Goal: Task Accomplishment & Management: Manage account settings

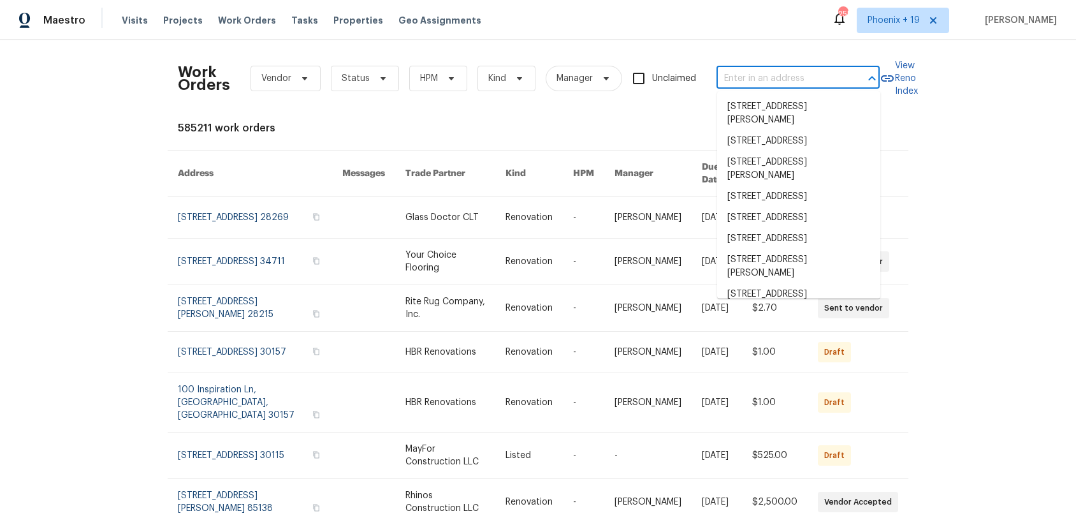
click at [760, 84] on input "text" at bounding box center [781, 79] width 128 height 20
paste input "279V5Z3V2FP8W"
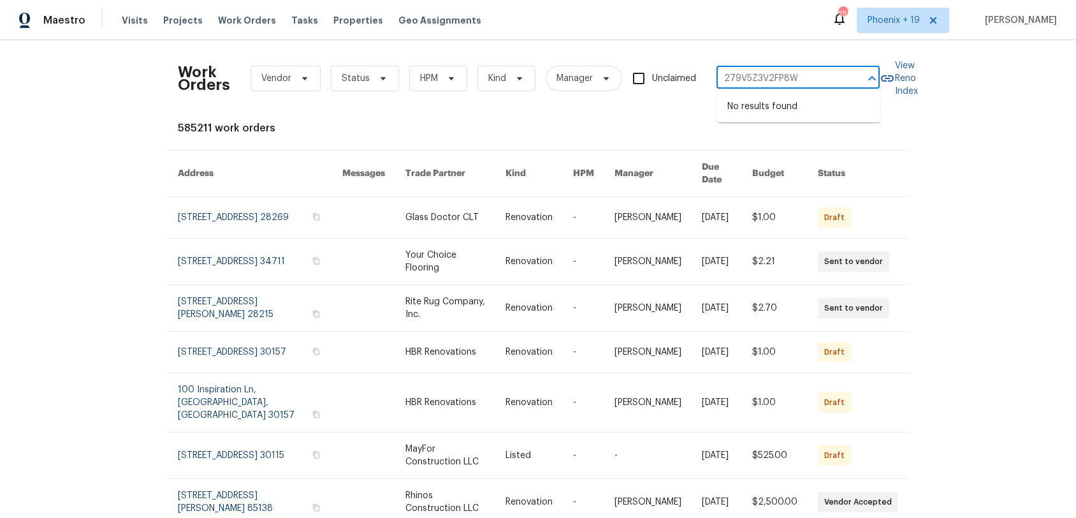
type input "279V5Z3V2FP8W"
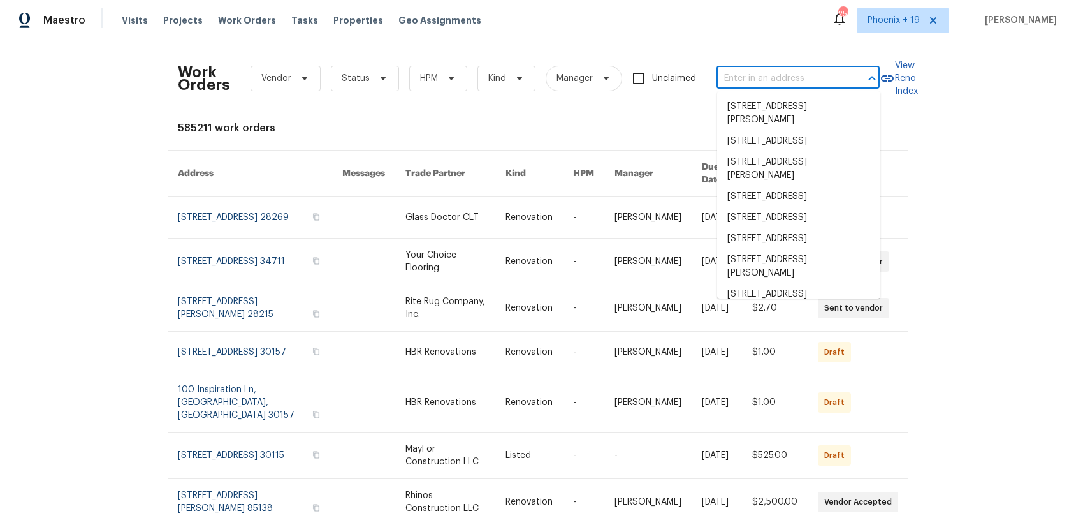
click at [847, 71] on div "​" at bounding box center [798, 79] width 163 height 20
paste input "2451 Ivey Crest Cir, Tucker, GA 30084"
type input "2451 Ivey Crest Cir, Tucker, GA 30084"
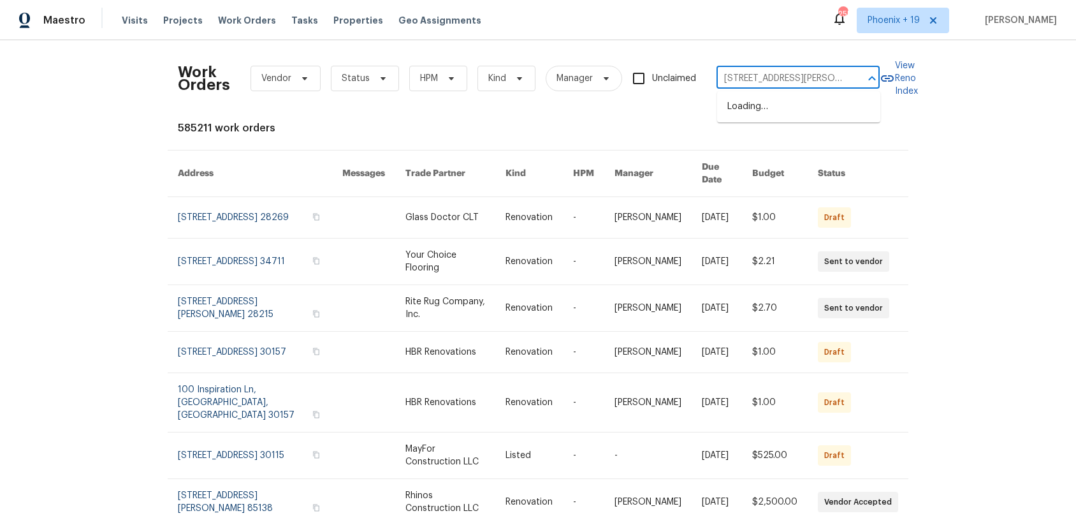
scroll to position [0, 37]
click at [825, 115] on li "2451 Ivey Crest Cir, Tucker, GA 30084" at bounding box center [798, 113] width 163 height 34
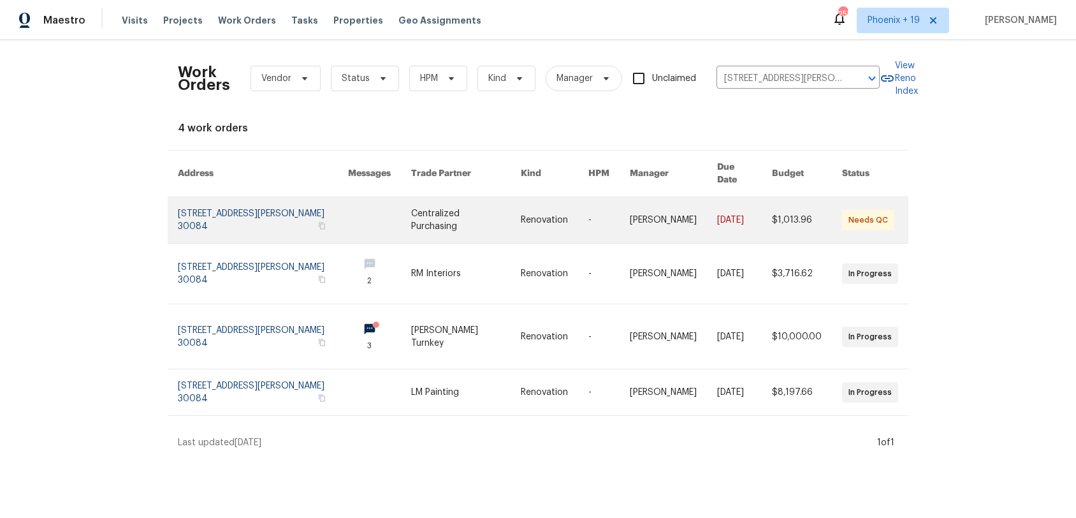
click at [430, 221] on link at bounding box center [466, 220] width 110 height 46
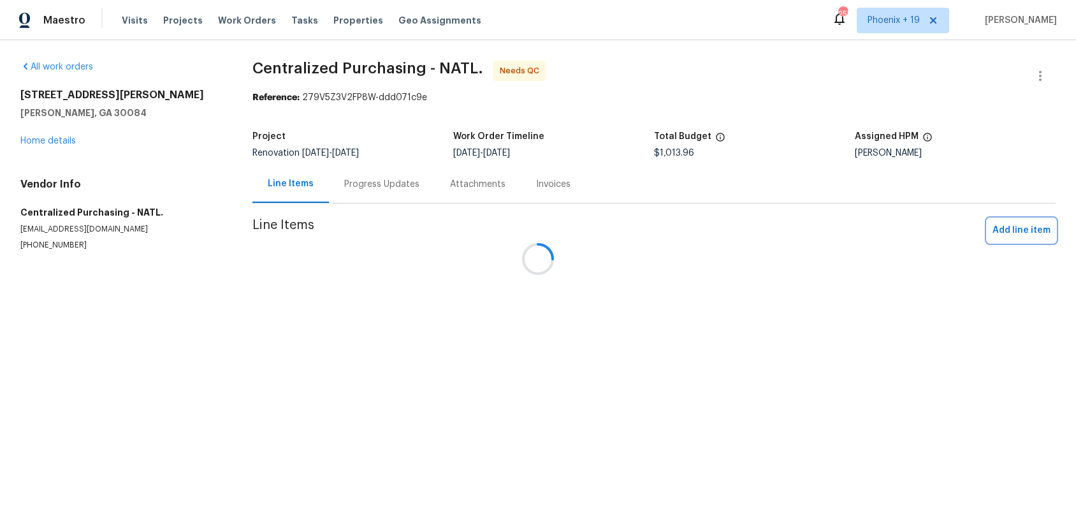
click at [1001, 233] on span "Add line item" at bounding box center [1022, 231] width 58 height 16
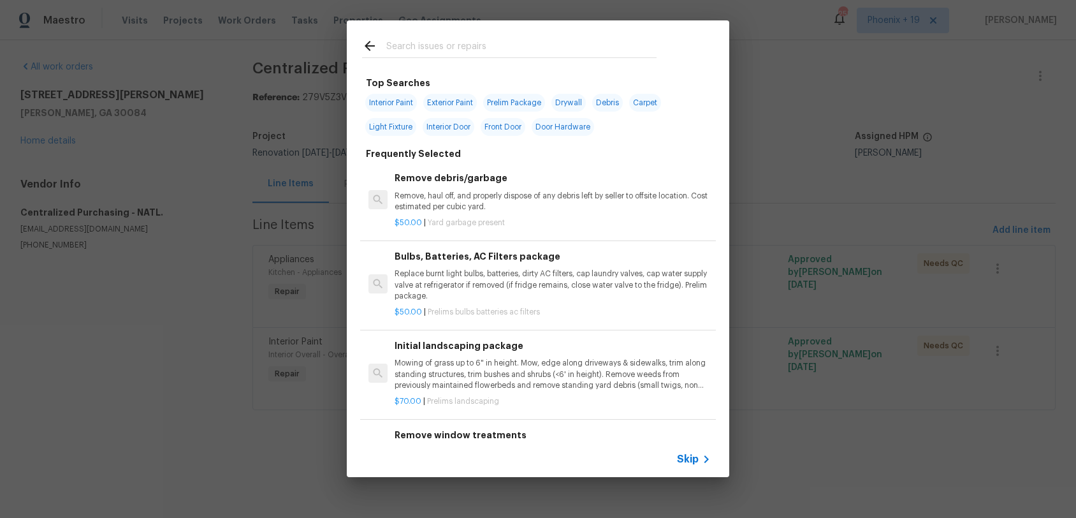
click at [424, 40] on input "text" at bounding box center [521, 47] width 270 height 19
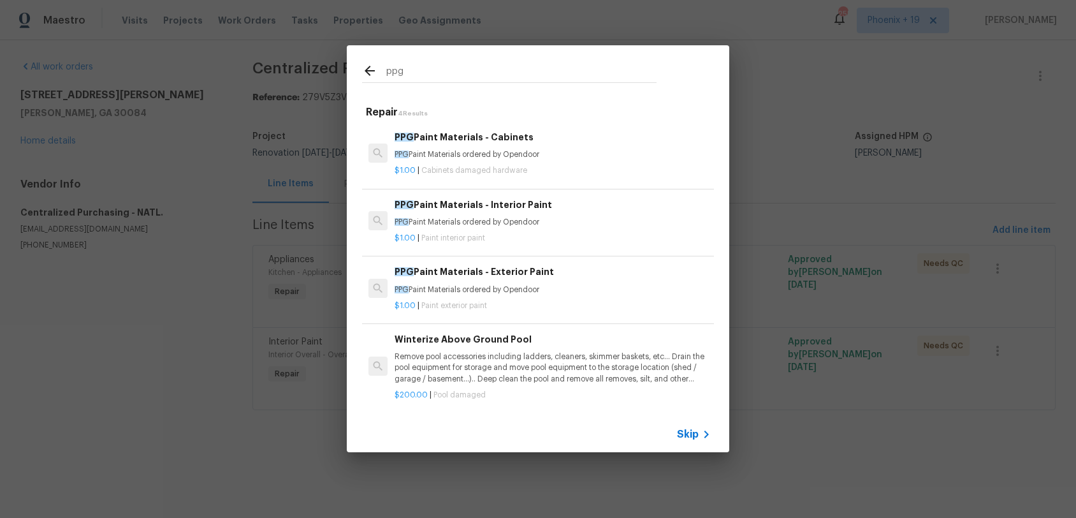
type input "ppg"
click at [571, 159] on p "PPG Paint Materials ordered by Opendoor" at bounding box center [553, 154] width 316 height 11
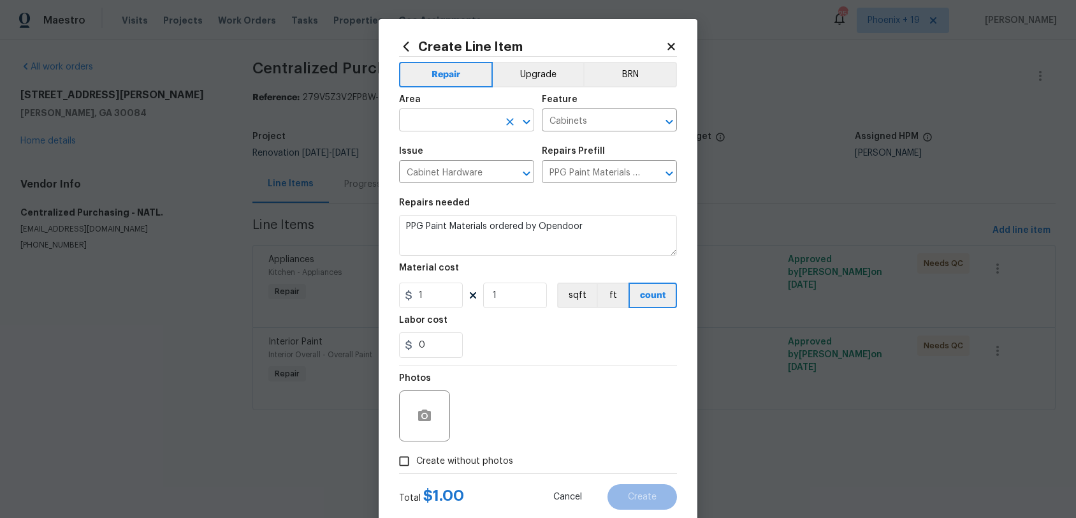
click at [466, 121] on input "text" at bounding box center [448, 122] width 99 height 20
drag, startPoint x: 480, startPoint y: 173, endPoint x: 568, endPoint y: 56, distance: 146.7
click at [480, 173] on li "Interior Overall" at bounding box center [466, 171] width 135 height 21
type input "Interior Overall"
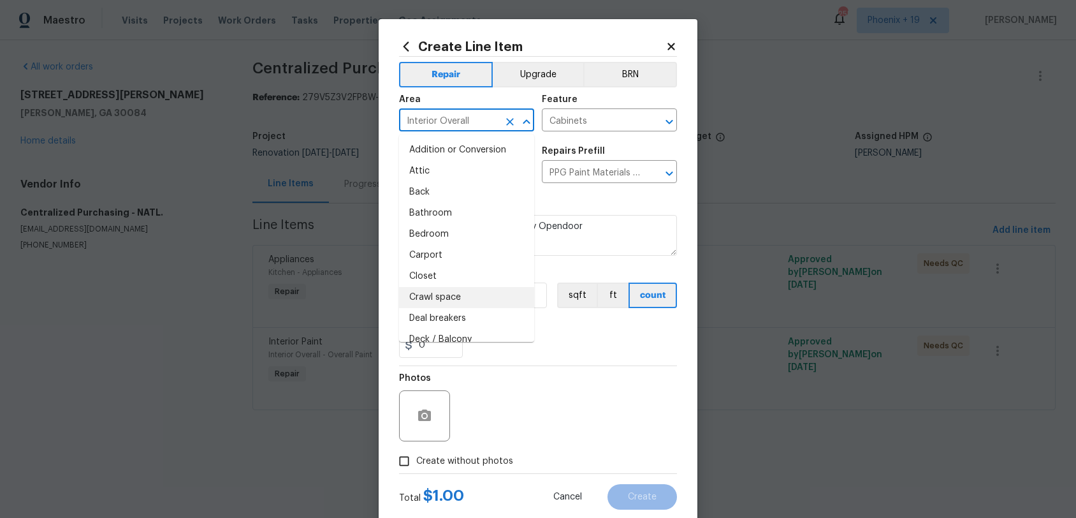
click at [391, 292] on body "Maestro Visits Projects Work Orders Tasks Properties Geo Assignments 255 Phoeni…" at bounding box center [538, 223] width 1076 height 446
drag, startPoint x: 555, startPoint y: 358, endPoint x: 436, endPoint y: 309, distance: 129.8
click at [555, 358] on section "Repairs needed PPG Paint Materials ordered by Opendoor Material cost 1 1 sqft f…" at bounding box center [538, 278] width 278 height 175
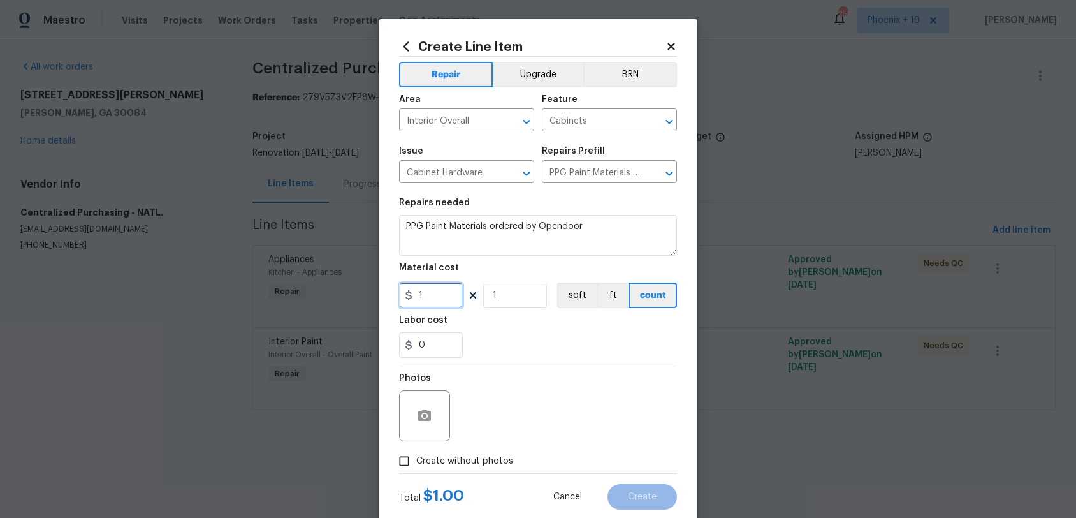
drag, startPoint x: 420, startPoint y: 298, endPoint x: 404, endPoint y: 295, distance: 16.3
click at [404, 295] on div "1" at bounding box center [431, 295] width 64 height 26
type input "228.91"
drag, startPoint x: 508, startPoint y: 471, endPoint x: 504, endPoint y: 457, distance: 14.5
click at [508, 470] on label "Create without photos" at bounding box center [452, 461] width 121 height 24
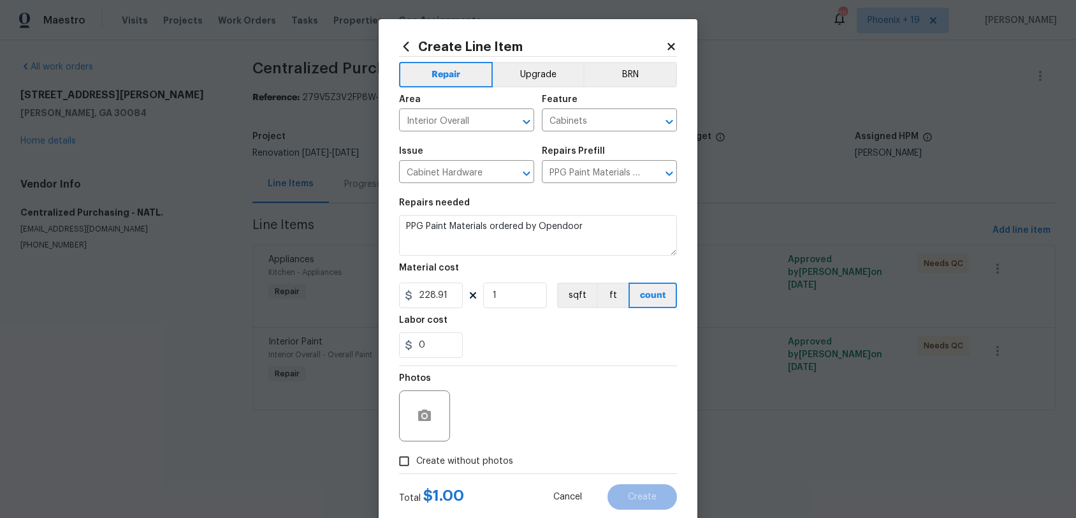
click at [416, 470] on input "Create without photos" at bounding box center [404, 461] width 24 height 24
checkbox input "true"
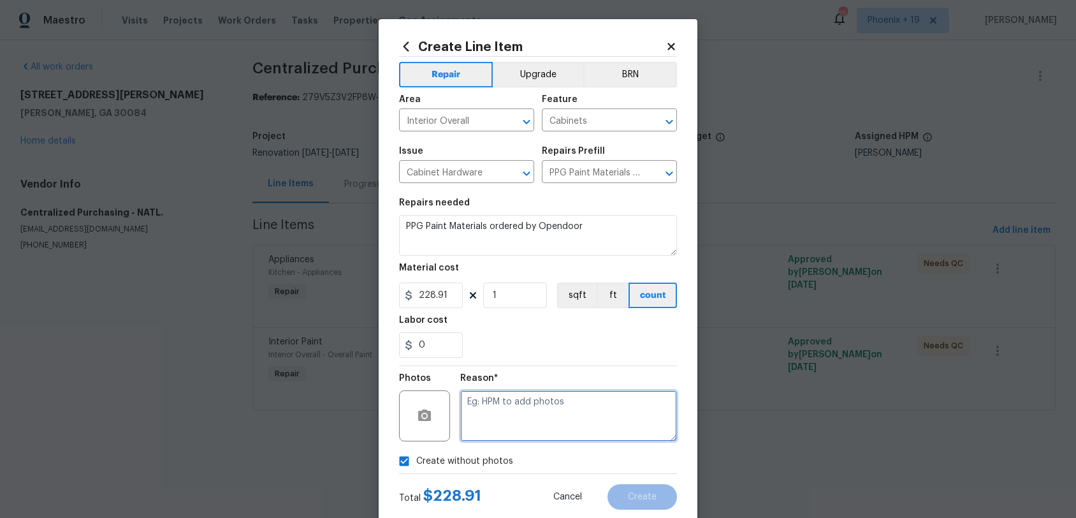
click at [508, 438] on textarea at bounding box center [568, 415] width 217 height 51
type textarea "NA"
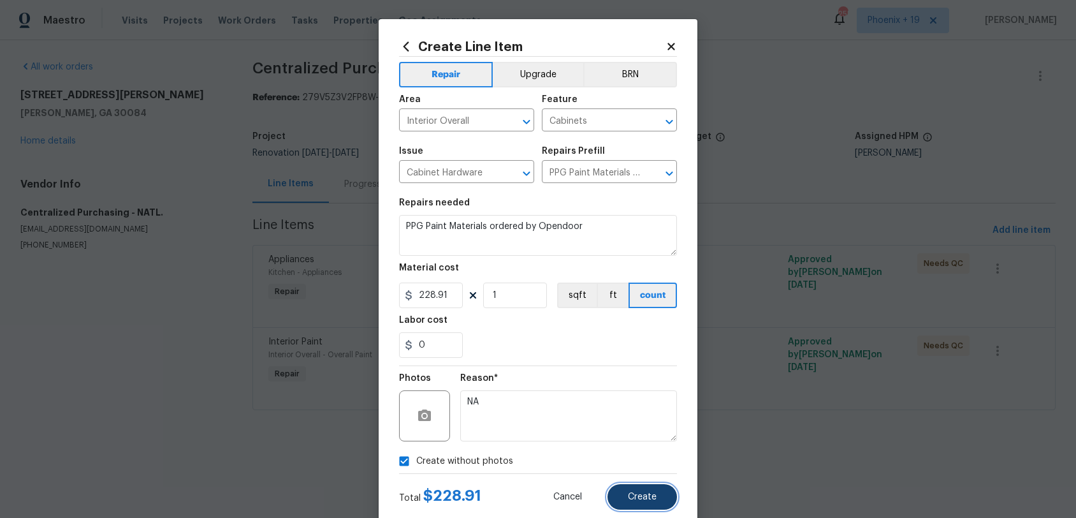
click at [640, 481] on button "Create" at bounding box center [643, 497] width 70 height 26
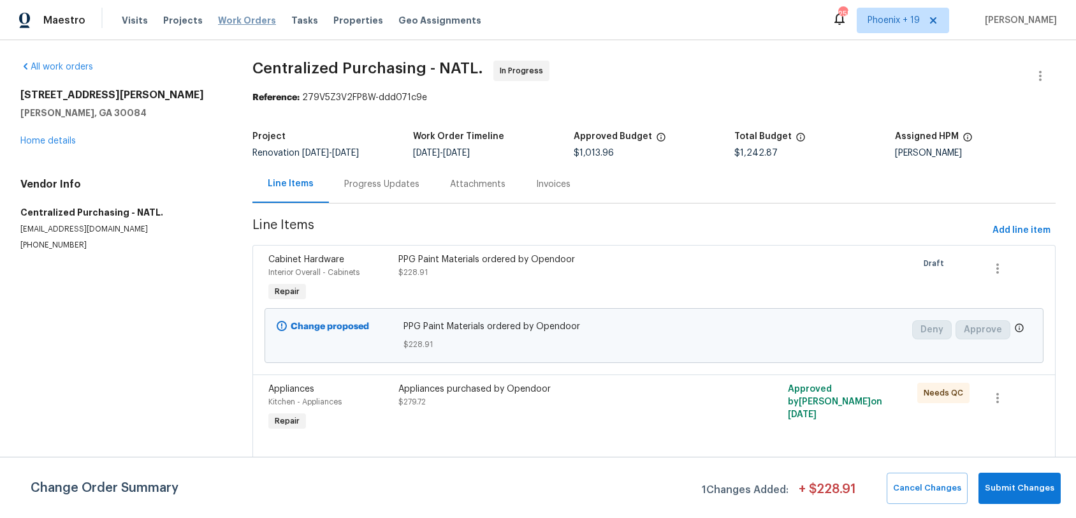
drag, startPoint x: 227, startPoint y: 17, endPoint x: 254, endPoint y: 26, distance: 29.0
click at [227, 17] on span "Work Orders" at bounding box center [247, 20] width 58 height 13
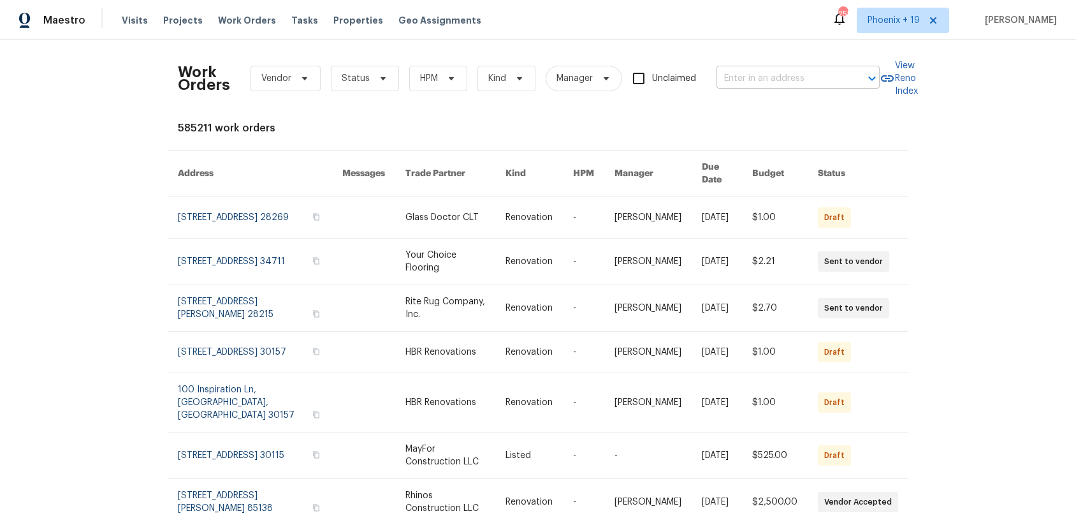
click at [830, 85] on input "text" at bounding box center [781, 79] width 128 height 20
paste input "1340 Beacon Village Dr, Raleigh, NC 27604"
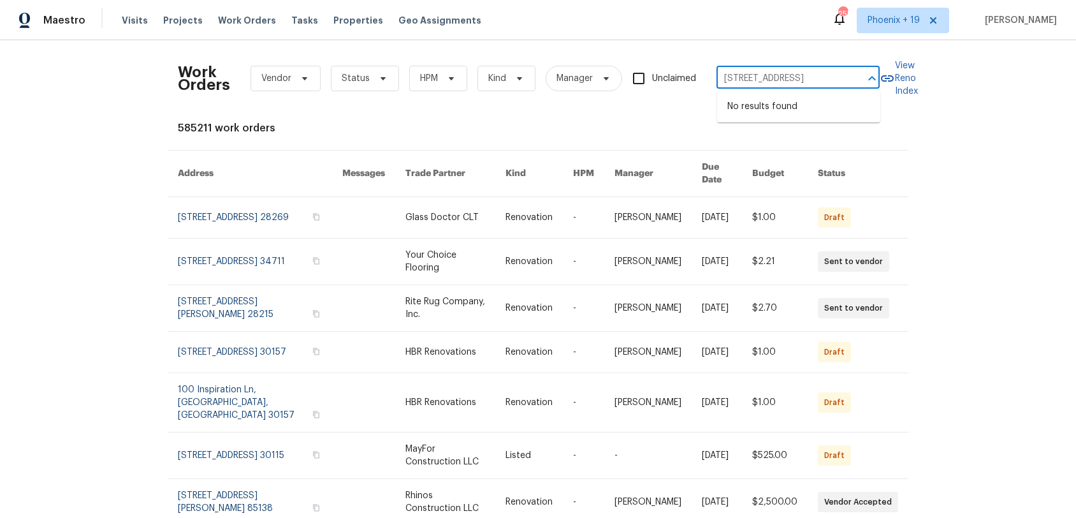
type input "1340 Beacon Village Dr, Raleigh, NC 27604"
click at [879, 26] on span "Phoenix + 19" at bounding box center [894, 20] width 52 height 13
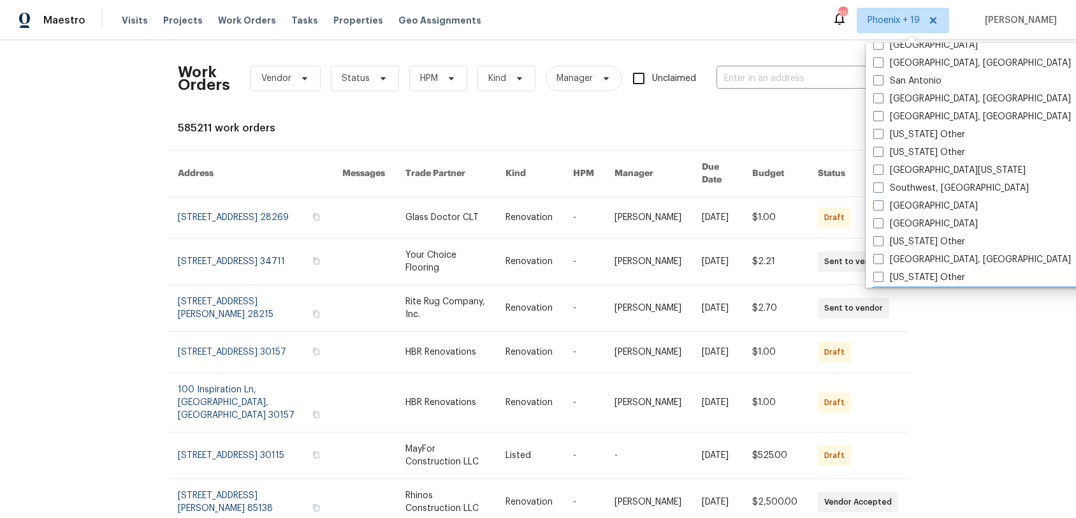
scroll to position [1685, 0]
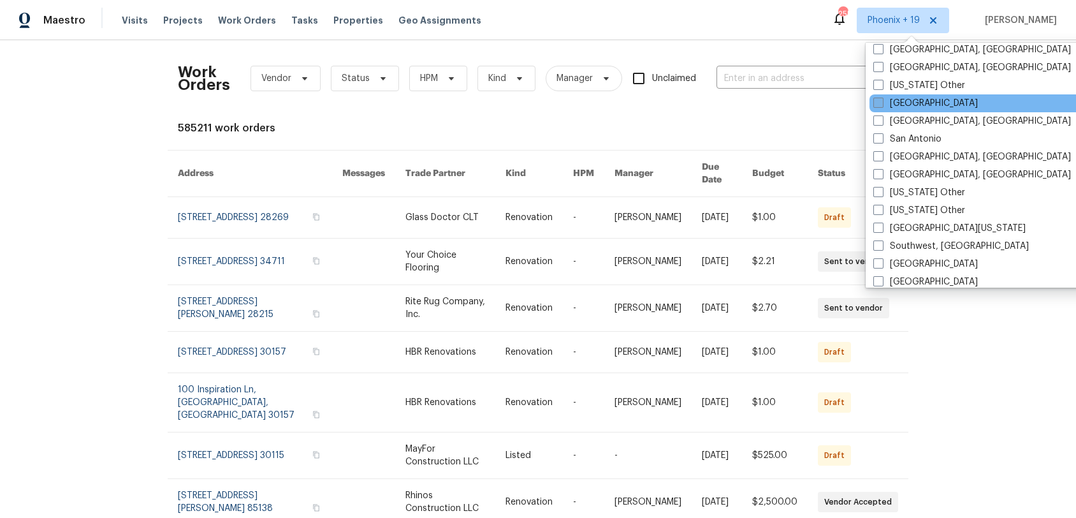
click at [906, 105] on label "[GEOGRAPHIC_DATA]" at bounding box center [926, 103] width 105 height 13
click at [882, 105] on input "[GEOGRAPHIC_DATA]" at bounding box center [878, 101] width 8 height 8
checkbox input "true"
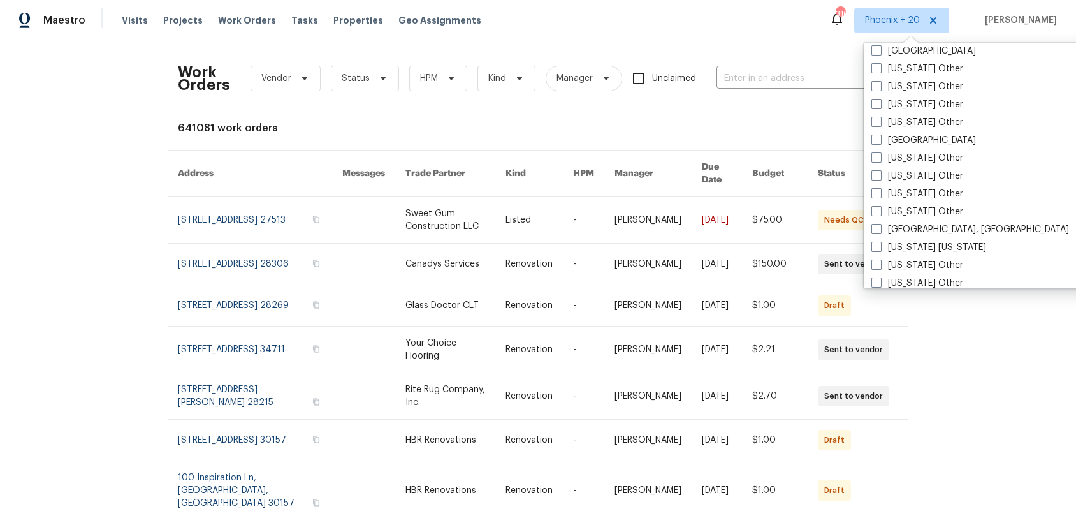
scroll to position [1305, 0]
click at [806, 81] on input "text" at bounding box center [781, 79] width 128 height 20
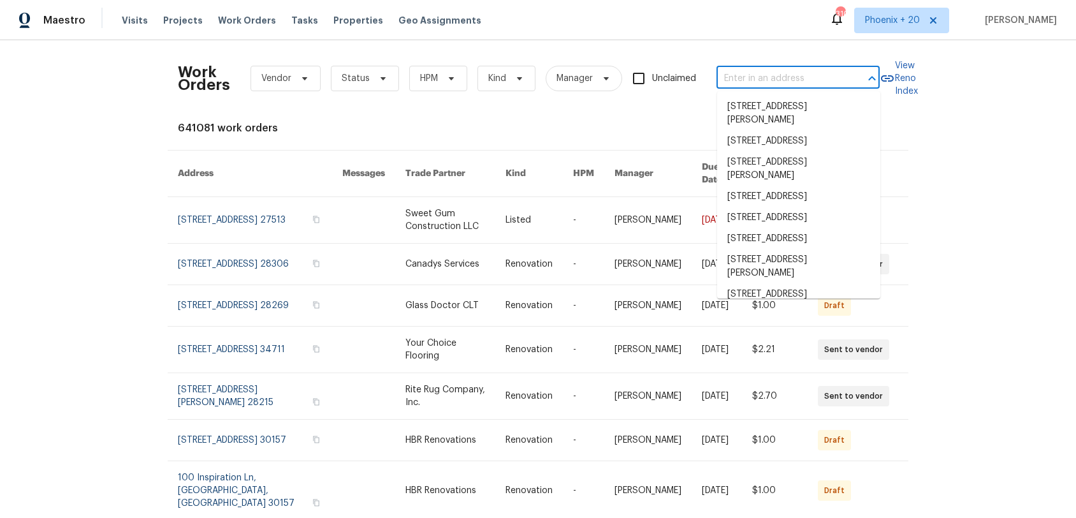
paste input "1340 Beacon Village Dr, Raleigh, NC 27604"
type input "1340 Beacon Village Dr, Raleigh, NC 27604"
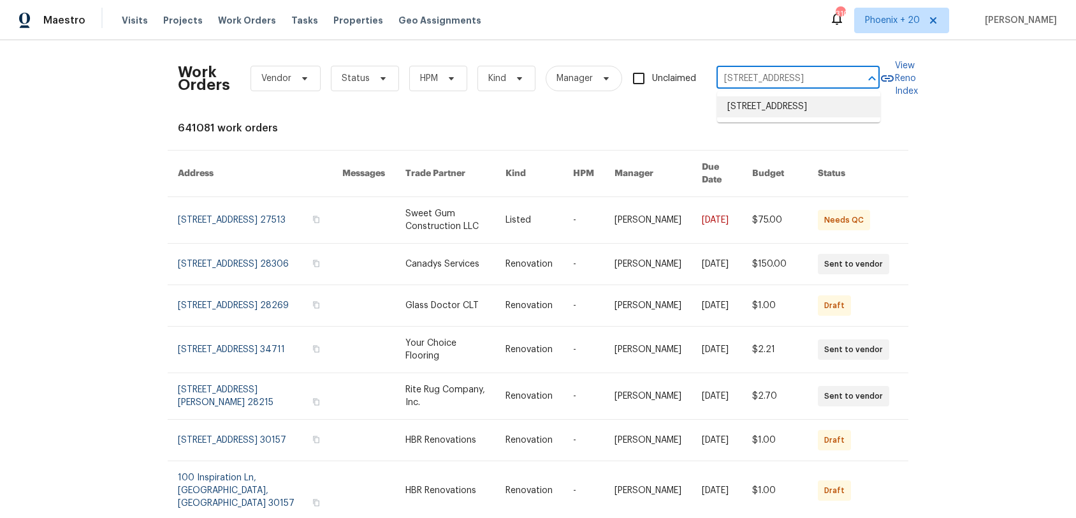
click at [789, 113] on li "1340 Beacon Village Dr, Raleigh, NC 27604" at bounding box center [798, 106] width 163 height 21
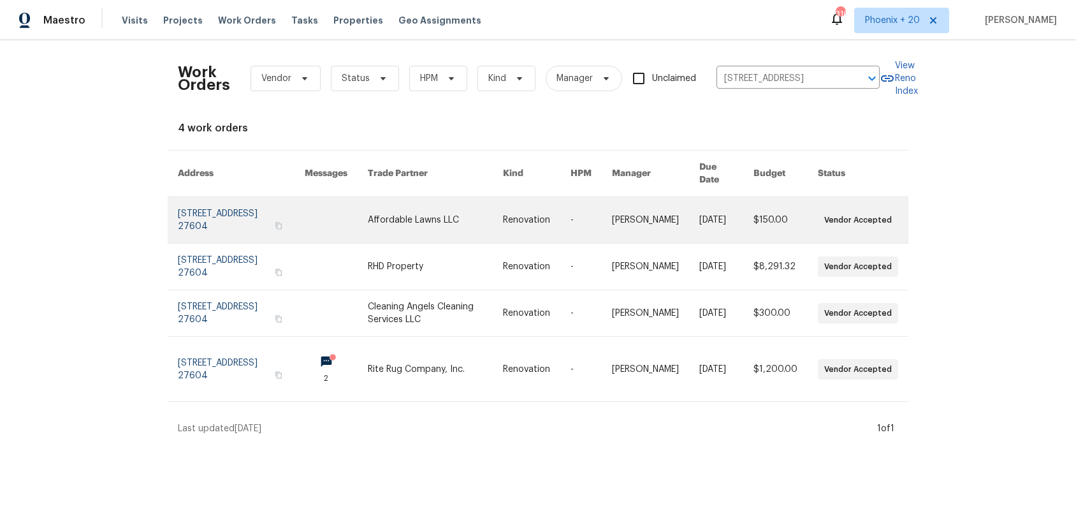
click at [429, 212] on link at bounding box center [435, 220] width 135 height 46
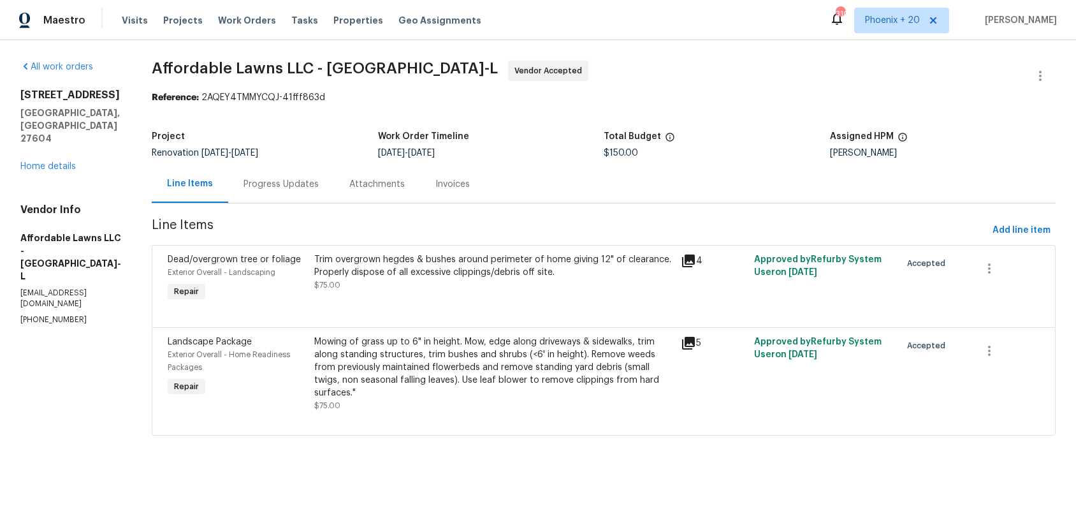
drag, startPoint x: 79, startPoint y: 141, endPoint x: 65, endPoint y: 143, distance: 14.2
click at [78, 141] on div "1340 Beacon Village Dr Raleigh, NC 27604 Home details" at bounding box center [70, 131] width 101 height 84
click at [66, 162] on link "Home details" at bounding box center [47, 166] width 55 height 9
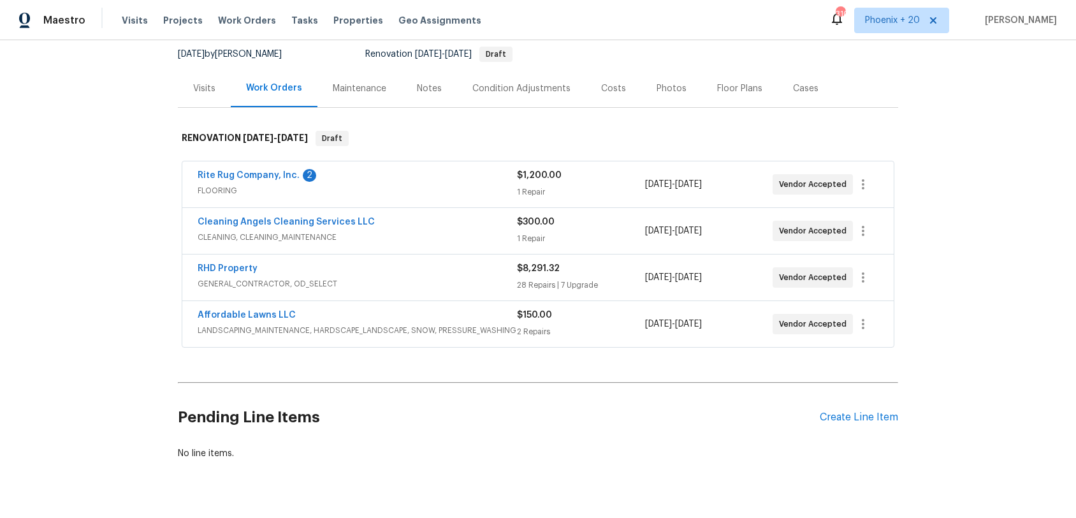
scroll to position [152, 0]
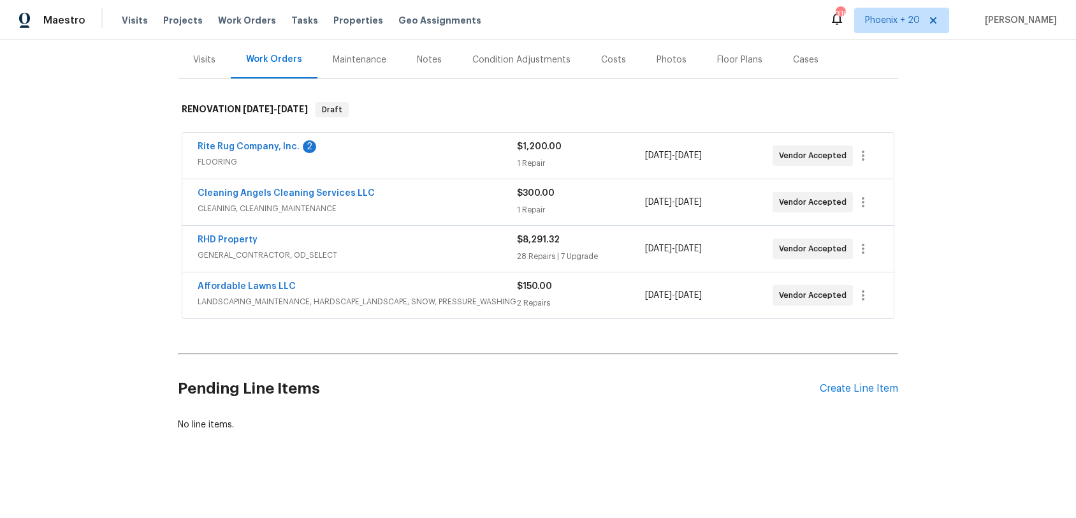
click at [838, 381] on div "Pending Line Items Create Line Item" at bounding box center [538, 388] width 721 height 59
click at [837, 383] on div "Create Line Item" at bounding box center [859, 389] width 78 height 12
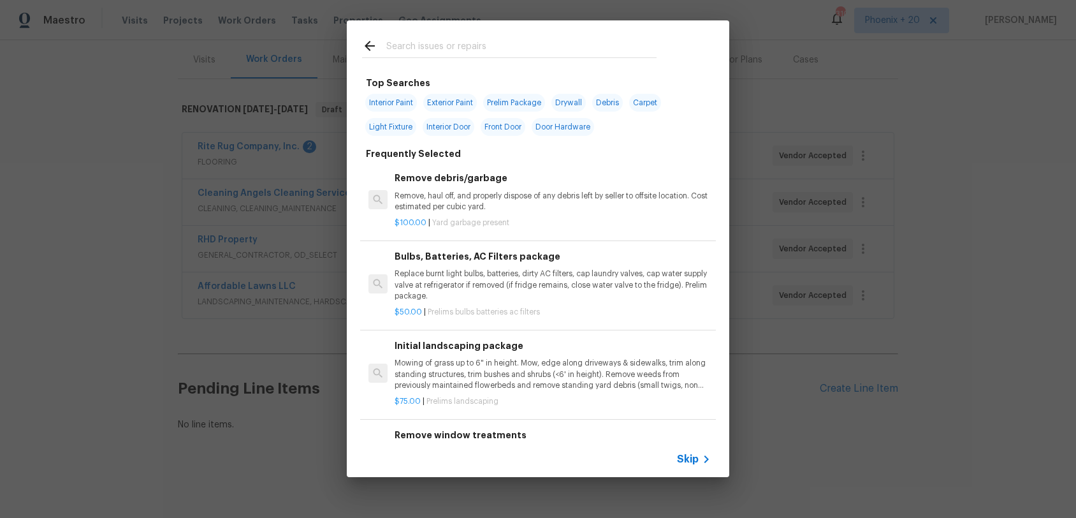
click at [480, 49] on input "text" at bounding box center [521, 47] width 270 height 19
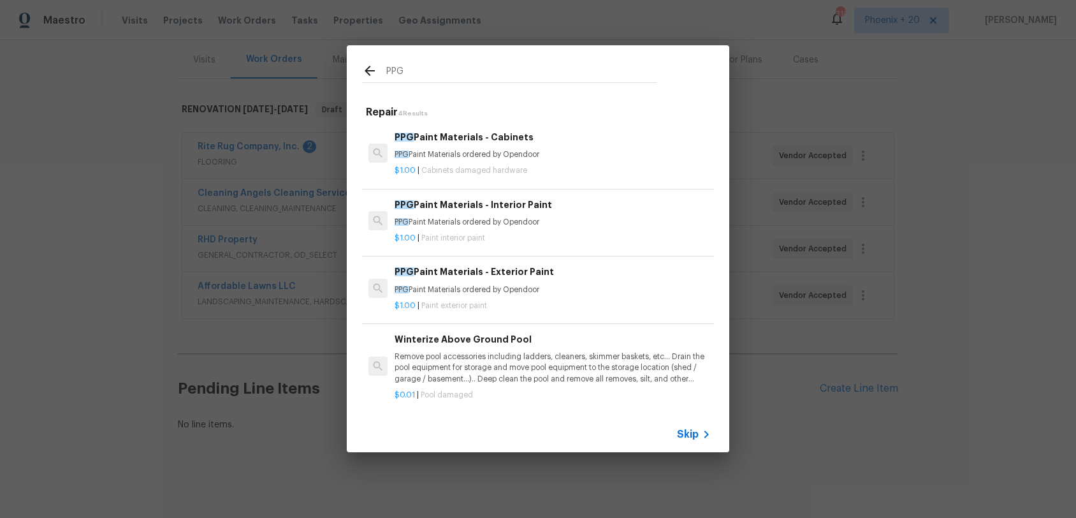
type input "PPG"
click at [555, 212] on div "PPG Paint Materials - Interior Paint PPG Paint Materials ordered by Opendoor" at bounding box center [553, 213] width 316 height 31
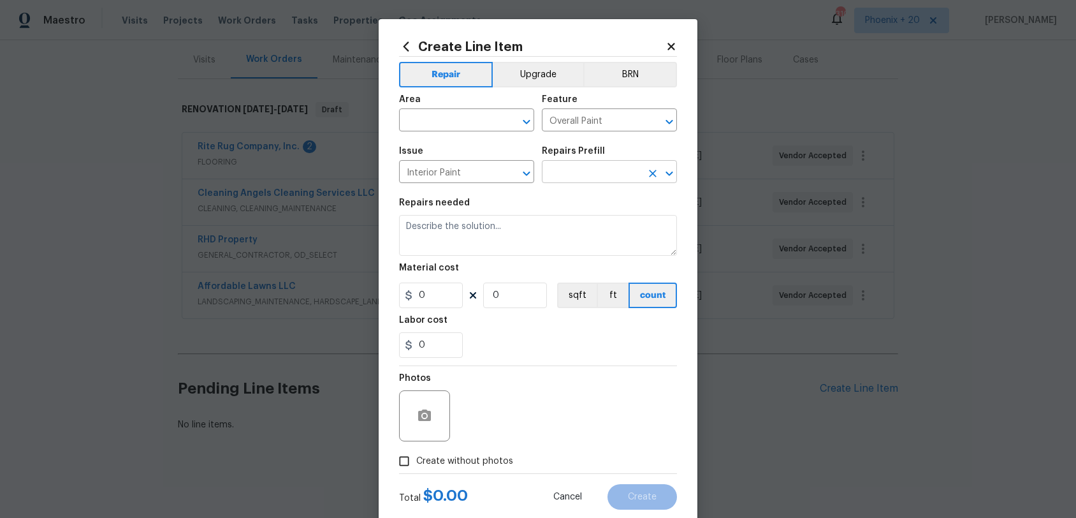
type input "PPG Paint Materials - Interior Paint $1.00"
type textarea "PPG Paint Materials ordered by Opendoor"
type input "1"
click at [423, 108] on div "Area" at bounding box center [466, 103] width 135 height 17
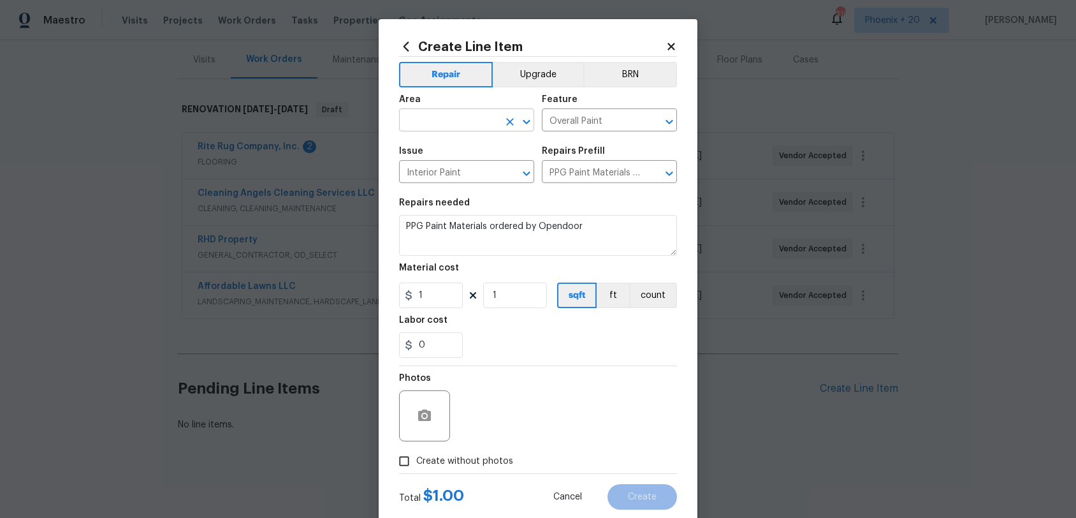
click at [425, 113] on input "text" at bounding box center [448, 122] width 99 height 20
click at [470, 174] on li "Interior Overall" at bounding box center [466, 171] width 135 height 21
type input "Interior Overall"
click at [444, 292] on input "1" at bounding box center [431, 295] width 64 height 26
type input "879.37"
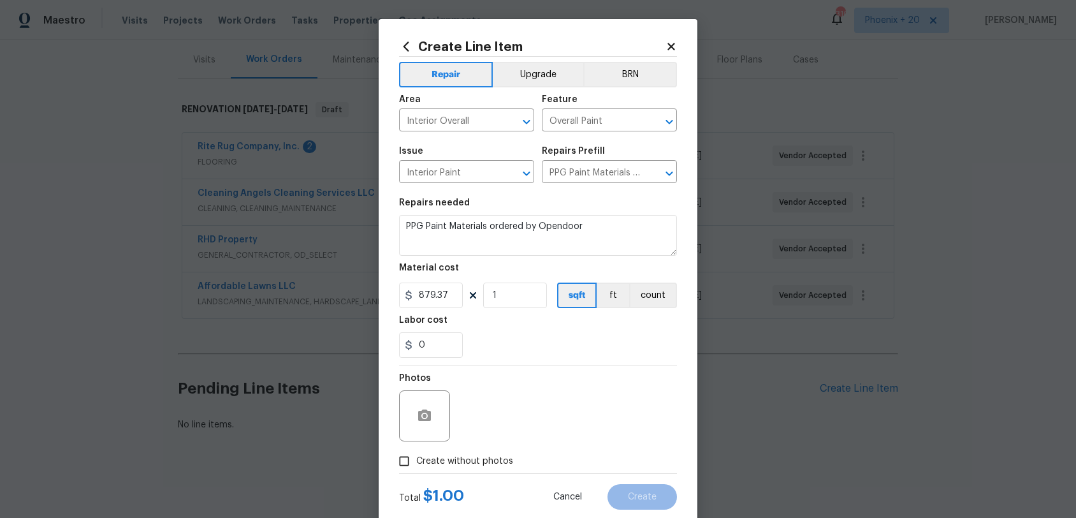
click at [504, 457] on span "Create without photos" at bounding box center [464, 461] width 97 height 13
click at [416, 457] on input "Create without photos" at bounding box center [404, 461] width 24 height 24
checkbox input "true"
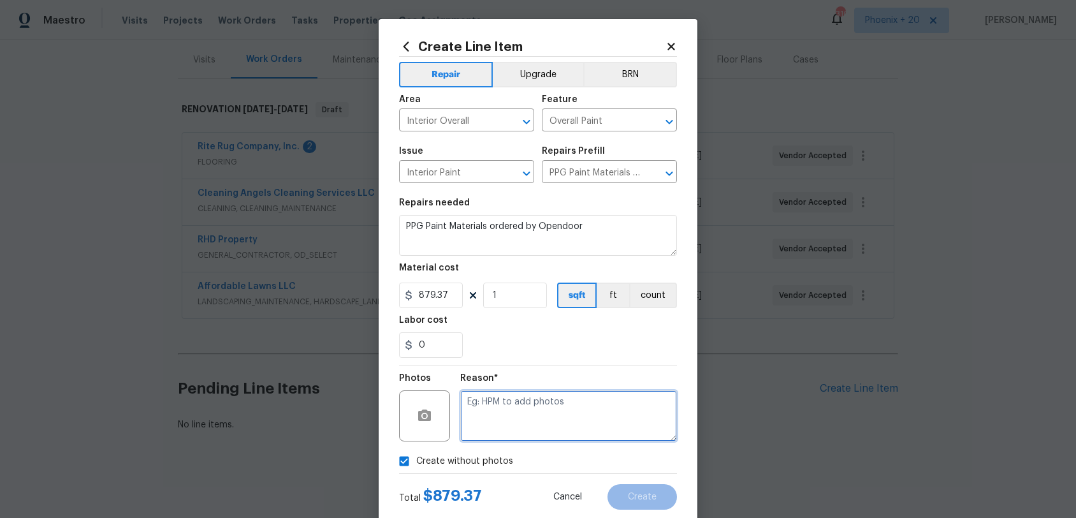
click at [515, 431] on textarea at bounding box center [568, 415] width 217 height 51
type textarea "NA"
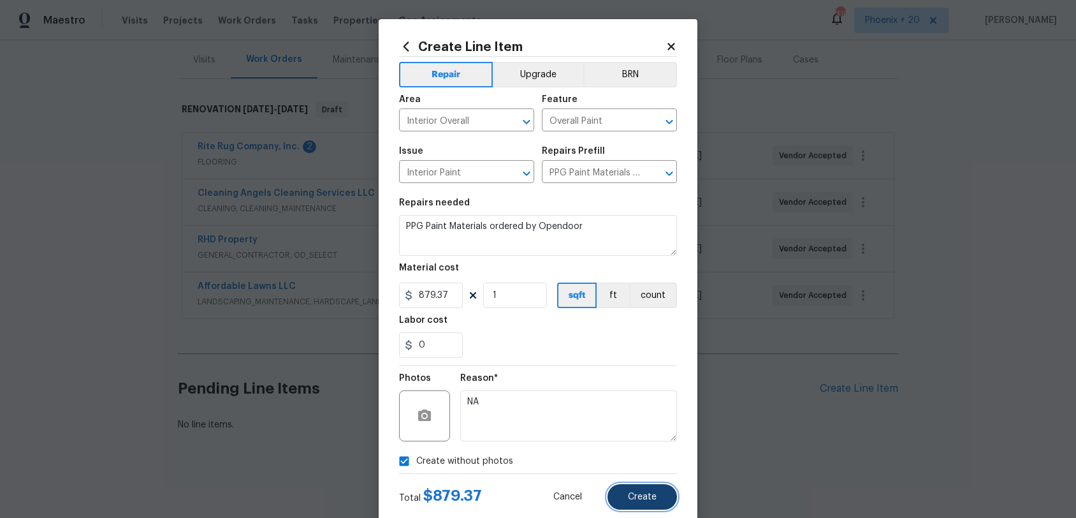
click at [636, 481] on button "Create" at bounding box center [643, 497] width 70 height 26
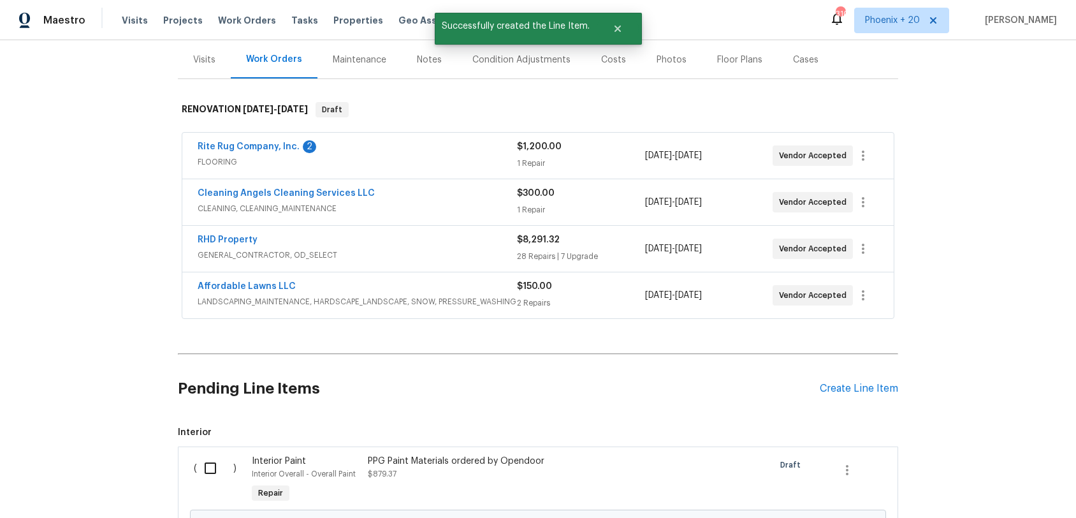
click at [847, 395] on div "Pending Line Items Create Line Item" at bounding box center [538, 388] width 721 height 59
click at [846, 387] on div "Create Line Item" at bounding box center [859, 389] width 78 height 12
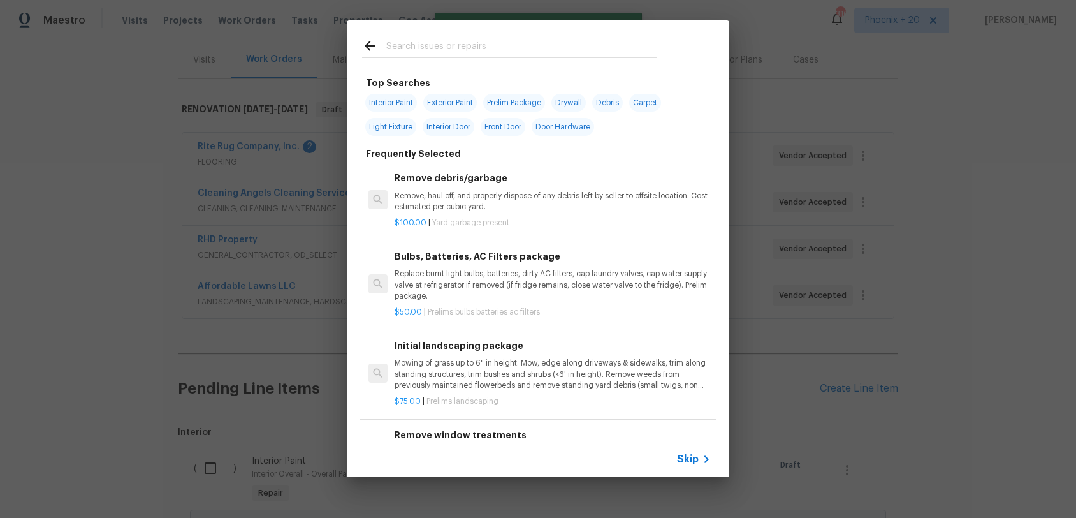
click at [448, 34] on div at bounding box center [509, 45] width 325 height 50
click at [452, 47] on input "text" at bounding box center [521, 47] width 270 height 19
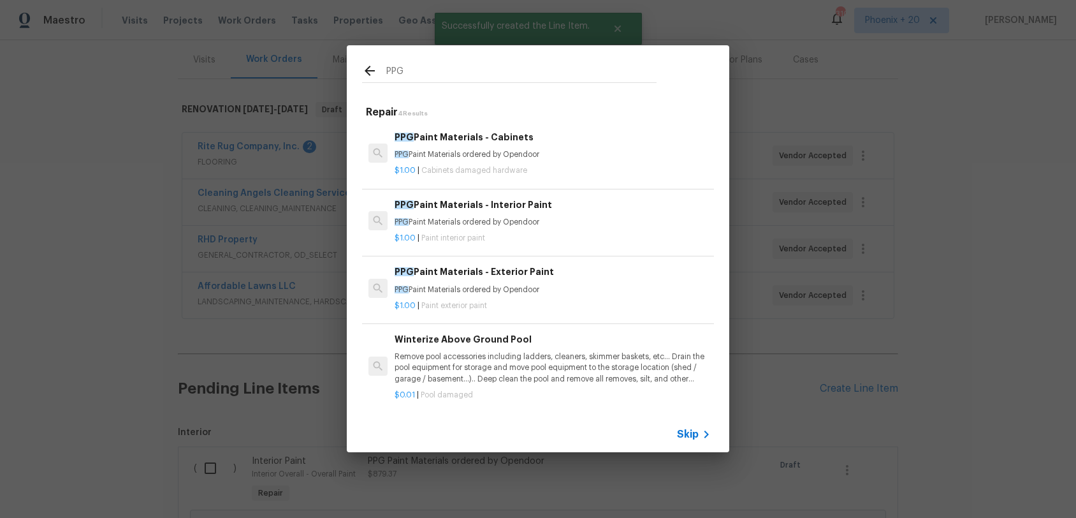
type input "PPG"
click at [557, 163] on div "$1.00 | Cabinets damaged hardware" at bounding box center [553, 168] width 316 height 16
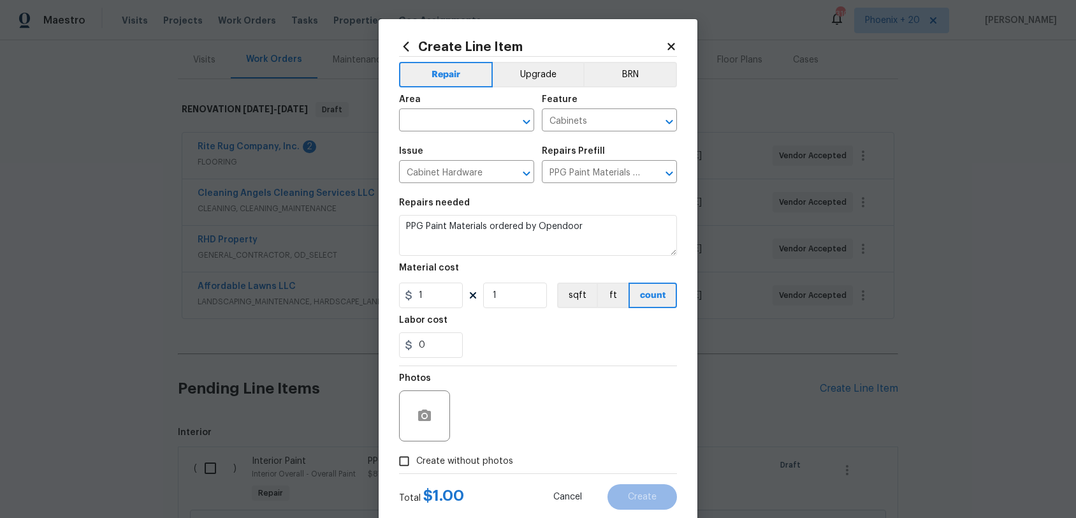
click at [454, 135] on span "Area ​" at bounding box center [466, 113] width 135 height 52
click at [446, 119] on input "text" at bounding box center [448, 122] width 99 height 20
click at [469, 168] on li "Interior Overall" at bounding box center [466, 171] width 135 height 21
type input "Interior Overall"
click at [439, 292] on input "1" at bounding box center [431, 295] width 64 height 26
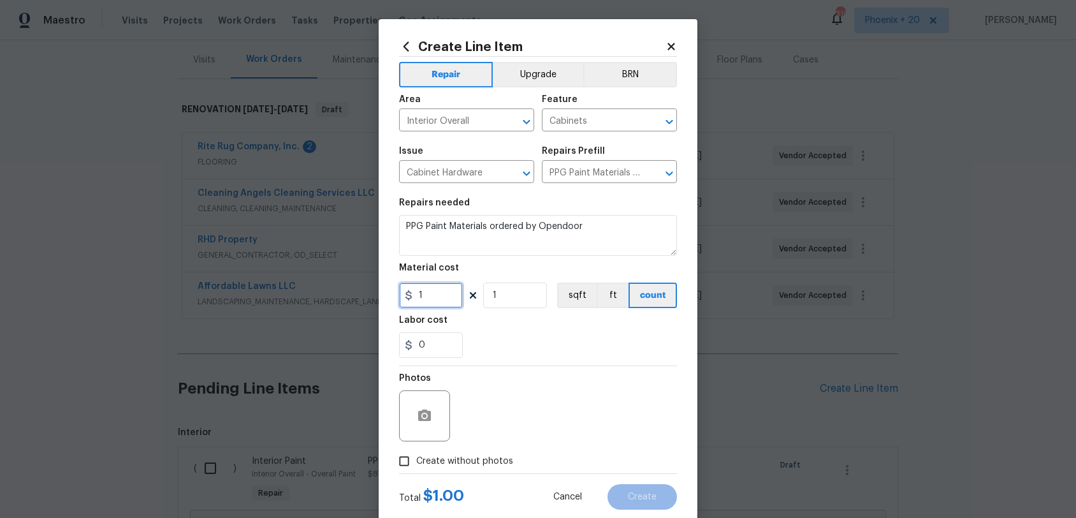
drag, startPoint x: 439, startPoint y: 292, endPoint x: 406, endPoint y: 290, distance: 33.2
click at [406, 290] on input "1" at bounding box center [431, 295] width 64 height 26
type input "164.41"
drag, startPoint x: 495, startPoint y: 460, endPoint x: 499, endPoint y: 450, distance: 11.5
click at [495, 460] on span "Create without photos" at bounding box center [464, 461] width 97 height 13
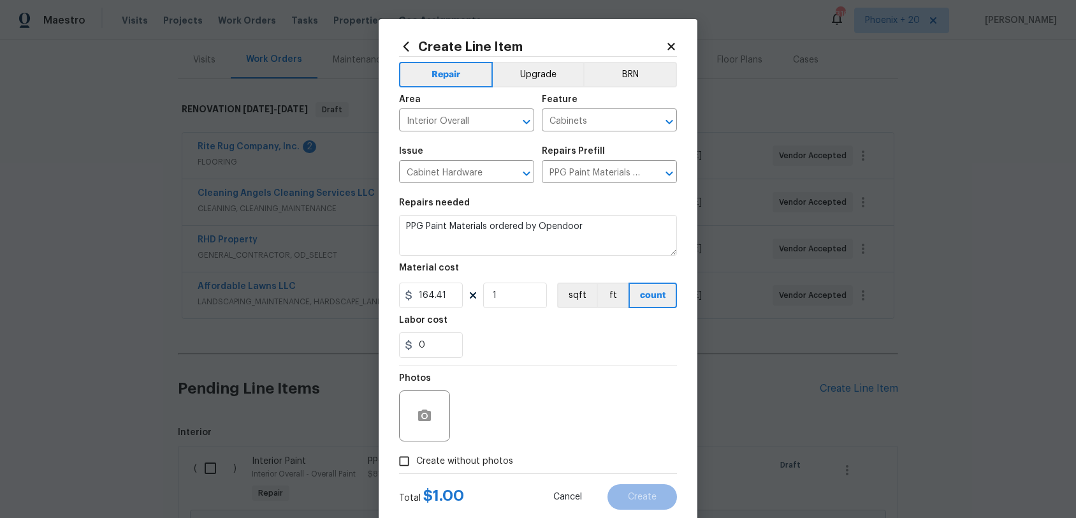
click at [416, 460] on input "Create without photos" at bounding box center [404, 461] width 24 height 24
checkbox input "true"
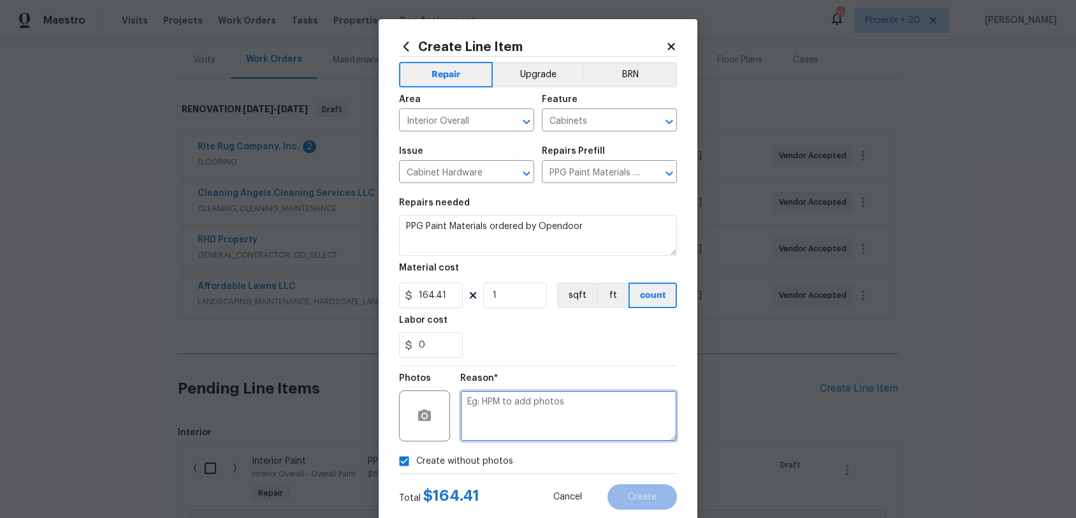
drag, startPoint x: 499, startPoint y: 450, endPoint x: 511, endPoint y: 423, distance: 29.4
click at [511, 423] on textarea at bounding box center [568, 415] width 217 height 51
type textarea "NA"
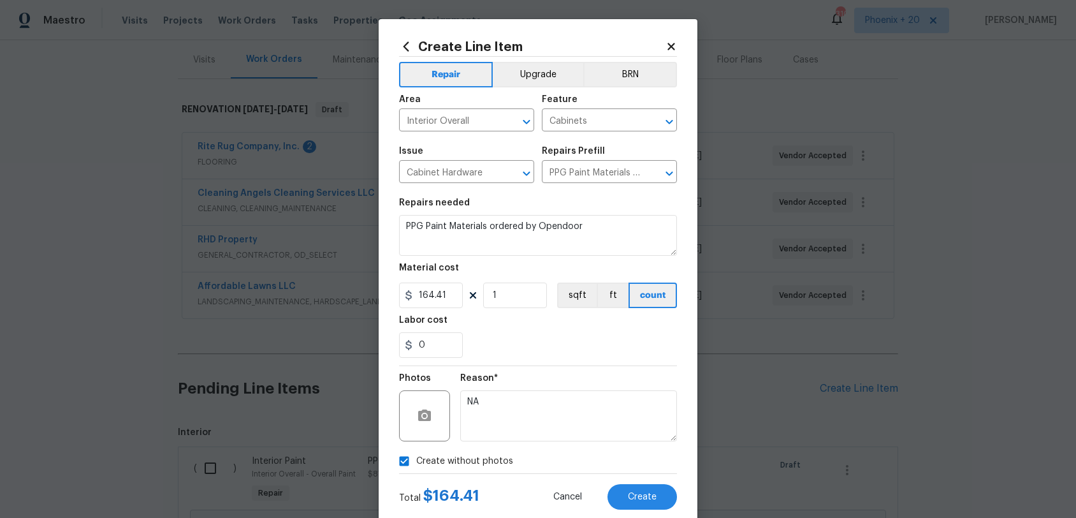
click at [654, 481] on div "Create Line Item Repair Upgrade BRN Area Interior Overall ​ Feature Cabinets ​ …" at bounding box center [538, 274] width 319 height 511
click at [652, 481] on button "Create" at bounding box center [643, 497] width 70 height 26
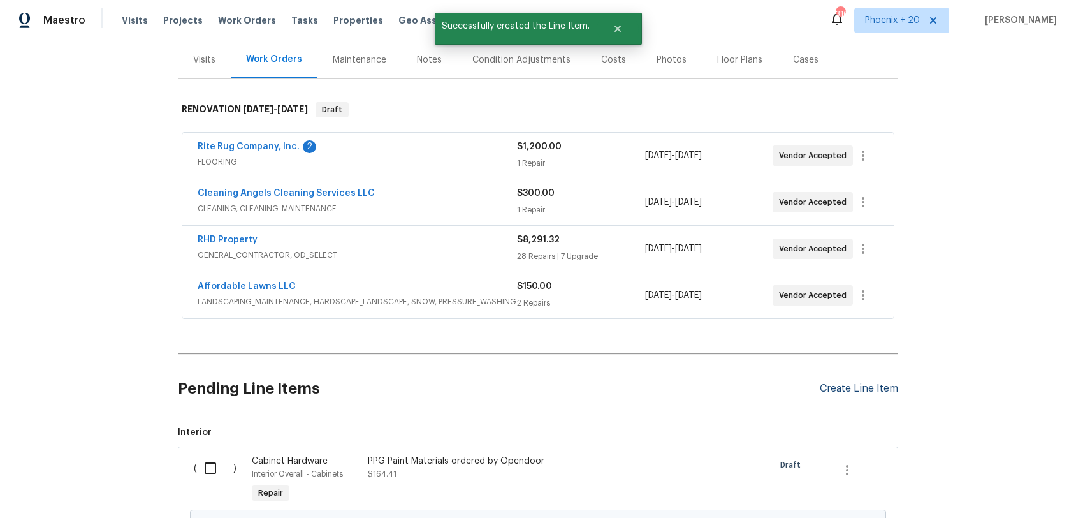
click at [837, 392] on div "Create Line Item" at bounding box center [859, 389] width 78 height 12
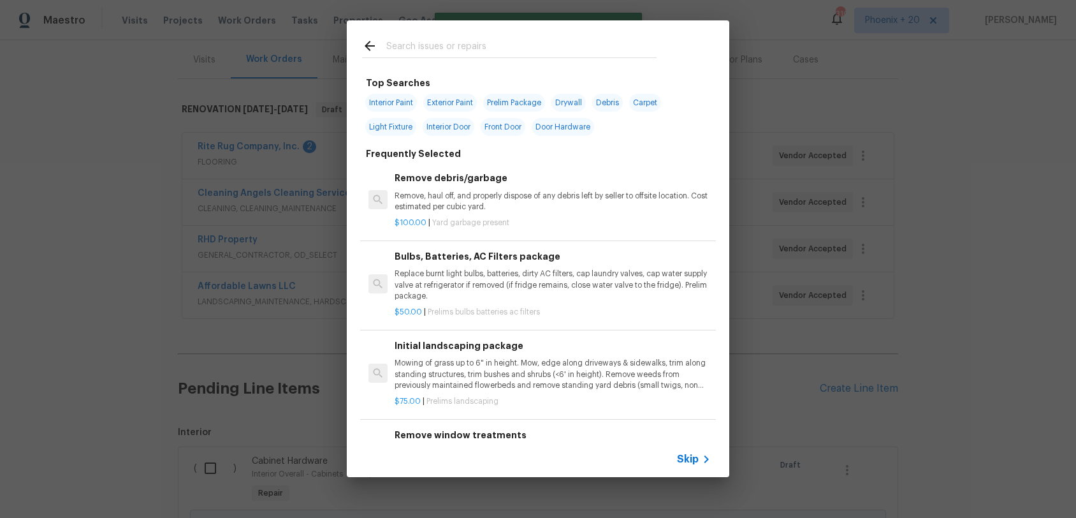
click at [474, 50] on input "text" at bounding box center [521, 47] width 270 height 19
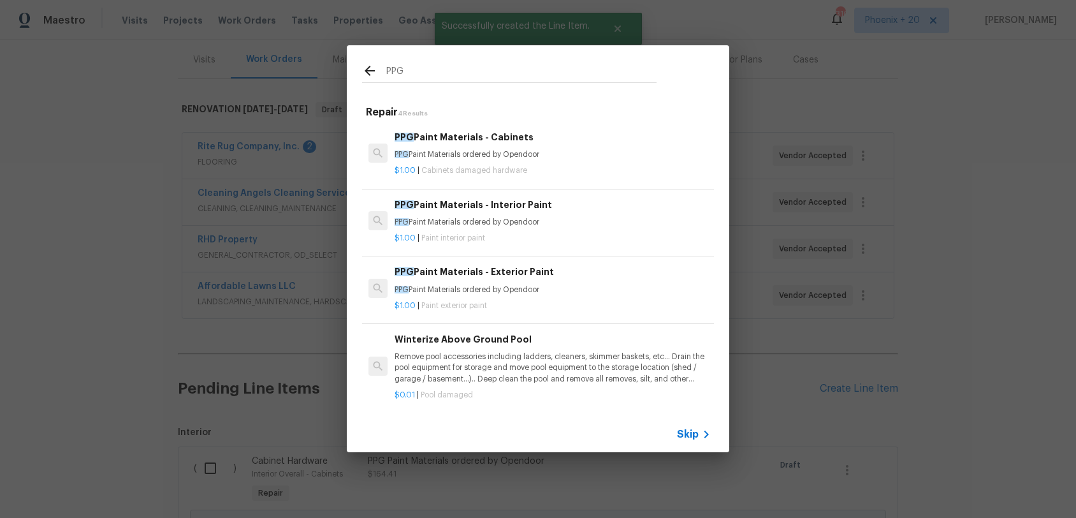
type input "PPG"
click at [556, 279] on h6 "PPG Paint Materials - Exterior Paint" at bounding box center [553, 272] width 316 height 14
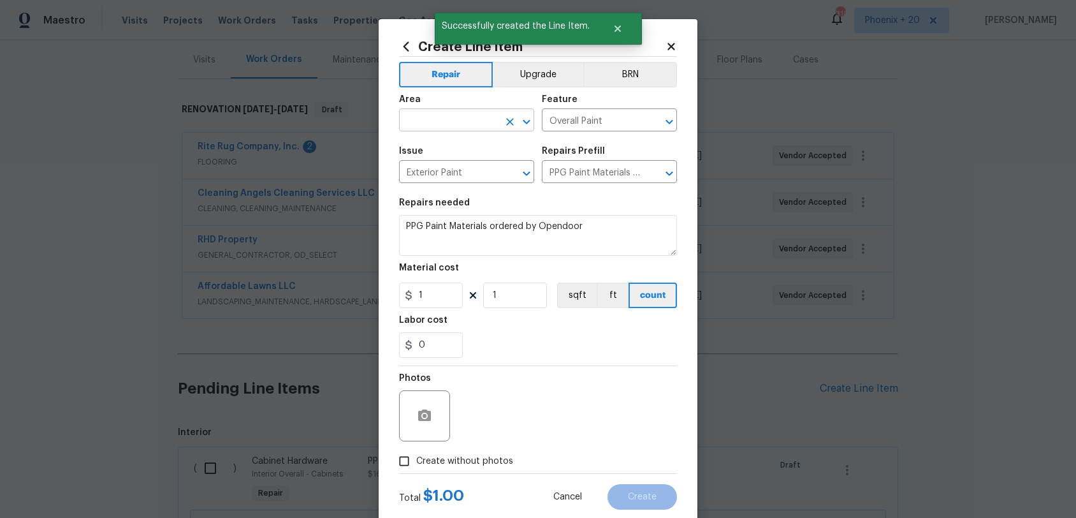
click at [448, 116] on input "text" at bounding box center [448, 122] width 99 height 20
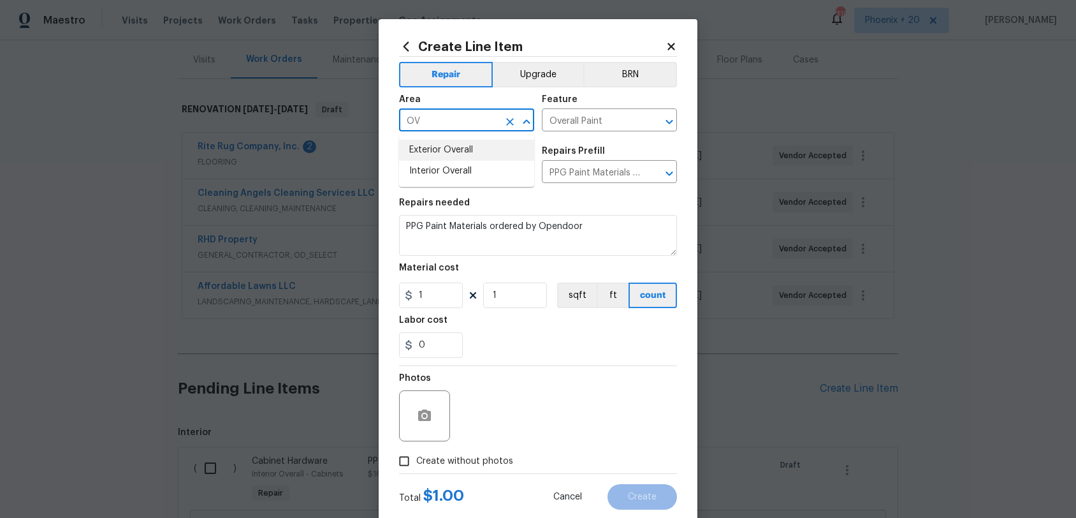
click at [471, 154] on li "Exterior Overall" at bounding box center [466, 150] width 135 height 21
type input "Exterior Overall"
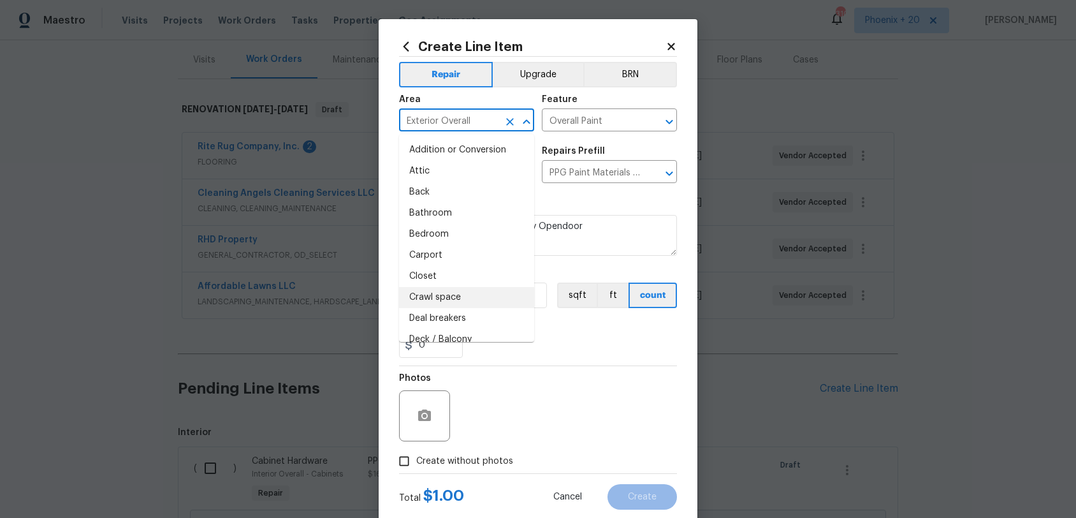
drag, startPoint x: 579, startPoint y: 365, endPoint x: 536, endPoint y: 339, distance: 50.1
click at [565, 356] on section "Repairs needed PPG Paint Materials ordered by Opendoor Material cost 1 1 sqft f…" at bounding box center [538, 278] width 278 height 175
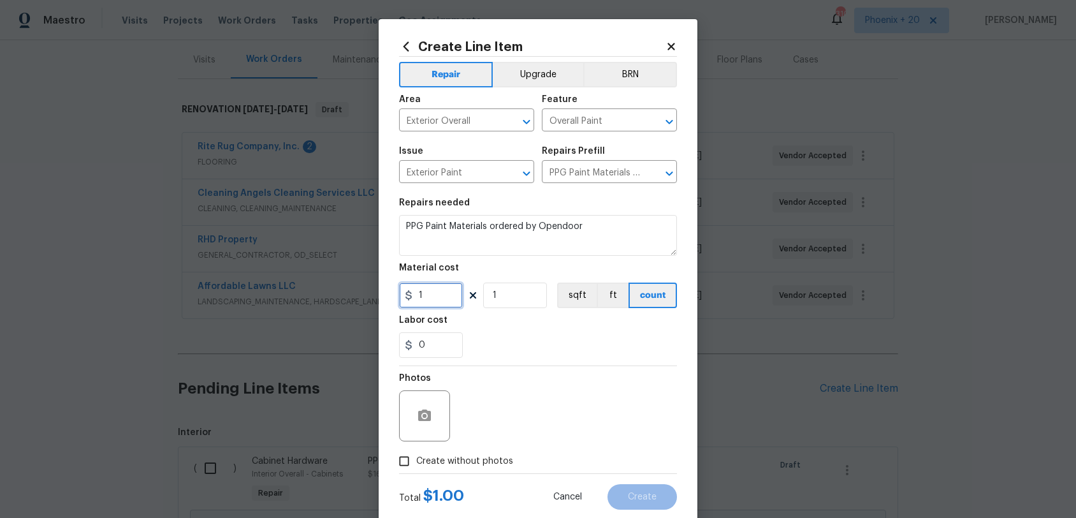
drag, startPoint x: 433, startPoint y: 295, endPoint x: 397, endPoint y: 290, distance: 36.0
click at [397, 290] on div "Create Line Item Repair Upgrade BRN Area Exterior Overall ​ Feature Overall Pai…" at bounding box center [538, 274] width 319 height 511
type input "78.57"
drag, startPoint x: 422, startPoint y: 463, endPoint x: 466, endPoint y: 423, distance: 59.6
click at [425, 459] on span "Create without photos" at bounding box center [464, 461] width 97 height 13
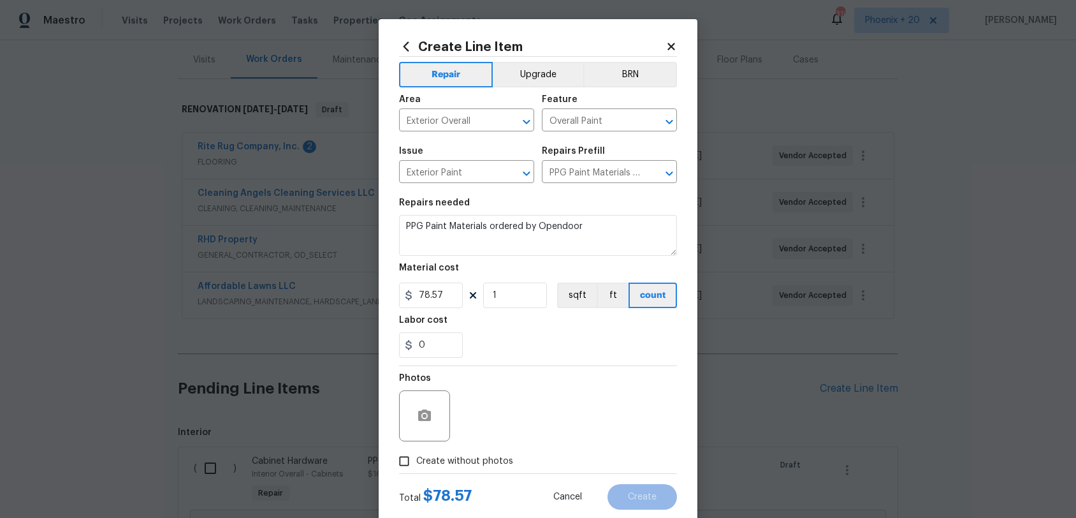
drag, startPoint x: 467, startPoint y: 423, endPoint x: 475, endPoint y: 428, distance: 9.2
click at [467, 423] on div "Photos" at bounding box center [538, 407] width 278 height 83
drag, startPoint x: 480, startPoint y: 458, endPoint x: 492, endPoint y: 428, distance: 32.9
click at [481, 454] on label "Create without photos" at bounding box center [452, 461] width 121 height 24
click at [492, 427] on div "Photos" at bounding box center [538, 407] width 278 height 83
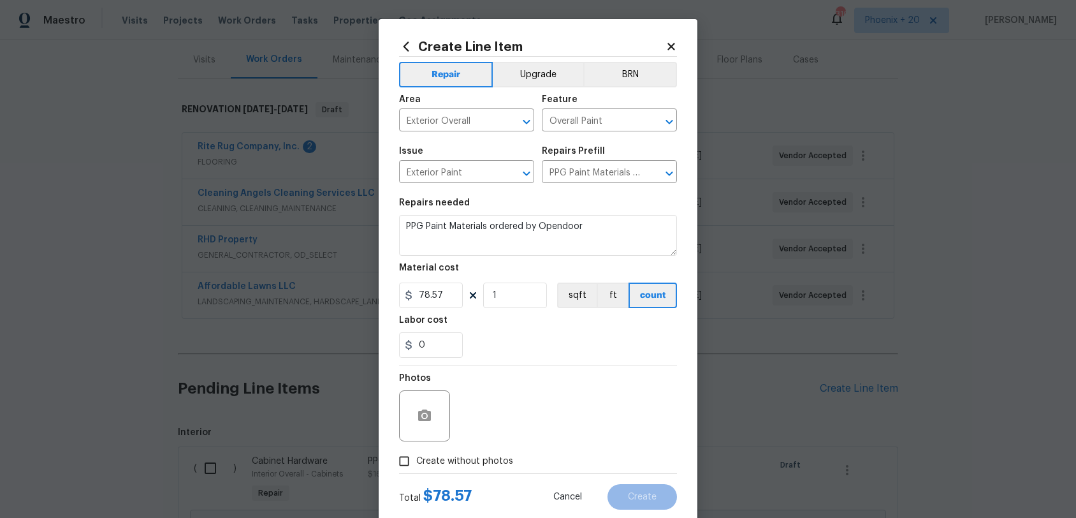
click at [498, 457] on span "Create without photos" at bounding box center [464, 461] width 97 height 13
click at [416, 457] on input "Create without photos" at bounding box center [404, 461] width 24 height 24
checkbox input "true"
click at [504, 432] on textarea at bounding box center [568, 415] width 217 height 51
type textarea "A"
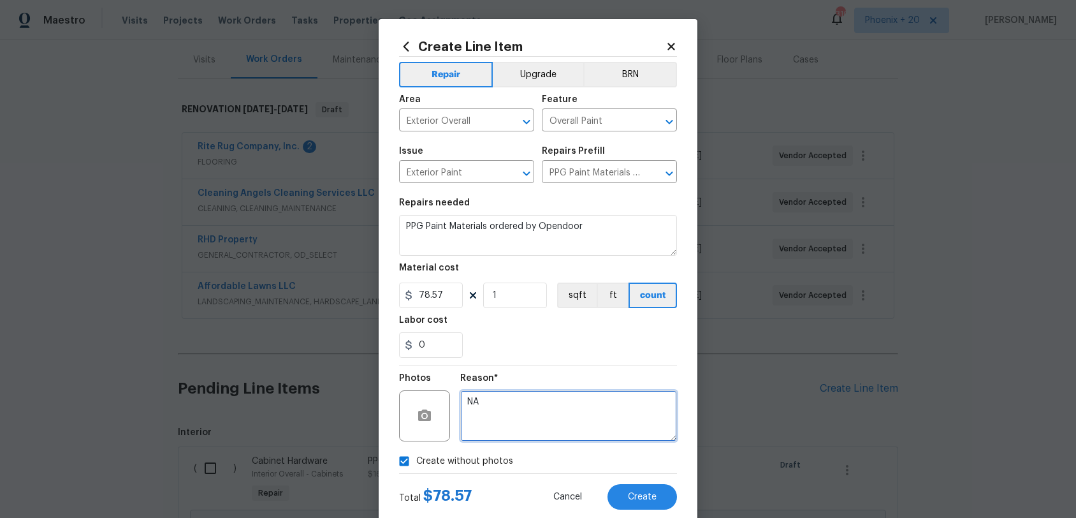
type textarea "NA"
click at [545, 367] on div "Reason* NA" at bounding box center [568, 407] width 217 height 83
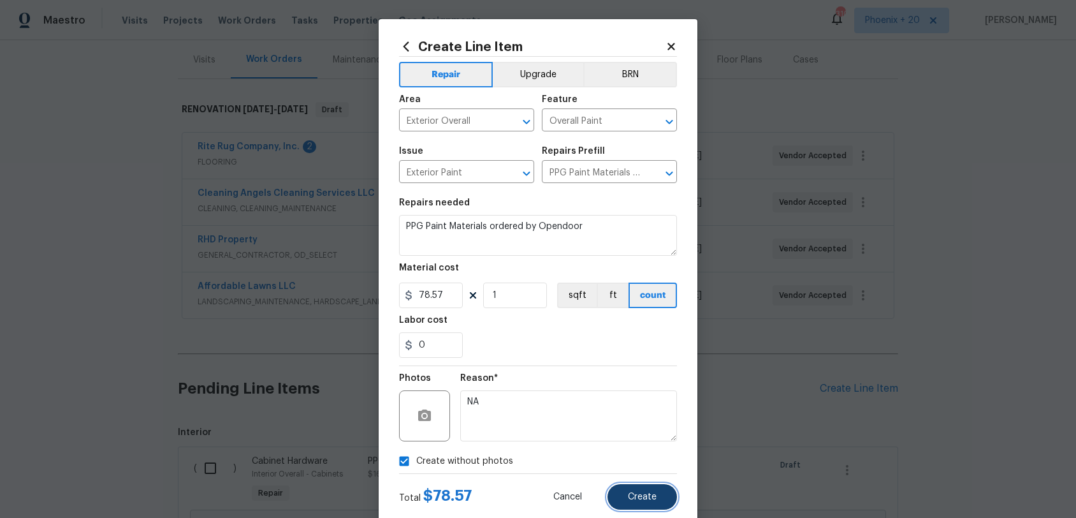
click at [640, 481] on span "Create" at bounding box center [642, 497] width 29 height 10
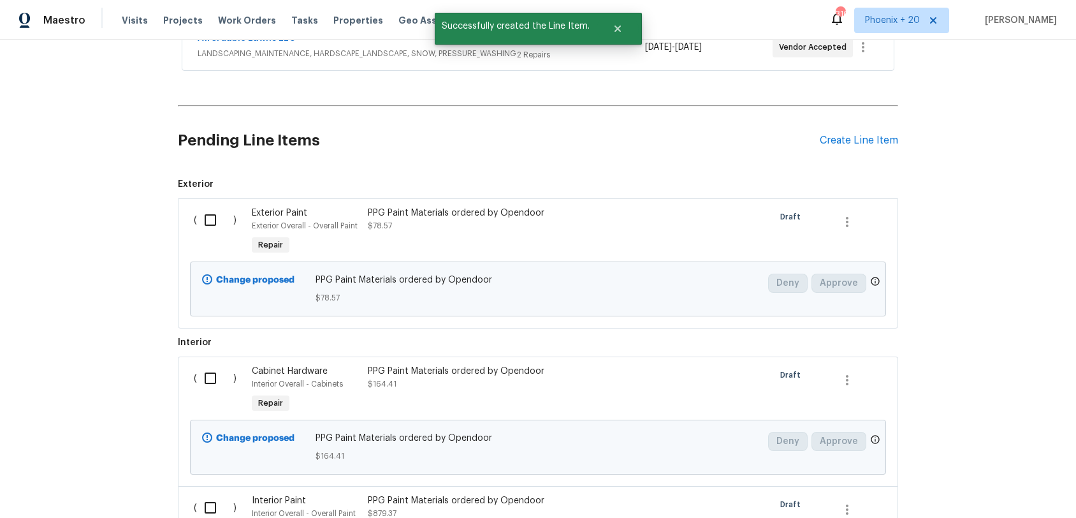
scroll to position [586, 0]
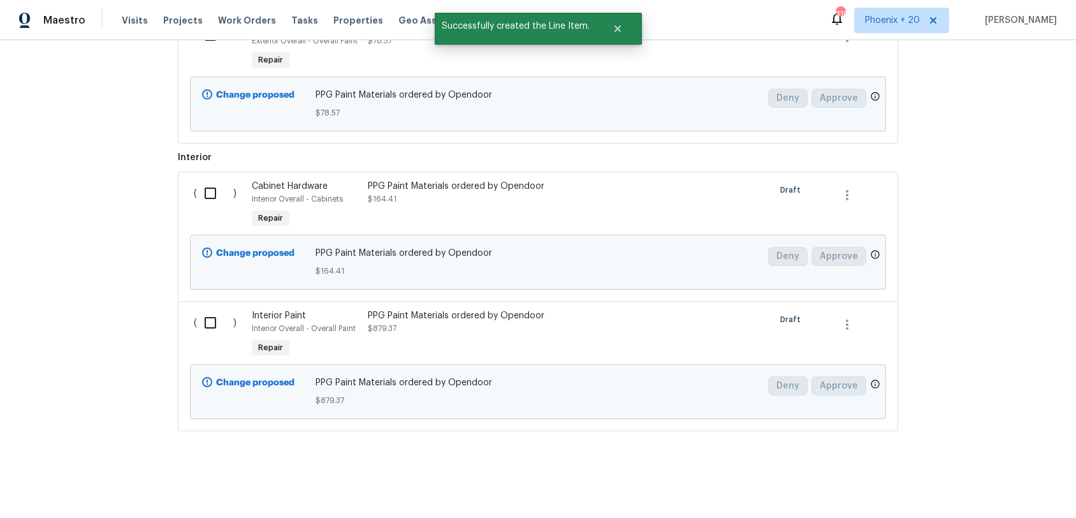
click at [200, 186] on input "checkbox" at bounding box center [215, 193] width 36 height 27
checkbox input "true"
drag, startPoint x: 226, startPoint y: 317, endPoint x: 231, endPoint y: 291, distance: 25.9
click at [227, 314] on input "checkbox" at bounding box center [215, 322] width 36 height 27
checkbox input "true"
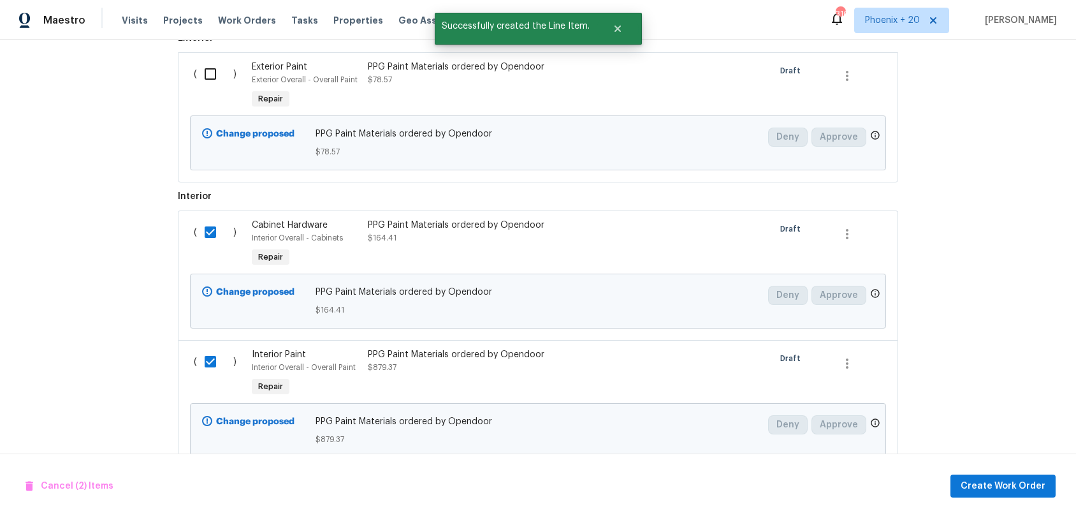
scroll to position [473, 0]
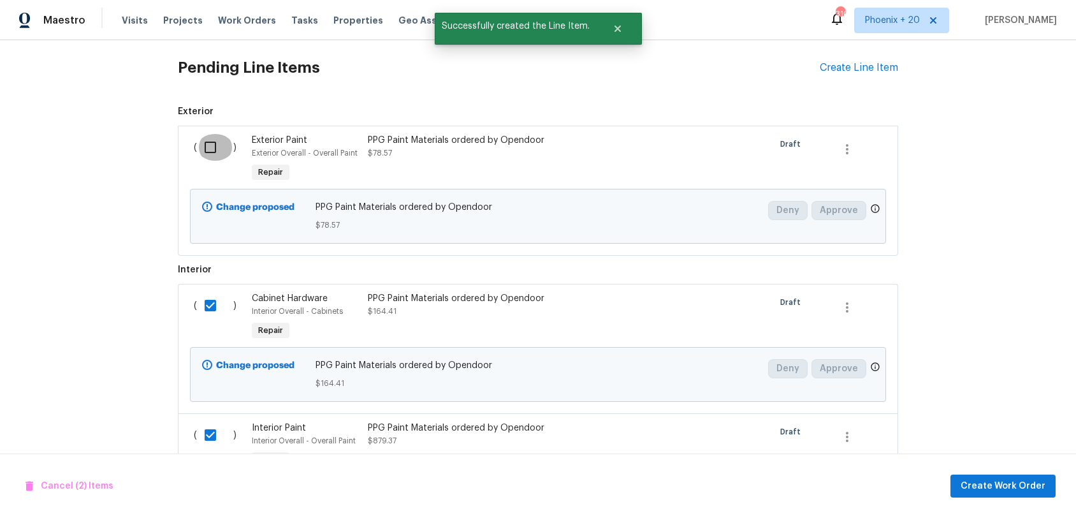
drag, startPoint x: 203, startPoint y: 144, endPoint x: 643, endPoint y: 415, distance: 516.8
click at [203, 144] on input "checkbox" at bounding box center [215, 147] width 36 height 27
checkbox input "true"
click at [990, 481] on span "Create Work Order" at bounding box center [1003, 486] width 85 height 16
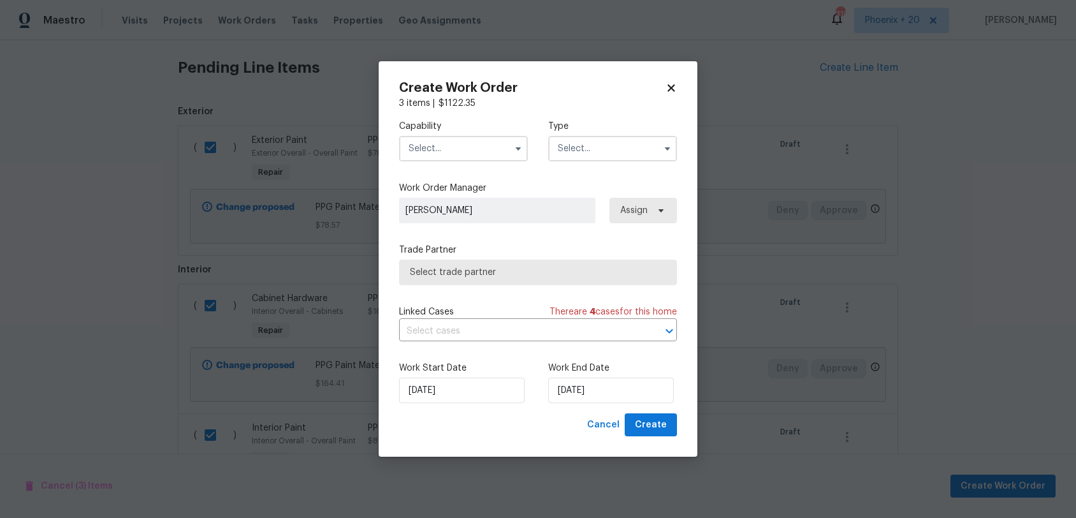
click at [439, 137] on input "text" at bounding box center [463, 149] width 129 height 26
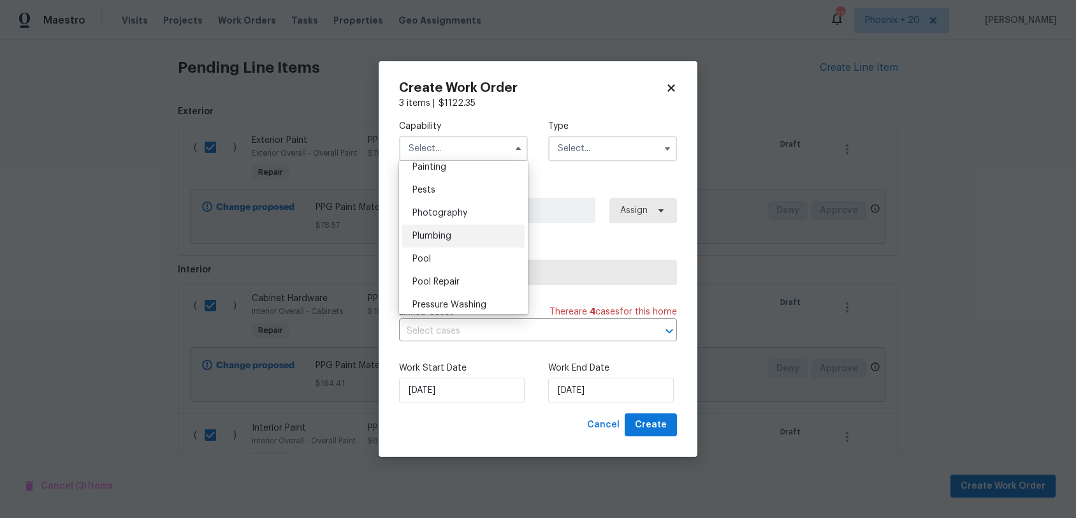
scroll to position [1066, 0]
drag, startPoint x: 437, startPoint y: 175, endPoint x: 576, endPoint y: 156, distance: 139.7
click at [437, 175] on div "Painting" at bounding box center [463, 181] width 122 height 23
type input "Painting"
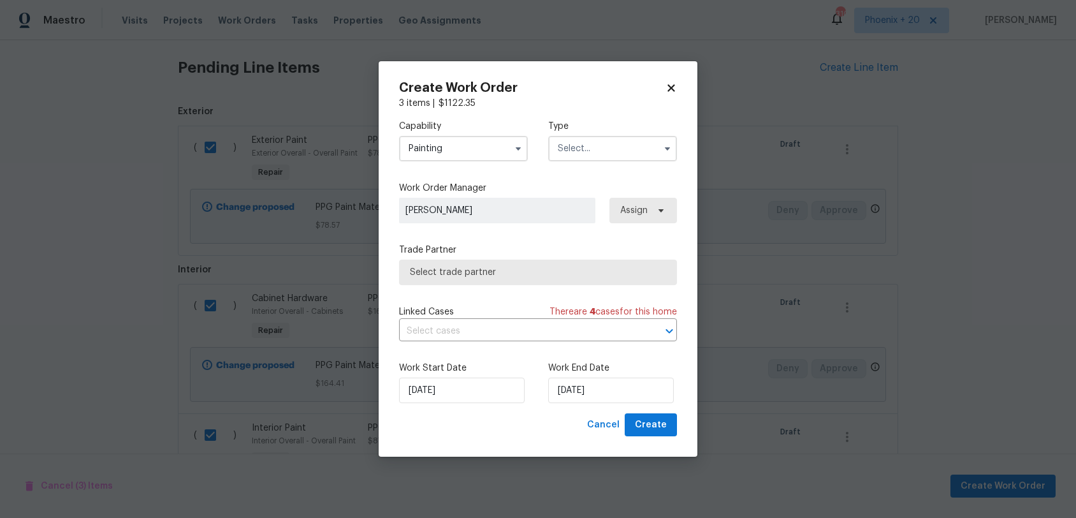
drag, startPoint x: 581, startPoint y: 154, endPoint x: 613, endPoint y: 224, distance: 77.1
click at [583, 161] on div "Capability Painting Agent Appliance Bathtub Resurfacing BRN And Lrr Broker Cabi…" at bounding box center [538, 141] width 278 height 62
click at [595, 161] on div "Capability Painting Type" at bounding box center [538, 141] width 278 height 62
click at [587, 158] on input "text" at bounding box center [612, 149] width 129 height 26
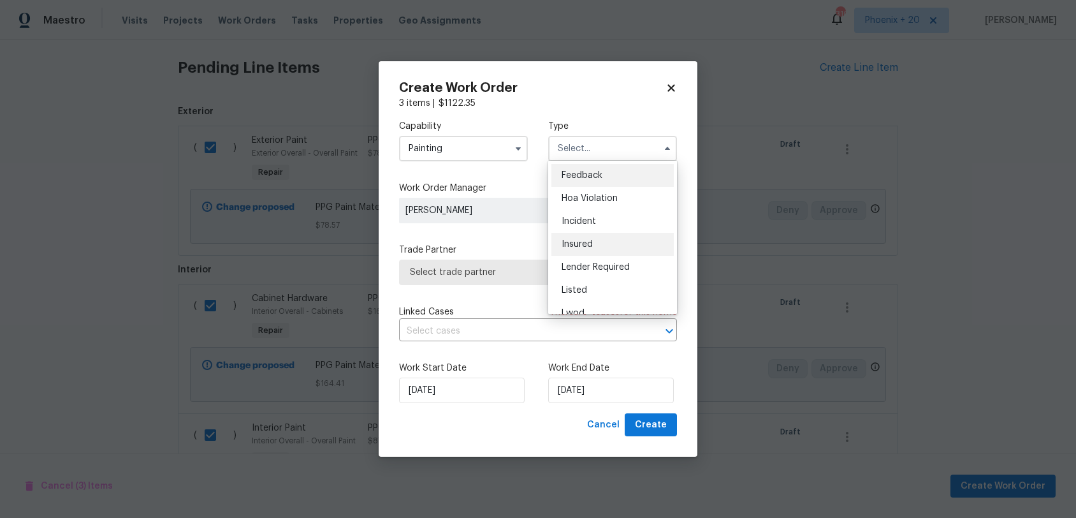
scroll to position [152, 0]
click at [597, 224] on div "Renovation" at bounding box center [613, 230] width 122 height 23
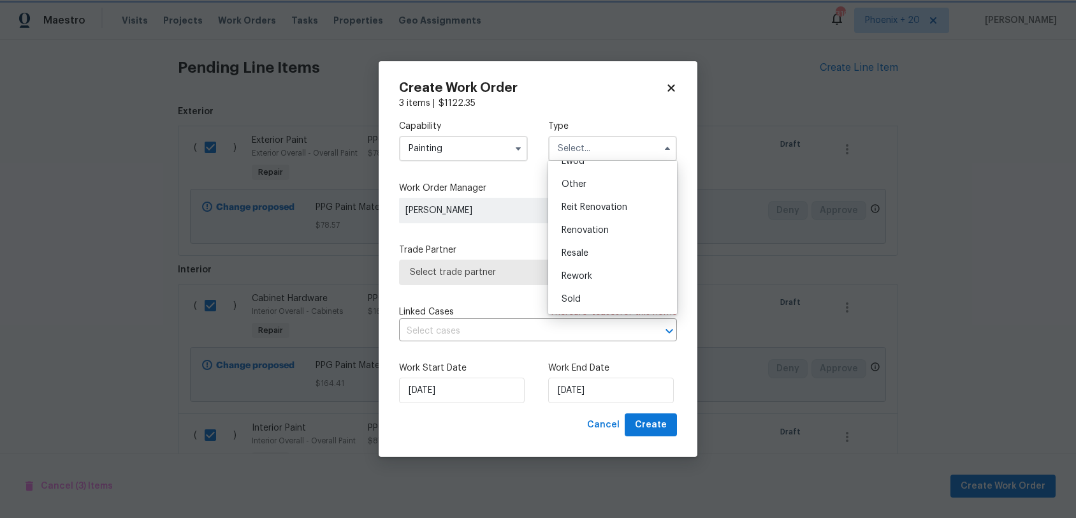
type input "Renovation"
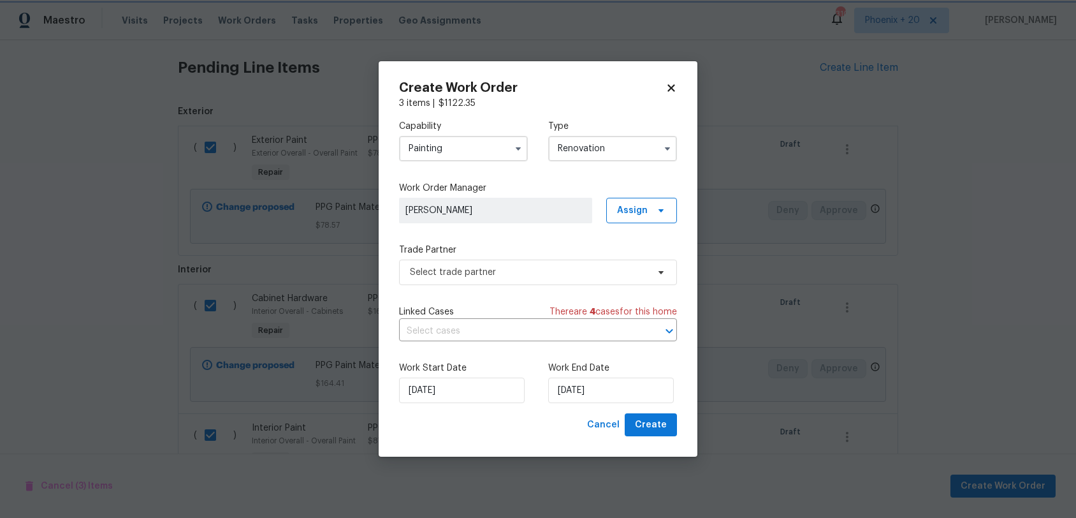
scroll to position [0, 0]
click at [636, 202] on span "Assign" at bounding box center [641, 211] width 71 height 26
click at [636, 267] on div "Assign to me" at bounding box center [643, 264] width 55 height 13
click at [545, 267] on span "Select trade partner" at bounding box center [529, 272] width 238 height 13
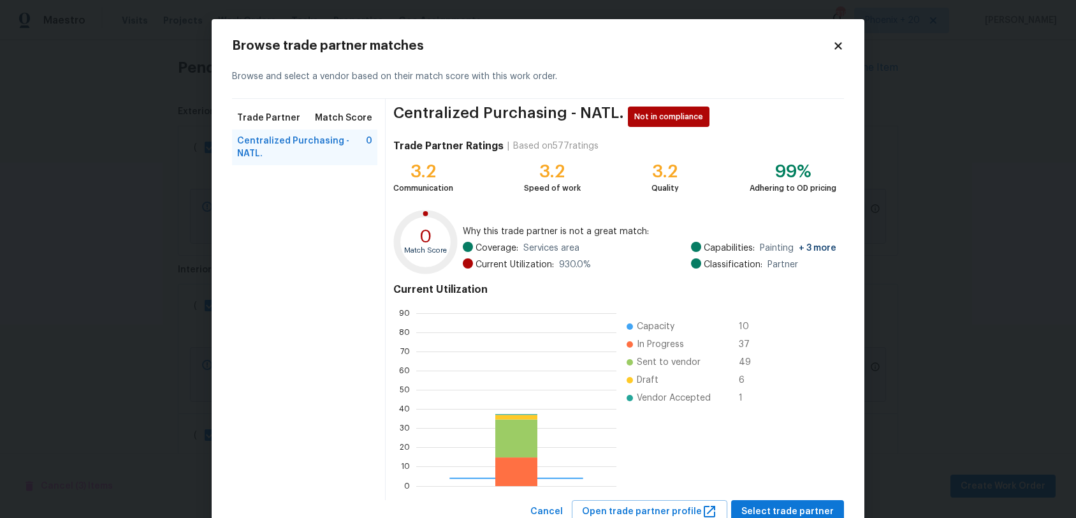
scroll to position [179, 200]
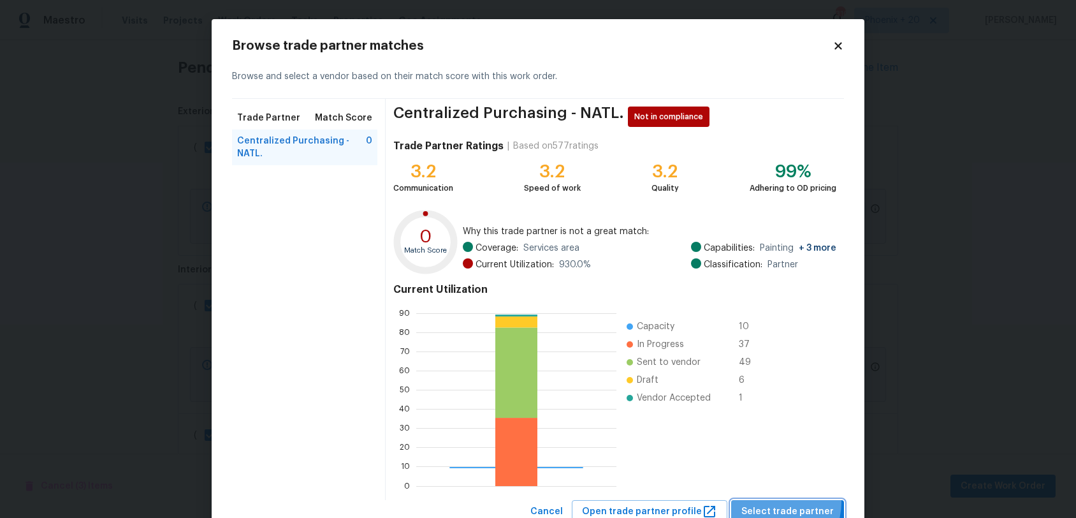
click at [773, 481] on button "Select trade partner" at bounding box center [787, 512] width 113 height 24
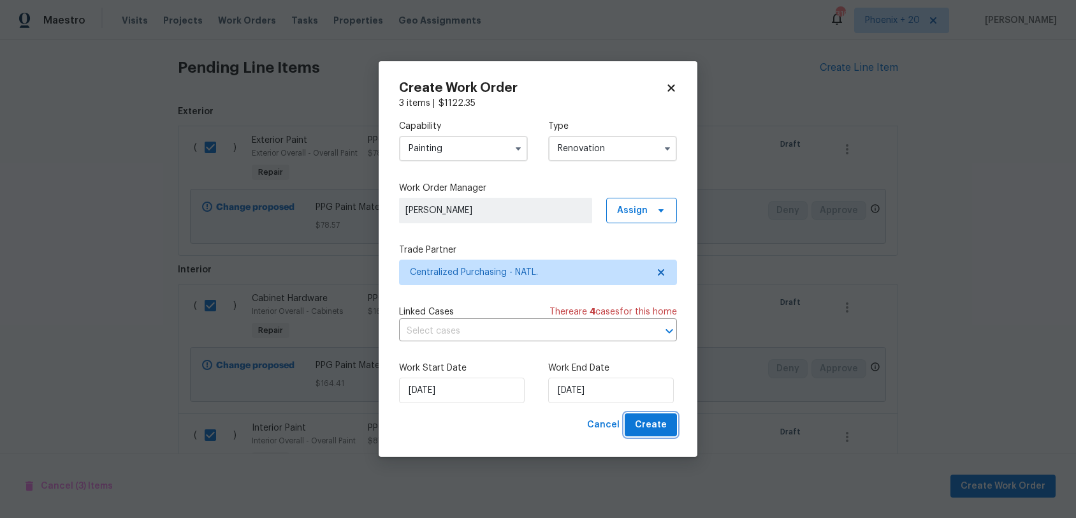
click at [651, 427] on span "Create" at bounding box center [651, 425] width 32 height 16
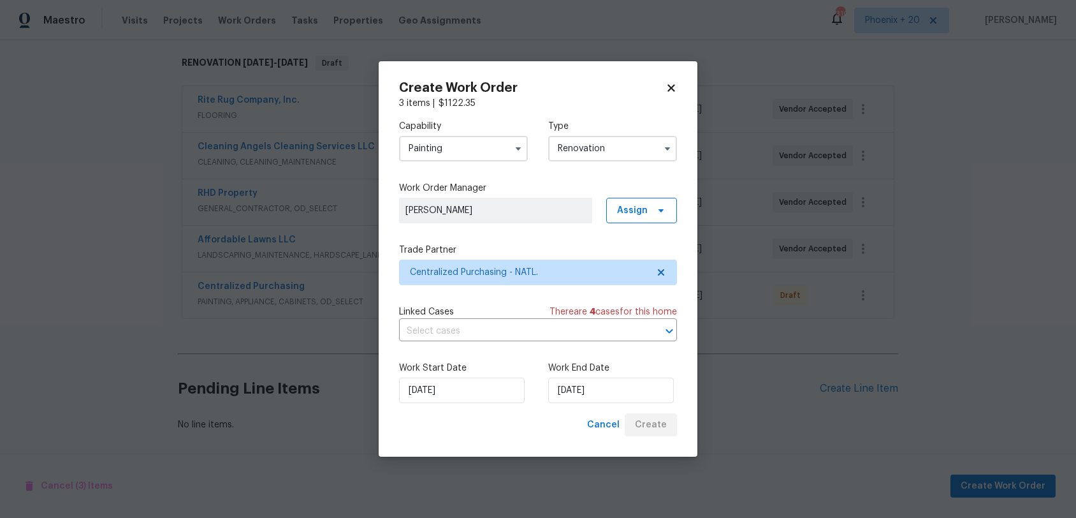
scroll to position [199, 0]
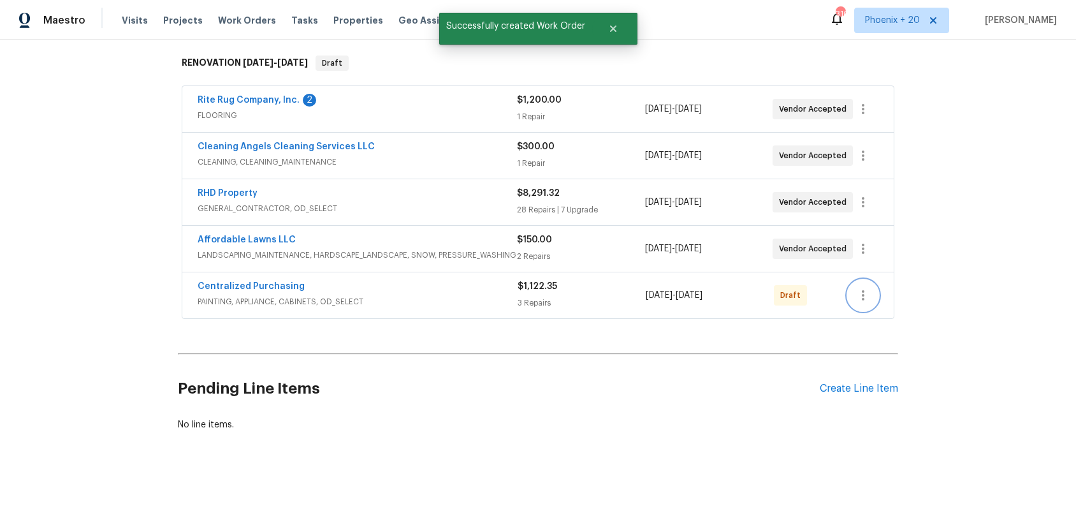
click at [867, 297] on icon "button" at bounding box center [863, 295] width 15 height 15
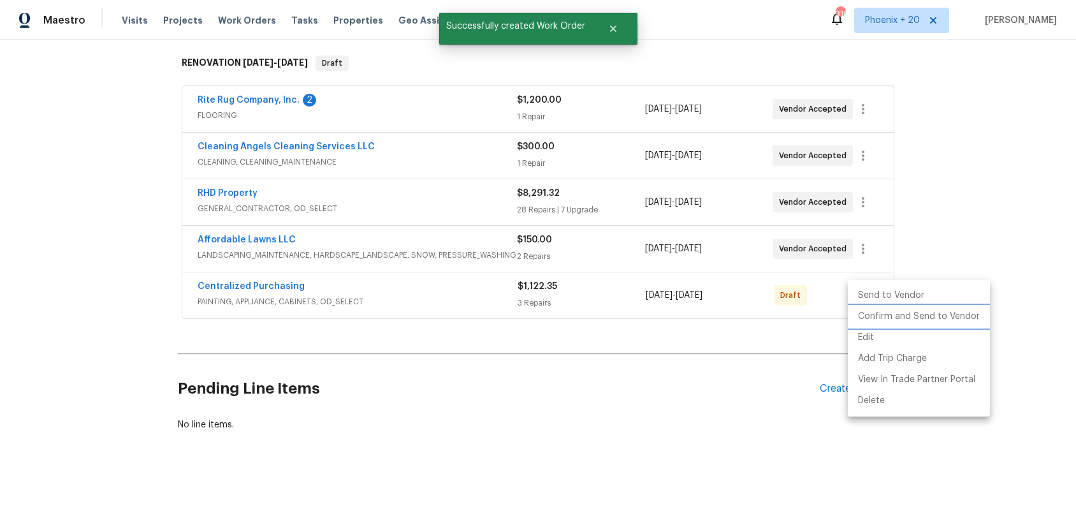
click at [879, 318] on li "Confirm and Send to Vendor" at bounding box center [919, 316] width 142 height 21
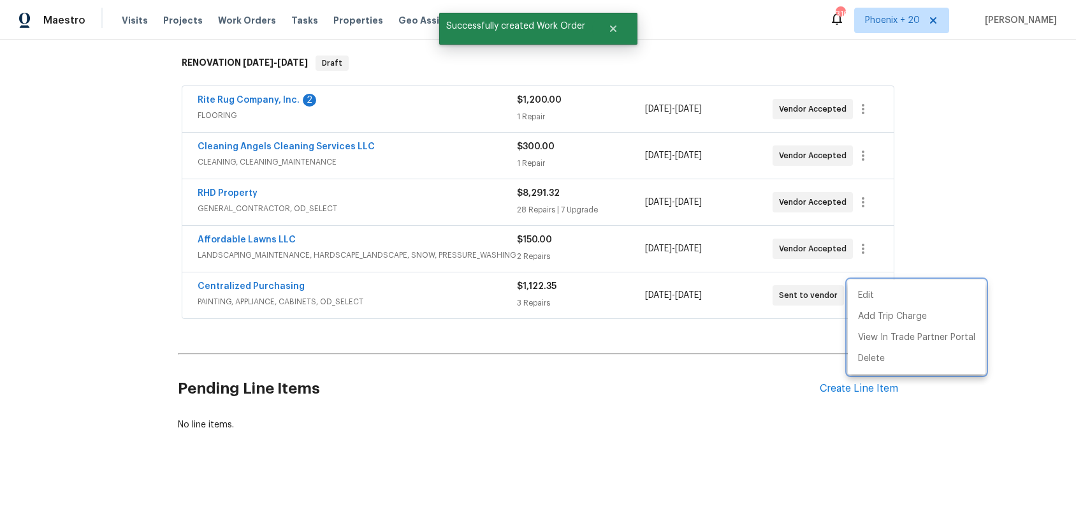
drag, startPoint x: 307, startPoint y: 289, endPoint x: 283, endPoint y: 288, distance: 24.3
click at [305, 288] on div at bounding box center [538, 259] width 1076 height 518
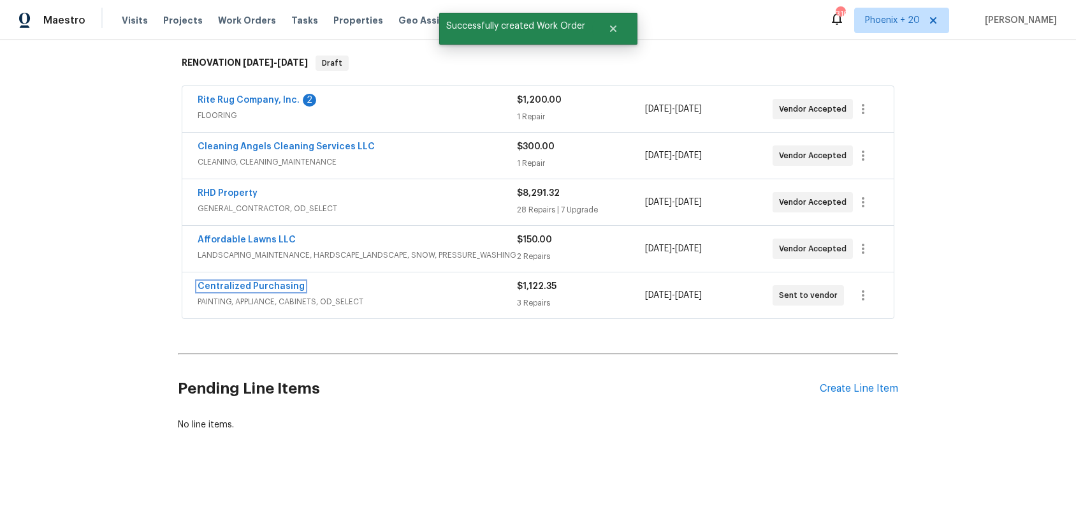
click at [282, 288] on link "Centralized Purchasing" at bounding box center [251, 286] width 107 height 9
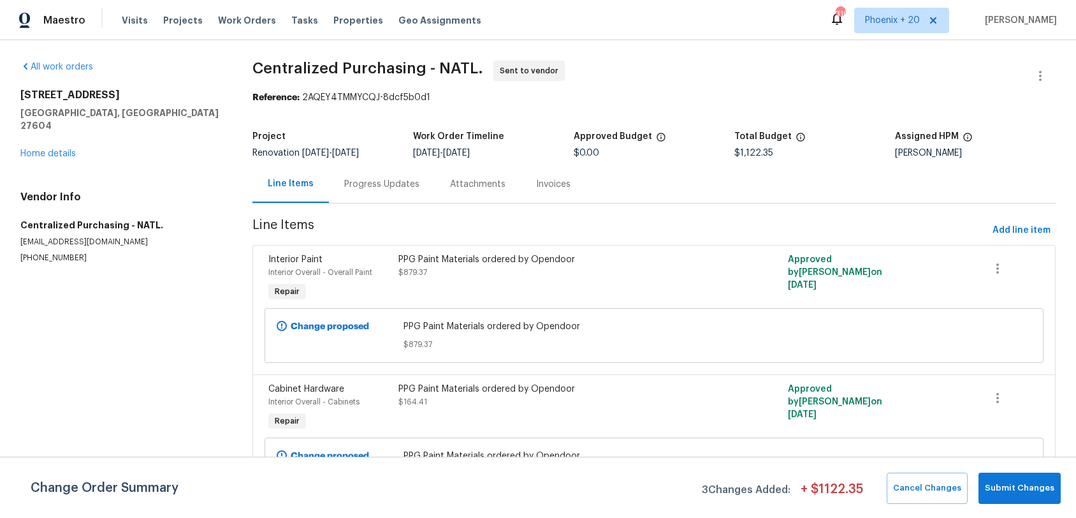
click at [241, 17] on span "Work Orders" at bounding box center [247, 20] width 58 height 13
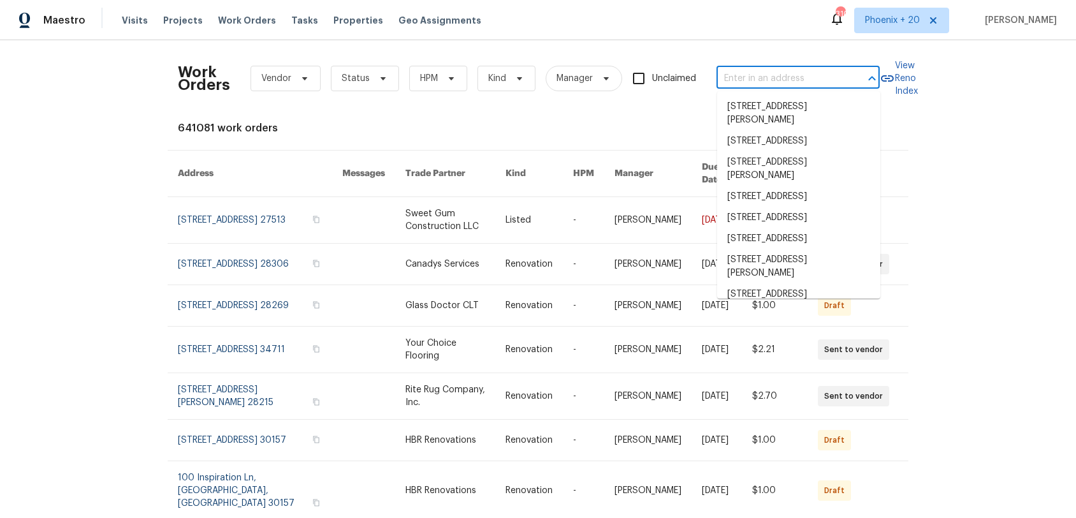
click at [777, 79] on input "text" at bounding box center [781, 79] width 128 height 20
paste input "2315 Hidden Lake St, Kissimmee, FL 34741"
type input "2315 Hidden Lake St, Kissimmee, FL 34741"
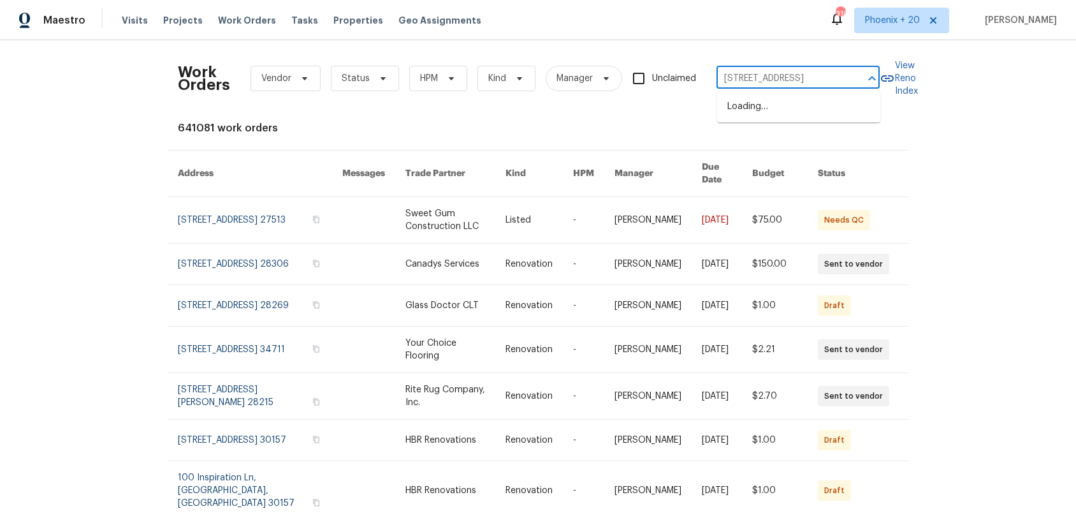
scroll to position [0, 55]
click at [800, 109] on li "2315 Hidden Lake St, Kissimmee, FL 34741" at bounding box center [798, 106] width 163 height 21
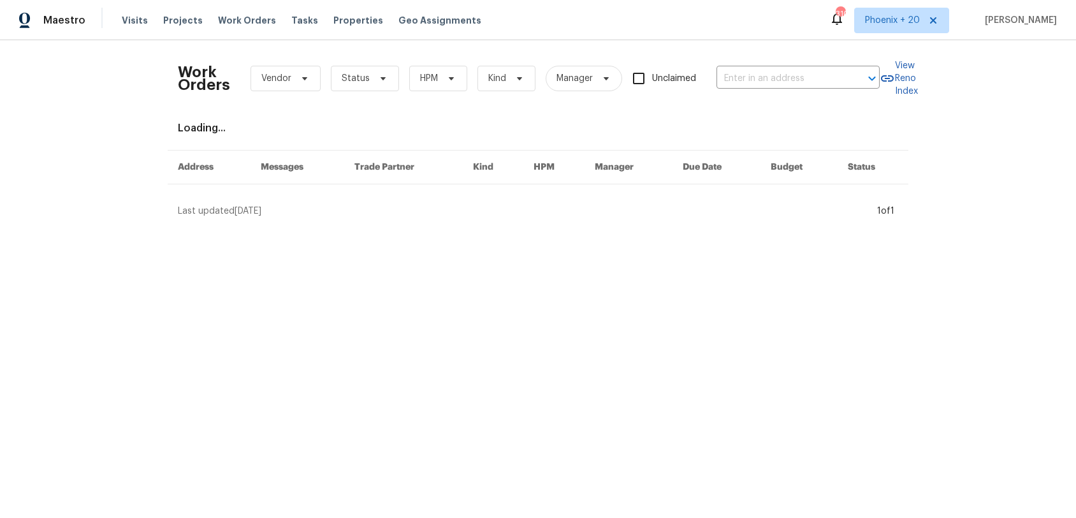
type input "2315 Hidden Lake St, Kissimmee, FL 34741"
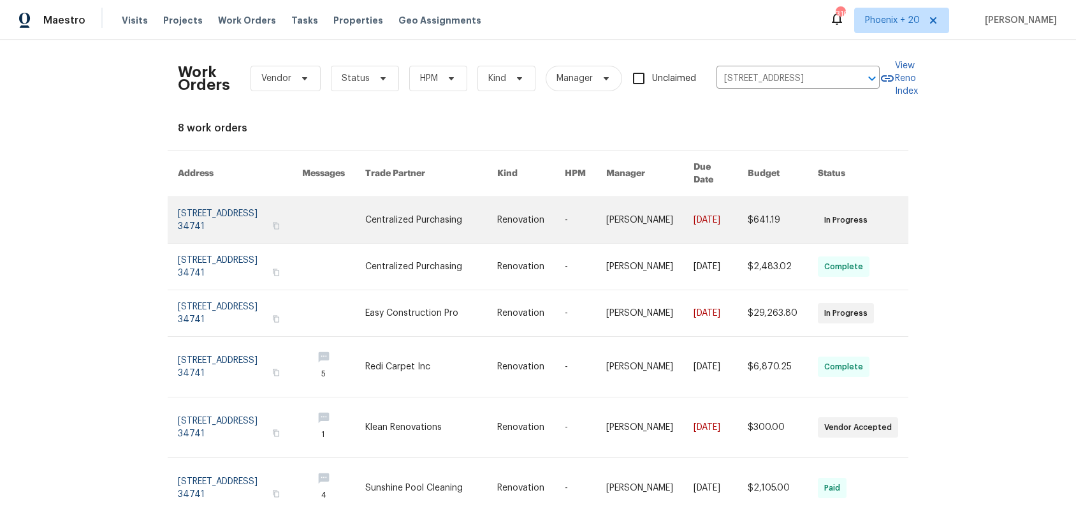
click at [423, 219] on link at bounding box center [431, 220] width 132 height 46
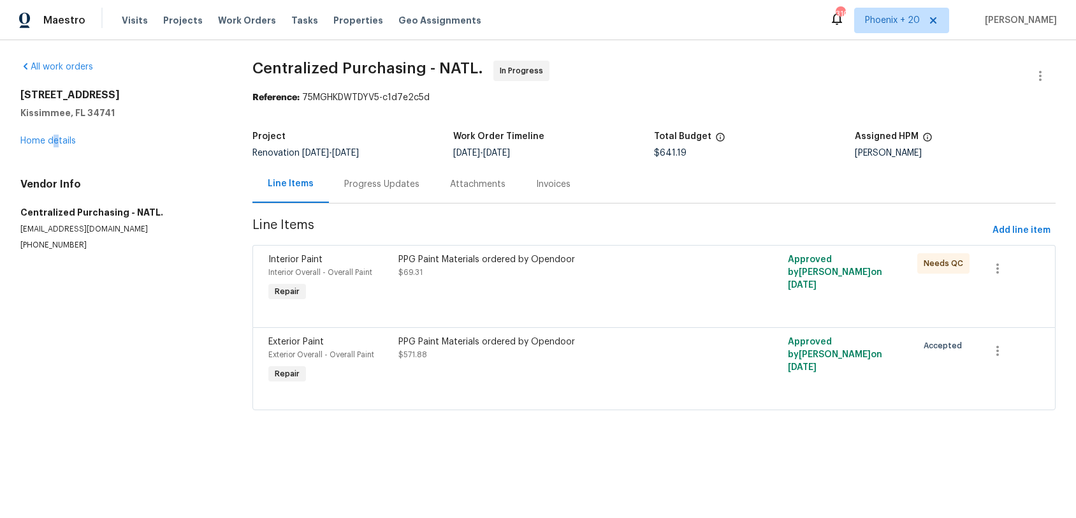
click at [55, 146] on div "2315 Hidden Lake St Kissimmee, FL 34741 Home details" at bounding box center [121, 118] width 202 height 59
click at [1017, 224] on span "Add line item" at bounding box center [1022, 231] width 58 height 16
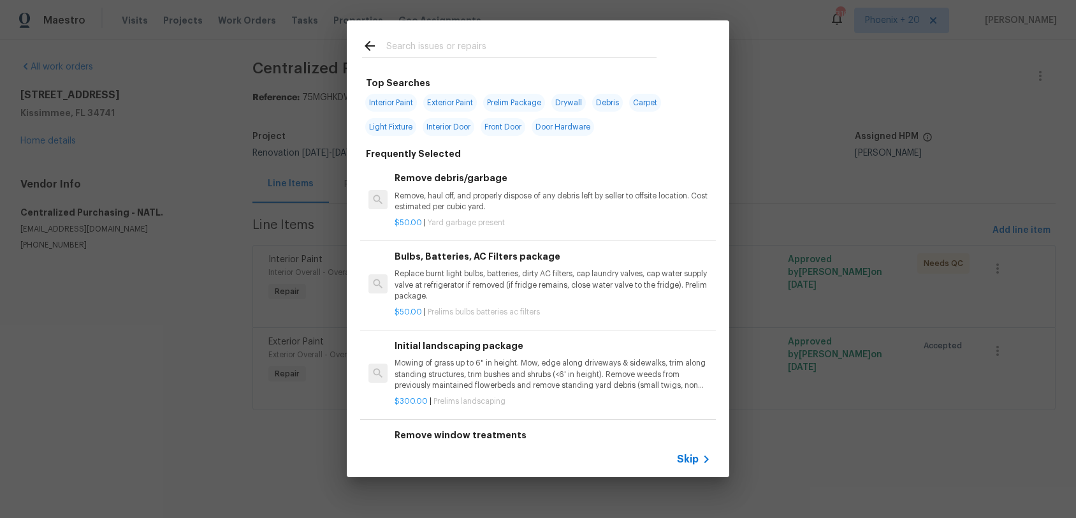
click at [388, 48] on input "text" at bounding box center [521, 47] width 270 height 19
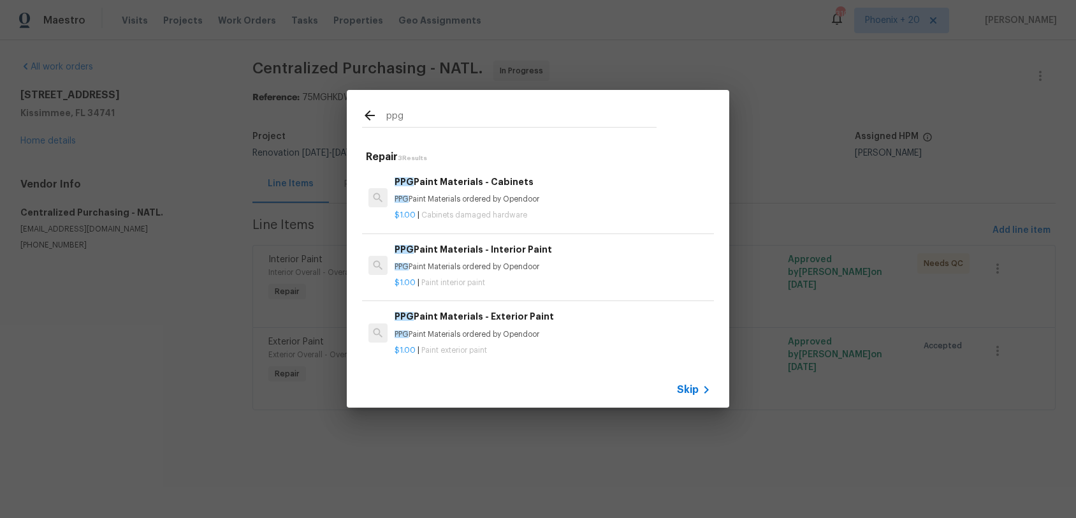
type input "ppg"
click at [569, 335] on p "PPG Paint Materials ordered by Opendoor" at bounding box center [553, 334] width 316 height 11
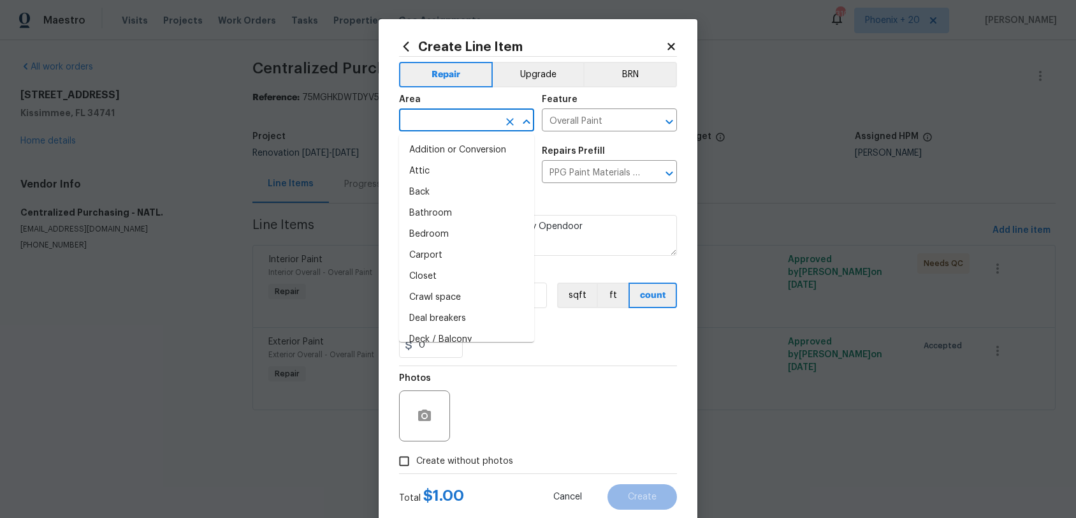
click at [466, 124] on input "text" at bounding box center [448, 122] width 99 height 20
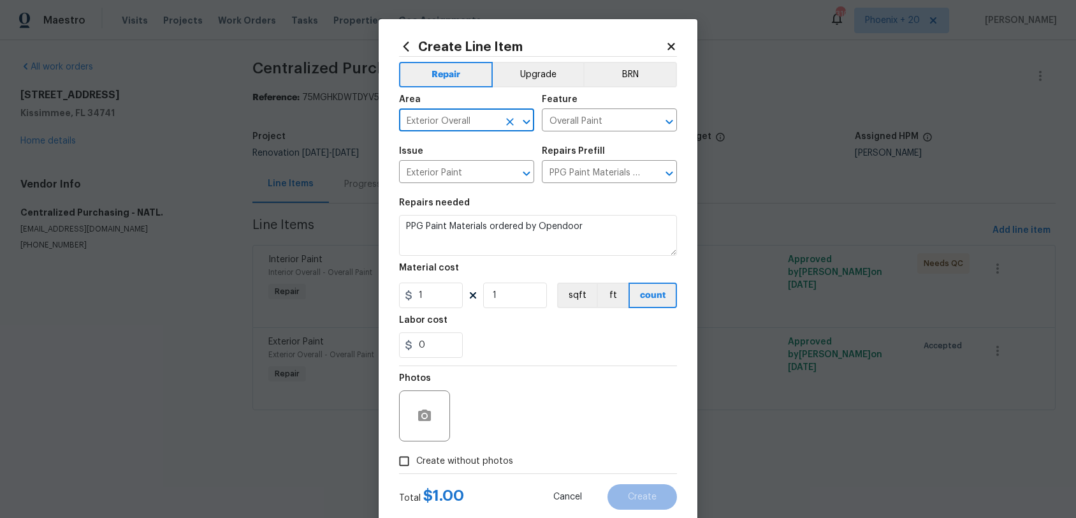
type input "Exterior Overall"
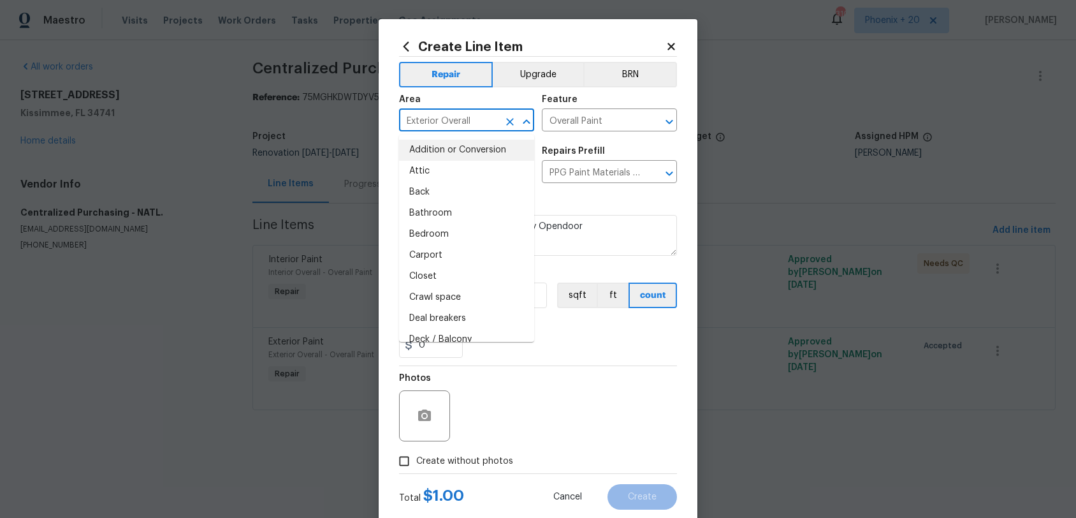
click at [498, 400] on div "Photos" at bounding box center [538, 407] width 278 height 83
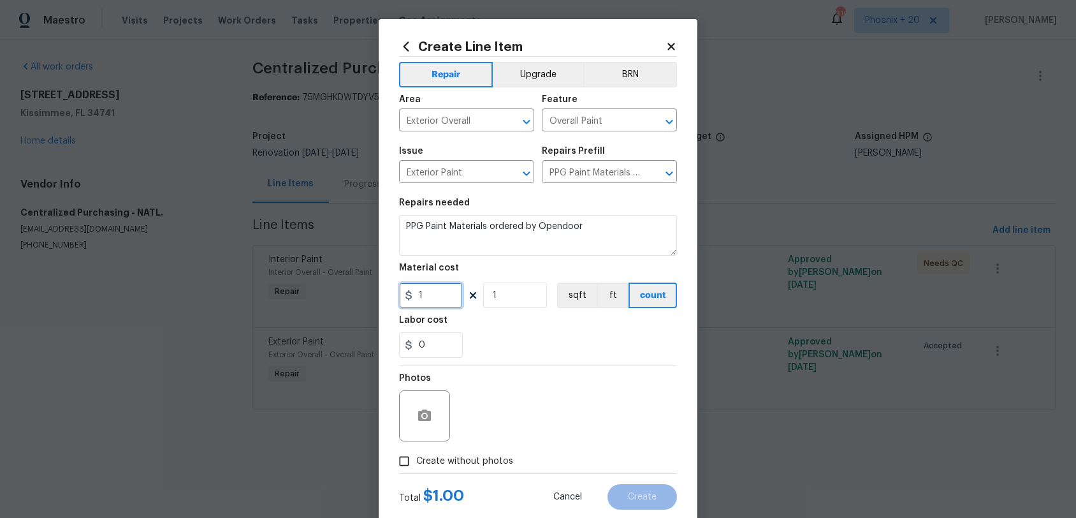
click at [414, 300] on input "1" at bounding box center [431, 295] width 64 height 26
type input "69.11"
click at [471, 466] on span "Create without photos" at bounding box center [464, 461] width 97 height 13
click at [416, 466] on input "Create without photos" at bounding box center [404, 461] width 24 height 24
checkbox input "true"
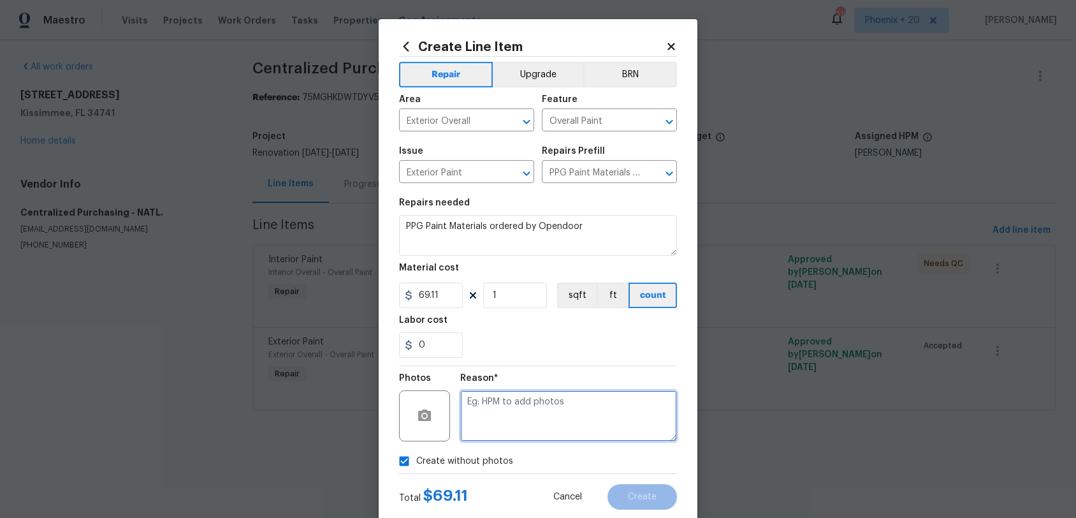
click at [492, 422] on textarea at bounding box center [568, 415] width 217 height 51
type textarea "NA"
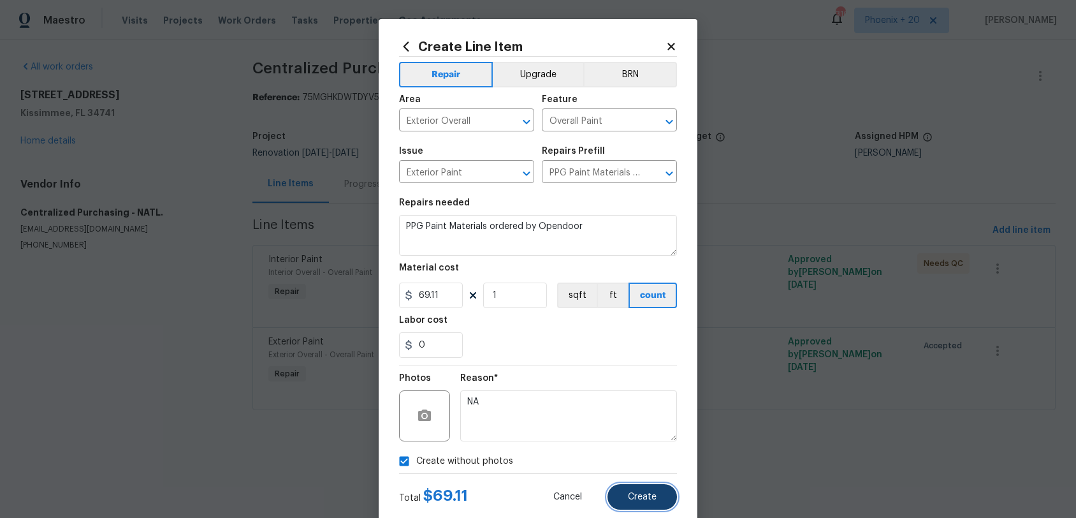
drag, startPoint x: 635, startPoint y: 490, endPoint x: 626, endPoint y: 488, distance: 9.1
click at [631, 481] on button "Create" at bounding box center [643, 497] width 70 height 26
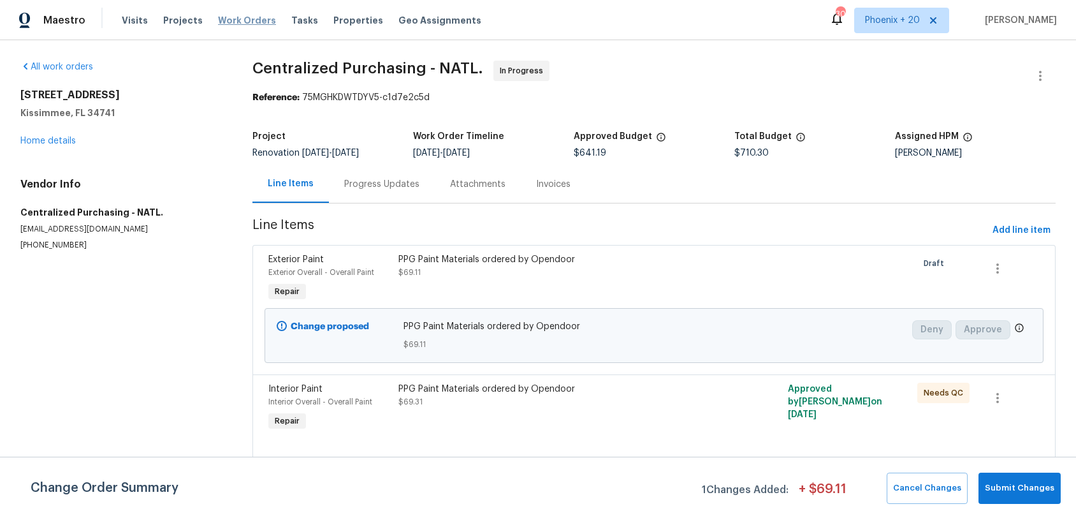
click at [254, 17] on span "Work Orders" at bounding box center [247, 20] width 58 height 13
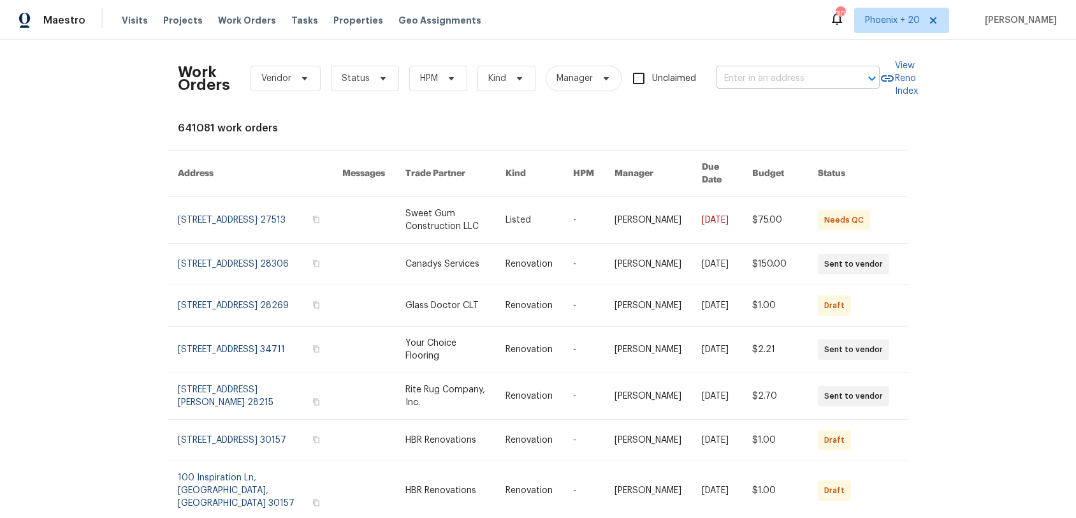
click at [761, 76] on input "text" at bounding box center [781, 79] width 128 height 20
paste input "10801 September Ct, Raleigh, NC 27614"
type input "10801 September Ct, Raleigh, NC 27614"
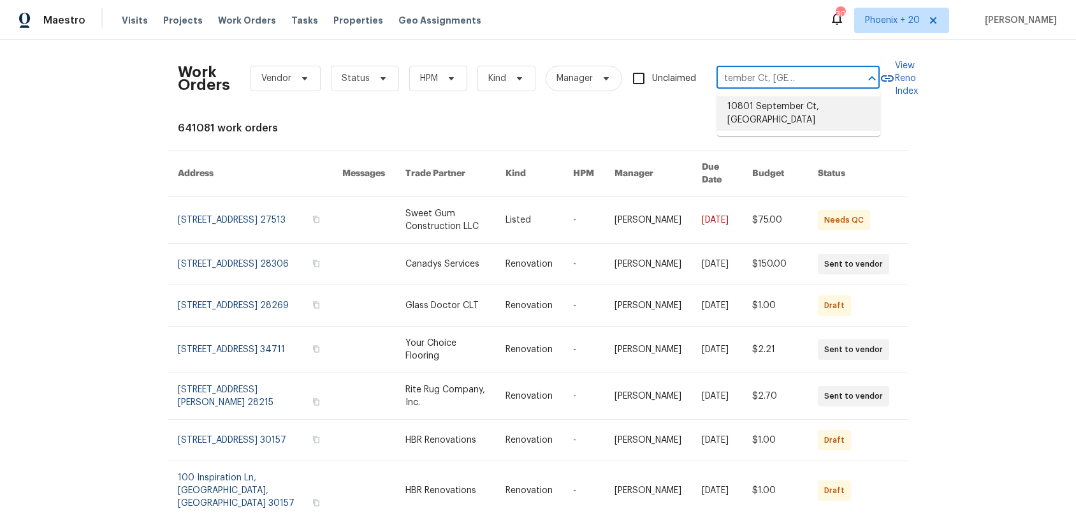
click at [780, 115] on li "10801 September Ct, Raleigh, NC 27614" at bounding box center [798, 113] width 163 height 34
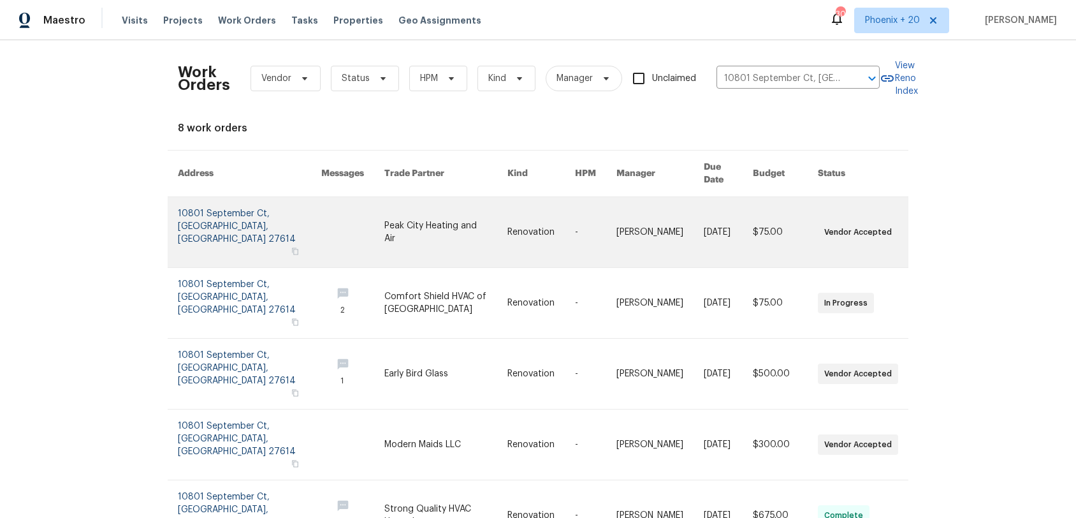
click at [444, 218] on link at bounding box center [446, 232] width 123 height 70
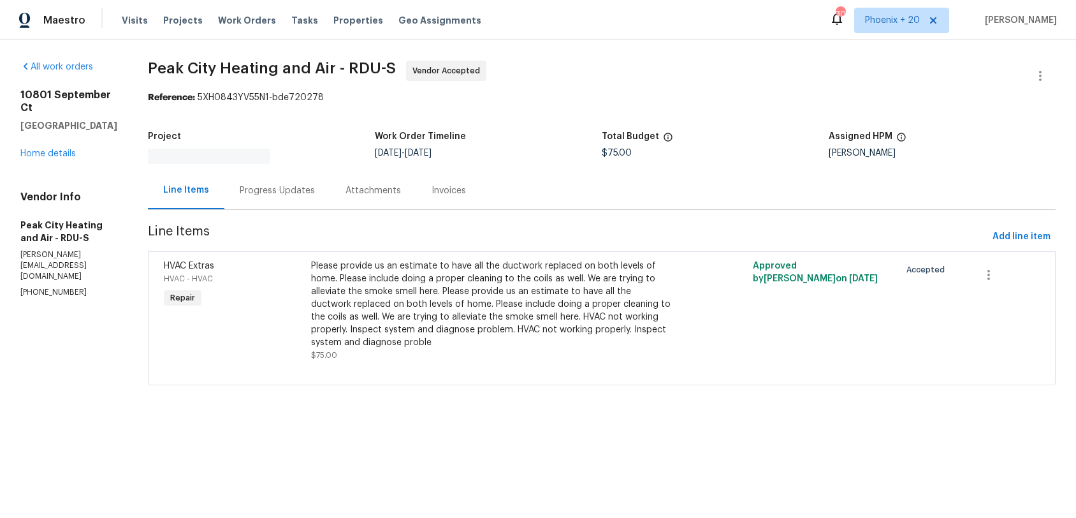
click at [55, 139] on div "10801 September Ct Raleigh, NC 27614 Home details" at bounding box center [68, 124] width 97 height 71
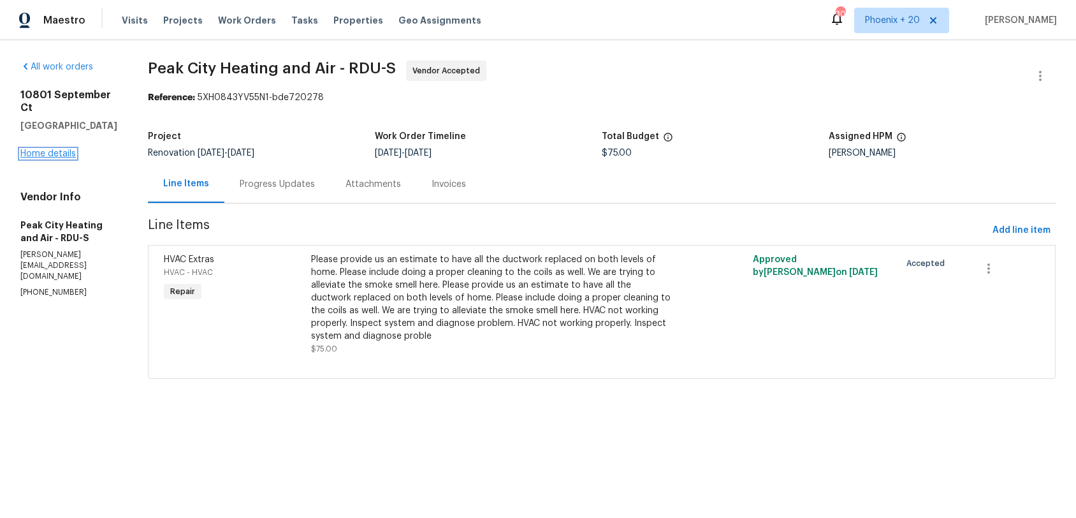
click at [57, 149] on link "Home details" at bounding box center [47, 153] width 55 height 9
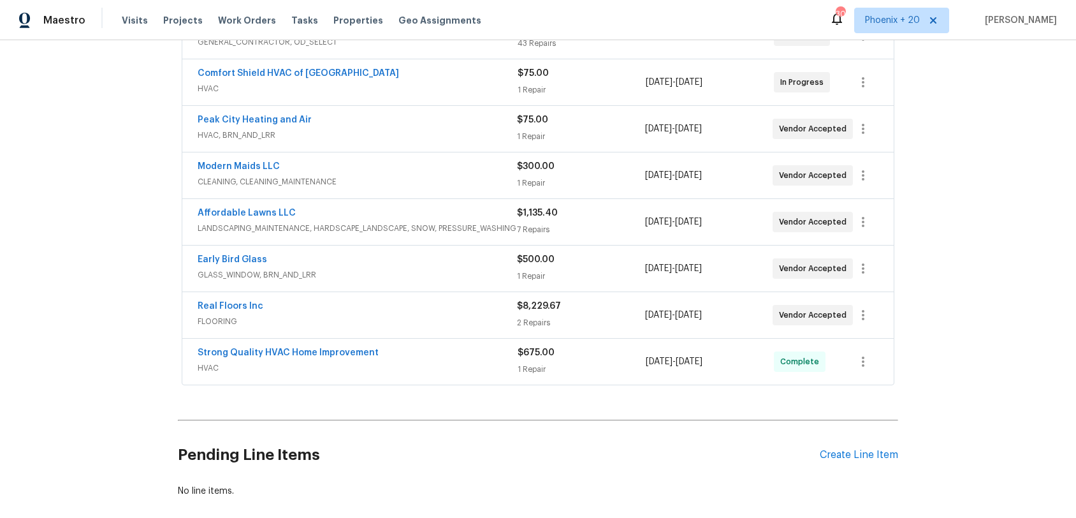
scroll to position [319, 0]
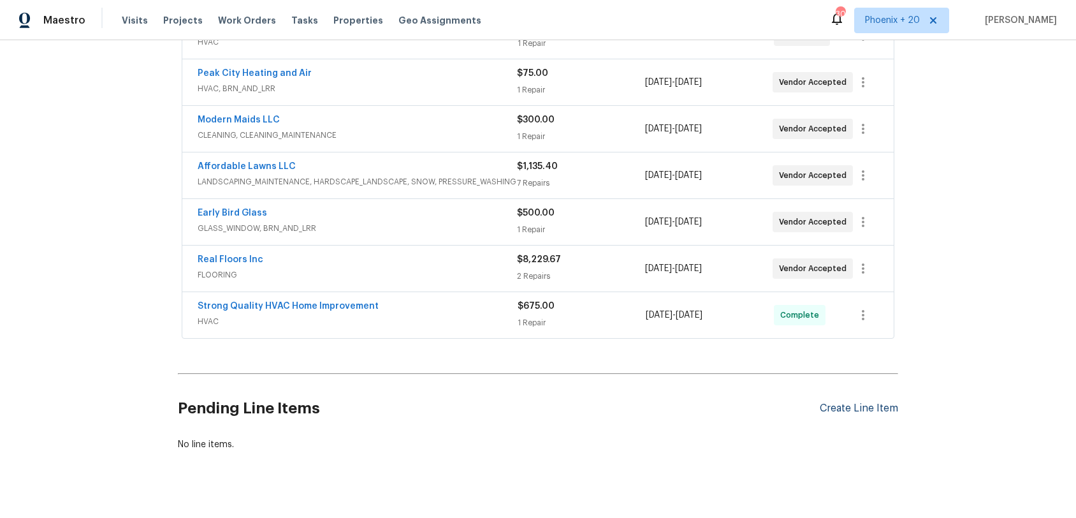
click at [853, 406] on div "Create Line Item" at bounding box center [859, 408] width 78 height 12
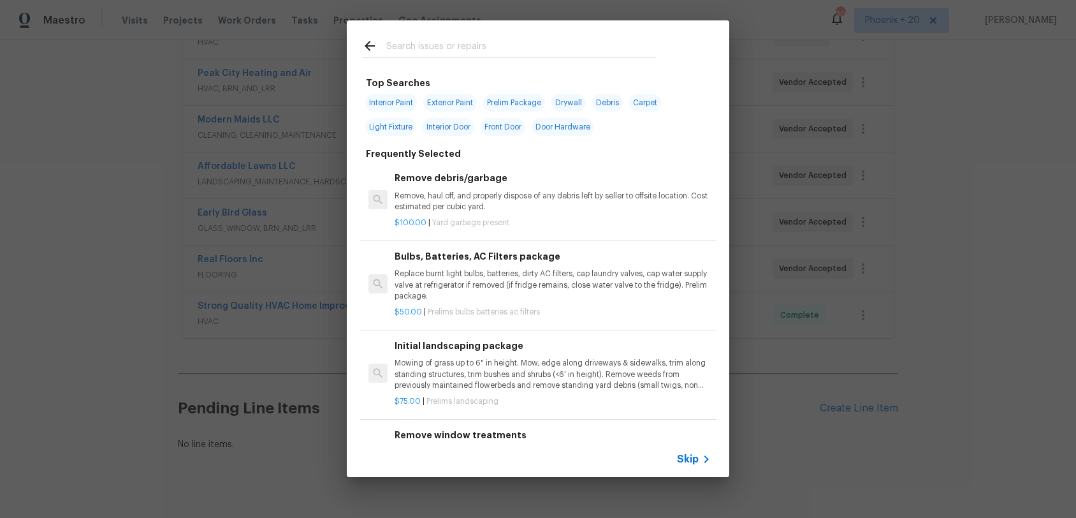
click at [529, 49] on input "text" at bounding box center [521, 47] width 270 height 19
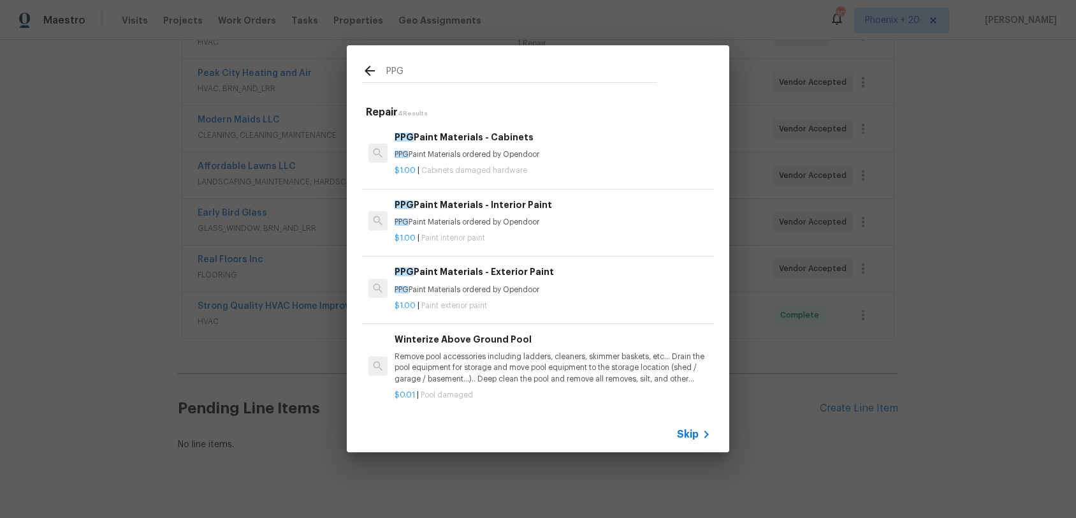
type input "PPG"
click at [583, 221] on p "PPG Paint Materials ordered by Opendoor" at bounding box center [553, 222] width 316 height 11
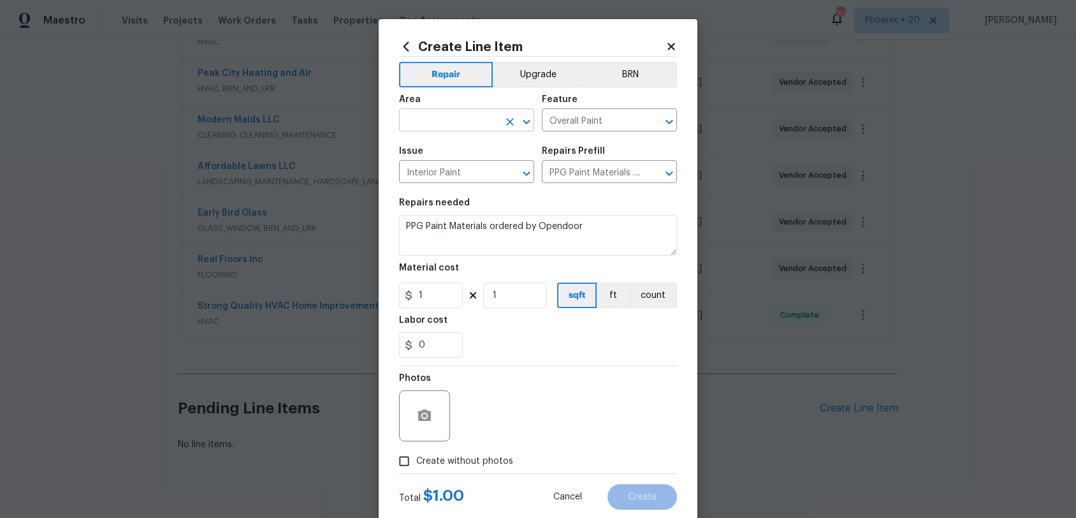
click at [459, 118] on input "text" at bounding box center [448, 122] width 99 height 20
click at [490, 165] on li "Interior Overall" at bounding box center [466, 171] width 135 height 21
type input "Interior Overall"
click at [444, 298] on input "1" at bounding box center [431, 295] width 64 height 26
type input "1961.67"
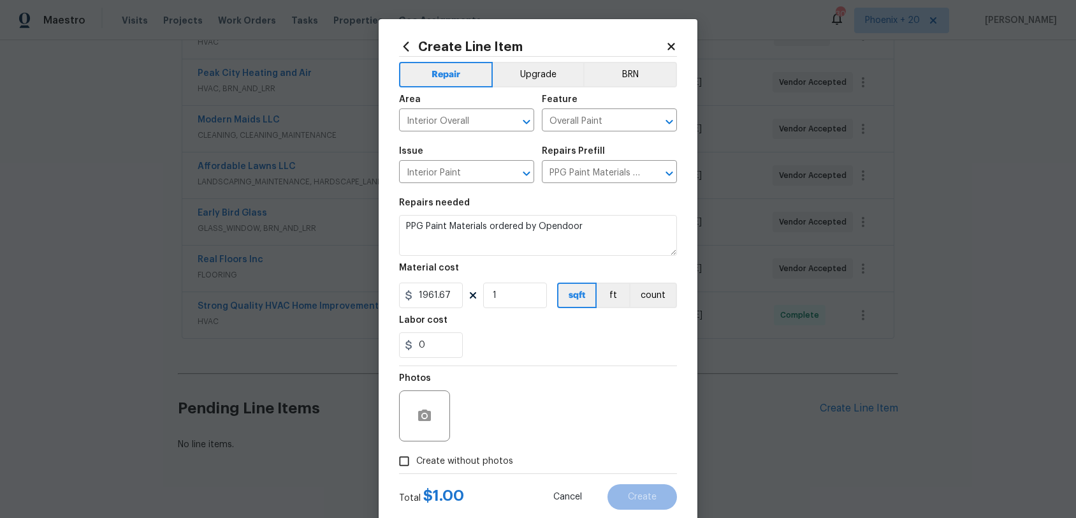
click at [458, 462] on span "Create without photos" at bounding box center [464, 461] width 97 height 13
click at [416, 462] on input "Create without photos" at bounding box center [404, 461] width 24 height 24
checkbox input "true"
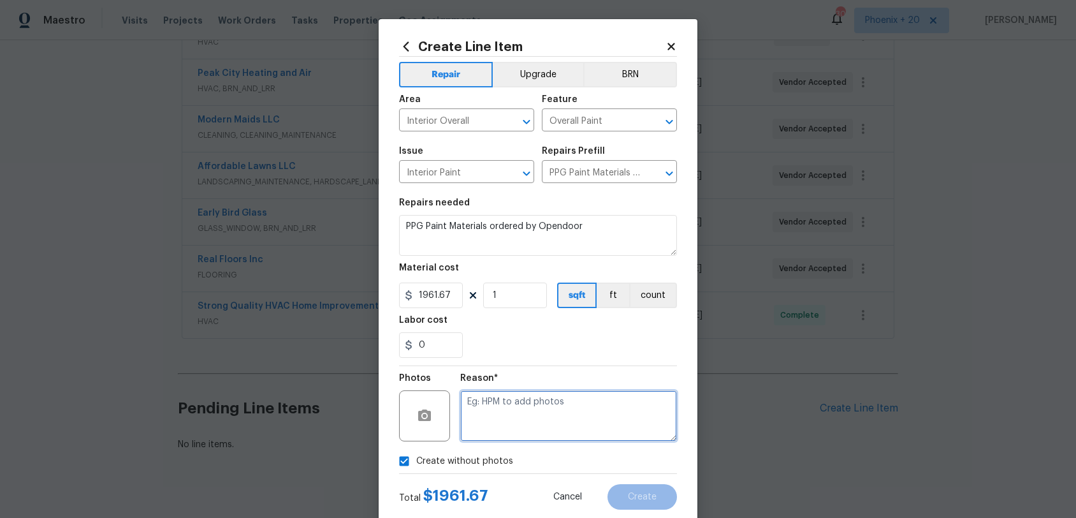
click at [499, 414] on textarea at bounding box center [568, 415] width 217 height 51
type textarea "NA"
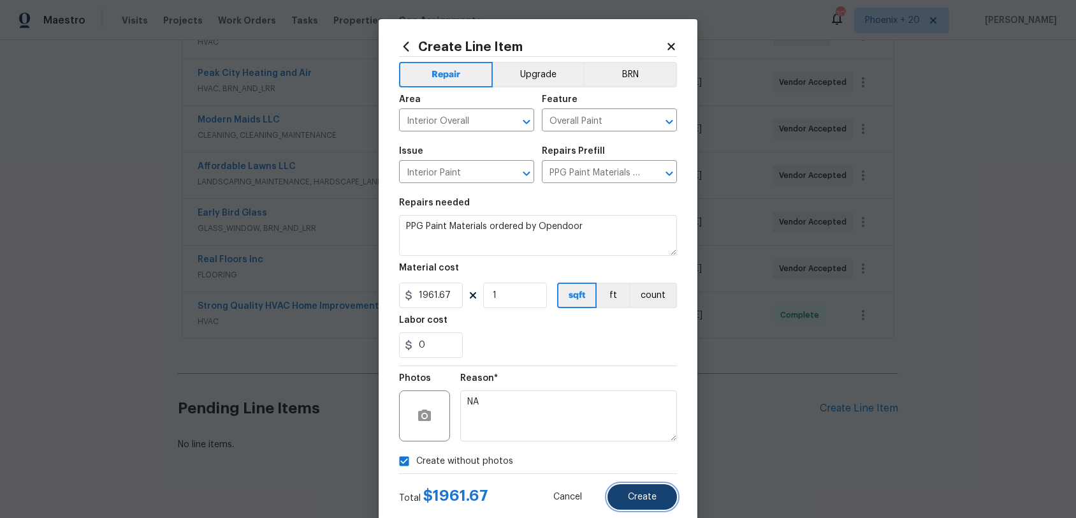
click at [647, 481] on button "Create" at bounding box center [643, 497] width 70 height 26
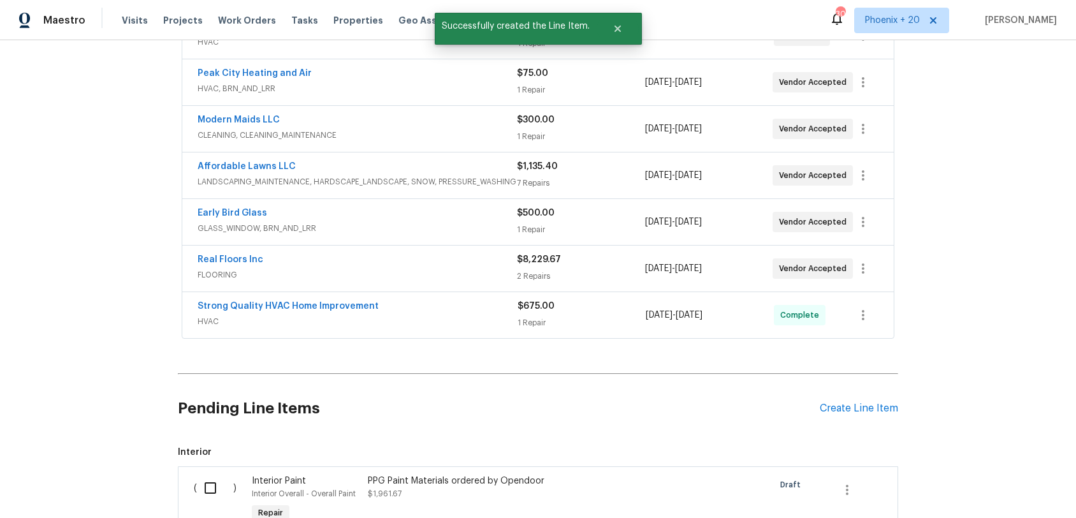
click at [853, 400] on div "Pending Line Items Create Line Item" at bounding box center [538, 408] width 721 height 59
click at [850, 412] on div "Create Line Item" at bounding box center [859, 408] width 78 height 12
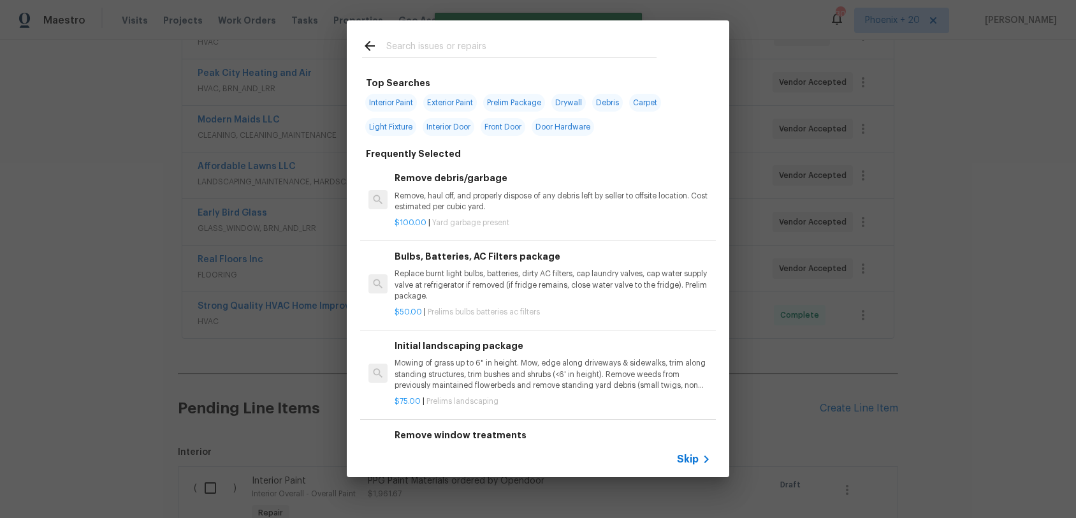
click at [414, 43] on input "text" at bounding box center [521, 47] width 270 height 19
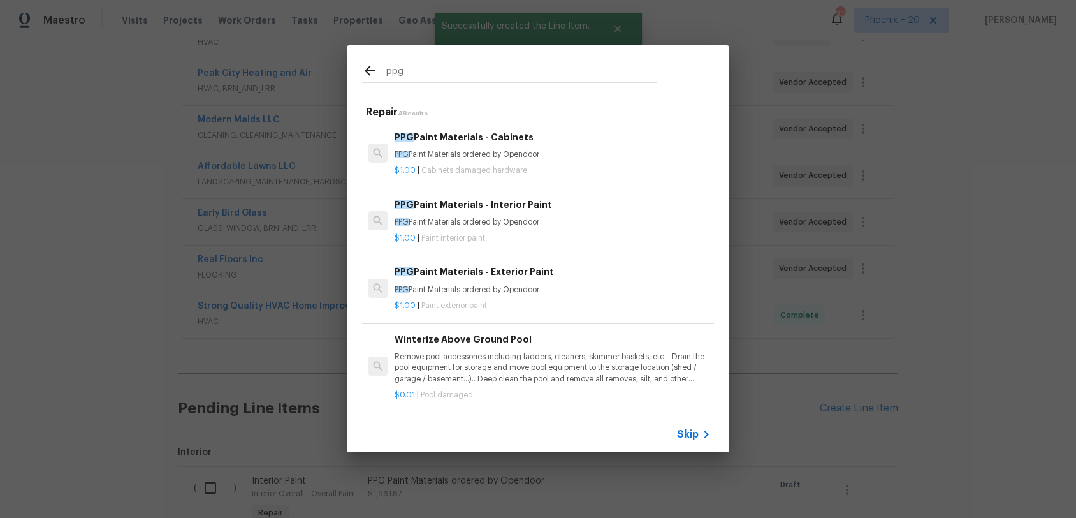
type input "ppg"
click at [566, 164] on div "$1.00 | Cabinets damaged hardware" at bounding box center [553, 168] width 316 height 16
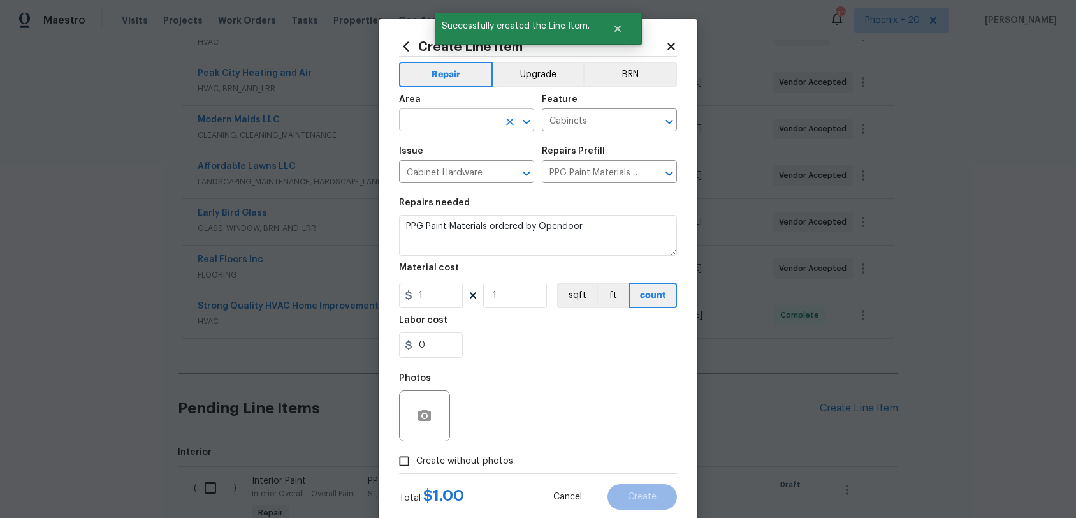
click at [455, 117] on input "text" at bounding box center [448, 122] width 99 height 20
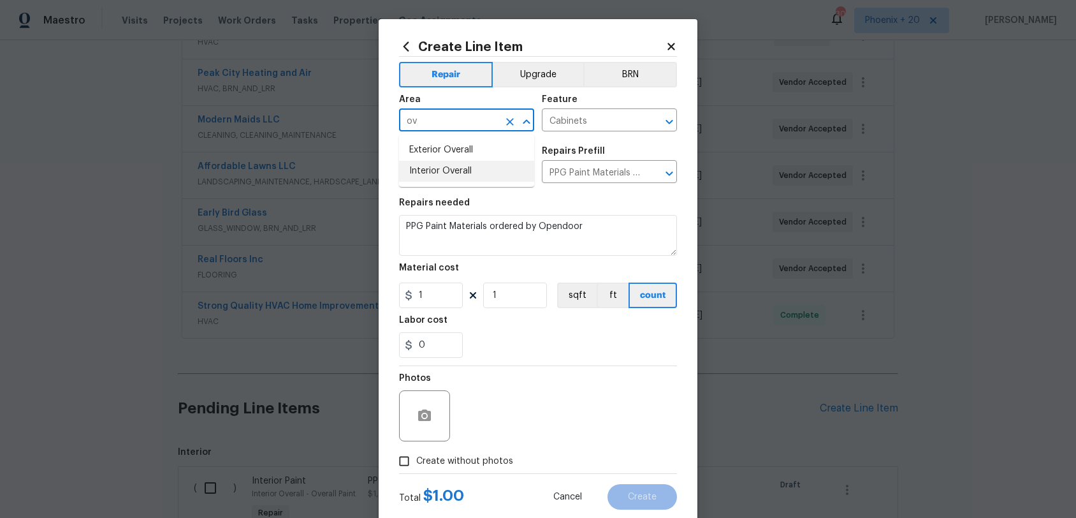
click at [476, 167] on li "Interior Overall" at bounding box center [466, 171] width 135 height 21
type input "Interior Overall"
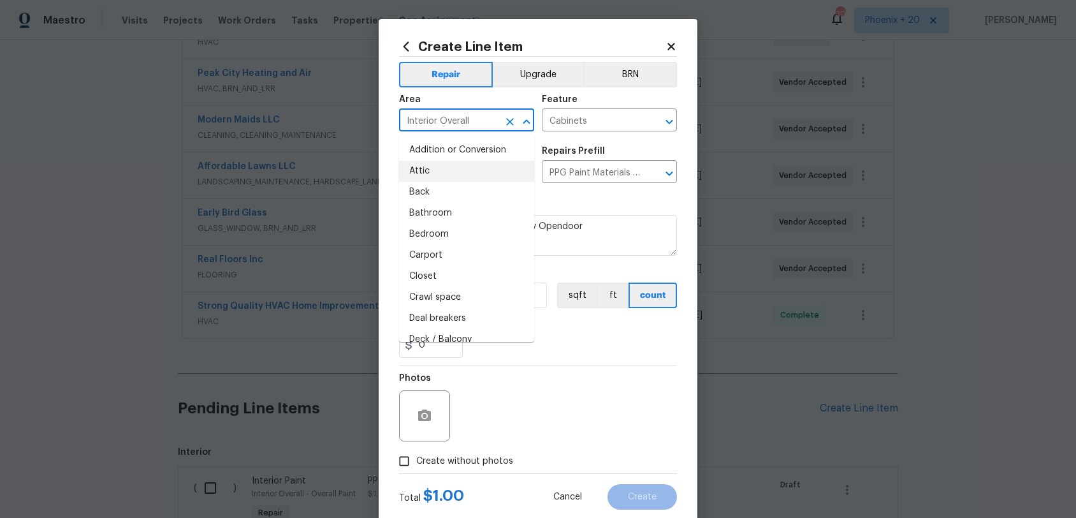
click at [578, 374] on div "Photos" at bounding box center [538, 407] width 278 height 83
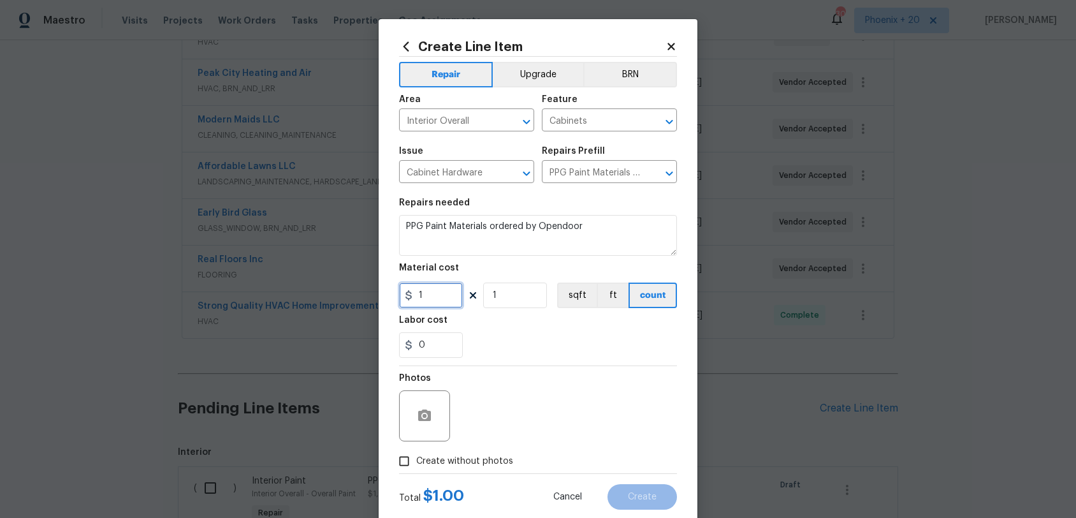
drag, startPoint x: 436, startPoint y: 291, endPoint x: 419, endPoint y: 291, distance: 17.2
click at [419, 291] on input "1" at bounding box center [431, 295] width 64 height 26
type input "82.21"
click at [470, 454] on label "Create without photos" at bounding box center [452, 461] width 121 height 24
click at [416, 454] on input "Create without photos" at bounding box center [404, 461] width 24 height 24
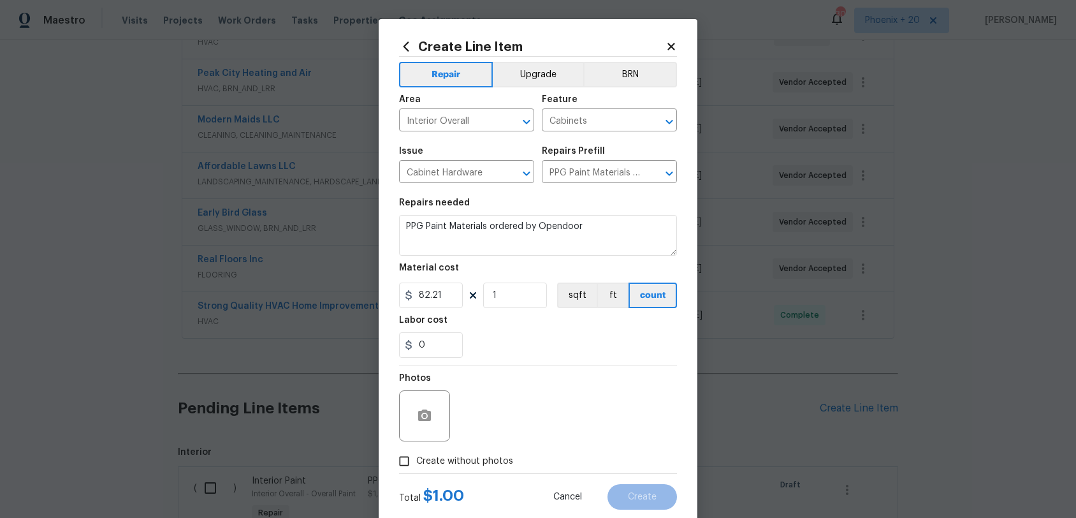
checkbox input "true"
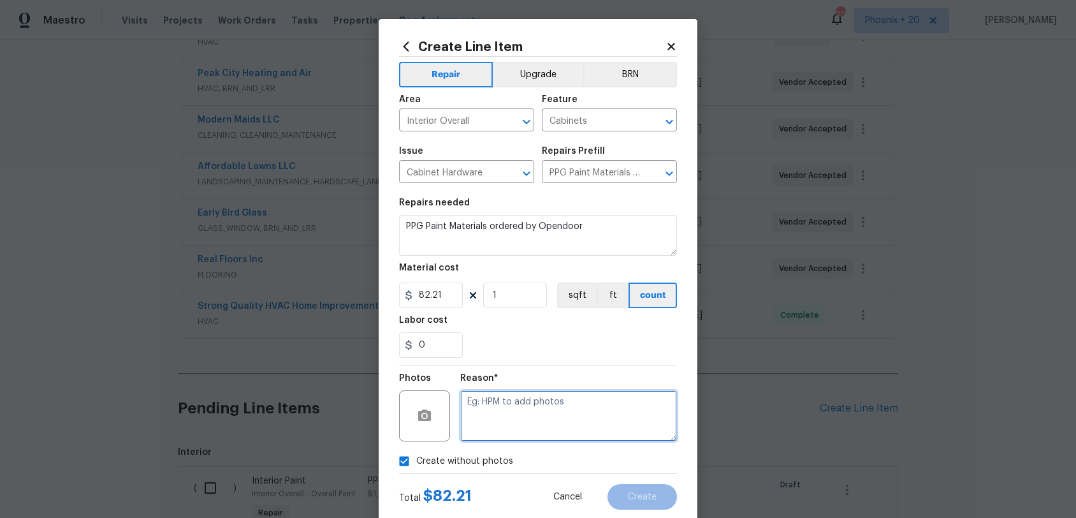
click at [501, 430] on textarea at bounding box center [568, 415] width 217 height 51
type textarea "NA"
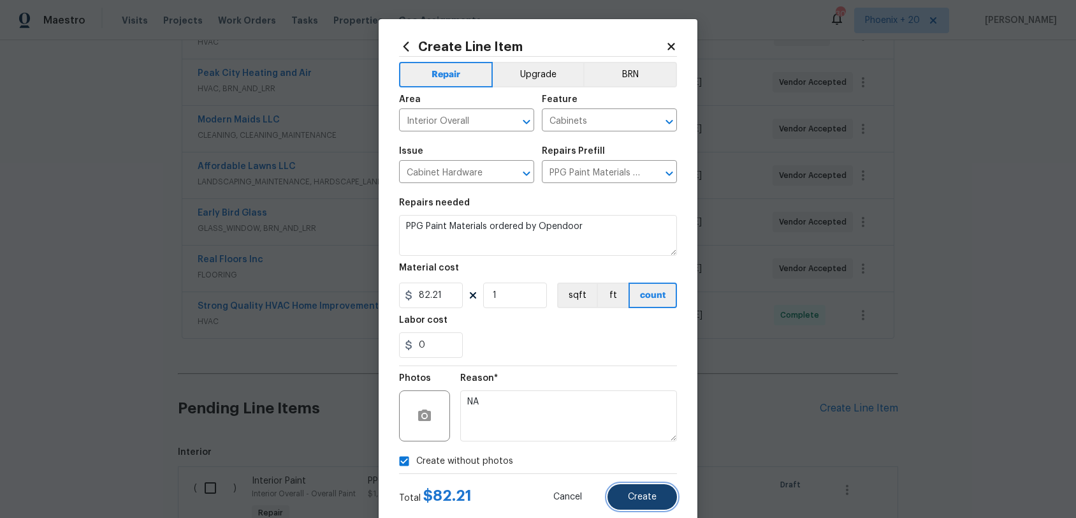
click at [642, 481] on button "Create" at bounding box center [643, 497] width 70 height 26
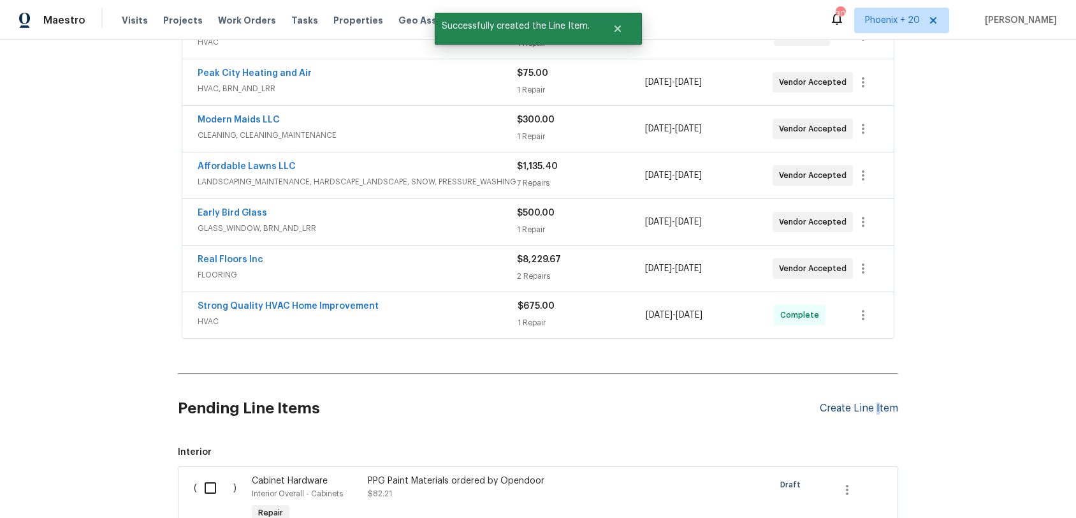
click at [877, 406] on div "Create Line Item" at bounding box center [859, 408] width 78 height 12
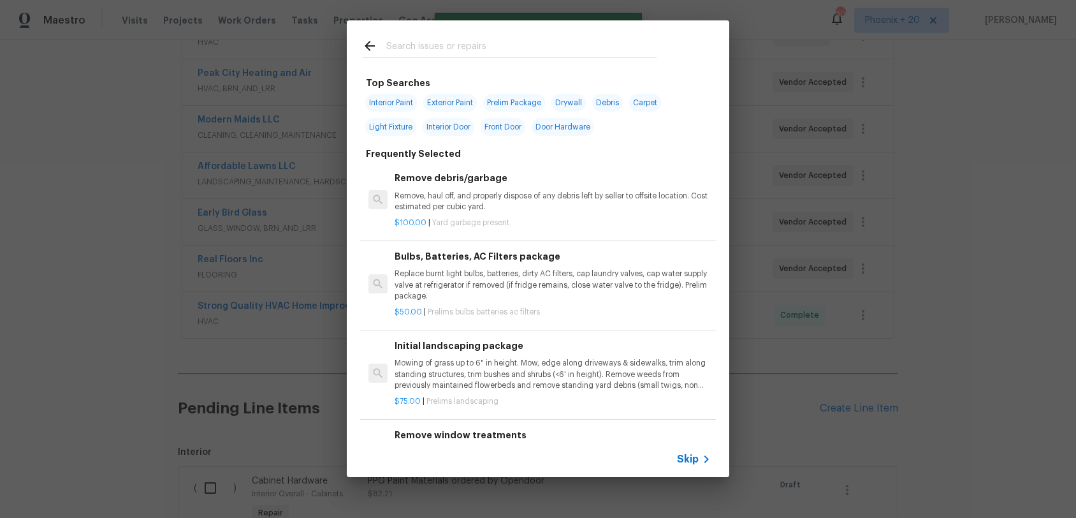
click at [532, 53] on input "text" at bounding box center [521, 47] width 270 height 19
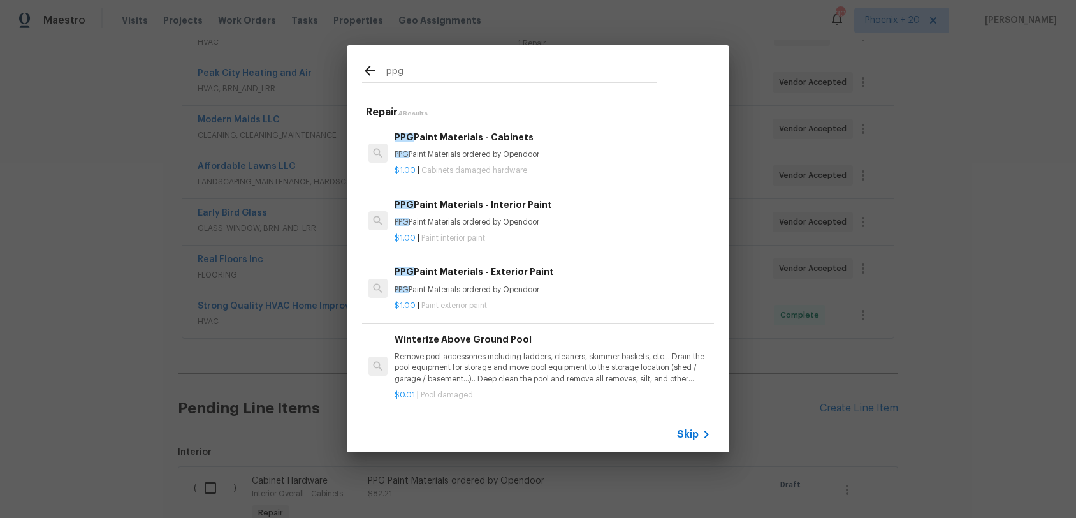
type input "ppg"
drag, startPoint x: 793, startPoint y: 441, endPoint x: 739, endPoint y: 402, distance: 66.6
click at [793, 441] on div "ppg Repair 4 Results PPG Paint Materials - Cabinets PPG Paint Materials ordered…" at bounding box center [538, 248] width 1076 height 497
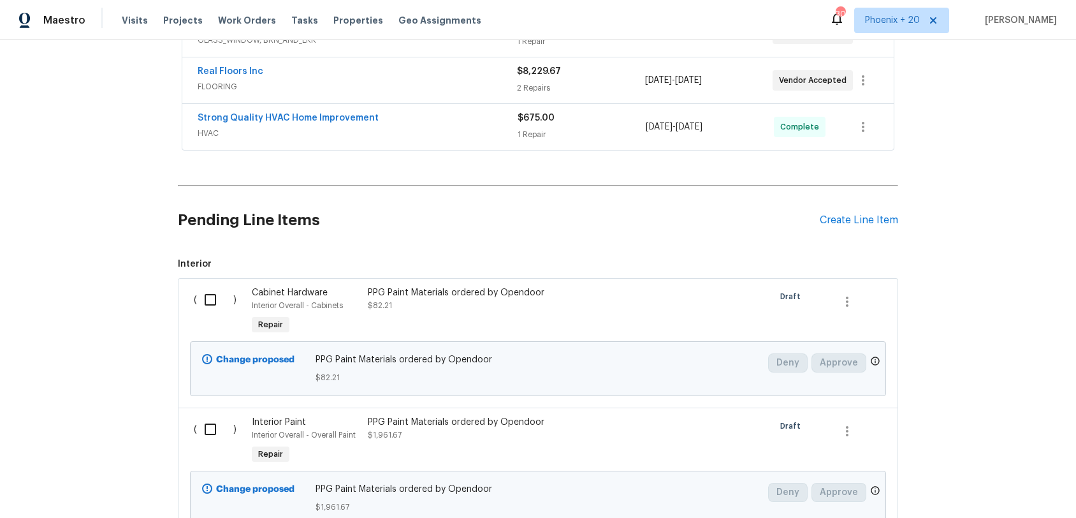
scroll to position [516, 0]
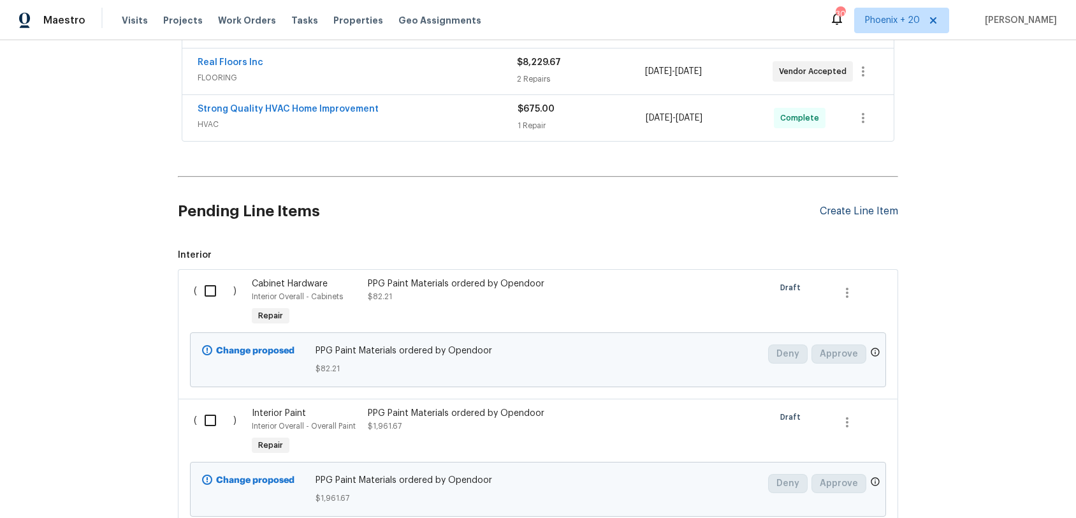
click at [881, 207] on div "Create Line Item" at bounding box center [859, 211] width 78 height 12
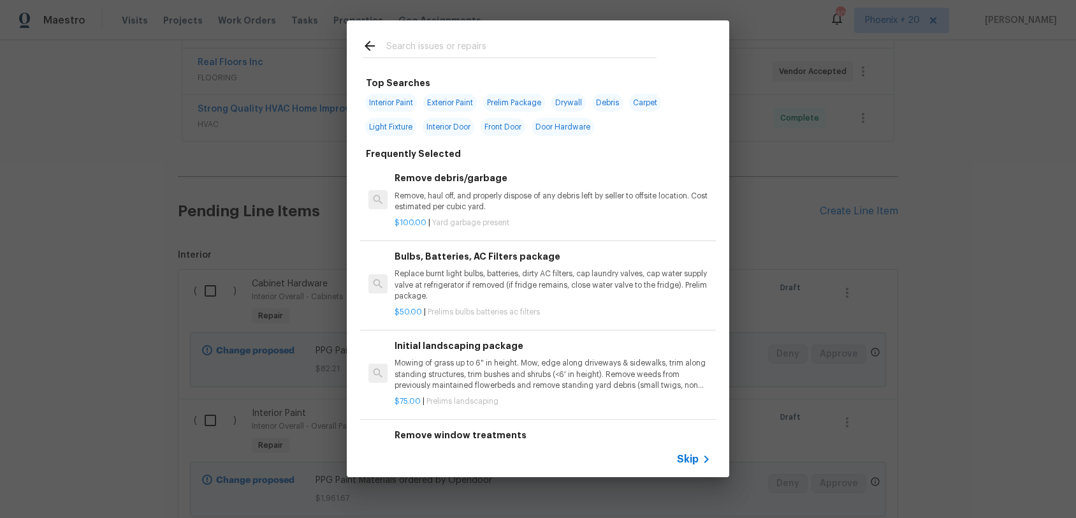
click at [499, 41] on input "text" at bounding box center [521, 47] width 270 height 19
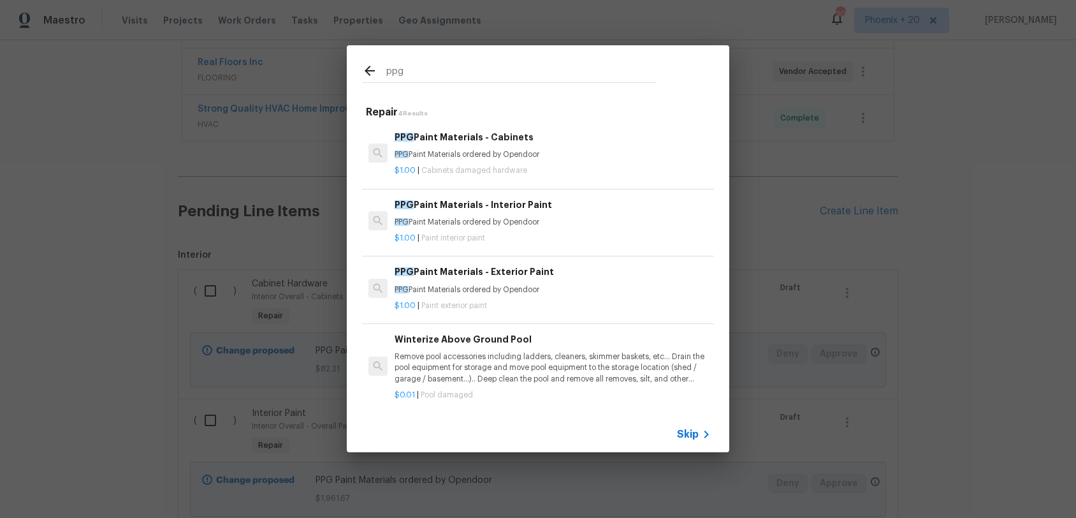
type input "ppg"
click at [587, 281] on div "PPG Paint Materials - Exterior Paint PPG Paint Materials ordered by Opendoor" at bounding box center [553, 280] width 316 height 31
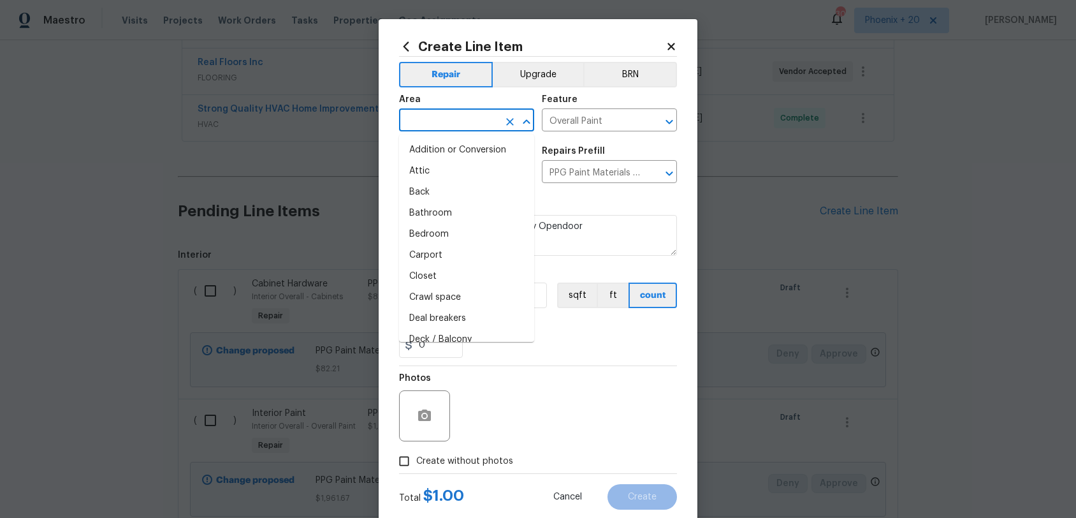
click at [451, 124] on input "text" at bounding box center [448, 122] width 99 height 20
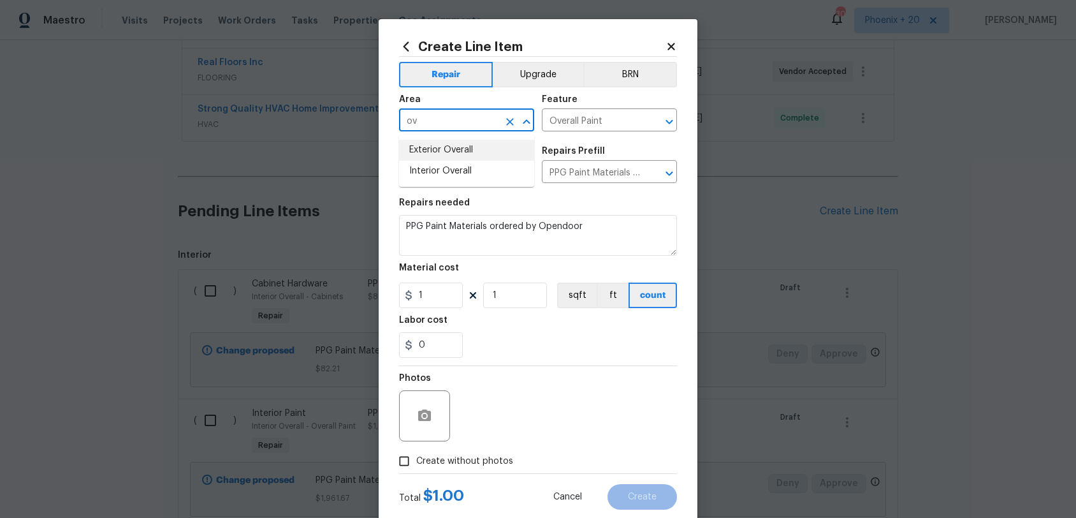
drag, startPoint x: 466, startPoint y: 149, endPoint x: 424, endPoint y: 231, distance: 92.4
click at [466, 149] on li "Exterior Overall" at bounding box center [466, 150] width 135 height 21
type input "Exterior Overall"
drag, startPoint x: 432, startPoint y: 298, endPoint x: 411, endPoint y: 293, distance: 20.9
click at [411, 294] on div "1" at bounding box center [431, 295] width 64 height 26
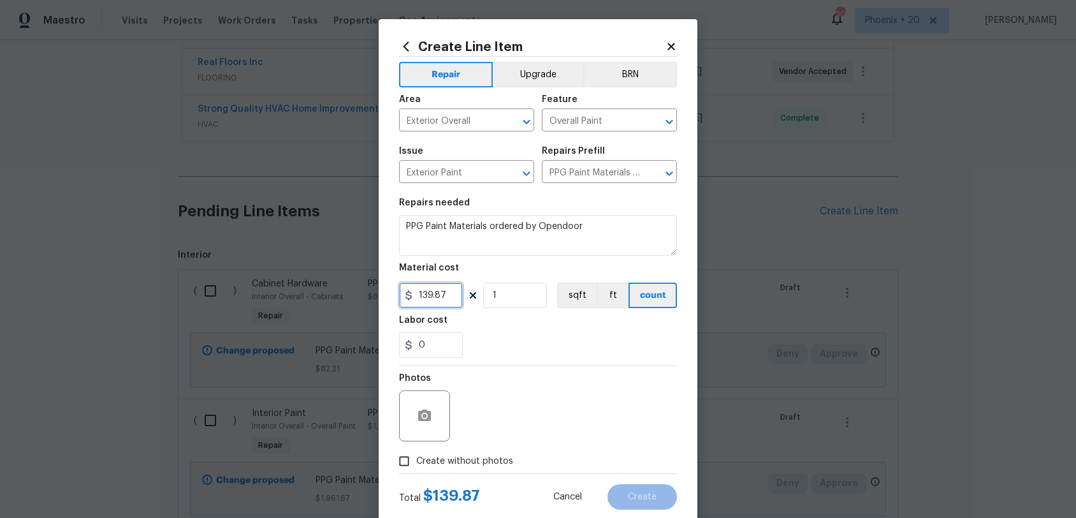
click at [443, 297] on input "139.87" at bounding box center [431, 295] width 64 height 26
drag, startPoint x: 424, startPoint y: 296, endPoint x: 451, endPoint y: 297, distance: 26.8
click at [451, 297] on input "139.87" at bounding box center [431, 295] width 64 height 26
type input "195.99"
drag, startPoint x: 461, startPoint y: 467, endPoint x: 492, endPoint y: 427, distance: 51.4
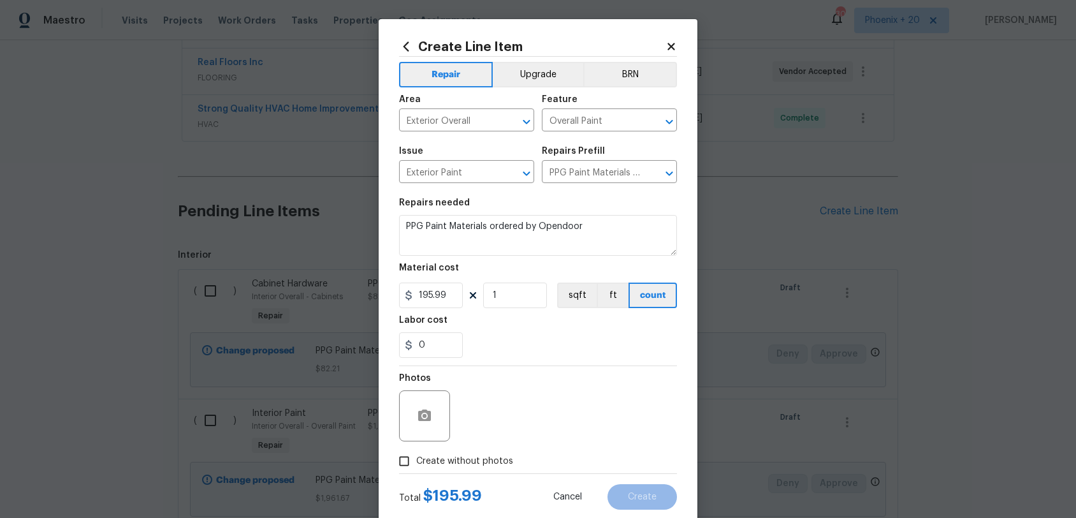
click at [463, 466] on span "Create without photos" at bounding box center [464, 461] width 97 height 13
click at [493, 427] on div "Photos" at bounding box center [538, 407] width 278 height 83
drag, startPoint x: 497, startPoint y: 473, endPoint x: 496, endPoint y: 461, distance: 11.5
click at [497, 472] on label "Create without photos" at bounding box center [452, 461] width 121 height 24
click at [416, 472] on input "Create without photos" at bounding box center [404, 461] width 24 height 24
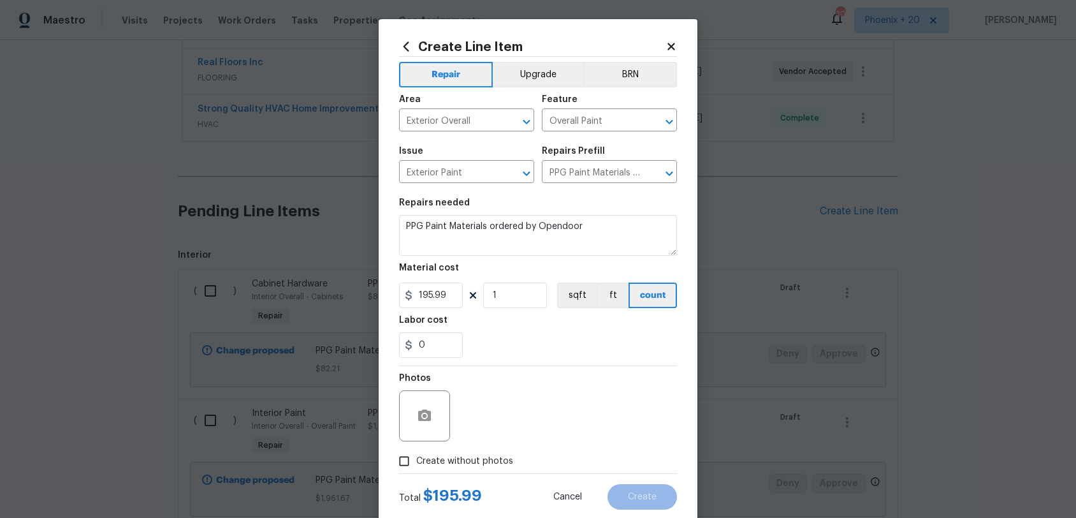
checkbox input "true"
click at [499, 416] on textarea at bounding box center [568, 415] width 217 height 51
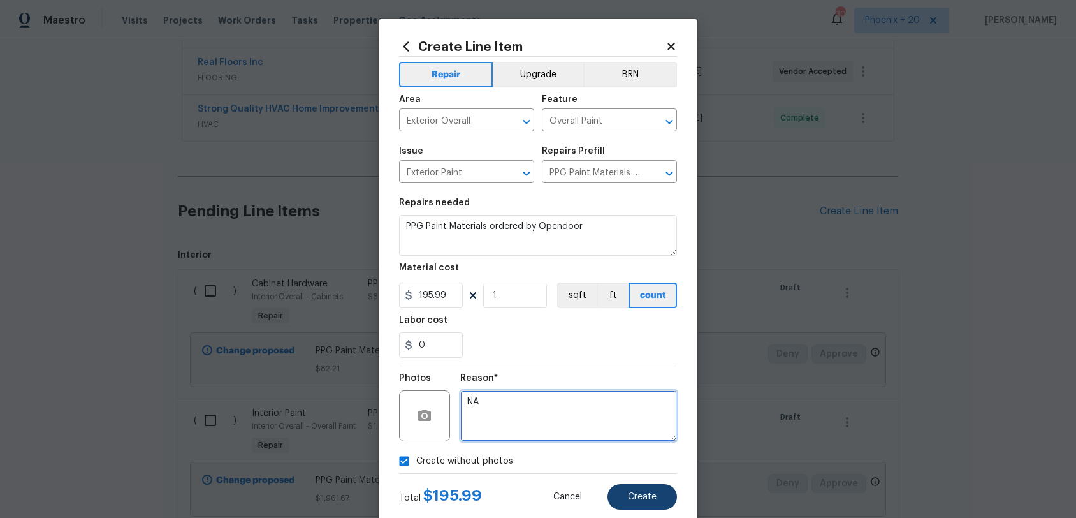
type textarea "NA"
click at [621, 481] on button "Create" at bounding box center [643, 497] width 70 height 26
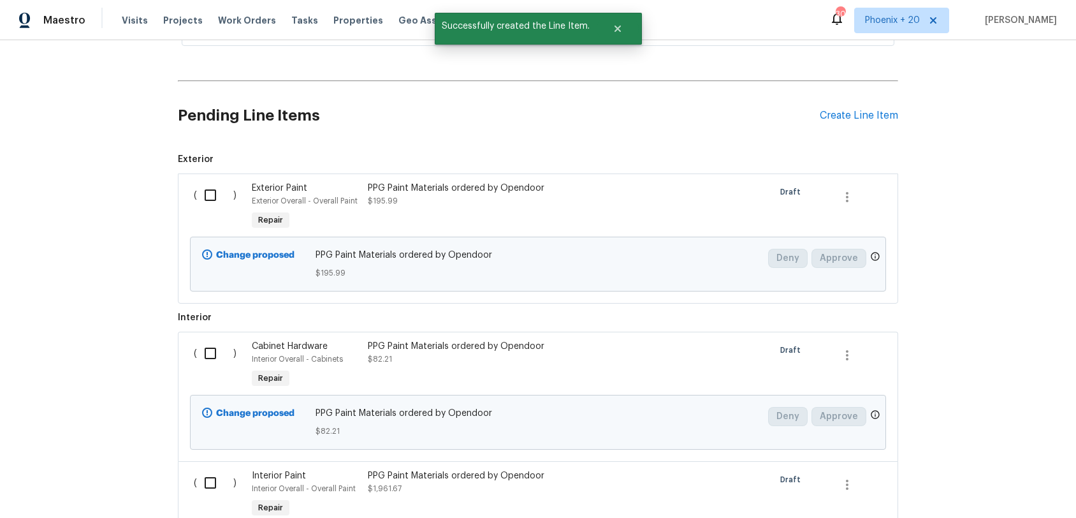
scroll to position [741, 0]
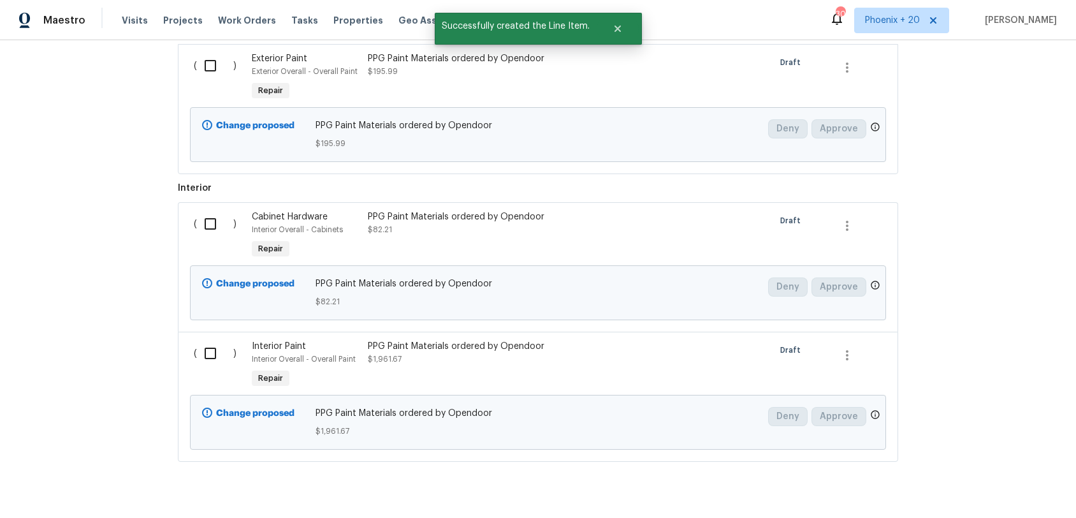
drag, startPoint x: 202, startPoint y: 66, endPoint x: 208, endPoint y: 77, distance: 12.6
click at [202, 66] on input "checkbox" at bounding box center [215, 65] width 36 height 27
checkbox input "true"
drag, startPoint x: 222, startPoint y: 214, endPoint x: 218, endPoint y: 246, distance: 31.5
click at [222, 214] on input "checkbox" at bounding box center [215, 223] width 36 height 27
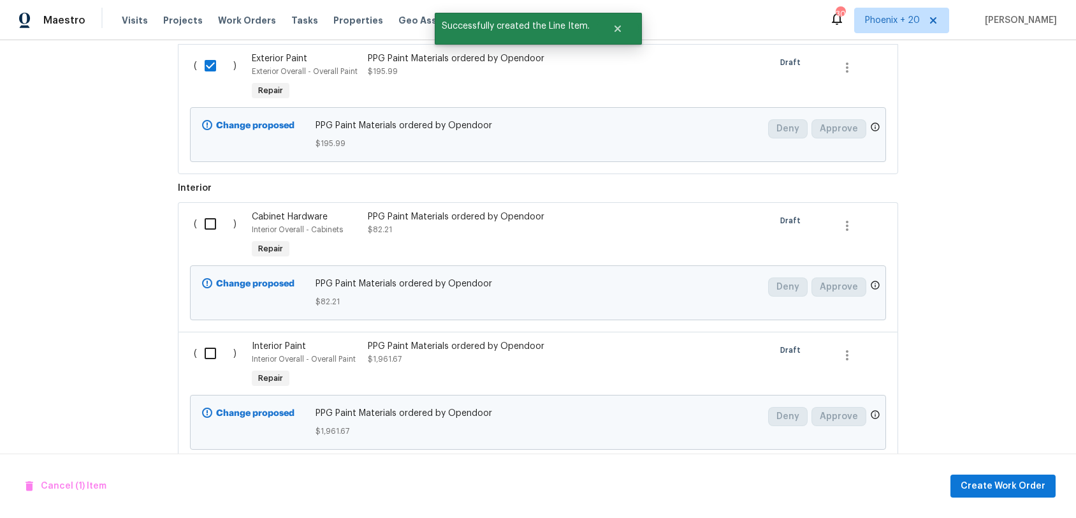
checkbox input "true"
click at [222, 318] on div "Change proposed PPG Paint Materials ordered by Opendoor $82.21 Deny Approve" at bounding box center [538, 292] width 696 height 55
click at [220, 354] on input "checkbox" at bounding box center [215, 353] width 36 height 27
checkbox input "true"
click at [976, 481] on span "Create Work Order" at bounding box center [1003, 486] width 85 height 16
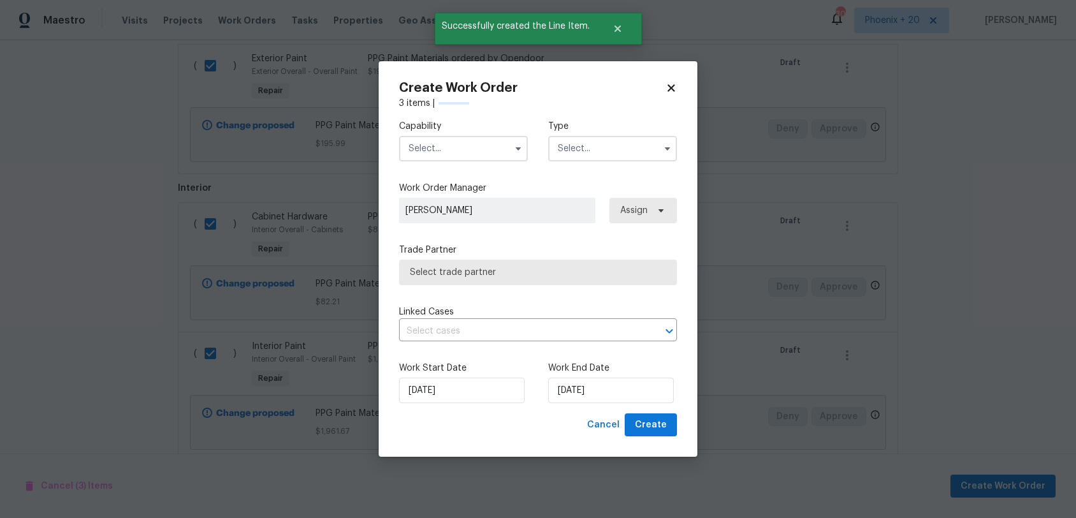
checkbox input "false"
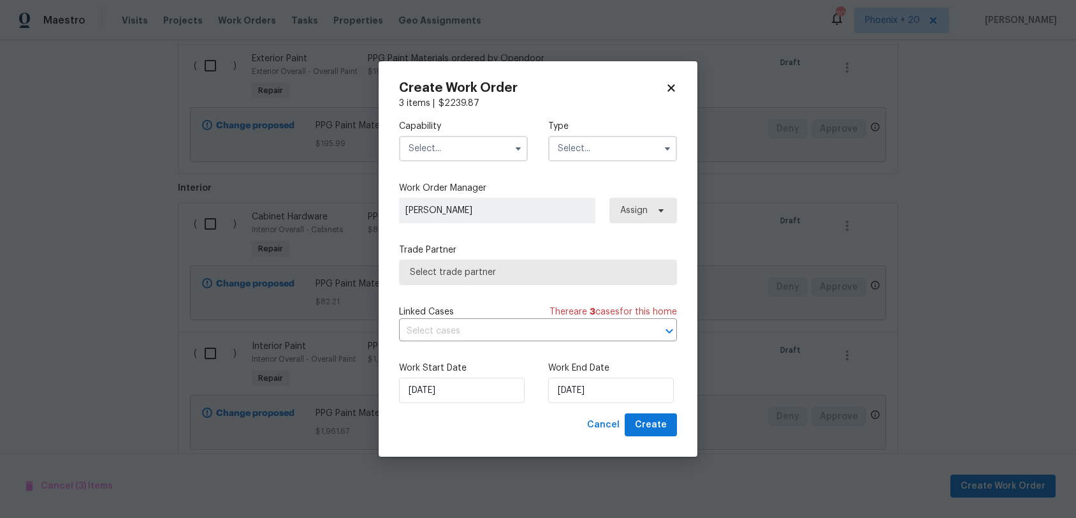
click at [475, 145] on input "text" at bounding box center [463, 149] width 129 height 26
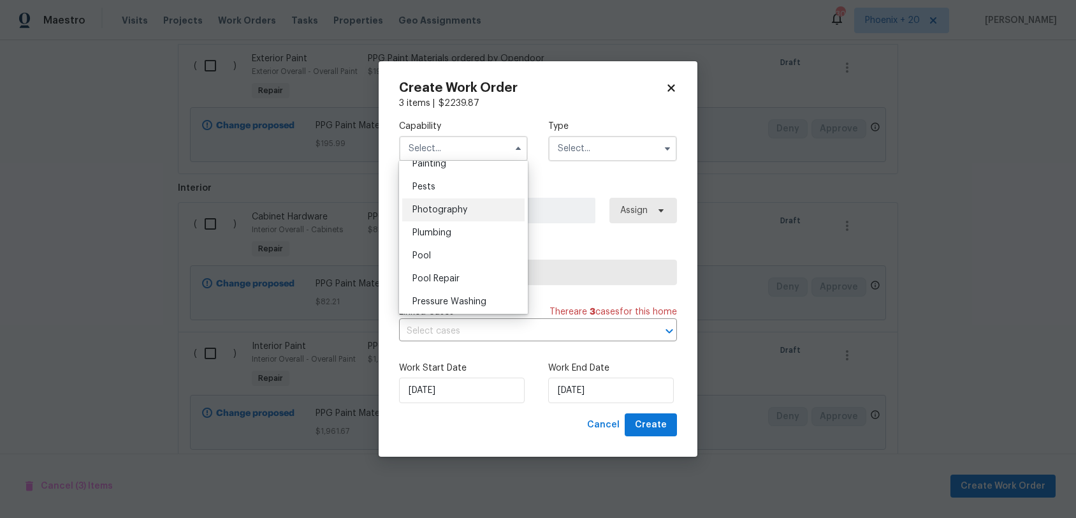
scroll to position [1043, 0]
click at [463, 207] on div "Painting" at bounding box center [463, 203] width 122 height 23
type input "Painting"
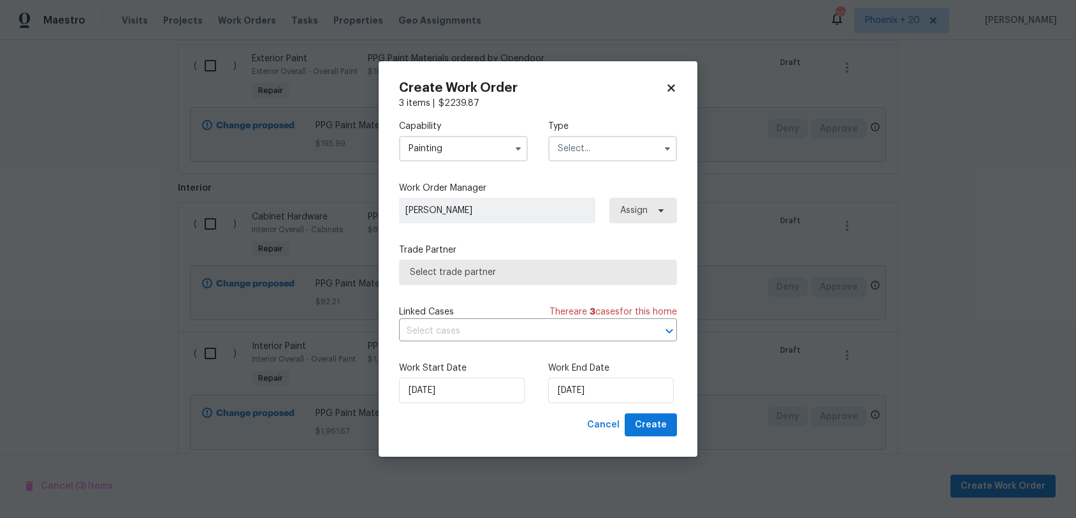
drag, startPoint x: 611, startPoint y: 144, endPoint x: 608, endPoint y: 158, distance: 14.3
click at [610, 150] on input "text" at bounding box center [612, 149] width 129 height 26
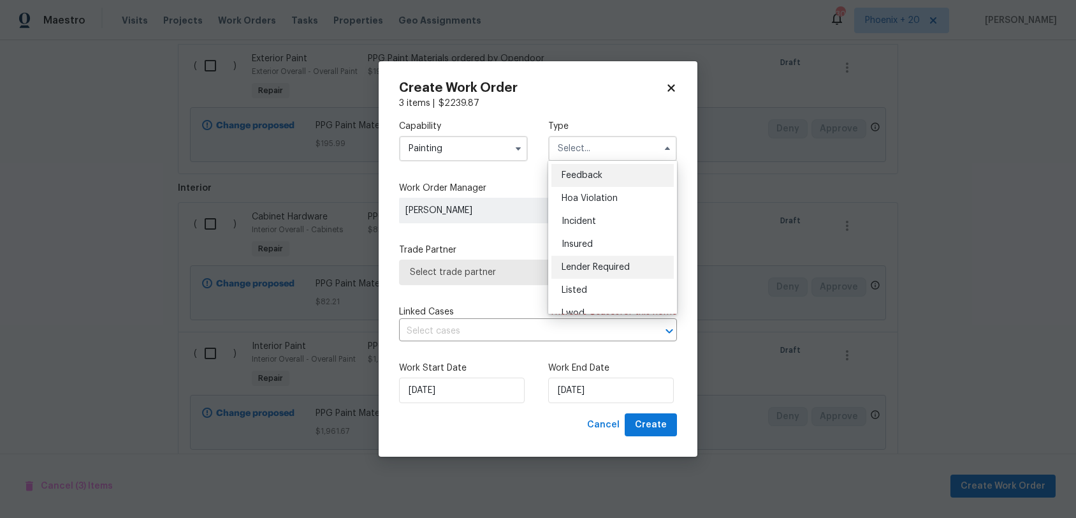
scroll to position [152, 0]
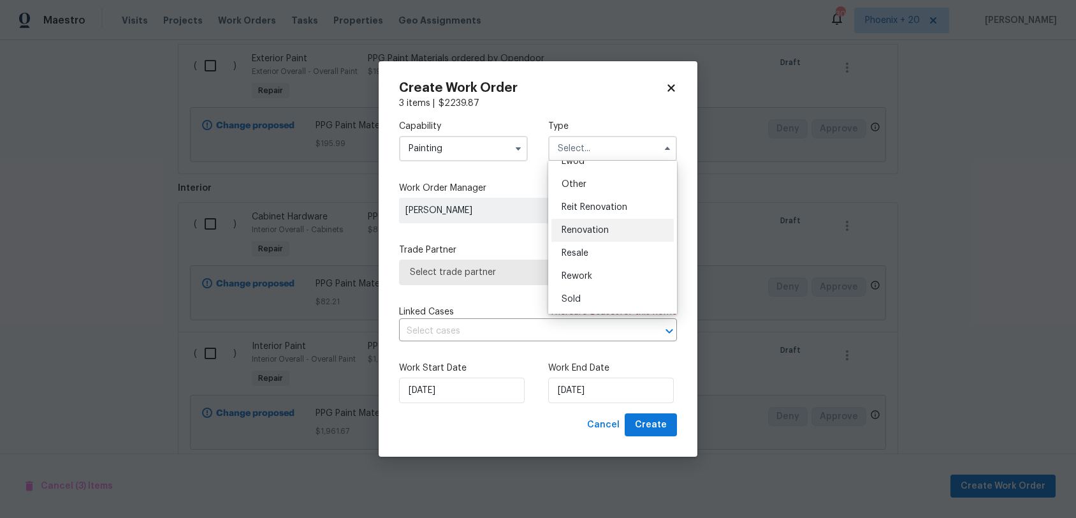
click at [608, 225] on div "Renovation" at bounding box center [613, 230] width 122 height 23
type input "Renovation"
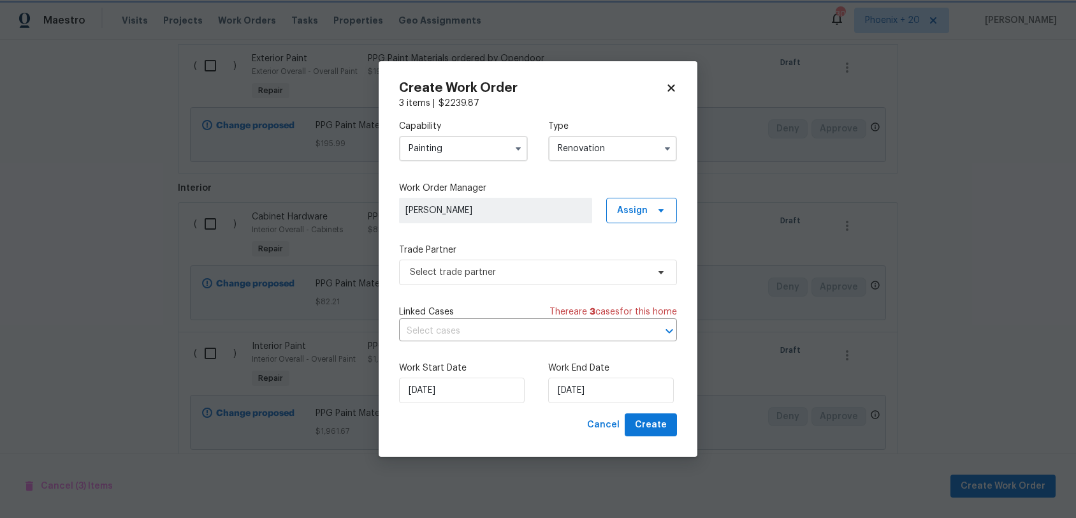
scroll to position [0, 0]
click at [641, 212] on span "Assign" at bounding box center [632, 210] width 31 height 13
click at [630, 263] on div "Assign to me" at bounding box center [643, 264] width 55 height 13
click at [520, 273] on span "Select trade partner" at bounding box center [529, 272] width 238 height 13
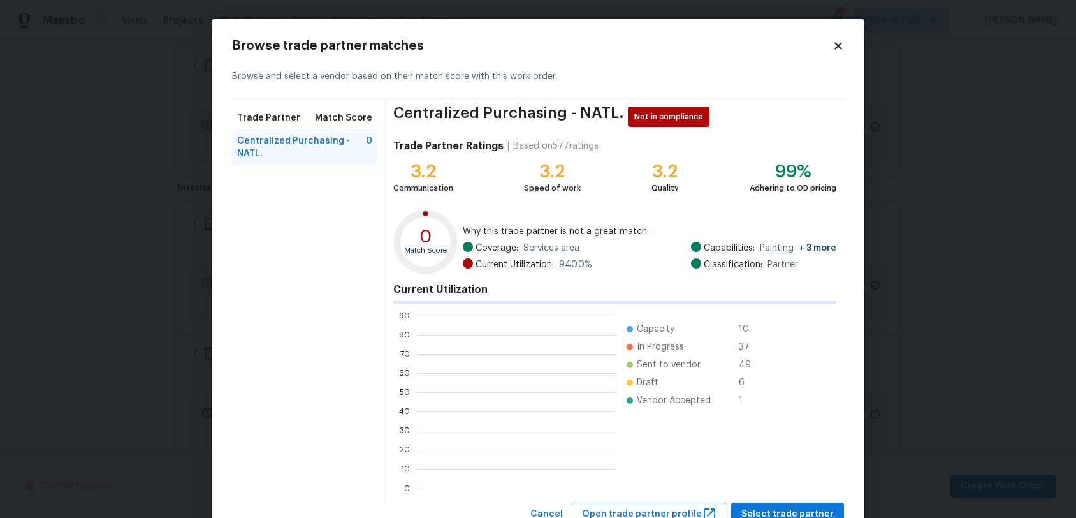
scroll to position [179, 200]
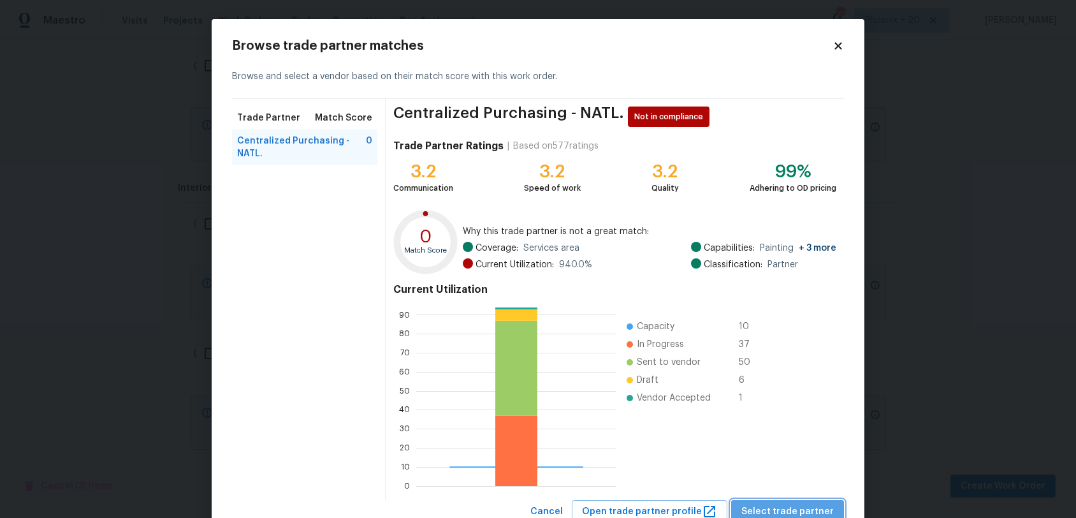
click at [804, 481] on span "Select trade partner" at bounding box center [788, 512] width 92 height 16
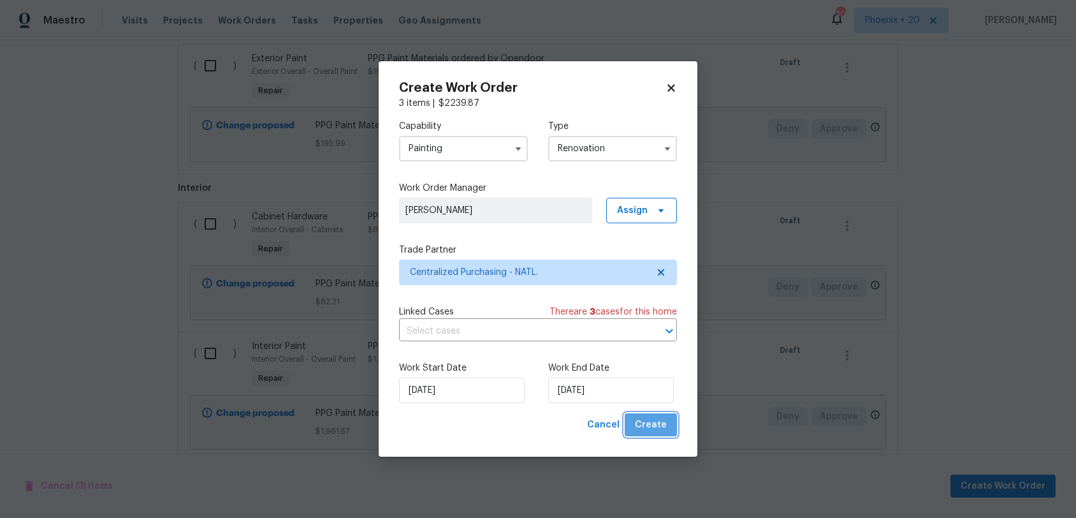
click at [667, 424] on button "Create" at bounding box center [651, 425] width 52 height 24
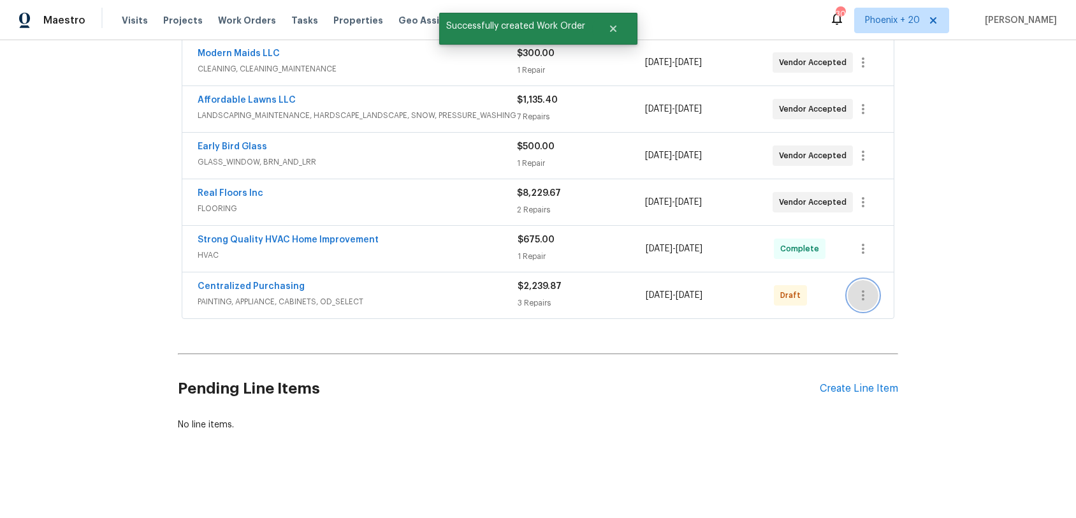
click at [869, 300] on icon "button" at bounding box center [863, 295] width 15 height 15
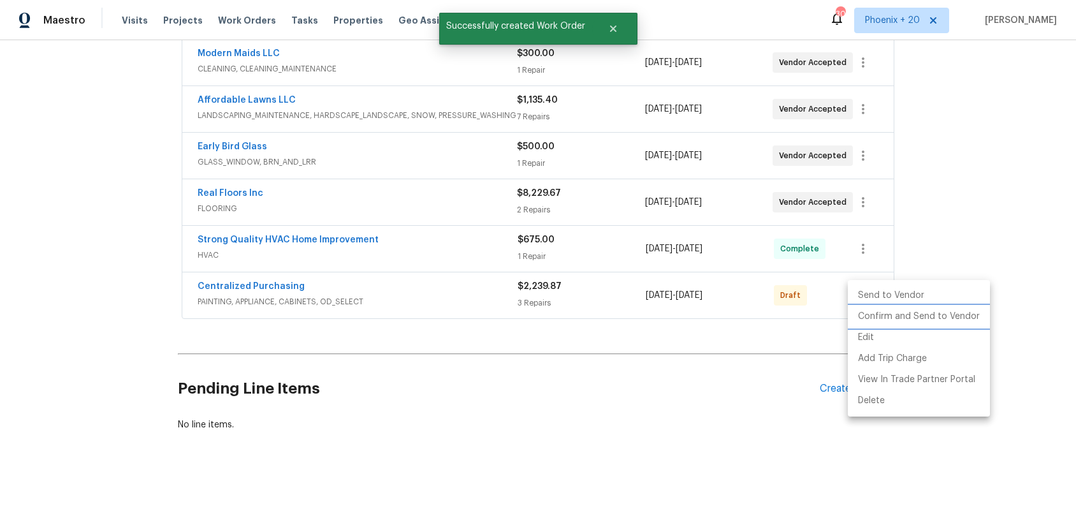
drag, startPoint x: 869, startPoint y: 300, endPoint x: 869, endPoint y: 320, distance: 19.8
click at [870, 320] on li "Confirm and Send to Vendor" at bounding box center [919, 316] width 142 height 21
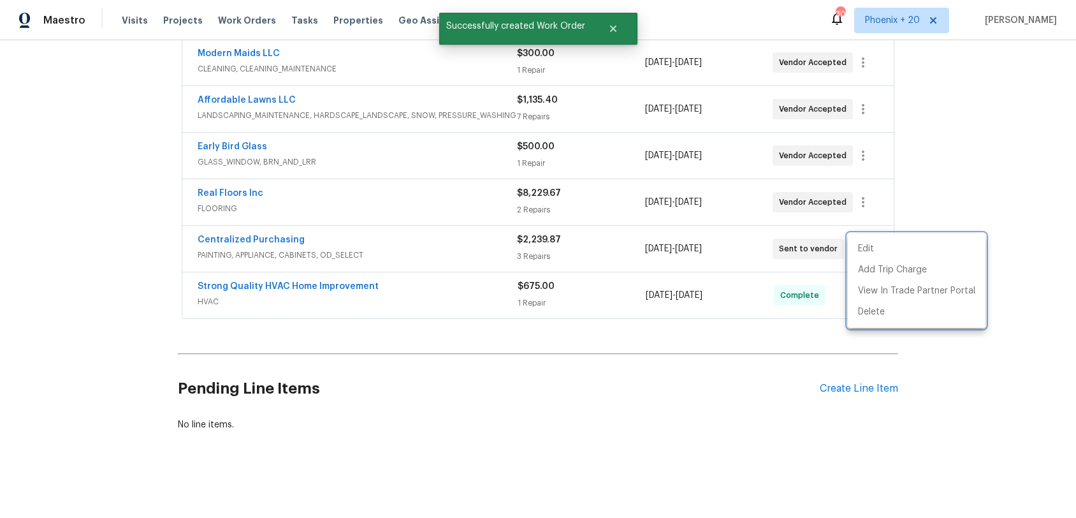
drag, startPoint x: 252, startPoint y: 221, endPoint x: 252, endPoint y: 231, distance: 10.8
click at [249, 220] on div at bounding box center [538, 259] width 1076 height 518
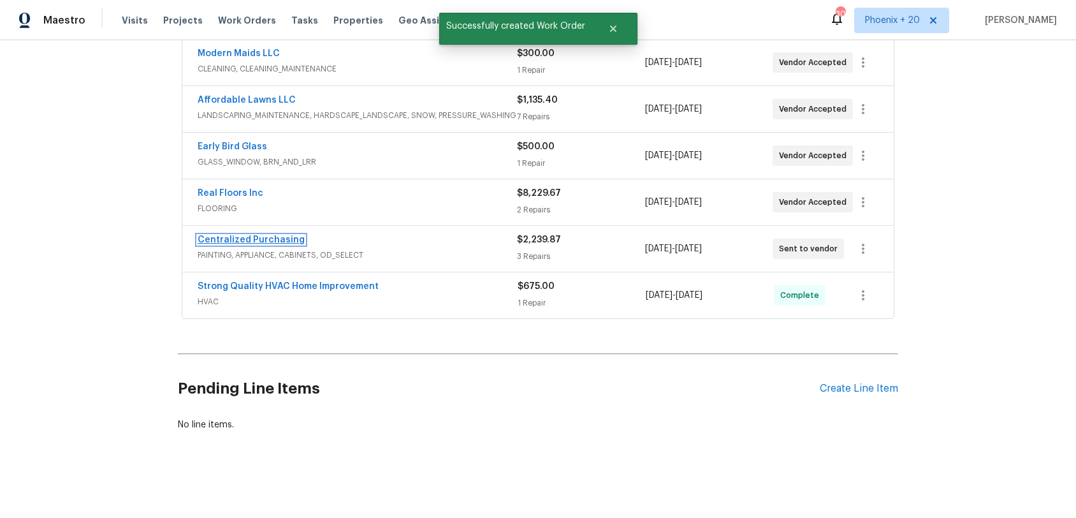
click at [255, 237] on link "Centralized Purchasing" at bounding box center [251, 239] width 107 height 9
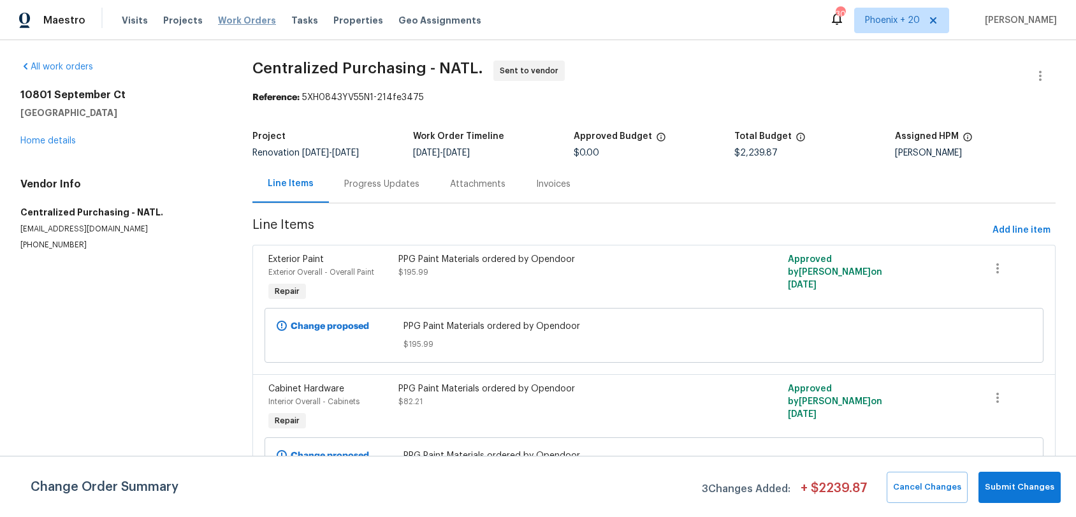
click at [228, 16] on span "Work Orders" at bounding box center [247, 20] width 58 height 13
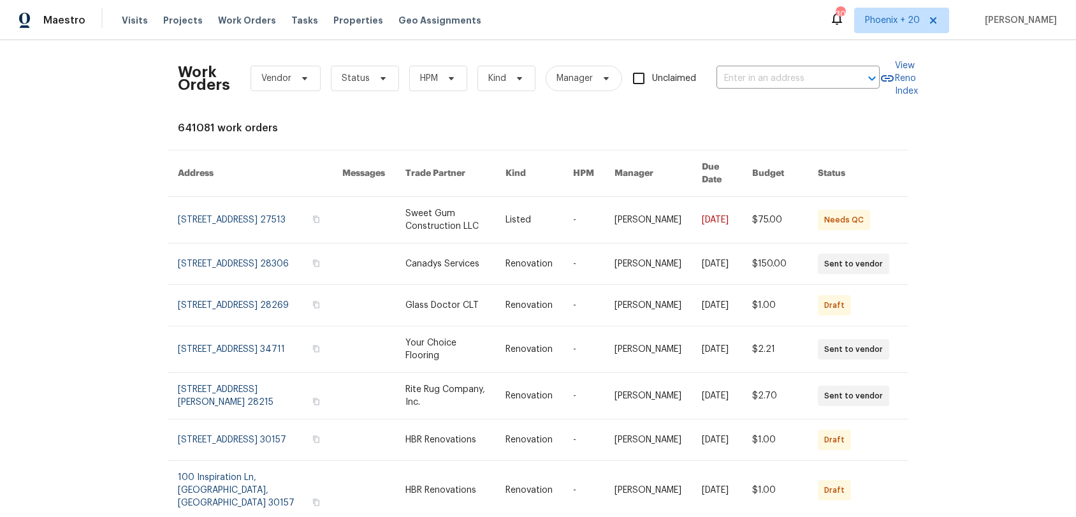
click at [778, 61] on div "Work Orders Vendor Status HPM Kind Manager Unclaimed ​" at bounding box center [529, 78] width 702 height 56
click at [783, 77] on input "text" at bounding box center [781, 79] width 128 height 20
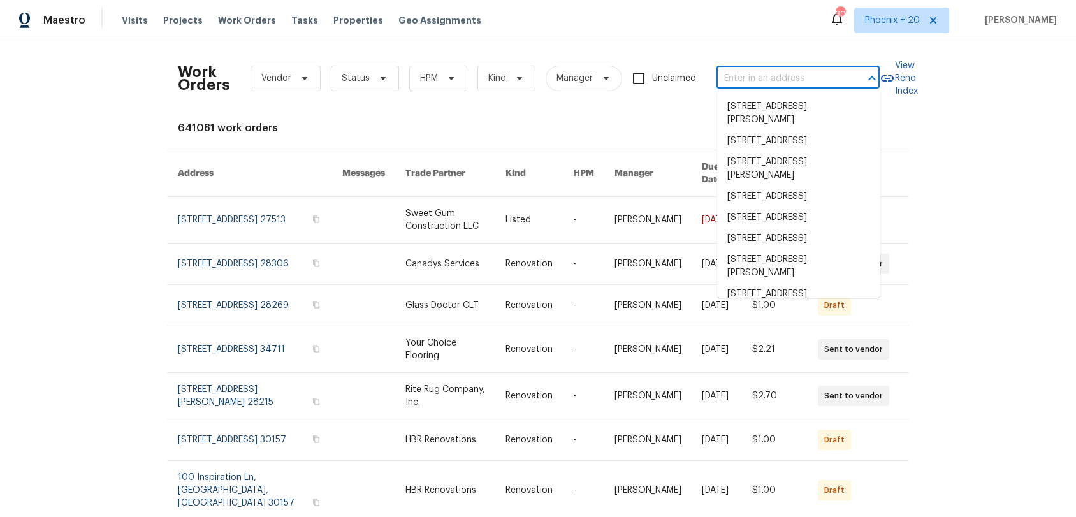
paste input "152 Farm Springs Dr, Mount Holly, NC 28120"
type input "152 Farm Springs Dr, Mount Holly, NC 28120"
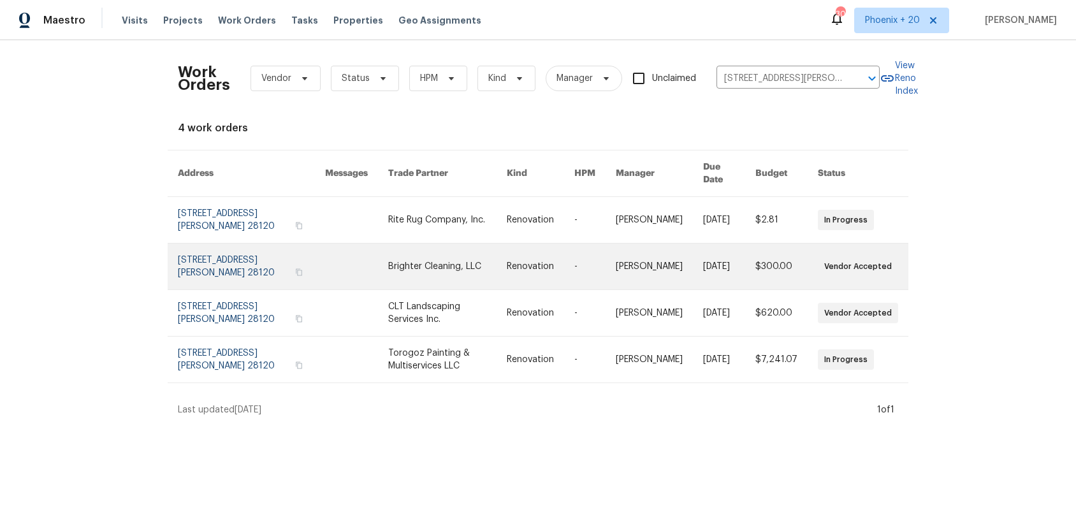
click at [404, 244] on link at bounding box center [447, 267] width 119 height 46
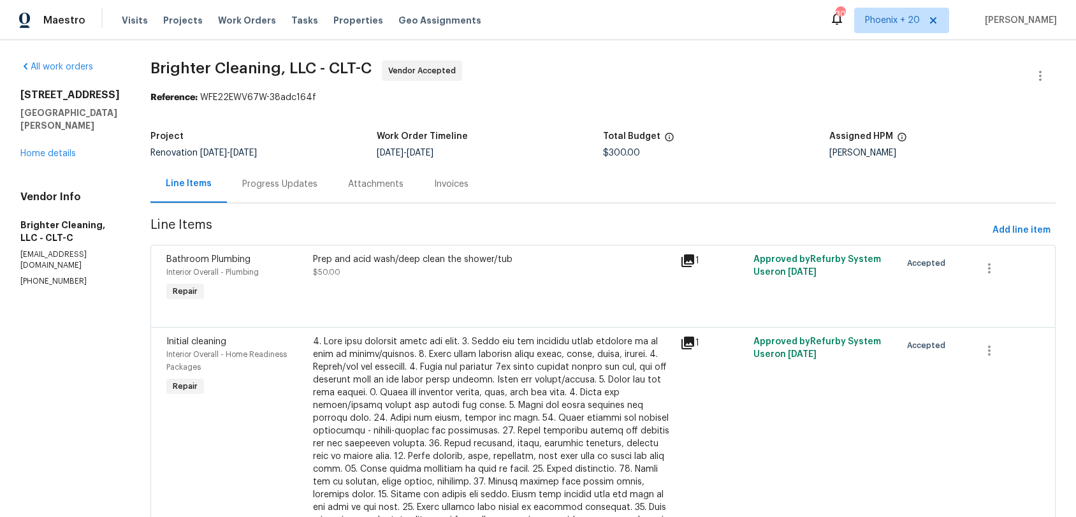
click at [47, 145] on div "152 Farm Springs Dr Mount Holly, NC 28120 Home details" at bounding box center [69, 124] width 99 height 71
click at [52, 158] on link "Home details" at bounding box center [47, 153] width 55 height 9
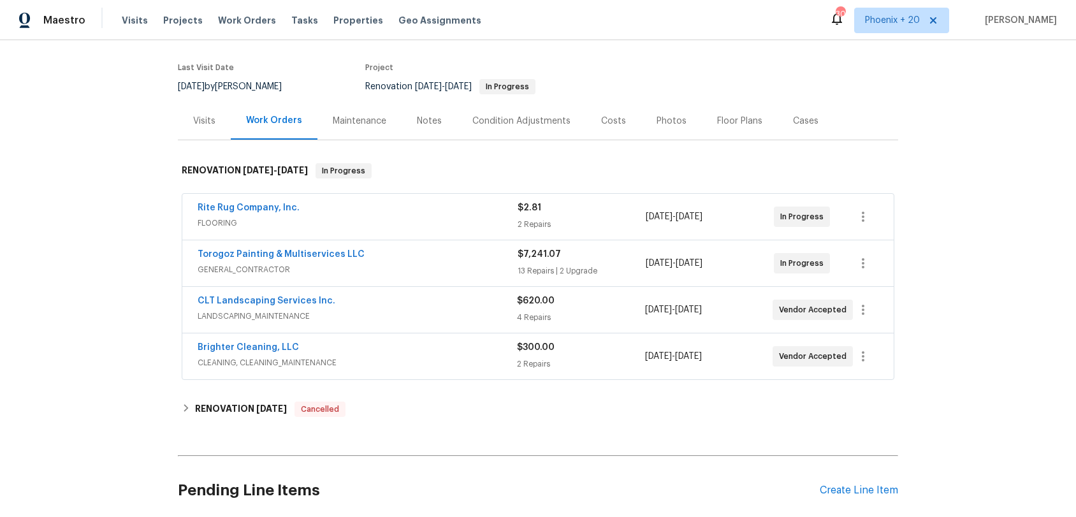
scroll to position [194, 0]
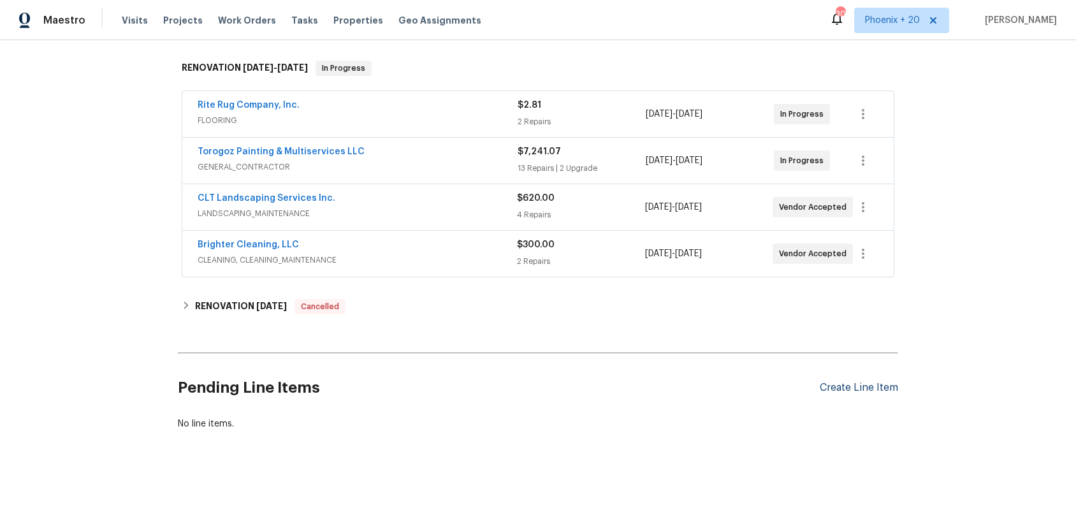
click at [846, 382] on div "Create Line Item" at bounding box center [859, 388] width 78 height 12
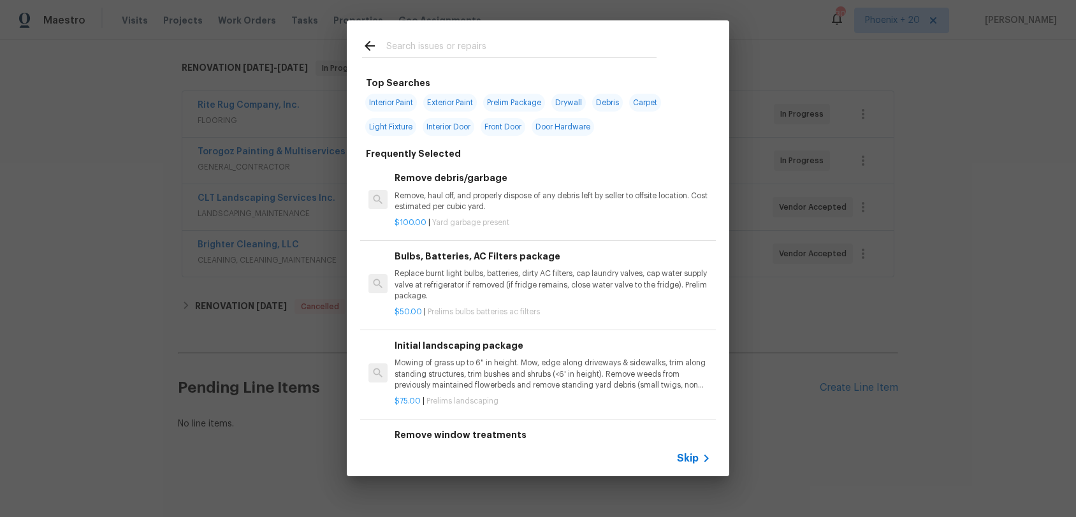
click at [466, 52] on input "text" at bounding box center [521, 47] width 270 height 19
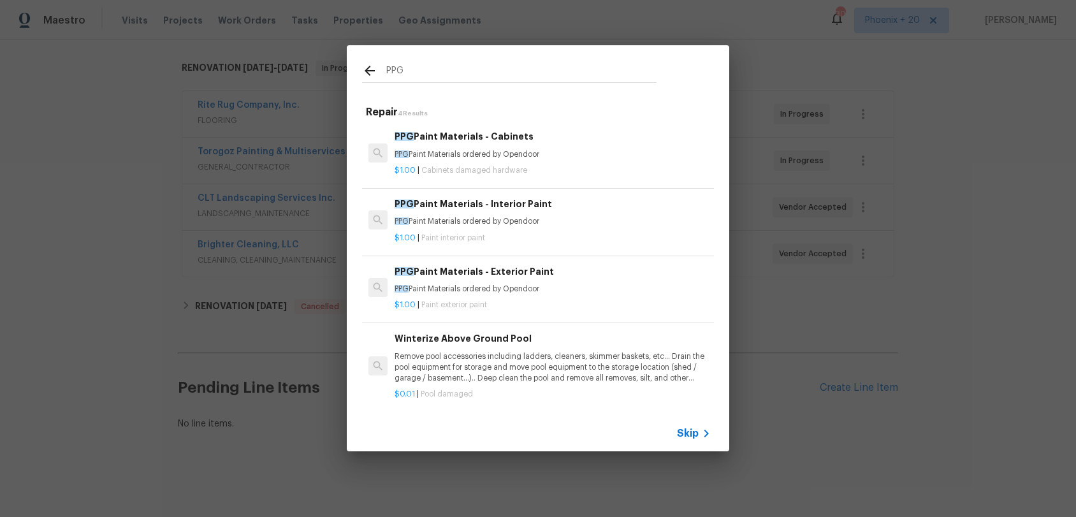
type input "PPG"
click at [580, 240] on p "$1.00 | Paint interior paint" at bounding box center [553, 238] width 316 height 11
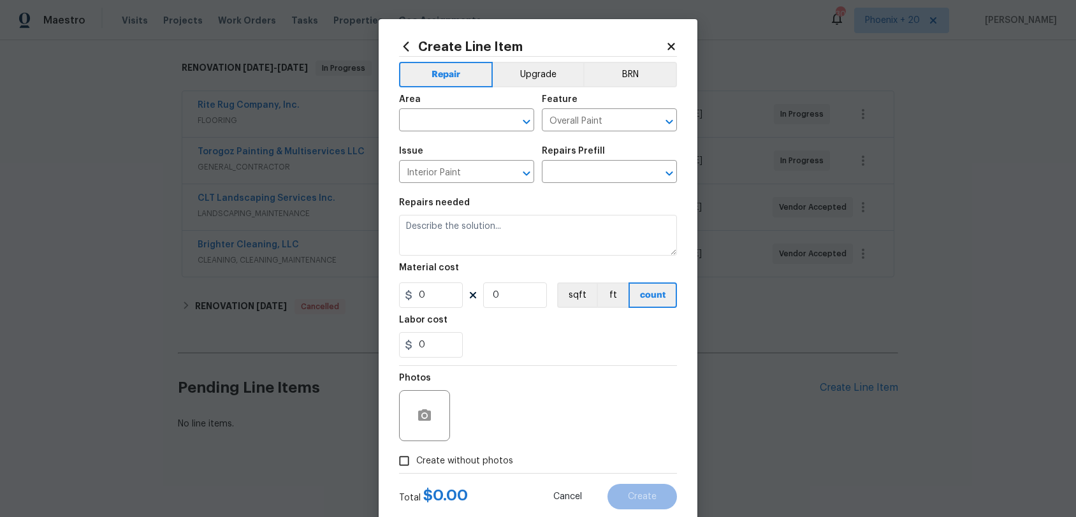
type input "PPG Paint Materials - Interior Paint $1.00"
type textarea "PPG Paint Materials ordered by Opendoor"
type input "1"
click at [422, 95] on span "Area ​" at bounding box center [466, 113] width 135 height 52
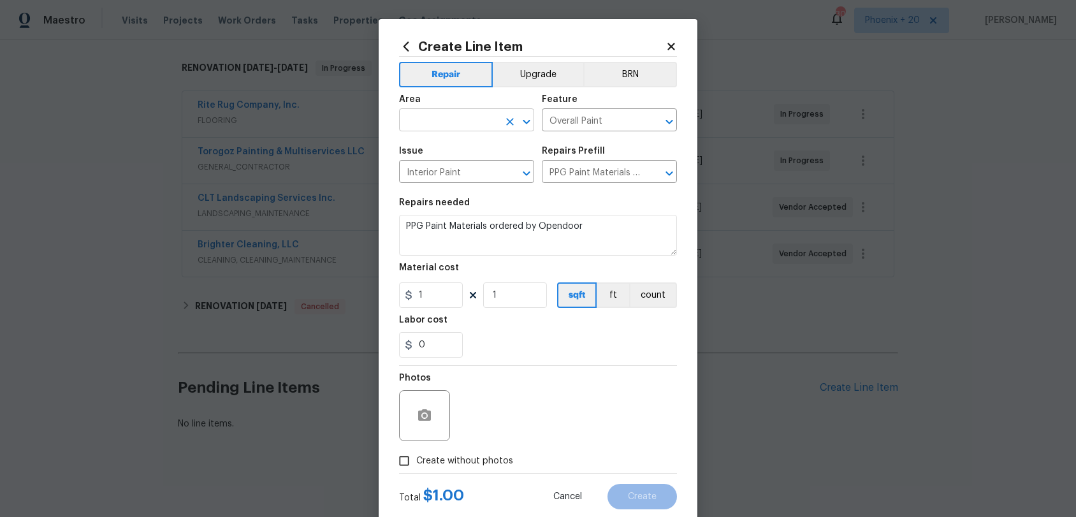
click at [442, 122] on input "text" at bounding box center [448, 122] width 99 height 20
click at [467, 175] on li "Interior Overall" at bounding box center [466, 171] width 135 height 21
type input "Interior Overall"
drag, startPoint x: 448, startPoint y: 297, endPoint x: 388, endPoint y: 296, distance: 60.0
click at [388, 296] on div "Create Line Item Repair Upgrade BRN Area Interior Overall ​ Feature Overall Pai…" at bounding box center [538, 274] width 319 height 511
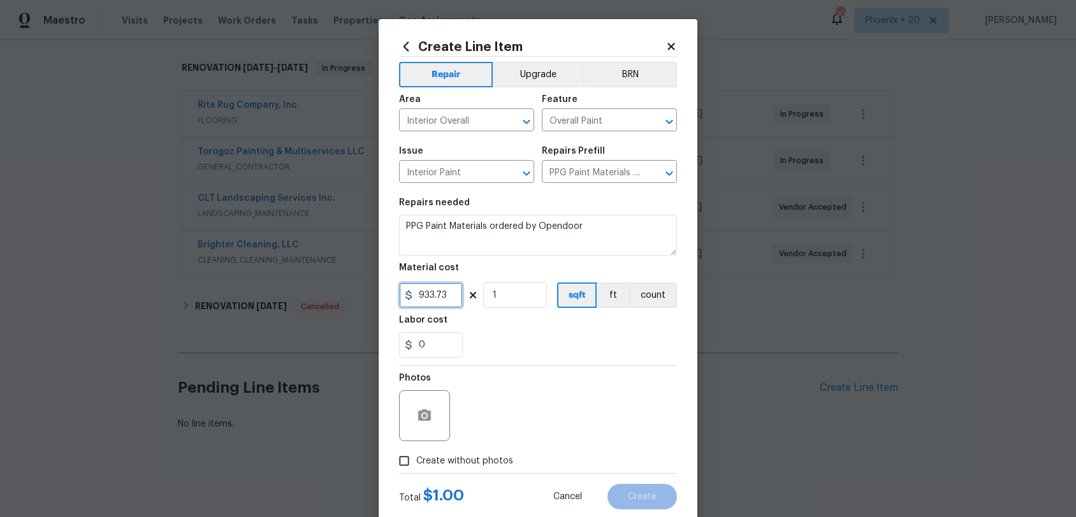
type input "933.73"
drag, startPoint x: 565, startPoint y: 362, endPoint x: 554, endPoint y: 374, distance: 16.3
click at [565, 362] on section "Repairs needed PPG Paint Materials ordered by Opendoor Material cost 933.73 1 s…" at bounding box center [538, 278] width 278 height 175
drag, startPoint x: 494, startPoint y: 462, endPoint x: 499, endPoint y: 452, distance: 11.4
click at [494, 462] on span "Create without photos" at bounding box center [464, 461] width 97 height 13
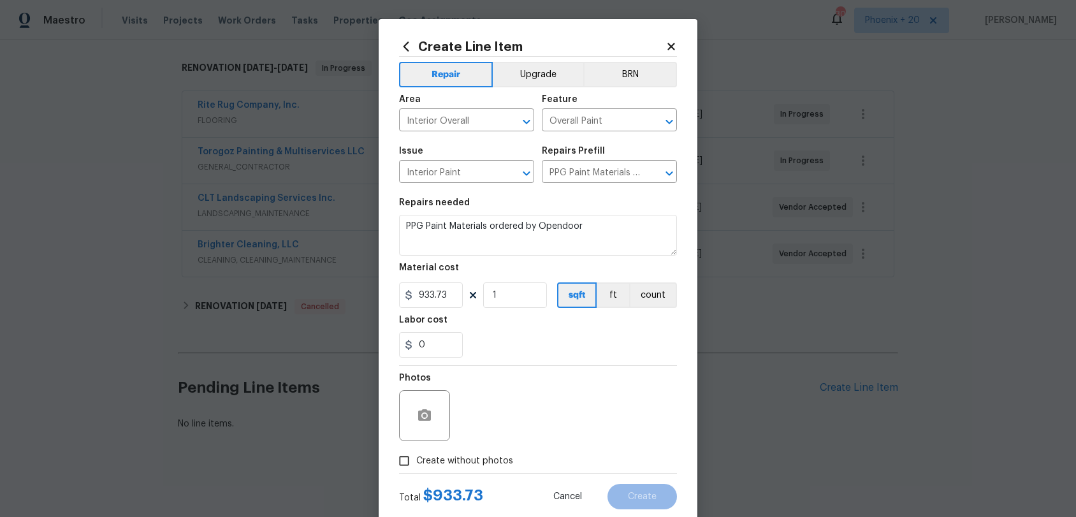
click at [416, 462] on input "Create without photos" at bounding box center [404, 461] width 24 height 24
checkbox input "true"
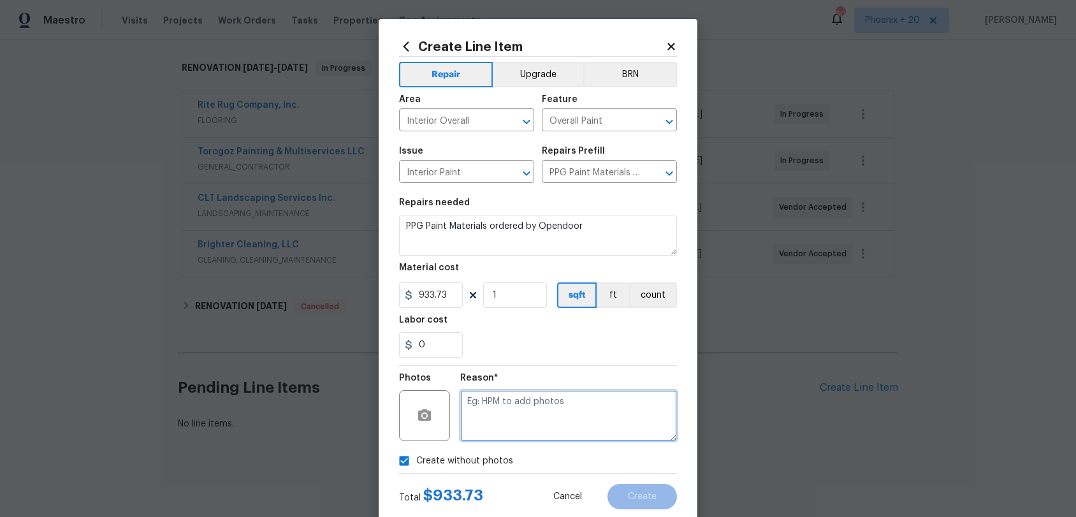
click at [522, 419] on textarea at bounding box center [568, 415] width 217 height 51
type textarea "NA"
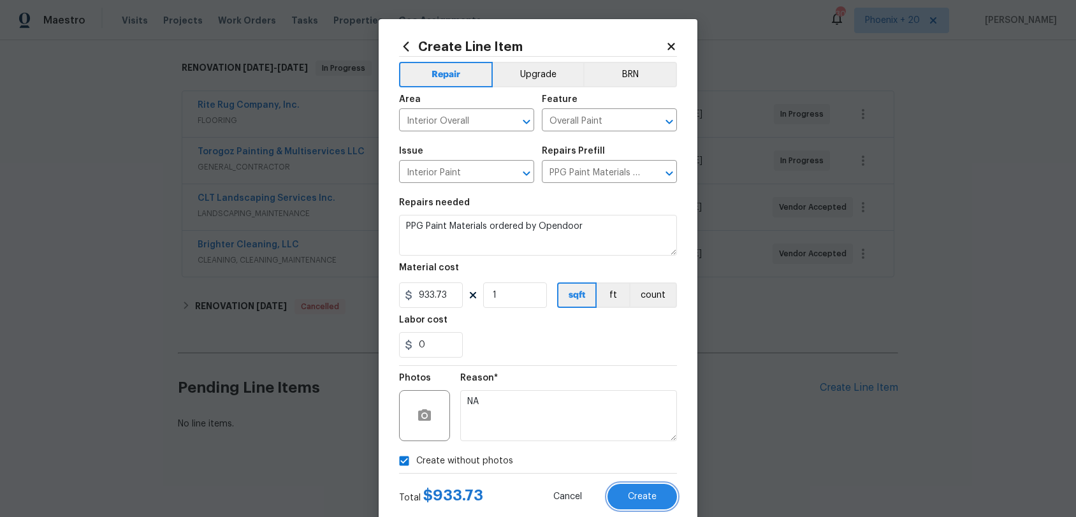
click at [643, 481] on button "Create" at bounding box center [643, 497] width 70 height 26
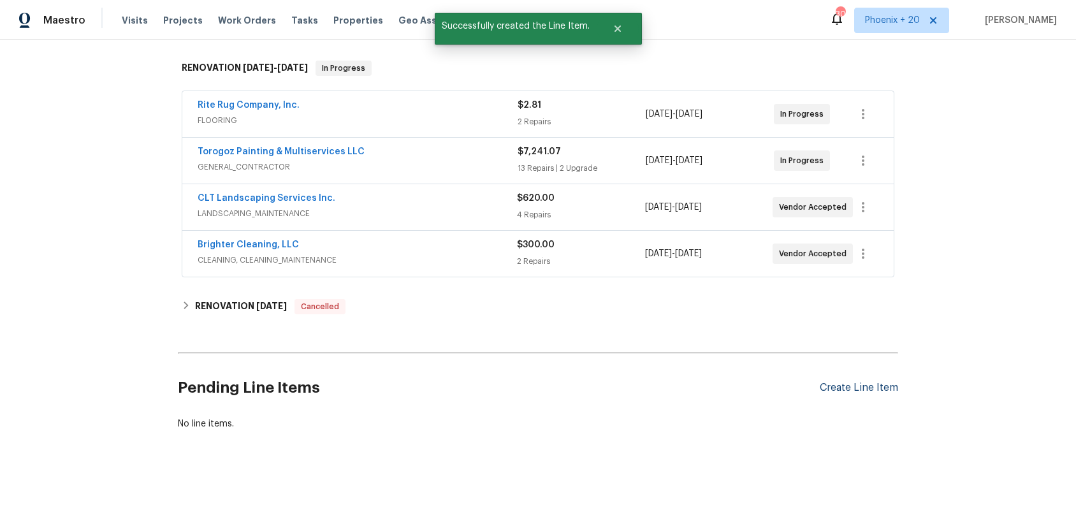
click at [866, 385] on section "Pending Line Items Create Line Item No line items." at bounding box center [538, 394] width 721 height 72
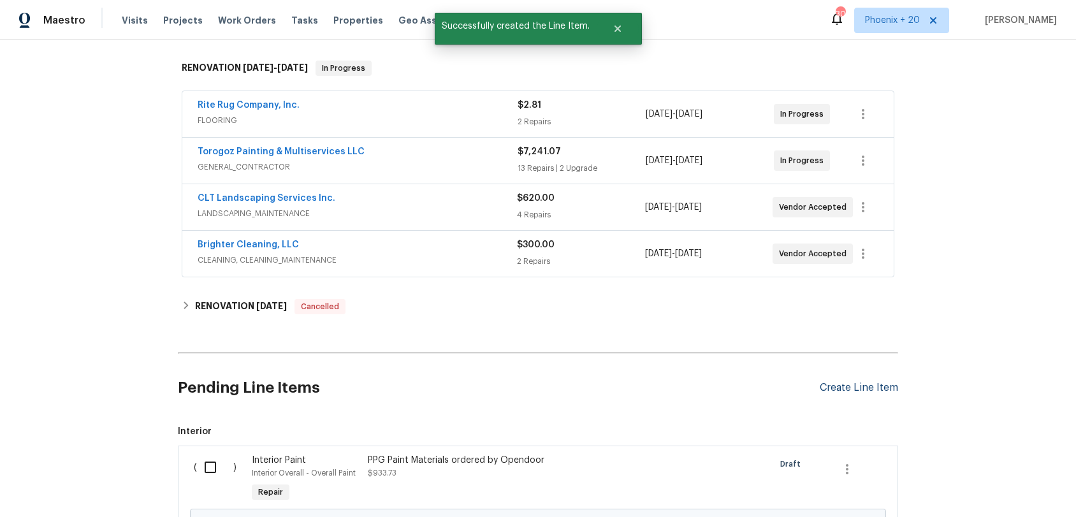
click at [860, 386] on div "Create Line Item" at bounding box center [859, 388] width 78 height 12
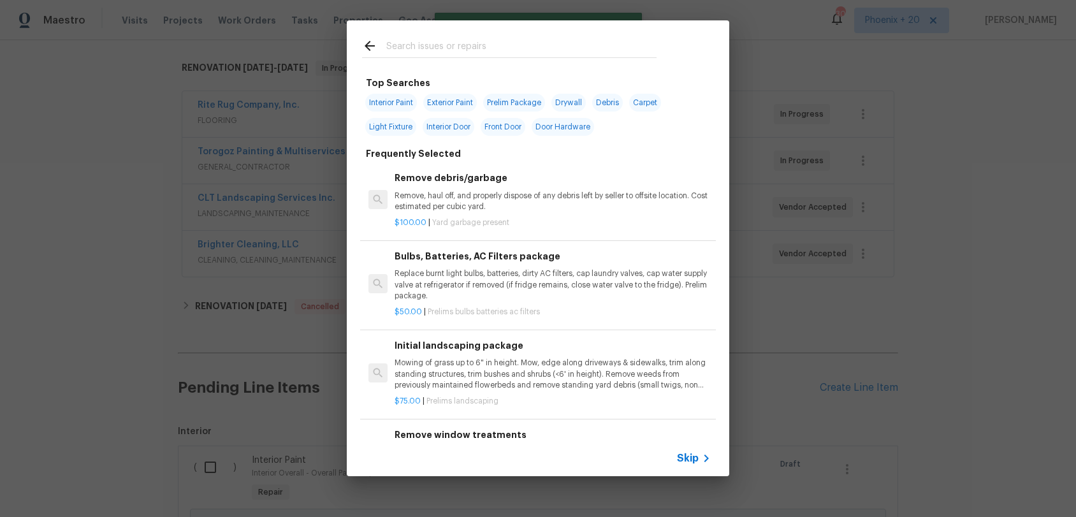
click at [503, 57] on input "text" at bounding box center [521, 47] width 270 height 19
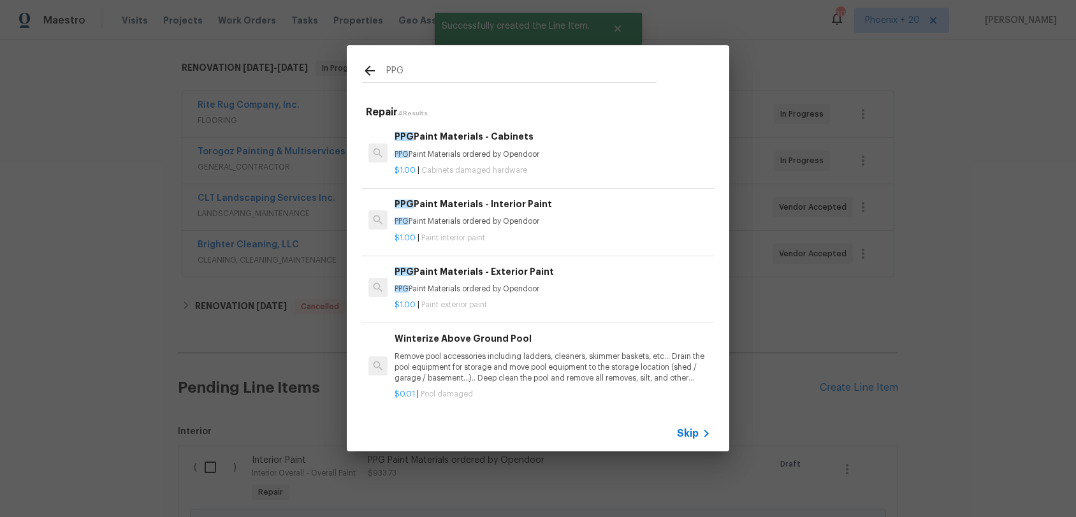
type input "PPG"
click at [557, 166] on p "$1.00 | Cabinets damaged hardware" at bounding box center [553, 170] width 316 height 11
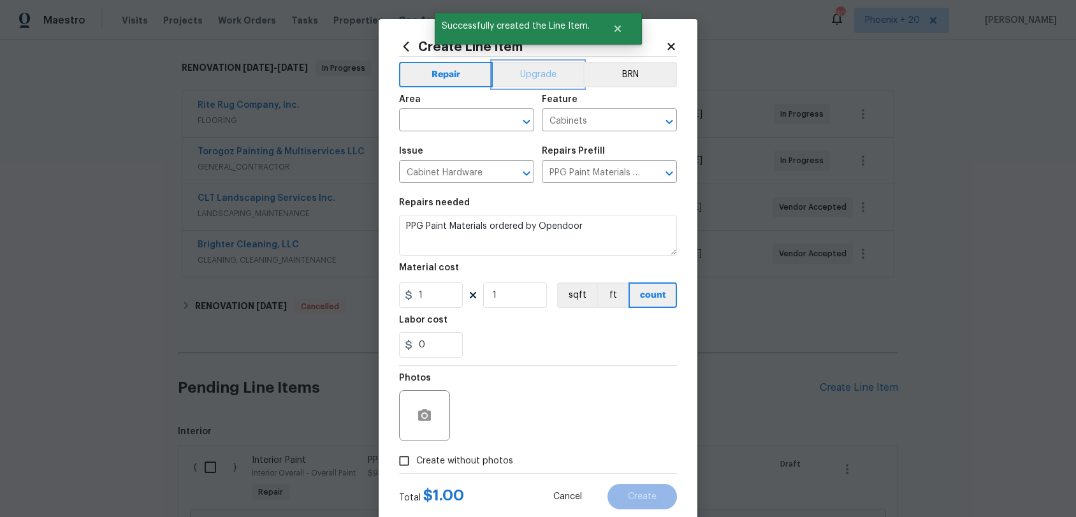
click at [523, 80] on button "Upgrade" at bounding box center [538, 75] width 91 height 26
click at [468, 135] on span "Area ​" at bounding box center [466, 113] width 135 height 52
click at [456, 126] on input "text" at bounding box center [448, 122] width 99 height 20
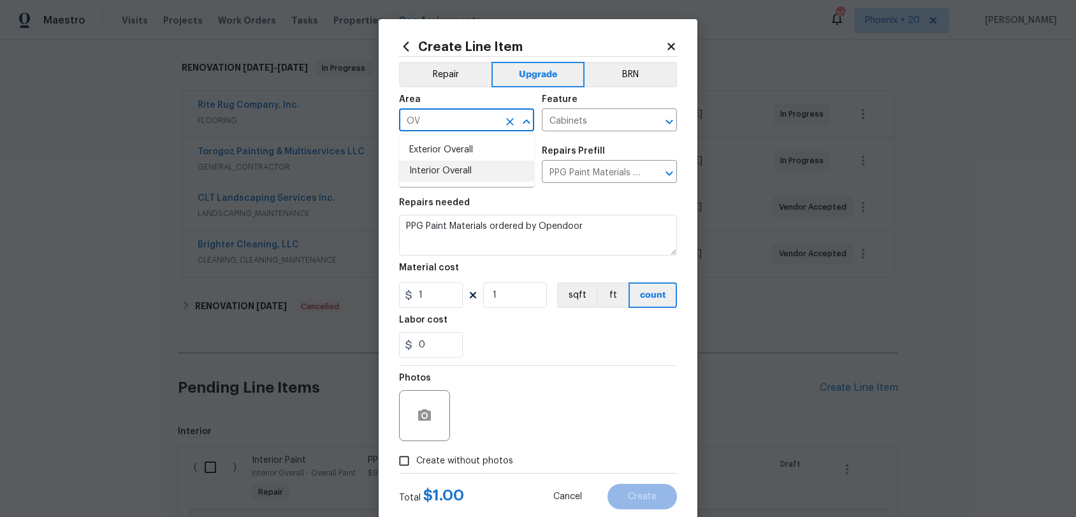
click at [458, 175] on li "Interior Overall" at bounding box center [466, 171] width 135 height 21
type input "Interior Overall"
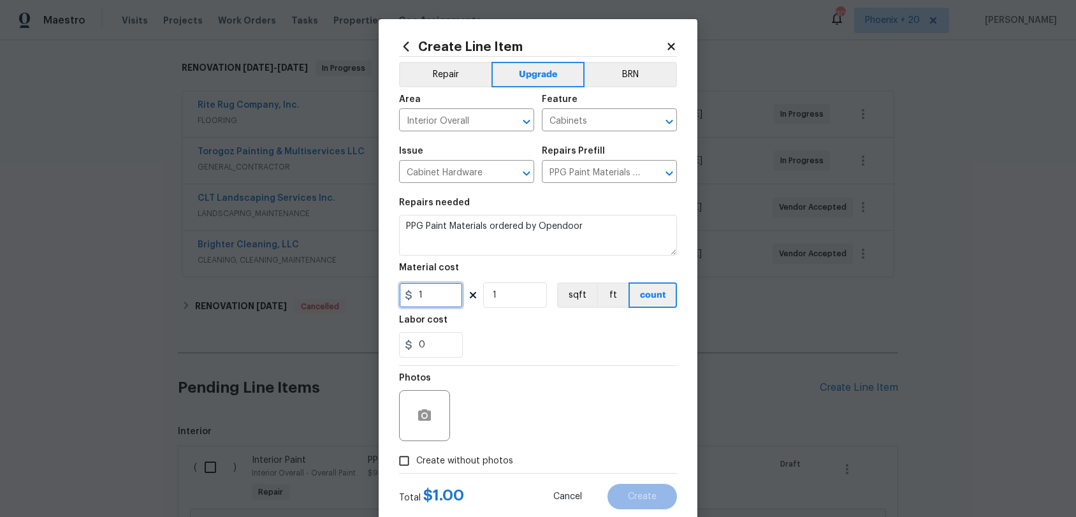
drag, startPoint x: 423, startPoint y: 295, endPoint x: 408, endPoint y: 294, distance: 14.7
click at [407, 293] on div "1" at bounding box center [431, 295] width 64 height 26
type input "291.4"
click at [482, 464] on span "Create without photos" at bounding box center [464, 461] width 97 height 13
click at [416, 464] on input "Create without photos" at bounding box center [404, 461] width 24 height 24
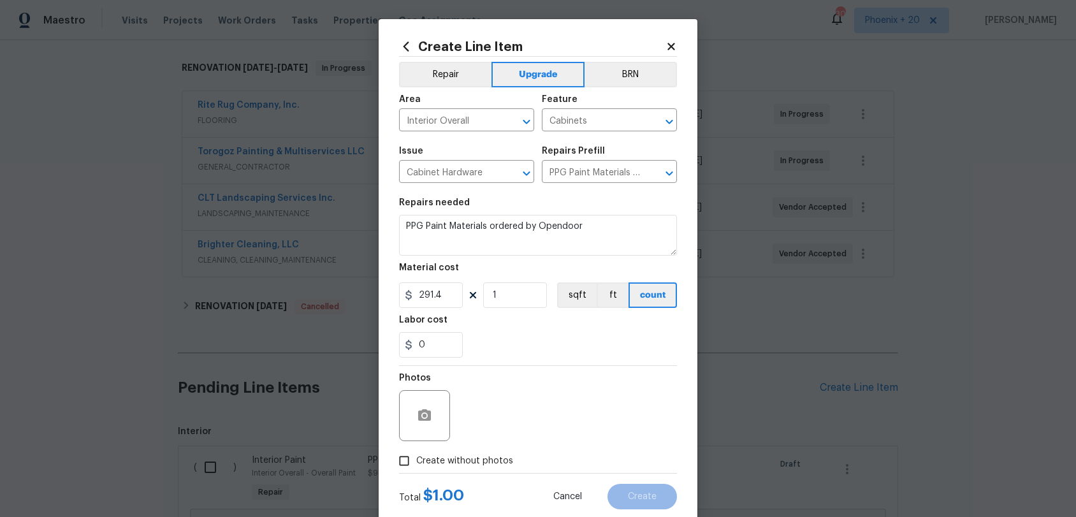
checkbox input "true"
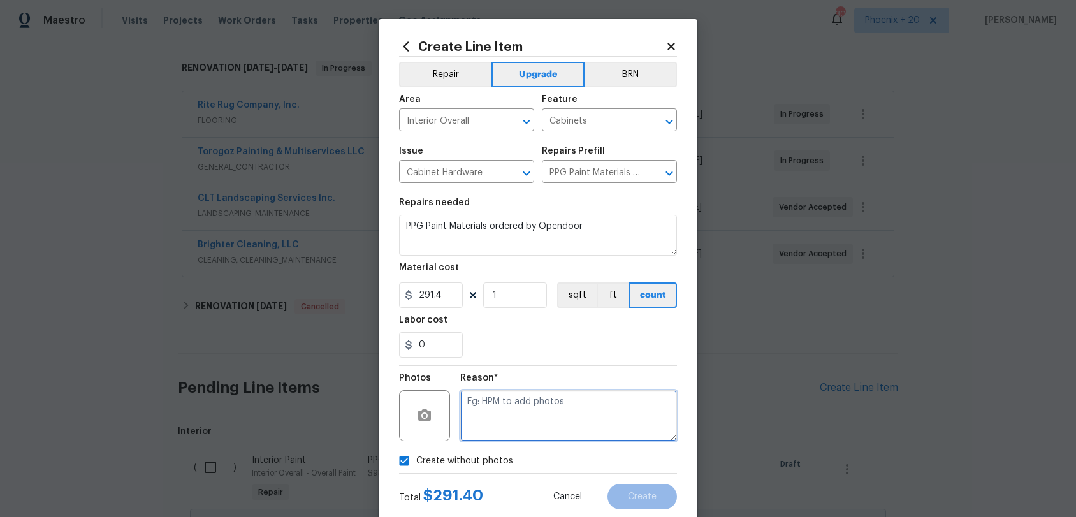
click at [492, 434] on textarea at bounding box center [568, 415] width 217 height 51
type textarea "NA"
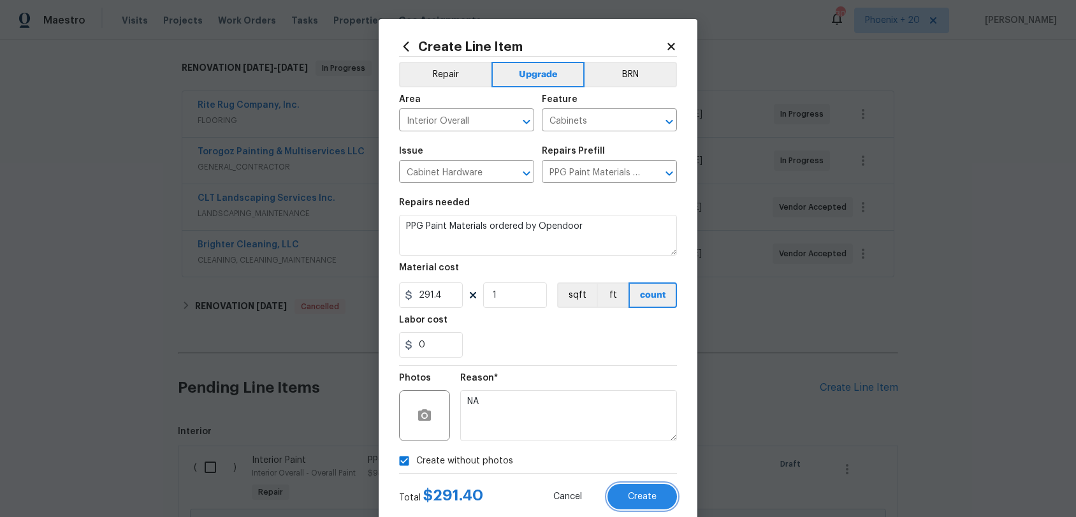
drag, startPoint x: 620, startPoint y: 499, endPoint x: 606, endPoint y: 497, distance: 14.2
click at [620, 481] on button "Create" at bounding box center [643, 497] width 70 height 26
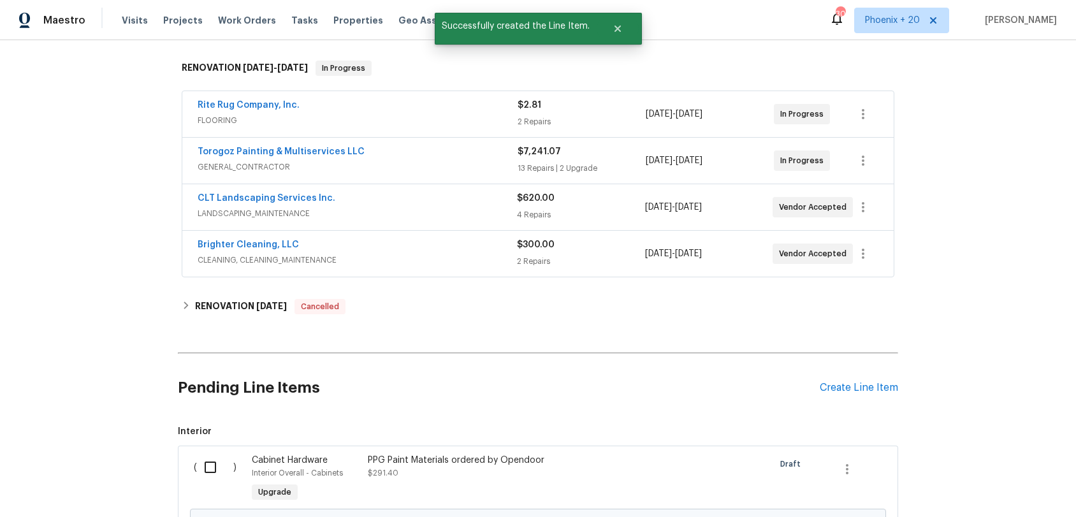
click at [847, 391] on div "Create Line Item" at bounding box center [859, 388] width 78 height 12
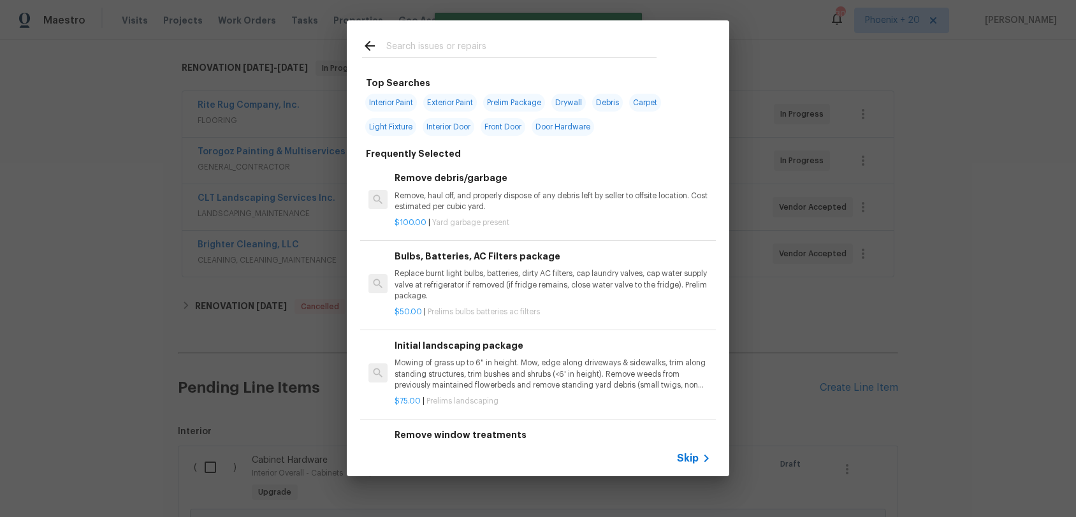
click at [447, 43] on input "text" at bounding box center [521, 47] width 270 height 19
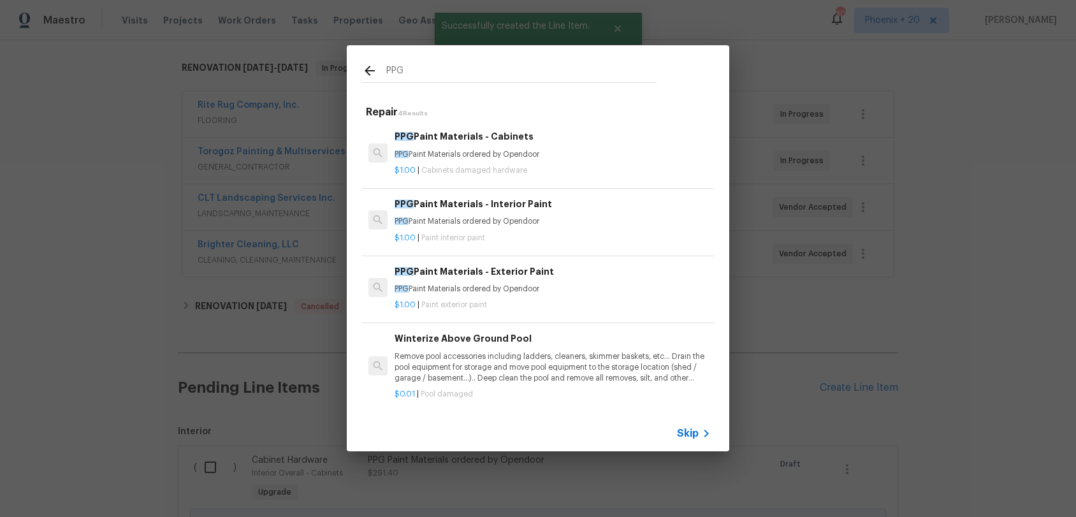
type input "PPG"
click at [583, 270] on h6 "PPG Paint Materials - Exterior Paint" at bounding box center [553, 272] width 316 height 14
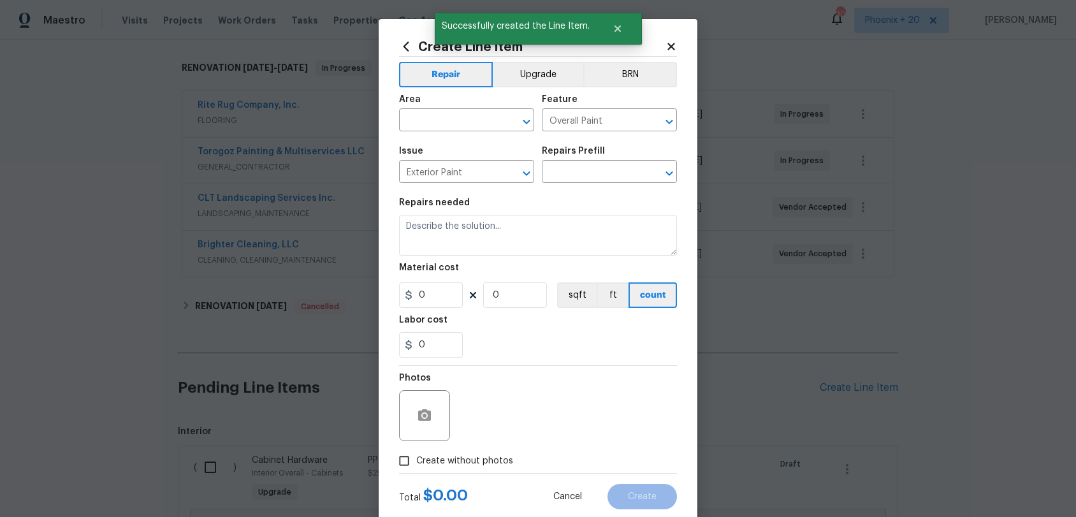
type input "PPG Paint Materials - Exterior Paint $1.00"
type textarea "PPG Paint Materials ordered by Opendoor"
type input "1"
click at [451, 123] on input "text" at bounding box center [448, 122] width 99 height 20
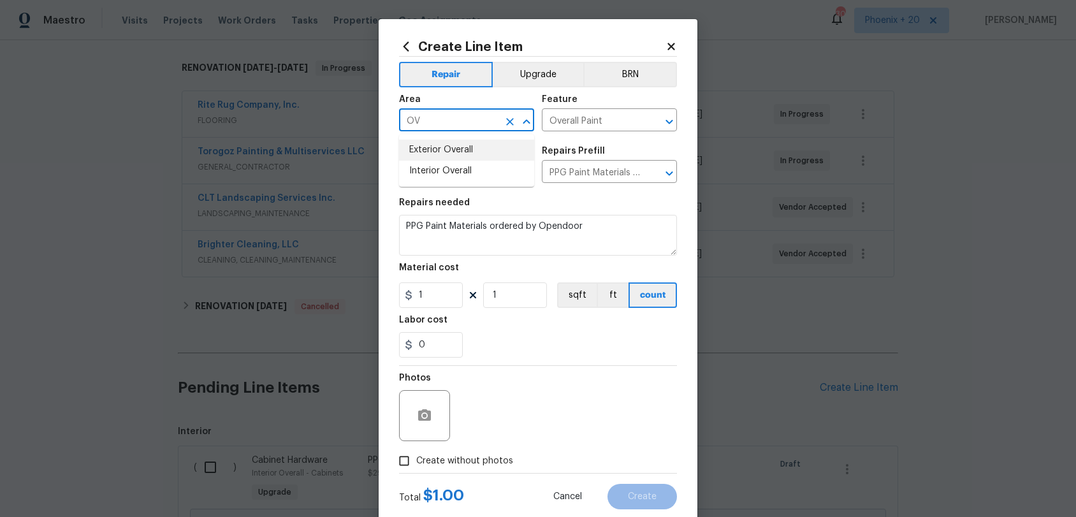
click at [464, 157] on li "Exterior Overall" at bounding box center [466, 150] width 135 height 21
type input "Exterior Overall"
drag, startPoint x: 438, startPoint y: 293, endPoint x: 411, endPoint y: 291, distance: 26.9
click at [411, 291] on div "1" at bounding box center [431, 295] width 64 height 26
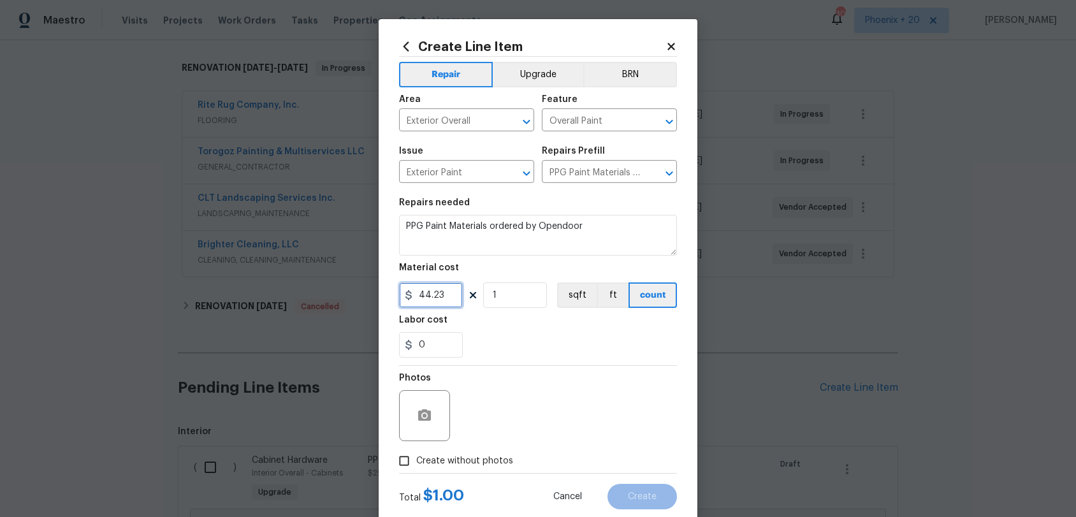
type input "44.23"
click at [461, 462] on span "Create without photos" at bounding box center [464, 461] width 97 height 13
click at [416, 462] on input "Create without photos" at bounding box center [404, 461] width 24 height 24
checkbox input "true"
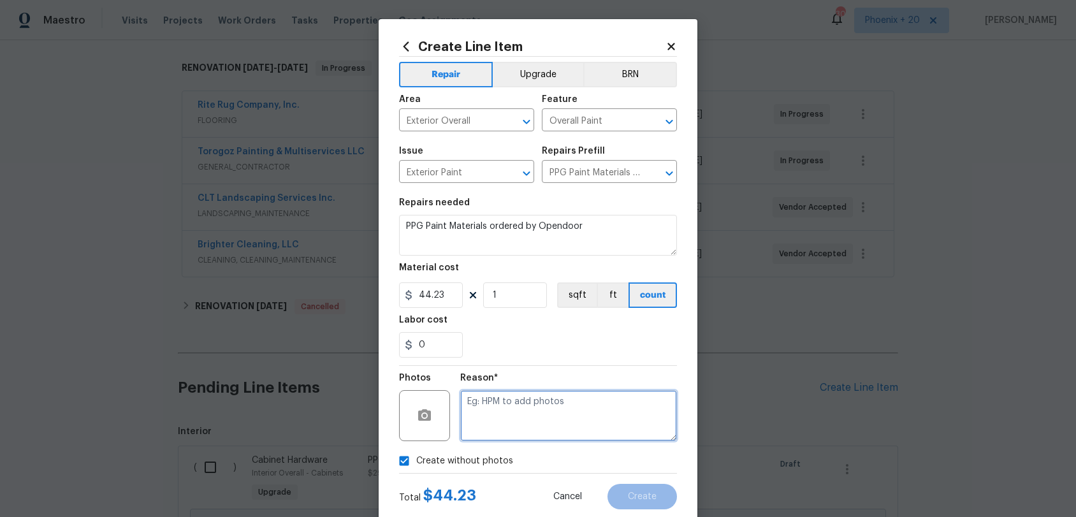
click at [510, 414] on textarea at bounding box center [568, 415] width 217 height 51
type textarea "NA"
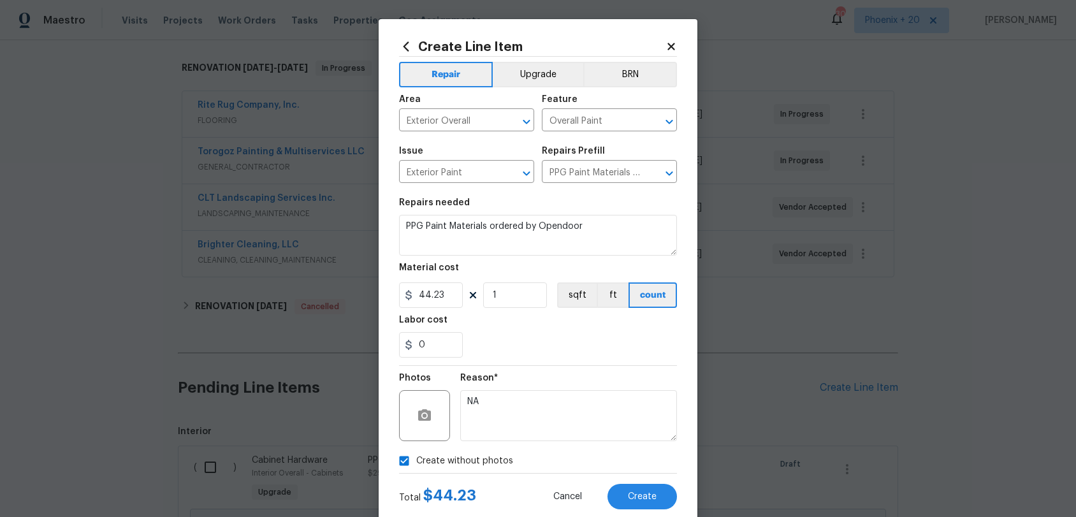
click at [532, 370] on div "Reason* NA" at bounding box center [568, 407] width 217 height 83
click at [662, 481] on button "Create" at bounding box center [643, 497] width 70 height 26
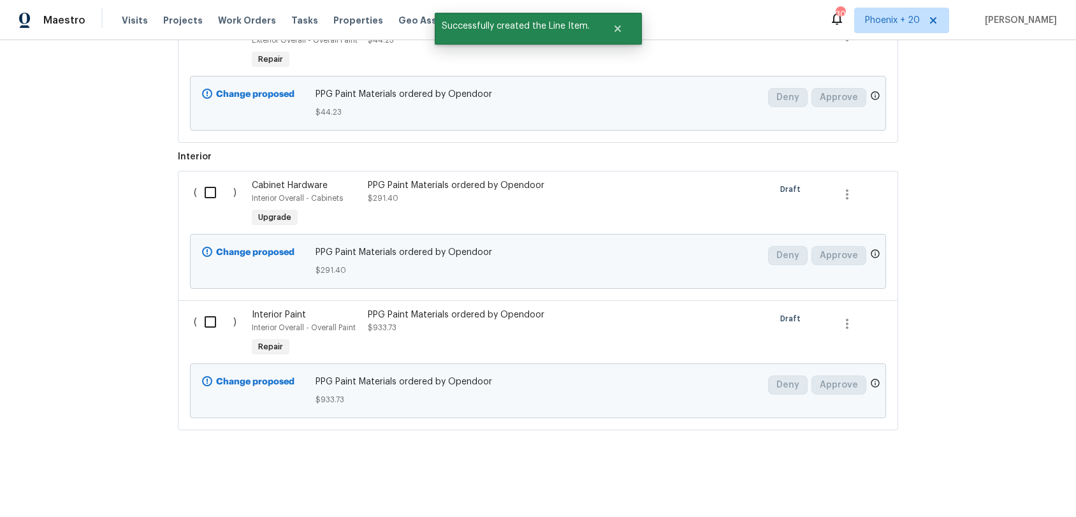
scroll to position [608, 0]
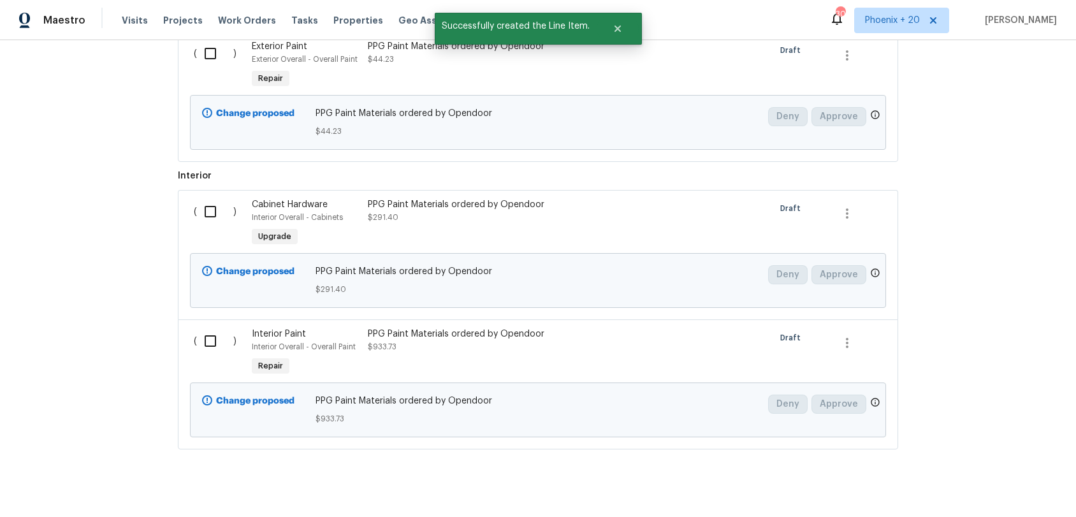
drag, startPoint x: 209, startPoint y: 57, endPoint x: 208, endPoint y: 69, distance: 12.2
click at [209, 57] on input "checkbox" at bounding box center [215, 53] width 36 height 27
checkbox input "true"
drag, startPoint x: 203, startPoint y: 191, endPoint x: 212, endPoint y: 218, distance: 28.8
click at [203, 191] on div "( ) Cabinet Hardware Interior Overall - Cabinets Upgrade PPG Paint Materials or…" at bounding box center [538, 254] width 721 height 129
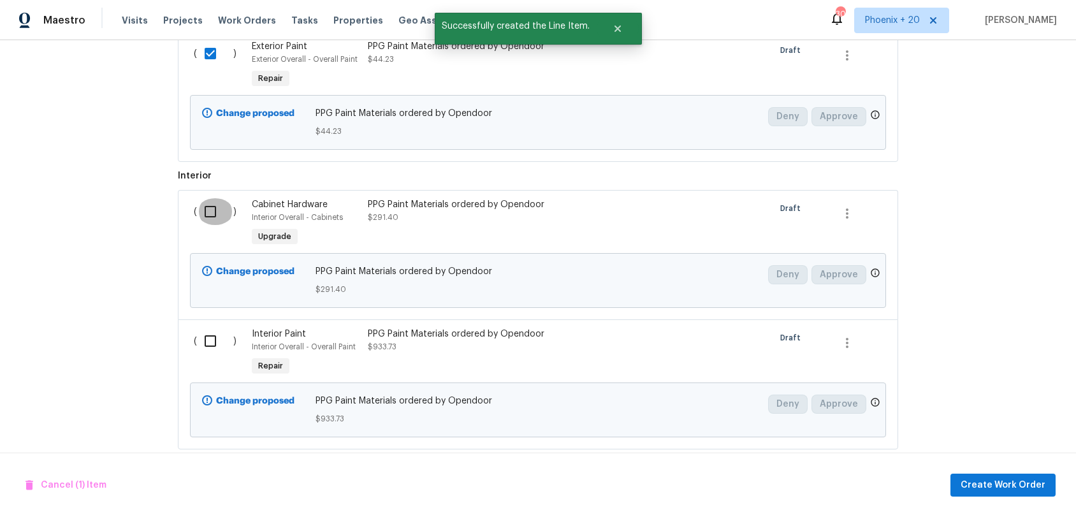
click at [212, 218] on input "checkbox" at bounding box center [215, 211] width 36 height 27
checkbox input "true"
drag, startPoint x: 217, startPoint y: 327, endPoint x: 383, endPoint y: 395, distance: 179.0
click at [219, 328] on div "( )" at bounding box center [219, 353] width 58 height 59
click at [205, 341] on input "checkbox" at bounding box center [215, 341] width 36 height 27
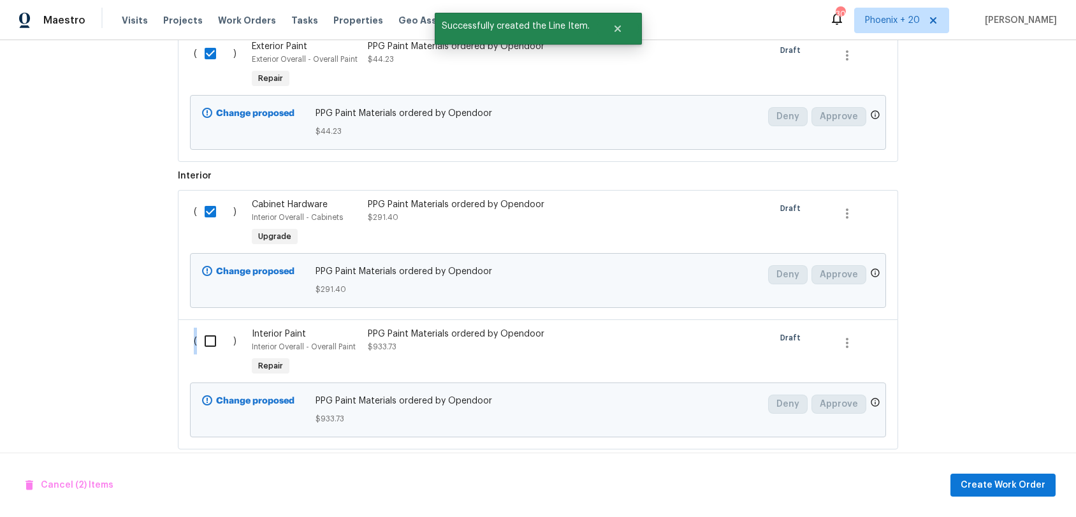
checkbox input "true"
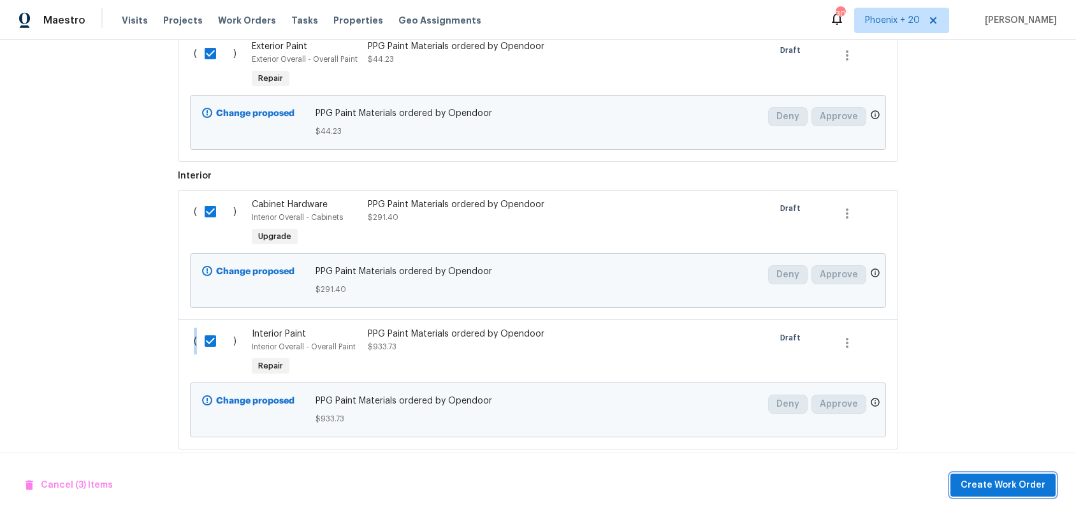
click at [995, 480] on span "Create Work Order" at bounding box center [1003, 486] width 85 height 16
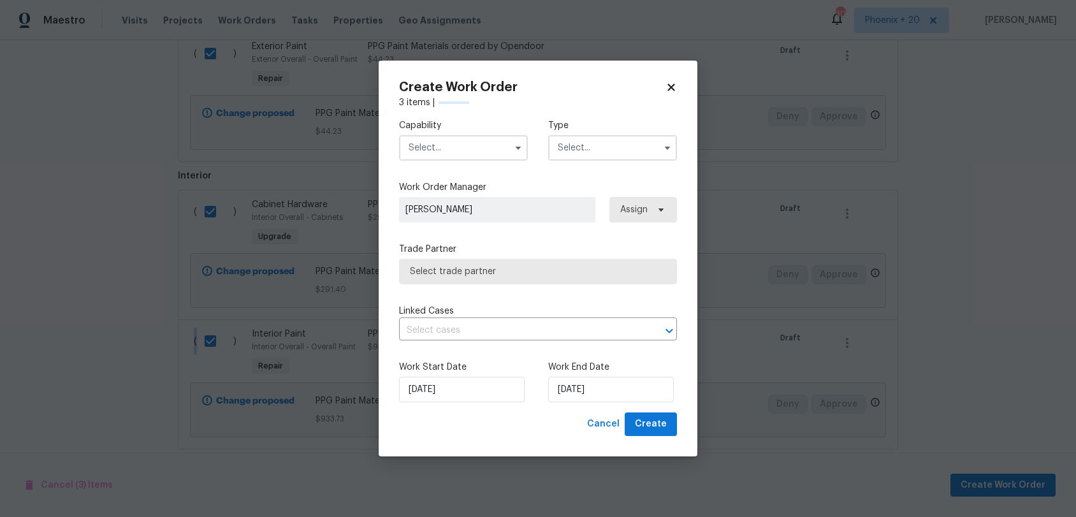
checkbox input "false"
click at [429, 155] on input "text" at bounding box center [463, 148] width 129 height 26
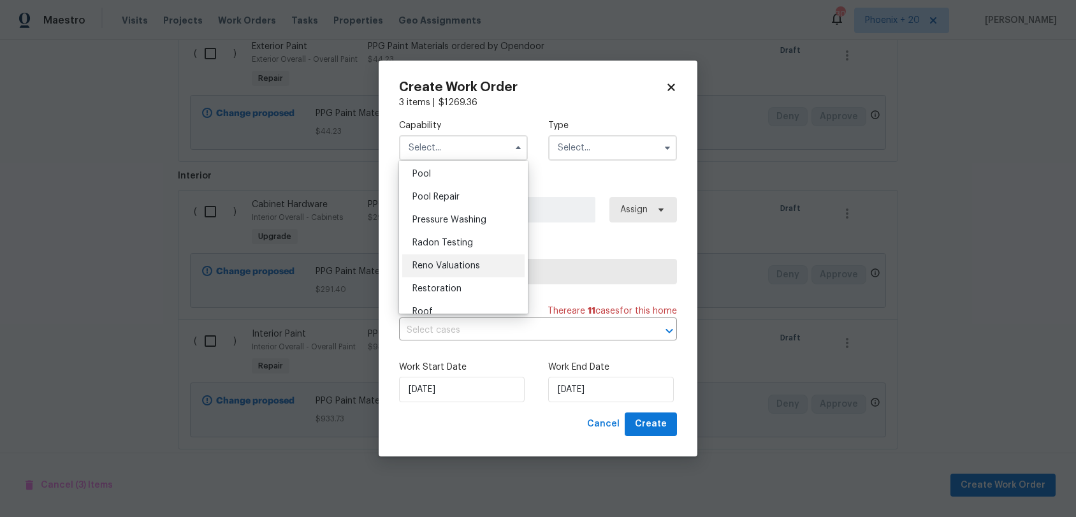
scroll to position [1025, 0]
click at [439, 217] on span "Painting" at bounding box center [430, 221] width 34 height 9
type input "Painting"
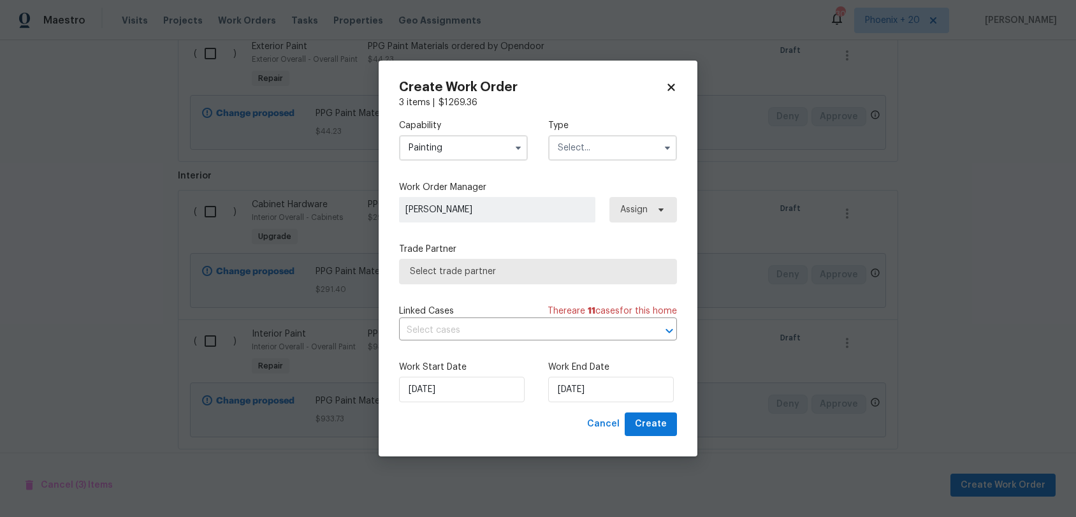
drag, startPoint x: 583, startPoint y: 168, endPoint x: 575, endPoint y: 150, distance: 19.7
click at [583, 163] on div "Capability Painting Type" at bounding box center [538, 140] width 278 height 62
click at [575, 150] on input "text" at bounding box center [612, 148] width 129 height 26
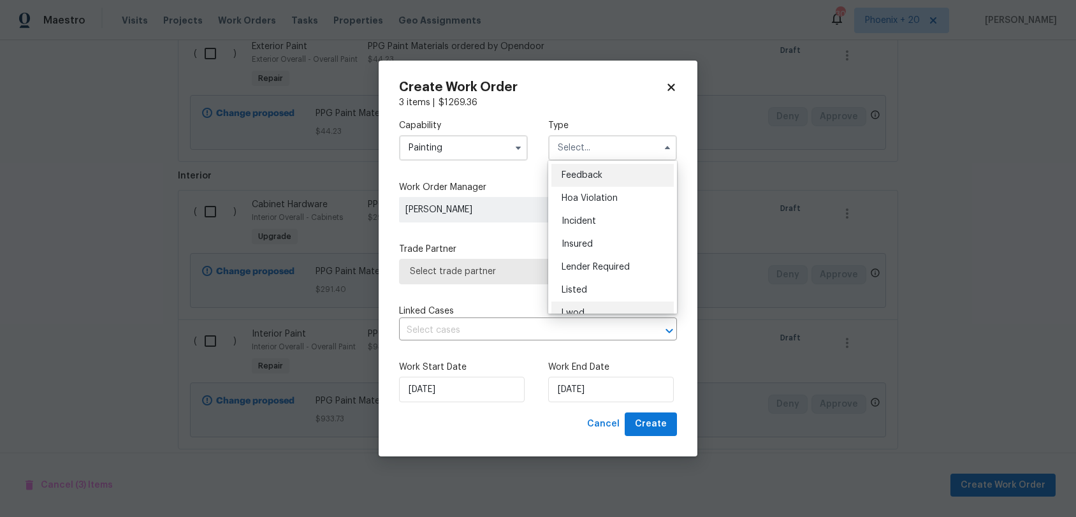
scroll to position [152, 0]
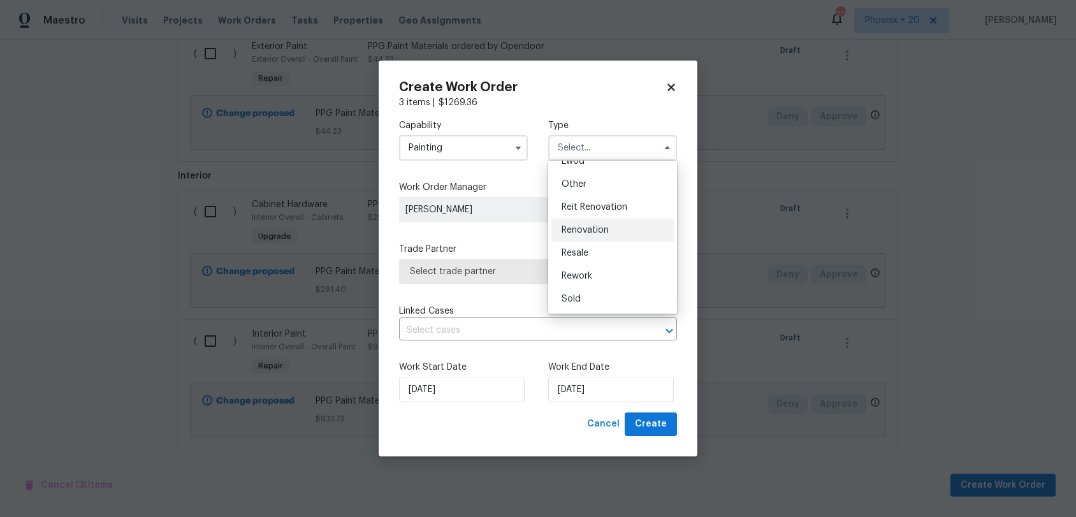
click at [605, 228] on span "Renovation" at bounding box center [585, 230] width 47 height 9
type input "Renovation"
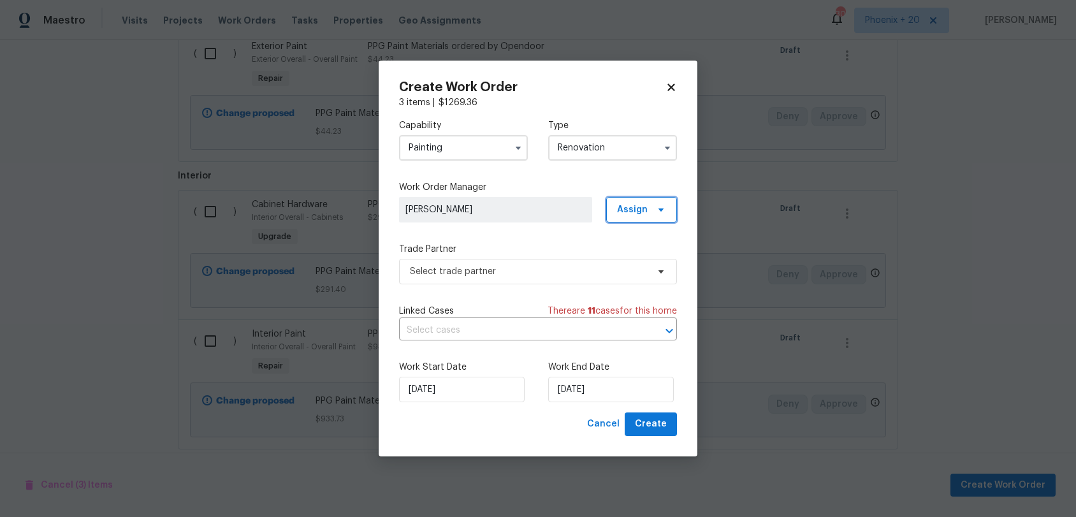
scroll to position [140, 0]
click at [634, 207] on span "Assign" at bounding box center [632, 209] width 31 height 13
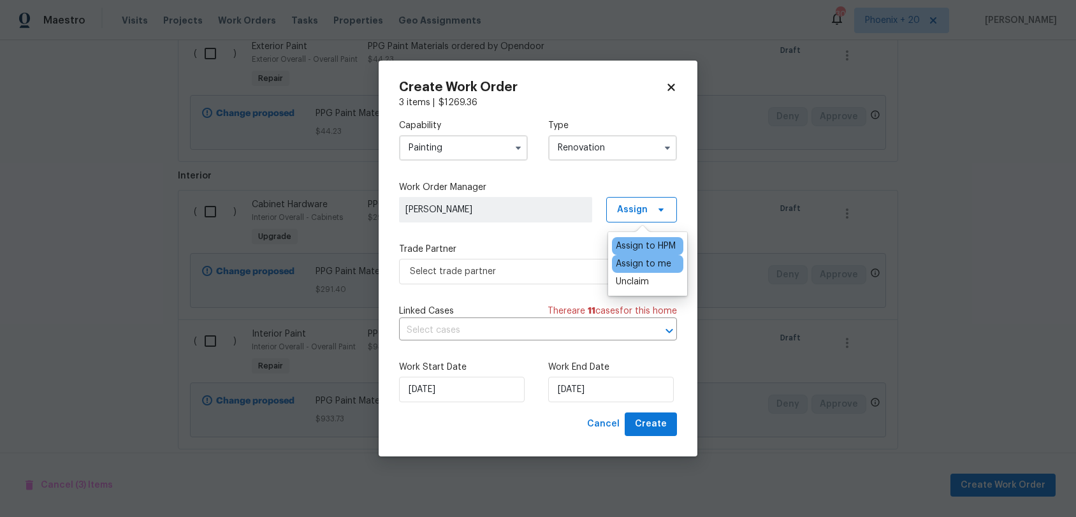
click at [629, 259] on div "Assign to me" at bounding box center [643, 264] width 55 height 13
click at [488, 273] on span "Select trade partner" at bounding box center [529, 271] width 238 height 13
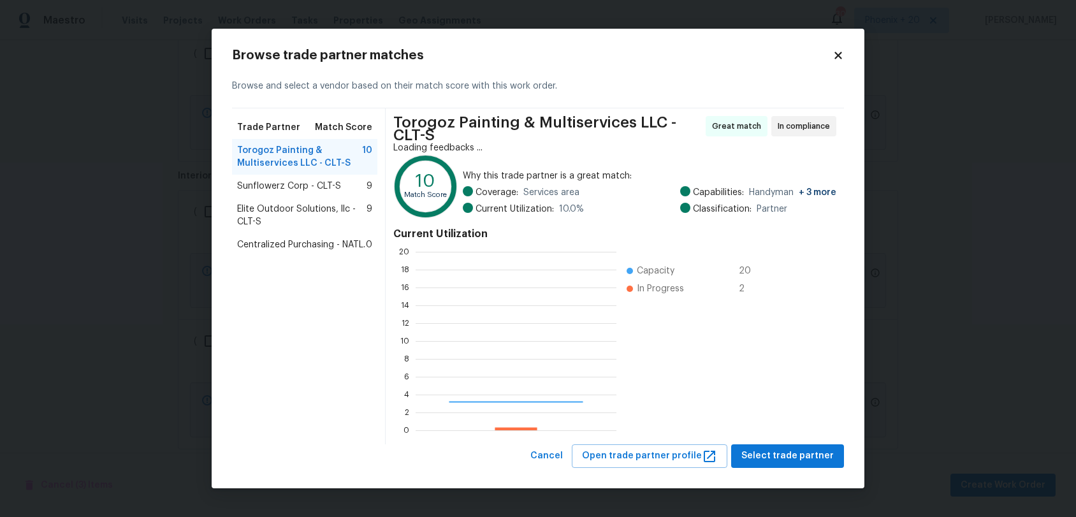
scroll to position [1, 1]
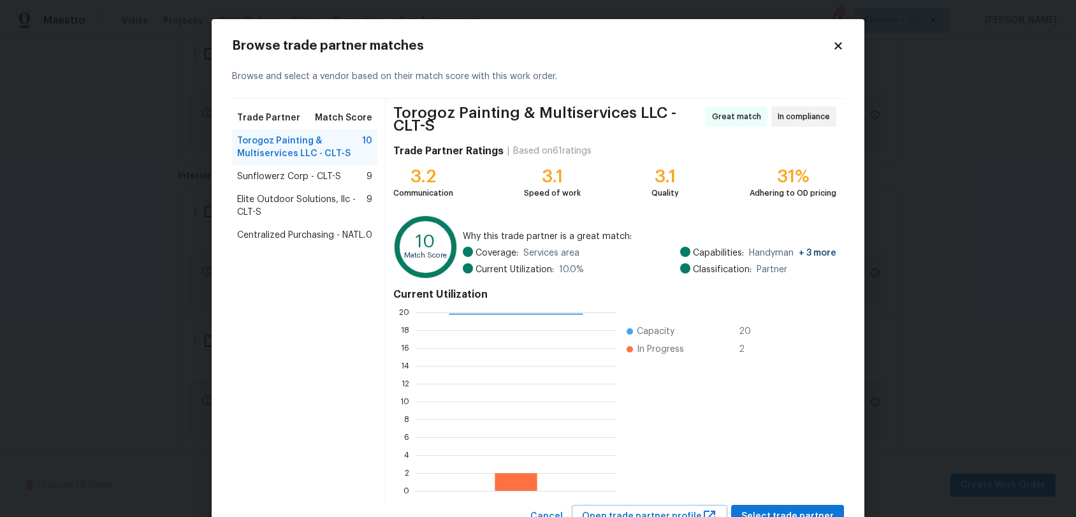
click at [335, 238] on span "Centralized Purchasing - NATL." at bounding box center [301, 235] width 128 height 13
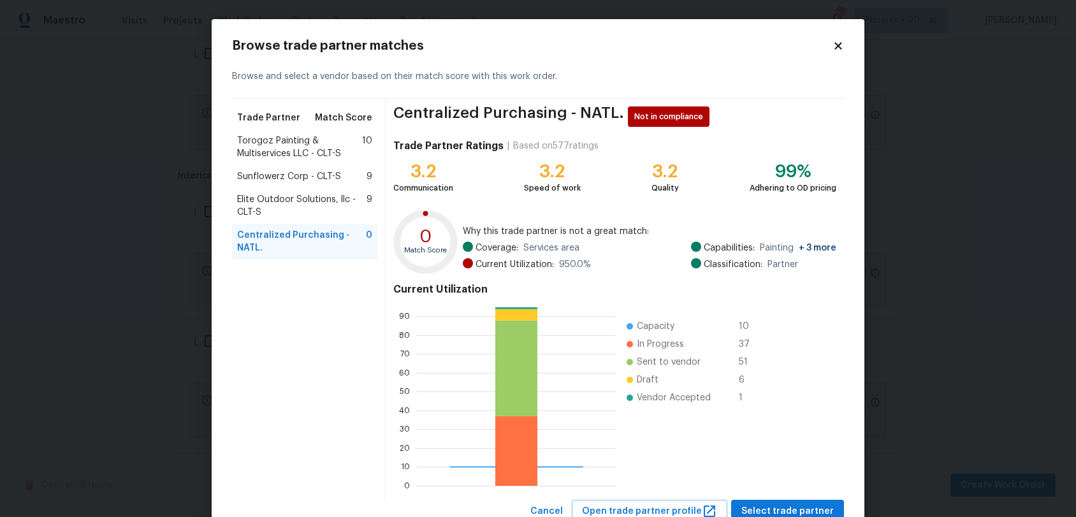
click at [837, 481] on div "Centralized Purchasing - NATL. Not in compliance Trade Partner Ratings | Based …" at bounding box center [615, 299] width 458 height 401
click at [831, 481] on button "Select trade partner" at bounding box center [787, 512] width 113 height 24
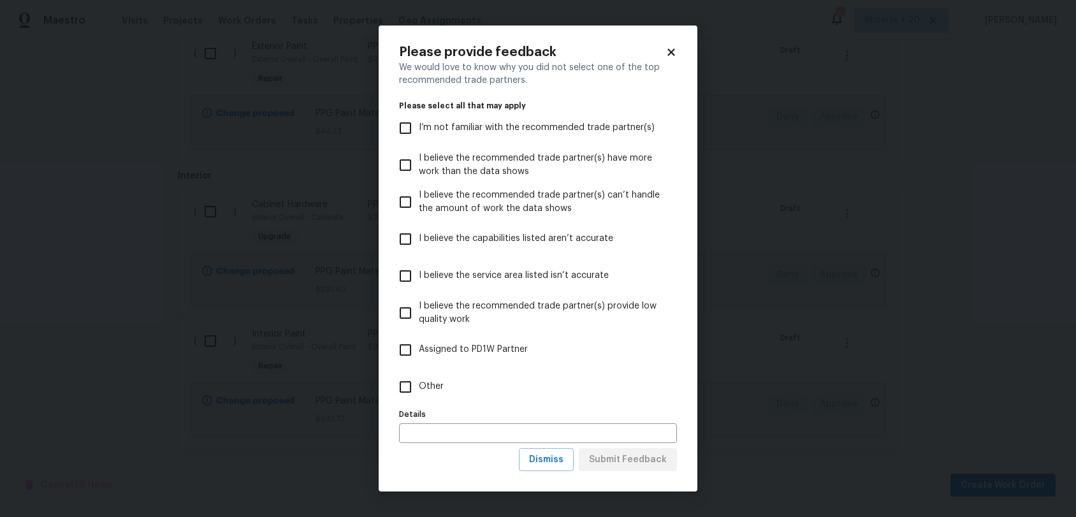
click at [597, 387] on label "Other" at bounding box center [529, 387] width 275 height 37
click at [419, 387] on input "Other" at bounding box center [405, 387] width 27 height 27
checkbox input "true"
click at [626, 461] on span "Submit Feedback" at bounding box center [628, 460] width 78 height 16
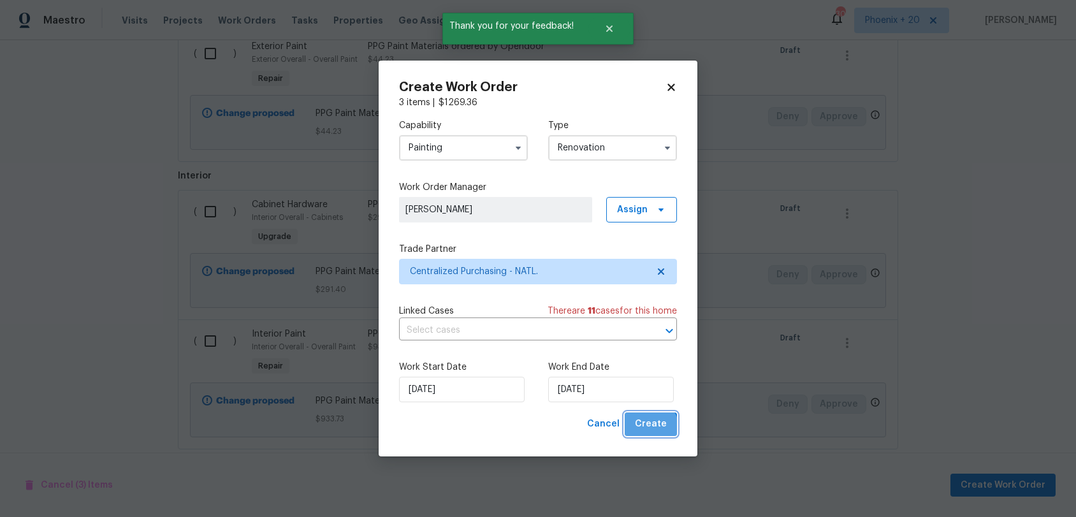
click at [652, 429] on span "Create" at bounding box center [651, 424] width 32 height 16
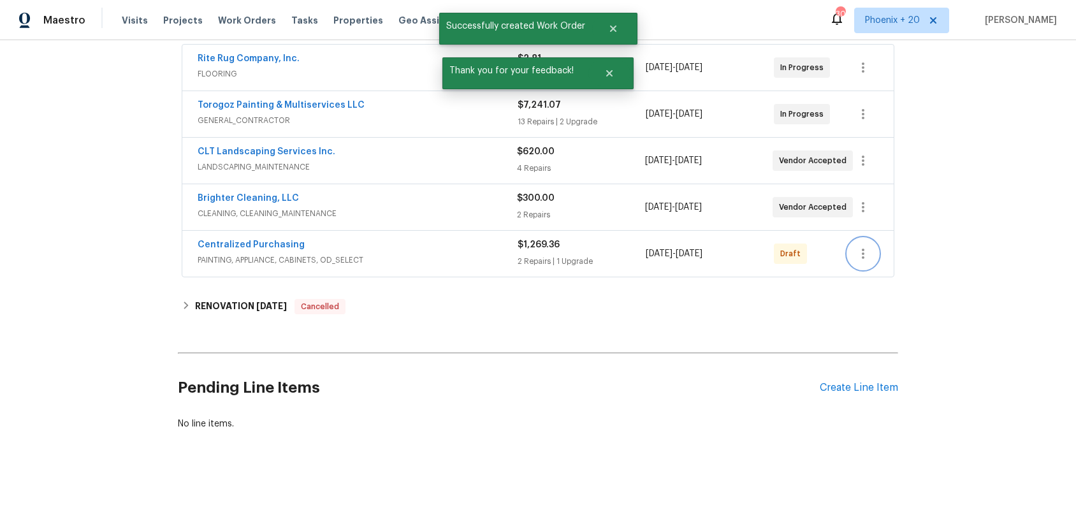
click at [862, 253] on icon "button" at bounding box center [863, 253] width 15 height 15
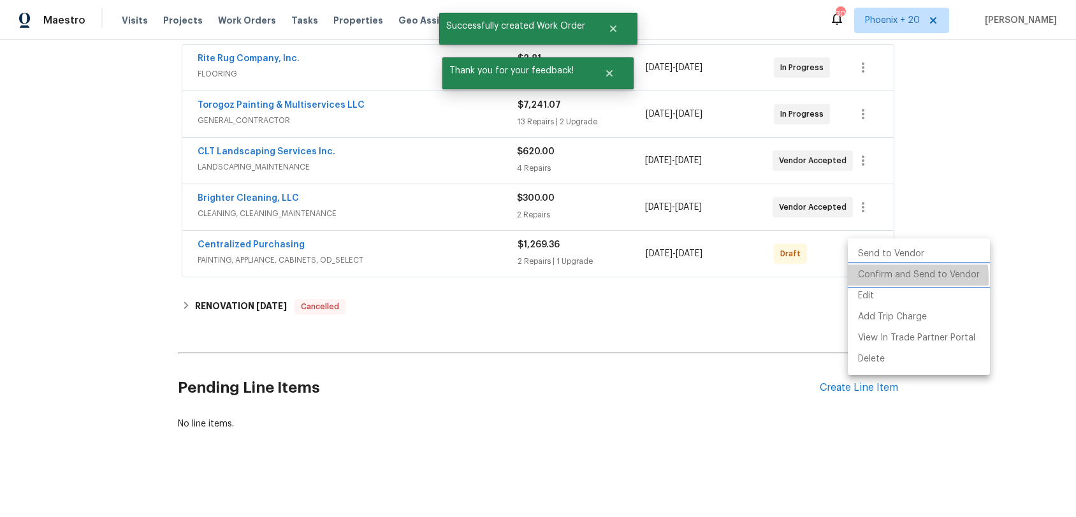
click at [876, 278] on li "Confirm and Send to Vendor" at bounding box center [919, 275] width 142 height 21
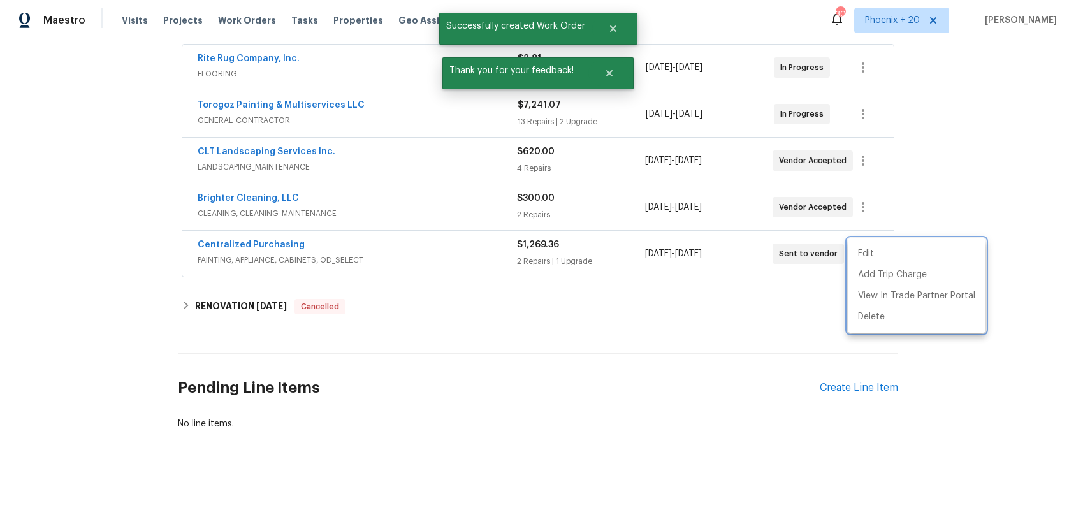
drag, startPoint x: 316, startPoint y: 263, endPoint x: 256, endPoint y: 253, distance: 60.1
click at [315, 263] on div at bounding box center [538, 258] width 1076 height 517
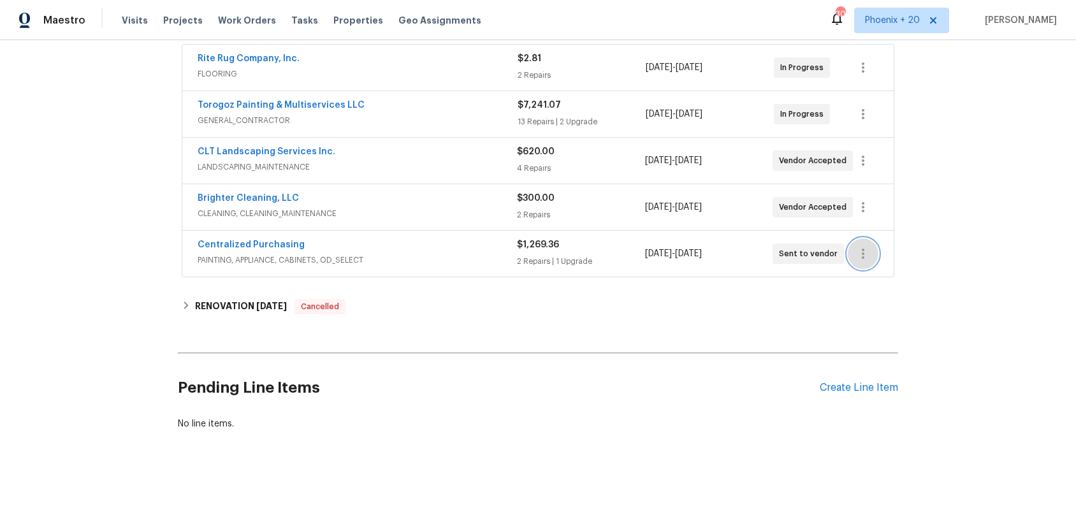
click at [865, 254] on icon "button" at bounding box center [863, 253] width 15 height 15
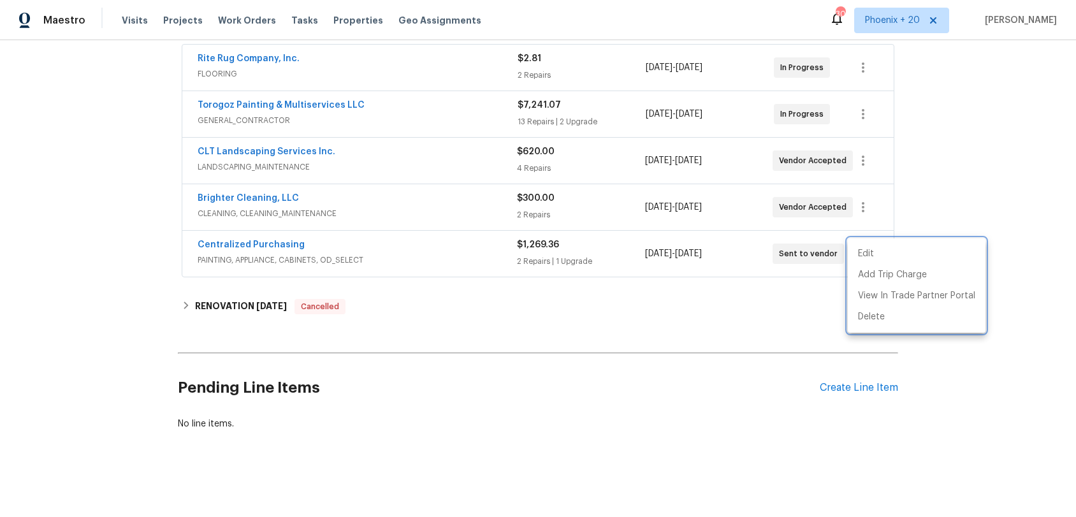
click at [392, 266] on div at bounding box center [538, 258] width 1076 height 517
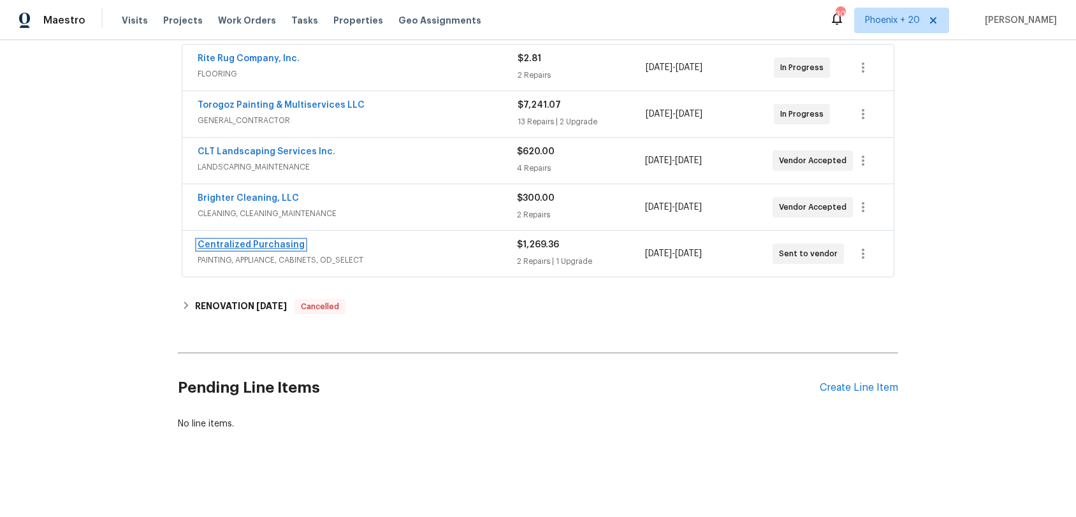
click at [290, 244] on link "Centralized Purchasing" at bounding box center [251, 244] width 107 height 9
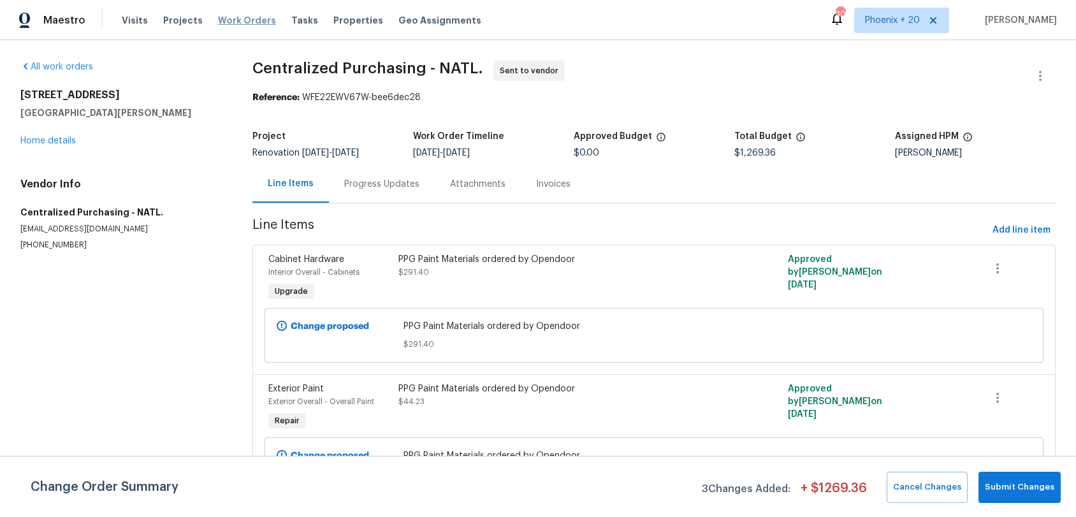
click at [218, 24] on span "Work Orders" at bounding box center [247, 20] width 58 height 13
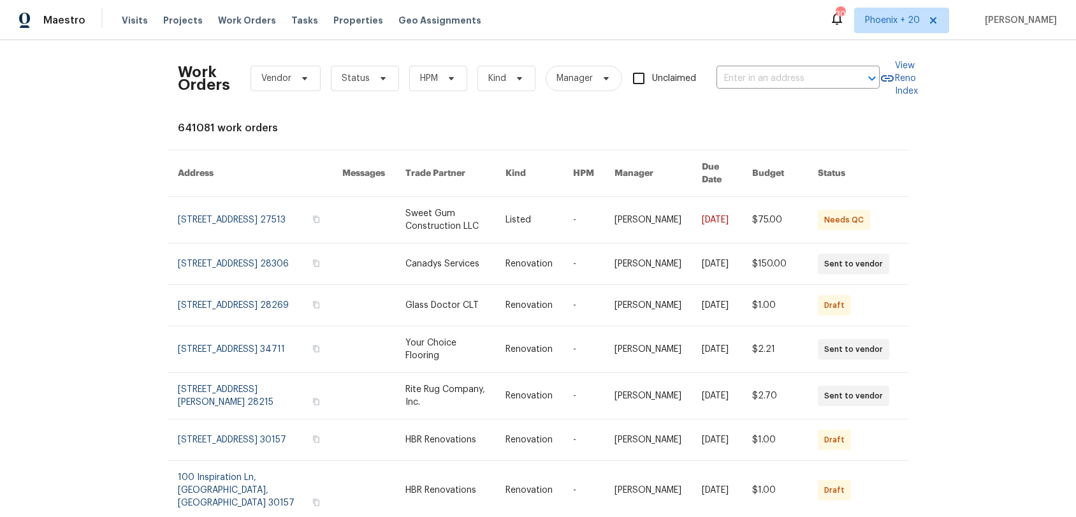
click at [793, 64] on div "Work Orders Vendor Status HPM Kind Manager Unclaimed ​" at bounding box center [529, 78] width 702 height 56
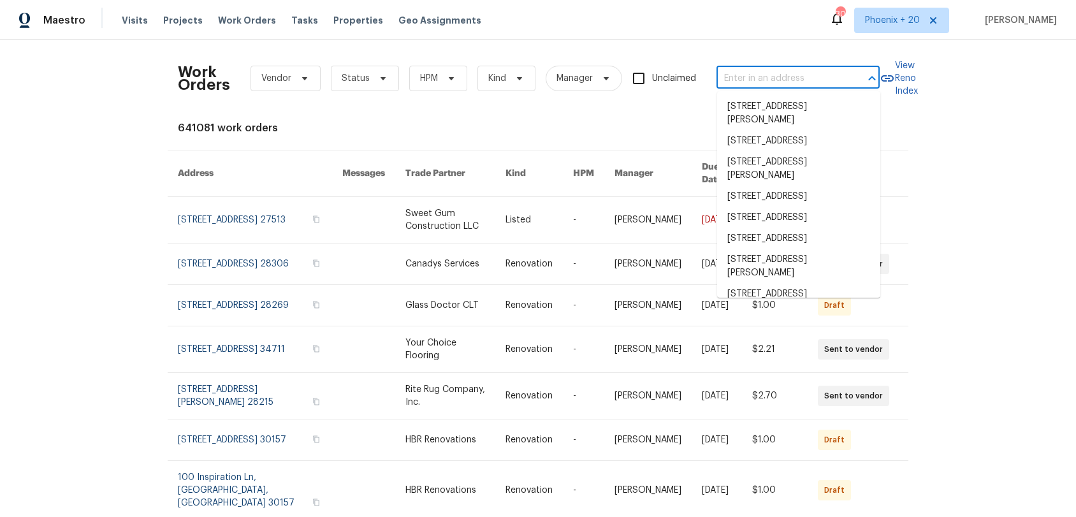
click at [796, 72] on input "text" at bounding box center [781, 79] width 128 height 20
paste input "4645 Low Ground Ct, Garner, NC 27529"
type input "4645 Low Ground Ct, Garner, NC 27529"
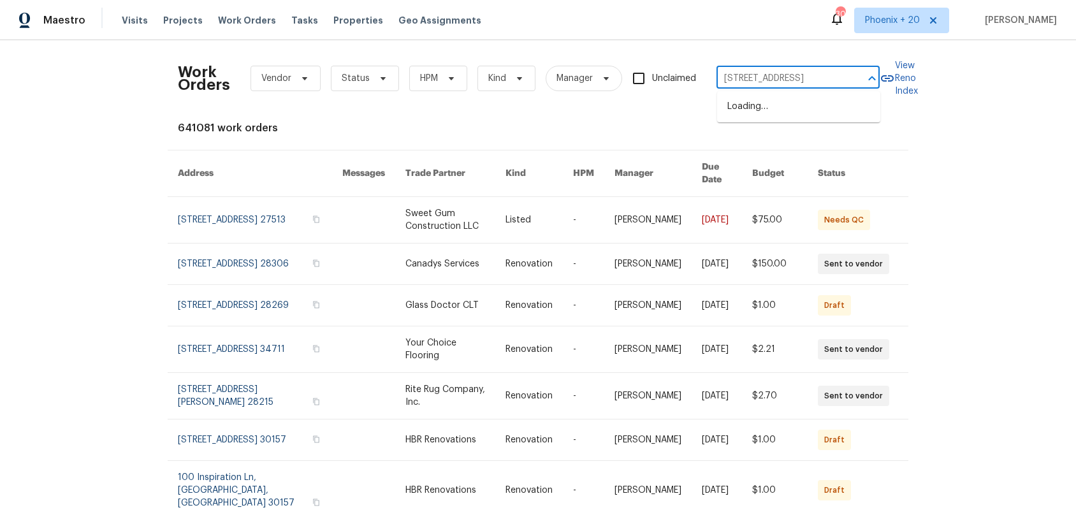
scroll to position [0, 46]
click at [784, 108] on li "4645 Low Ground Ct, Garner, NC 27529" at bounding box center [798, 106] width 163 height 21
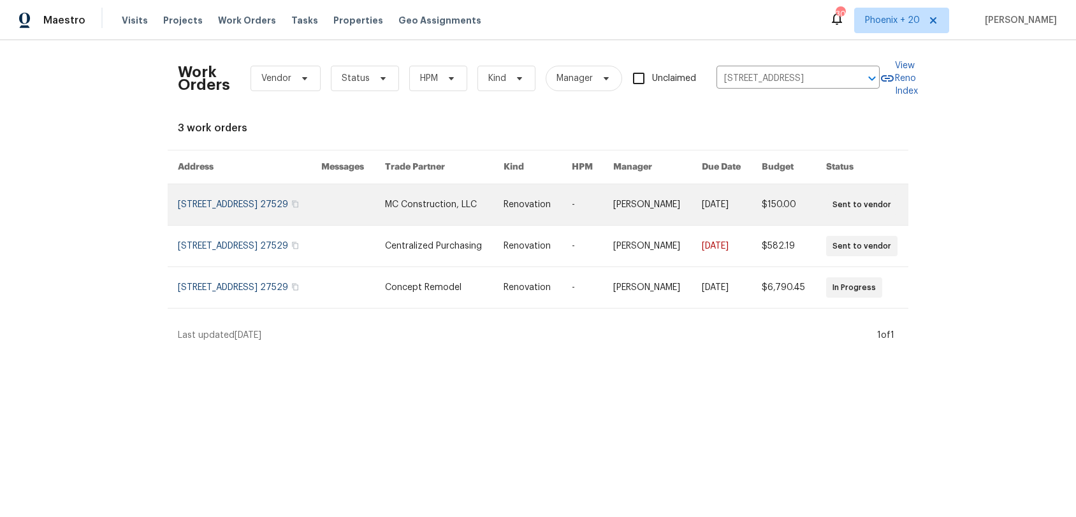
click at [495, 204] on link at bounding box center [444, 204] width 119 height 41
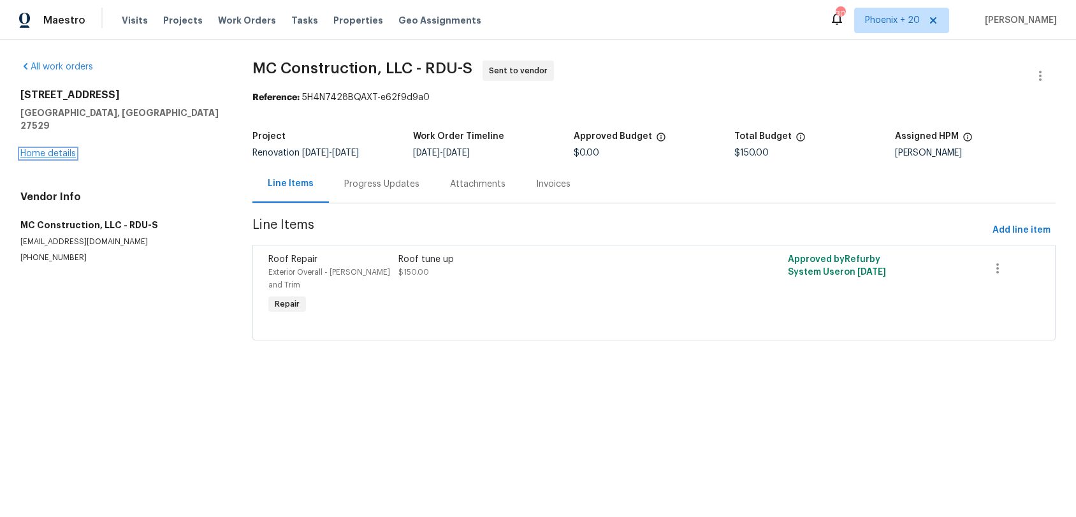
click at [54, 149] on link "Home details" at bounding box center [47, 153] width 55 height 9
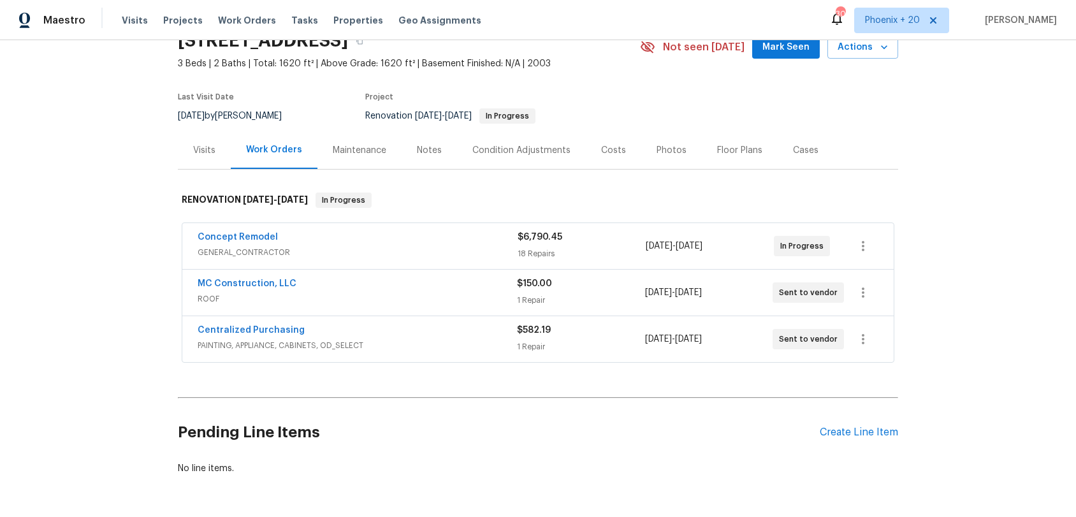
scroll to position [106, 0]
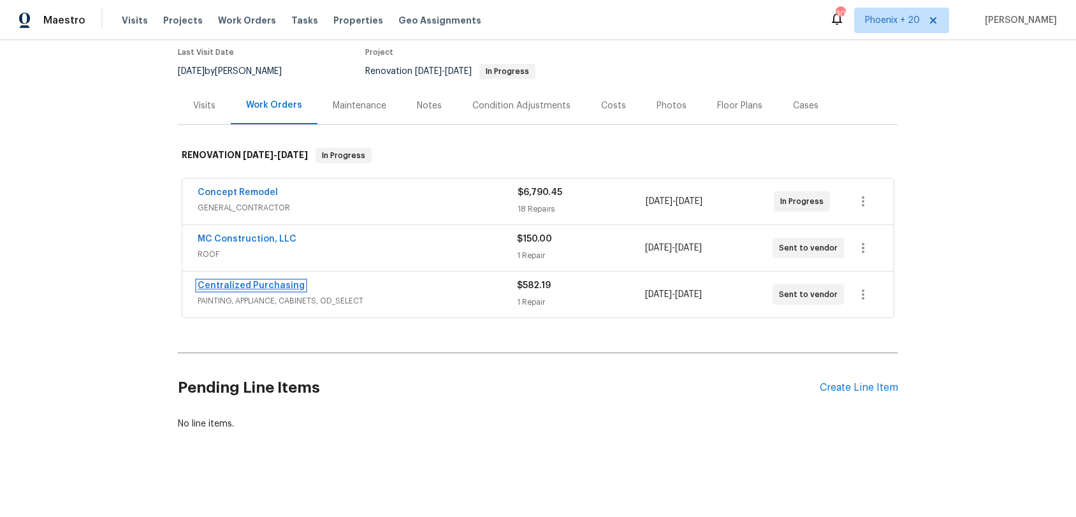
click at [294, 283] on link "Centralized Purchasing" at bounding box center [251, 285] width 107 height 9
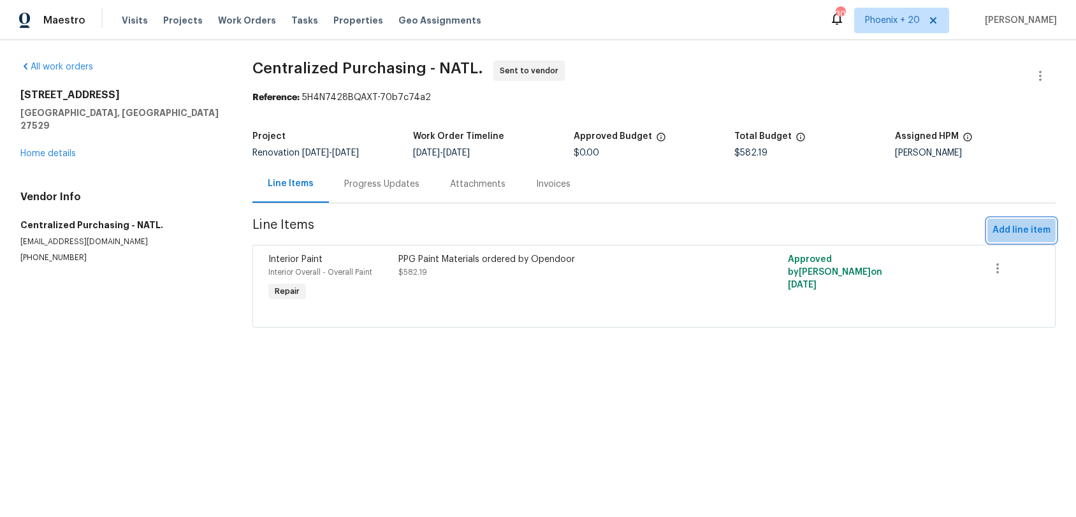
click at [1000, 226] on span "Add line item" at bounding box center [1022, 231] width 58 height 16
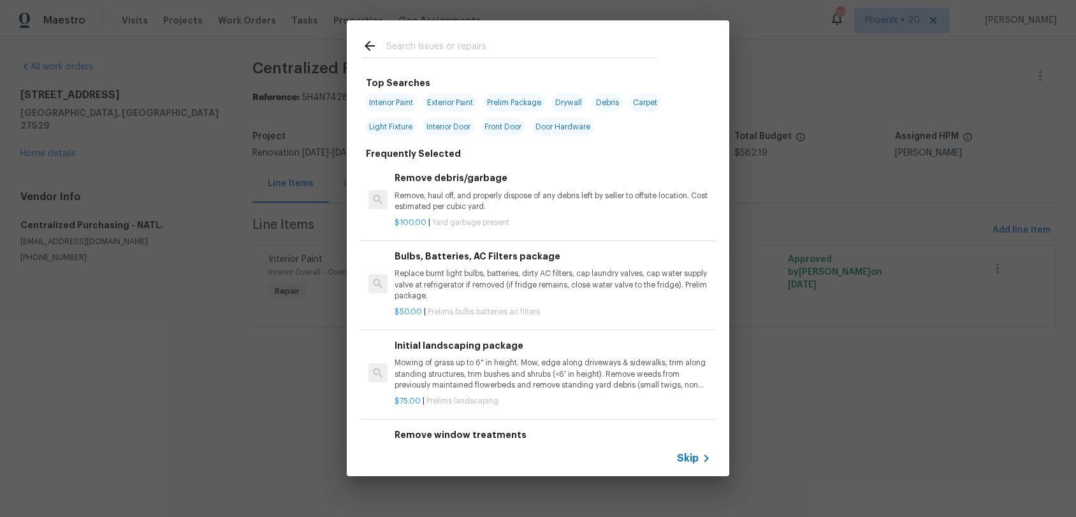
click at [458, 45] on input "text" at bounding box center [521, 47] width 270 height 19
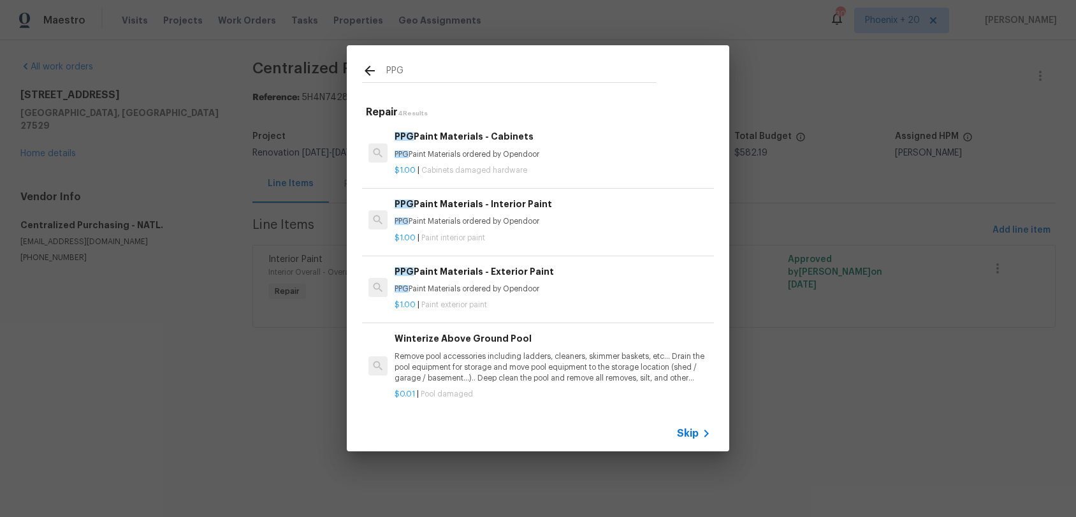
type input "PPG"
click at [583, 243] on p "$1.00 | Paint interior paint" at bounding box center [553, 238] width 316 height 11
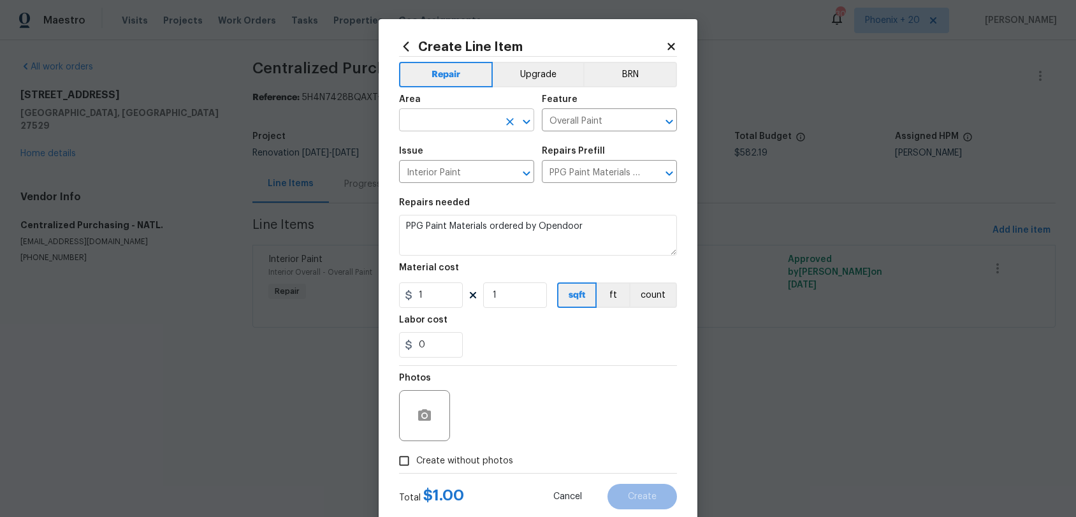
click at [464, 131] on span "Area ​" at bounding box center [466, 113] width 135 height 52
click at [460, 122] on input "text" at bounding box center [448, 122] width 99 height 20
drag, startPoint x: 487, startPoint y: 177, endPoint x: 470, endPoint y: 235, distance: 61.0
click at [487, 177] on li "Interior Overall" at bounding box center [466, 171] width 135 height 21
type input "Interior Overall"
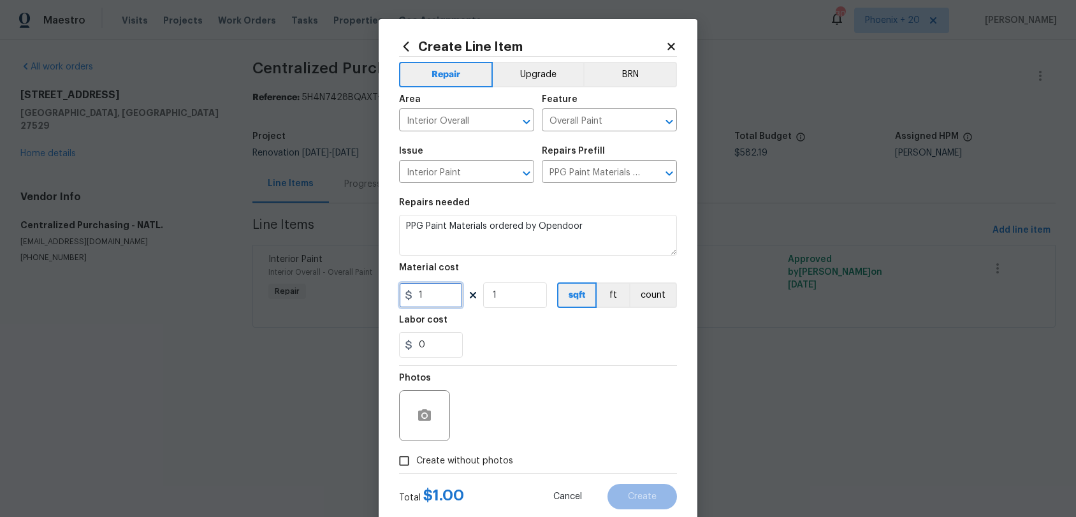
drag, startPoint x: 449, startPoint y: 303, endPoint x: 394, endPoint y: 288, distance: 56.9
click at [393, 288] on div "Create Line Item Repair Upgrade BRN Area Interior Overall ​ Feature Overall Pai…" at bounding box center [538, 274] width 319 height 511
type input "76.22"
drag, startPoint x: 464, startPoint y: 464, endPoint x: 477, endPoint y: 450, distance: 18.9
click at [464, 464] on span "Create without photos" at bounding box center [464, 461] width 97 height 13
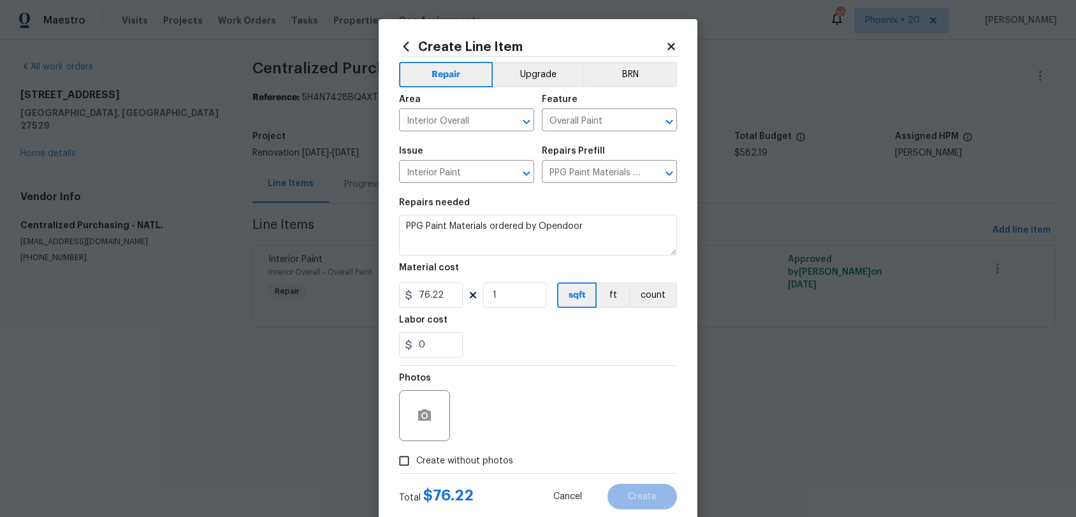
click at [416, 464] on input "Create without photos" at bounding box center [404, 461] width 24 height 24
checkbox input "true"
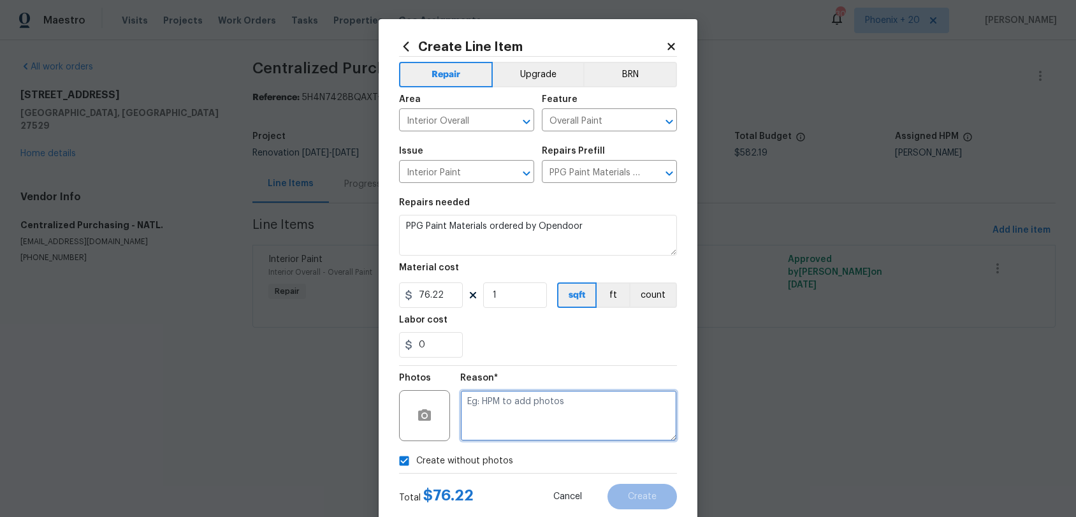
click at [492, 422] on textarea at bounding box center [568, 415] width 217 height 51
type textarea "n"
type textarea "NA"
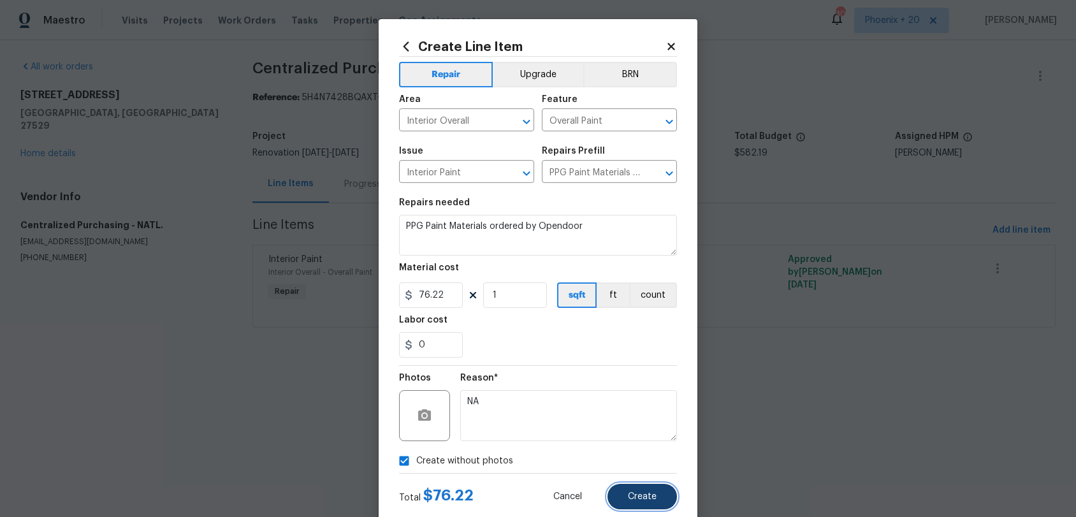
click at [637, 481] on button "Create" at bounding box center [643, 497] width 70 height 26
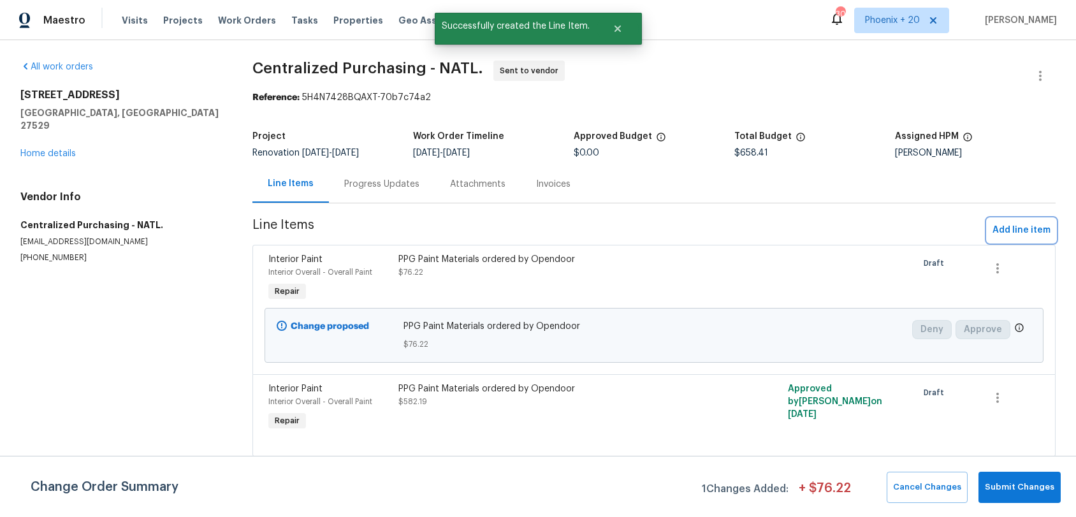
click at [999, 231] on span "Add line item" at bounding box center [1022, 231] width 58 height 16
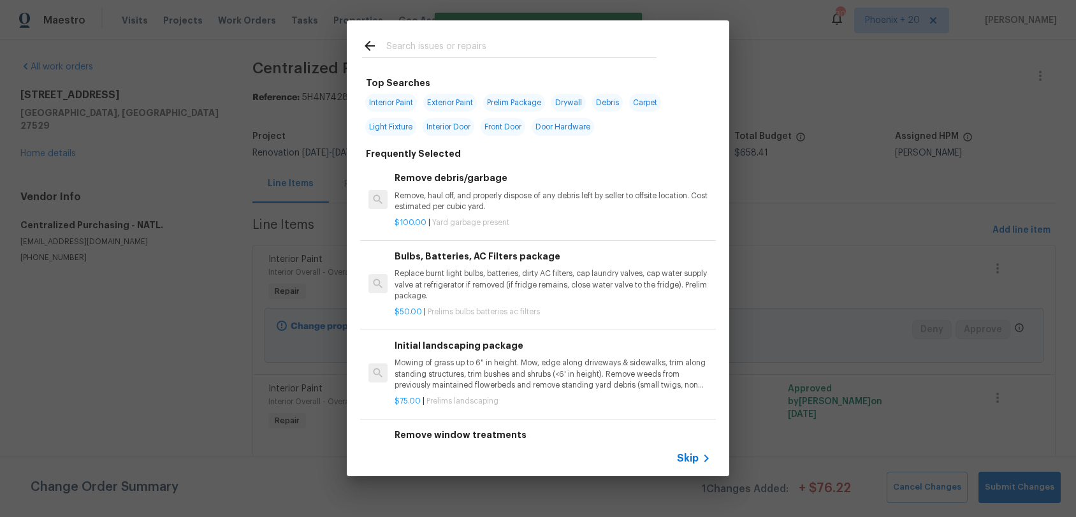
click at [460, 41] on input "text" at bounding box center [521, 47] width 270 height 19
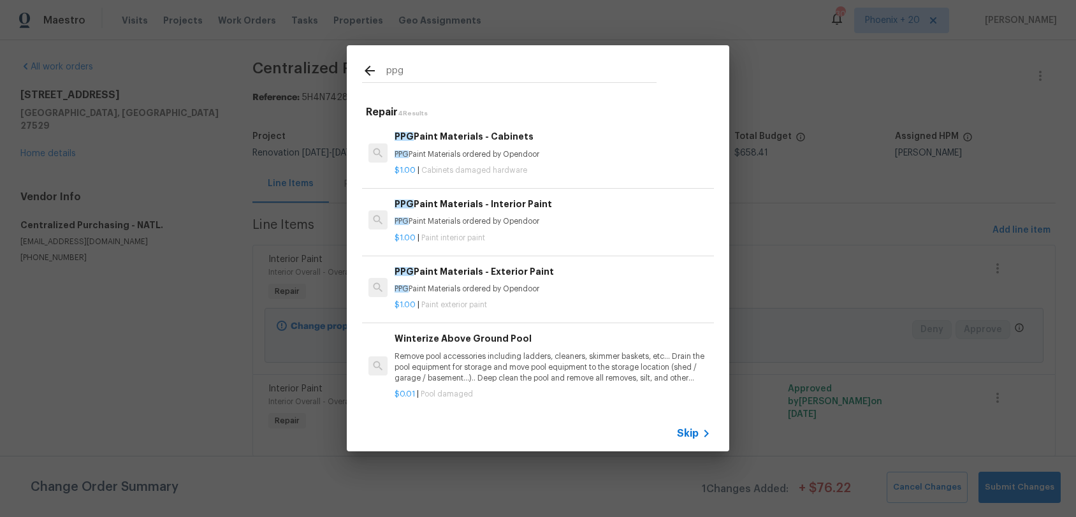
type input "ppg"
click at [554, 276] on h6 "PPG Paint Materials - Exterior Paint" at bounding box center [553, 272] width 316 height 14
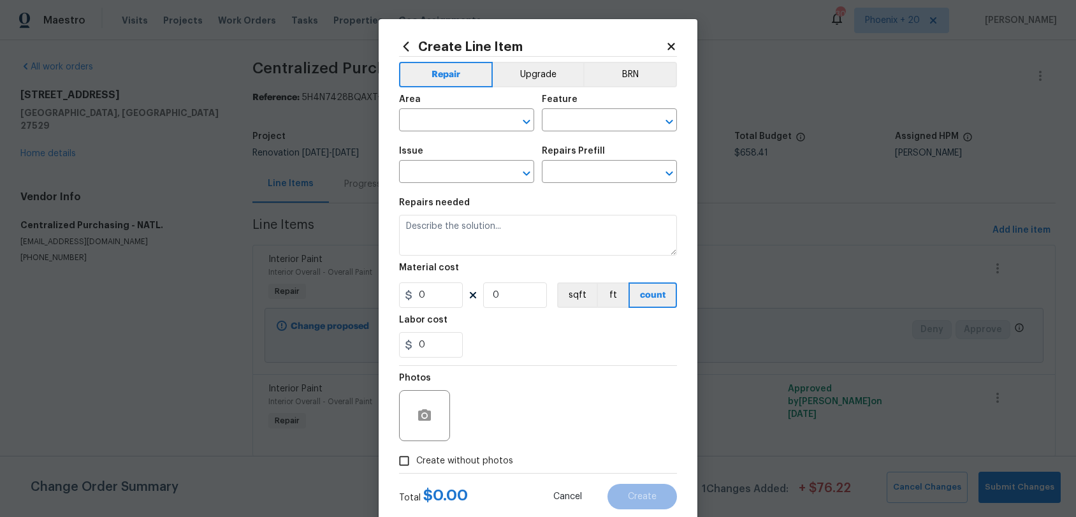
type input "Overall Paint"
type input "Exterior Paint"
type input "PPG Paint Materials - Exterior Paint $1.00"
type textarea "PPG Paint Materials ordered by Opendoor"
type input "1"
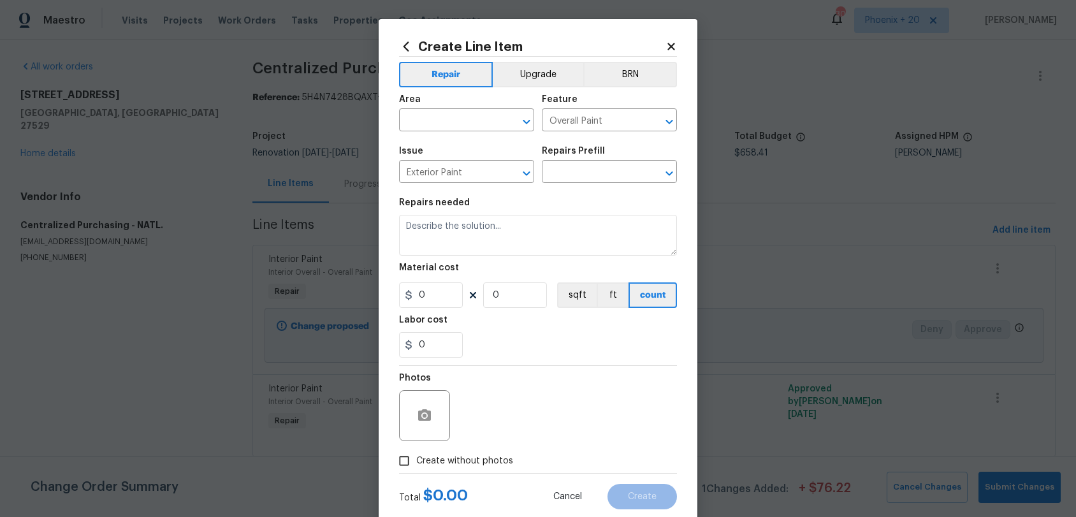
type input "1"
click at [463, 116] on input "text" at bounding box center [448, 122] width 99 height 20
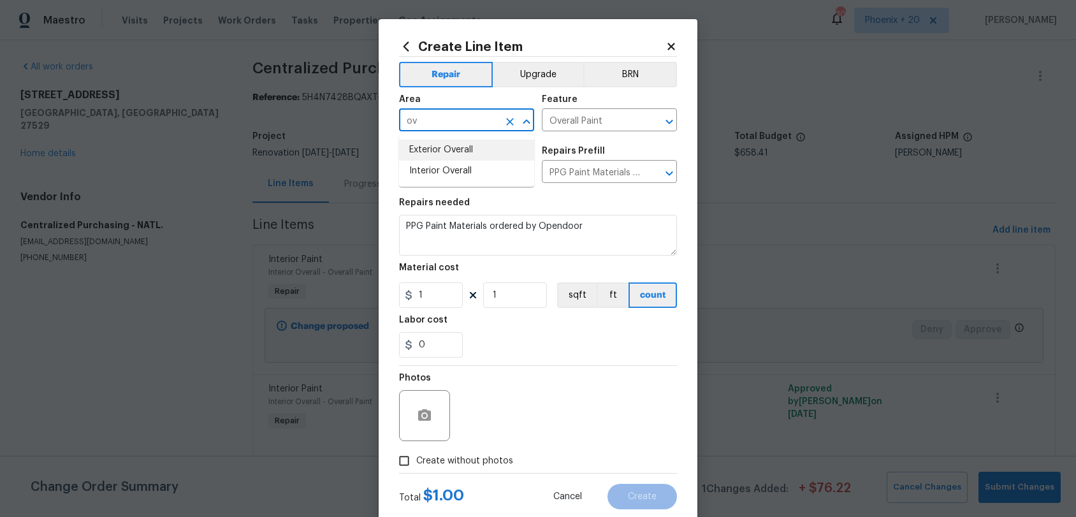
click at [479, 146] on li "Exterior Overall" at bounding box center [466, 150] width 135 height 21
type input "Exterior Overall"
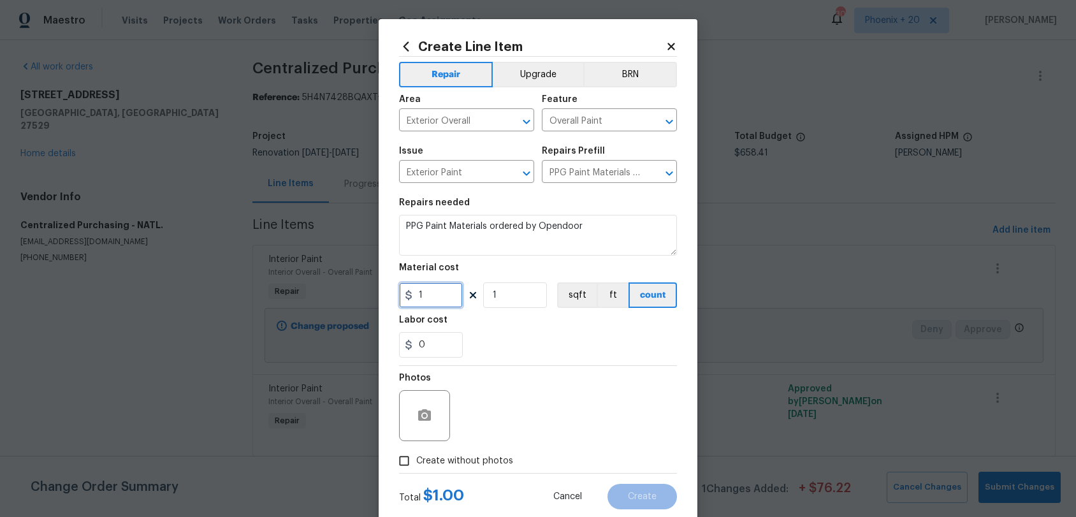
drag, startPoint x: 441, startPoint y: 296, endPoint x: 403, endPoint y: 290, distance: 38.7
click at [402, 291] on input "1" at bounding box center [431, 295] width 64 height 26
type input "302.12"
click at [480, 465] on label "Create without photos" at bounding box center [452, 461] width 121 height 24
click at [495, 453] on label "Create without photos" at bounding box center [452, 461] width 121 height 24
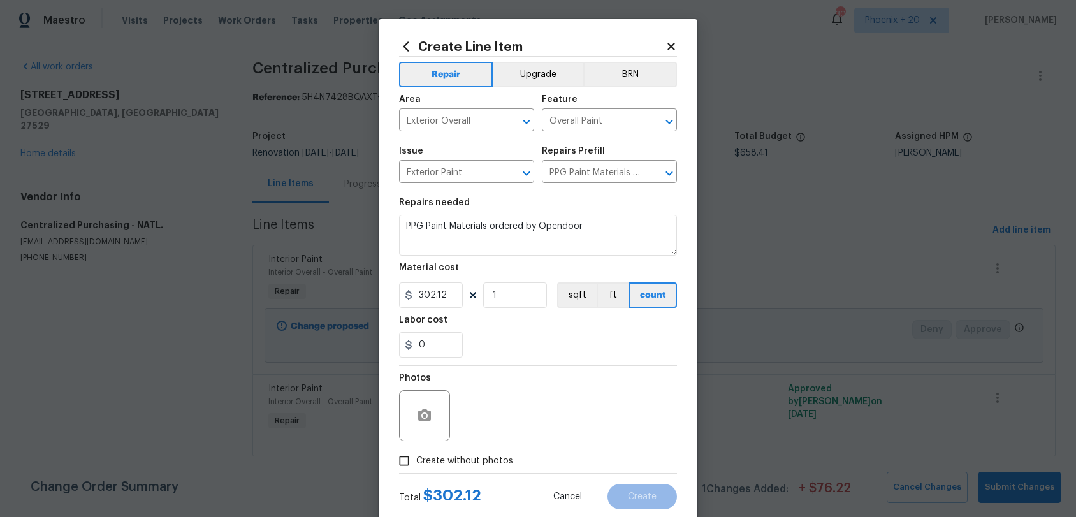
click at [416, 453] on input "Create without photos" at bounding box center [404, 461] width 24 height 24
checkbox input "true"
click at [498, 423] on textarea at bounding box center [568, 415] width 217 height 51
type textarea "NA"
click at [647, 481] on button "Create" at bounding box center [643, 497] width 70 height 26
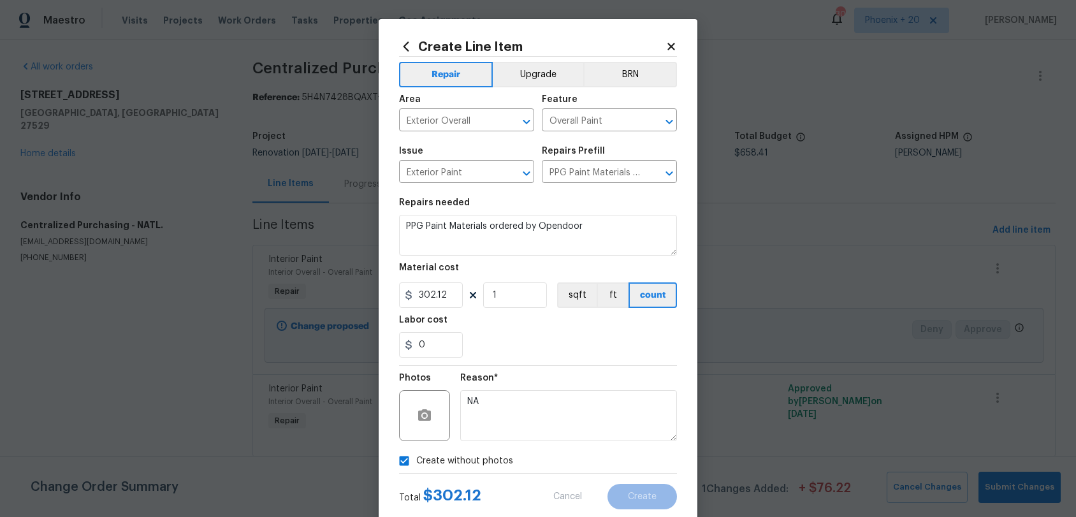
scroll to position [3, 0]
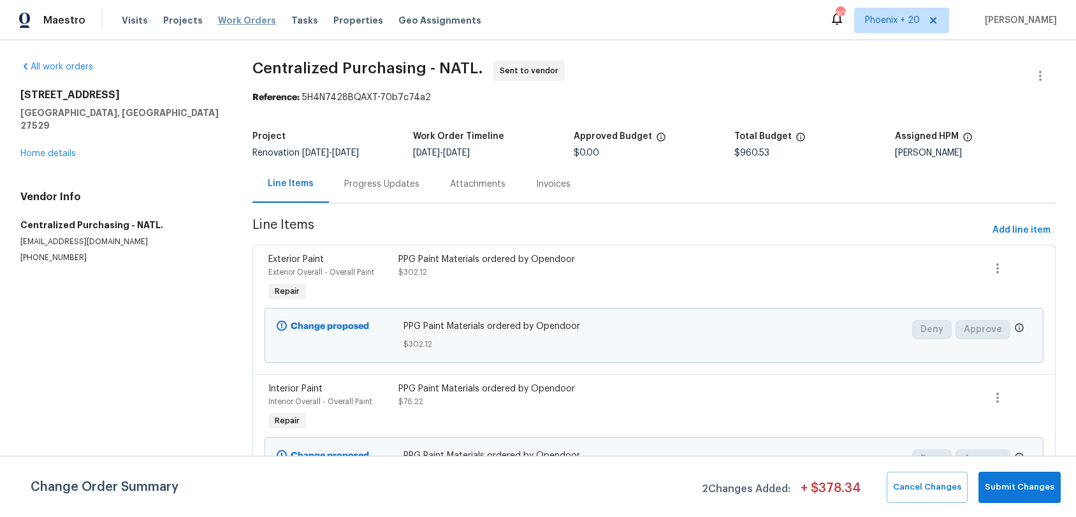
click at [251, 22] on span "Work Orders" at bounding box center [247, 20] width 58 height 13
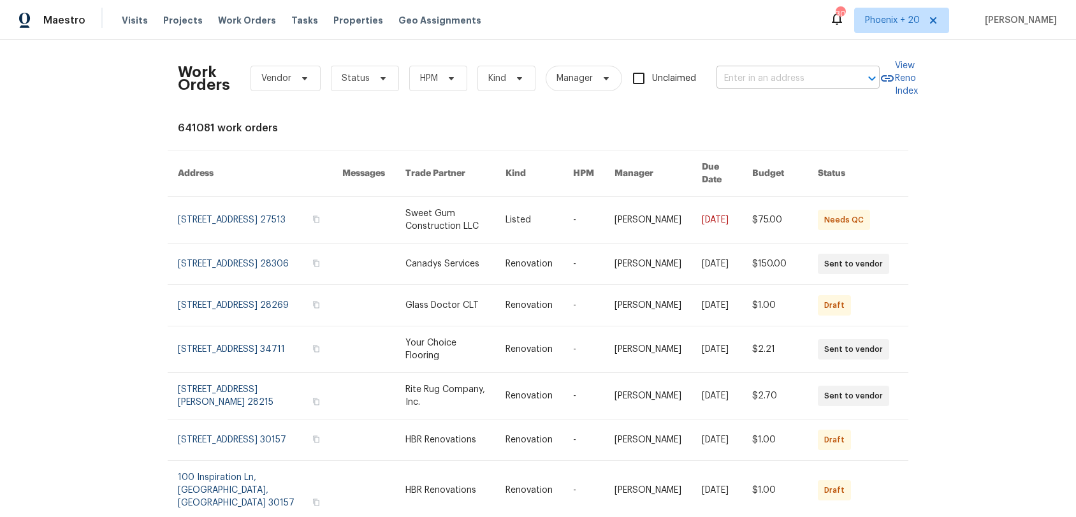
drag, startPoint x: 803, startPoint y: 93, endPoint x: 798, endPoint y: 84, distance: 10.6
click at [801, 91] on div "Work Orders Vendor Status HPM Kind Manager Unclaimed ​" at bounding box center [529, 78] width 702 height 56
click at [798, 84] on input "text" at bounding box center [781, 79] width 128 height 20
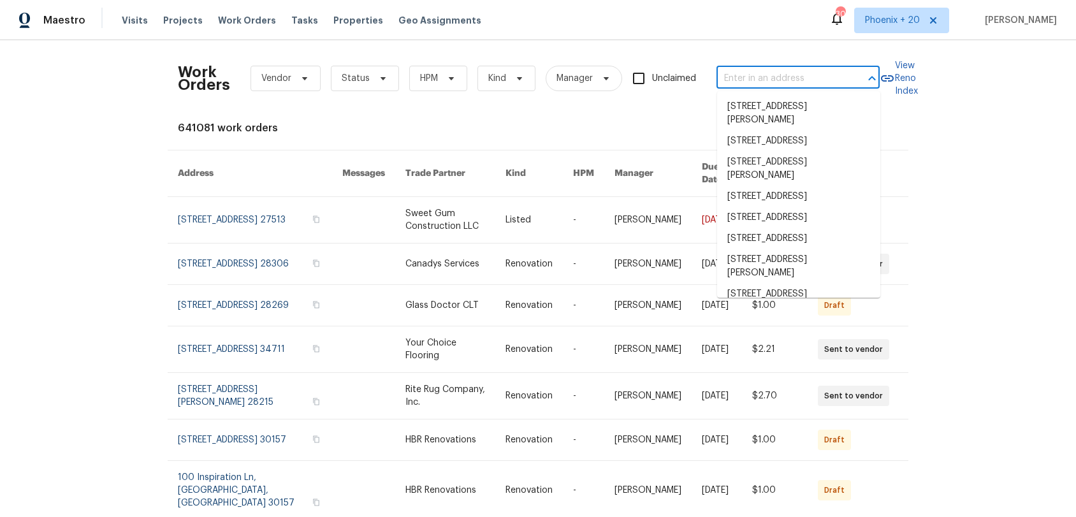
paste input "8 Meadowview Ave SW, Concord, NC 28027"
type input "8 Meadowview Ave SW, Concord, NC 28027"
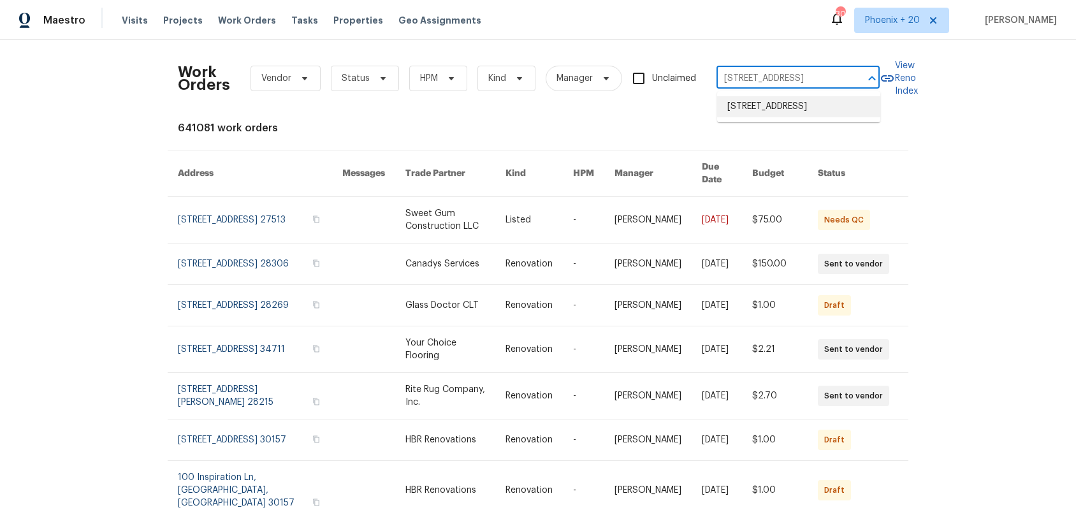
click at [810, 106] on li "8 Meadowview Ave SW, Concord, NC 28027" at bounding box center [798, 106] width 163 height 21
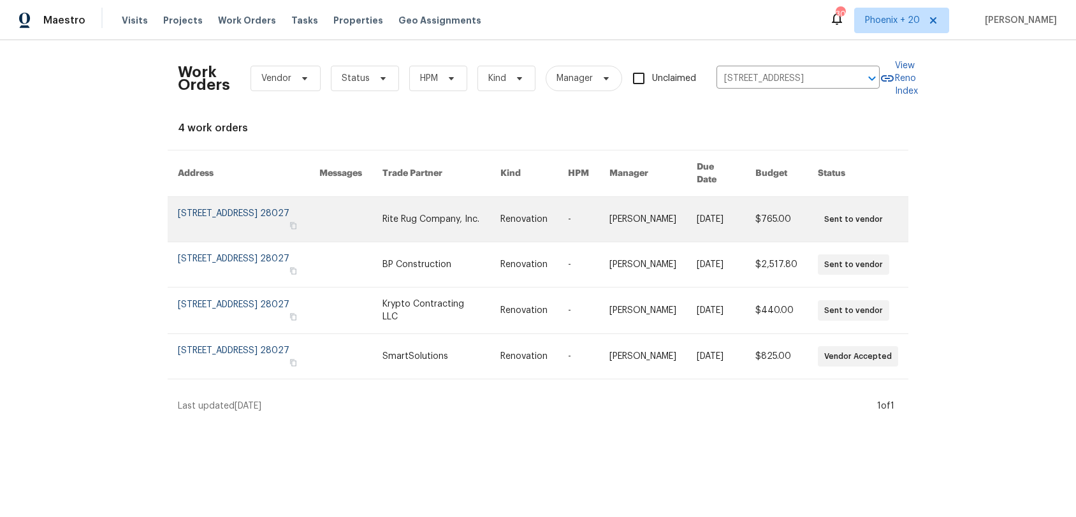
click at [380, 217] on link at bounding box center [350, 219] width 63 height 45
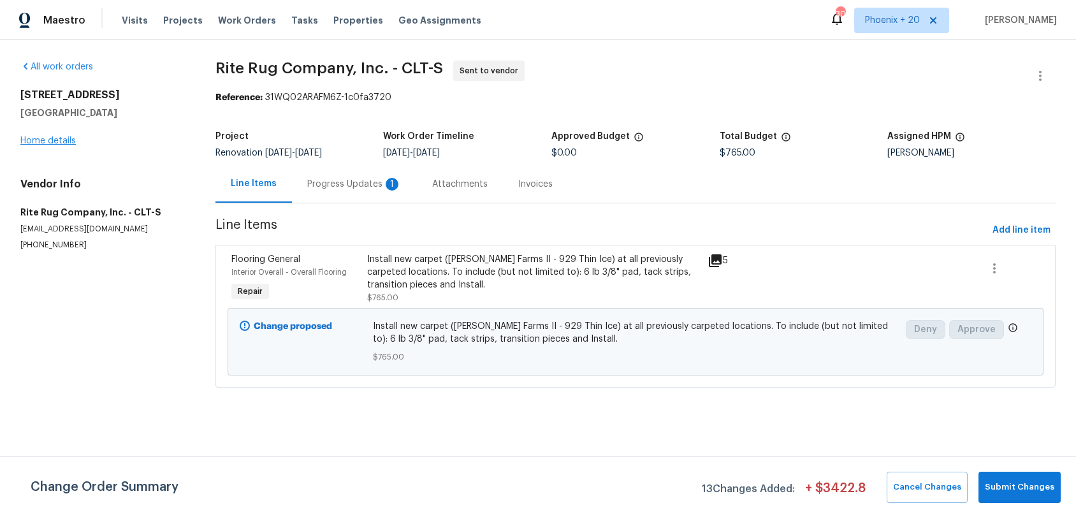
click at [63, 135] on div "8 Meadowview Ave SW Concord, NC 28027 Home details" at bounding box center [102, 118] width 165 height 59
click at [63, 140] on link "Home details" at bounding box center [47, 140] width 55 height 9
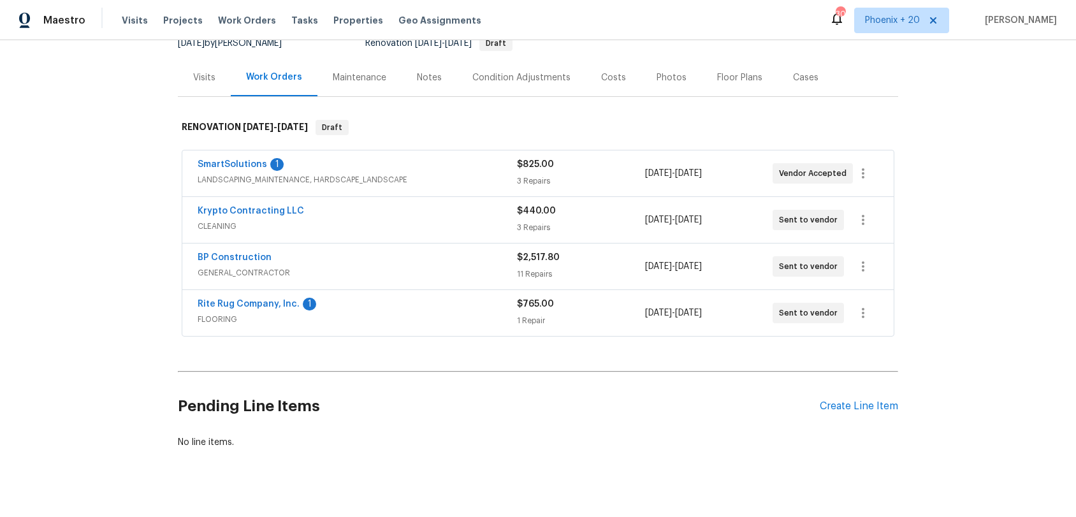
scroll to position [153, 0]
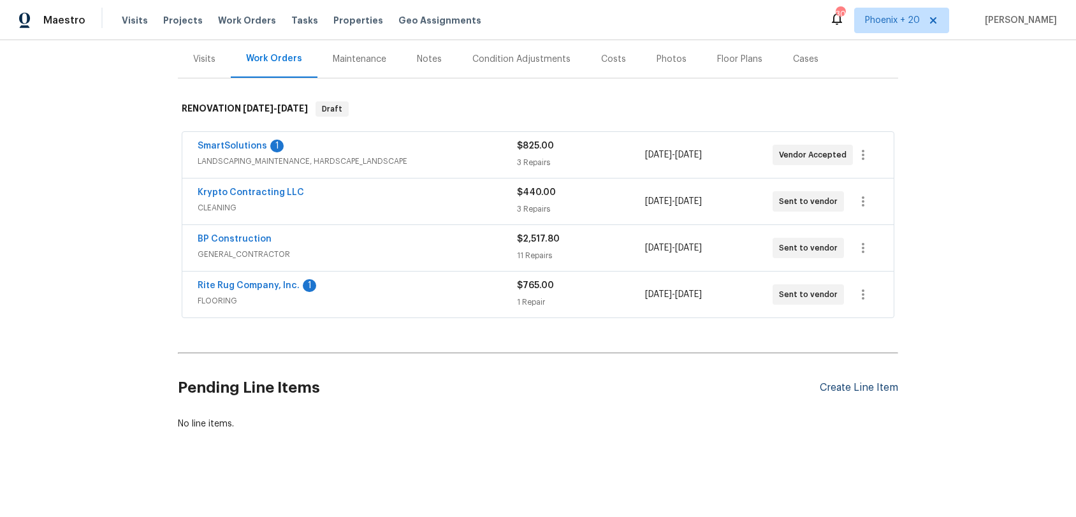
click at [886, 386] on div "Create Line Item" at bounding box center [859, 388] width 78 height 12
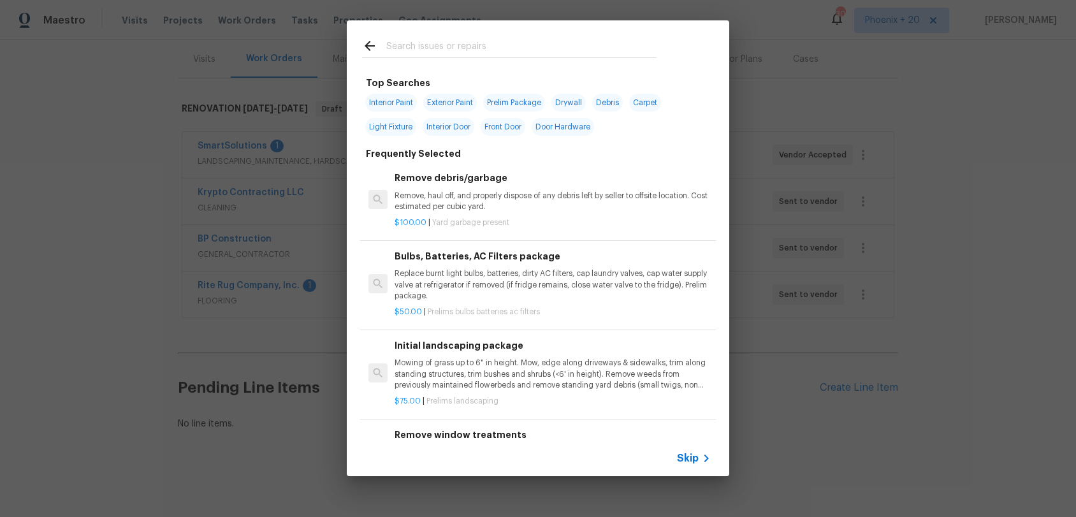
click at [531, 50] on input "text" at bounding box center [521, 47] width 270 height 19
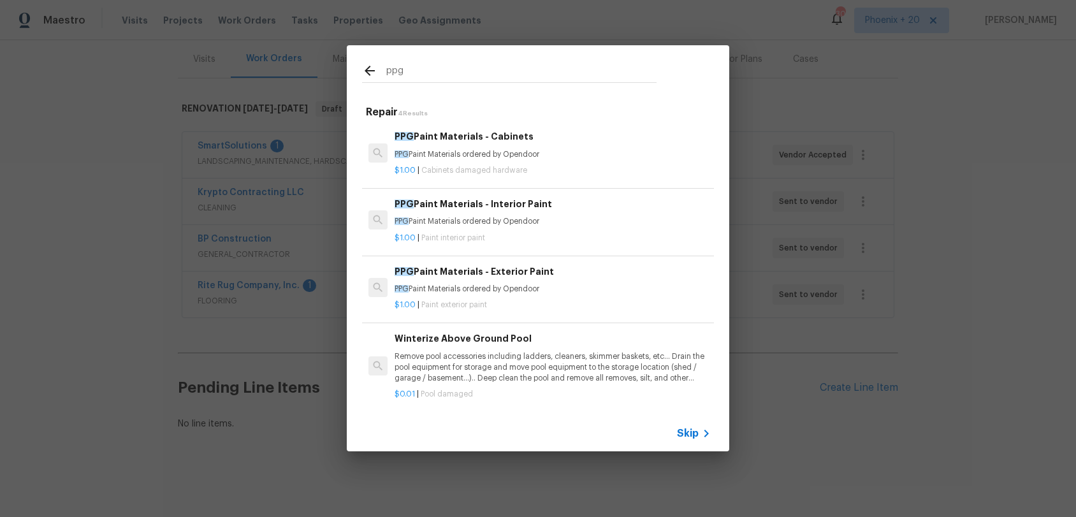
type input "ppg"
click at [550, 206] on h6 "PPG Paint Materials - Interior Paint" at bounding box center [553, 204] width 316 height 14
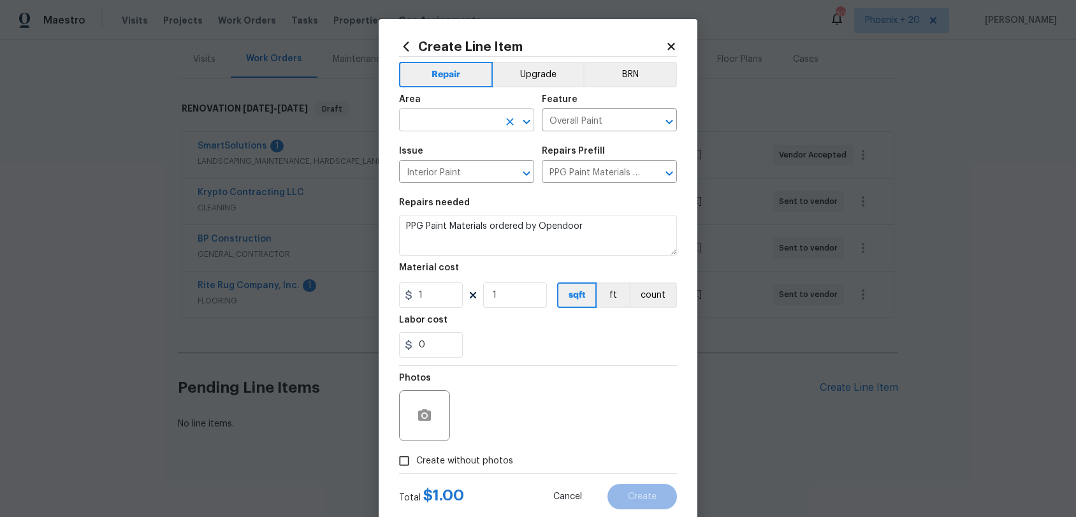
click at [450, 118] on input "text" at bounding box center [448, 122] width 99 height 20
click at [468, 172] on li "Interior Overall" at bounding box center [466, 171] width 135 height 21
type input "Interior Overall"
drag, startPoint x: 433, startPoint y: 302, endPoint x: 402, endPoint y: 296, distance: 31.9
click at [402, 296] on input "1" at bounding box center [431, 295] width 64 height 26
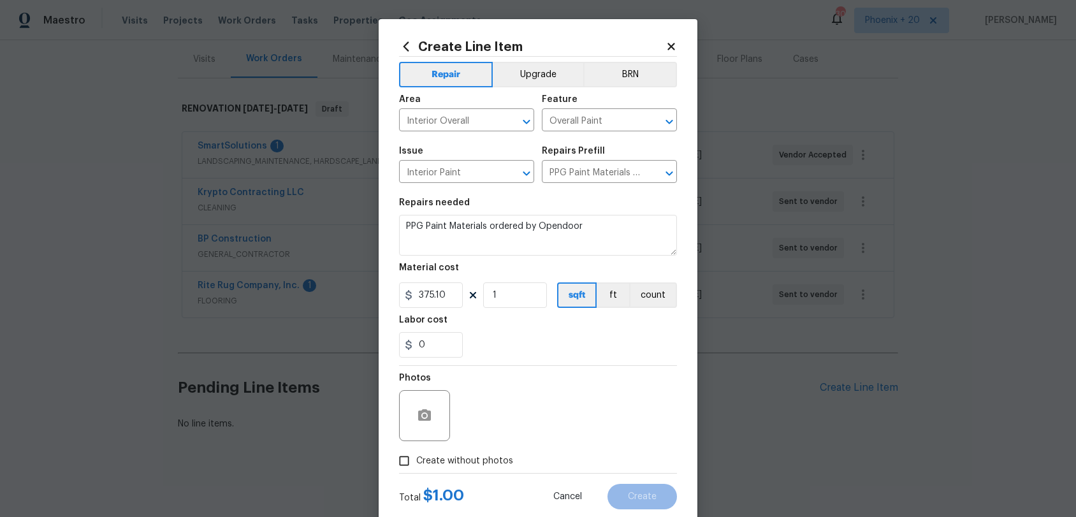
type input "375.1"
click at [483, 471] on label "Create without photos" at bounding box center [452, 461] width 121 height 24
click at [416, 471] on input "Create without photos" at bounding box center [404, 461] width 24 height 24
checkbox input "true"
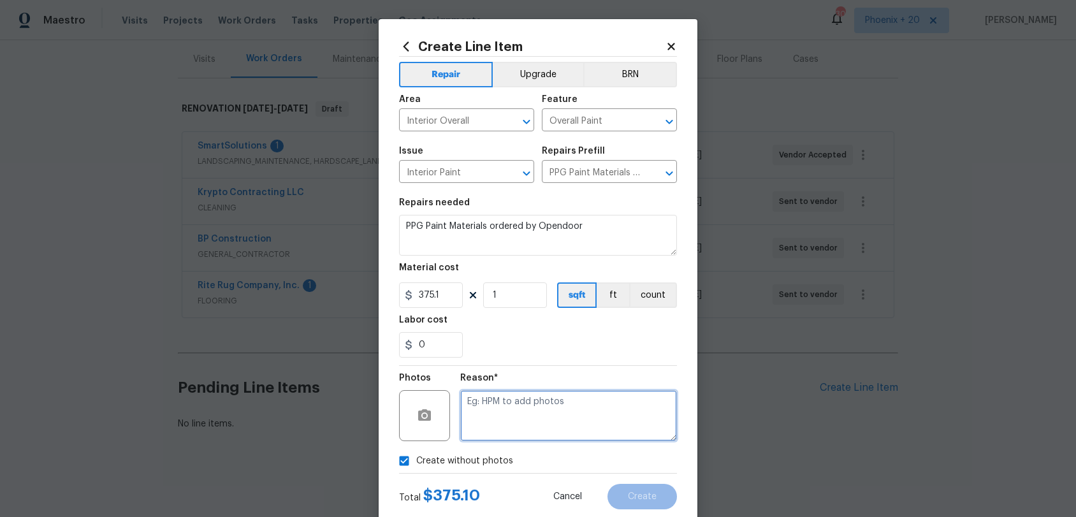
click at [499, 428] on textarea at bounding box center [568, 415] width 217 height 51
type textarea "NA"
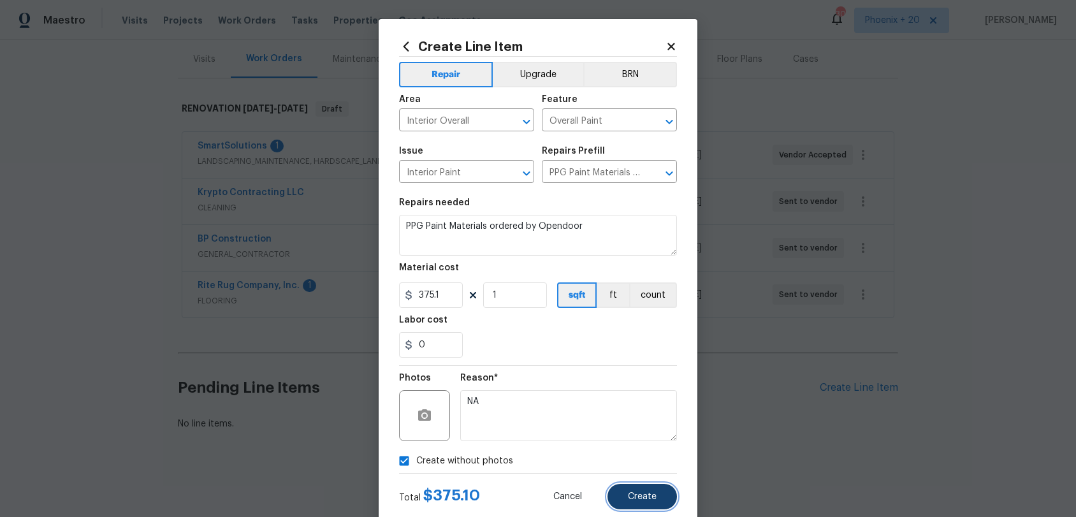
click at [625, 481] on button "Create" at bounding box center [643, 497] width 70 height 26
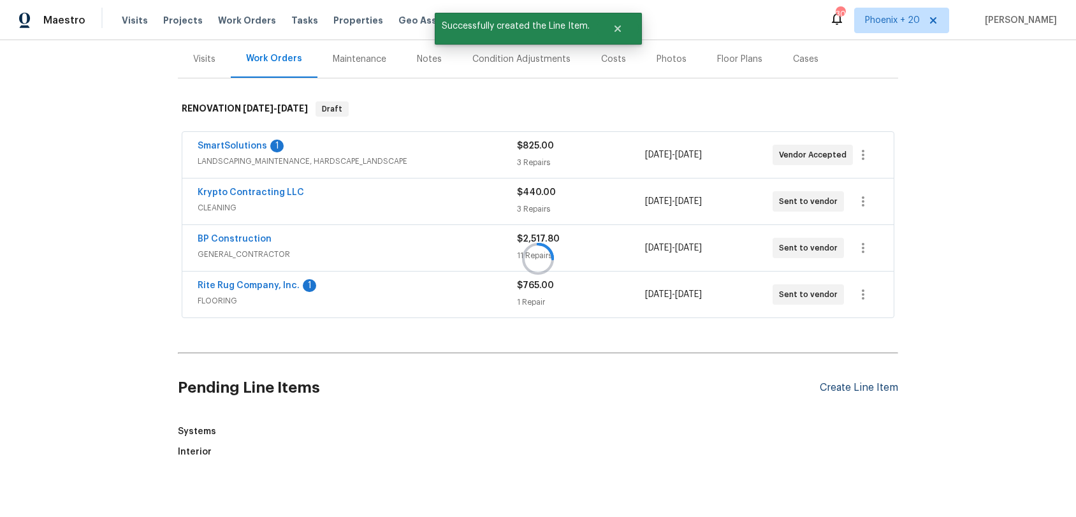
click at [845, 384] on div at bounding box center [538, 258] width 1076 height 517
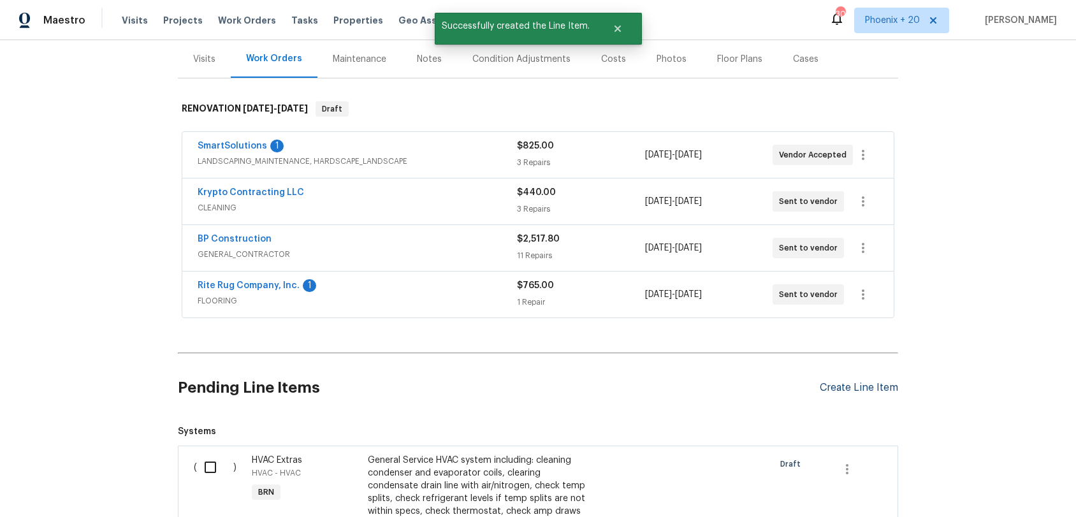
click at [844, 387] on div "Create Line Item" at bounding box center [859, 388] width 78 height 12
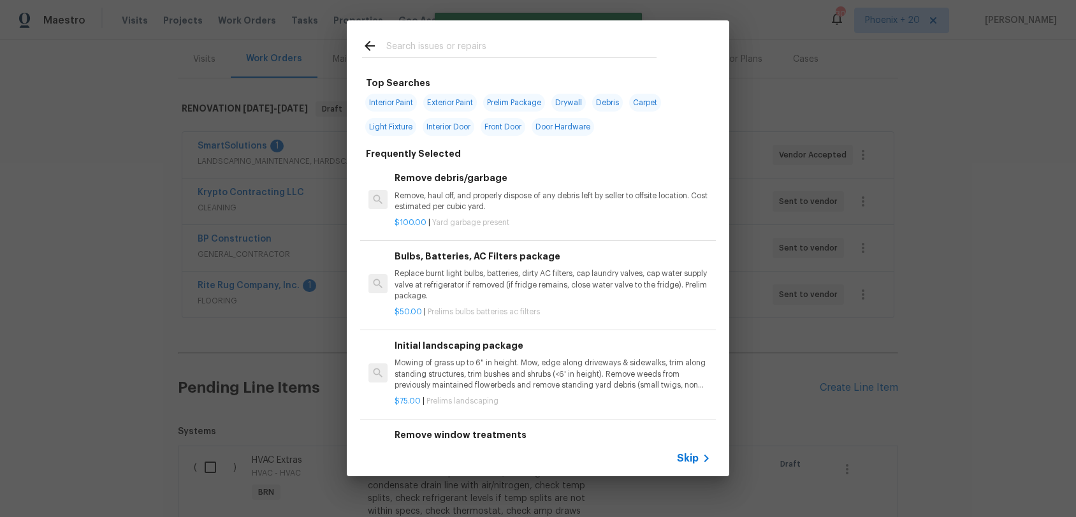
click at [496, 44] on input "text" at bounding box center [521, 47] width 270 height 19
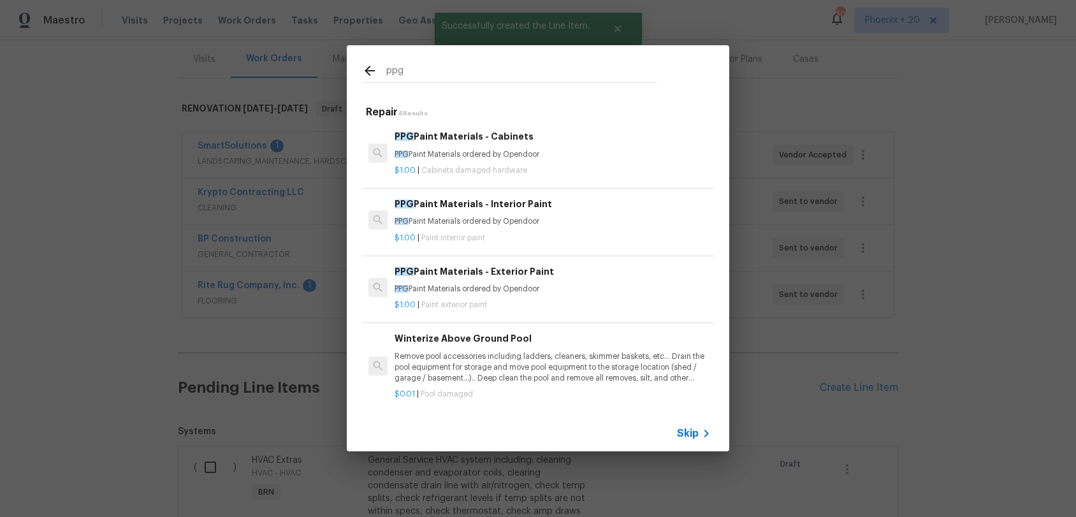
type input "ppg"
click at [596, 297] on div "$1.00 | Paint exterior paint" at bounding box center [553, 303] width 316 height 16
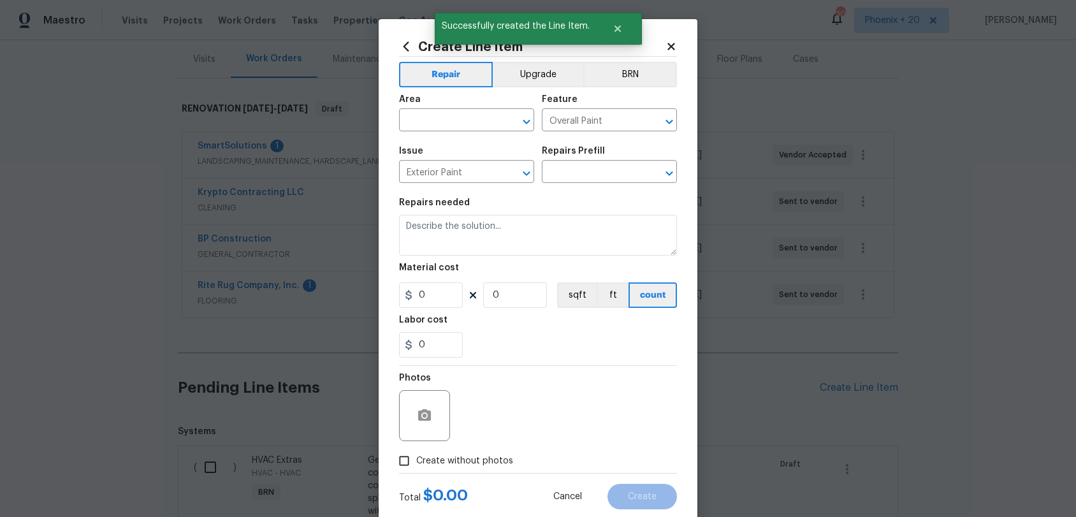
type input "PPG Paint Materials - Exterior Paint $1.00"
type textarea "PPG Paint Materials ordered by Opendoor"
type input "1"
click at [457, 122] on input "text" at bounding box center [448, 122] width 99 height 20
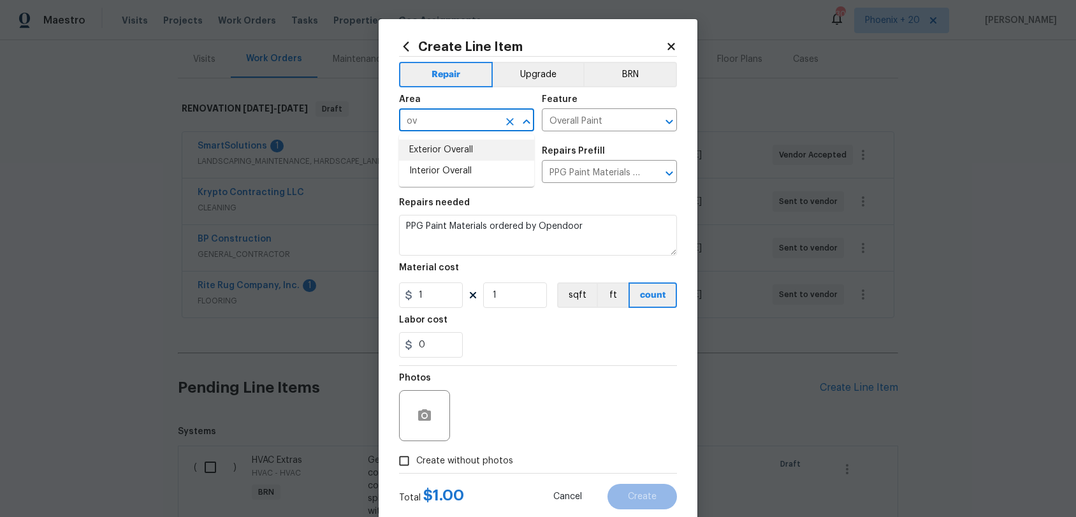
click at [462, 145] on li "Exterior Overall" at bounding box center [466, 150] width 135 height 21
type input "Exterior Overall"
drag, startPoint x: 434, startPoint y: 295, endPoint x: 412, endPoint y: 295, distance: 22.3
click at [412, 295] on div "1" at bounding box center [431, 295] width 64 height 26
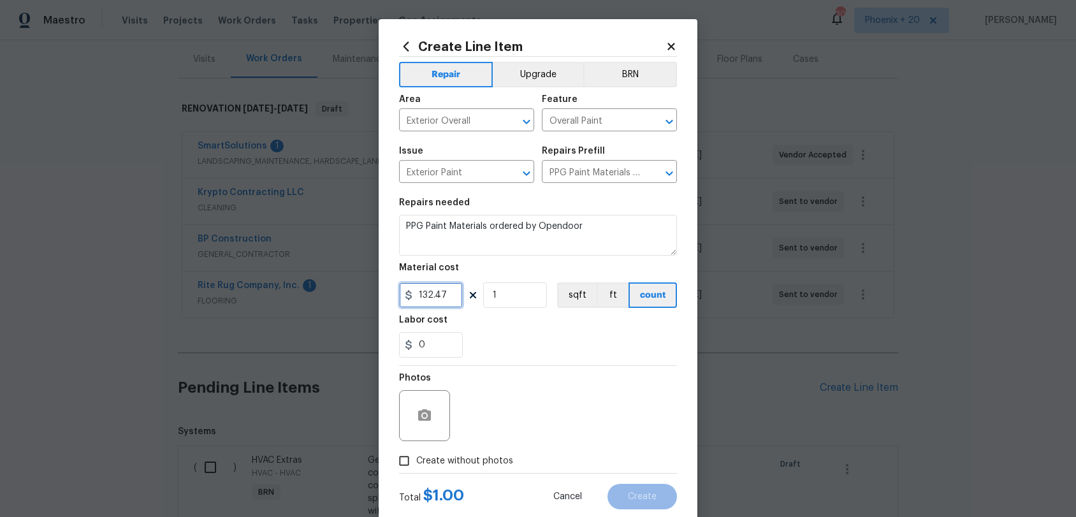
type input "132.47"
drag, startPoint x: 466, startPoint y: 458, endPoint x: 471, endPoint y: 450, distance: 10.3
click at [466, 458] on span "Create without photos" at bounding box center [464, 461] width 97 height 13
click at [416, 458] on input "Create without photos" at bounding box center [404, 461] width 24 height 24
checkbox input "true"
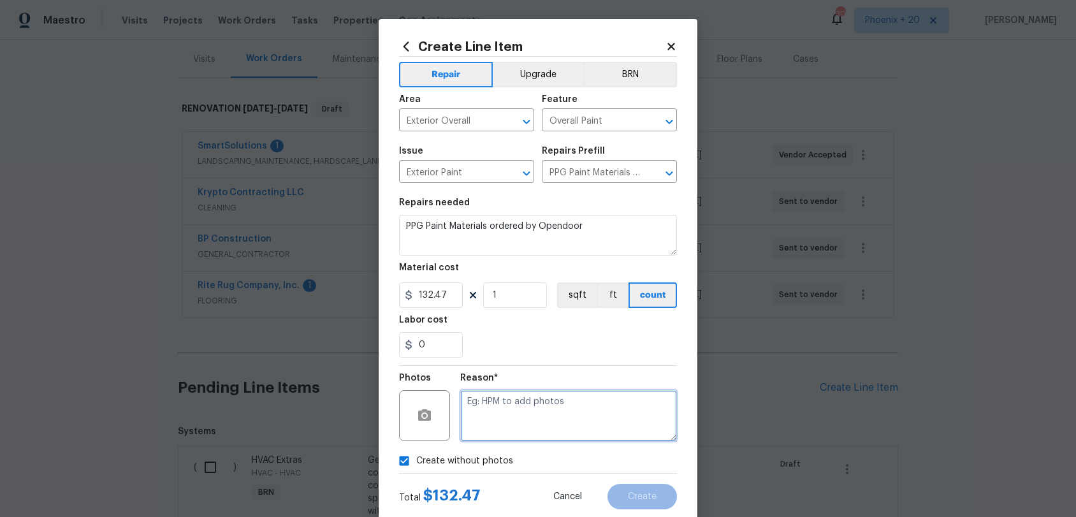
drag, startPoint x: 471, startPoint y: 450, endPoint x: 500, endPoint y: 413, distance: 46.3
click at [500, 413] on textarea at bounding box center [568, 415] width 217 height 51
type textarea "NA"
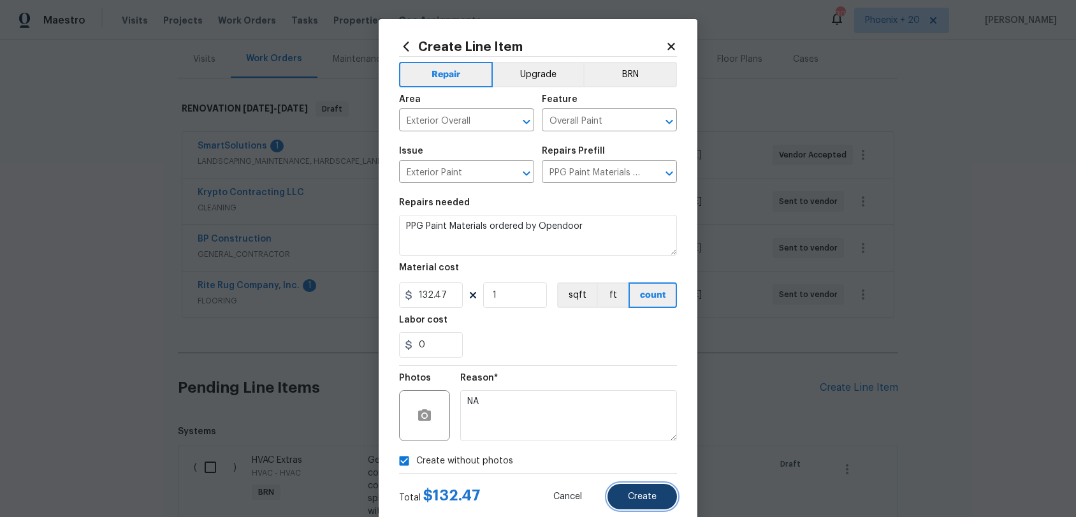
click at [638, 481] on span "Create" at bounding box center [642, 497] width 29 height 10
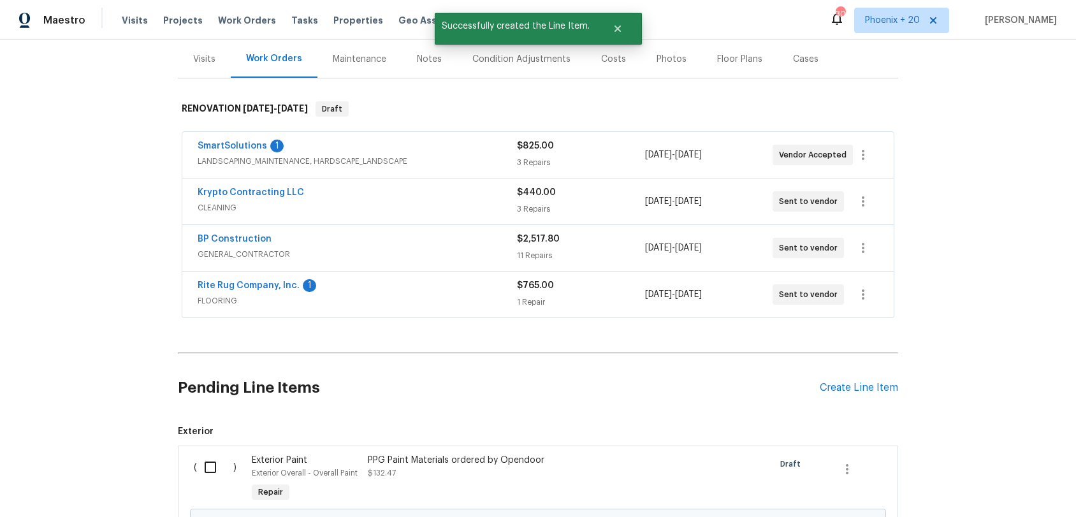
scroll to position [432, 0]
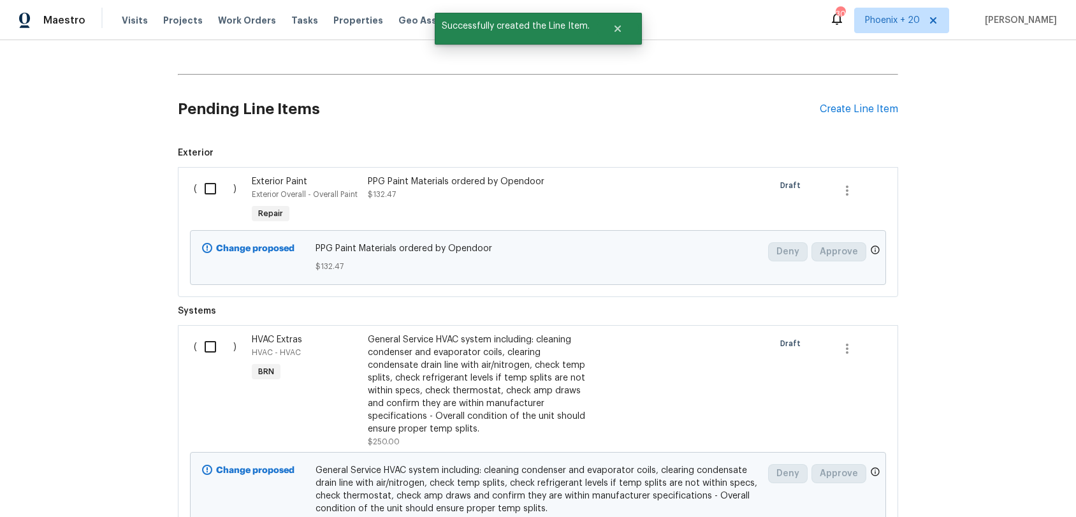
click at [206, 187] on input "checkbox" at bounding box center [215, 188] width 36 height 27
checkbox input "true"
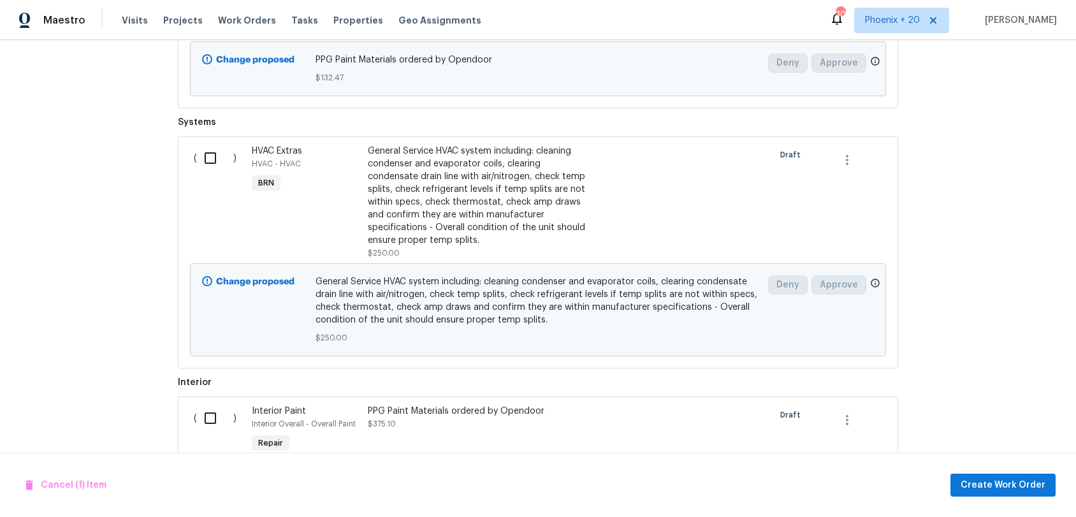
scroll to position [717, 0]
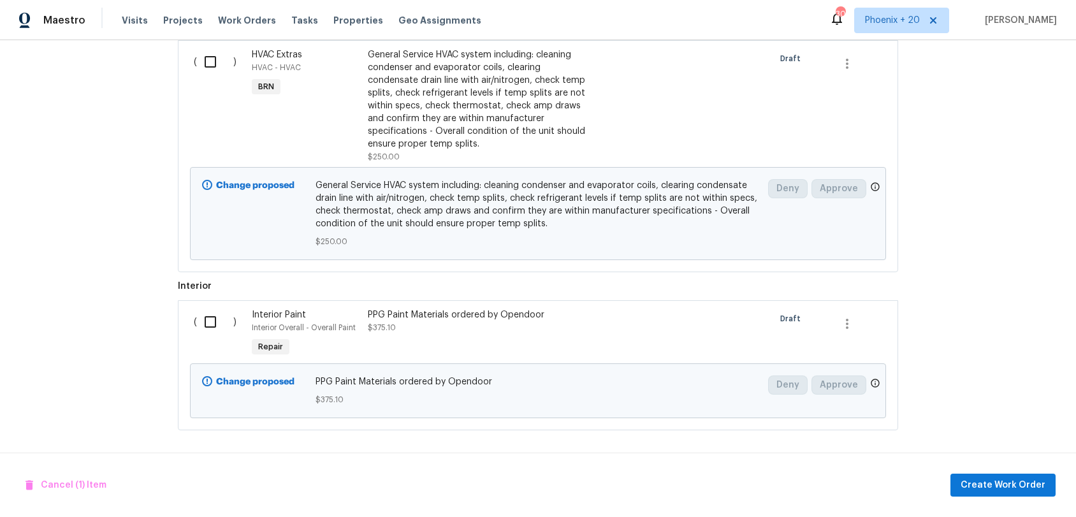
drag, startPoint x: 205, startPoint y: 328, endPoint x: 249, endPoint y: 334, distance: 45.0
click at [205, 328] on input "checkbox" at bounding box center [215, 322] width 36 height 27
checkbox input "true"
click at [1006, 481] on button "Create Work Order" at bounding box center [1003, 486] width 105 height 24
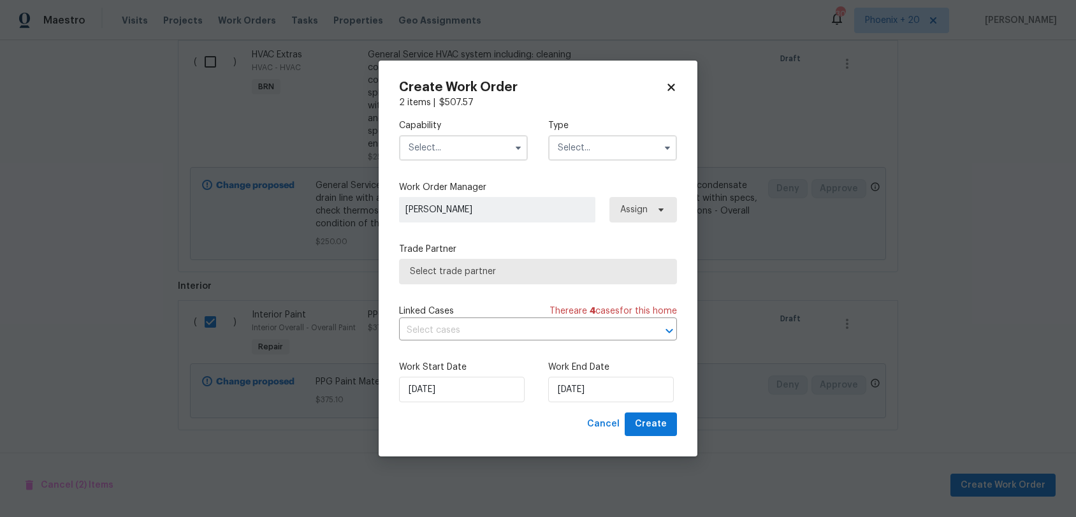
click at [467, 143] on input "text" at bounding box center [463, 148] width 129 height 26
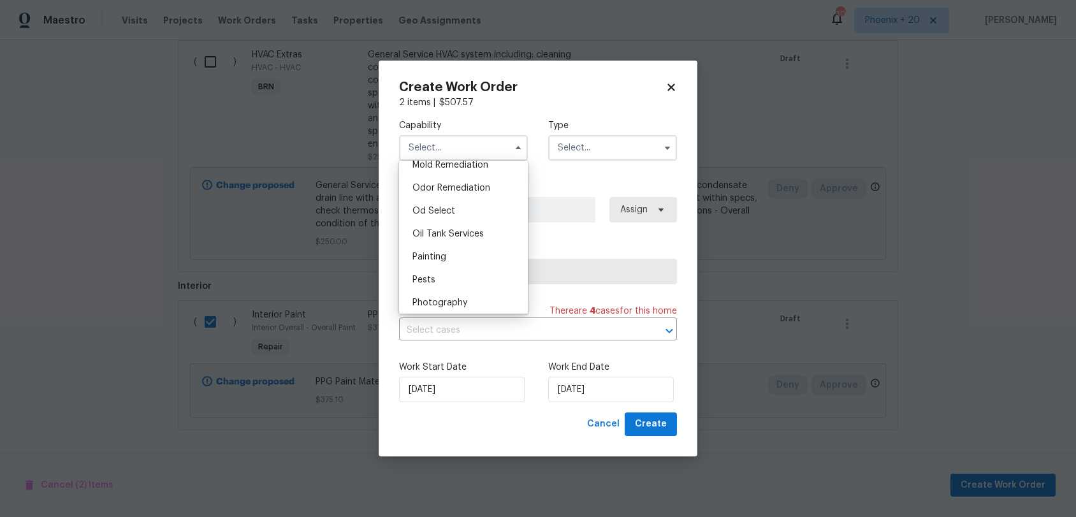
scroll to position [1027, 0]
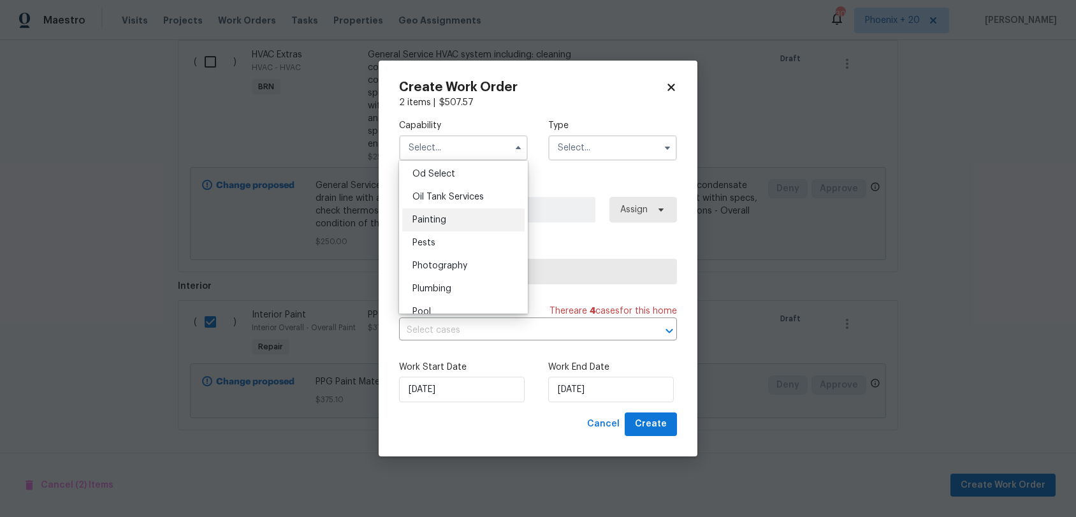
click at [476, 216] on div "Painting" at bounding box center [463, 220] width 122 height 23
type input "Painting"
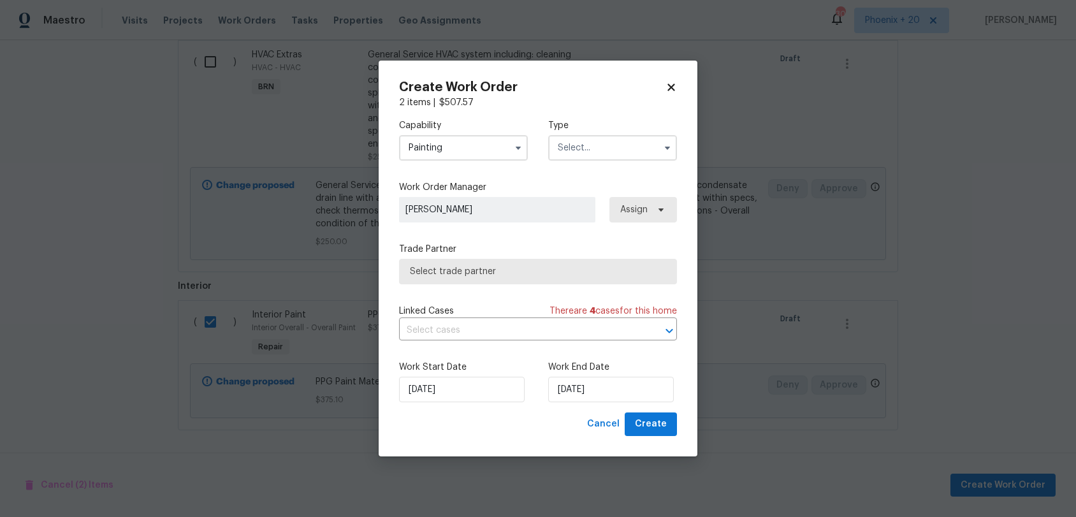
drag, startPoint x: 601, startPoint y: 142, endPoint x: 601, endPoint y: 149, distance: 7.0
click at [601, 142] on input "text" at bounding box center [612, 148] width 129 height 26
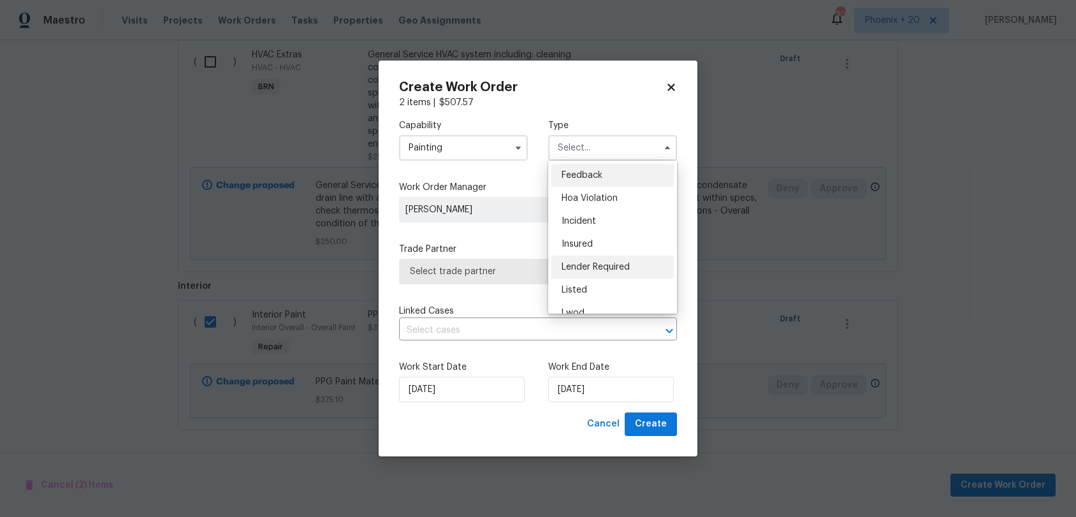
scroll to position [152, 0]
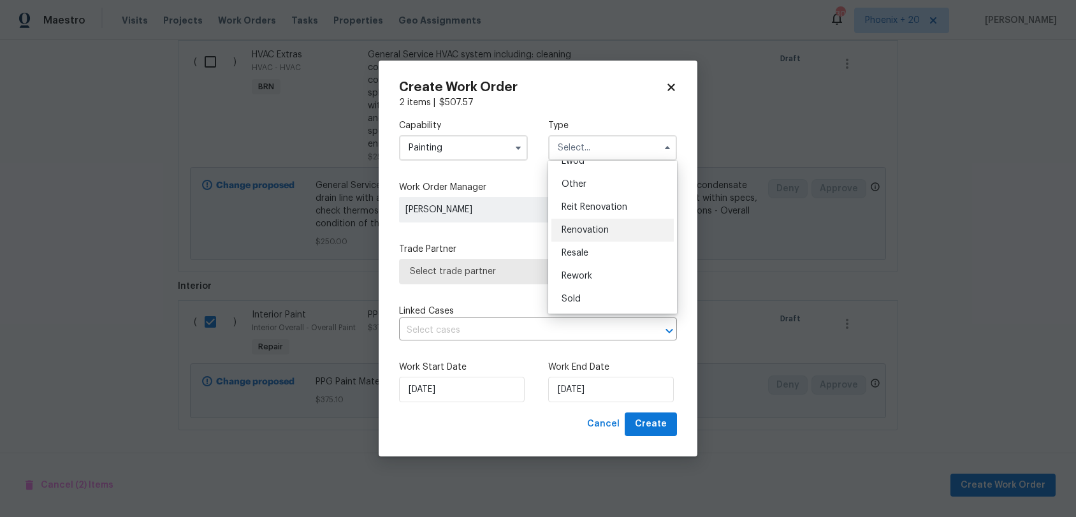
drag, startPoint x: 608, startPoint y: 218, endPoint x: 614, endPoint y: 221, distance: 7.1
click at [608, 219] on div "Renovation" at bounding box center [613, 230] width 122 height 23
type input "Renovation"
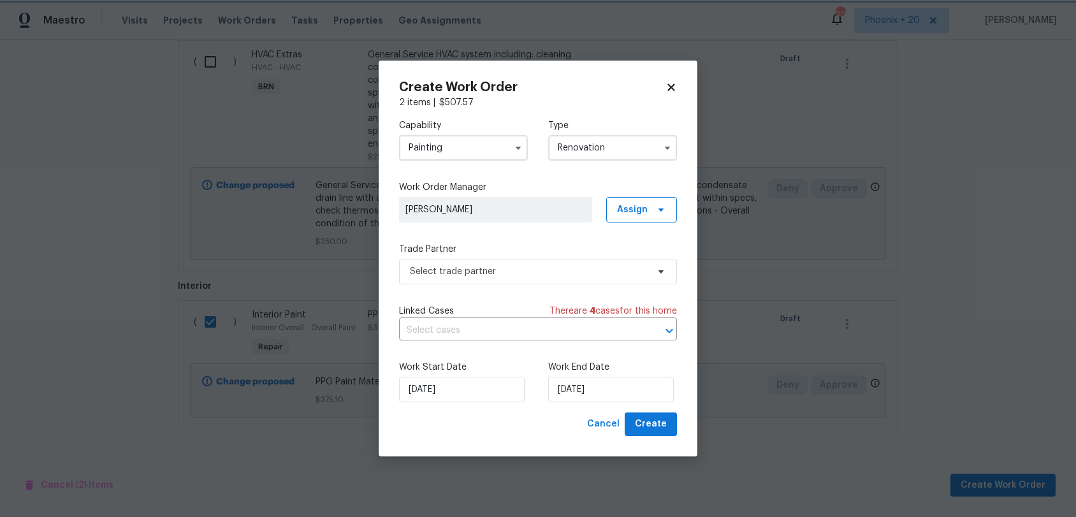
scroll to position [0, 0]
click at [630, 207] on span "Assign" at bounding box center [632, 209] width 31 height 13
click at [626, 260] on div "Assign to me" at bounding box center [643, 264] width 55 height 13
click at [543, 273] on span "Select trade partner" at bounding box center [529, 271] width 238 height 13
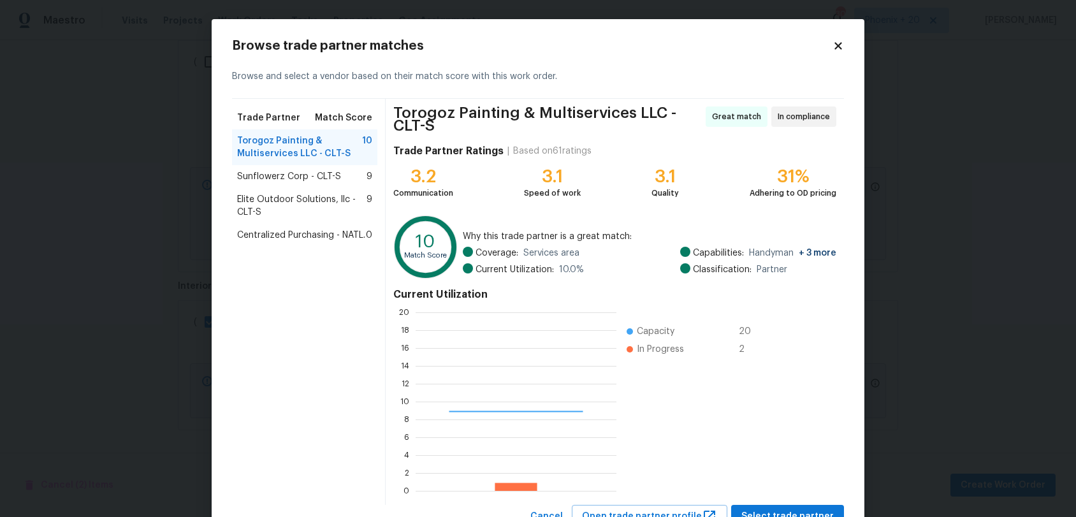
scroll to position [1, 1]
click at [263, 226] on div "Centralized Purchasing - NATL. 0" at bounding box center [304, 235] width 145 height 23
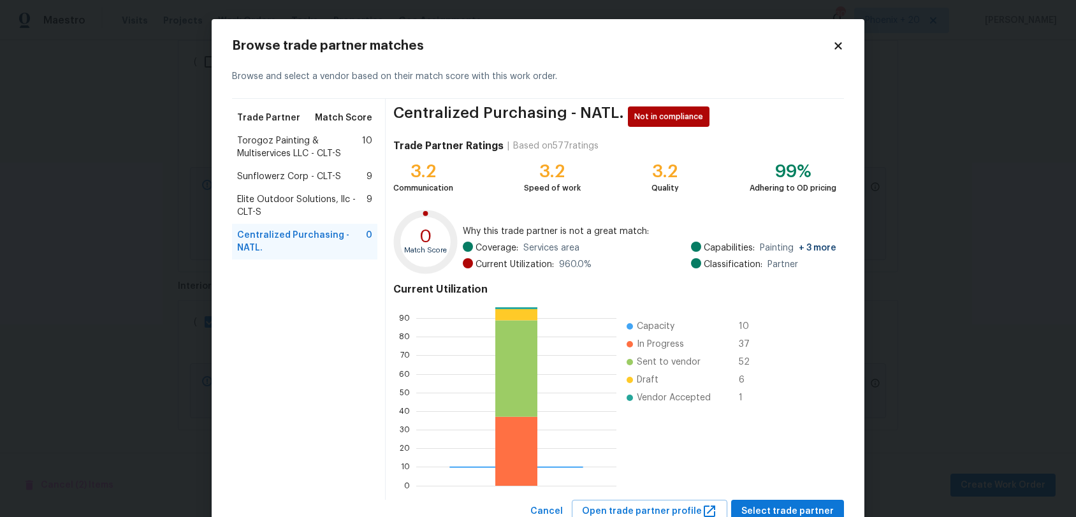
scroll to position [45, 0]
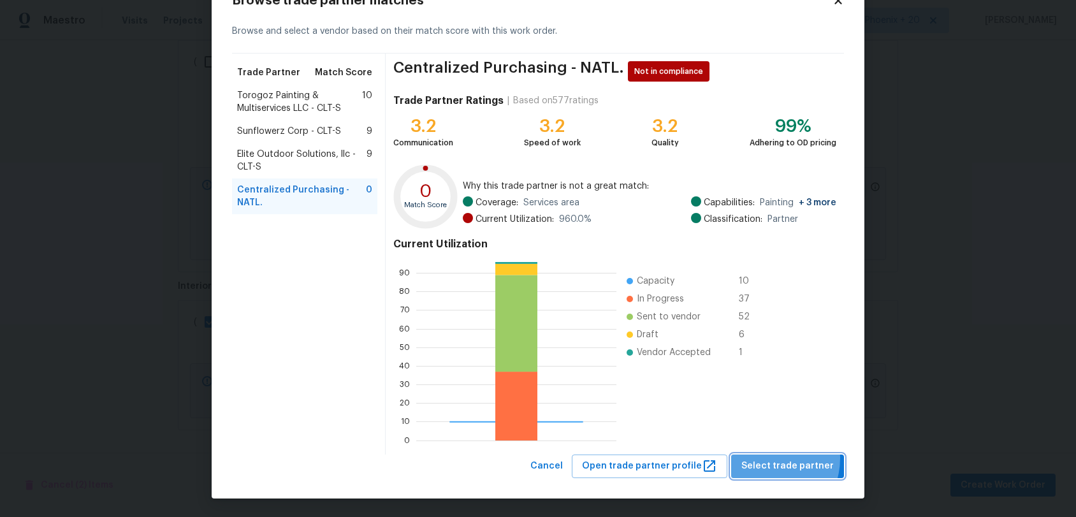
click at [770, 458] on span "Select trade partner" at bounding box center [788, 466] width 92 height 16
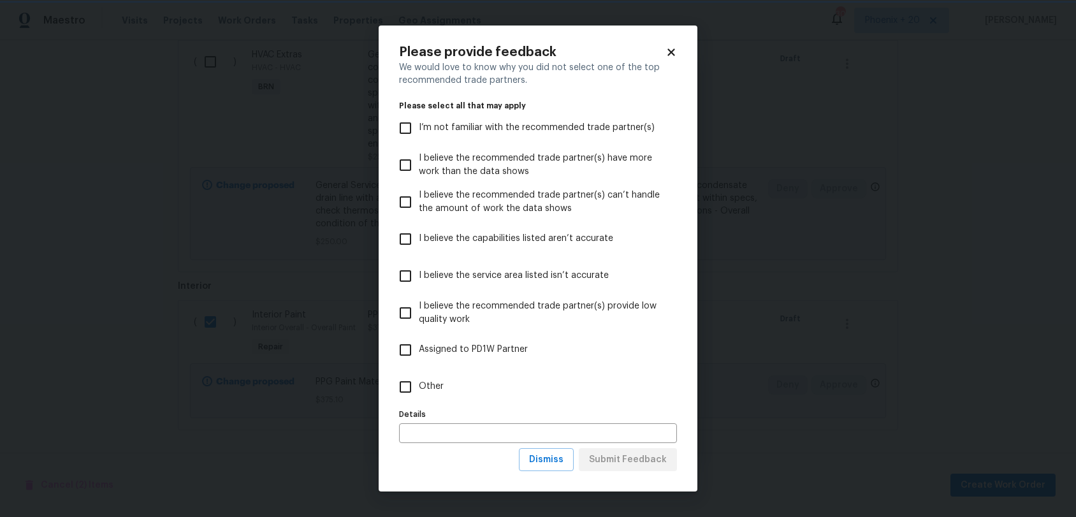
scroll to position [0, 0]
click at [581, 411] on label "Details" at bounding box center [538, 415] width 278 height 8
drag, startPoint x: 575, startPoint y: 392, endPoint x: 594, endPoint y: 429, distance: 41.9
click at [575, 392] on label "Other" at bounding box center [529, 387] width 275 height 37
click at [419, 392] on input "Other" at bounding box center [405, 387] width 27 height 27
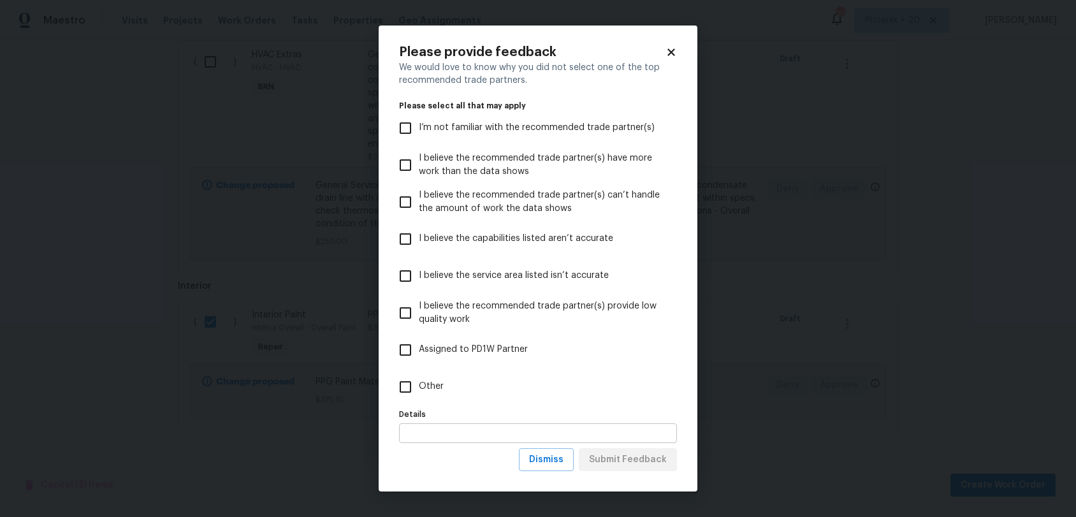
checkbox input "true"
click at [612, 455] on span "Submit Feedback" at bounding box center [628, 460] width 78 height 16
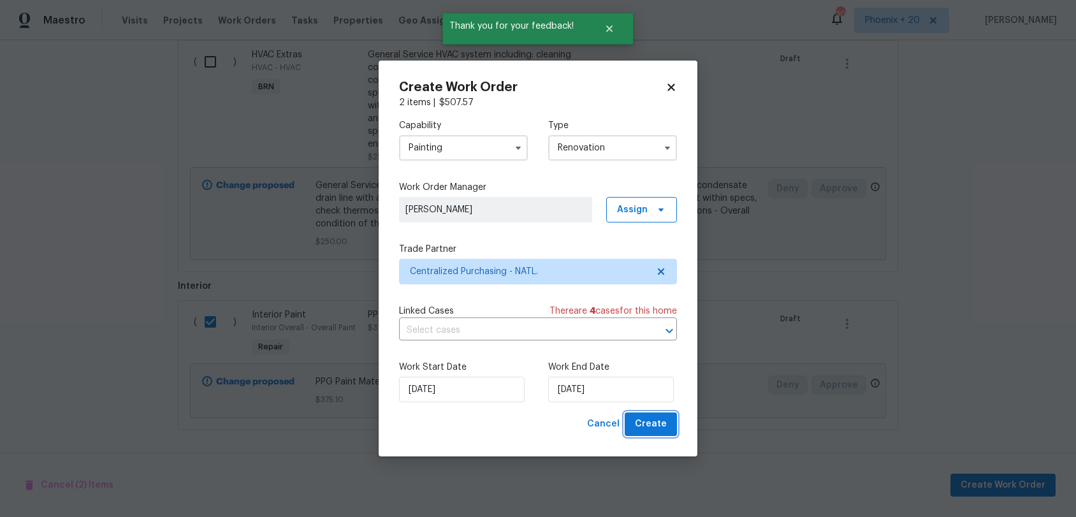
click at [656, 418] on span "Create" at bounding box center [651, 424] width 32 height 16
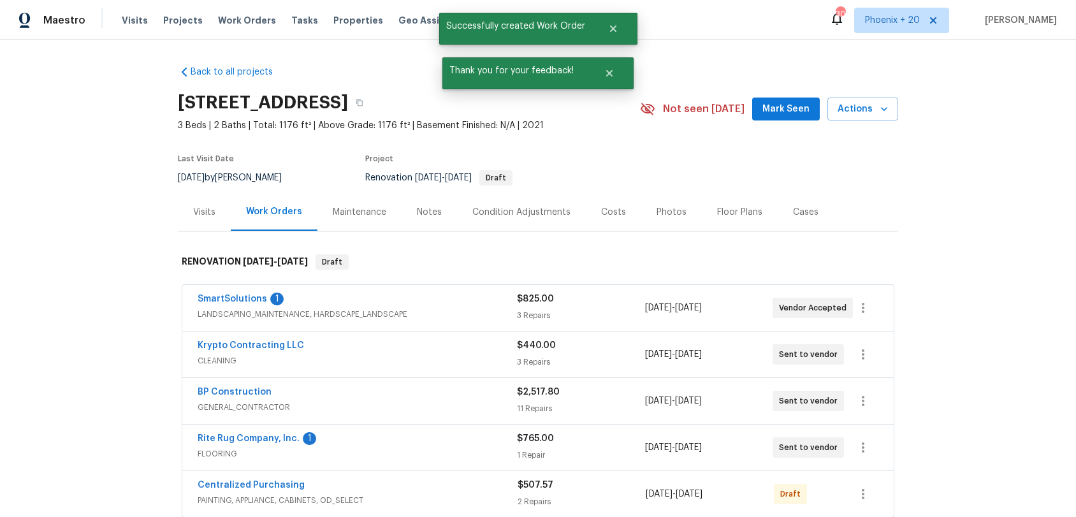
scroll to position [34, 0]
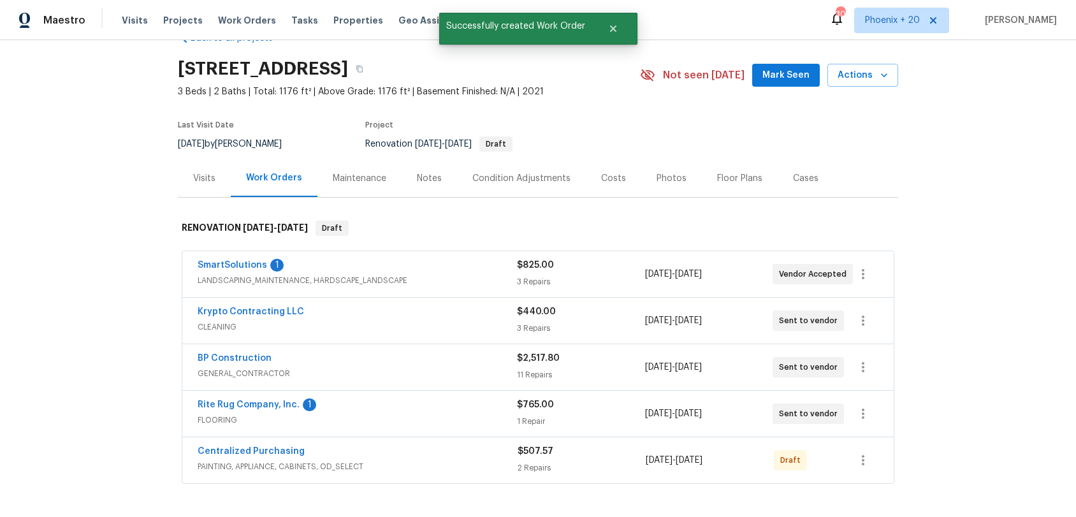
drag, startPoint x: 889, startPoint y: 462, endPoint x: 872, endPoint y: 462, distance: 17.2
click at [886, 462] on div "Centralized Purchasing PAINTING, APPLIANCE, CABINETS, OD_SELECT $507.57 2 Repai…" at bounding box center [538, 460] width 712 height 46
click at [871, 462] on button "button" at bounding box center [863, 460] width 31 height 31
click at [866, 413] on li "Send to Vendor" at bounding box center [917, 407] width 138 height 21
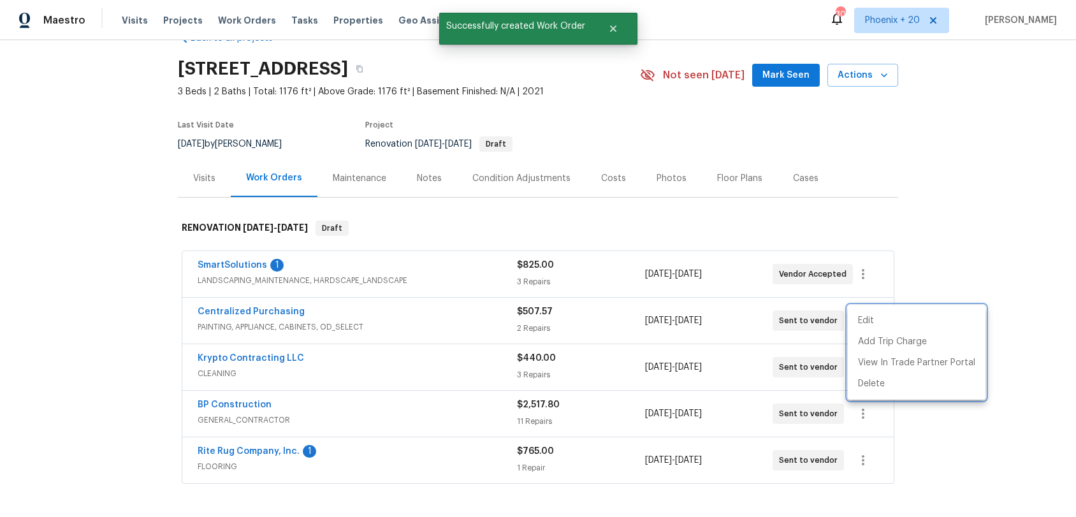
click at [161, 305] on div at bounding box center [538, 258] width 1076 height 517
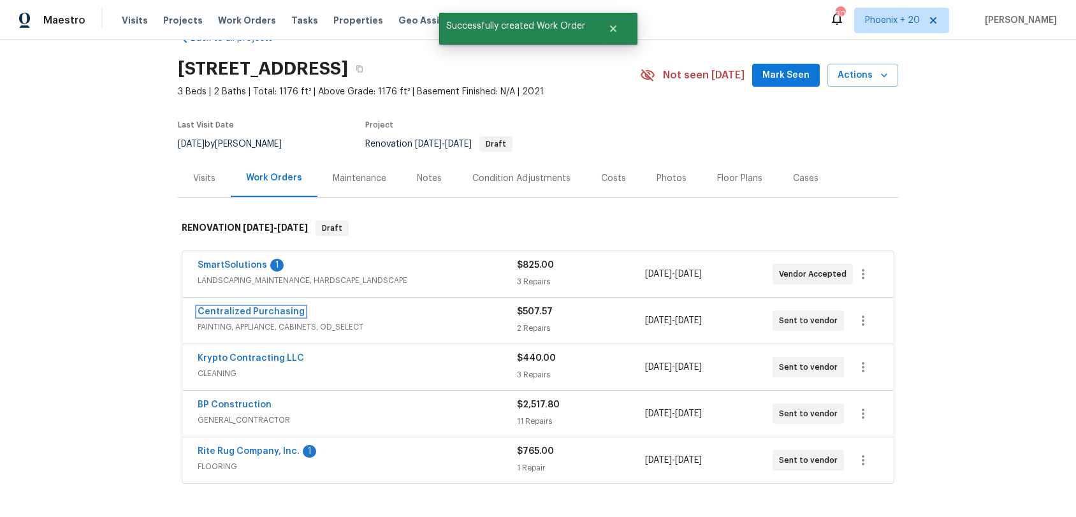
click at [238, 311] on link "Centralized Purchasing" at bounding box center [251, 311] width 107 height 9
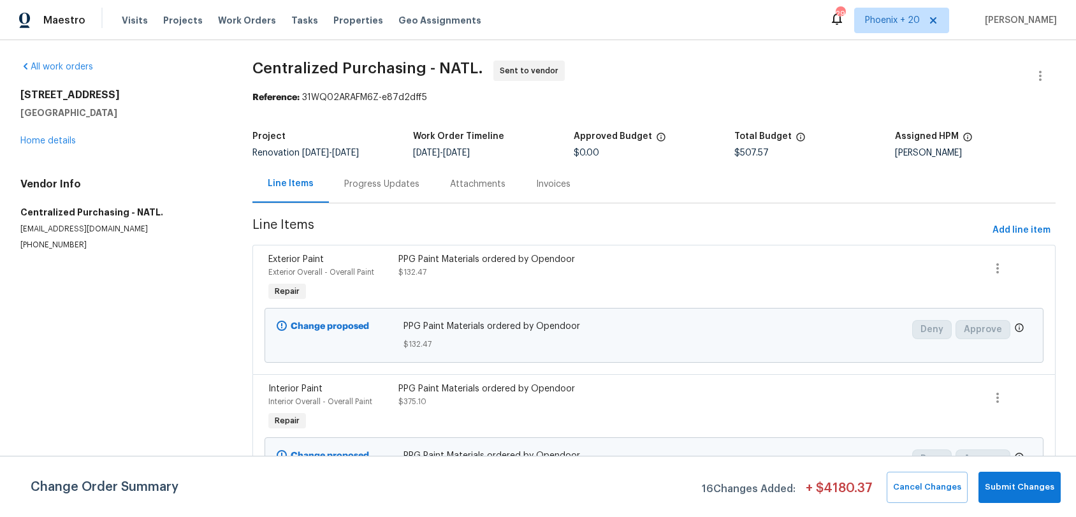
drag, startPoint x: 235, startPoint y: 16, endPoint x: 384, endPoint y: 39, distance: 151.0
click at [236, 16] on span "Work Orders" at bounding box center [247, 20] width 58 height 13
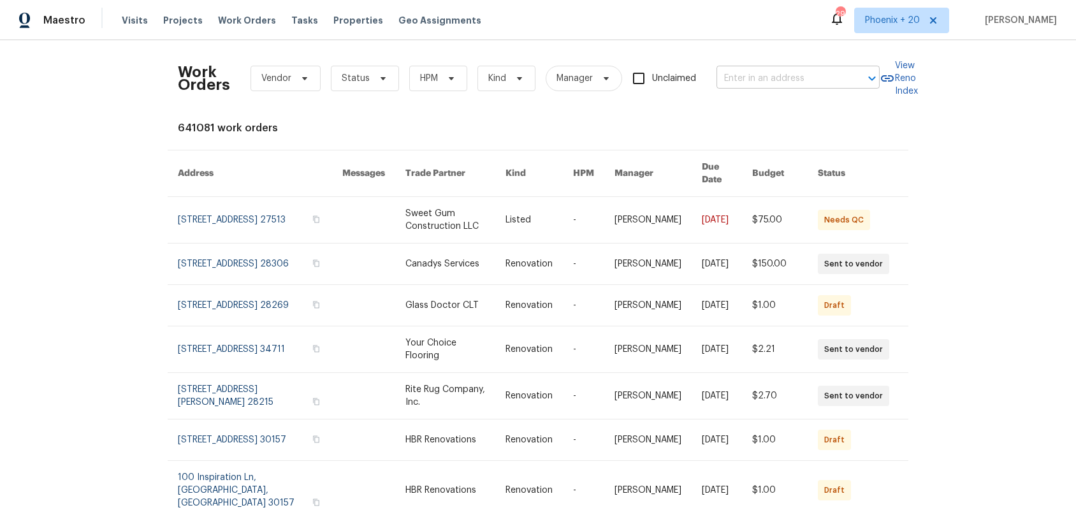
click at [835, 77] on input "text" at bounding box center [781, 79] width 128 height 20
paste input "386 Hill Crest Cir, Hiram, GA 30141"
type input "386 Hill Crest Cir, Hiram, GA 30141"
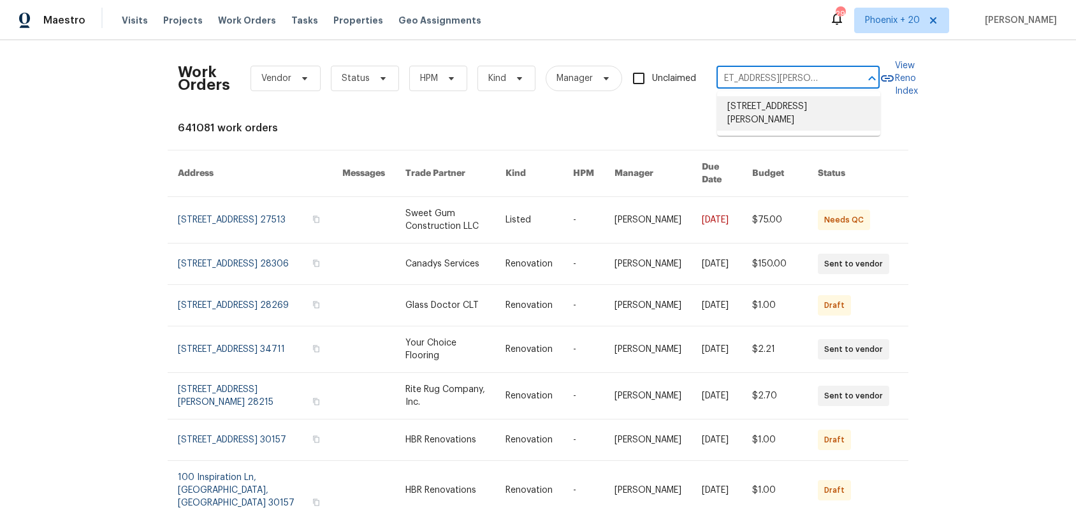
click at [759, 104] on li "386 Hill Crest Cir, Hiram, GA 30141" at bounding box center [798, 113] width 163 height 34
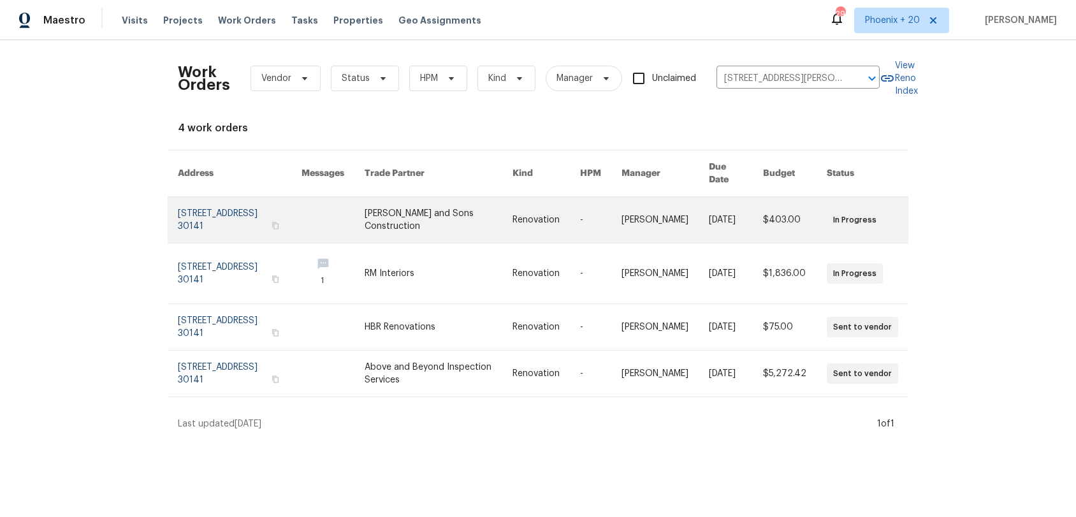
click at [355, 215] on link at bounding box center [333, 220] width 63 height 46
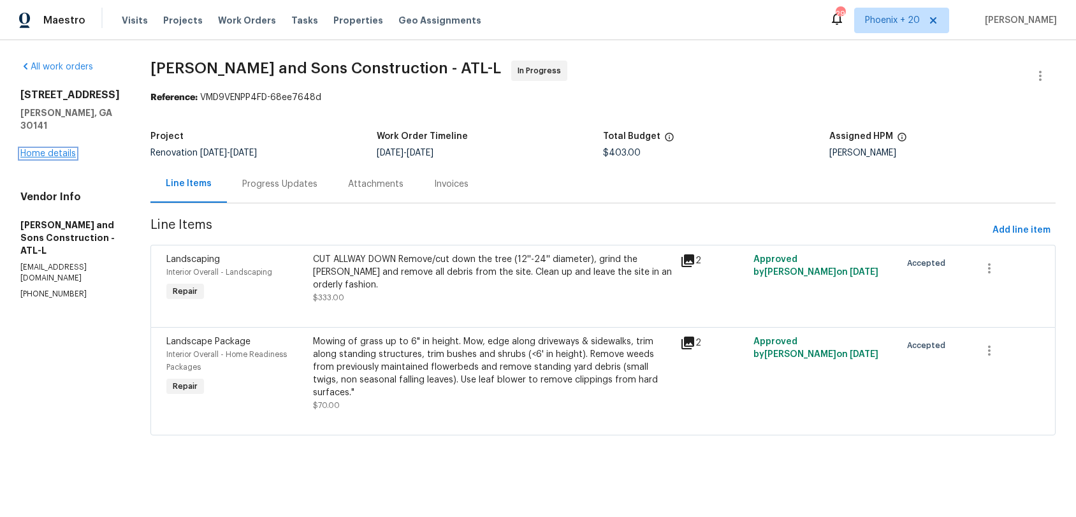
click at [55, 149] on link "Home details" at bounding box center [47, 153] width 55 height 9
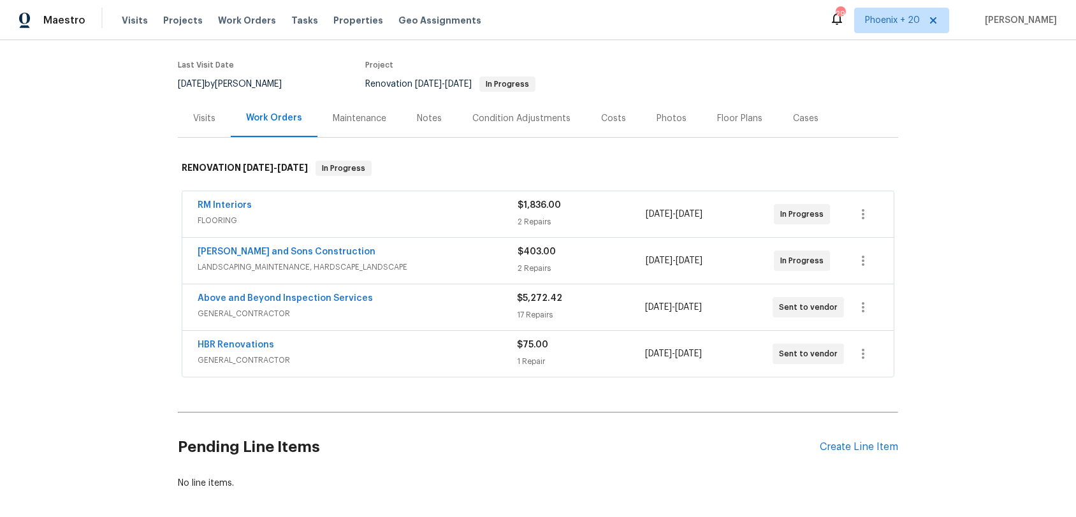
scroll to position [153, 0]
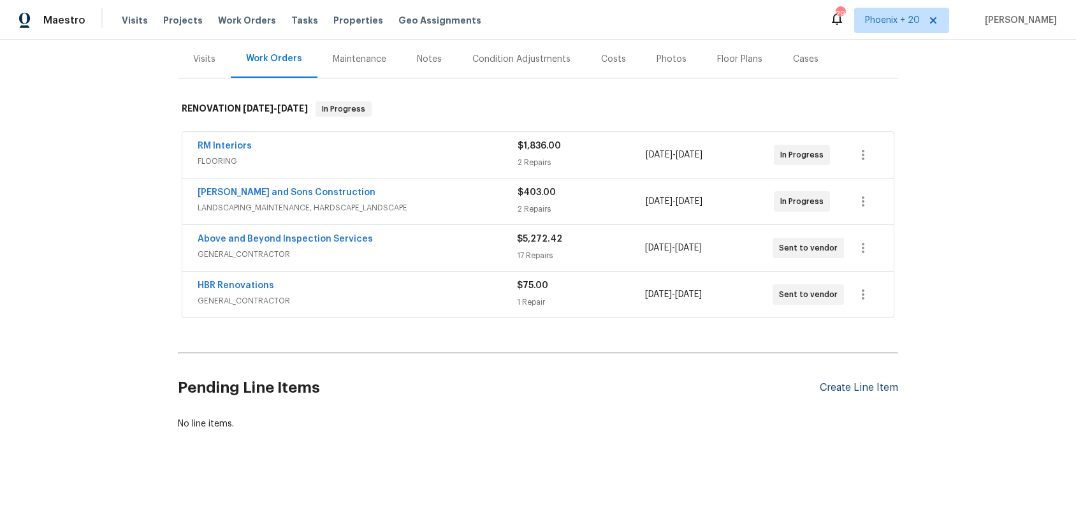
click at [854, 385] on div "Create Line Item" at bounding box center [859, 388] width 78 height 12
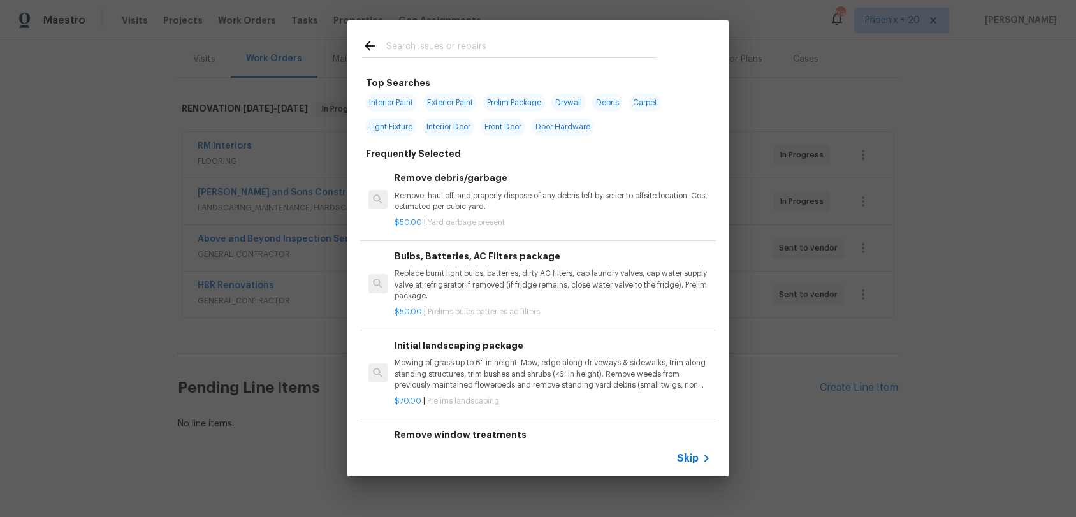
click at [443, 51] on input "text" at bounding box center [521, 47] width 270 height 19
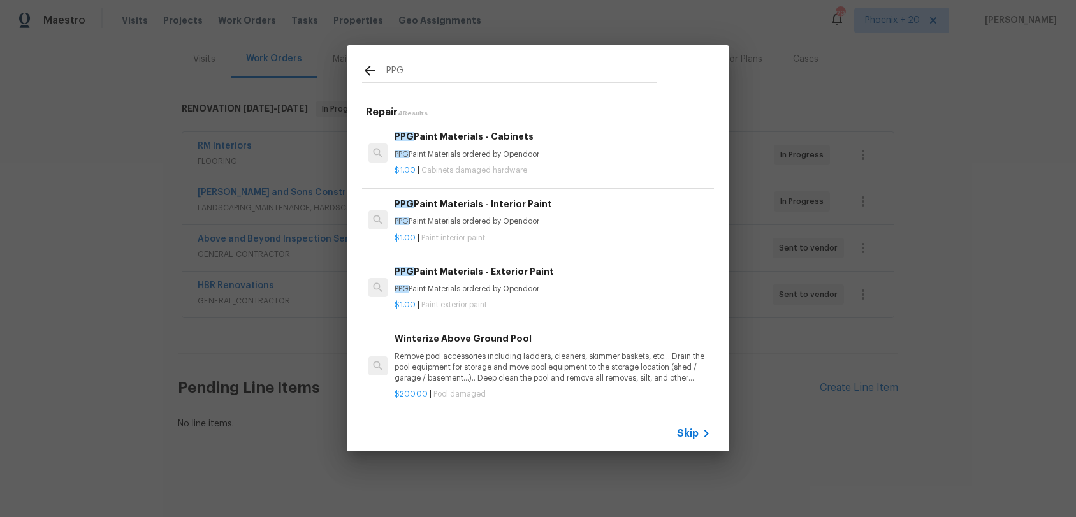
type input "PPG"
click at [532, 250] on div "PPG Paint Materials - Interior Paint PPG Paint Materials ordered by Opendoor $1…" at bounding box center [538, 220] width 356 height 71
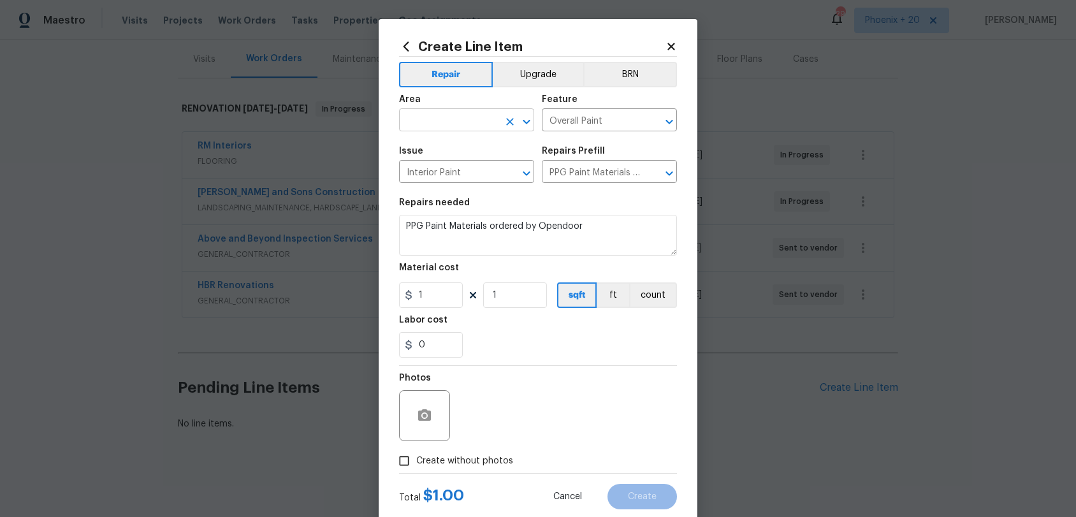
click at [441, 127] on input "text" at bounding box center [448, 122] width 99 height 20
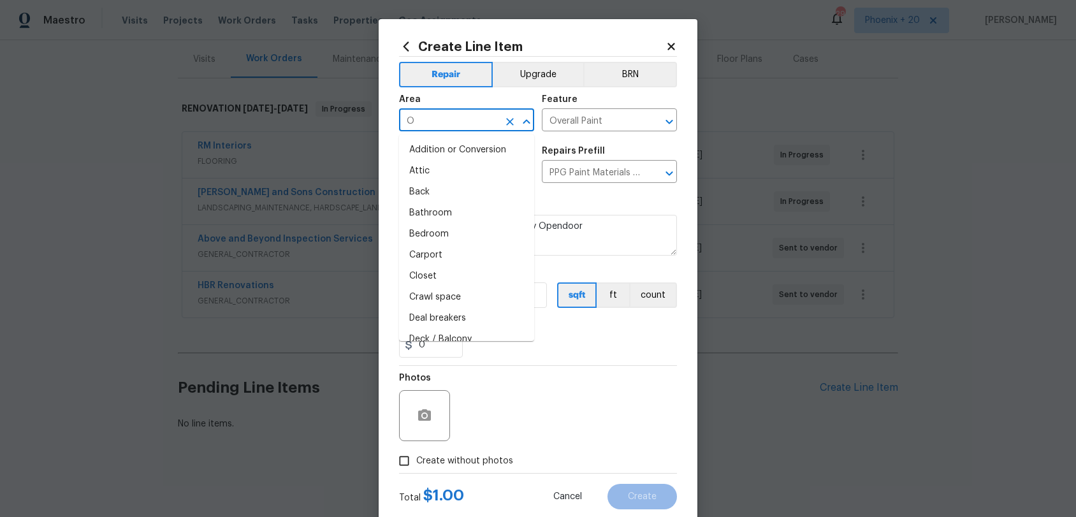
type input "OV"
click at [458, 167] on li "Attic" at bounding box center [466, 171] width 135 height 21
type input "Attic"
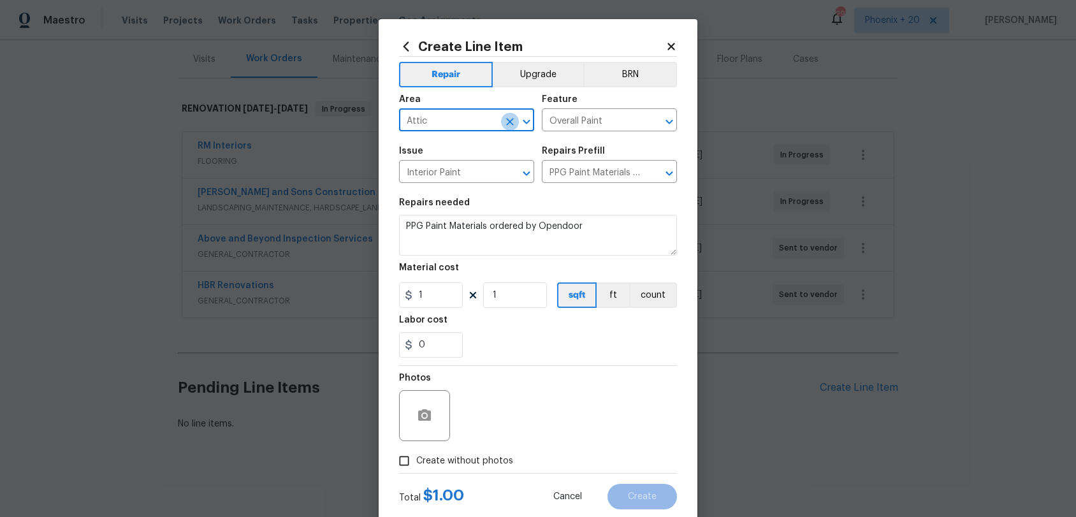
drag, startPoint x: 509, startPoint y: 118, endPoint x: 455, endPoint y: 116, distance: 53.6
click at [507, 118] on icon "Clear" at bounding box center [510, 121] width 13 height 13
drag, startPoint x: 473, startPoint y: 169, endPoint x: 480, endPoint y: 168, distance: 6.4
click at [474, 169] on li "Interior Overall" at bounding box center [466, 171] width 135 height 21
type input "Interior Overall"
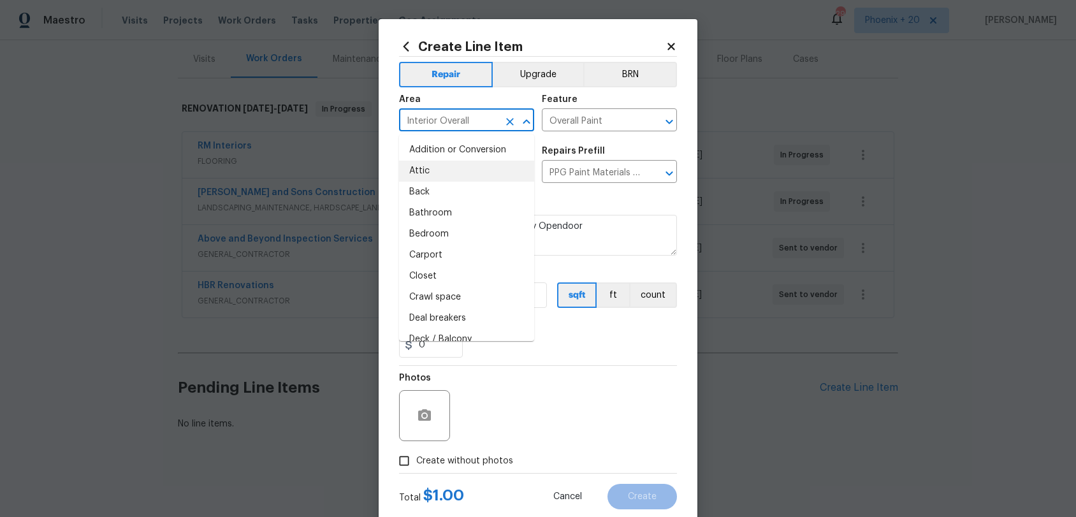
drag, startPoint x: 601, startPoint y: 352, endPoint x: 528, endPoint y: 322, distance: 79.2
click at [592, 349] on div "0" at bounding box center [538, 345] width 278 height 26
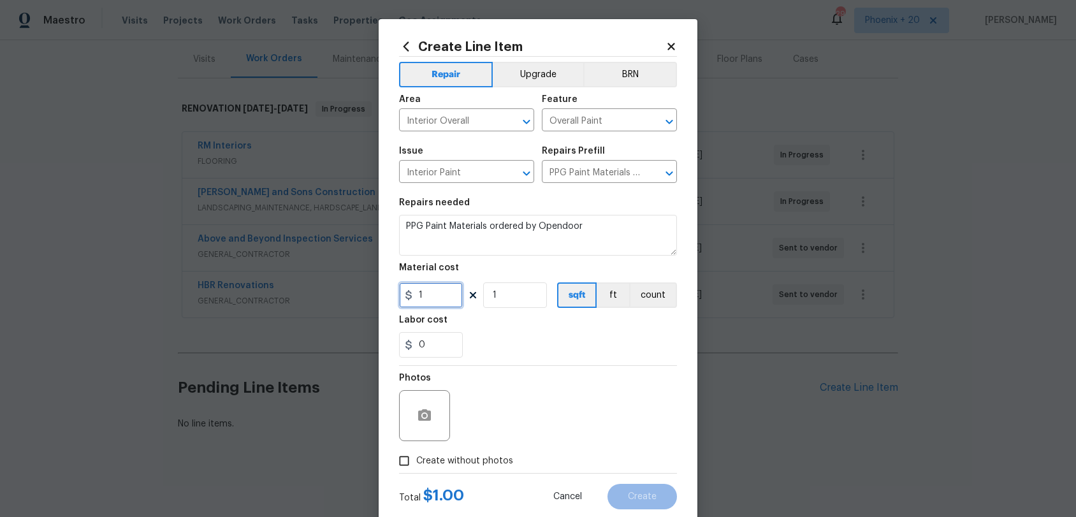
drag, startPoint x: 444, startPoint y: 294, endPoint x: 393, endPoint y: 290, distance: 50.6
click at [393, 290] on div "Create Line Item Repair Upgrade BRN Area Interior Overall ​ Feature Overall Pai…" at bounding box center [538, 274] width 319 height 511
type input "586.22"
click at [455, 462] on span "Create without photos" at bounding box center [464, 461] width 97 height 13
click at [416, 462] on input "Create without photos" at bounding box center [404, 461] width 24 height 24
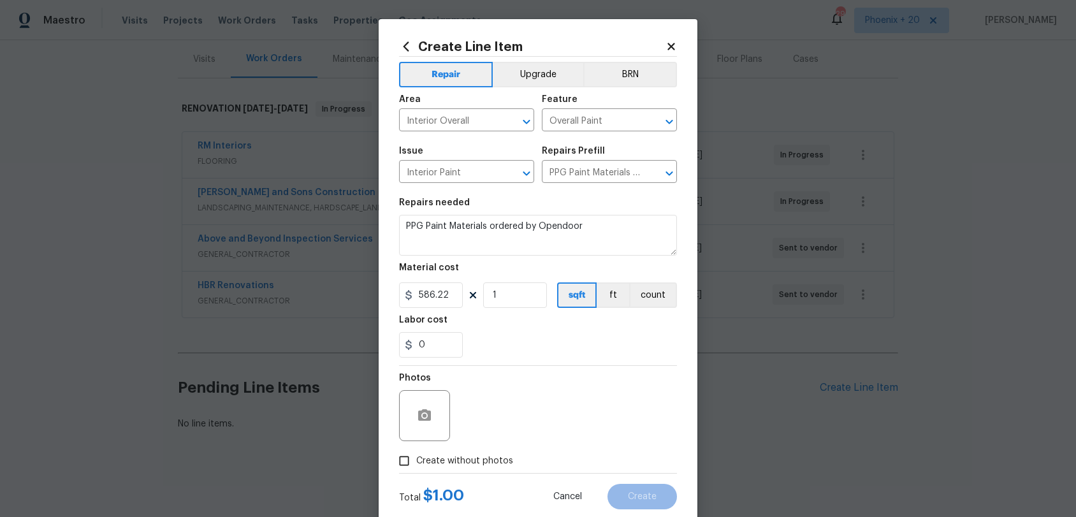
checkbox input "true"
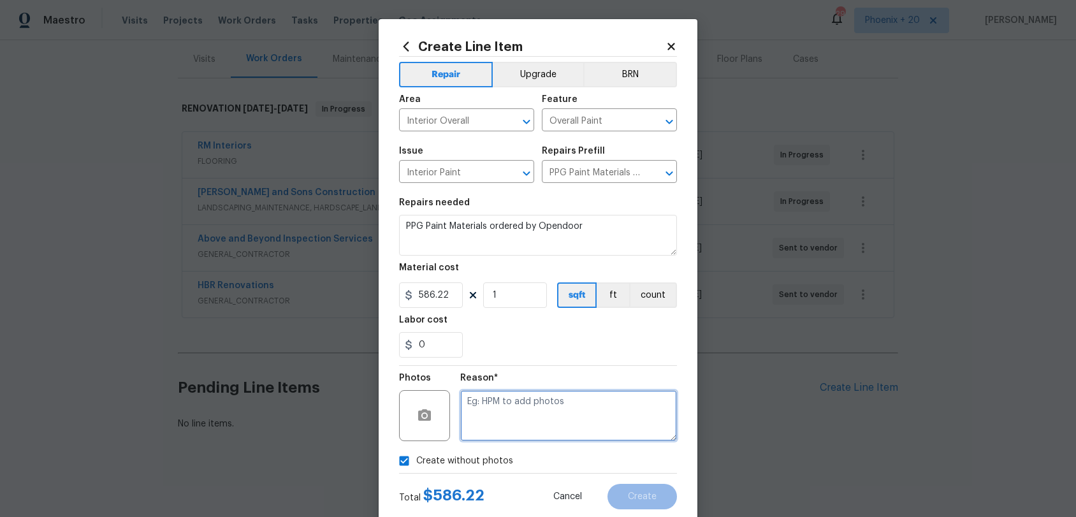
click at [502, 413] on textarea at bounding box center [568, 415] width 217 height 51
type textarea "NA"
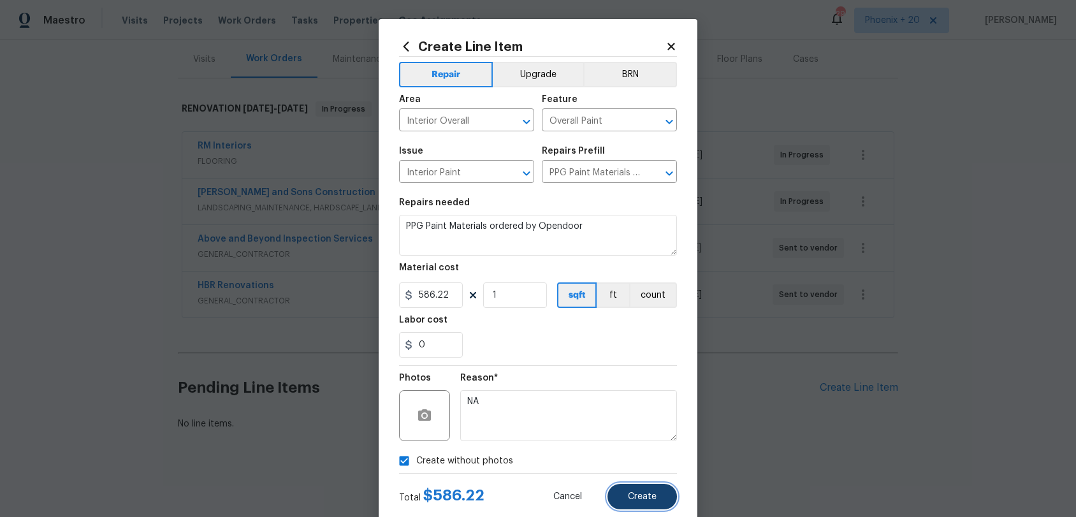
click at [636, 481] on span "Create" at bounding box center [642, 497] width 29 height 10
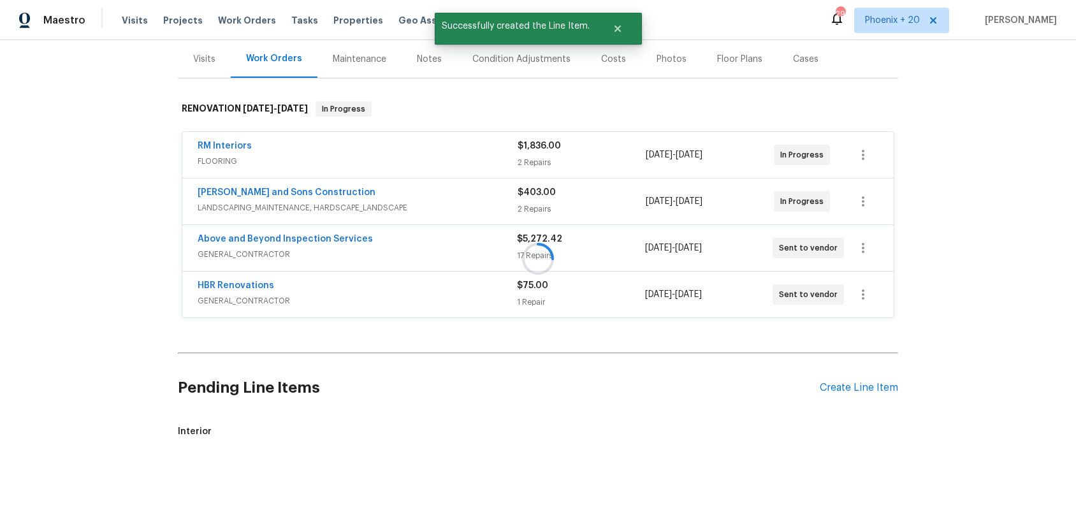
click at [833, 388] on div at bounding box center [538, 258] width 1076 height 517
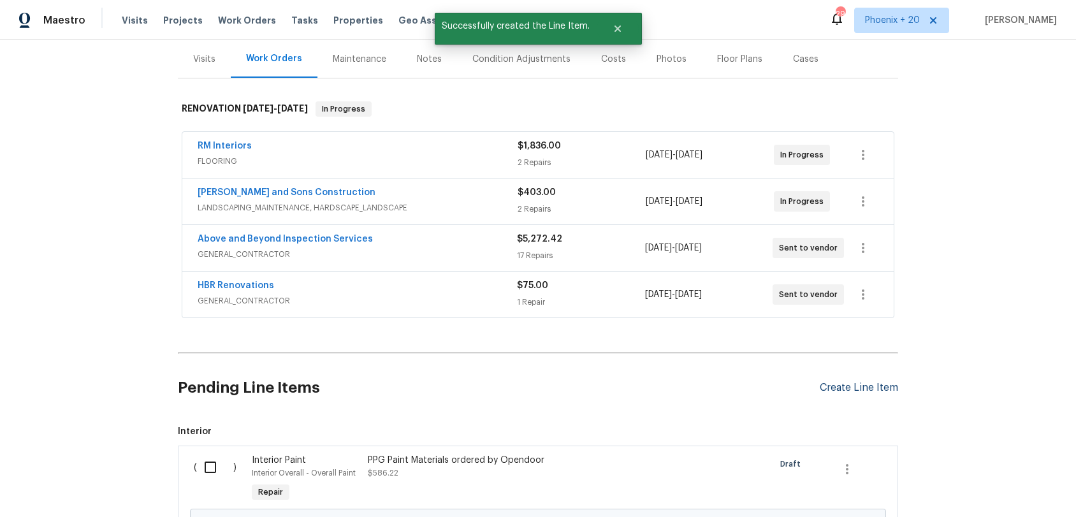
click at [824, 383] on div "Create Line Item" at bounding box center [859, 388] width 78 height 12
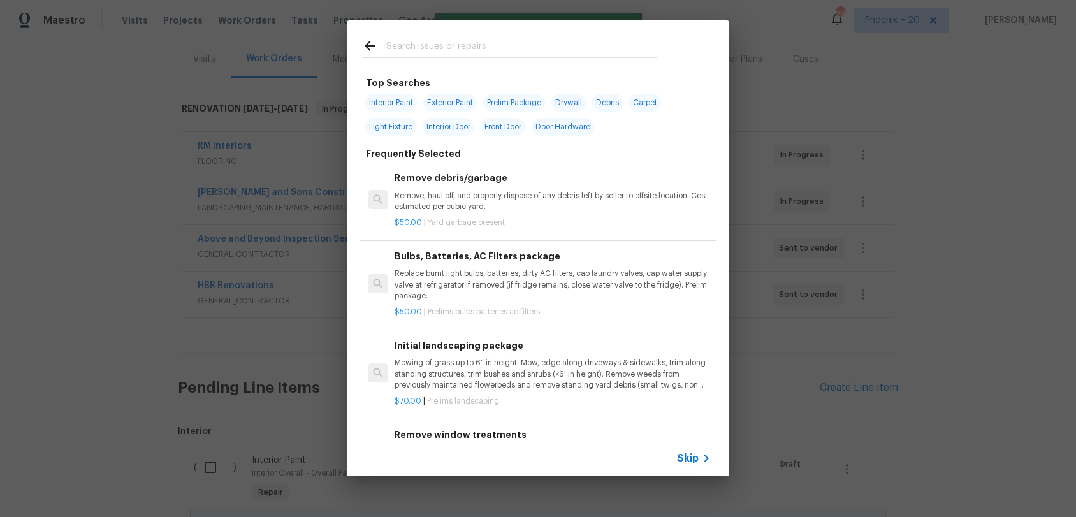
click at [413, 36] on div at bounding box center [509, 45] width 325 height 50
click at [419, 39] on input "text" at bounding box center [521, 47] width 270 height 19
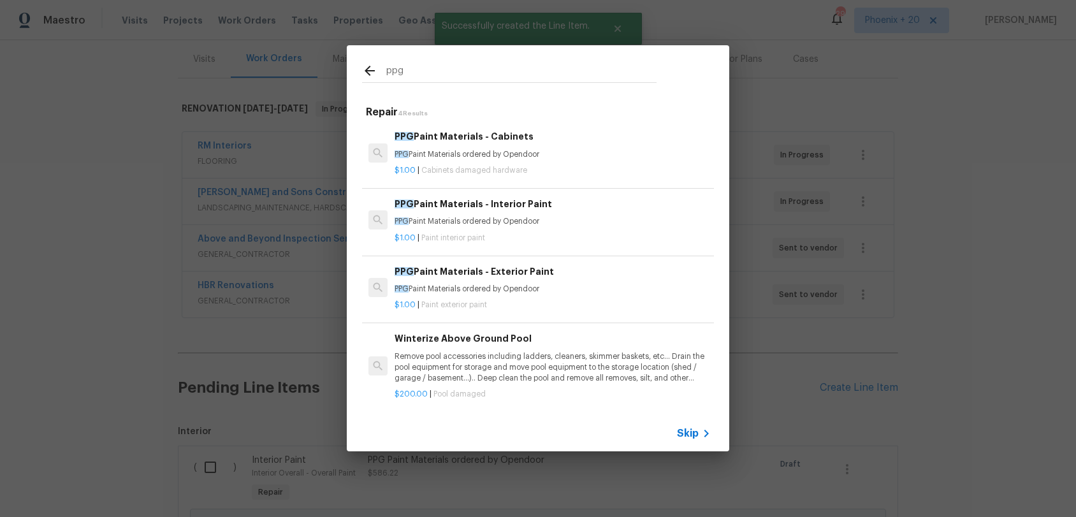
type input "ppg"
click at [525, 288] on p "PPG Paint Materials ordered by Opendoor" at bounding box center [553, 289] width 316 height 11
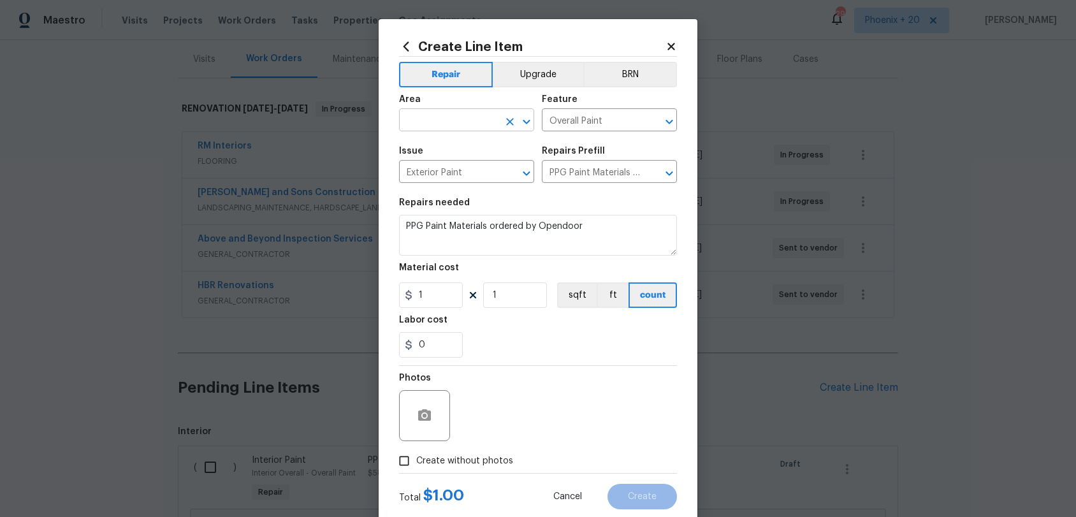
click at [426, 128] on input "text" at bounding box center [448, 122] width 99 height 20
click at [438, 154] on li "Exterior Overall" at bounding box center [466, 150] width 135 height 21
type input "Exterior Overall"
drag, startPoint x: 436, startPoint y: 295, endPoint x: 410, endPoint y: 293, distance: 25.6
click at [410, 293] on div "1" at bounding box center [431, 295] width 64 height 26
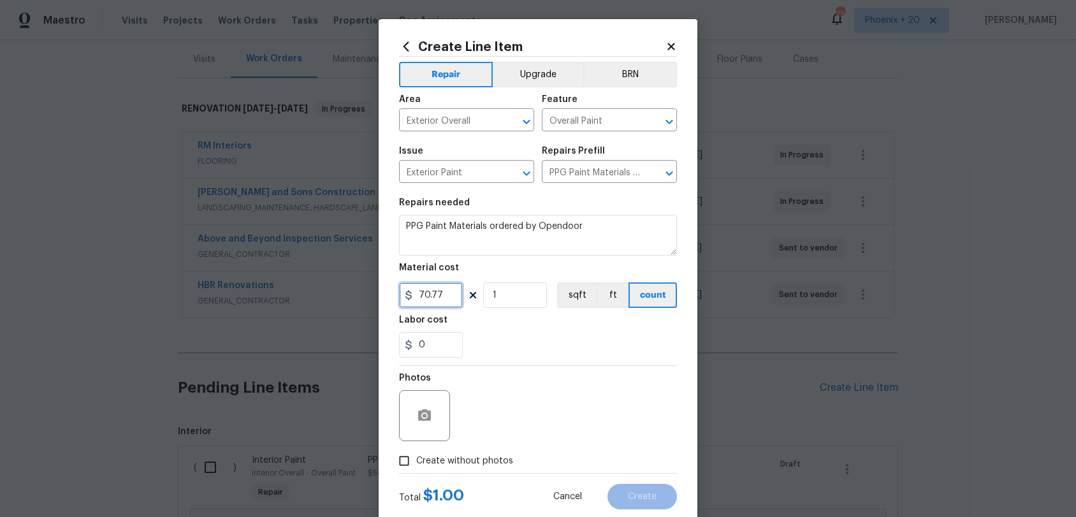
type input "70.77"
drag, startPoint x: 482, startPoint y: 457, endPoint x: 495, endPoint y: 429, distance: 30.8
click at [482, 455] on span "Create without photos" at bounding box center [464, 461] width 97 height 13
click at [495, 429] on div "Photos" at bounding box center [538, 407] width 278 height 83
click at [494, 457] on span "Create without photos" at bounding box center [464, 461] width 97 height 13
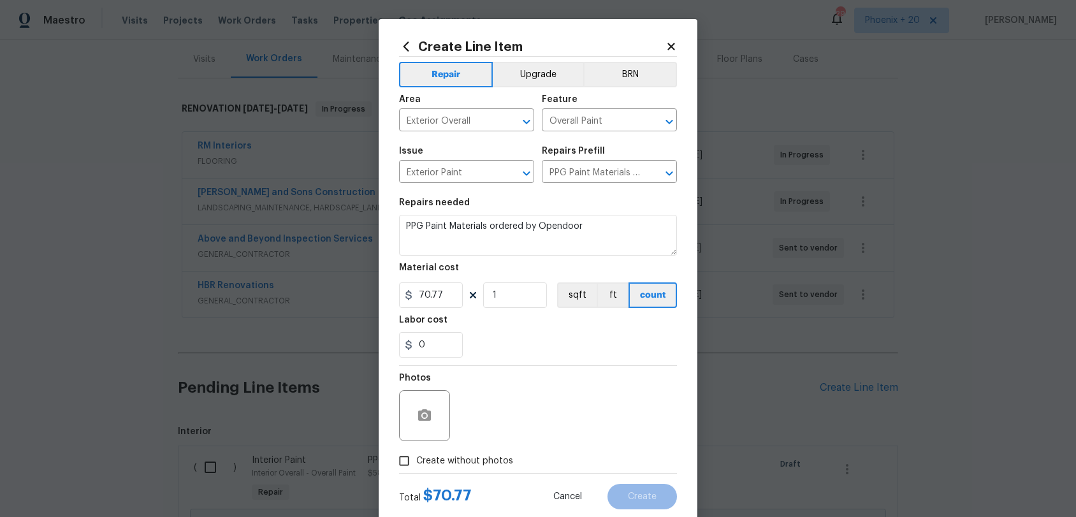
click at [416, 457] on input "Create without photos" at bounding box center [404, 461] width 24 height 24
checkbox input "true"
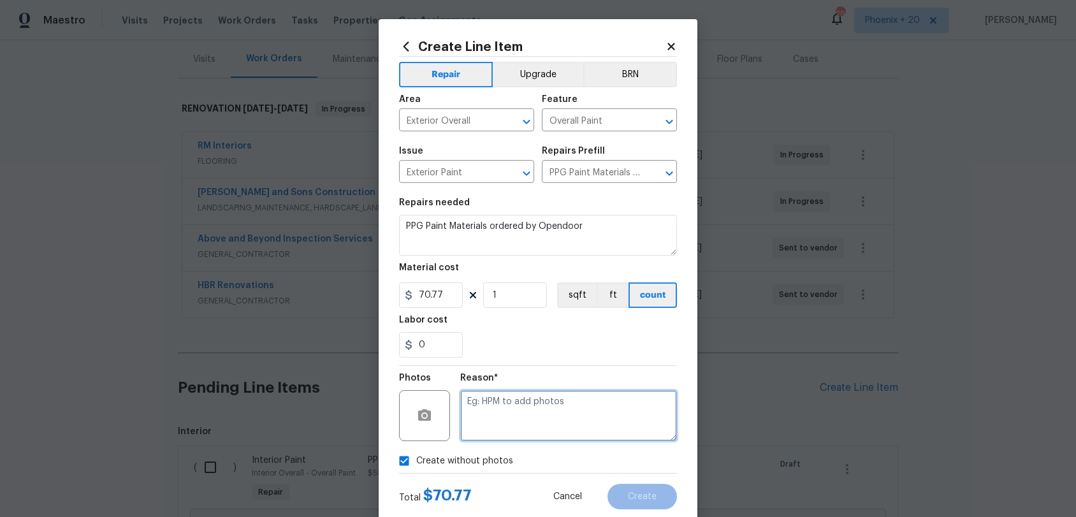
click at [502, 419] on textarea at bounding box center [568, 415] width 217 height 51
type textarea "NA"
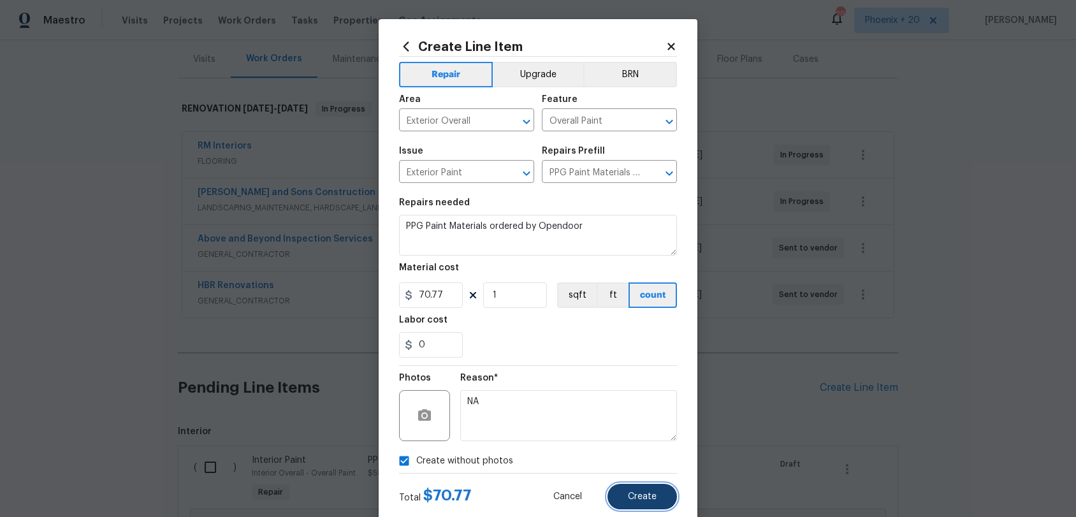
click at [634, 481] on button "Create" at bounding box center [643, 497] width 70 height 26
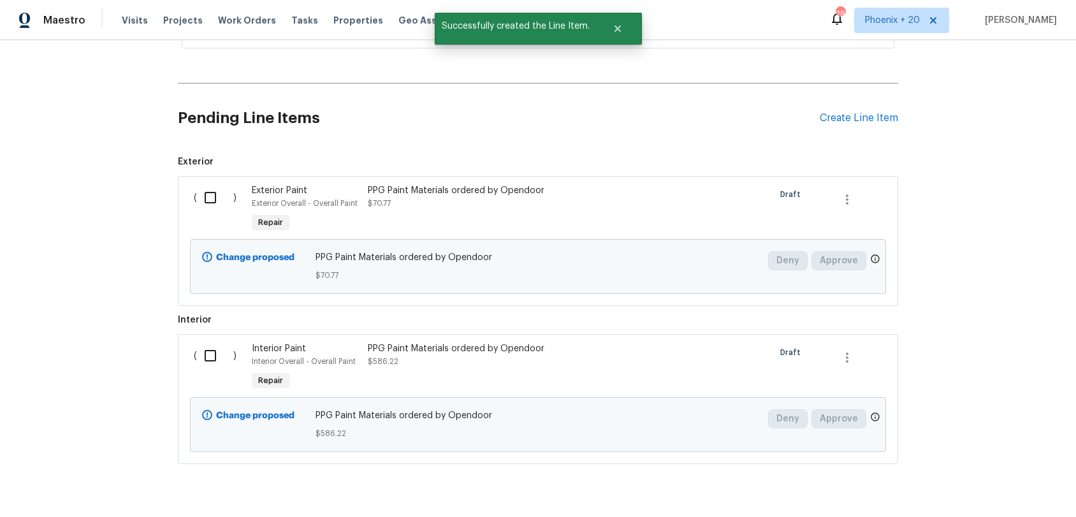
scroll to position [457, 0]
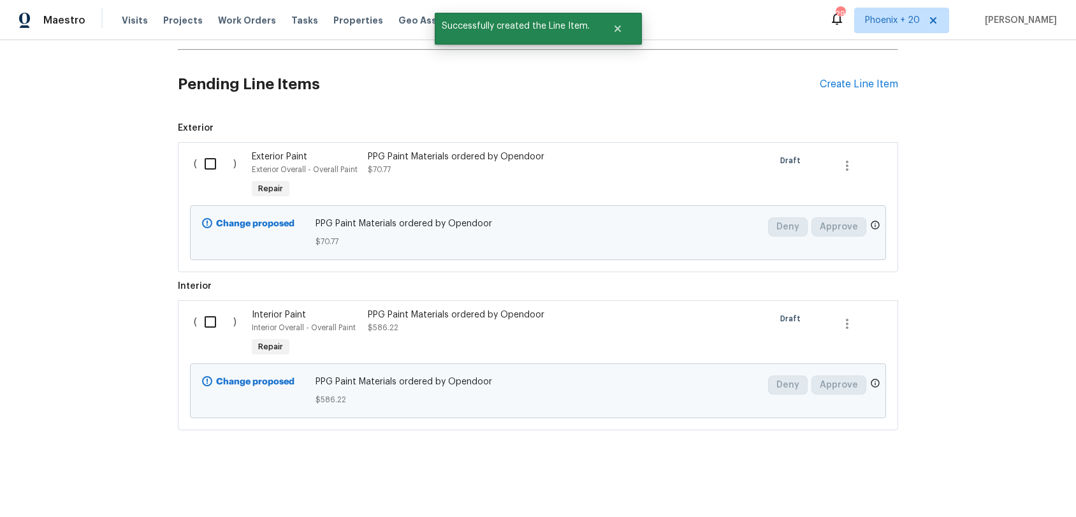
drag, startPoint x: 180, startPoint y: 149, endPoint x: 184, endPoint y: 158, distance: 10.0
click at [180, 149] on div "( ) Exterior Paint Exterior Overall - Overall Paint Repair PPG Paint Materials …" at bounding box center [538, 207] width 721 height 130
click at [202, 169] on input "checkbox" at bounding box center [215, 163] width 36 height 27
checkbox input "true"
click at [211, 330] on input "checkbox" at bounding box center [215, 322] width 36 height 27
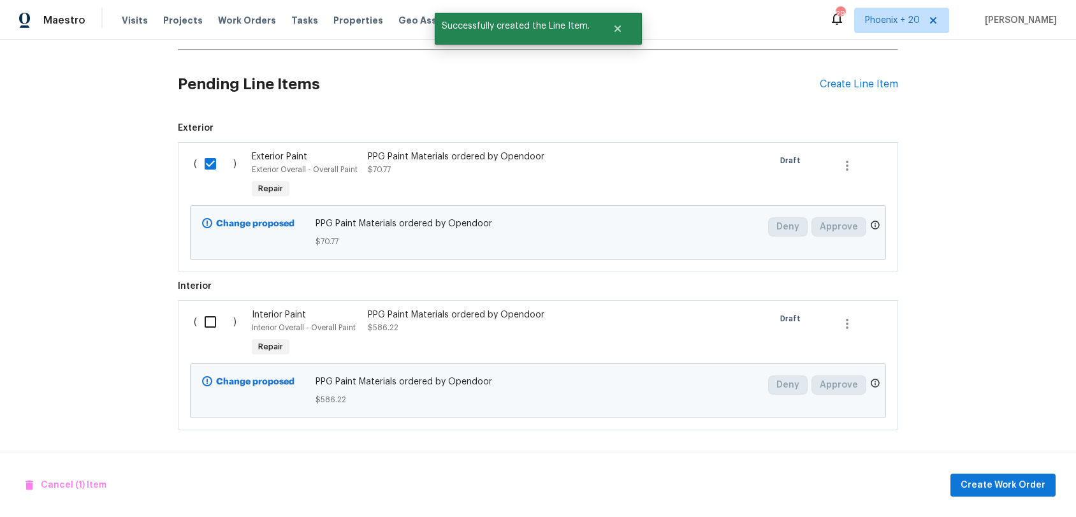
checkbox input "true"
click at [1025, 481] on span "Create Work Order" at bounding box center [1003, 486] width 85 height 16
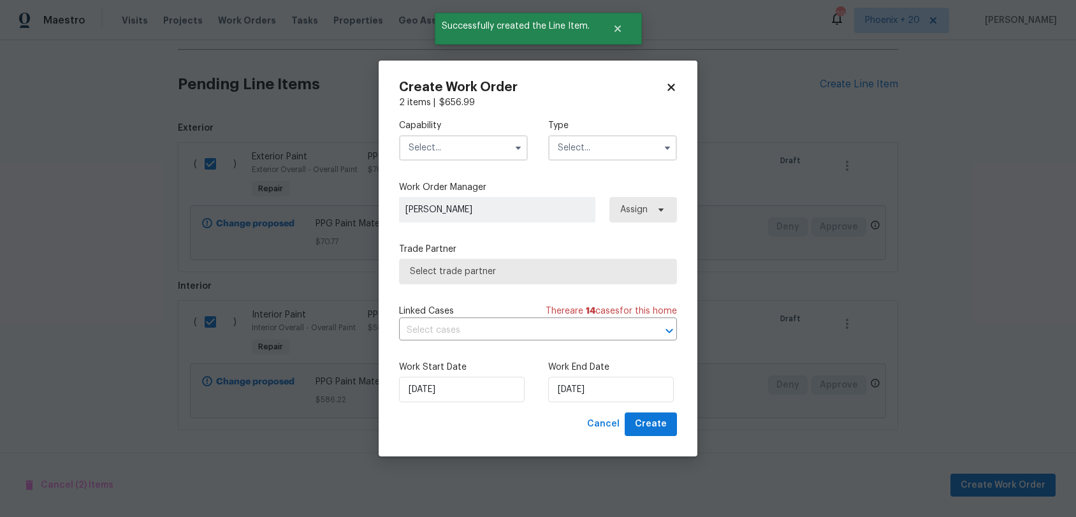
click at [460, 150] on input "text" at bounding box center [463, 148] width 129 height 26
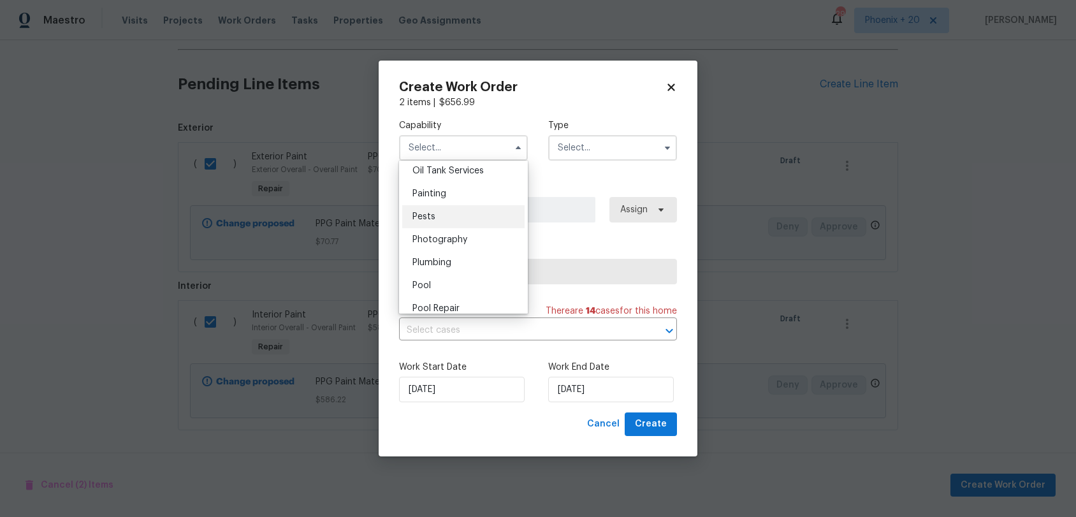
scroll to position [1052, 0]
click at [445, 202] on div "Painting" at bounding box center [463, 195] width 122 height 23
type input "Painting"
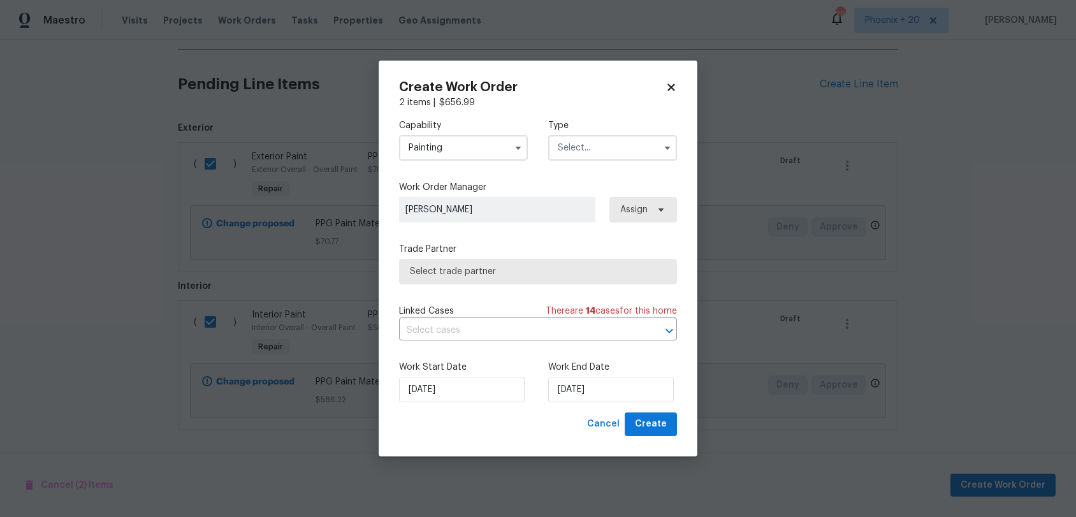
click at [587, 155] on input "text" at bounding box center [612, 148] width 129 height 26
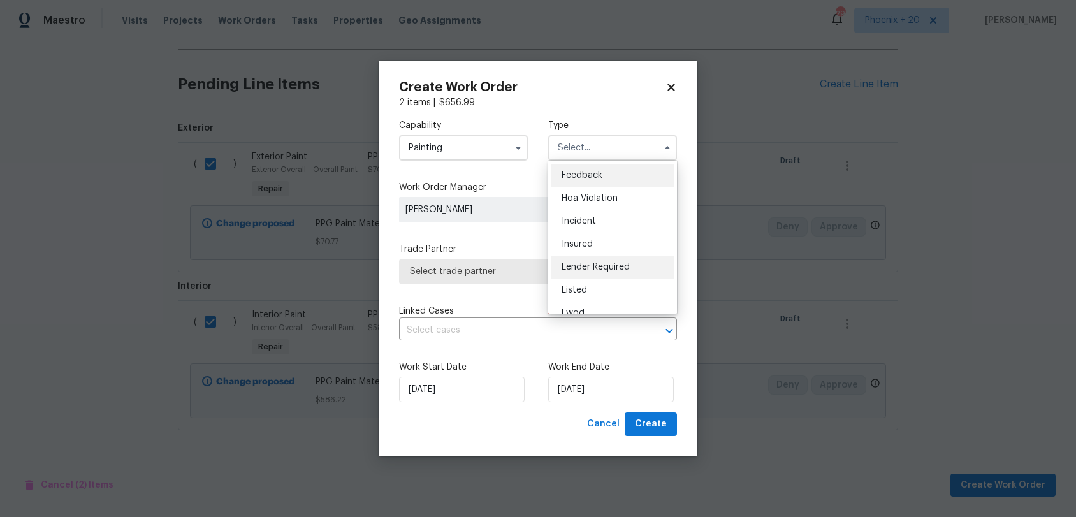
scroll to position [152, 0]
click at [590, 223] on div "Renovation" at bounding box center [613, 230] width 122 height 23
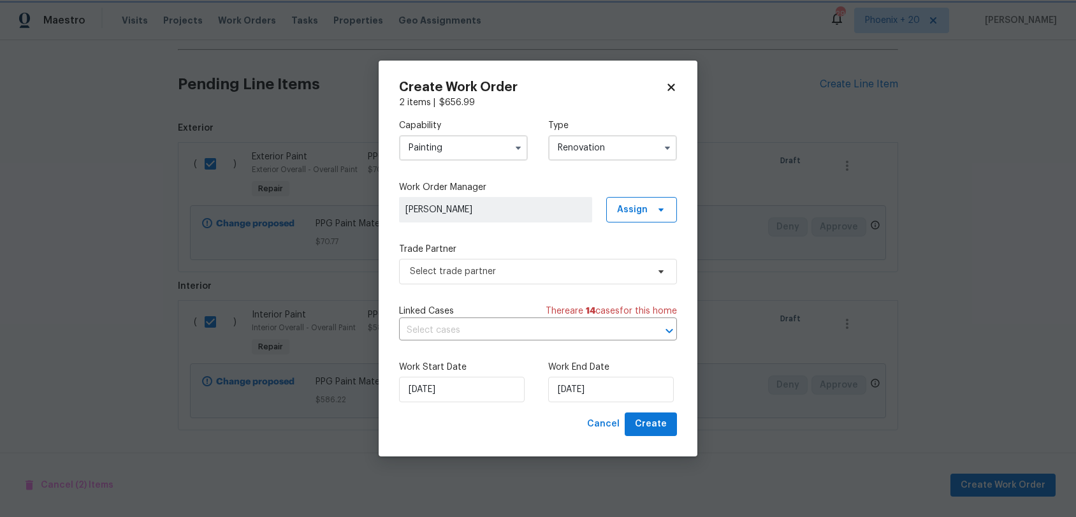
type input "Renovation"
click at [648, 209] on span "Assign" at bounding box center [641, 210] width 71 height 26
click at [643, 259] on div "Assign to me" at bounding box center [643, 264] width 55 height 13
click at [532, 272] on span "Select trade partner" at bounding box center [529, 271] width 238 height 13
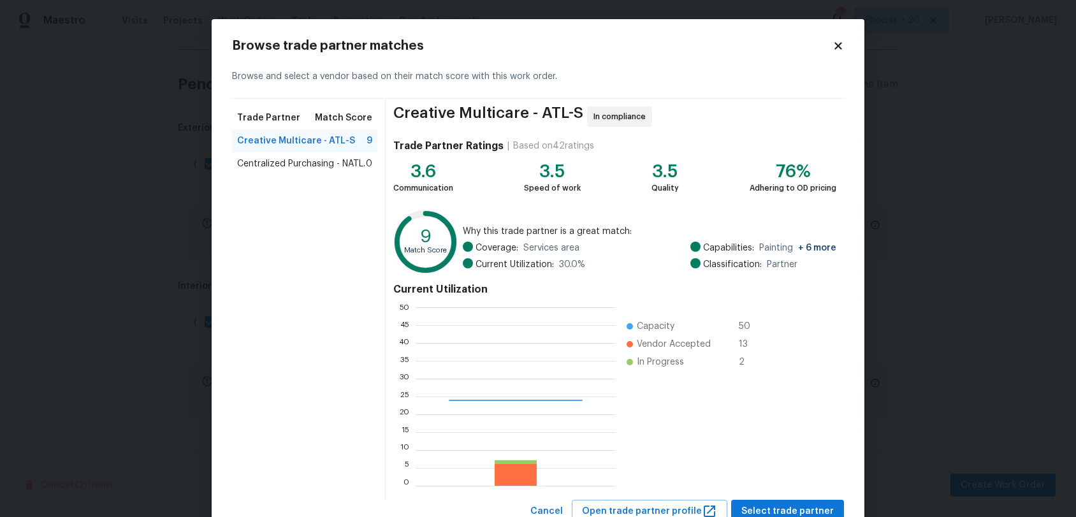
scroll to position [179, 200]
click at [352, 169] on span "Centralized Purchasing - NATL." at bounding box center [301, 164] width 128 height 13
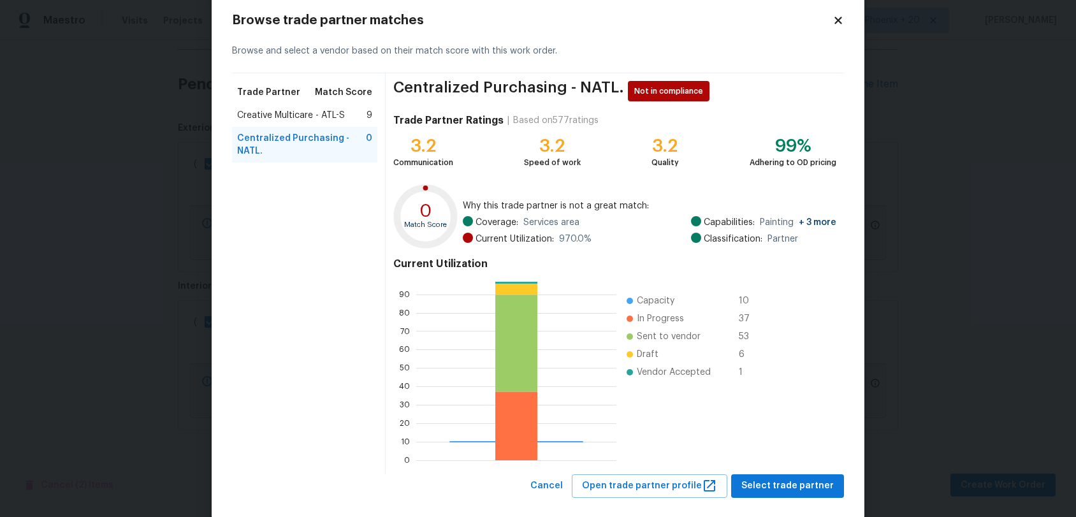
scroll to position [45, 0]
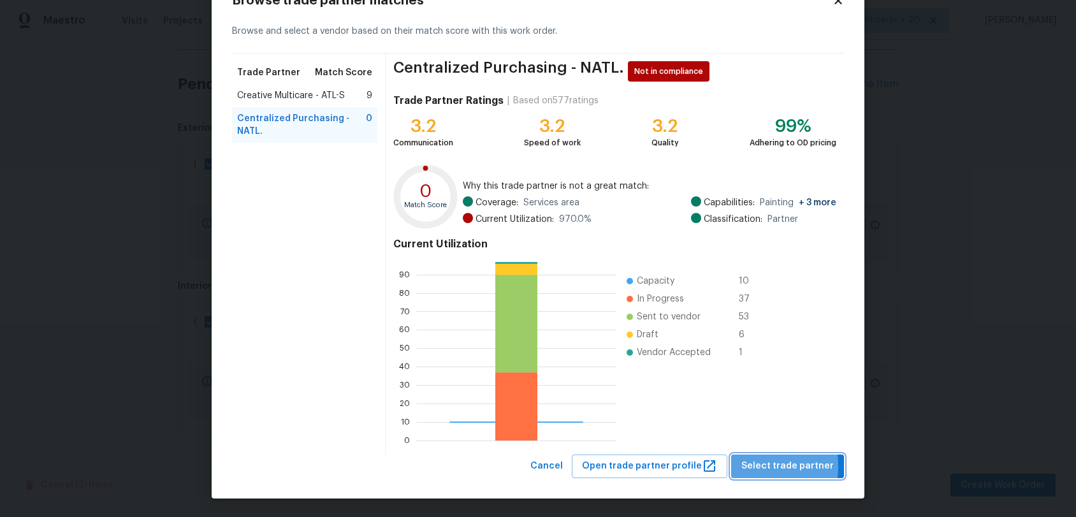
click at [750, 466] on span "Select trade partner" at bounding box center [788, 466] width 92 height 16
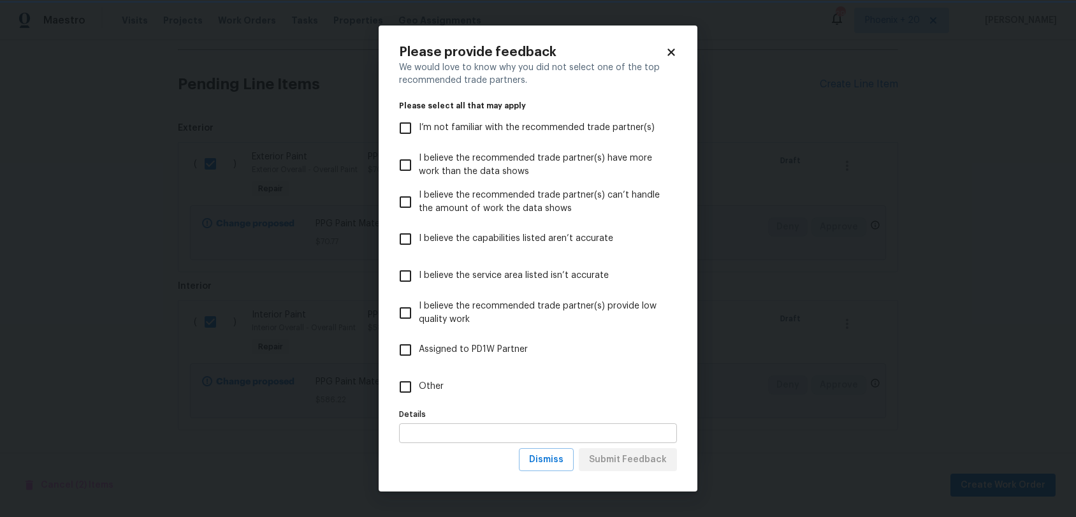
scroll to position [0, 0]
click at [492, 392] on label "Other" at bounding box center [529, 387] width 275 height 37
click at [419, 392] on input "Other" at bounding box center [405, 387] width 27 height 27
checkbox input "true"
click at [612, 478] on div "Please provide feedback We would love to know why you did not select one of the…" at bounding box center [538, 259] width 319 height 467
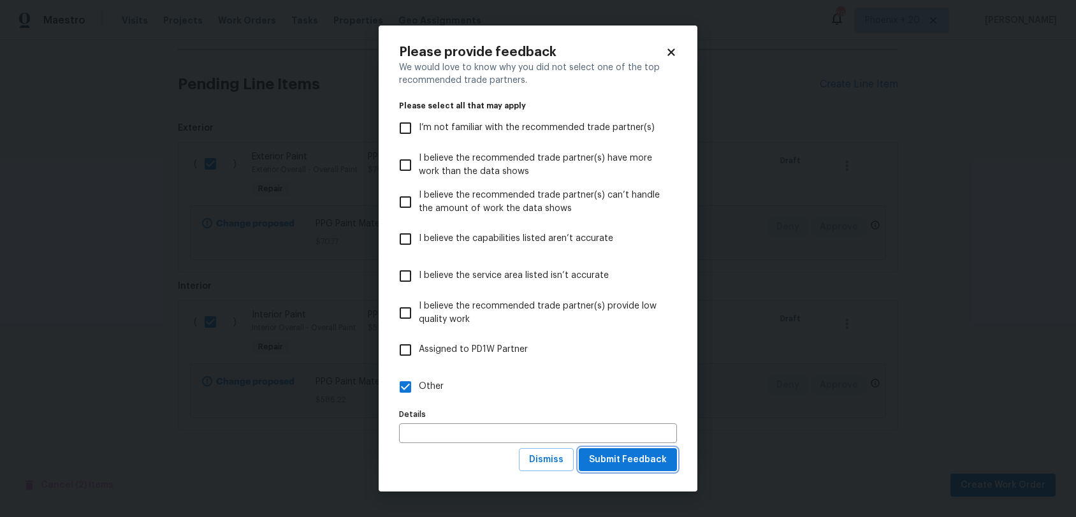
drag, startPoint x: 610, startPoint y: 464, endPoint x: 622, endPoint y: 461, distance: 13.0
click at [610, 464] on span "Submit Feedback" at bounding box center [628, 460] width 78 height 16
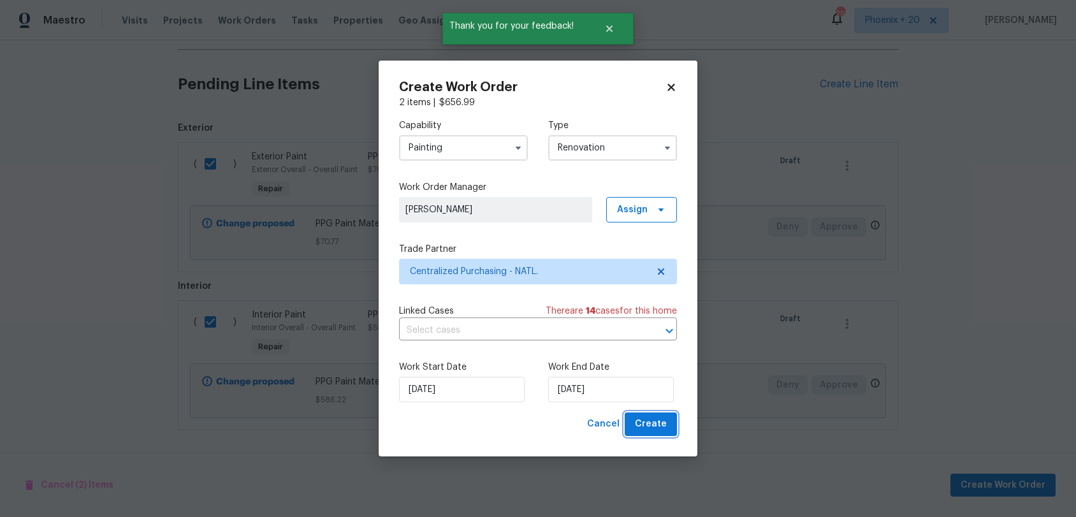
click at [638, 423] on span "Create" at bounding box center [651, 424] width 32 height 16
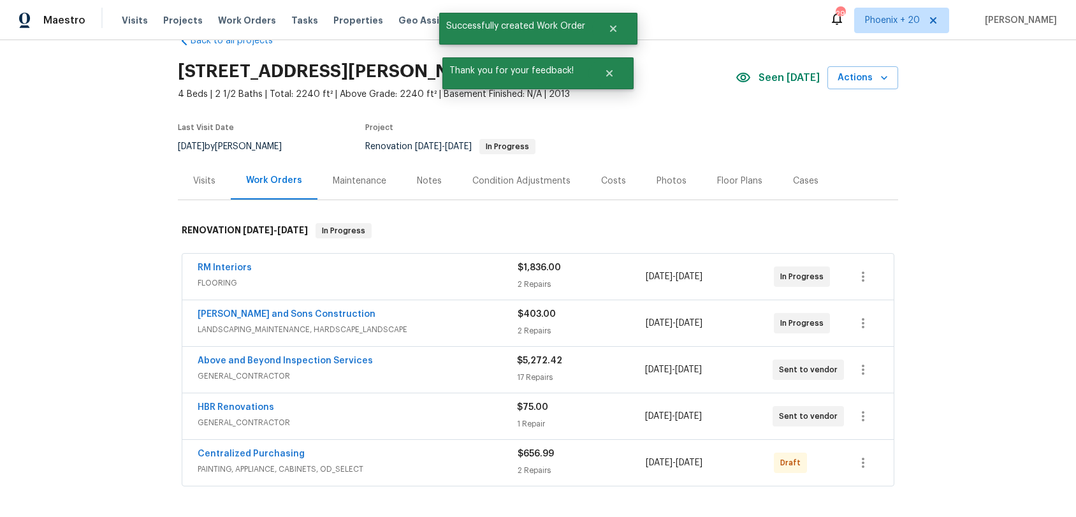
scroll to position [38, 0]
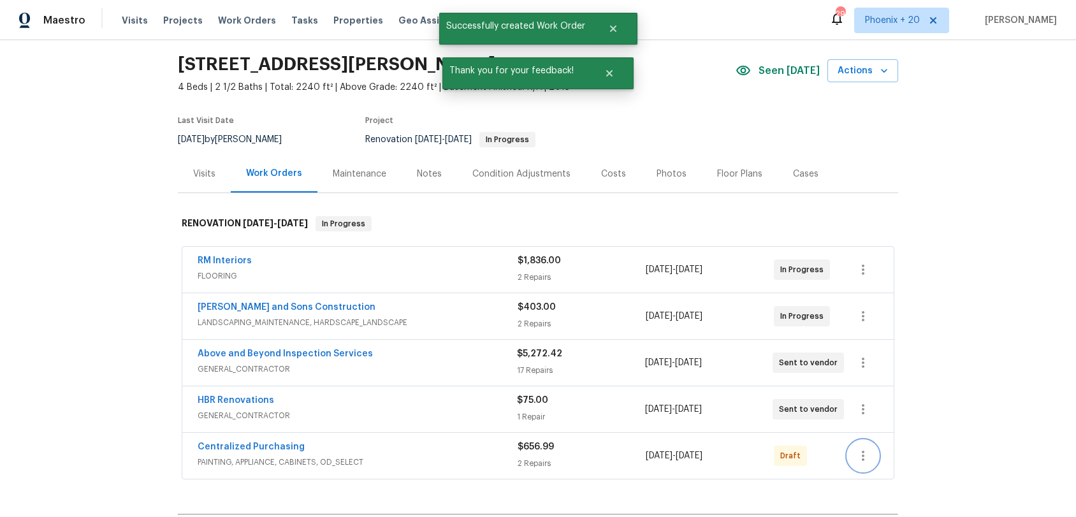
click at [866, 458] on icon "button" at bounding box center [863, 455] width 15 height 15
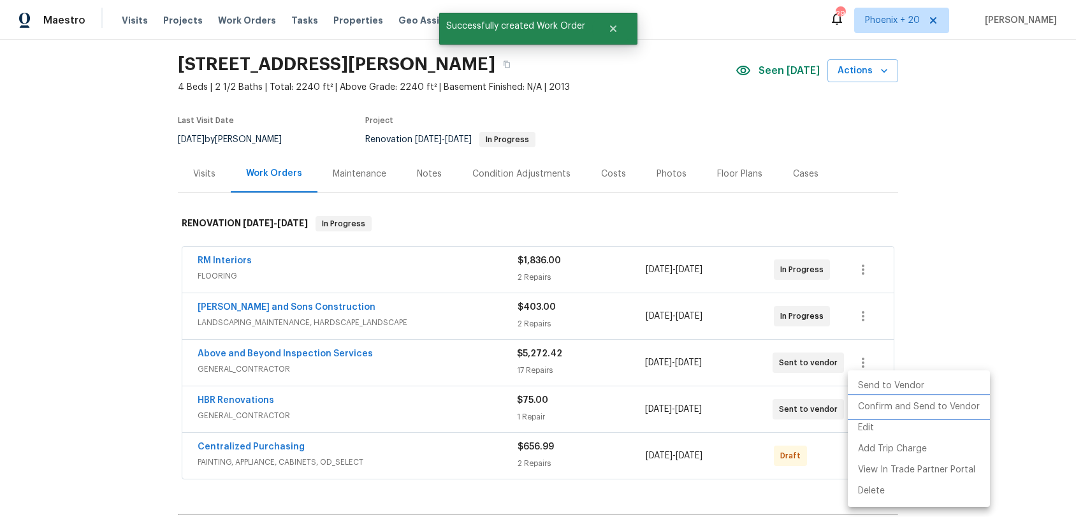
click at [873, 409] on li "Confirm and Send to Vendor" at bounding box center [919, 407] width 142 height 21
drag, startPoint x: 321, startPoint y: 460, endPoint x: 235, endPoint y: 453, distance: 87.0
click at [285, 458] on div at bounding box center [538, 258] width 1076 height 517
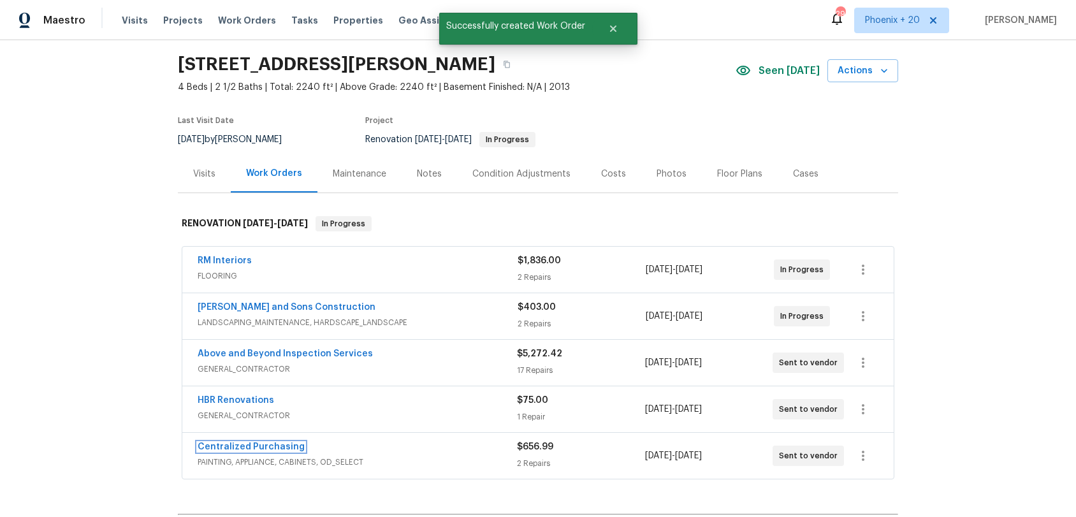
click at [236, 451] on link "Centralized Purchasing" at bounding box center [251, 447] width 107 height 9
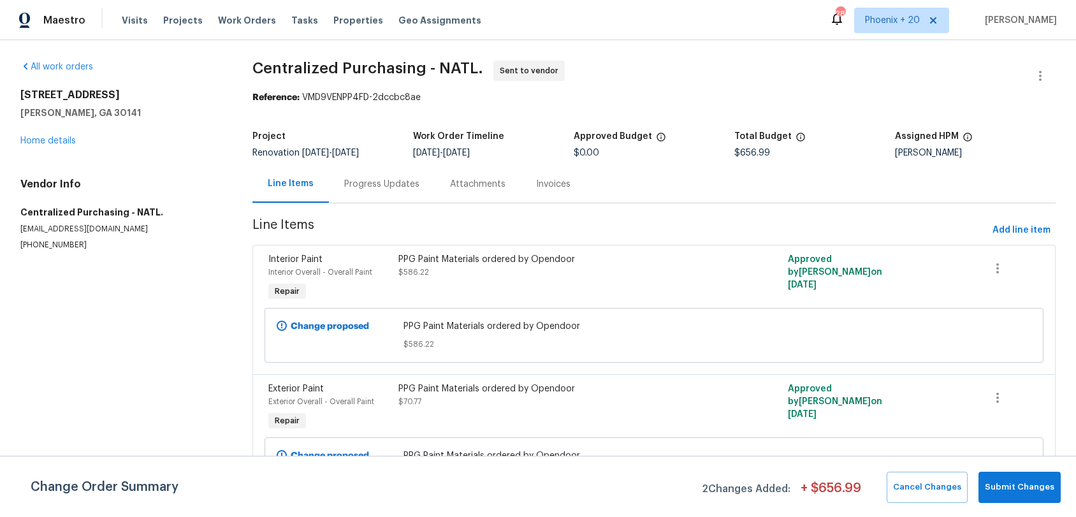
drag, startPoint x: 237, startPoint y: 18, endPoint x: 439, endPoint y: 34, distance: 202.8
click at [237, 18] on span "Work Orders" at bounding box center [247, 20] width 58 height 13
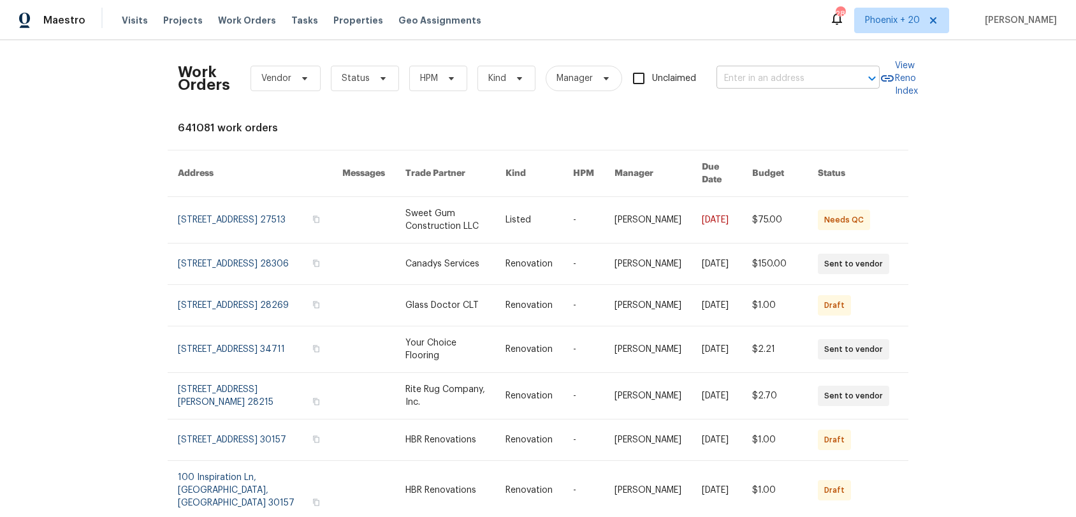
drag, startPoint x: 772, startPoint y: 47, endPoint x: 777, endPoint y: 73, distance: 26.6
click at [772, 47] on div "Work Orders Vendor Status HPM Kind Manager Unclaimed ​ View Reno Index 641081 w…" at bounding box center [538, 278] width 1076 height 477
click at [777, 73] on input "text" at bounding box center [781, 79] width 128 height 20
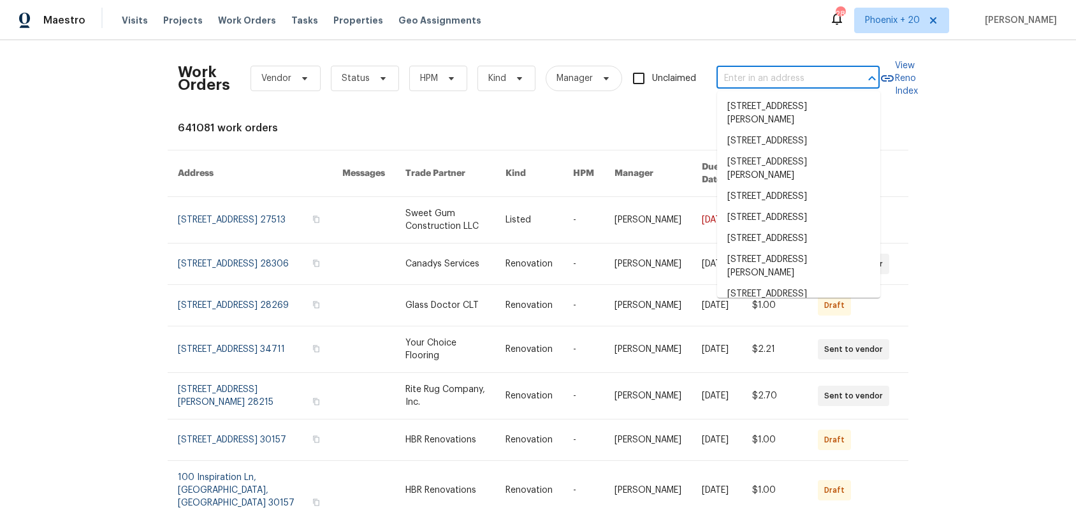
paste input "7108 Brekenridge Dr, Fort Worth, TX 76179"
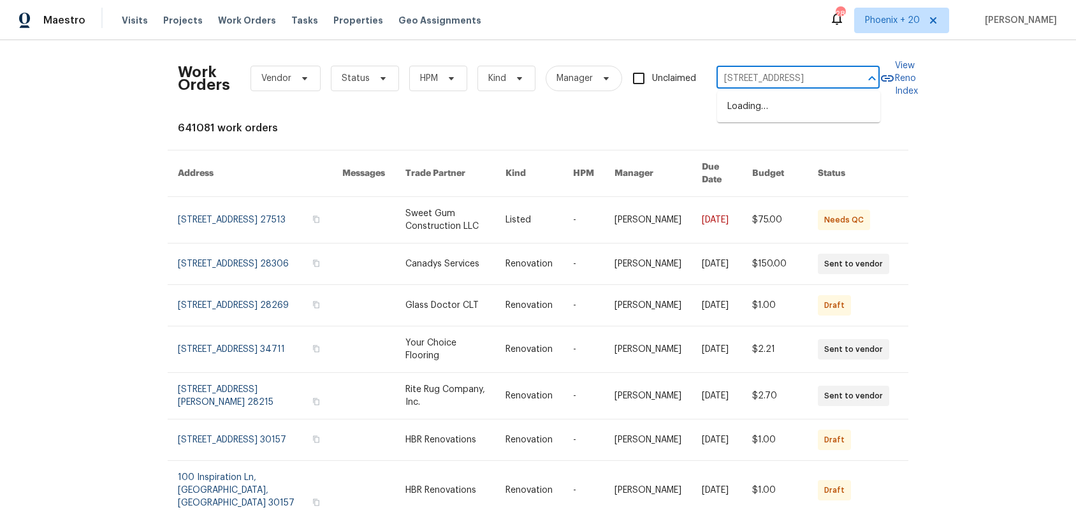
scroll to position [0, 55]
type input "7108 Brekenridge Dr, Fort Worth, TX 76179"
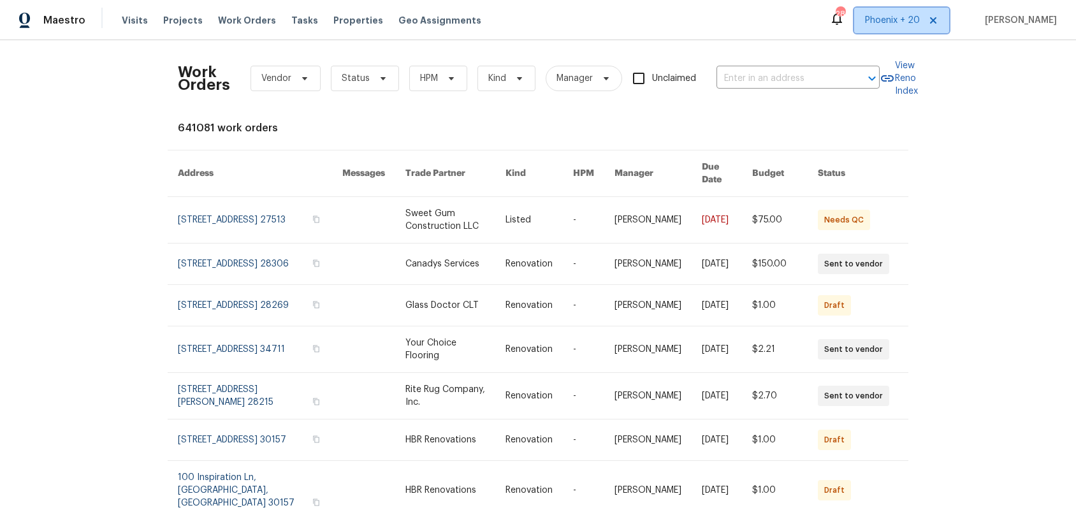
scroll to position [0, 0]
drag, startPoint x: 898, startPoint y: 14, endPoint x: 900, endPoint y: 36, distance: 21.8
click at [898, 15] on span "Phoenix + 20" at bounding box center [892, 20] width 55 height 13
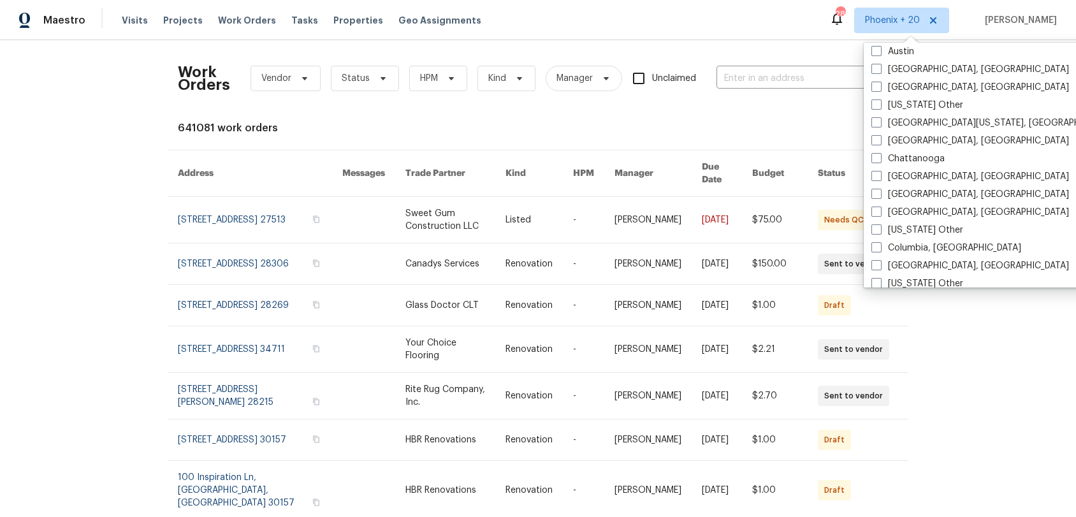
scroll to position [534, 0]
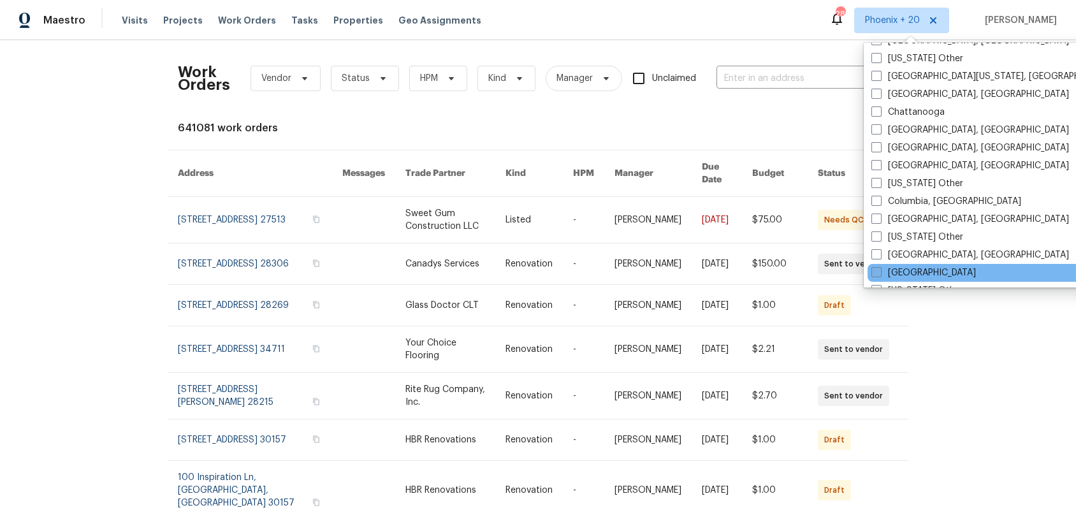
click at [902, 267] on label "[GEOGRAPHIC_DATA]" at bounding box center [924, 273] width 105 height 13
click at [880, 267] on input "[GEOGRAPHIC_DATA]" at bounding box center [876, 271] width 8 height 8
checkbox input "true"
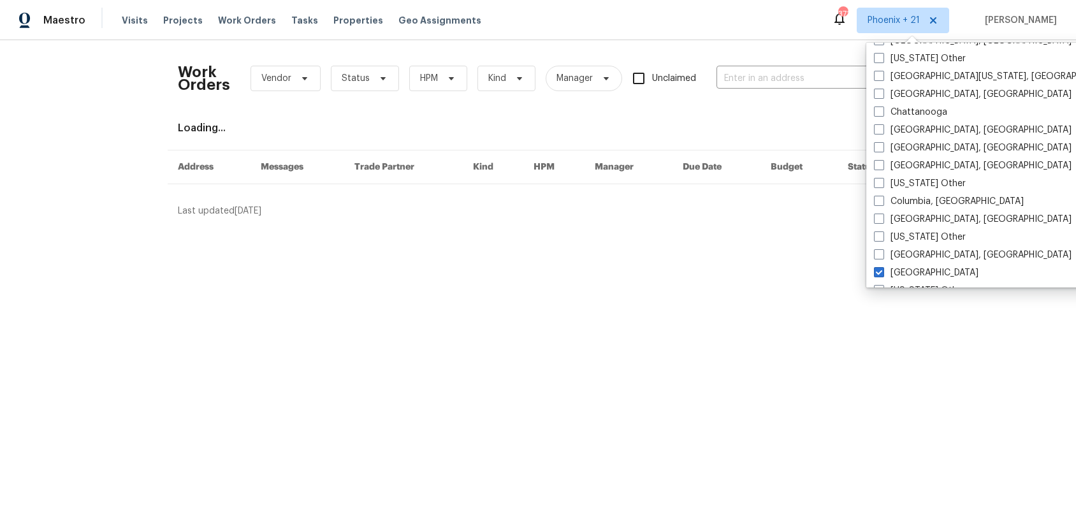
click at [781, 57] on div "Work Orders Vendor Status HPM Kind Manager Unclaimed ​" at bounding box center [529, 78] width 702 height 56
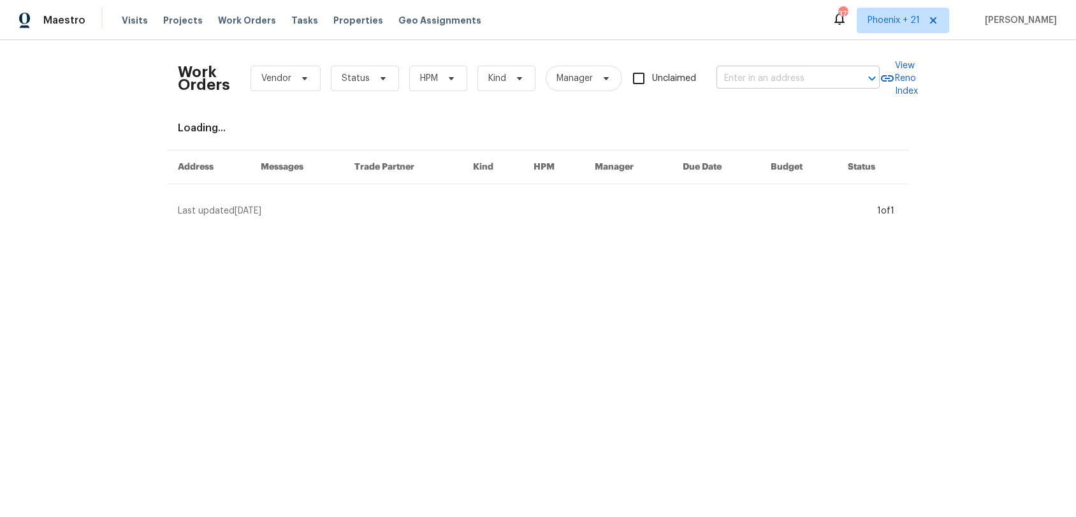
click at [784, 80] on input "text" at bounding box center [781, 79] width 128 height 20
paste input "7108 Brekenridge Dr, Fort Worth, TX 76179"
type input "7108 Brekenridge Dr, Fort Worth, TX 76179"
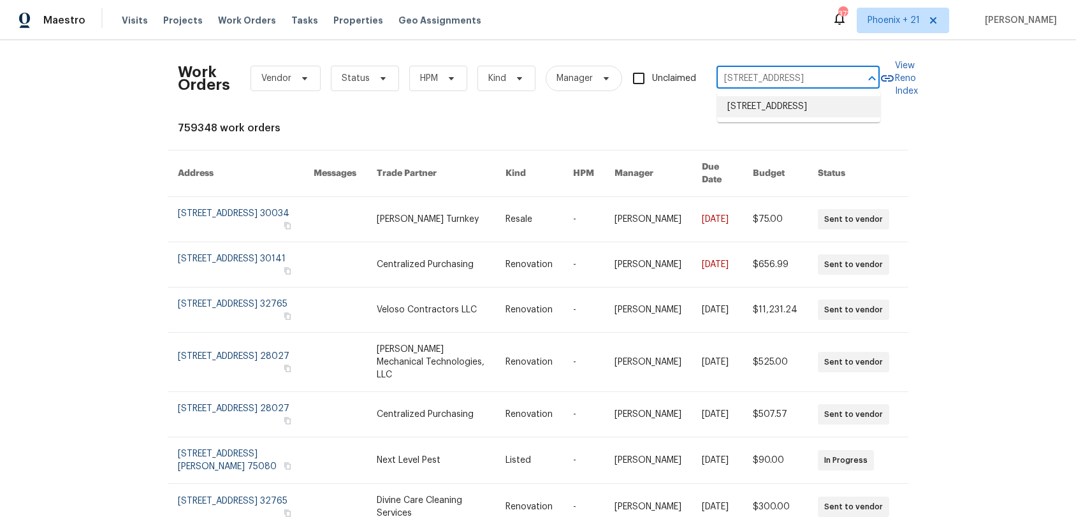
click at [770, 110] on li "7108 Brekenridge Dr, Fort Worth, TX 76179" at bounding box center [798, 106] width 163 height 21
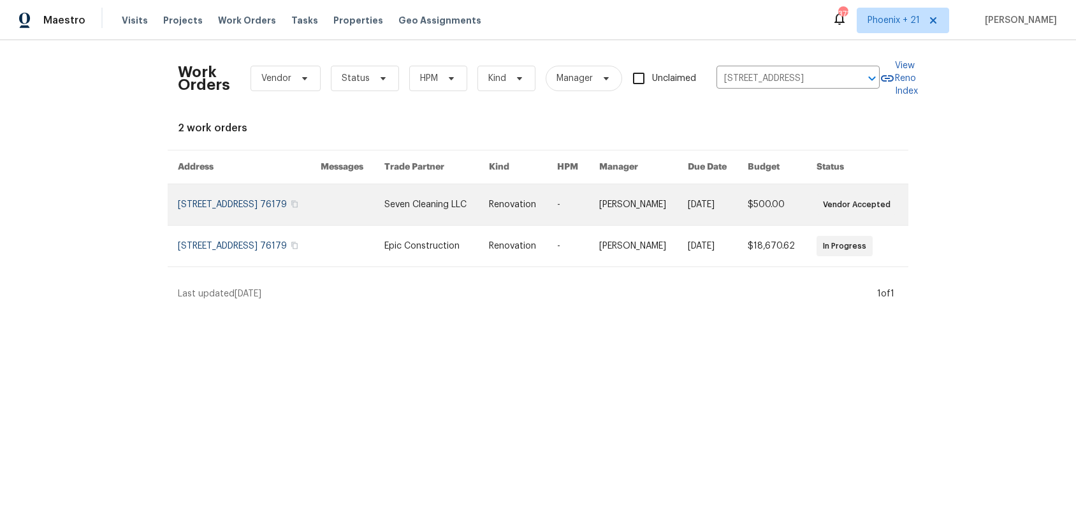
click at [453, 216] on link at bounding box center [437, 204] width 104 height 41
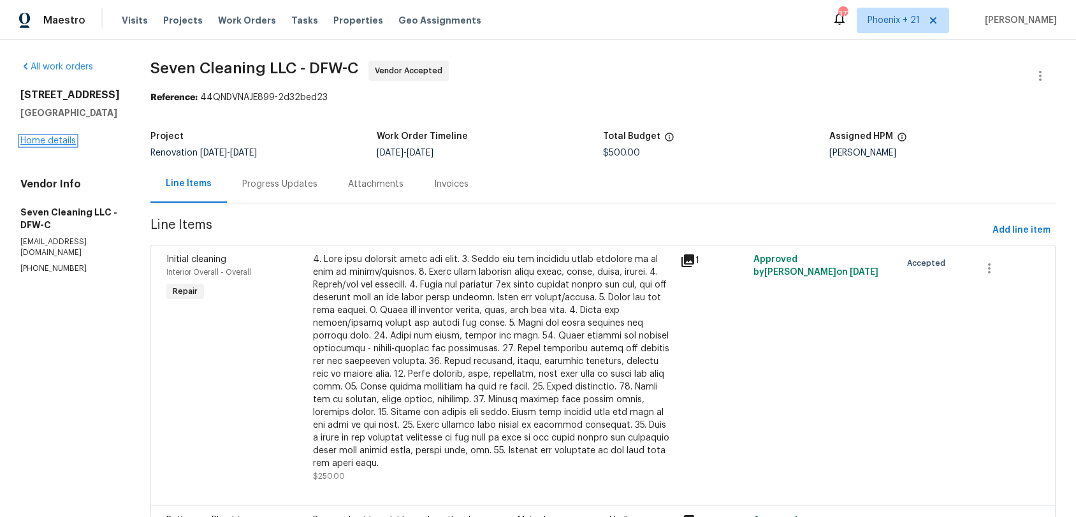
click at [45, 138] on link "Home details" at bounding box center [47, 140] width 55 height 9
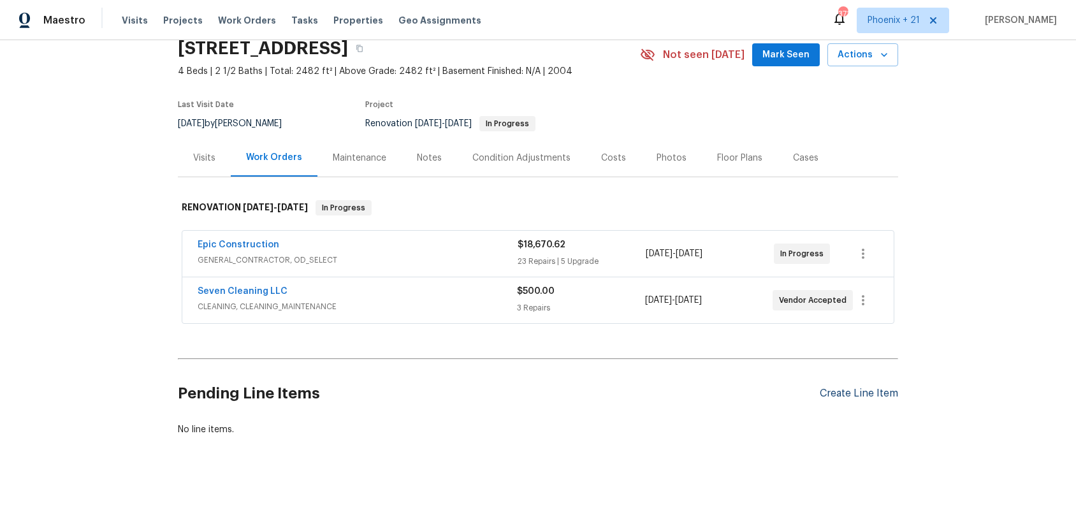
drag, startPoint x: 898, startPoint y: 386, endPoint x: 889, endPoint y: 392, distance: 11.5
click at [898, 388] on div "Back to all projects 7108 Brekenridge Dr, Fort Worth, TX 76179 4 Beds | 2 1/2 B…" at bounding box center [538, 278] width 1076 height 477
click at [888, 393] on div "Create Line Item" at bounding box center [859, 396] width 78 height 12
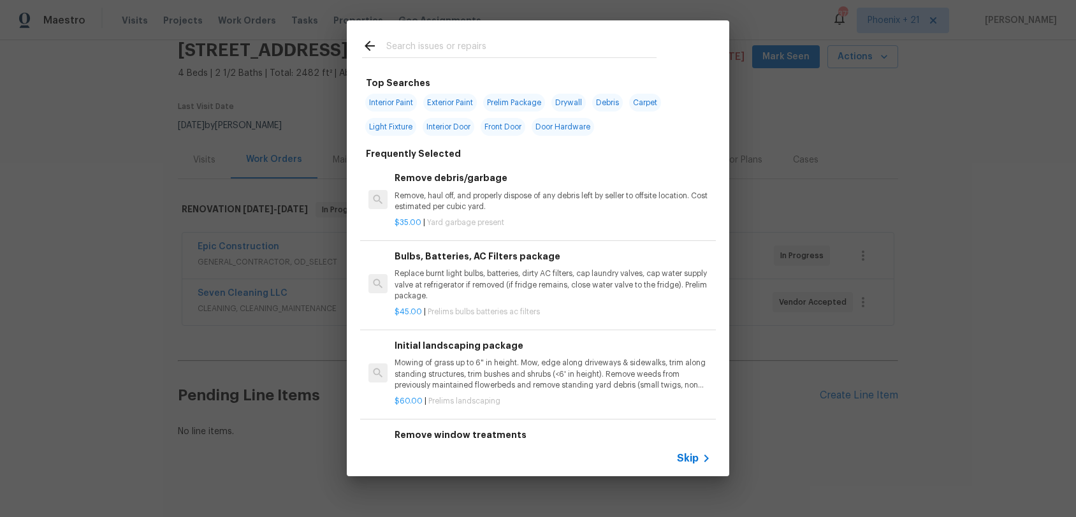
click at [490, 52] on input "text" at bounding box center [521, 47] width 270 height 19
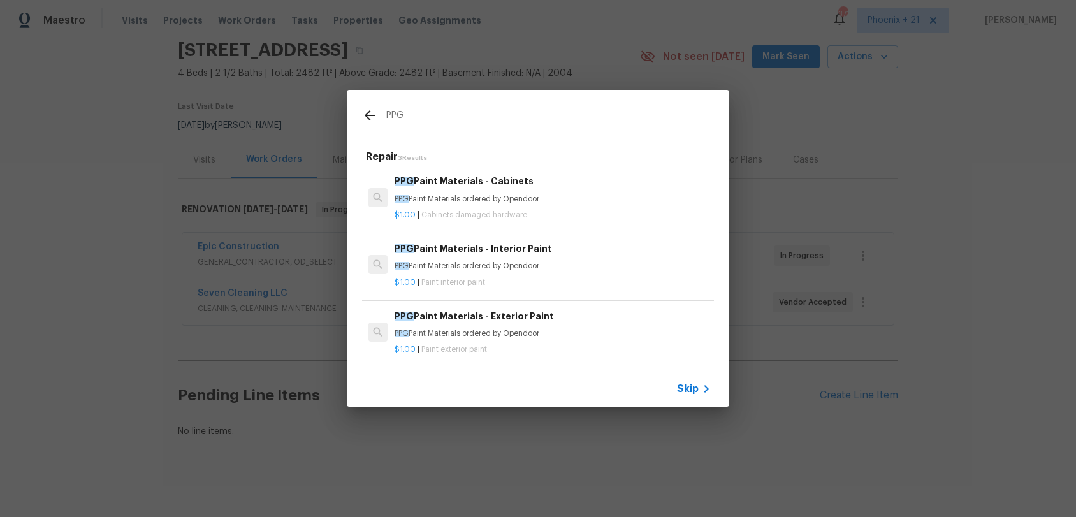
type input "PPG"
click at [566, 247] on h6 "PPG Paint Materials - Interior Paint" at bounding box center [553, 249] width 316 height 14
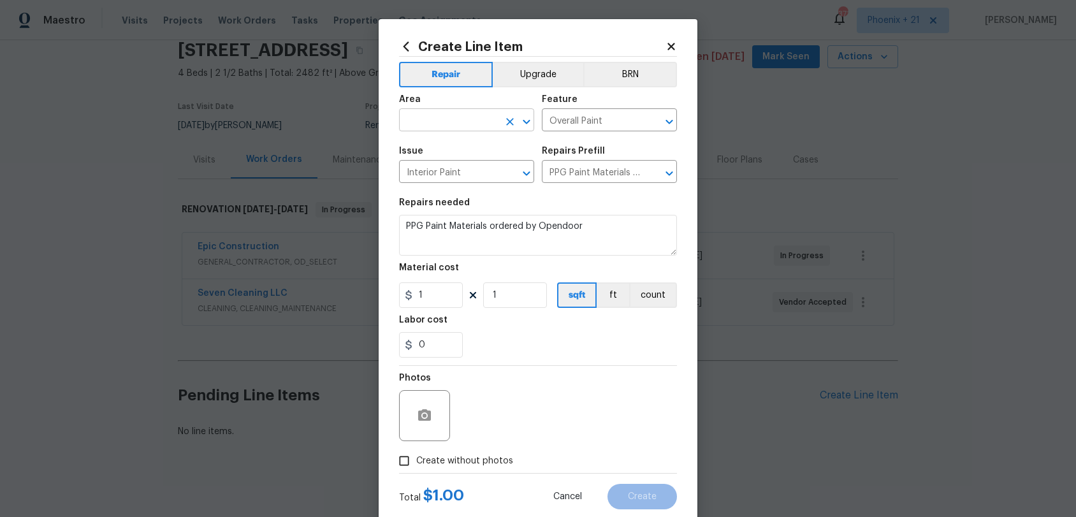
click at [448, 131] on input "text" at bounding box center [448, 122] width 99 height 20
click at [470, 173] on li "Interior Overall" at bounding box center [466, 171] width 135 height 21
type input "Interior Overall"
drag, startPoint x: 446, startPoint y: 295, endPoint x: 402, endPoint y: 291, distance: 44.8
click at [402, 291] on input "1" at bounding box center [431, 295] width 64 height 26
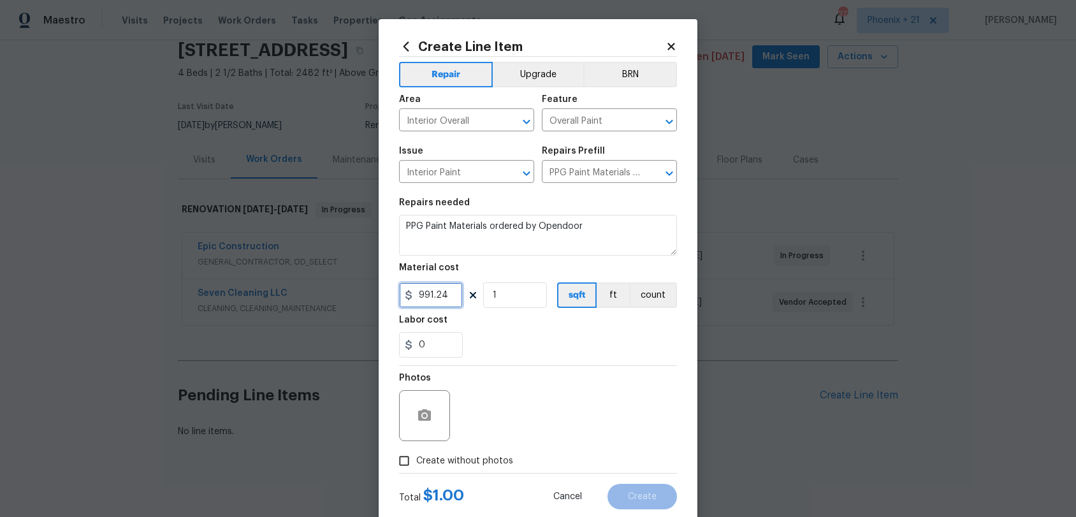
type input "991.24"
click at [469, 455] on span "Create without photos" at bounding box center [464, 461] width 97 height 13
click at [416, 455] on input "Create without photos" at bounding box center [404, 461] width 24 height 24
checkbox input "true"
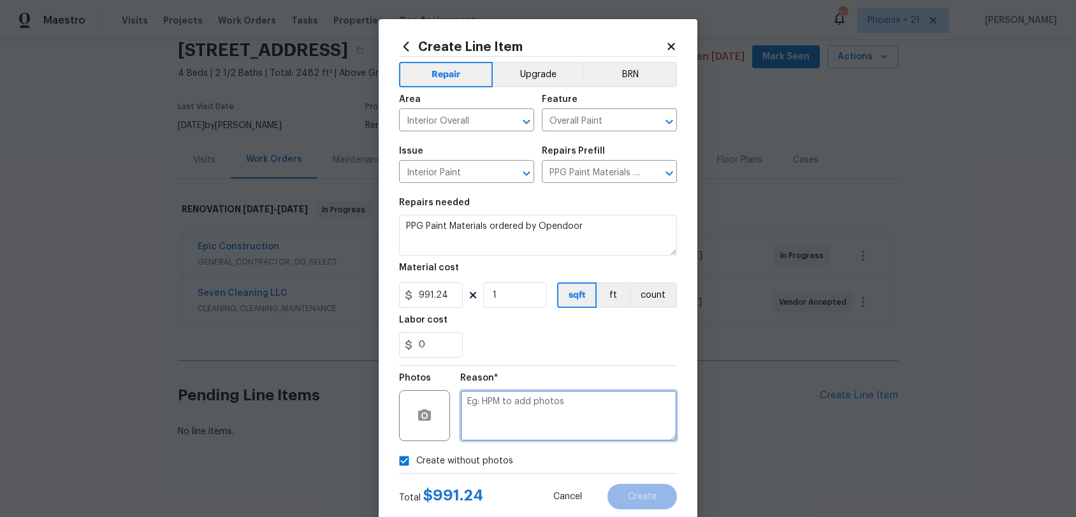
click at [492, 436] on textarea at bounding box center [568, 415] width 217 height 51
type textarea "NA"
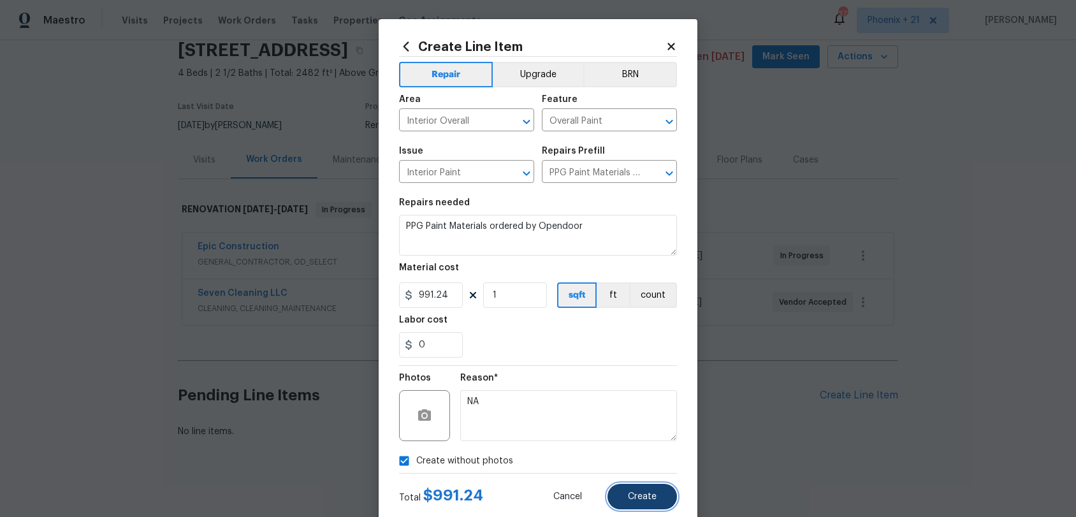
click at [642, 481] on span "Create" at bounding box center [642, 497] width 29 height 10
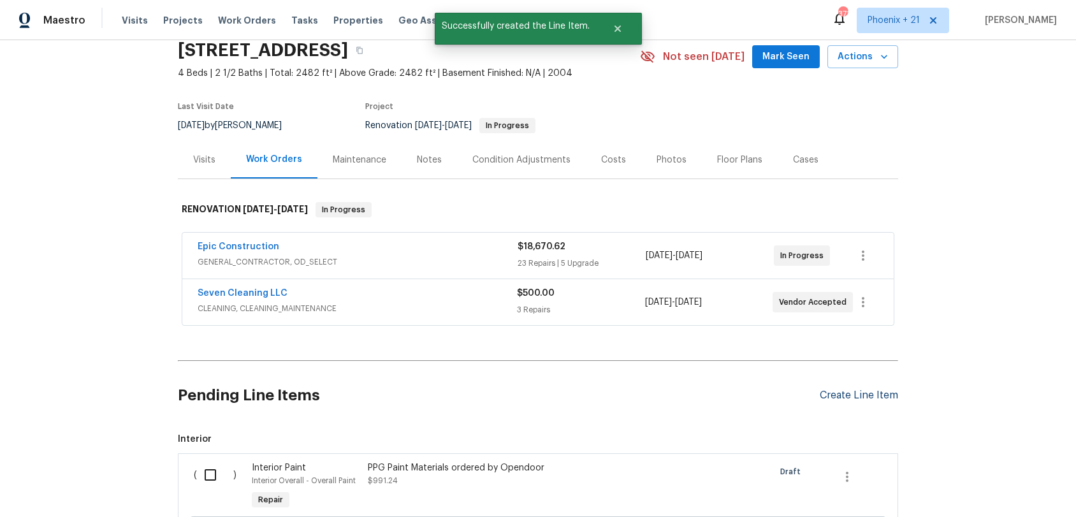
click at [844, 393] on div "Create Line Item" at bounding box center [859, 396] width 78 height 12
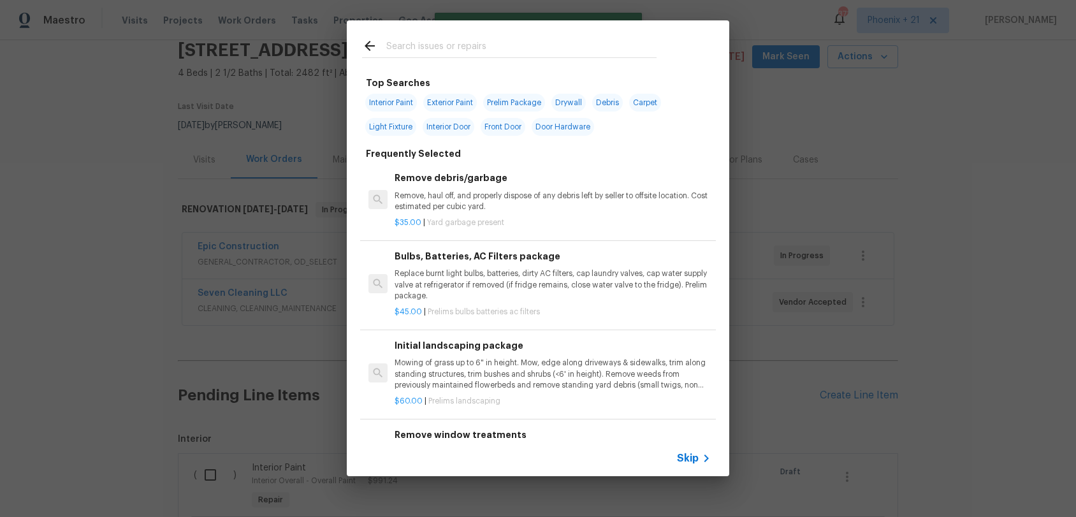
click at [465, 43] on input "text" at bounding box center [521, 47] width 270 height 19
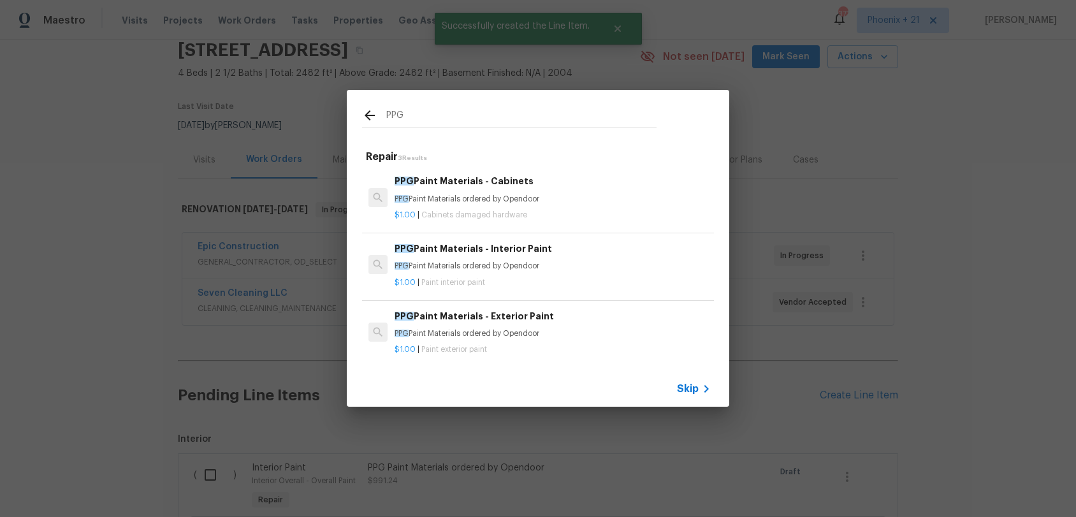
type input "PPG"
click at [562, 174] on h6 "PPG Paint Materials - Cabinets" at bounding box center [553, 181] width 316 height 14
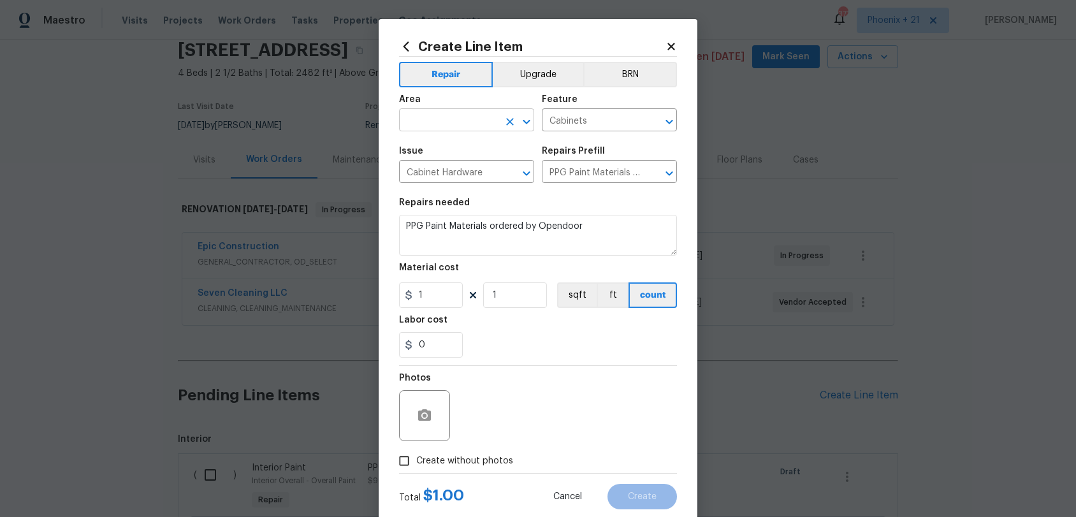
click at [453, 120] on input "text" at bounding box center [448, 122] width 99 height 20
click at [464, 171] on li "Interior Overall" at bounding box center [466, 171] width 135 height 21
type input "Interior Overall"
drag, startPoint x: 416, startPoint y: 294, endPoint x: 407, endPoint y: 293, distance: 9.0
click at [407, 293] on div "1" at bounding box center [431, 295] width 64 height 26
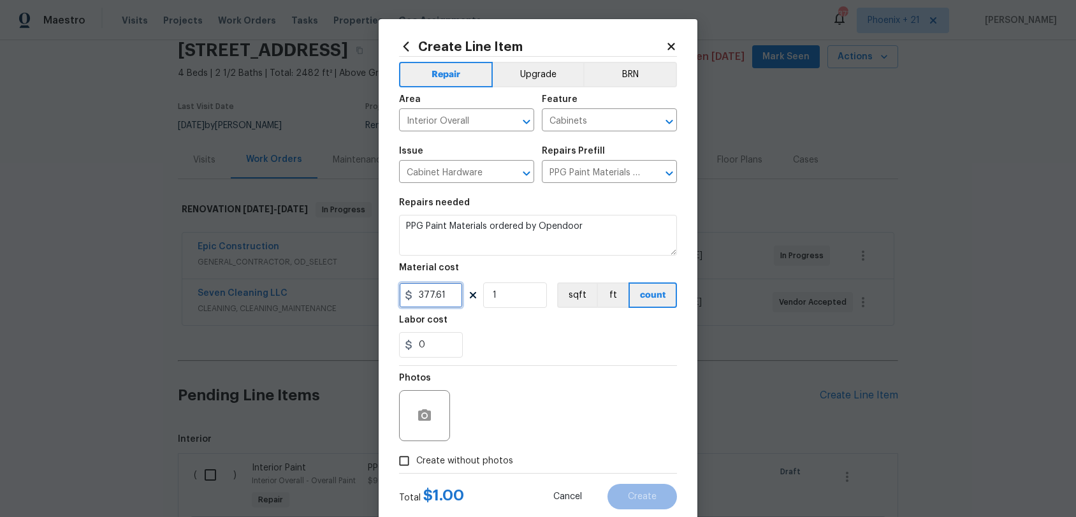
type input "377.61"
click at [471, 462] on span "Create without photos" at bounding box center [464, 461] width 97 height 13
click at [416, 462] on input "Create without photos" at bounding box center [404, 461] width 24 height 24
checkbox input "true"
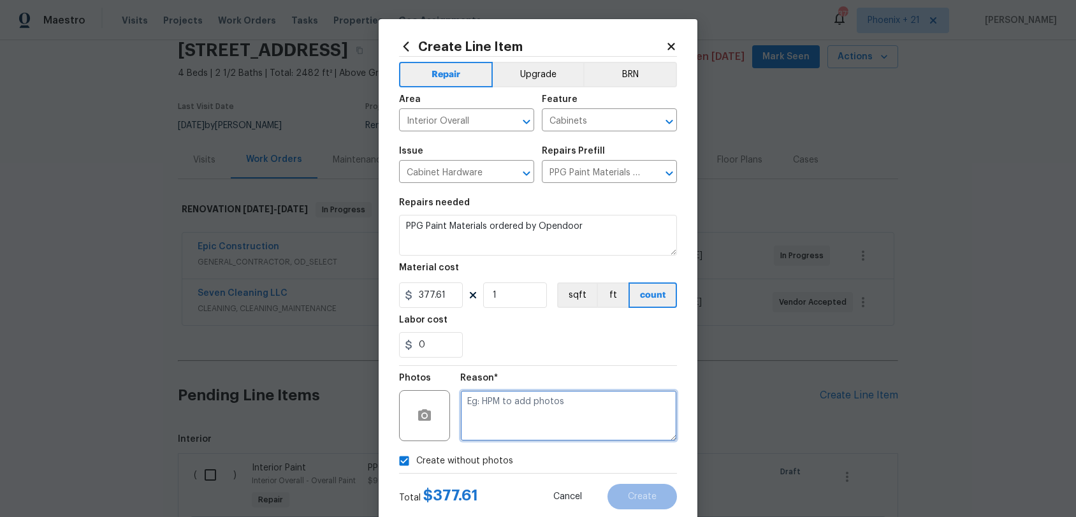
click at [489, 429] on textarea at bounding box center [568, 415] width 217 height 51
type textarea "NA"
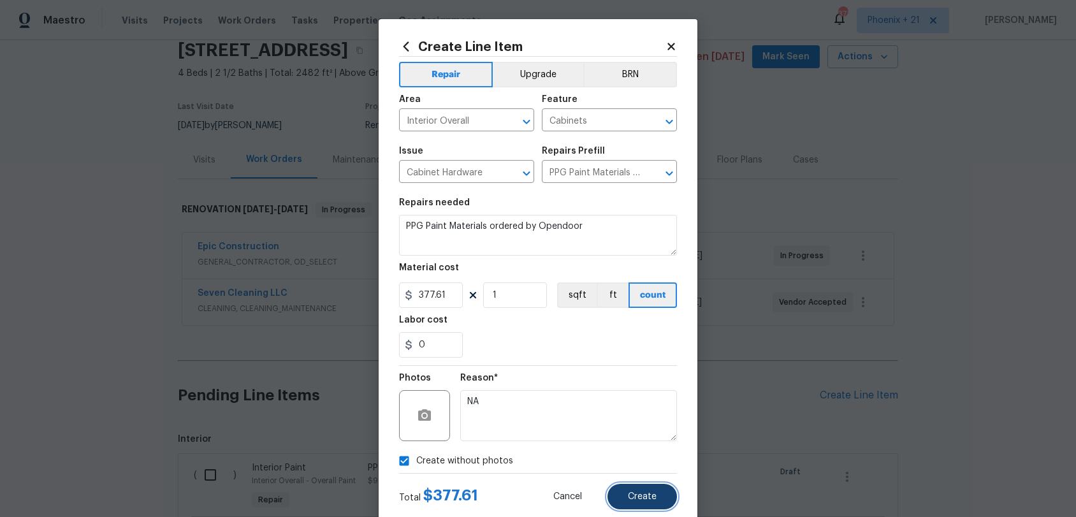
click at [652, 481] on span "Create" at bounding box center [642, 497] width 29 height 10
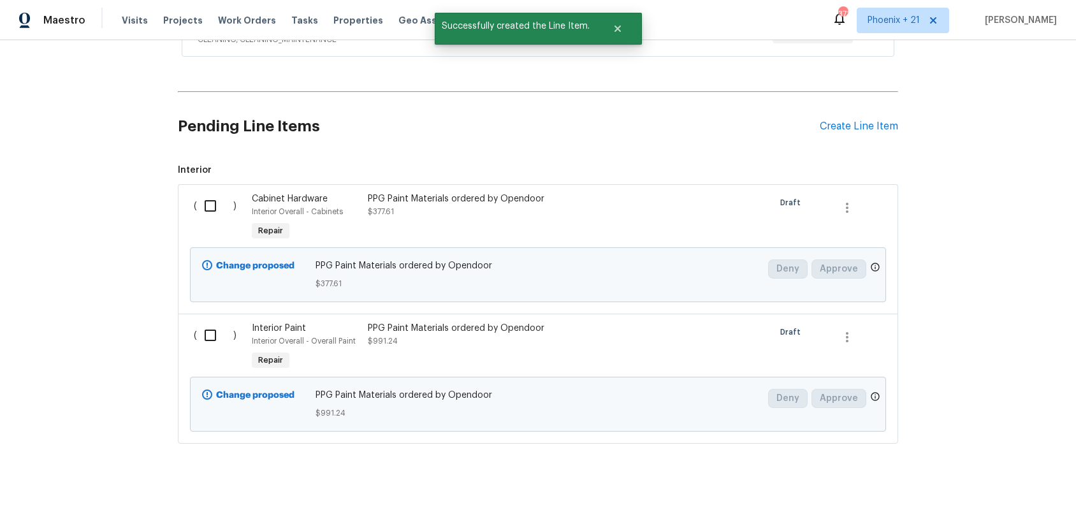
scroll to position [335, 0]
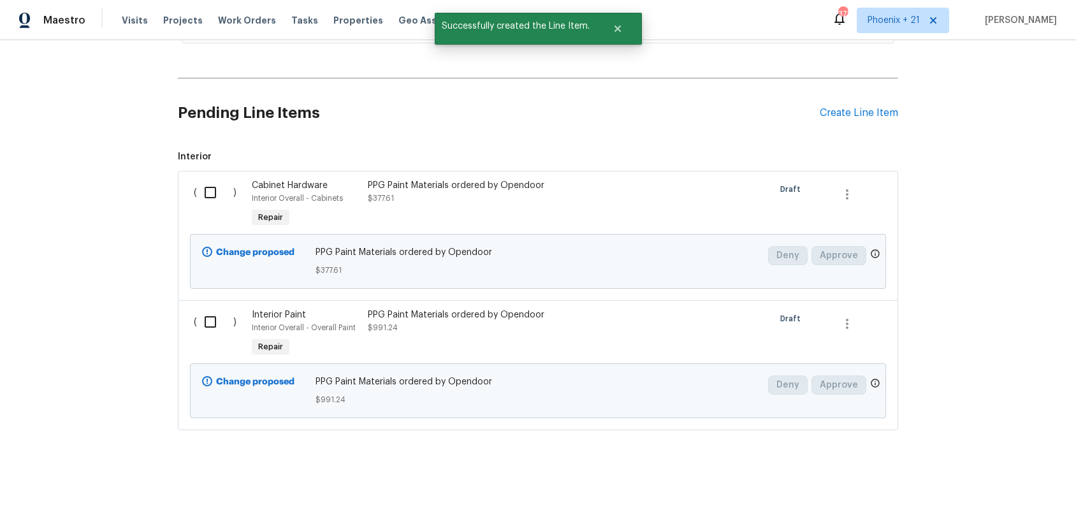
click at [214, 210] on div "( )" at bounding box center [219, 204] width 58 height 59
click at [207, 196] on input "checkbox" at bounding box center [215, 192] width 36 height 27
checkbox input "true"
click at [210, 323] on input "checkbox" at bounding box center [215, 322] width 36 height 27
checkbox input "true"
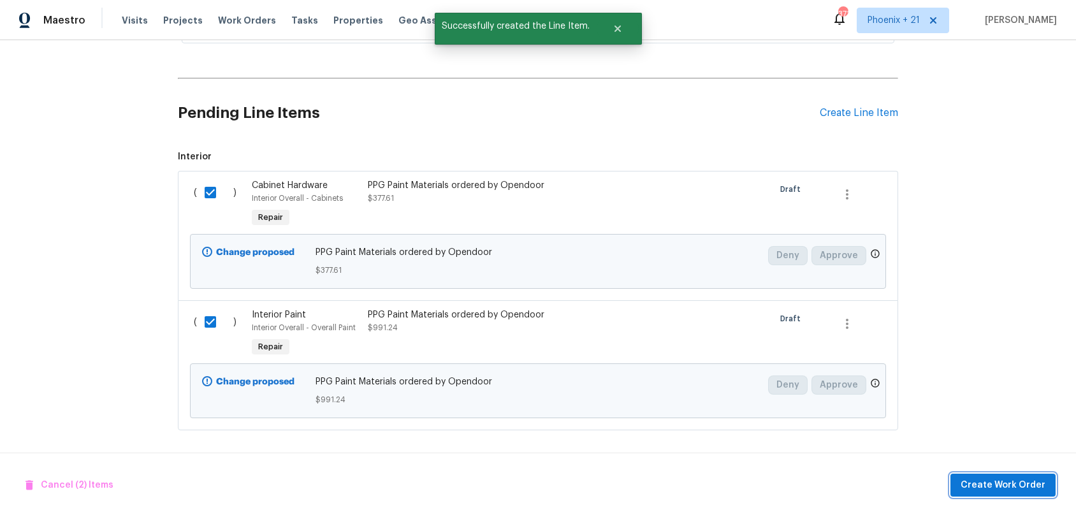
click at [1002, 476] on button "Create Work Order" at bounding box center [1003, 486] width 105 height 24
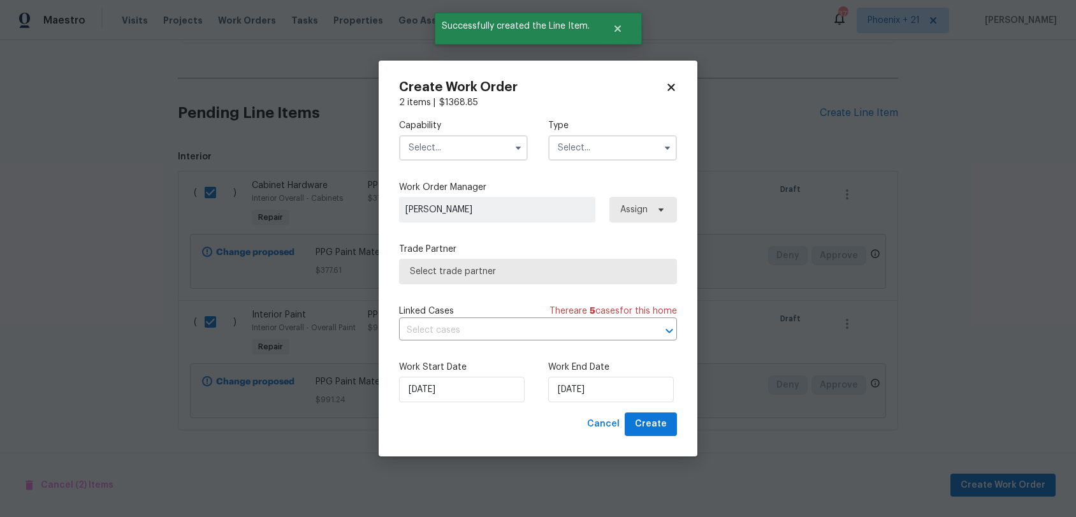
click at [466, 146] on input "text" at bounding box center [463, 148] width 129 height 26
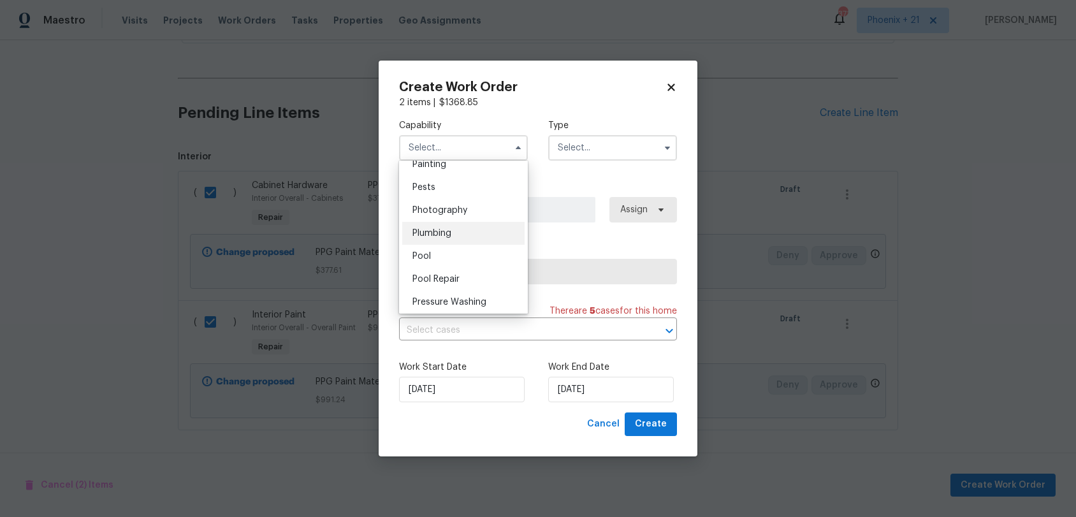
scroll to position [1057, 0]
click at [457, 191] on div "Painting" at bounding box center [463, 189] width 122 height 23
type input "Painting"
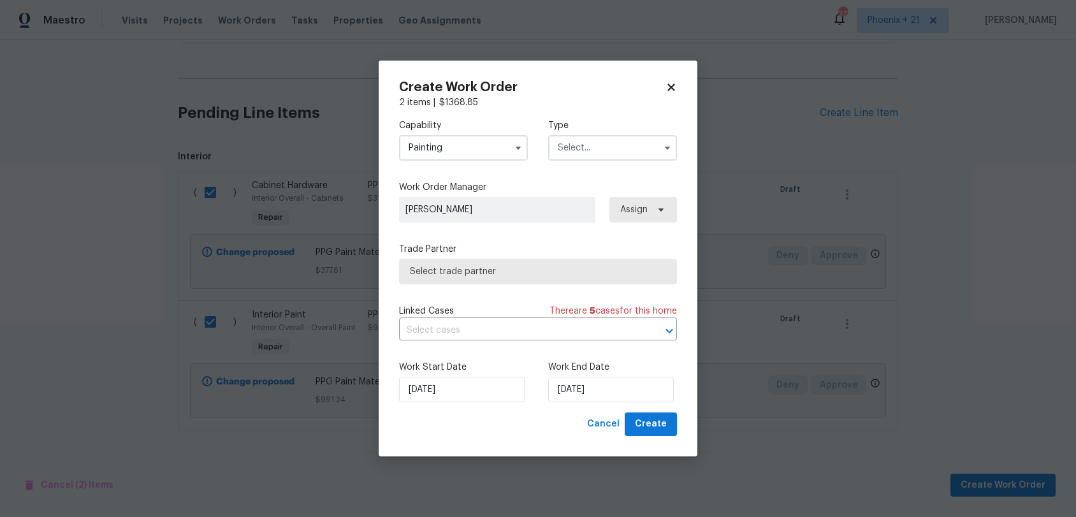
click at [579, 143] on input "text" at bounding box center [612, 148] width 129 height 26
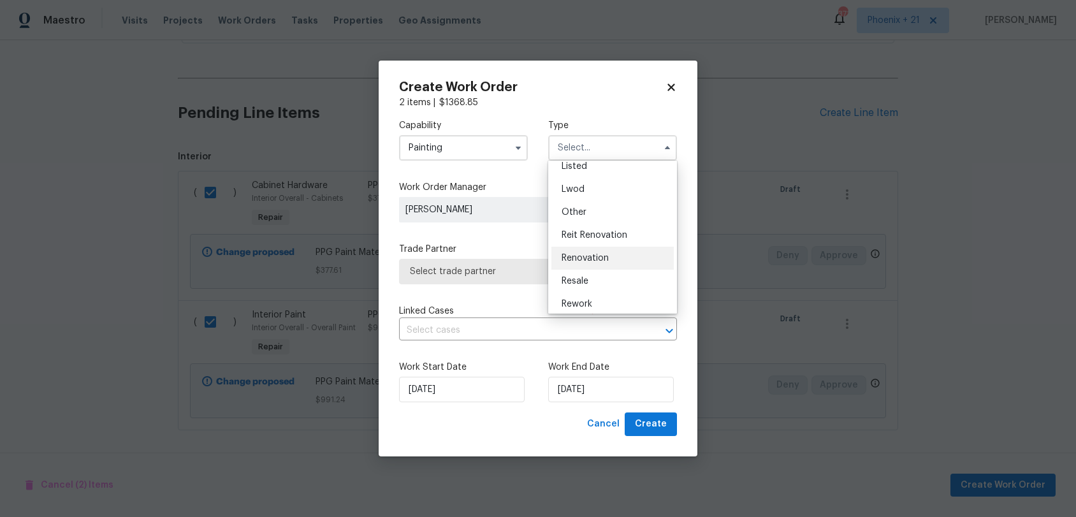
scroll to position [152, 0]
drag, startPoint x: 594, startPoint y: 230, endPoint x: 635, endPoint y: 221, distance: 42.4
click at [594, 230] on span "Renovation" at bounding box center [585, 230] width 47 height 9
type input "Renovation"
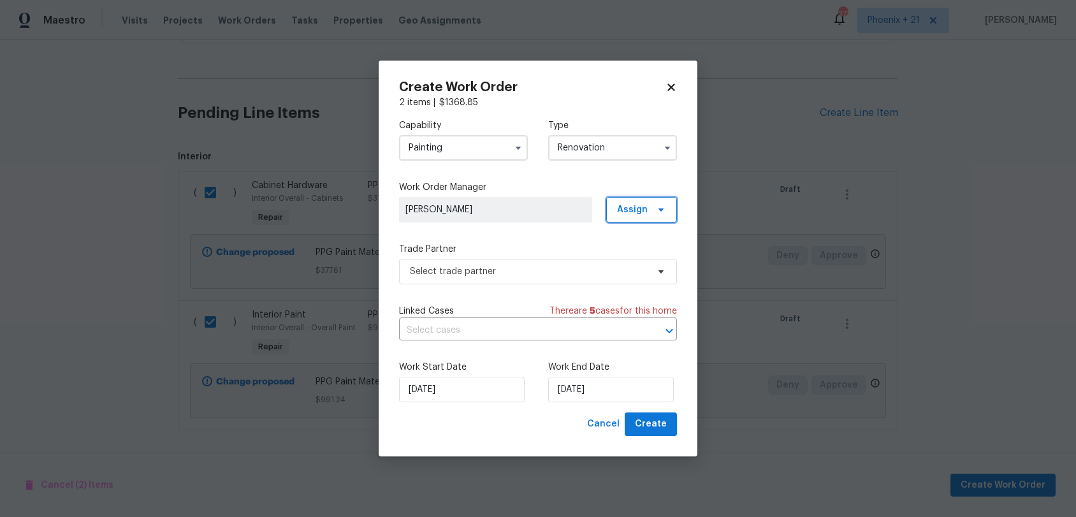
drag, startPoint x: 651, startPoint y: 213, endPoint x: 648, endPoint y: 228, distance: 15.6
click at [651, 214] on span "Assign" at bounding box center [641, 210] width 71 height 26
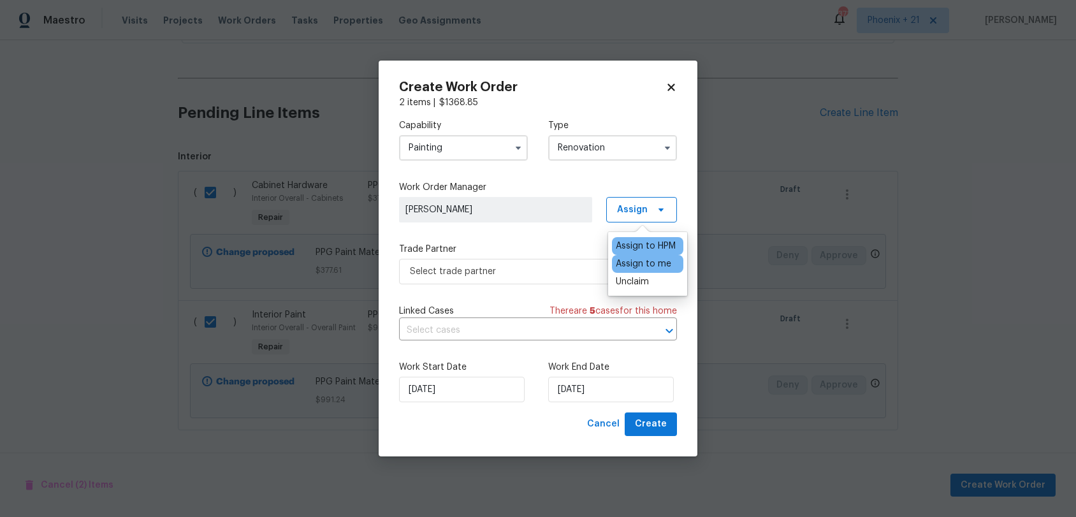
click at [644, 260] on div "Assign to me" at bounding box center [643, 264] width 55 height 13
click at [520, 274] on span "Select trade partner" at bounding box center [529, 271] width 238 height 13
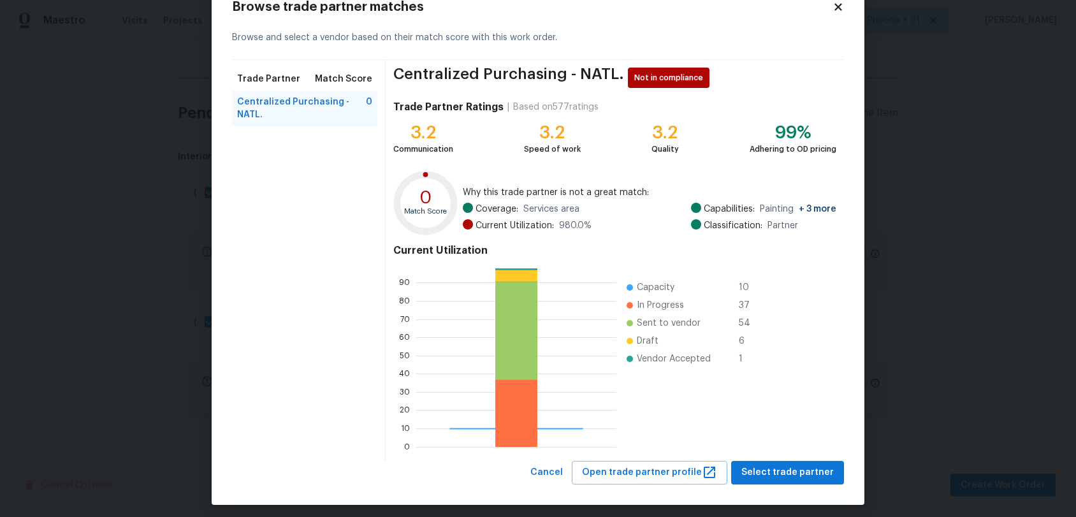
scroll to position [45, 0]
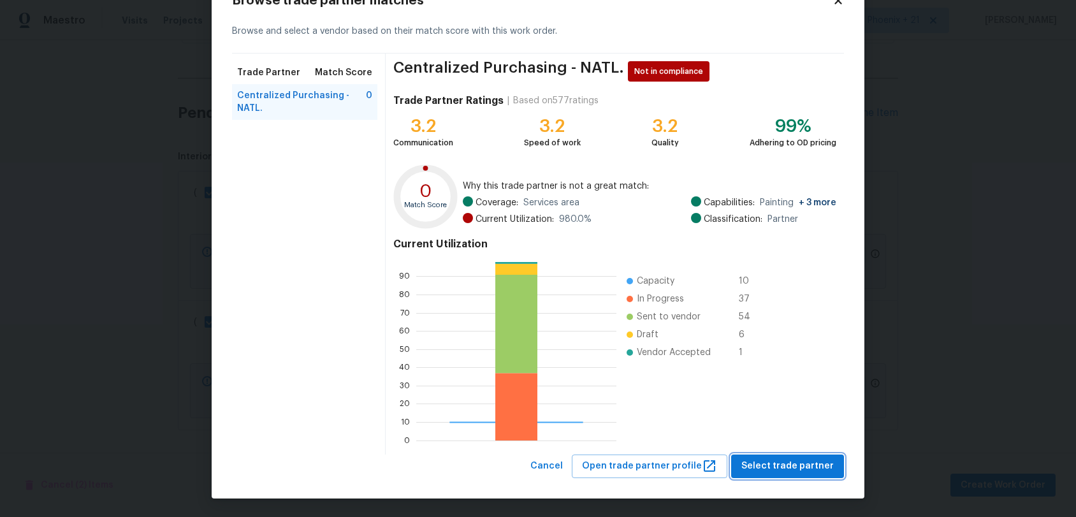
click at [754, 462] on span "Select trade partner" at bounding box center [788, 466] width 92 height 16
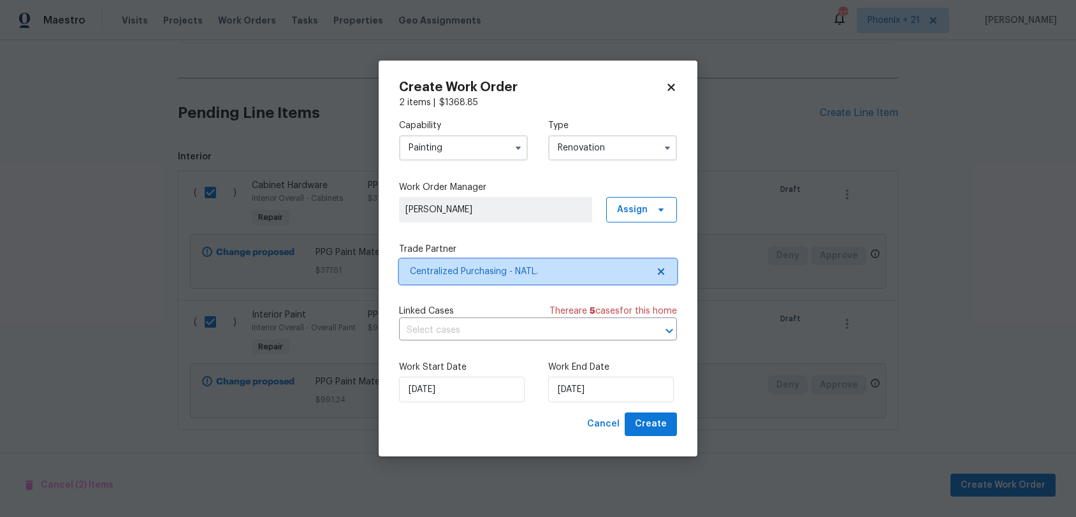
scroll to position [0, 0]
click at [670, 433] on button "Create" at bounding box center [651, 425] width 52 height 24
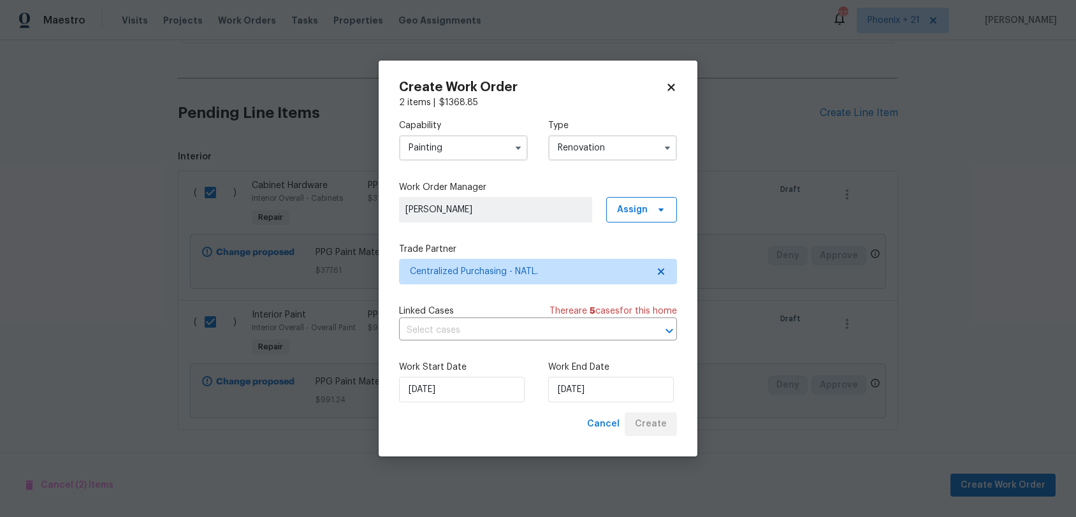
scroll to position [106, 0]
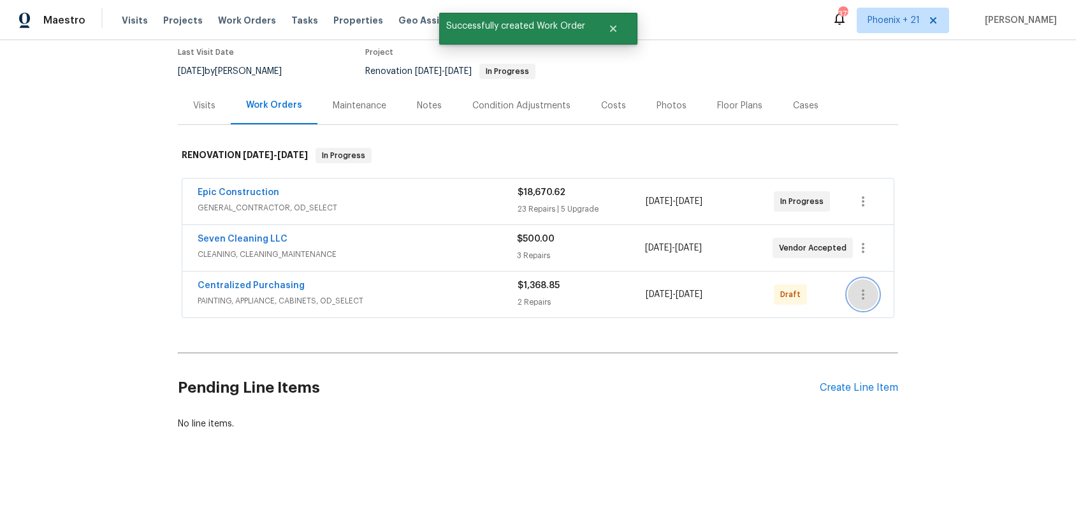
click at [856, 300] on icon "button" at bounding box center [863, 294] width 15 height 15
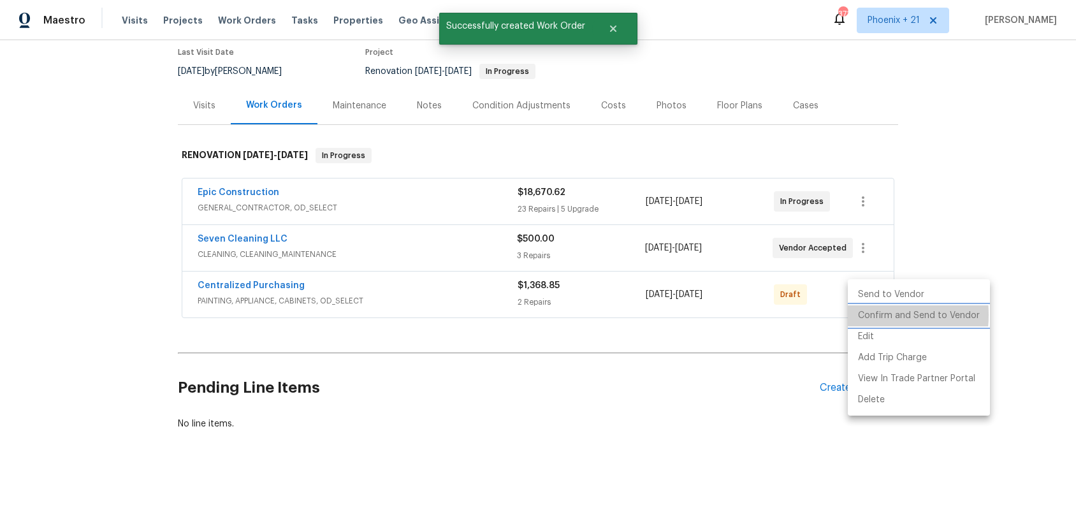
click at [860, 315] on li "Confirm and Send to Vendor" at bounding box center [919, 315] width 142 height 21
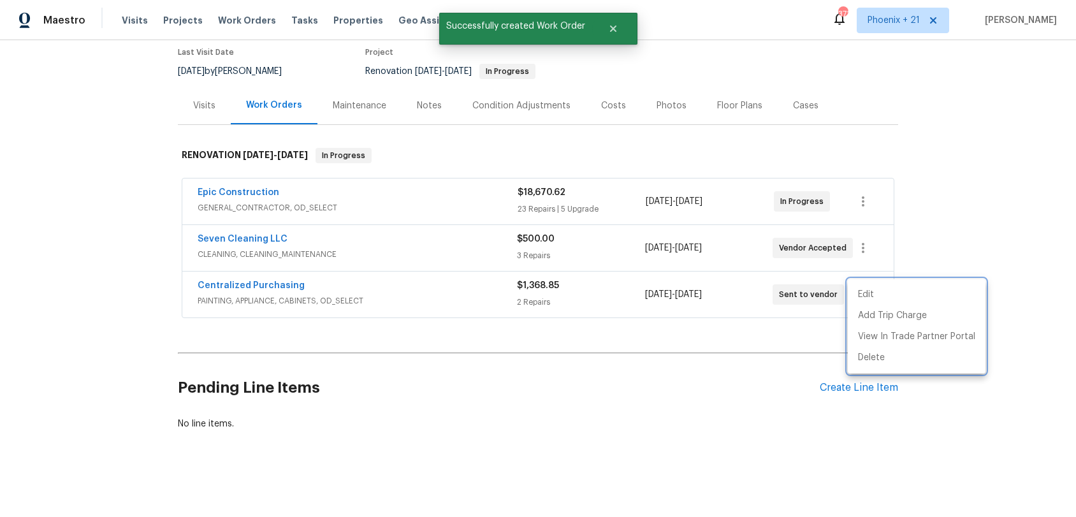
click at [228, 279] on div at bounding box center [538, 258] width 1076 height 517
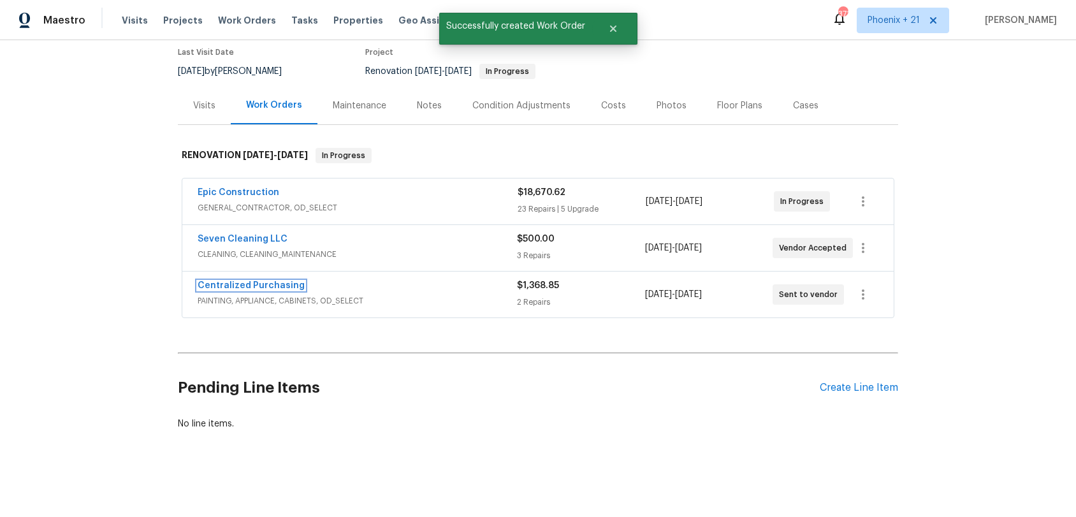
click at [234, 283] on link "Centralized Purchasing" at bounding box center [251, 285] width 107 height 9
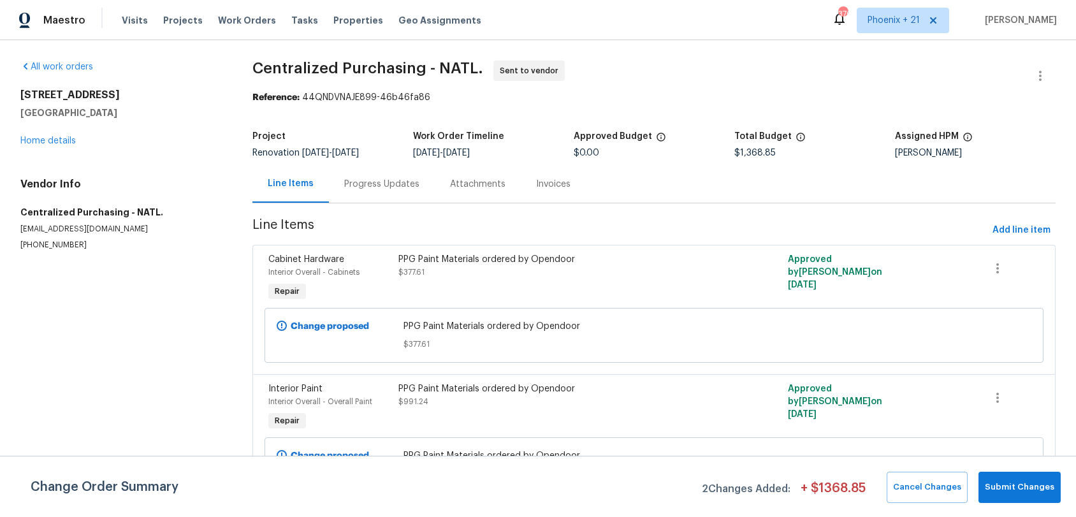
drag, startPoint x: 244, startPoint y: 13, endPoint x: 277, endPoint y: 29, distance: 37.1
click at [244, 13] on div "Visits Projects Work Orders Tasks Properties Geo Assignments" at bounding box center [309, 21] width 375 height 26
click at [258, 26] on span "Work Orders" at bounding box center [247, 20] width 58 height 13
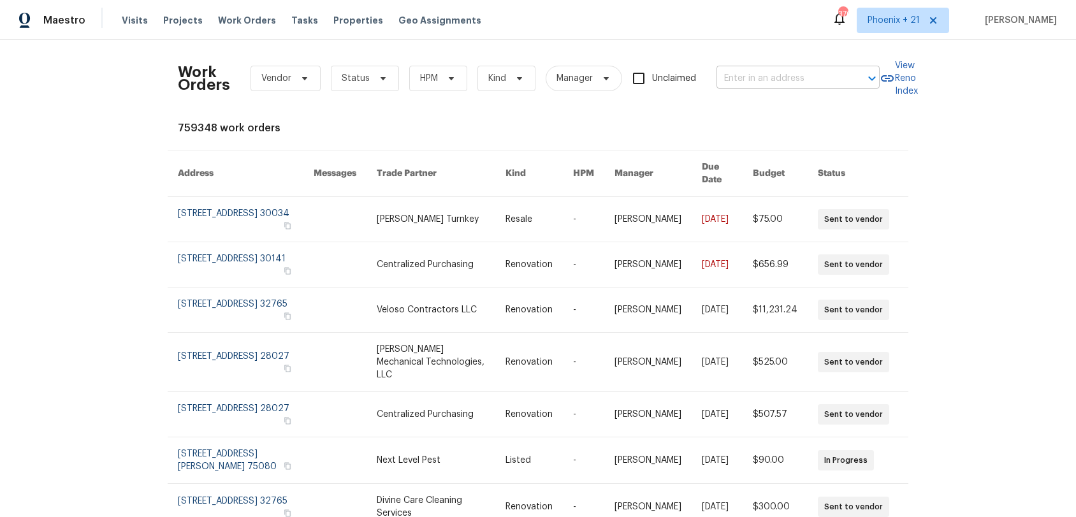
click at [797, 78] on input "text" at bounding box center [781, 79] width 128 height 20
paste input "209 Old Gate Ln, Sunnyvale, TX 75182"
type input "209 Old Gate Ln, Sunnyvale, TX 75182"
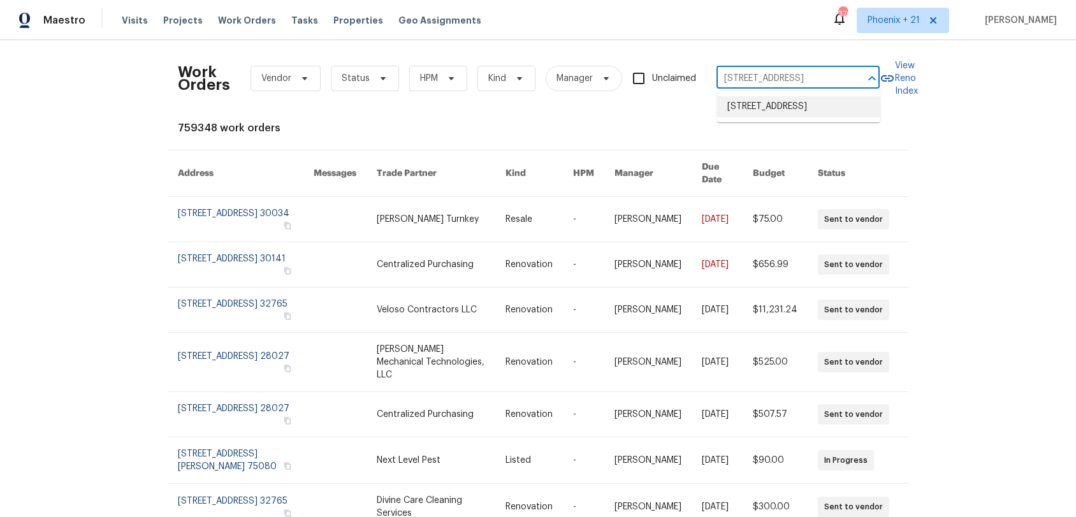
click at [804, 106] on li "209 Old Gate Ln, Sunnyvale, TX 75182" at bounding box center [798, 106] width 163 height 21
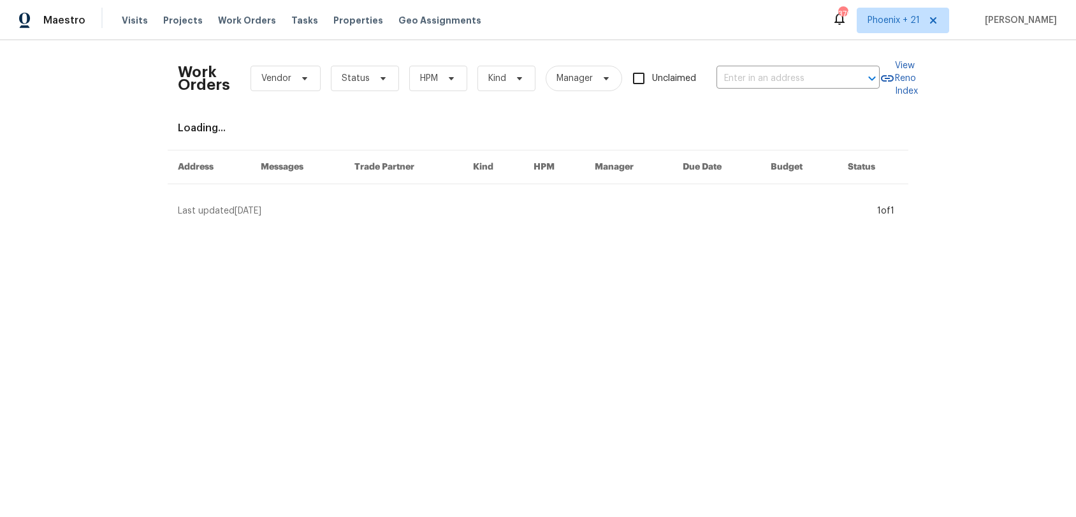
type input "209 Old Gate Ln, Sunnyvale, TX 75182"
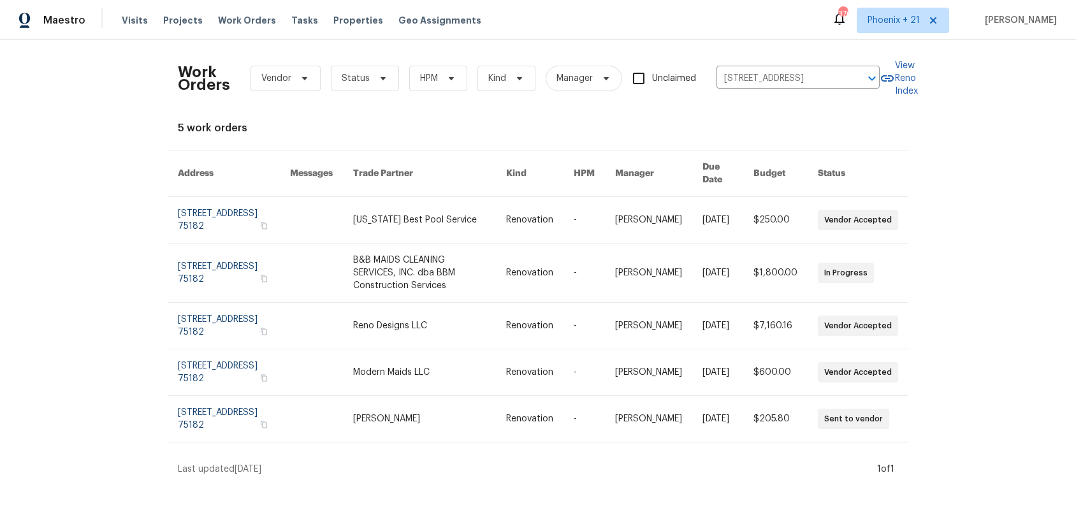
click at [441, 213] on link at bounding box center [430, 220] width 154 height 46
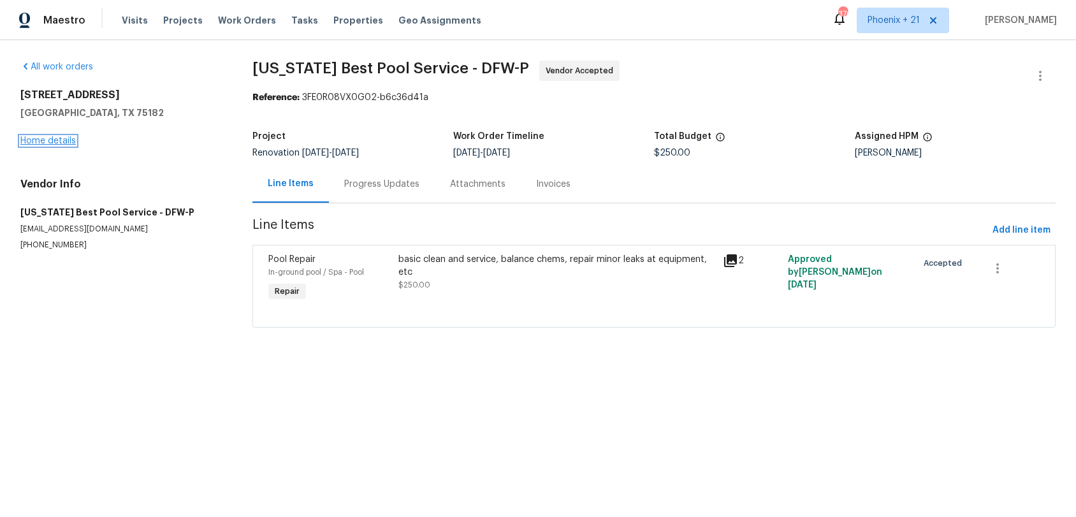
click at [58, 142] on link "Home details" at bounding box center [47, 140] width 55 height 9
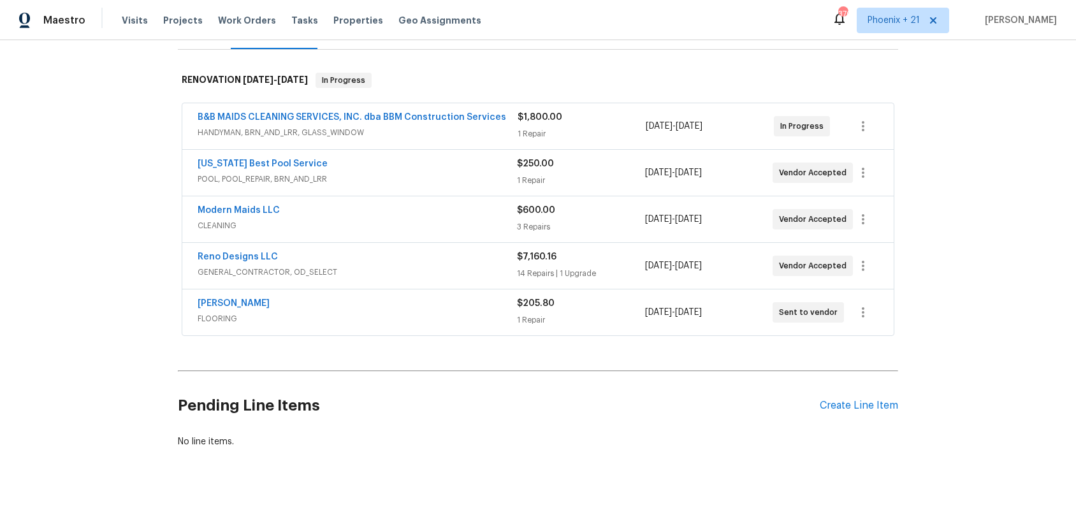
scroll to position [200, 0]
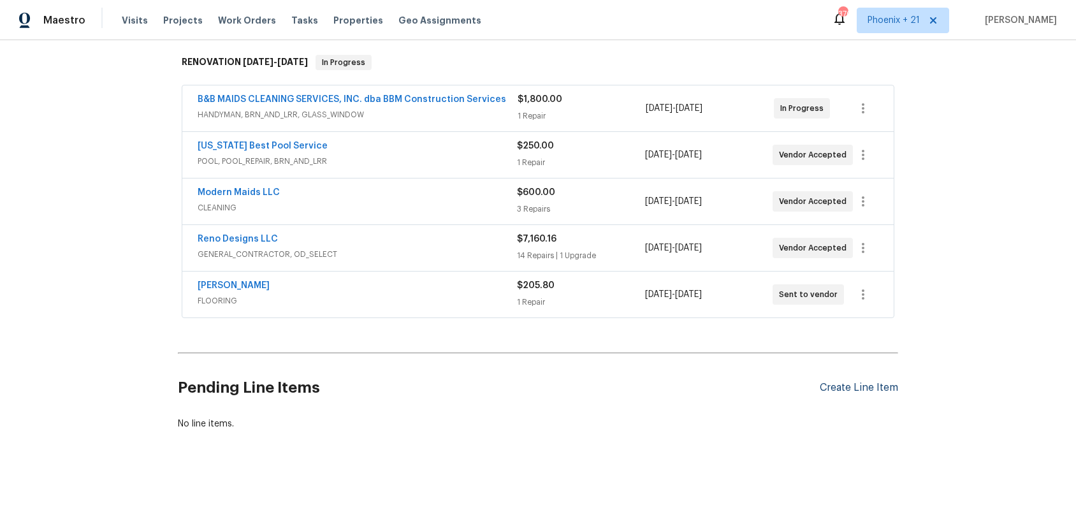
click at [827, 392] on div "Create Line Item" at bounding box center [859, 388] width 78 height 12
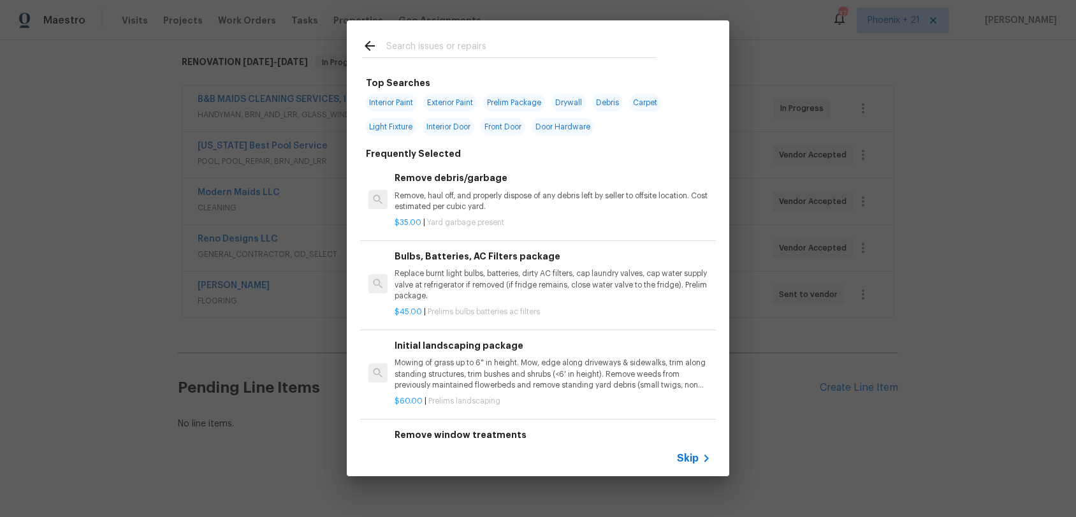
click at [414, 55] on input "text" at bounding box center [521, 47] width 270 height 19
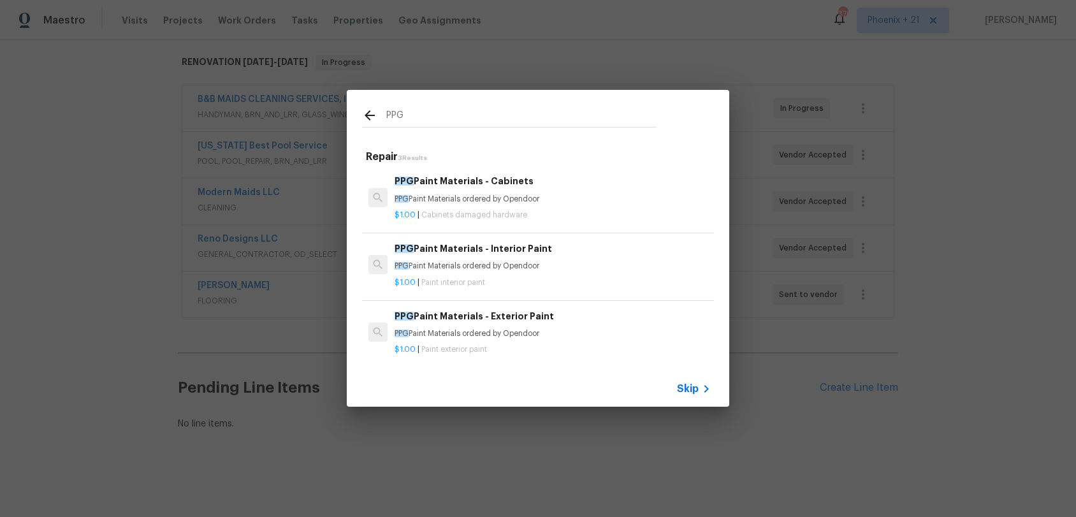
type input "PPG"
click at [530, 245] on h6 "PPG Paint Materials - Interior Paint" at bounding box center [553, 249] width 316 height 14
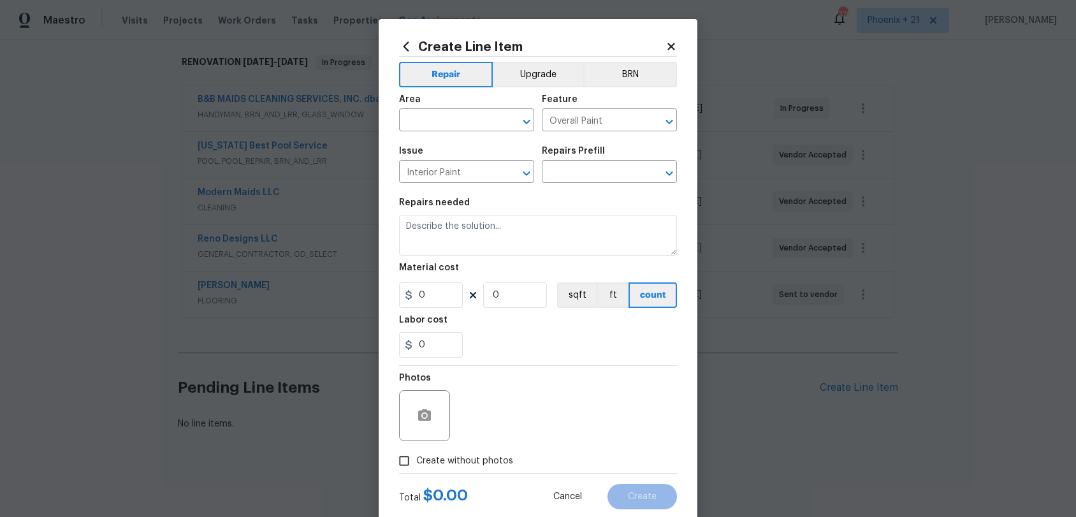
type input "PPG Paint Materials - Interior Paint $1.00"
type textarea "PPG Paint Materials ordered by Opendoor"
type input "1"
click at [451, 124] on input "text" at bounding box center [448, 122] width 99 height 20
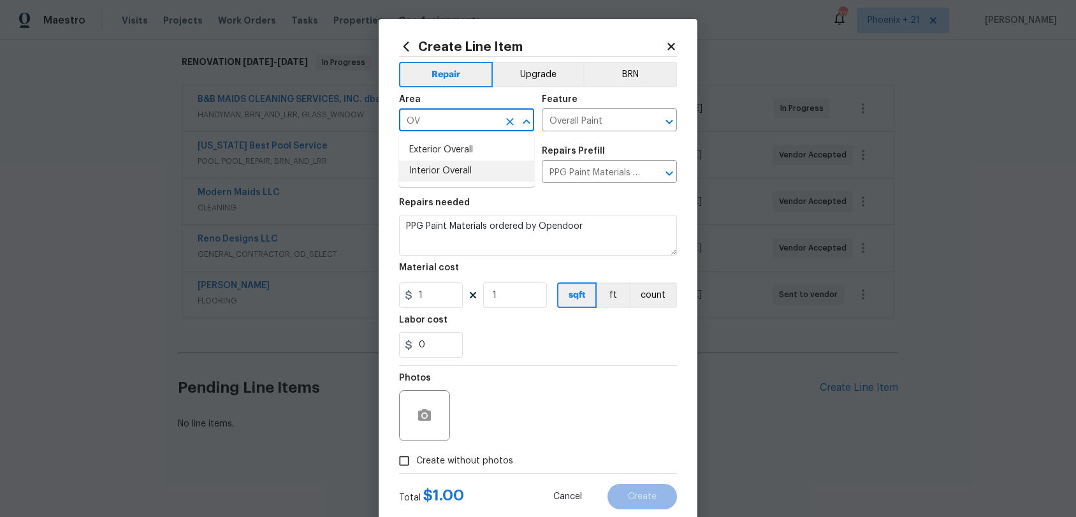
click at [464, 165] on li "Interior Overall" at bounding box center [466, 171] width 135 height 21
type input "Interior Overall"
drag, startPoint x: 578, startPoint y: 338, endPoint x: 511, endPoint y: 319, distance: 69.5
click at [573, 339] on div "0" at bounding box center [538, 345] width 278 height 26
click at [463, 295] on div "1 1 sqft ft count" at bounding box center [538, 295] width 278 height 26
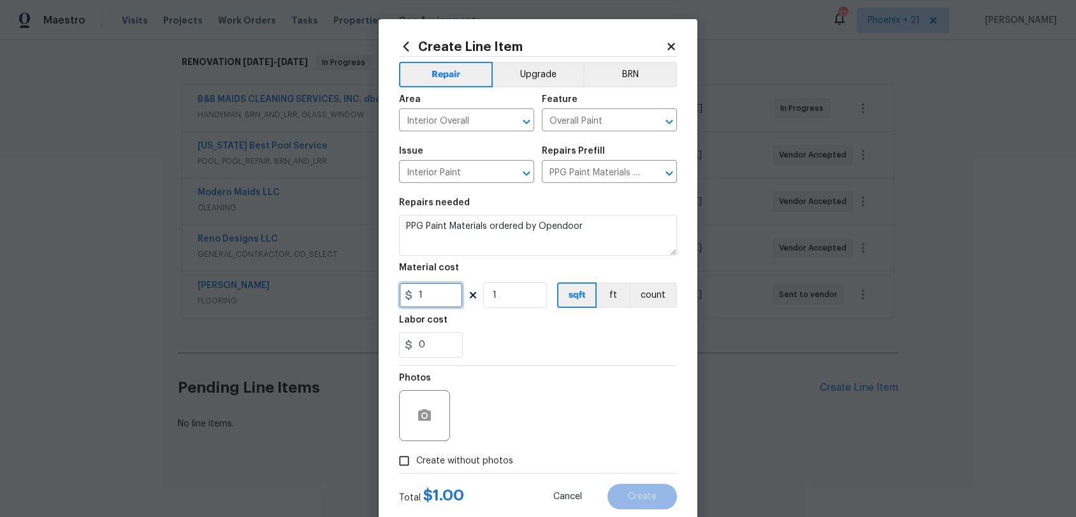
click at [443, 295] on input "1" at bounding box center [431, 295] width 64 height 26
type input "1485.43"
click at [471, 455] on label "Create without photos" at bounding box center [452, 461] width 121 height 24
drag, startPoint x: 487, startPoint y: 450, endPoint x: 488, endPoint y: 459, distance: 9.1
click at [487, 452] on div "Photos Create without photos" at bounding box center [538, 419] width 278 height 107
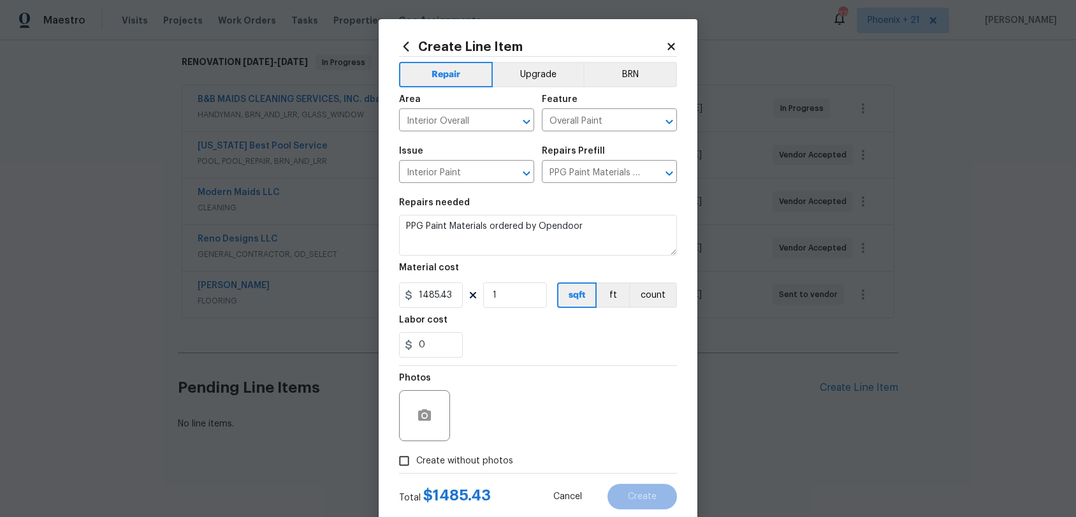
click at [490, 457] on span "Create without photos" at bounding box center [464, 461] width 97 height 13
click at [416, 457] on input "Create without photos" at bounding box center [404, 461] width 24 height 24
checkbox input "true"
click at [494, 427] on textarea at bounding box center [568, 415] width 217 height 51
type textarea "A"
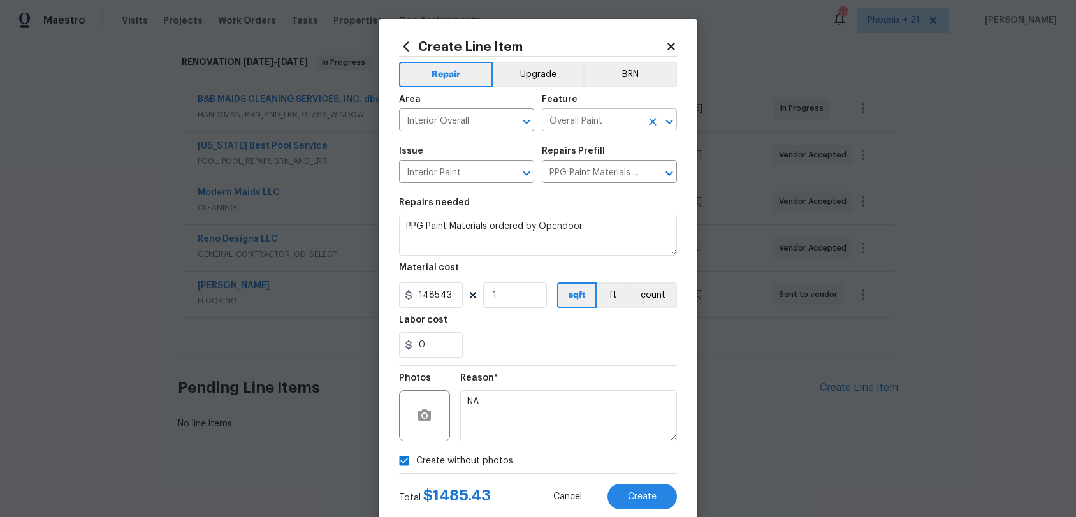
type textarea "NA"
click at [622, 481] on button "Create" at bounding box center [643, 497] width 70 height 26
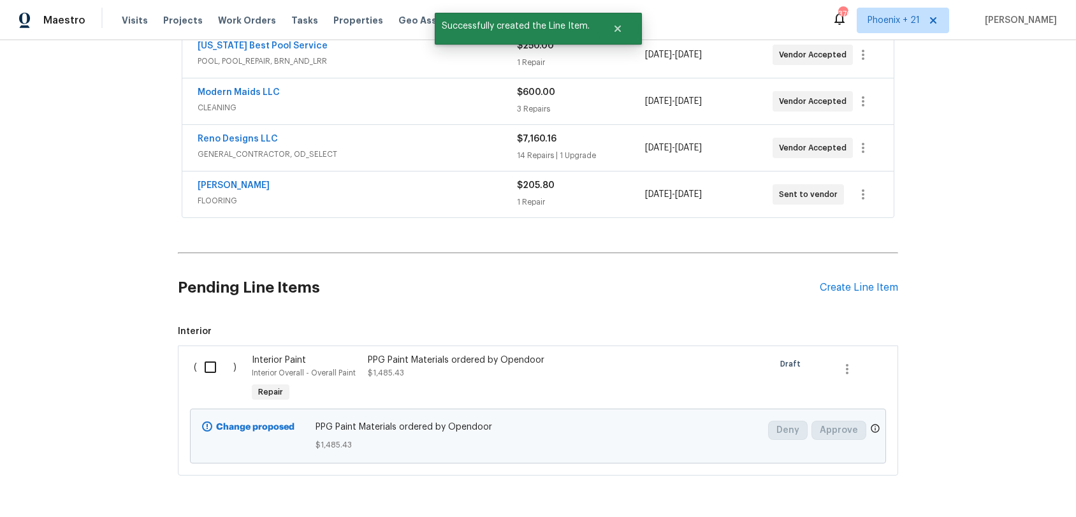
scroll to position [344, 0]
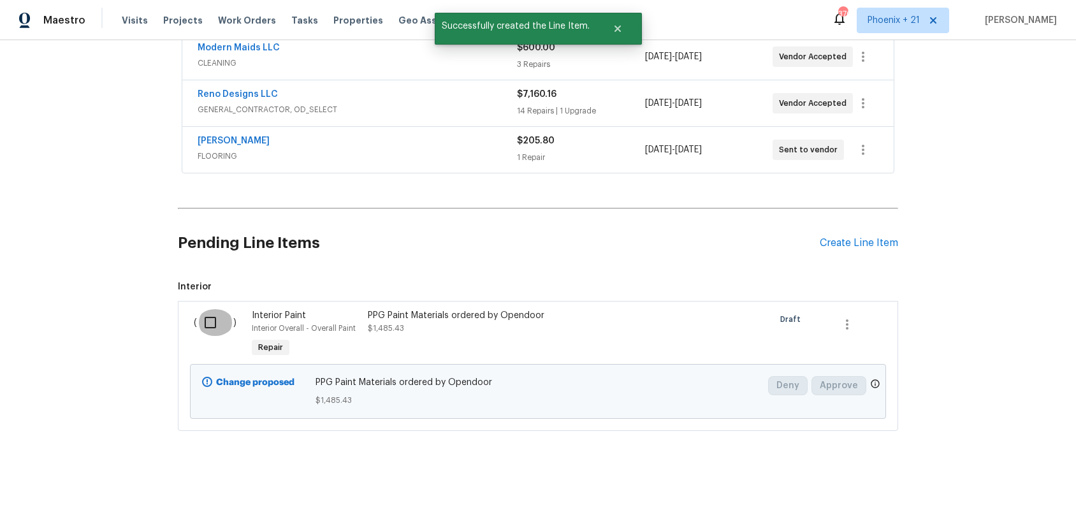
drag, startPoint x: 208, startPoint y: 327, endPoint x: 292, endPoint y: 351, distance: 87.4
click at [209, 327] on input "checkbox" at bounding box center [215, 322] width 36 height 27
checkbox input "true"
click at [1022, 481] on span "Create Work Order" at bounding box center [1003, 486] width 85 height 16
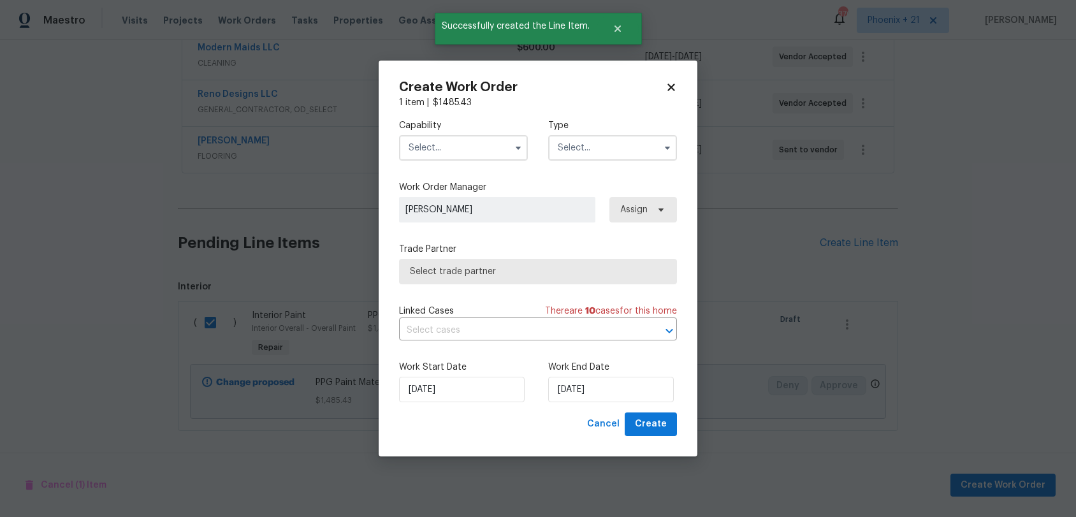
click at [446, 150] on input "text" at bounding box center [463, 148] width 129 height 26
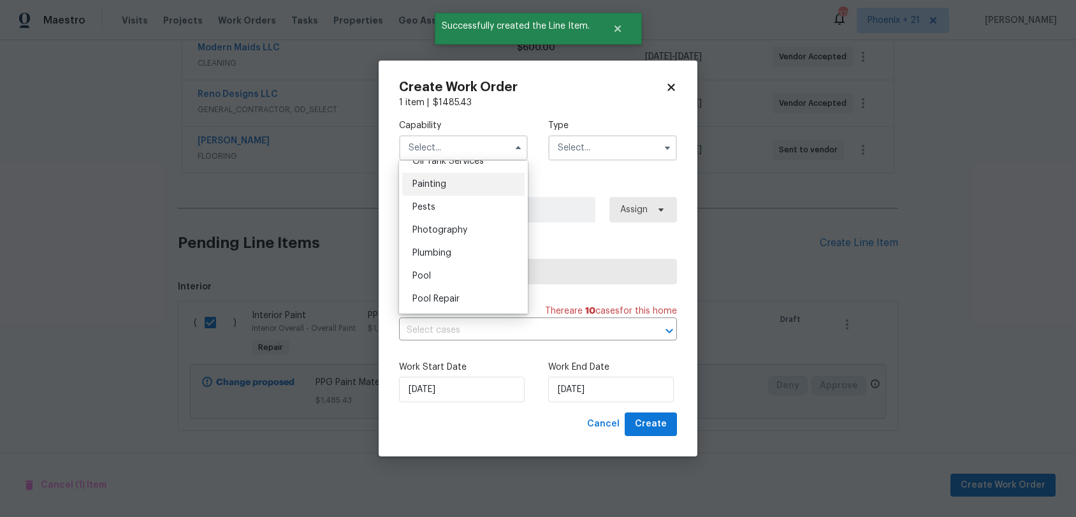
scroll to position [1062, 0]
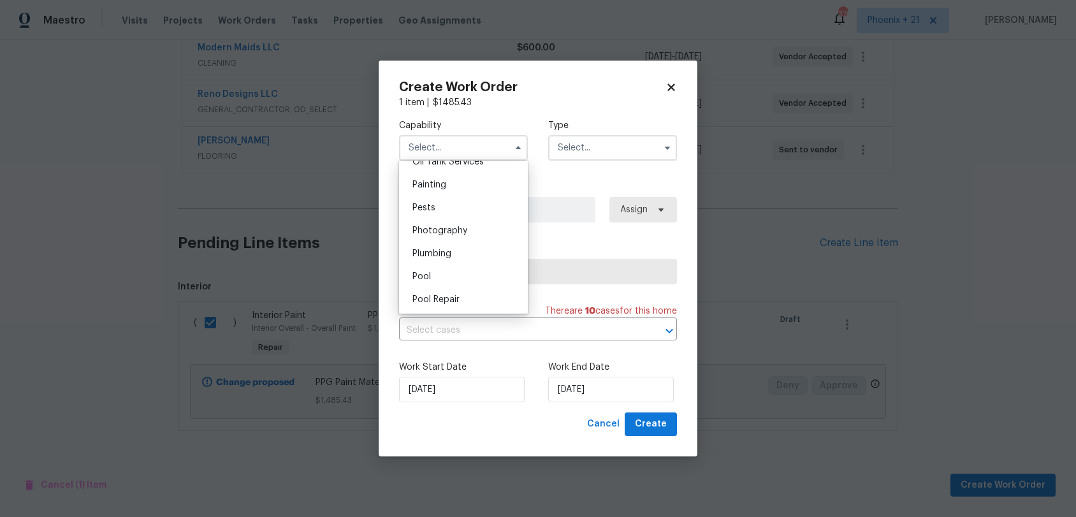
drag, startPoint x: 452, startPoint y: 189, endPoint x: 589, endPoint y: 152, distance: 142.0
click at [452, 189] on div "Painting" at bounding box center [463, 184] width 122 height 23
type input "Painting"
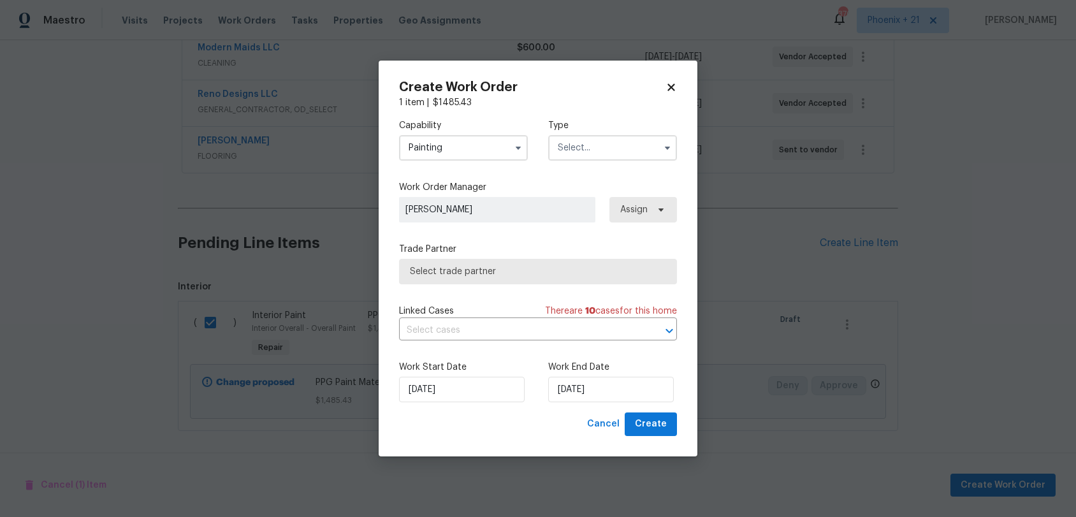
drag, startPoint x: 605, startPoint y: 149, endPoint x: 603, endPoint y: 158, distance: 9.1
click at [605, 150] on input "text" at bounding box center [612, 148] width 129 height 26
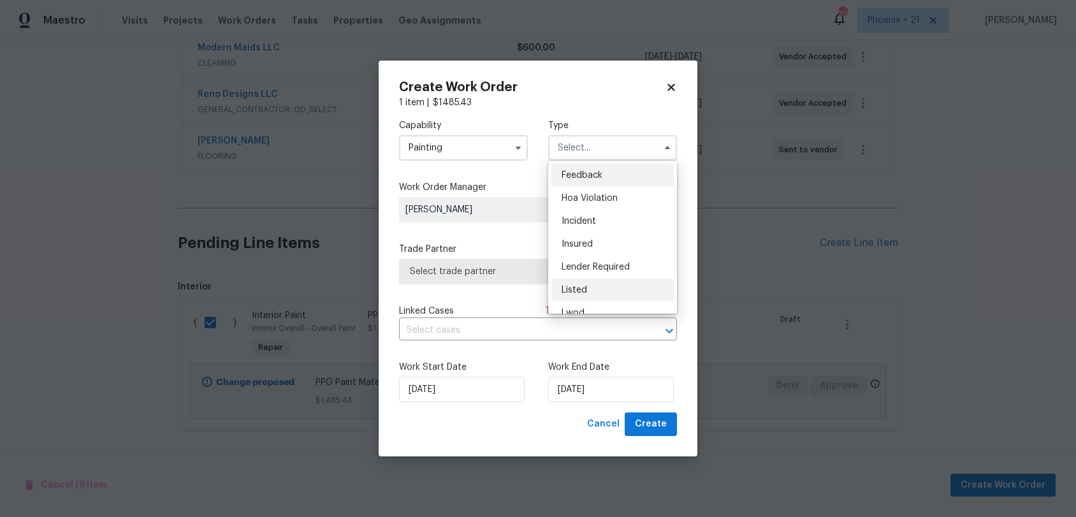
scroll to position [152, 0]
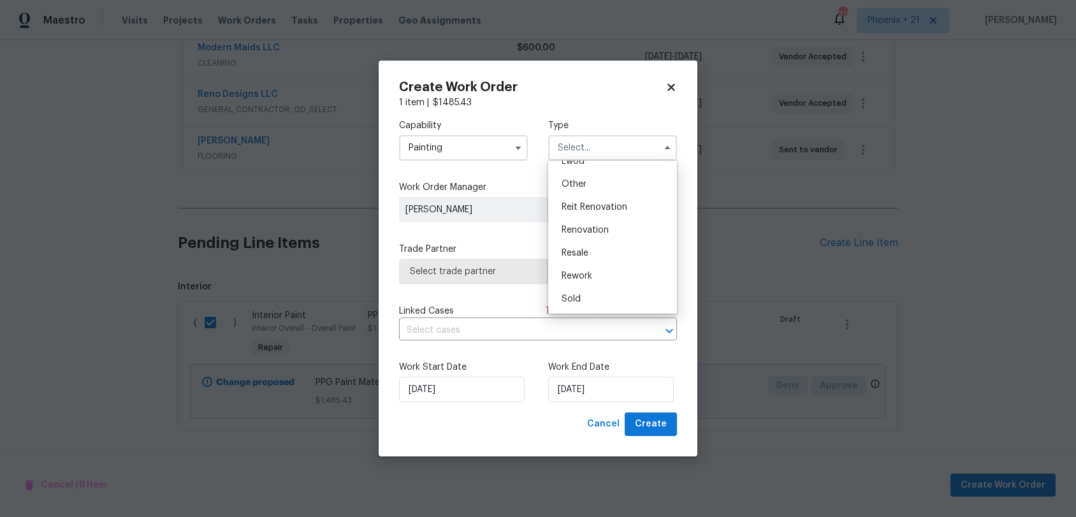
click at [614, 233] on div "Renovation" at bounding box center [613, 230] width 122 height 23
type input "Renovation"
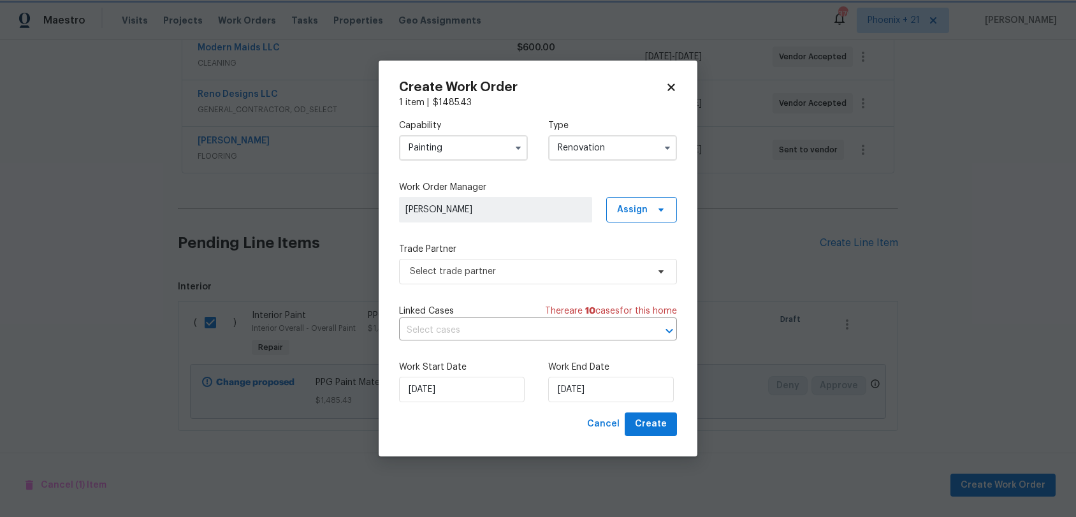
scroll to position [0, 0]
click at [640, 213] on span "Assign" at bounding box center [632, 209] width 31 height 13
click at [635, 263] on div "Assign to me" at bounding box center [643, 264] width 55 height 13
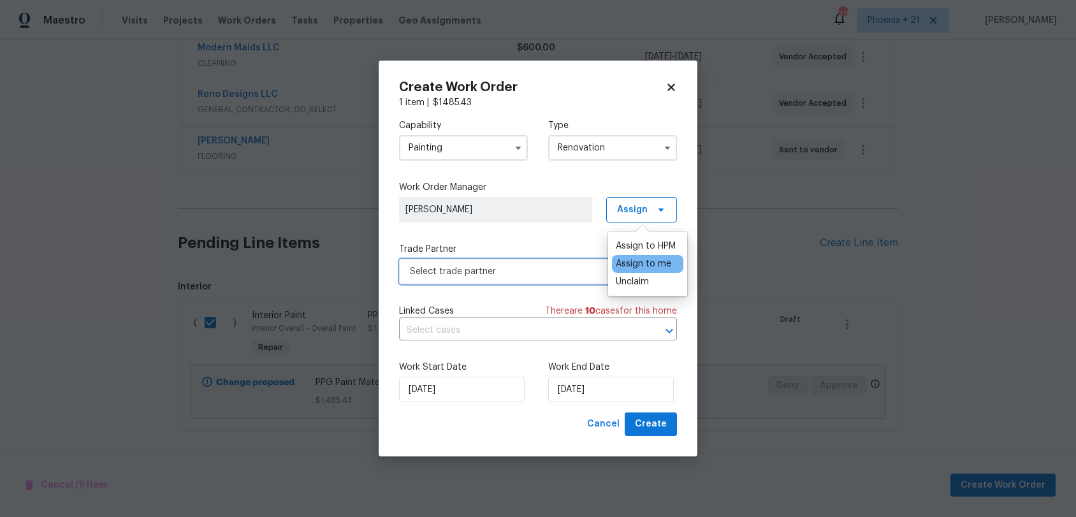
click at [557, 281] on span "Select trade partner" at bounding box center [538, 272] width 278 height 26
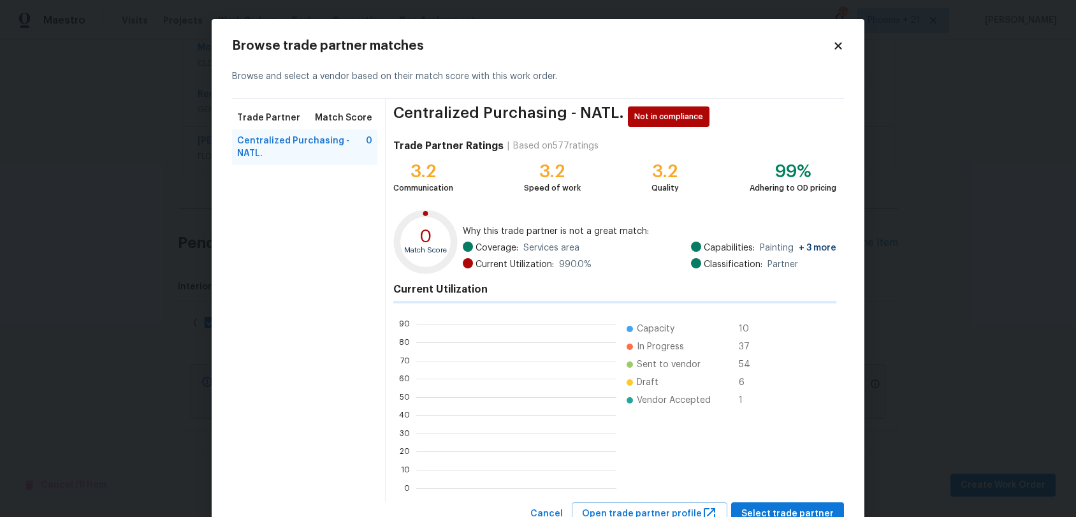
scroll to position [179, 200]
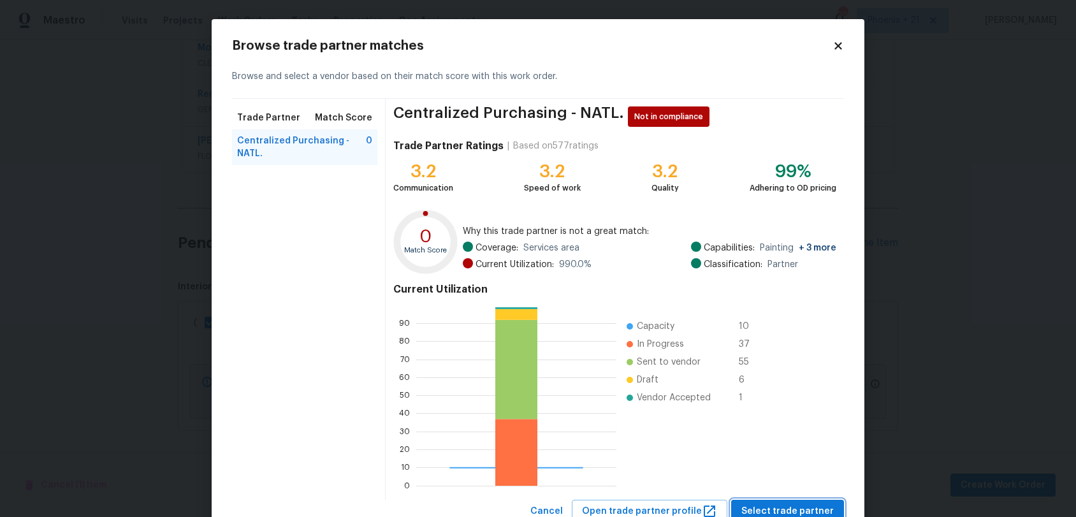
click at [774, 481] on span "Select trade partner" at bounding box center [788, 512] width 92 height 16
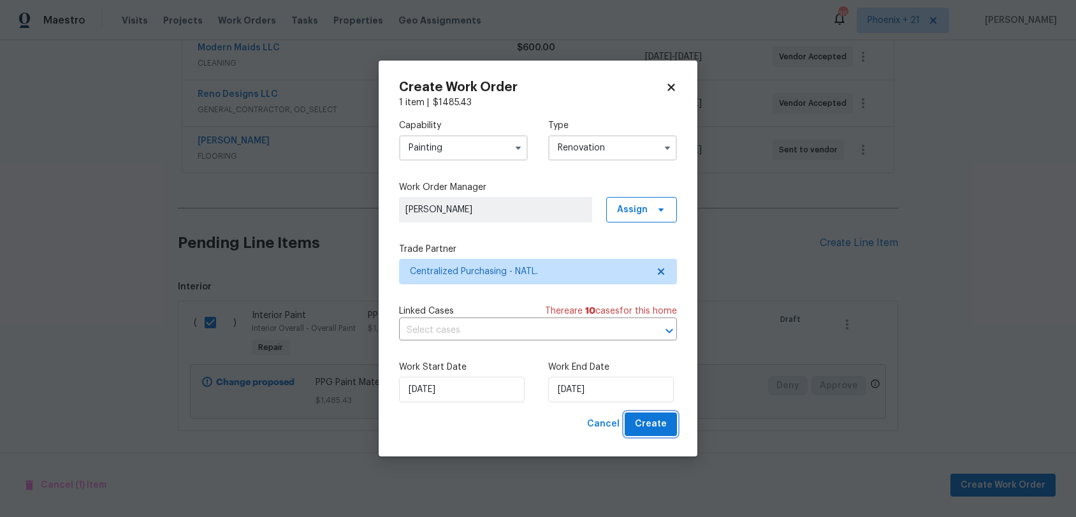
click at [659, 420] on span "Create" at bounding box center [651, 424] width 32 height 16
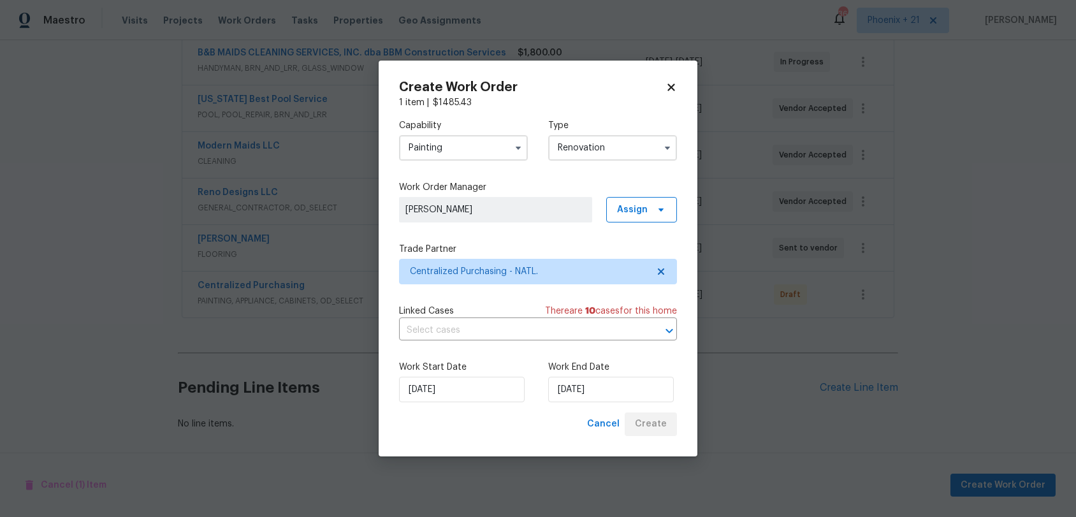
scroll to position [246, 0]
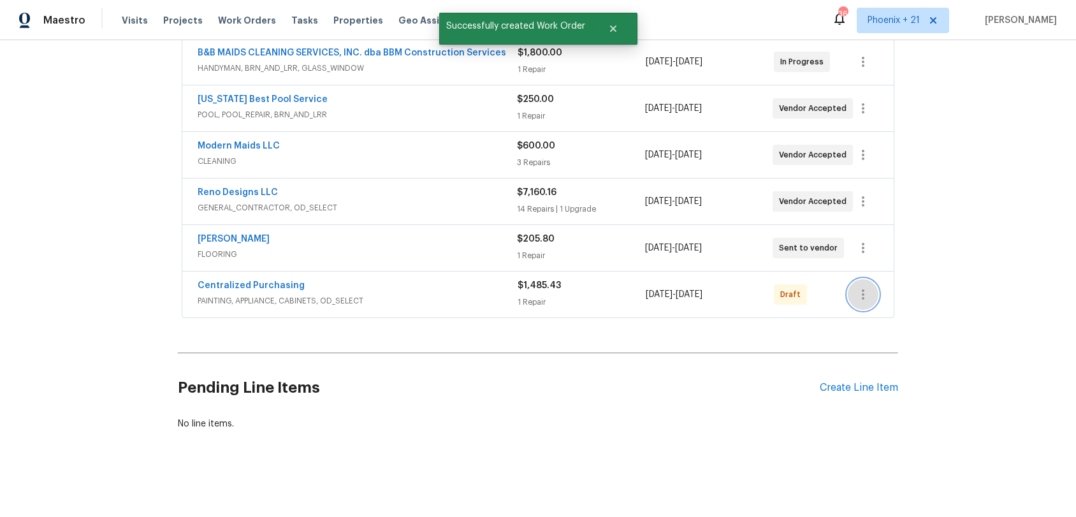
click at [865, 297] on icon "button" at bounding box center [863, 294] width 15 height 15
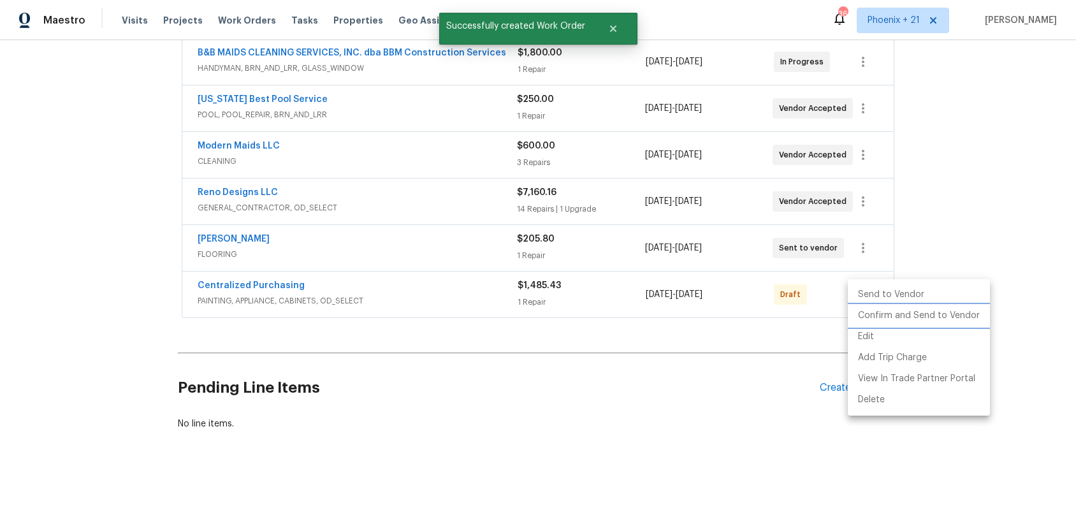
click at [870, 311] on li "Confirm and Send to Vendor" at bounding box center [919, 315] width 142 height 21
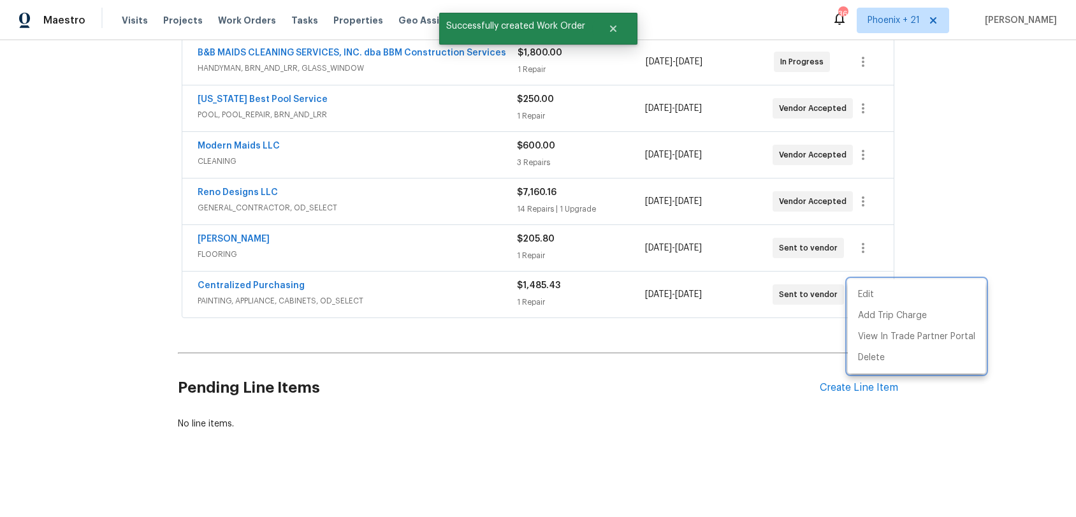
drag, startPoint x: 339, startPoint y: 299, endPoint x: 313, endPoint y: 295, distance: 25.8
click at [318, 296] on div at bounding box center [538, 258] width 1076 height 517
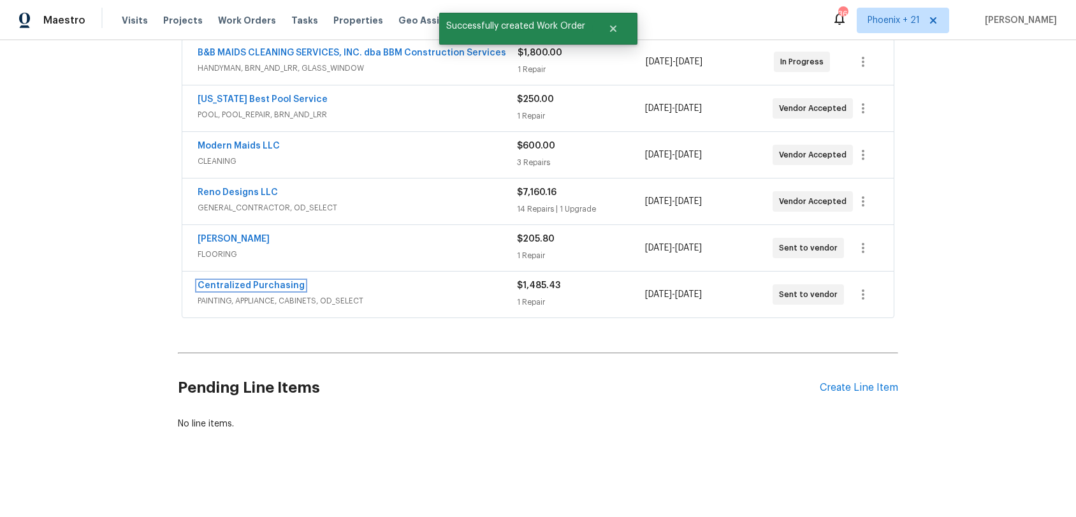
click at [280, 284] on link "Centralized Purchasing" at bounding box center [251, 285] width 107 height 9
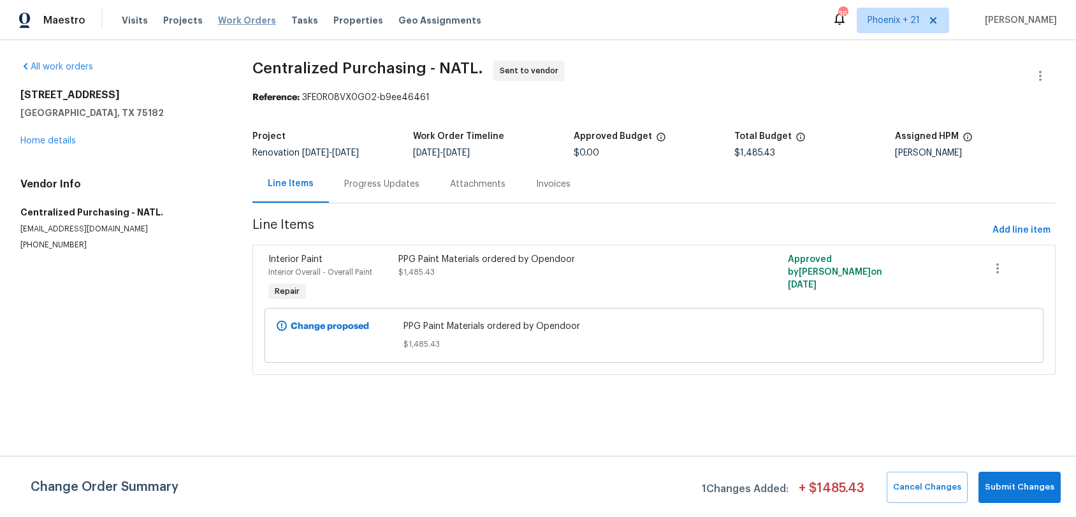
click at [243, 22] on span "Work Orders" at bounding box center [247, 20] width 58 height 13
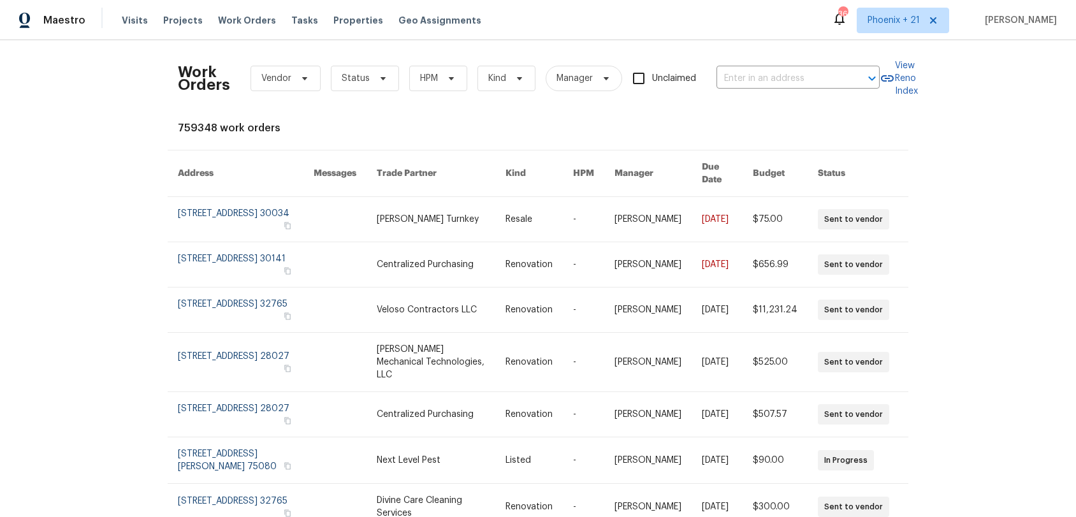
click at [778, 67] on div "Work Orders Vendor Status HPM Kind Manager Unclaimed ​" at bounding box center [529, 78] width 702 height 56
click at [779, 70] on input "text" at bounding box center [781, 79] width 128 height 20
paste input "2019 Kingsbridge Dr, Heartland, TX 75126"
type input "2019 Kingsbridge Dr, Heartland, TX 75126"
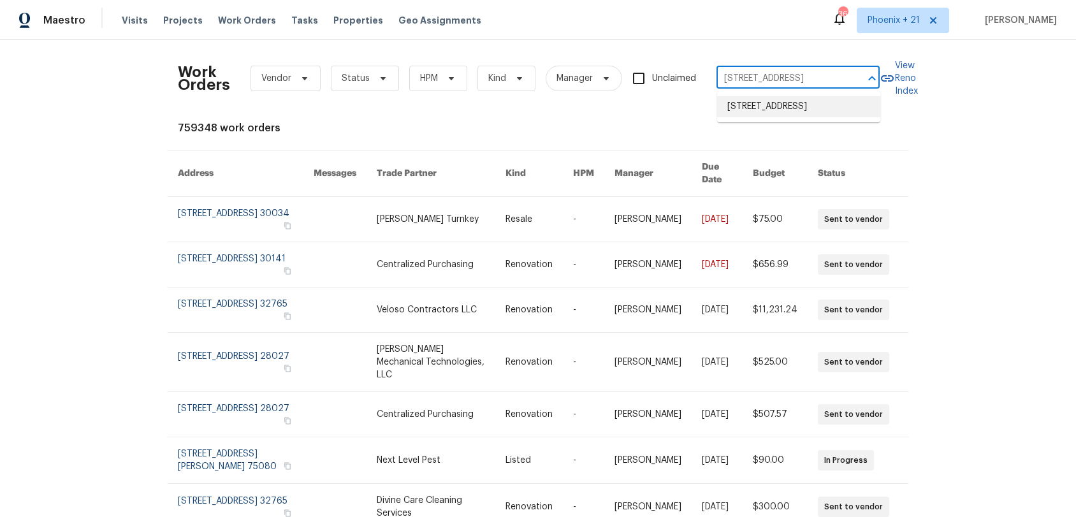
click at [757, 114] on li "2019 Kingsbridge Dr, Heartland, TX 75126" at bounding box center [798, 106] width 163 height 21
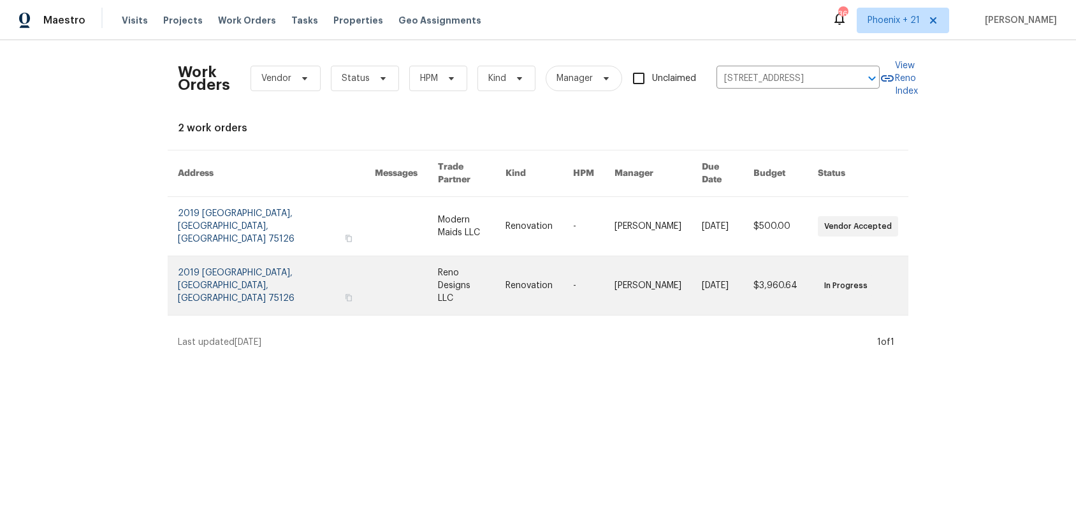
click at [438, 256] on link at bounding box center [472, 285] width 68 height 59
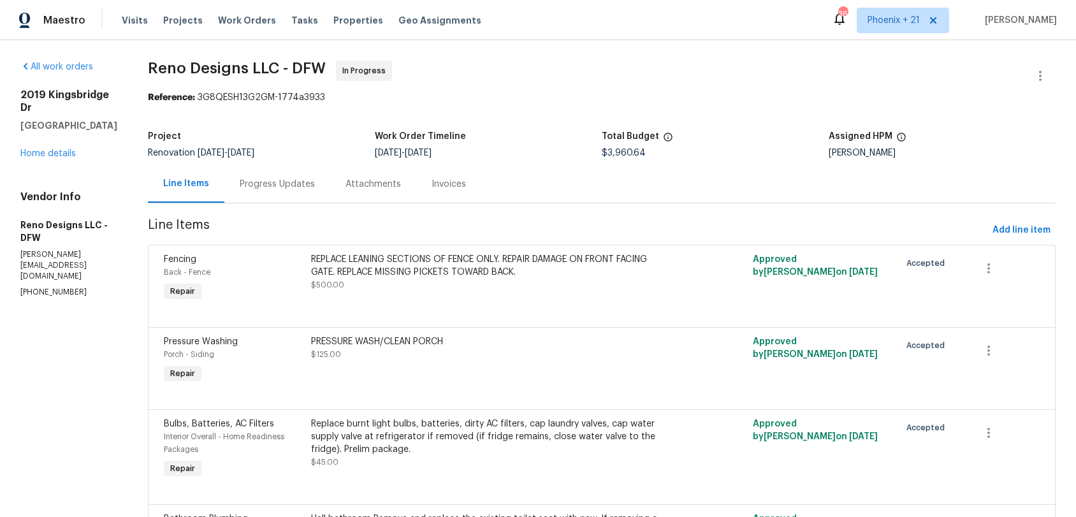
click at [65, 131] on h5 "Heartland, TX 75126" at bounding box center [68, 125] width 97 height 13
click at [64, 148] on div "2019 Kingsbridge Dr Heartland, TX 75126 Home details" at bounding box center [68, 124] width 97 height 71
click at [71, 152] on link "Home details" at bounding box center [47, 153] width 55 height 9
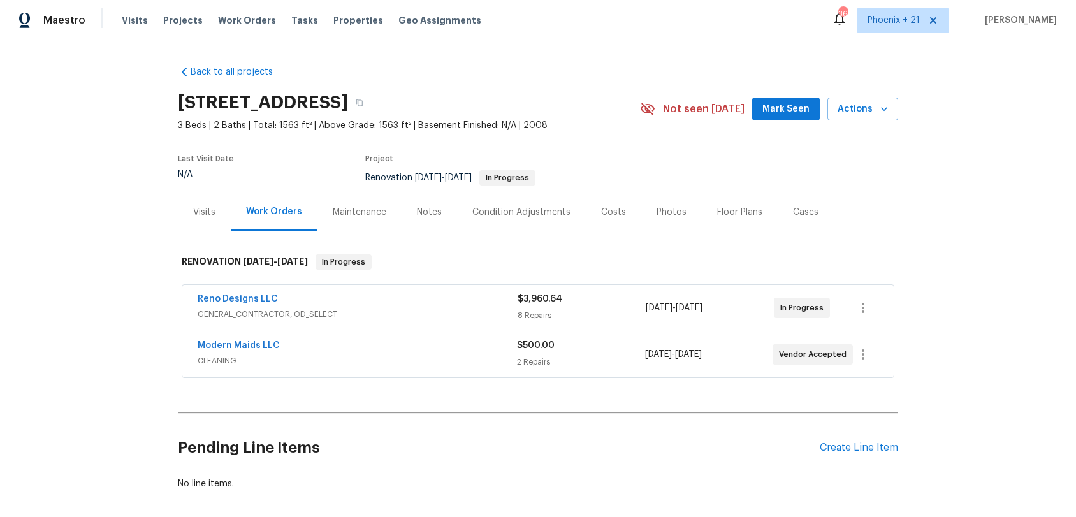
scroll to position [60, 0]
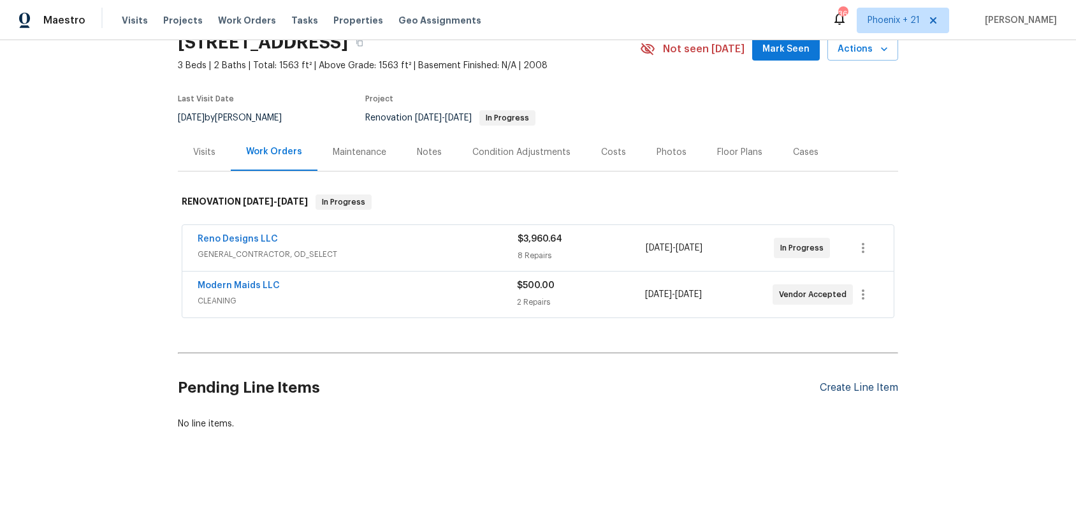
click at [887, 392] on div "Create Line Item" at bounding box center [859, 388] width 78 height 12
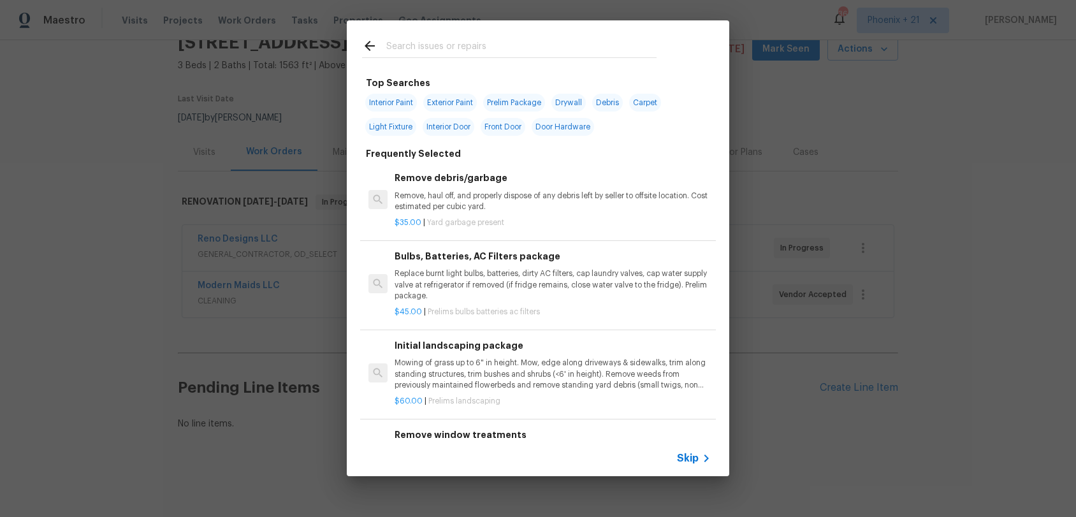
click at [524, 48] on input "text" at bounding box center [521, 47] width 270 height 19
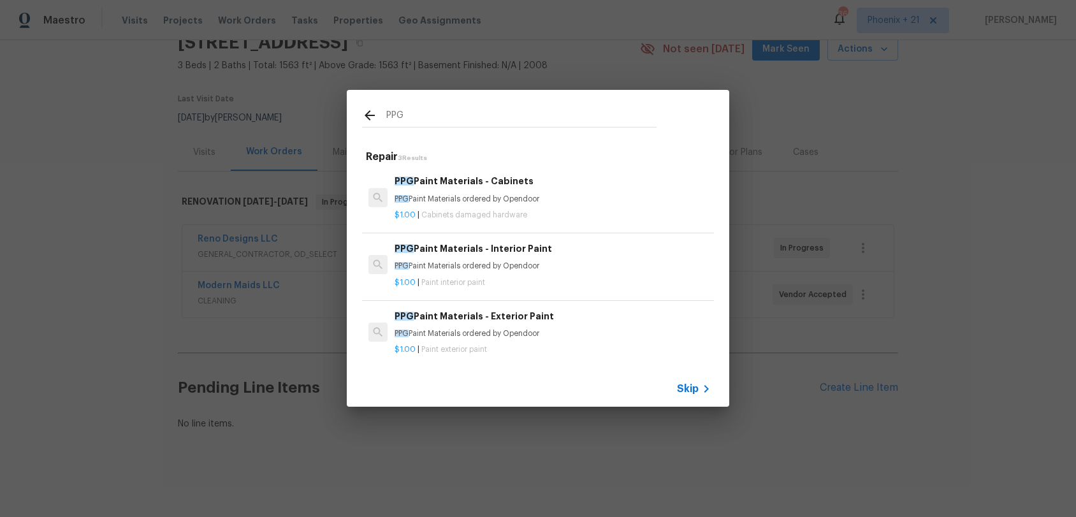
type input "PPG"
click at [564, 250] on h6 "PPG Paint Materials - Interior Paint" at bounding box center [553, 249] width 316 height 14
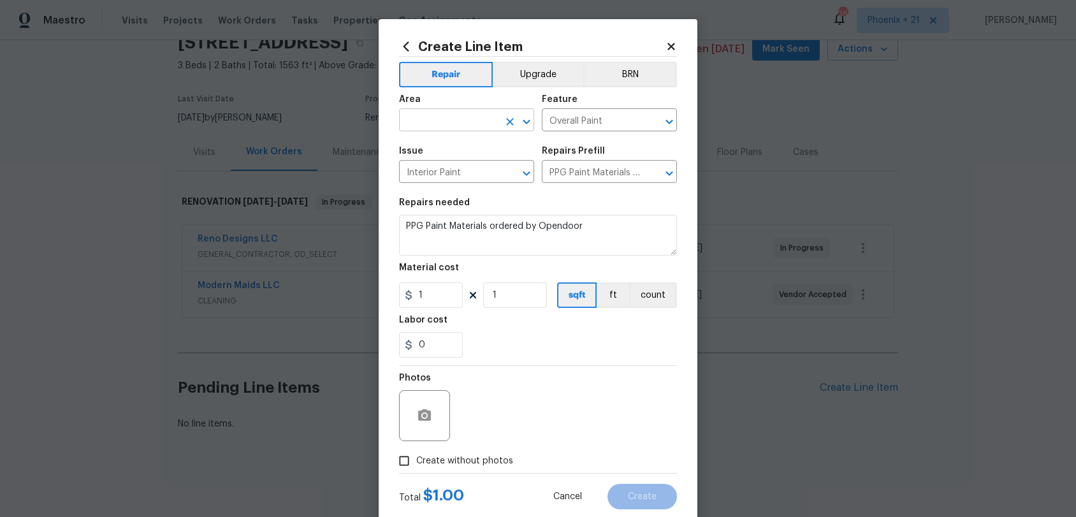
click at [456, 127] on input "text" at bounding box center [448, 122] width 99 height 20
click at [470, 165] on li "Interior Overall" at bounding box center [466, 171] width 135 height 21
type input "Interior Overall"
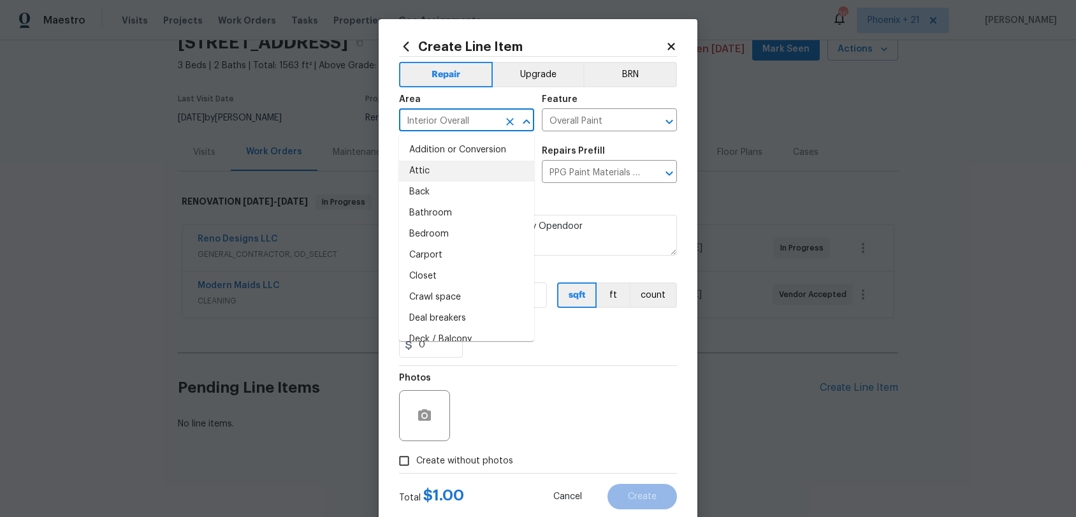
drag, startPoint x: 566, startPoint y: 349, endPoint x: 406, endPoint y: 290, distance: 170.7
click at [551, 347] on div "0" at bounding box center [538, 345] width 278 height 26
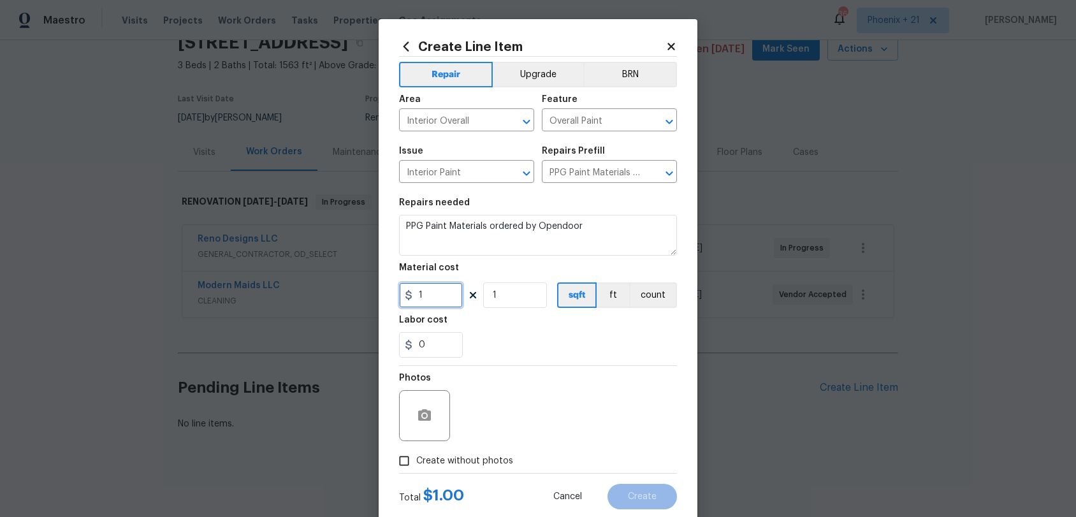
click at [404, 289] on input "1" at bounding box center [431, 295] width 64 height 26
drag, startPoint x: 433, startPoint y: 295, endPoint x: 411, endPoint y: 293, distance: 21.7
click at [411, 293] on div "1" at bounding box center [431, 295] width 64 height 26
type input "659.22"
drag, startPoint x: 503, startPoint y: 464, endPoint x: 504, endPoint y: 451, distance: 12.8
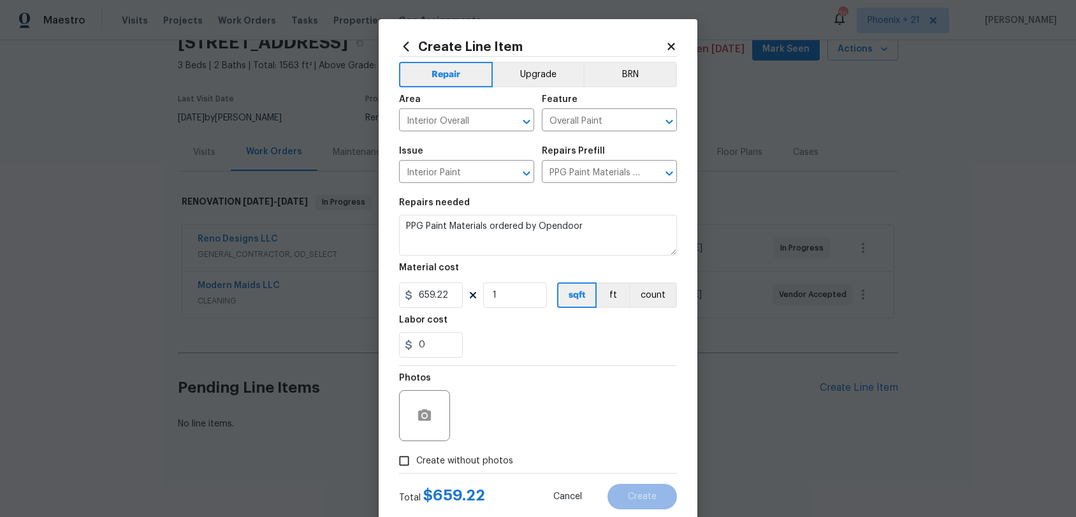
click at [503, 464] on span "Create without photos" at bounding box center [464, 461] width 97 height 13
click at [416, 464] on input "Create without photos" at bounding box center [404, 461] width 24 height 24
checkbox input "true"
click at [508, 433] on textarea at bounding box center [568, 415] width 217 height 51
click at [543, 395] on textarea "NA" at bounding box center [568, 415] width 217 height 51
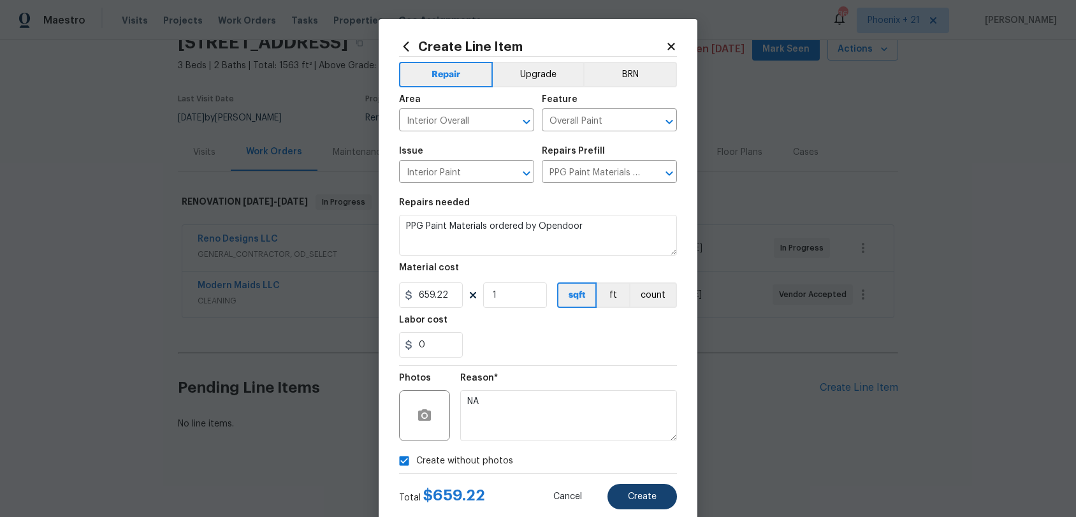
type textarea "NA"
click at [620, 481] on button "Create" at bounding box center [643, 497] width 70 height 26
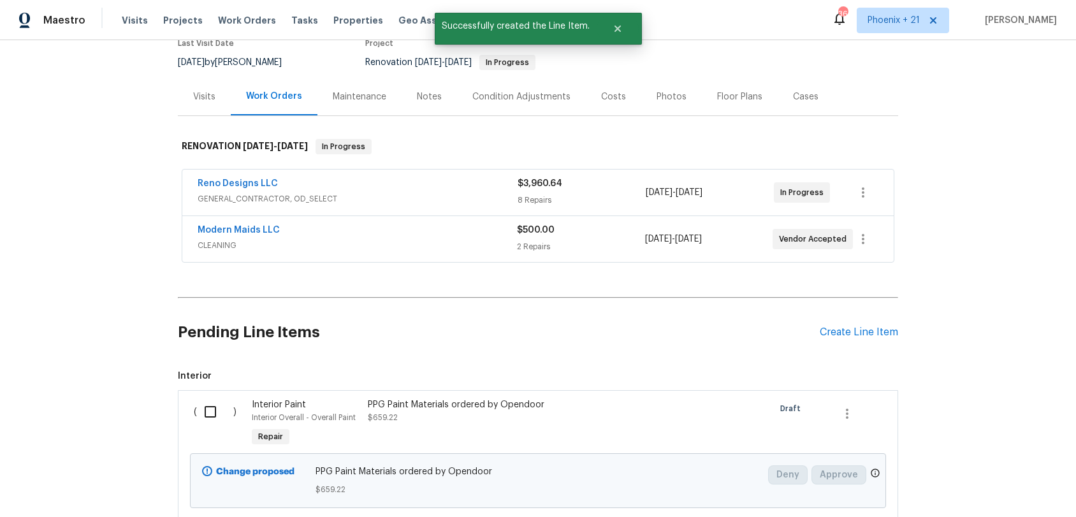
scroll to position [145, 0]
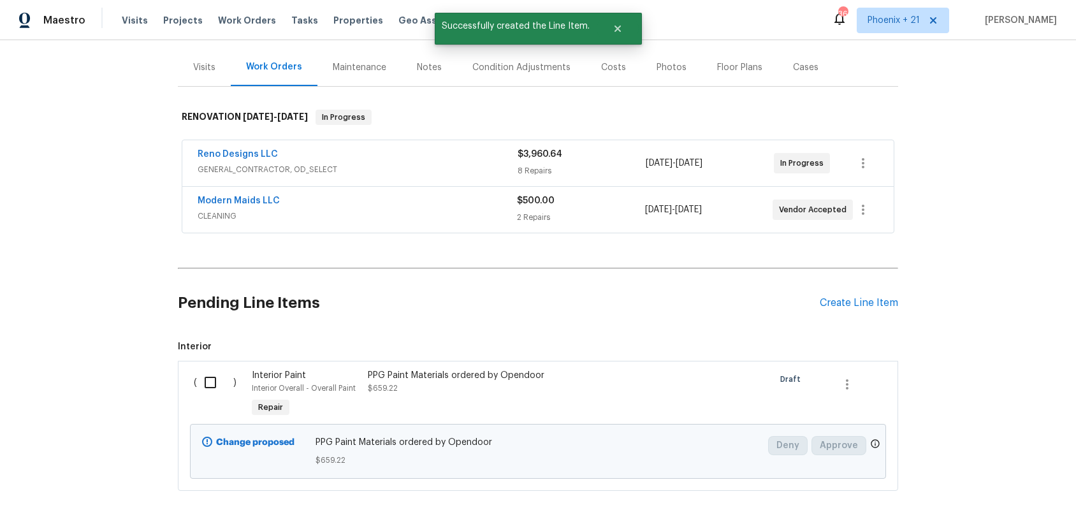
drag, startPoint x: 202, startPoint y: 392, endPoint x: 227, endPoint y: 392, distance: 25.5
click at [202, 392] on input "checkbox" at bounding box center [215, 382] width 36 height 27
checkbox input "true"
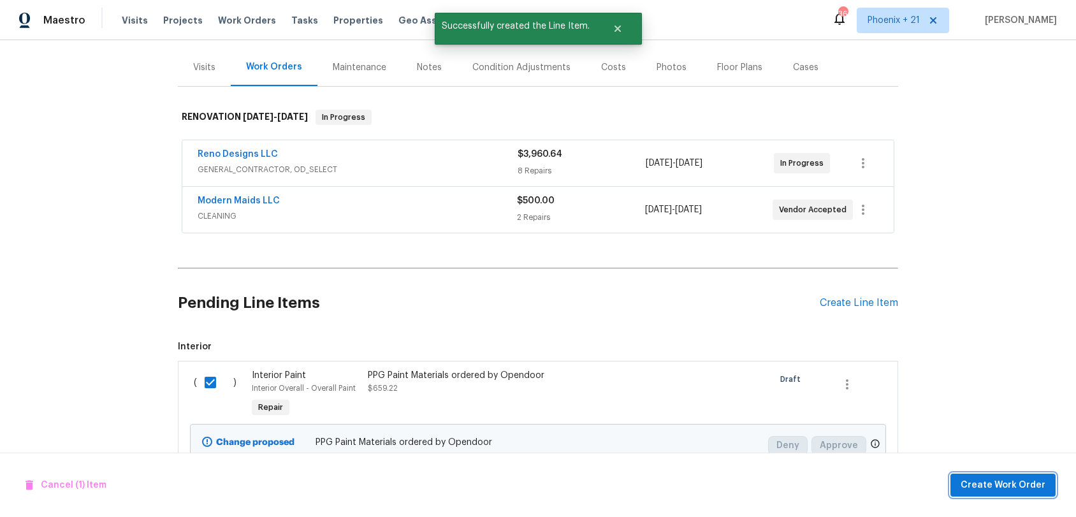
click at [1015, 481] on span "Create Work Order" at bounding box center [1003, 486] width 85 height 16
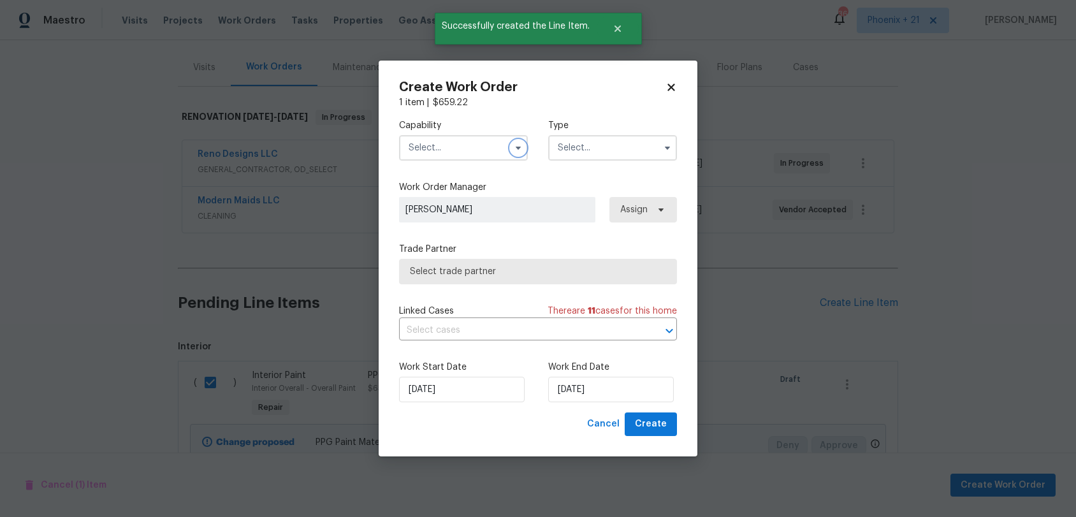
drag, startPoint x: 510, startPoint y: 149, endPoint x: 482, endPoint y: 208, distance: 65.0
click at [504, 155] on div at bounding box center [463, 148] width 129 height 26
click at [457, 158] on input "text" at bounding box center [463, 148] width 129 height 26
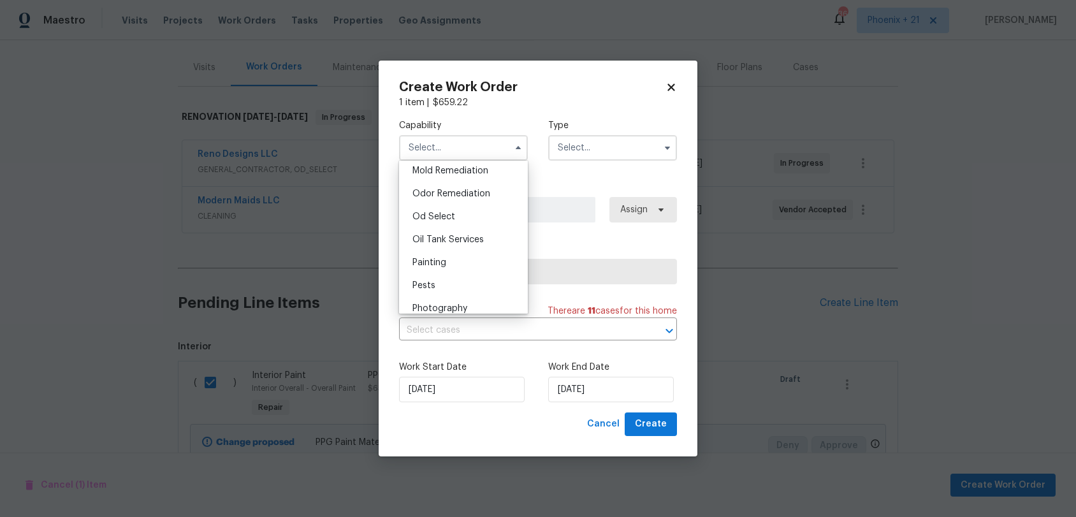
scroll to position [985, 0]
drag, startPoint x: 448, startPoint y: 255, endPoint x: 564, endPoint y: 171, distance: 142.9
click at [448, 255] on div "Painting" at bounding box center [463, 262] width 122 height 23
type input "Painting"
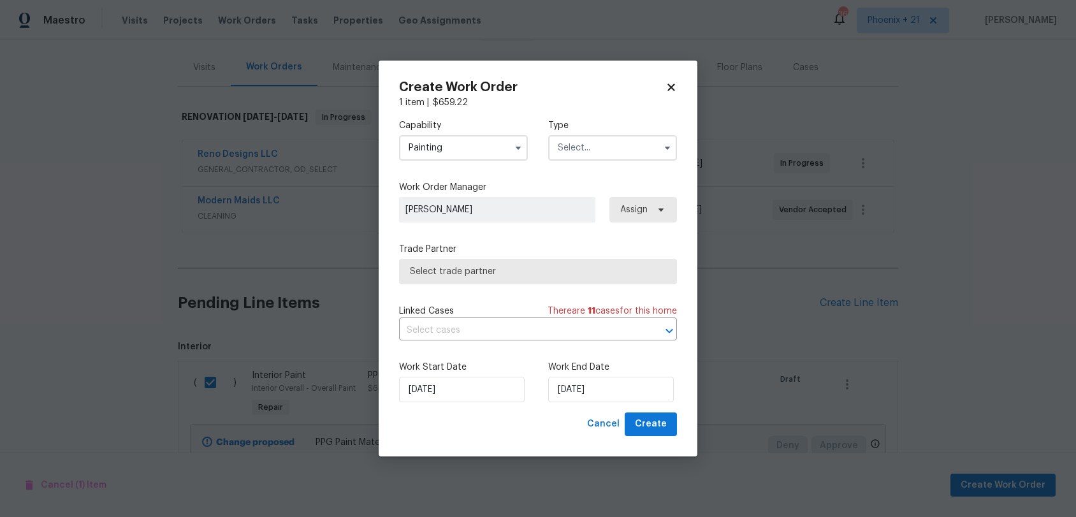
click at [578, 158] on input "text" at bounding box center [612, 148] width 129 height 26
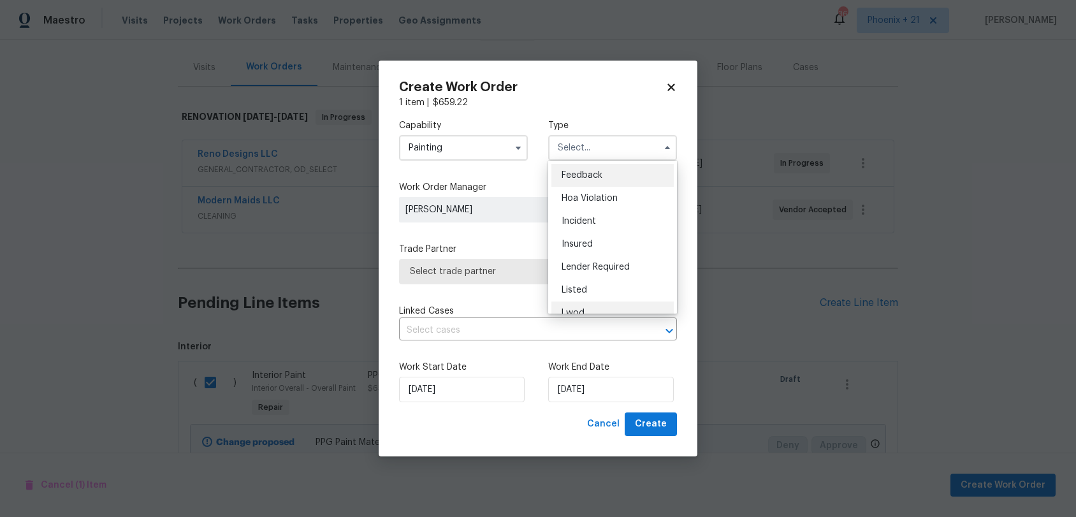
scroll to position [152, 0]
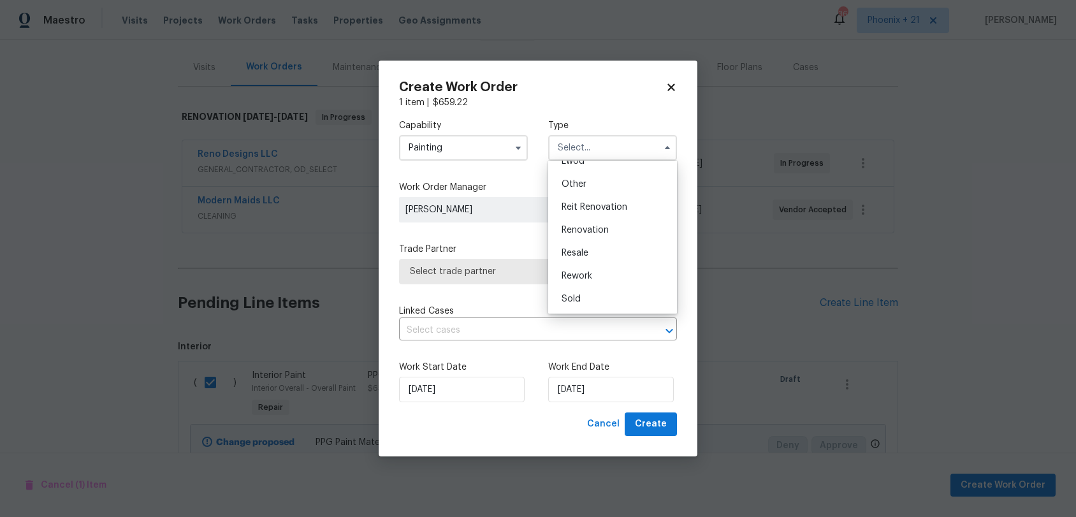
click at [588, 224] on div "Renovation" at bounding box center [613, 230] width 122 height 23
type input "Renovation"
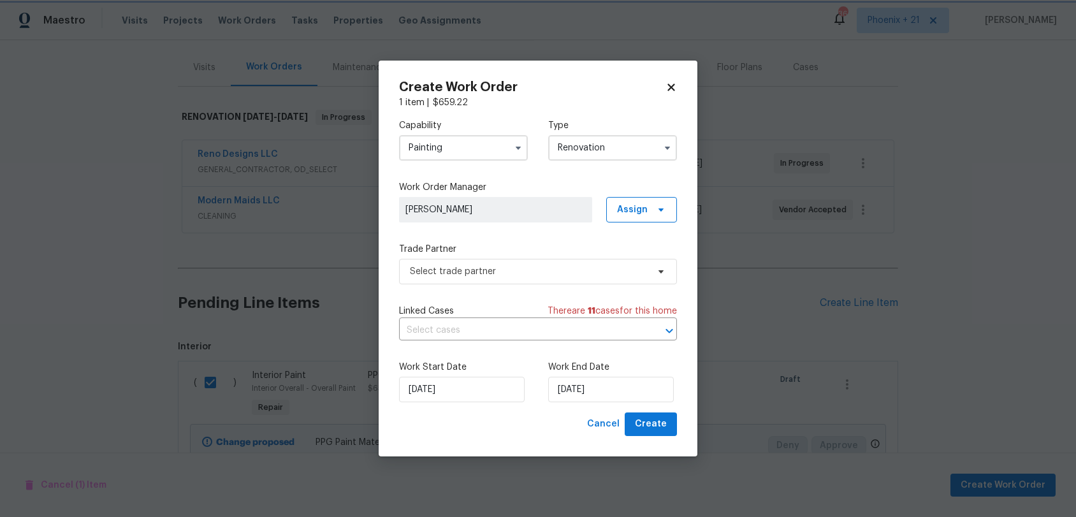
scroll to position [0, 0]
click at [640, 212] on span "Assign" at bounding box center [632, 209] width 31 height 13
click at [621, 261] on div "Assign to me" at bounding box center [643, 264] width 55 height 13
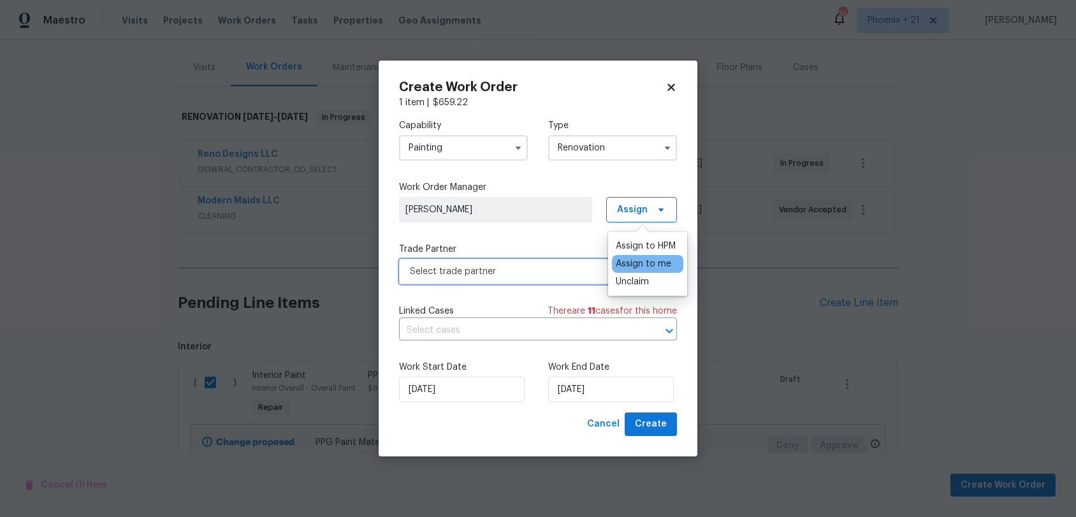
click at [572, 270] on span "Select trade partner" at bounding box center [529, 271] width 238 height 13
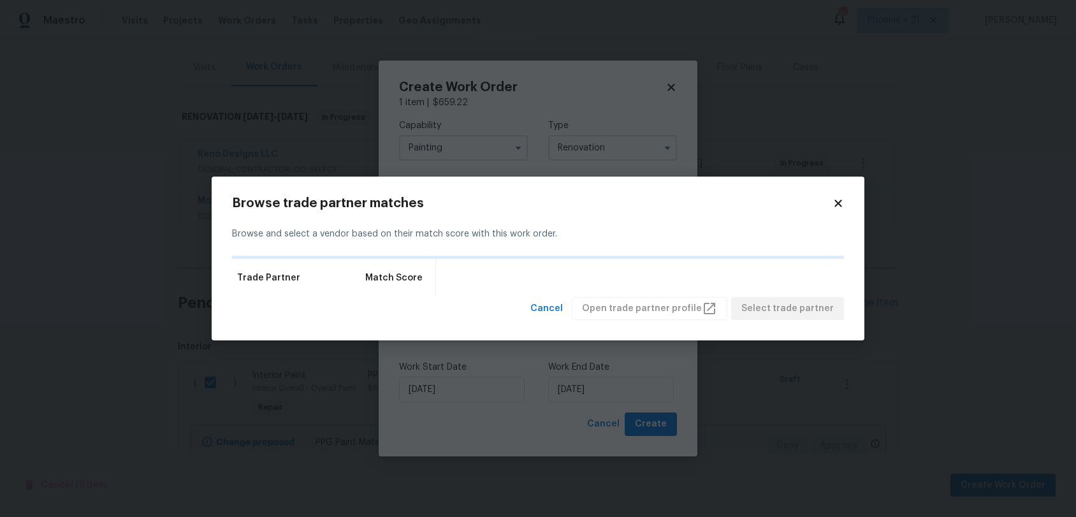
click at [840, 206] on icon at bounding box center [838, 203] width 11 height 11
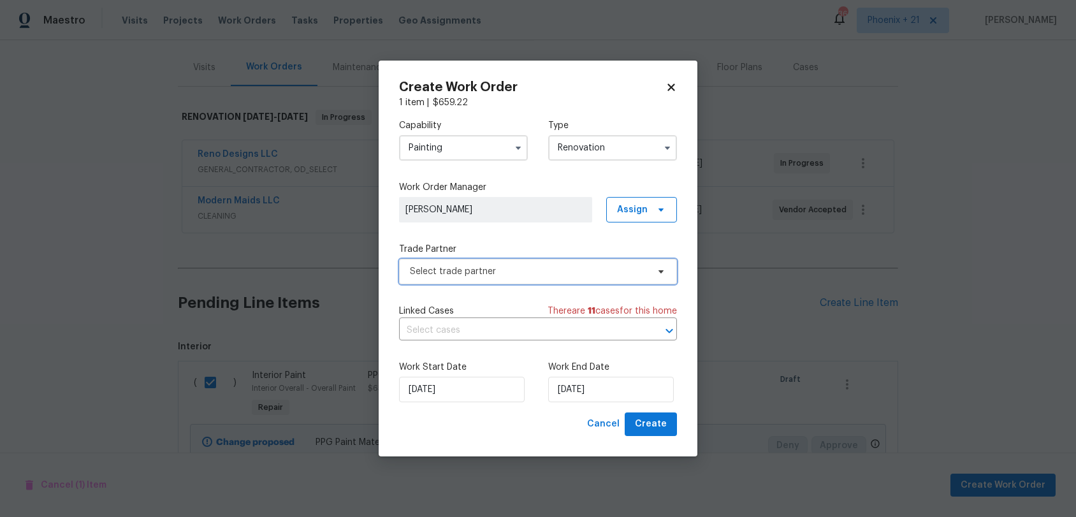
click at [537, 279] on span "Select trade partner" at bounding box center [538, 272] width 278 height 26
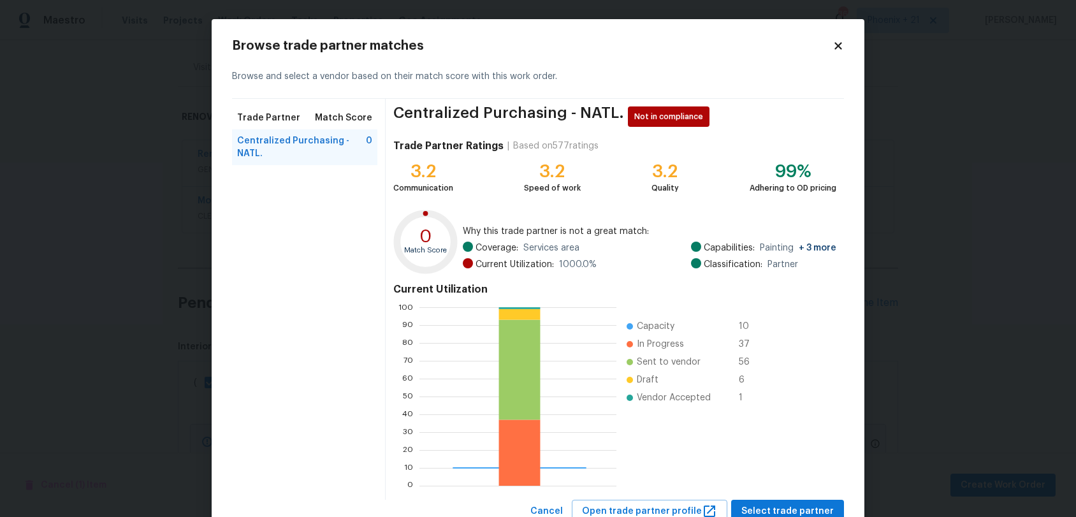
scroll to position [45, 0]
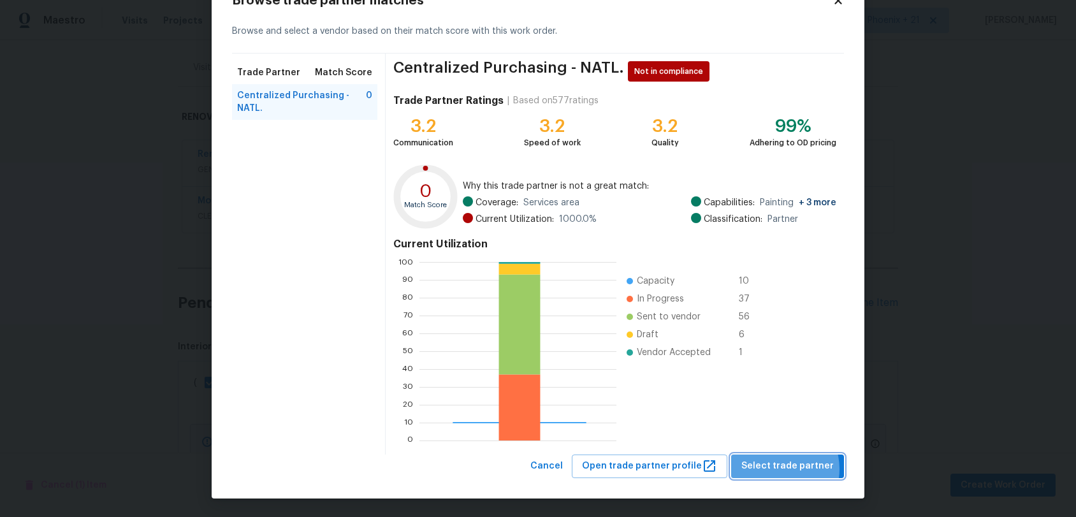
click at [781, 468] on span "Select trade partner" at bounding box center [788, 466] width 92 height 16
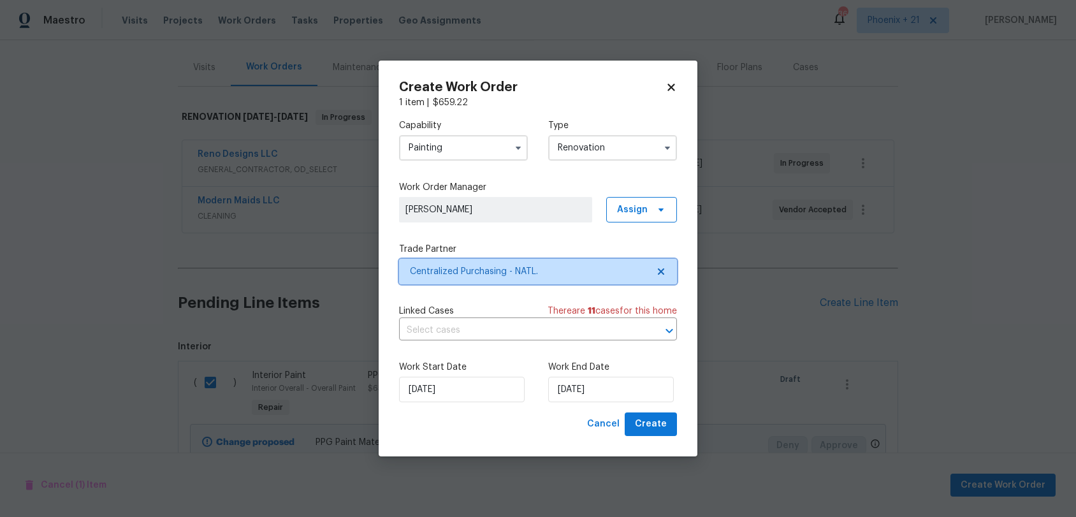
scroll to position [0, 0]
drag, startPoint x: 705, startPoint y: 457, endPoint x: 670, endPoint y: 438, distance: 39.4
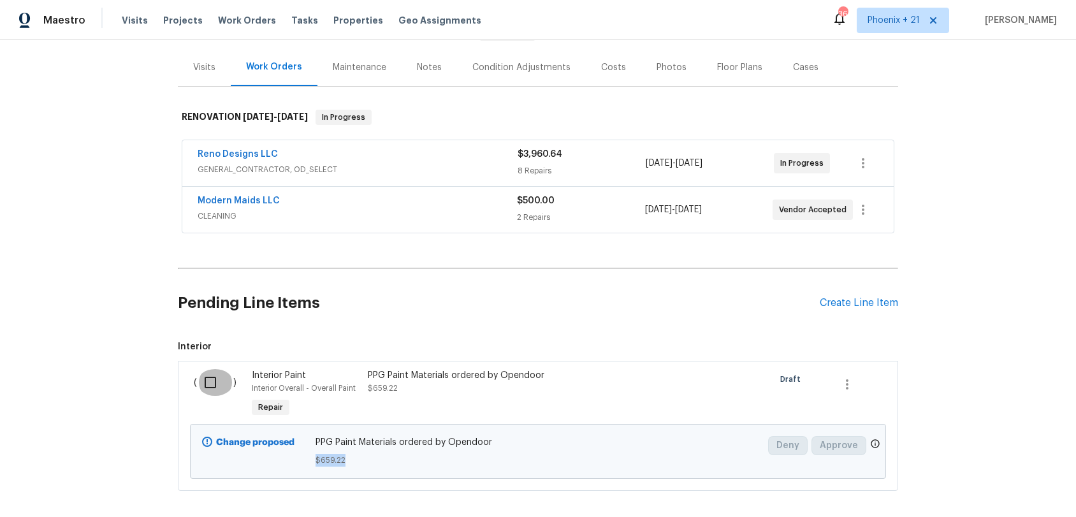
click at [214, 388] on input "checkbox" at bounding box center [215, 382] width 36 height 27
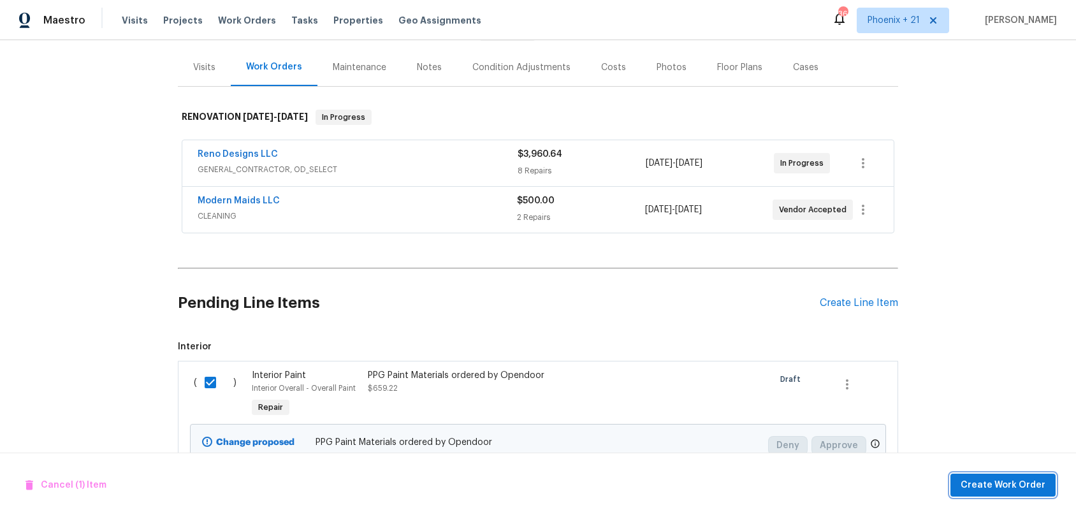
click at [1046, 481] on button "Create Work Order" at bounding box center [1003, 486] width 105 height 24
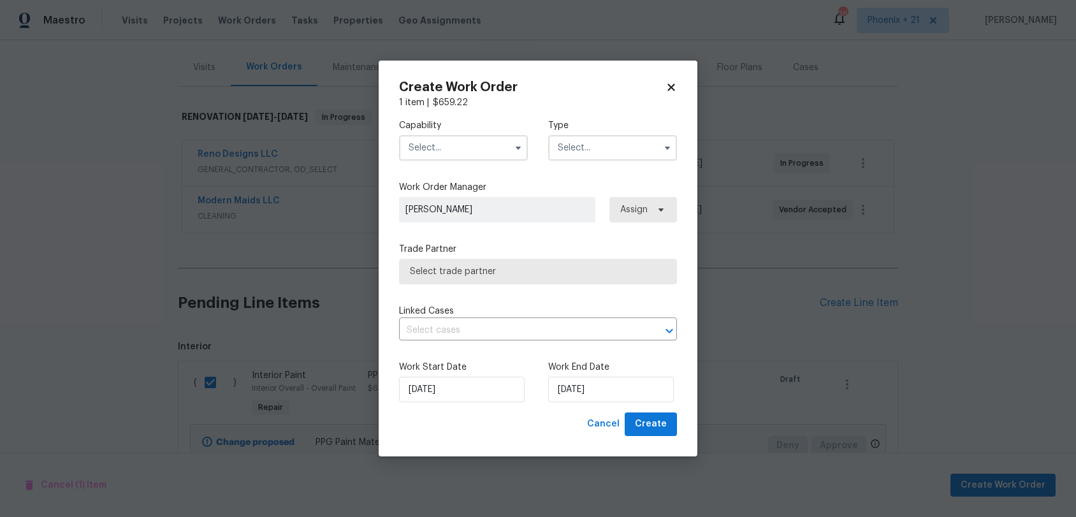
drag, startPoint x: 470, startPoint y: 143, endPoint x: 462, endPoint y: 159, distance: 17.4
click at [470, 146] on input "text" at bounding box center [463, 148] width 129 height 26
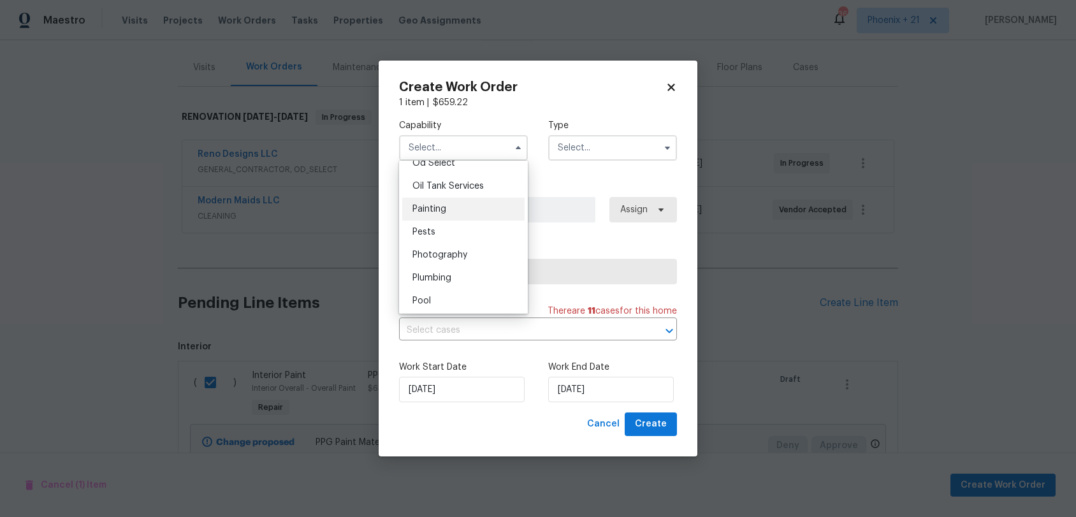
scroll to position [1027, 0]
click at [453, 224] on div "Painting" at bounding box center [463, 219] width 122 height 23
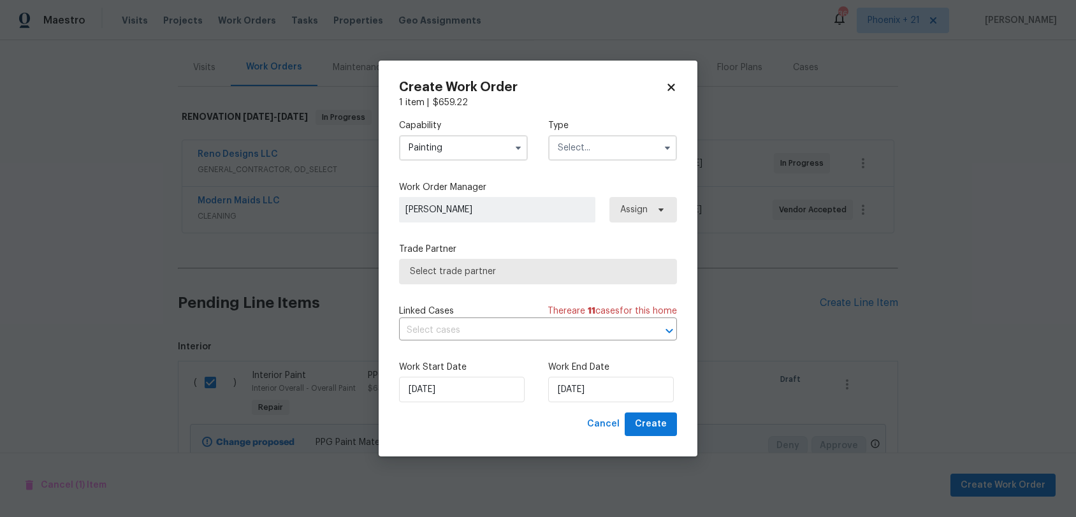
drag, startPoint x: 598, startPoint y: 140, endPoint x: 596, endPoint y: 156, distance: 15.4
click at [598, 142] on input "text" at bounding box center [612, 148] width 129 height 26
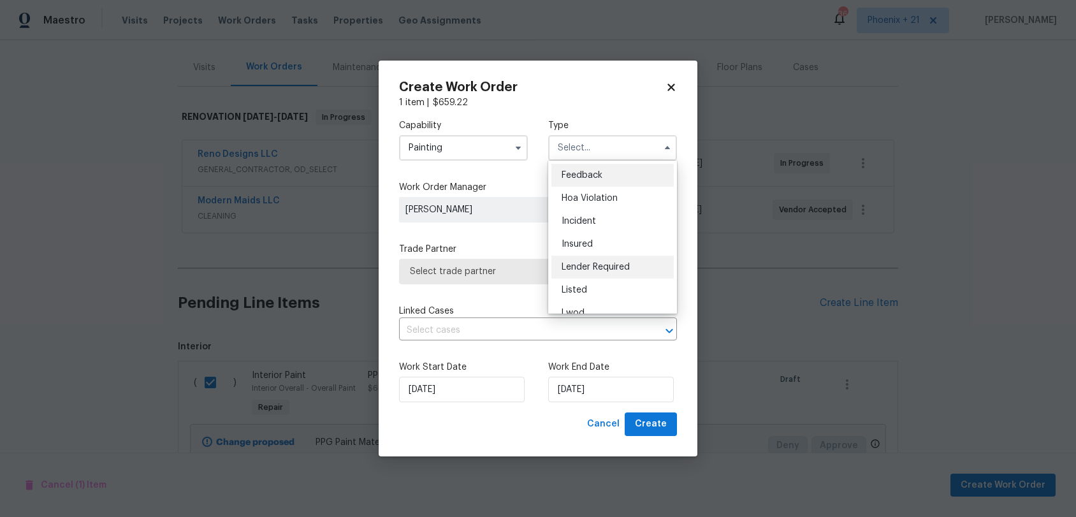
scroll to position [152, 0]
click at [610, 217] on div "Reit Renovation" at bounding box center [613, 207] width 122 height 23
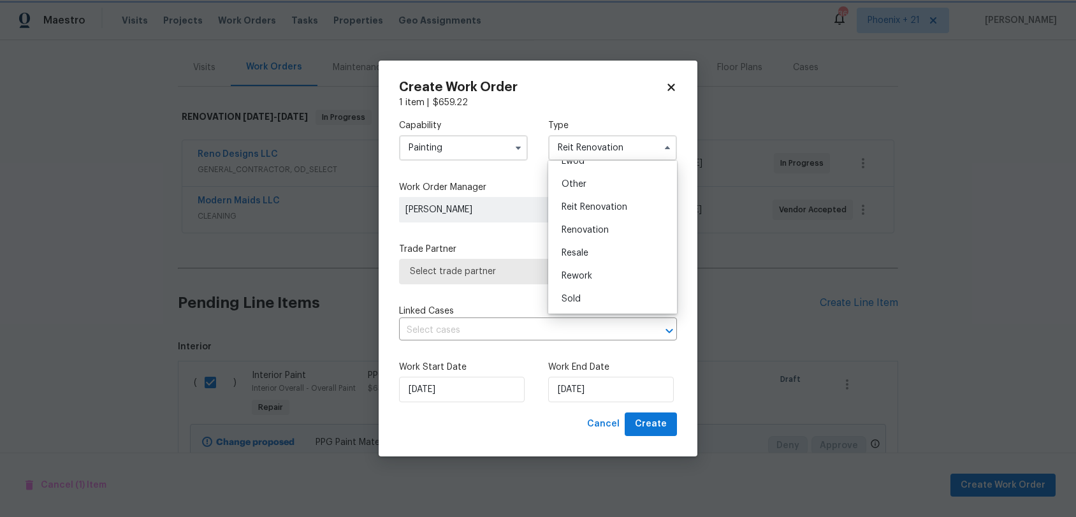
scroll to position [0, 0]
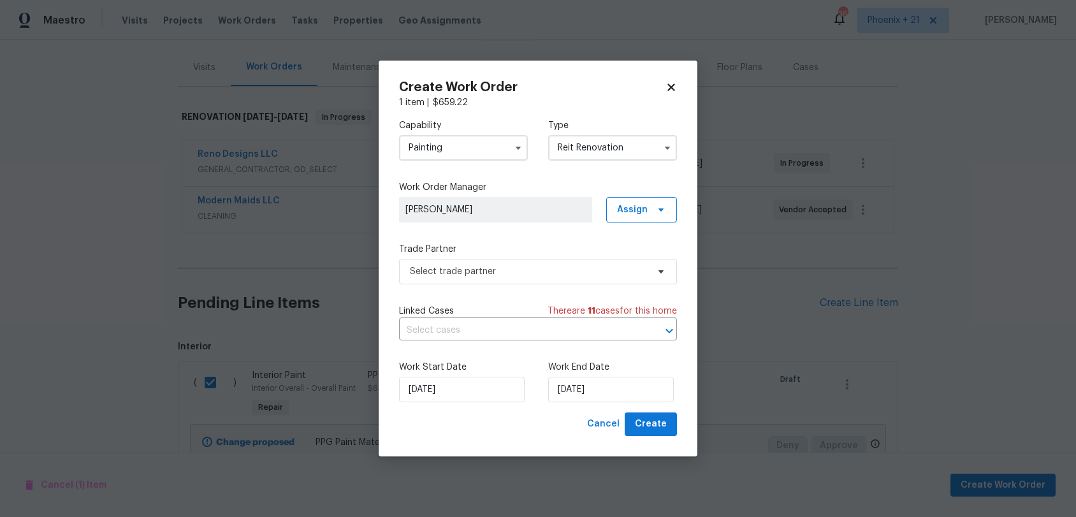
click at [601, 156] on input "Reit Renovation" at bounding box center [612, 148] width 129 height 26
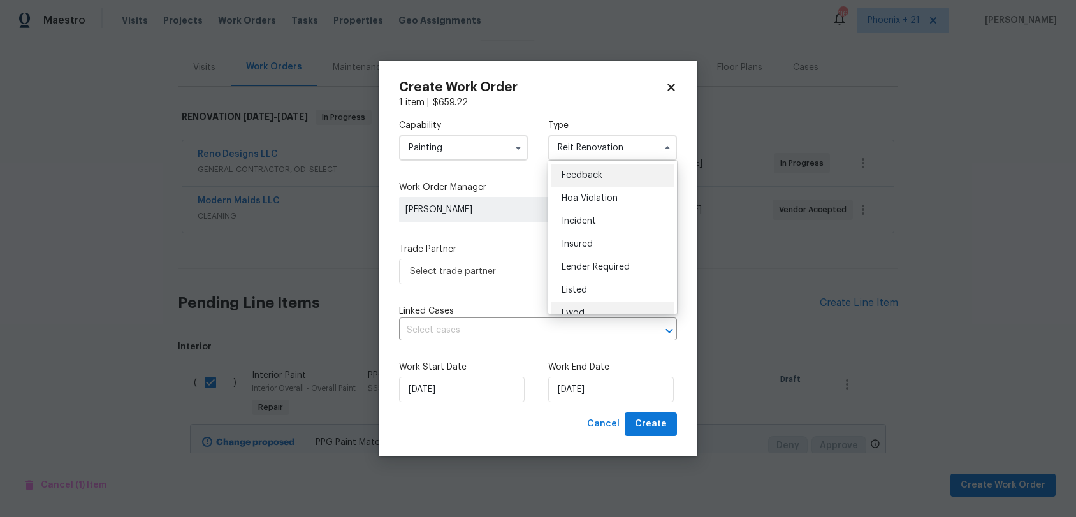
scroll to position [152, 0]
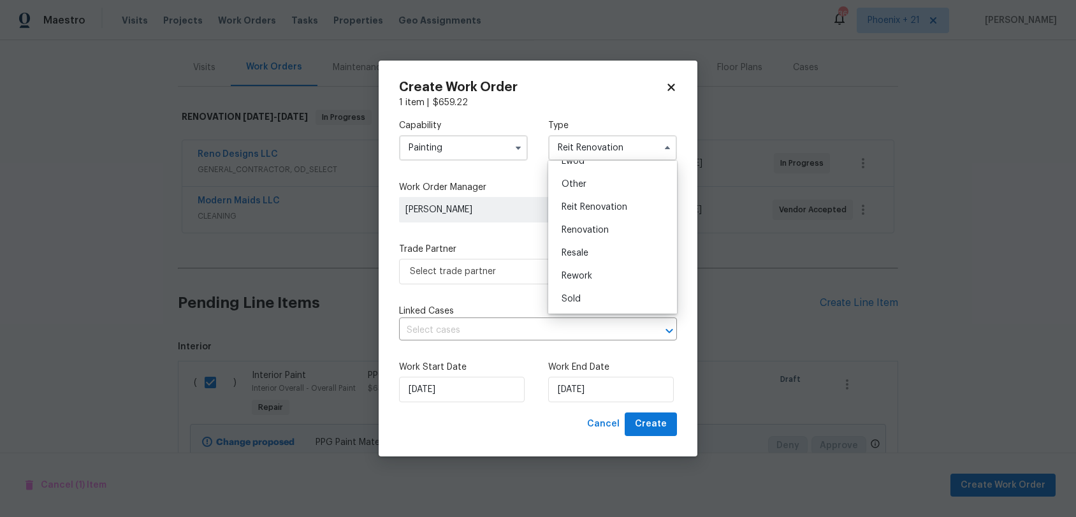
click at [594, 230] on span "Renovation" at bounding box center [585, 230] width 47 height 9
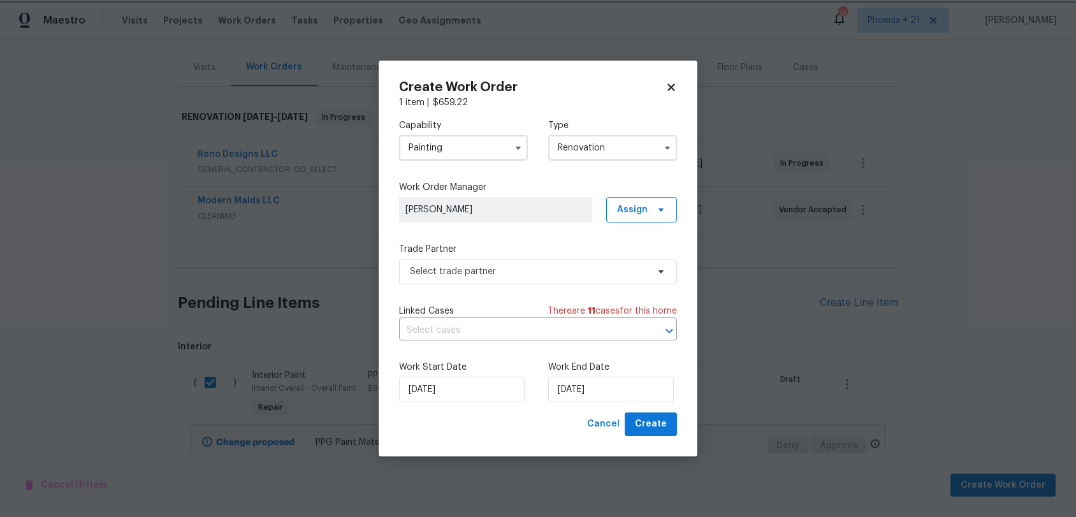
scroll to position [0, 0]
drag, startPoint x: 662, startPoint y: 201, endPoint x: 655, endPoint y: 219, distance: 19.2
click at [662, 201] on span "Assign" at bounding box center [641, 210] width 71 height 26
click at [640, 258] on div "Assign to me" at bounding box center [643, 264] width 55 height 13
click at [511, 275] on span "Select trade partner" at bounding box center [529, 271] width 238 height 13
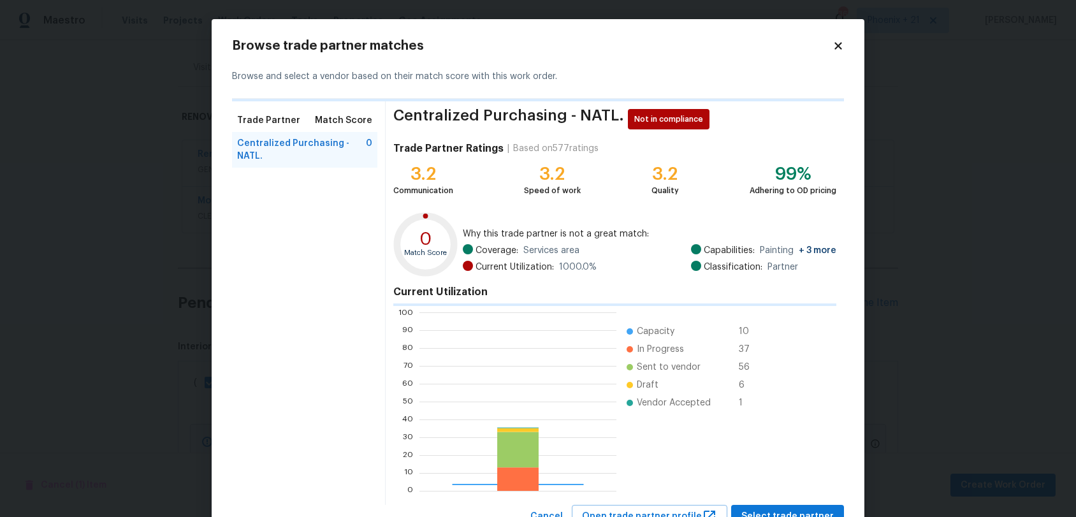
scroll to position [179, 197]
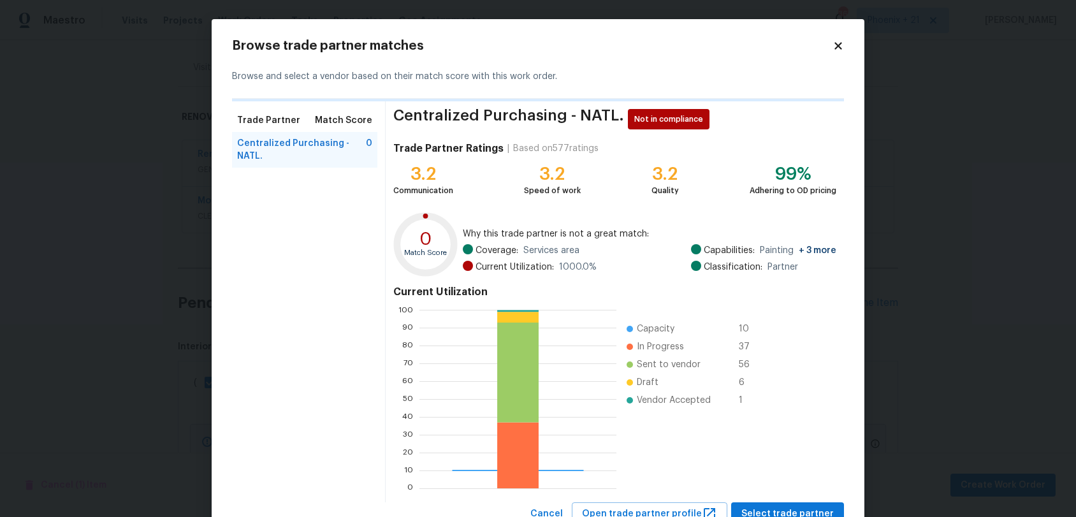
click at [752, 481] on div "Centralized Purchasing - NATL. Not in compliance Trade Partner Ratings | Based …" at bounding box center [615, 301] width 458 height 401
click at [753, 481] on span "Select trade partner" at bounding box center [788, 514] width 92 height 16
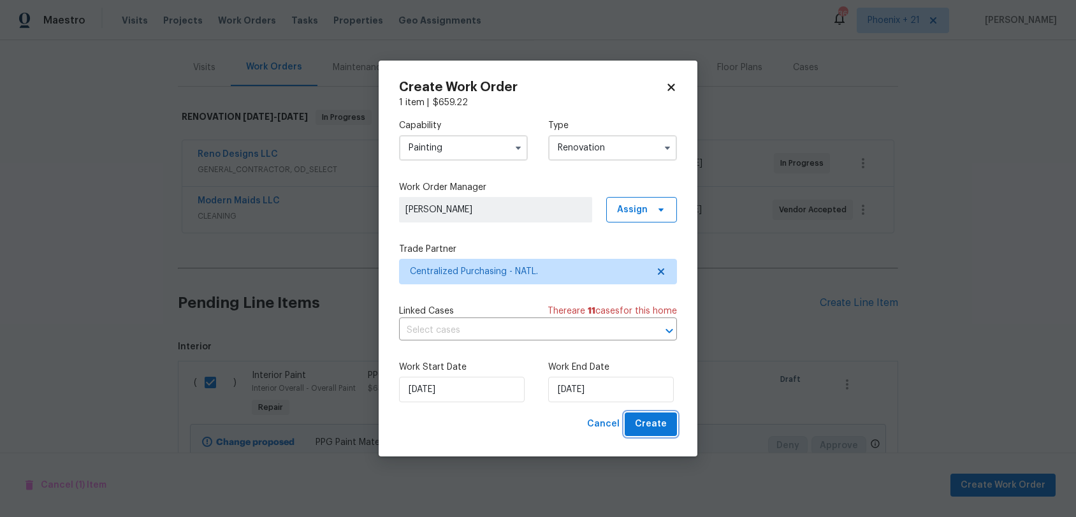
click at [668, 427] on button "Create" at bounding box center [651, 425] width 52 height 24
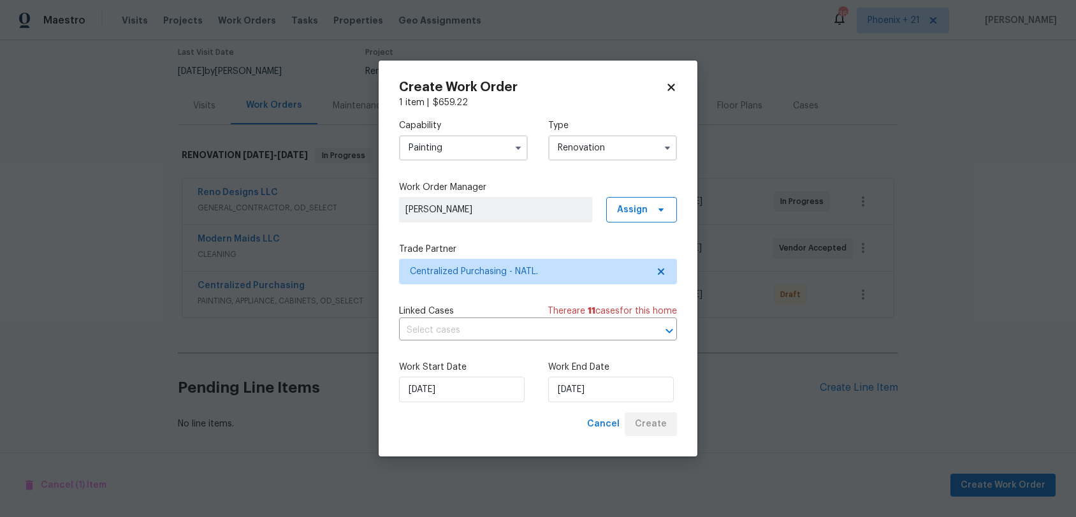
scroll to position [106, 0]
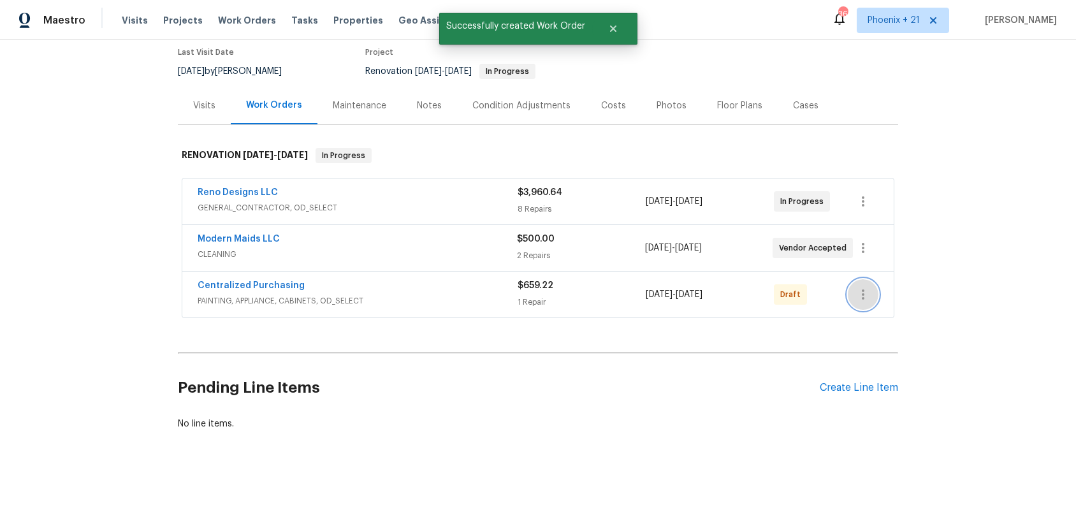
click at [851, 294] on button "button" at bounding box center [863, 294] width 31 height 31
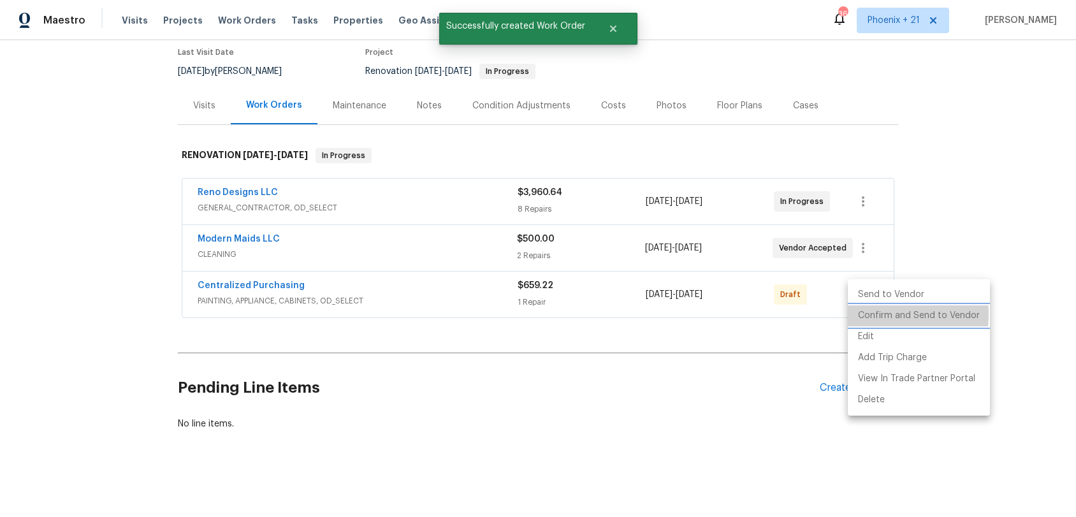
click at [854, 314] on li "Confirm and Send to Vendor" at bounding box center [919, 315] width 142 height 21
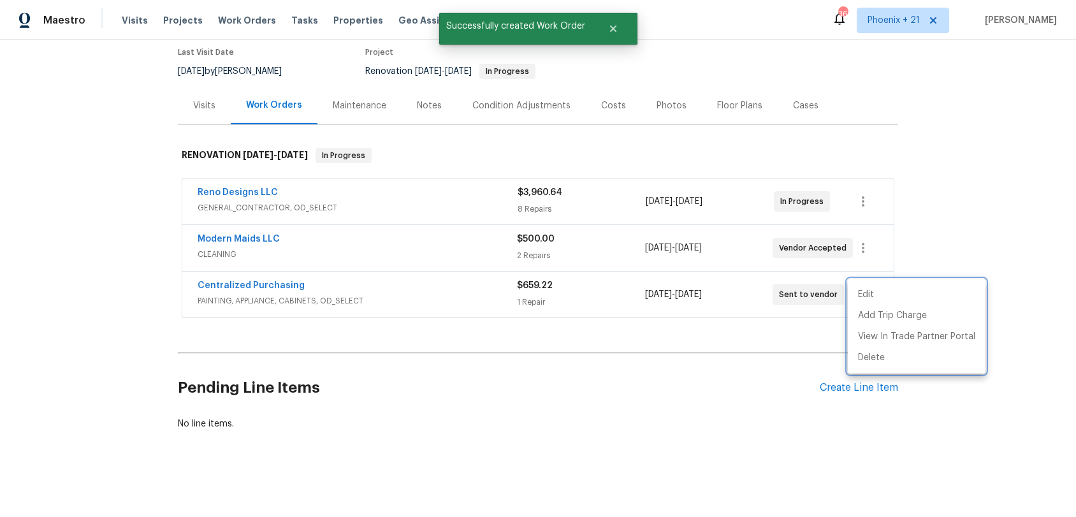
drag, startPoint x: 311, startPoint y: 311, endPoint x: 248, endPoint y: 291, distance: 66.3
click at [300, 310] on div at bounding box center [538, 258] width 1076 height 517
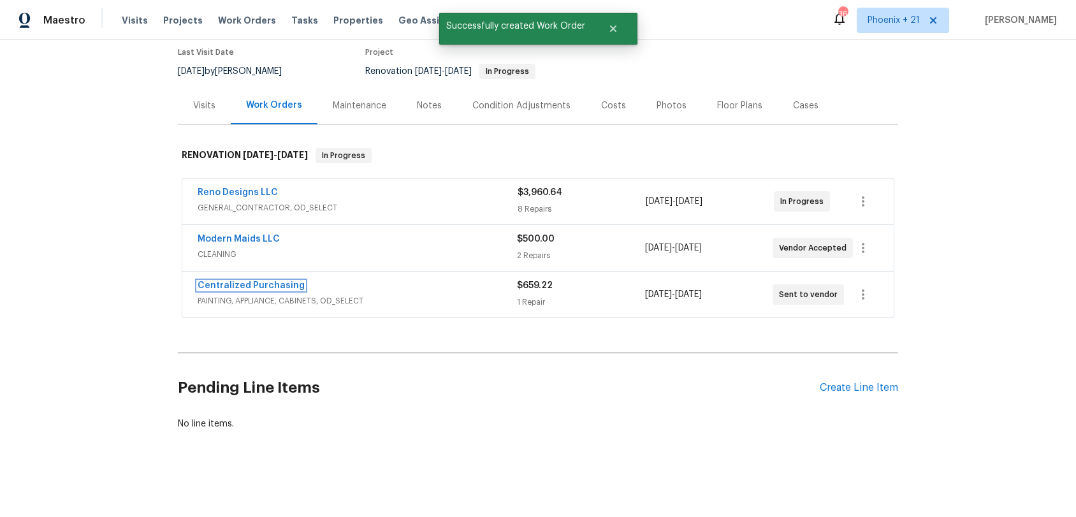
click at [249, 287] on link "Centralized Purchasing" at bounding box center [251, 285] width 107 height 9
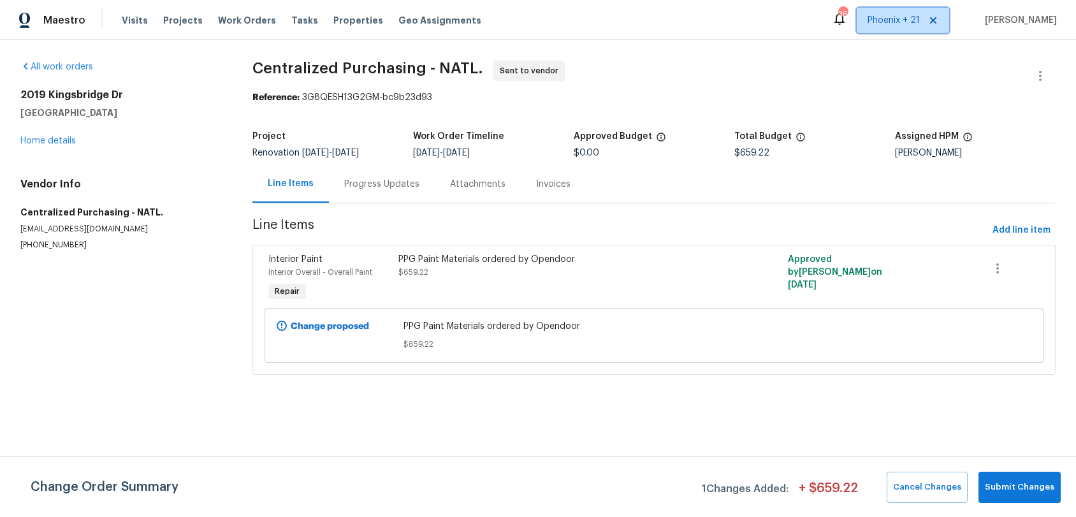
drag, startPoint x: 910, startPoint y: 8, endPoint x: 897, endPoint y: 36, distance: 30.8
click at [910, 8] on span "Phoenix + 21" at bounding box center [903, 21] width 92 height 26
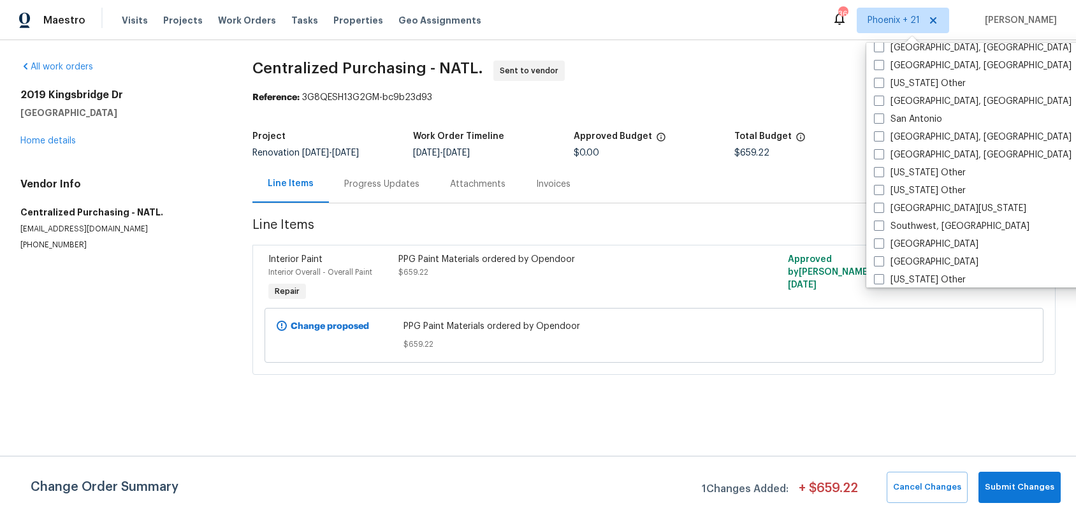
scroll to position [1689, 0]
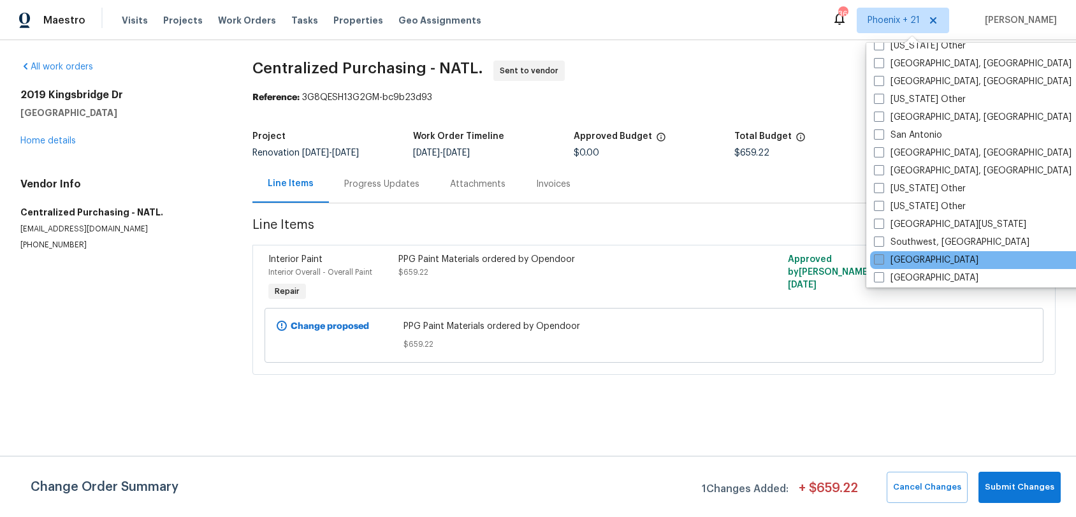
click at [909, 254] on label "[GEOGRAPHIC_DATA]" at bounding box center [926, 260] width 105 height 13
click at [883, 254] on input "[GEOGRAPHIC_DATA]" at bounding box center [878, 258] width 8 height 8
click at [263, 10] on div "Visits Projects Work Orders Tasks Properties Geo Assignments" at bounding box center [309, 21] width 375 height 26
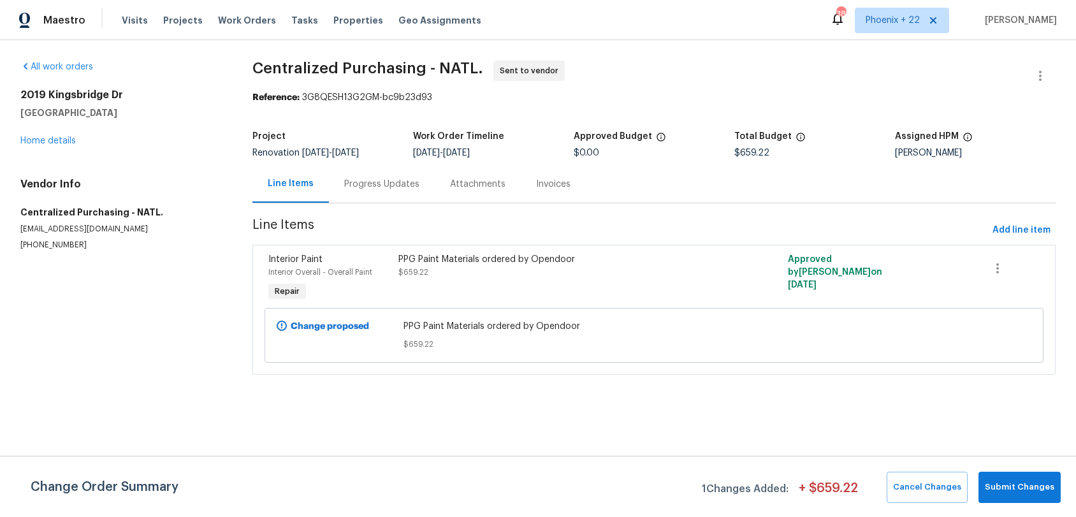
drag, startPoint x: 256, startPoint y: 18, endPoint x: 269, endPoint y: 20, distance: 13.5
click at [256, 18] on span "Work Orders" at bounding box center [247, 20] width 58 height 13
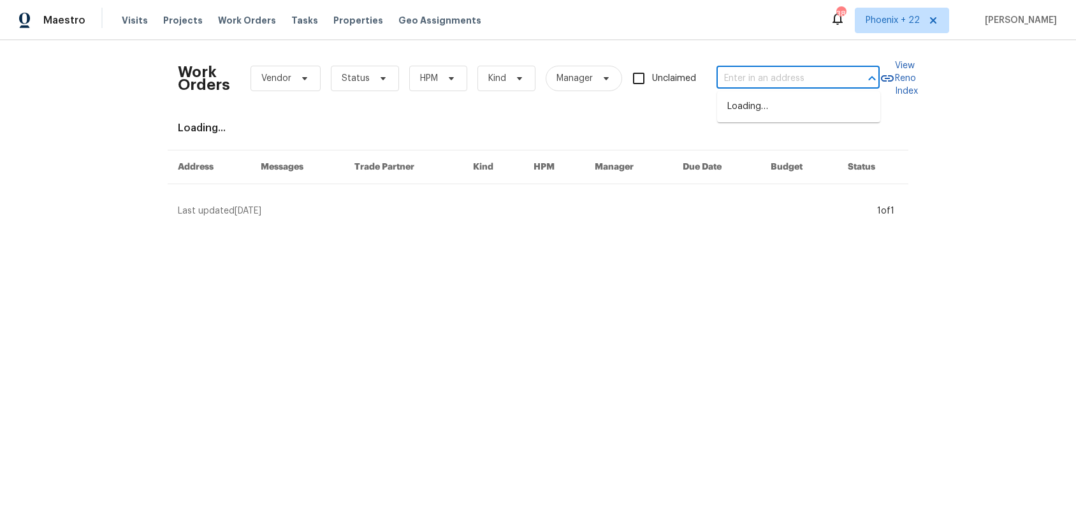
click at [812, 78] on input "text" at bounding box center [781, 79] width 128 height 20
paste input "111 Barrington Dr, Saint Peters, MO 63376"
click at [795, 105] on li "111 Barrington Dr, Saint Peters, MO 63376" at bounding box center [798, 113] width 163 height 34
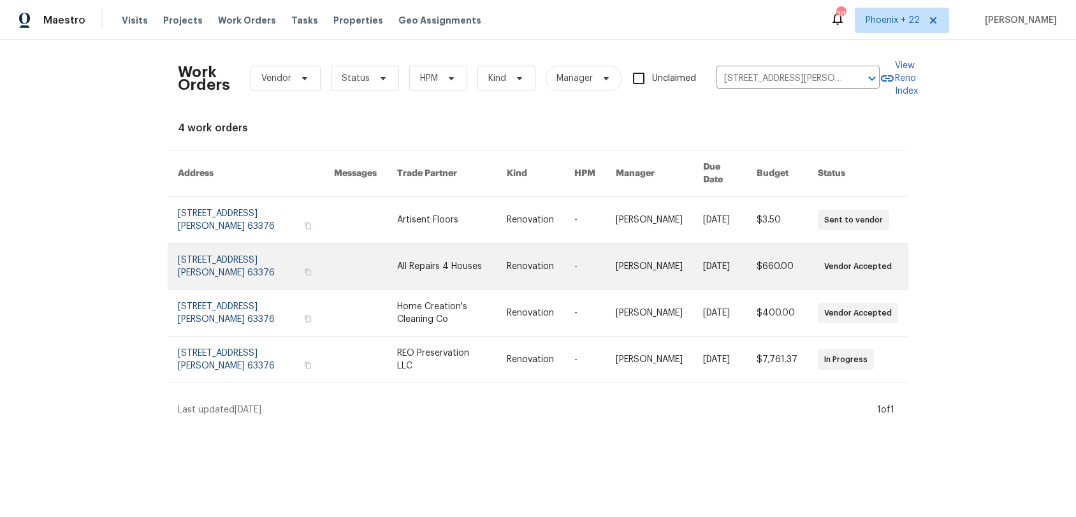
click at [411, 244] on td "All Repairs 4 Houses" at bounding box center [442, 267] width 110 height 47
click at [409, 244] on link at bounding box center [452, 267] width 110 height 46
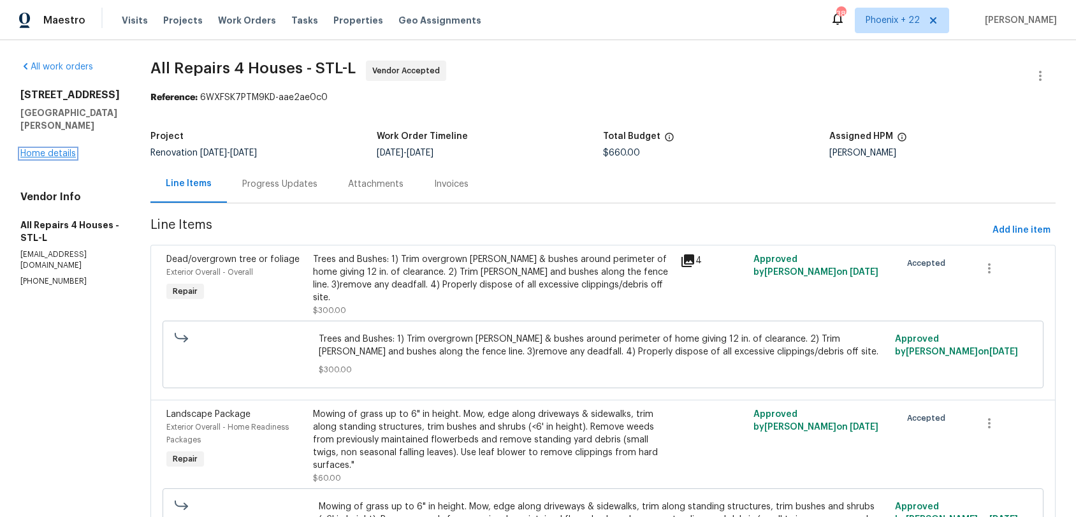
click at [34, 149] on link "Home details" at bounding box center [47, 153] width 55 height 9
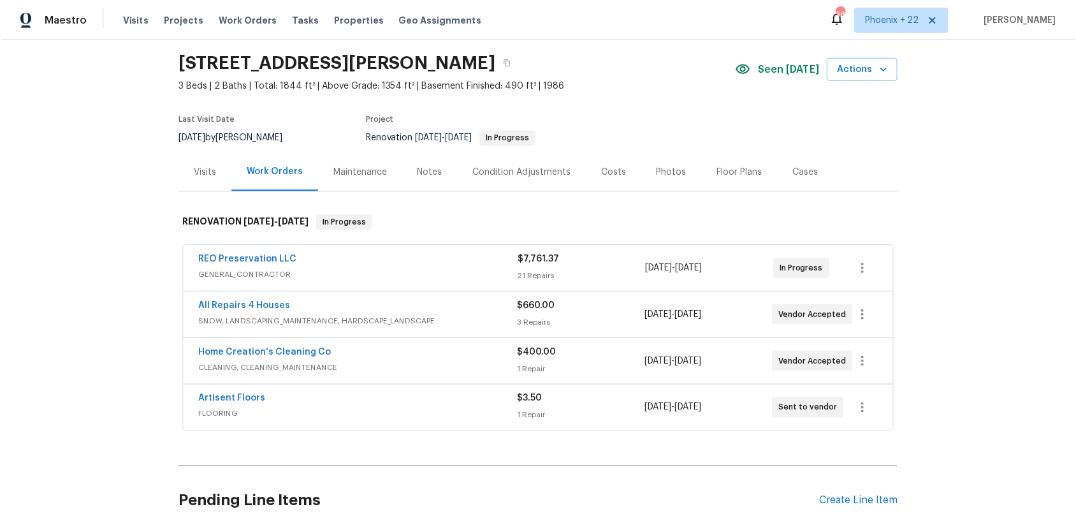
scroll to position [153, 0]
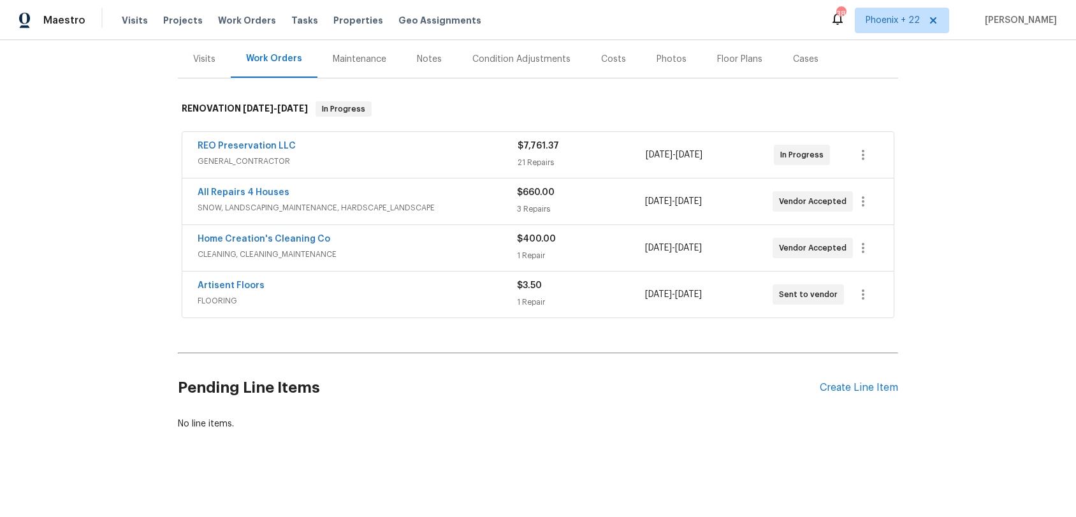
click at [863, 376] on div "Pending Line Items Create Line Item" at bounding box center [538, 387] width 721 height 59
click at [862, 380] on div "Pending Line Items Create Line Item" at bounding box center [538, 387] width 721 height 59
click at [863, 382] on div "Create Line Item" at bounding box center [859, 388] width 78 height 12
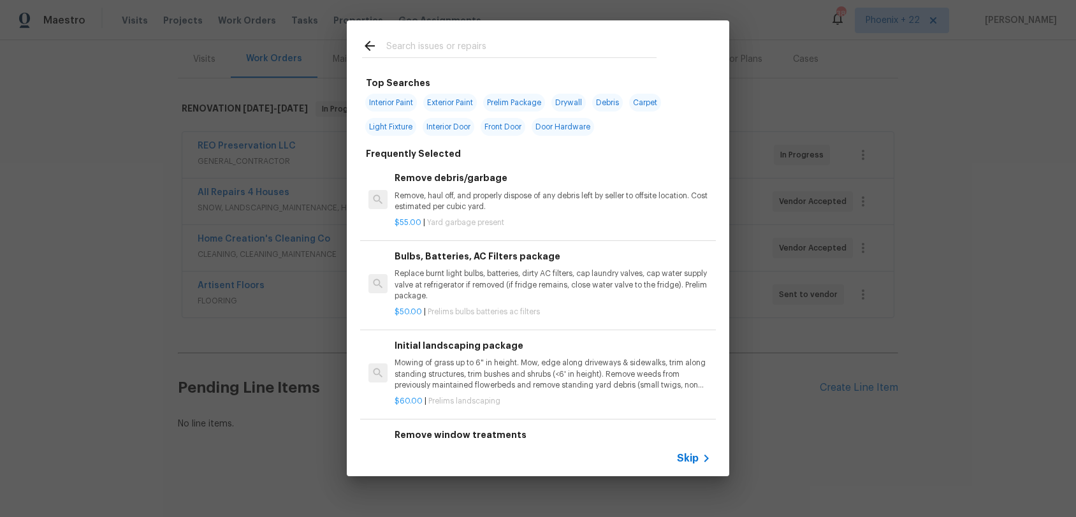
click at [552, 52] on input "text" at bounding box center [521, 47] width 270 height 19
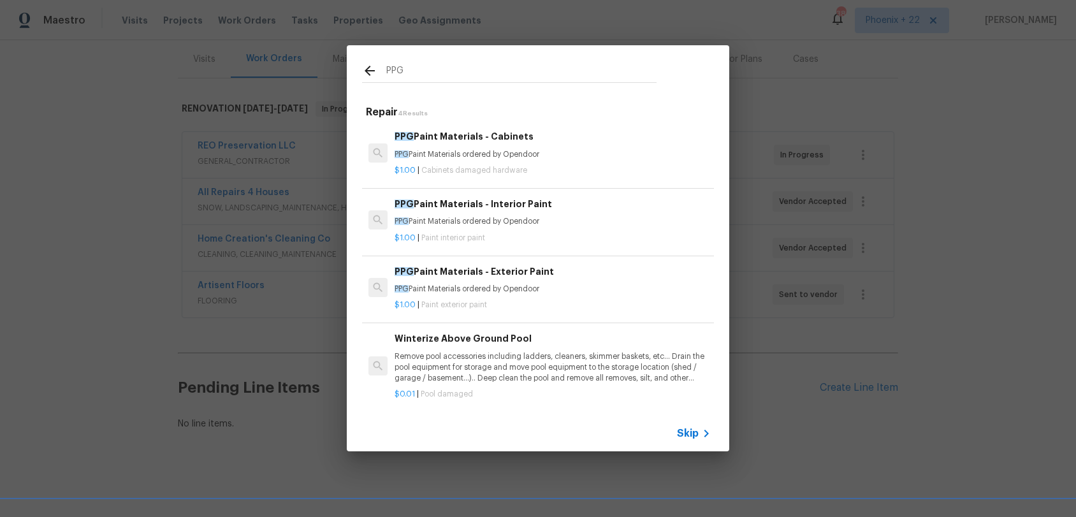
click at [598, 203] on h6 "PPG Paint Materials - Interior Paint" at bounding box center [553, 204] width 316 height 14
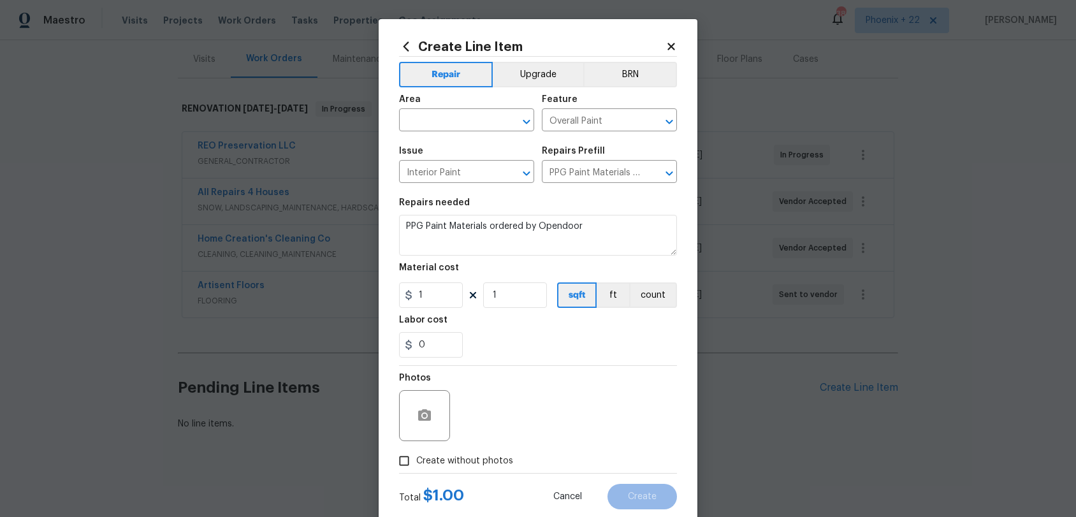
drag, startPoint x: 450, startPoint y: 100, endPoint x: 448, endPoint y: 110, distance: 9.8
click at [450, 101] on div "Area" at bounding box center [466, 103] width 135 height 17
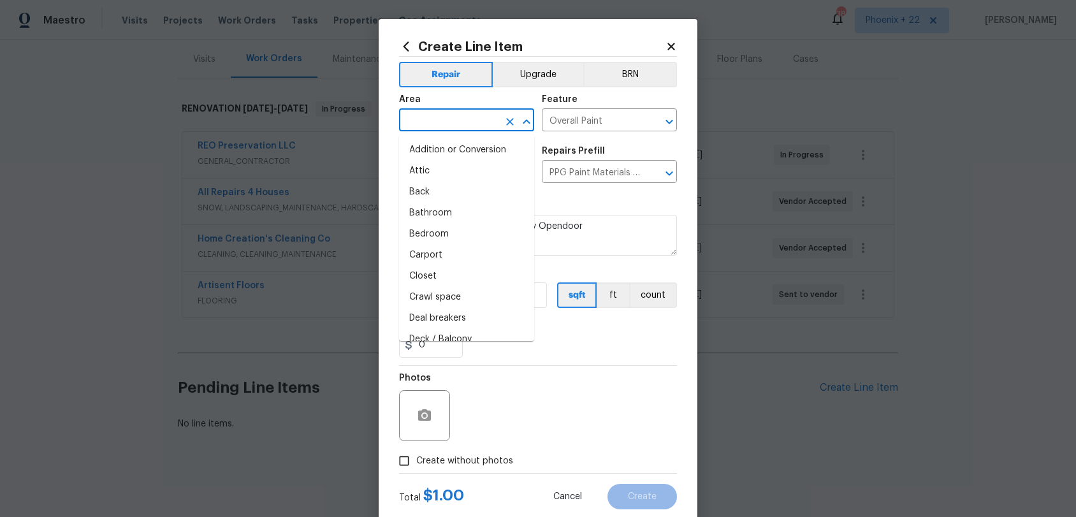
click at [449, 115] on input "text" at bounding box center [448, 122] width 99 height 20
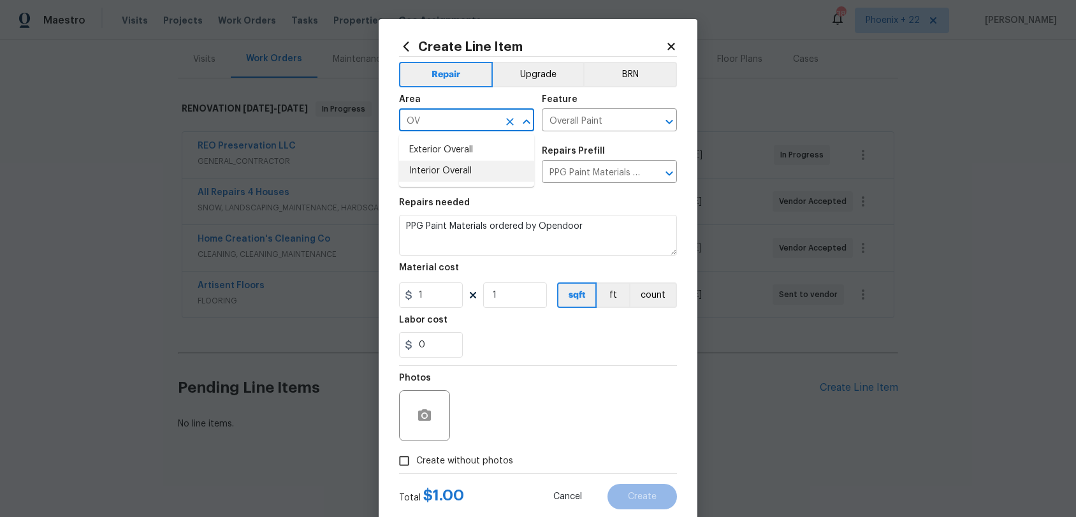
drag, startPoint x: 477, startPoint y: 171, endPoint x: 462, endPoint y: 209, distance: 40.4
click at [477, 171] on li "Interior Overall" at bounding box center [466, 171] width 135 height 21
click at [443, 297] on input "1" at bounding box center [431, 295] width 64 height 26
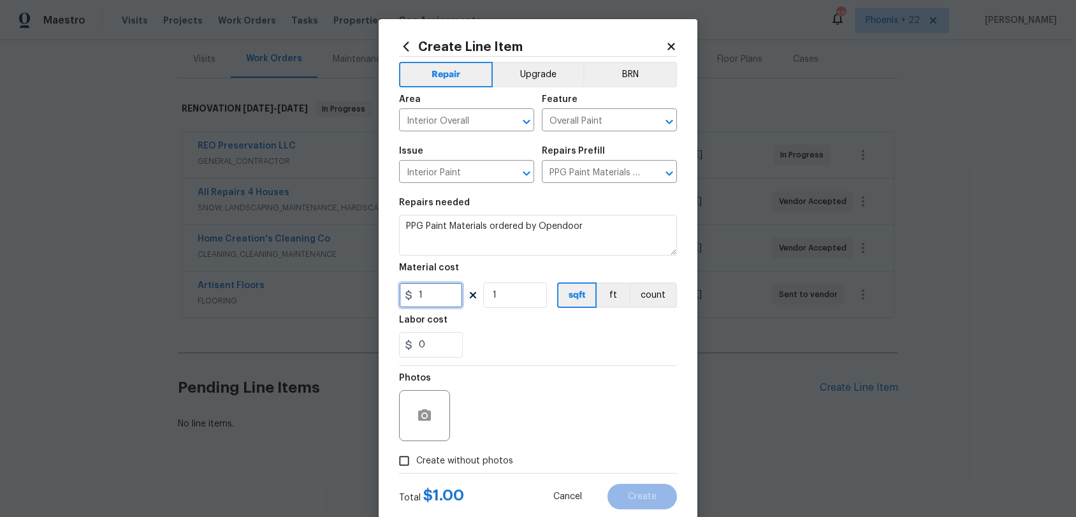
drag, startPoint x: 443, startPoint y: 297, endPoint x: 409, endPoint y: 293, distance: 34.7
click at [408, 293] on div "1" at bounding box center [431, 295] width 64 height 26
click at [441, 452] on label "Create without photos" at bounding box center [452, 461] width 121 height 24
click at [416, 452] on input "Create without photos" at bounding box center [404, 461] width 24 height 24
drag, startPoint x: 474, startPoint y: 448, endPoint x: 492, endPoint y: 422, distance: 32.0
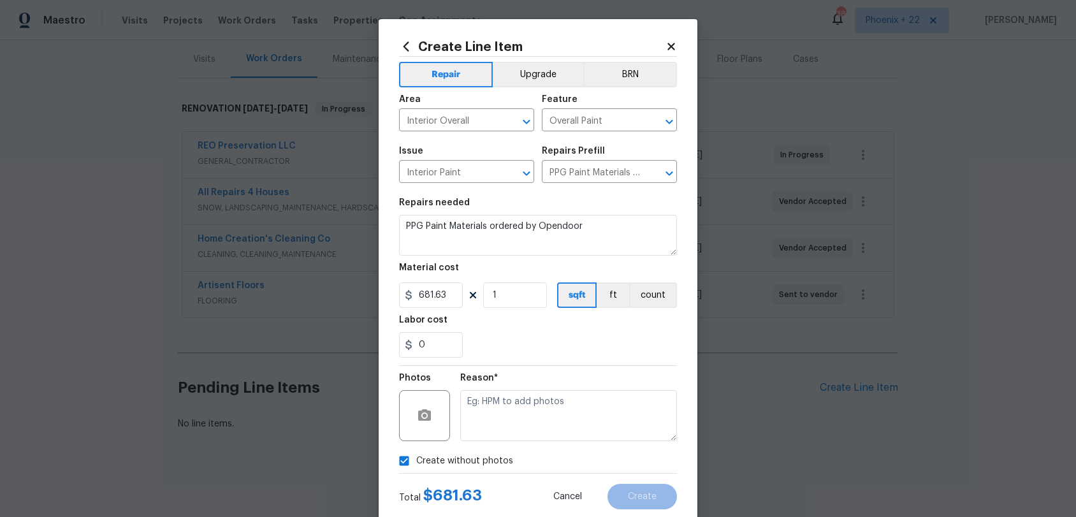
click at [475, 446] on div "Reason*" at bounding box center [568, 407] width 217 height 83
click at [494, 420] on textarea at bounding box center [568, 415] width 217 height 51
click at [627, 481] on button "Create" at bounding box center [643, 497] width 70 height 26
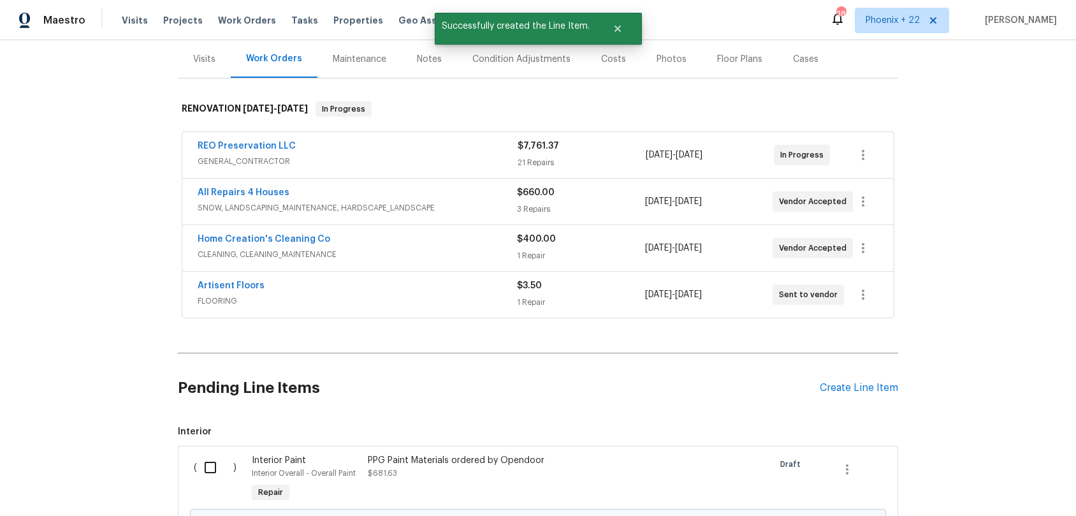
click at [822, 395] on div "Pending Line Items Create Line Item" at bounding box center [538, 387] width 721 height 59
click at [840, 385] on div "Create Line Item" at bounding box center [859, 388] width 78 height 12
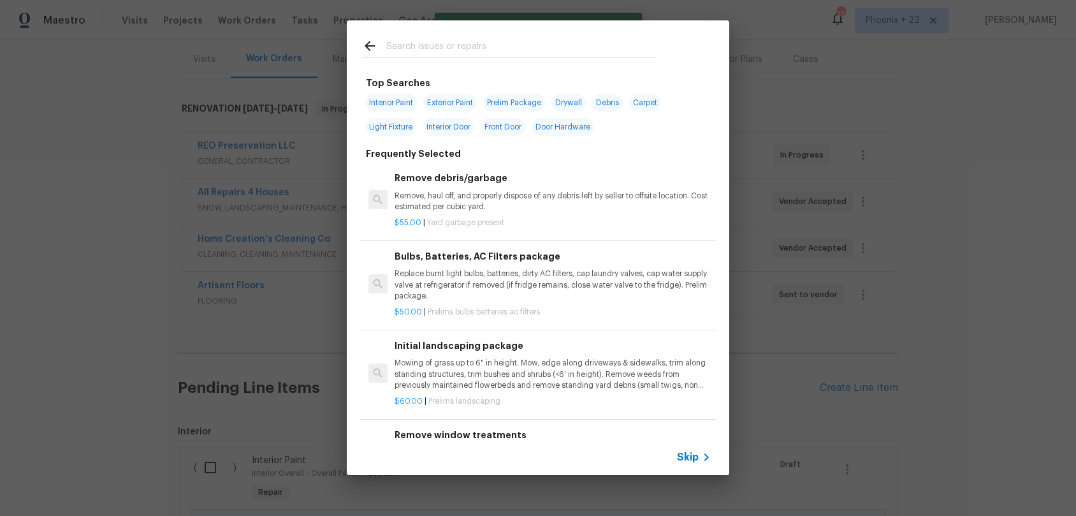
click at [483, 52] on input "text" at bounding box center [521, 47] width 270 height 19
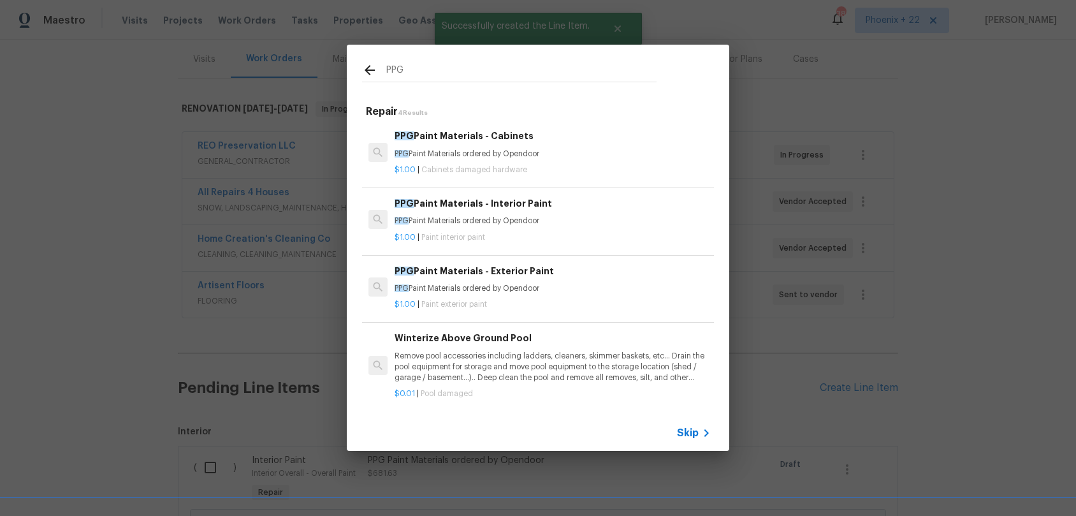
click at [560, 277] on h6 "PPG Paint Materials - Exterior Paint" at bounding box center [553, 271] width 316 height 14
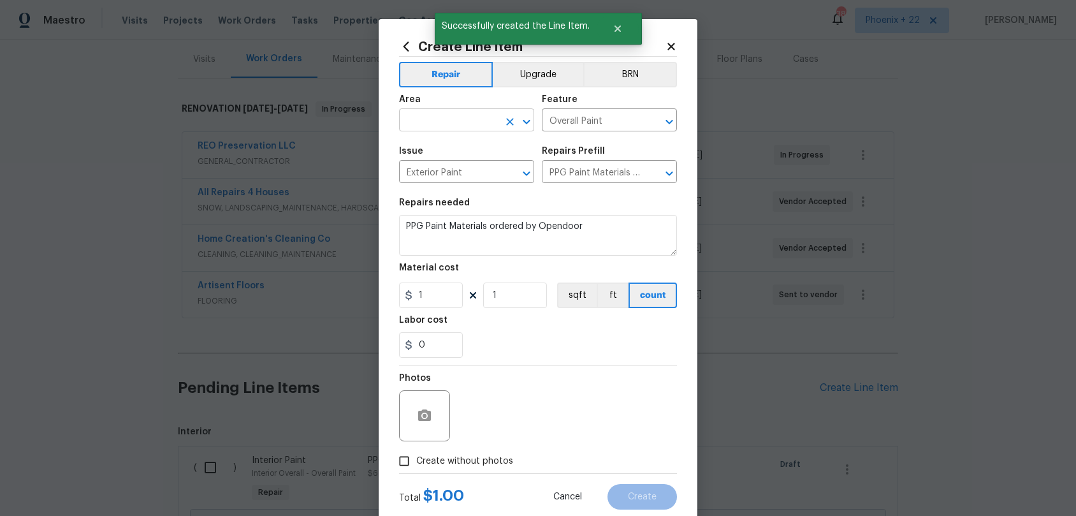
click at [471, 124] on input "text" at bounding box center [448, 122] width 99 height 20
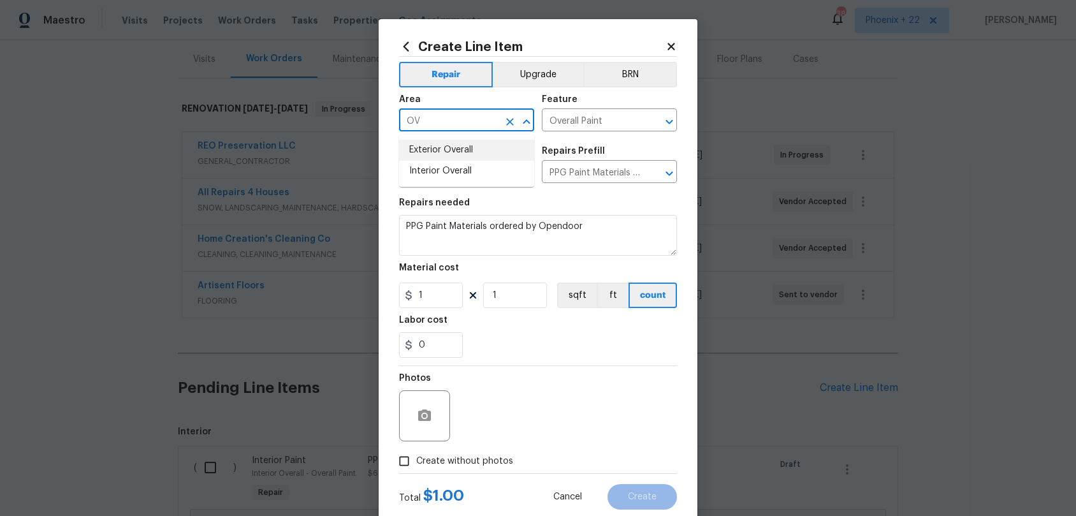
drag, startPoint x: 491, startPoint y: 153, endPoint x: 452, endPoint y: 258, distance: 111.6
click at [491, 153] on li "Exterior Overall" at bounding box center [466, 150] width 135 height 21
drag, startPoint x: 432, startPoint y: 302, endPoint x: 407, endPoint y: 298, distance: 24.6
click at [407, 298] on div "1" at bounding box center [431, 295] width 64 height 26
click at [485, 454] on label "Create without photos" at bounding box center [452, 461] width 121 height 24
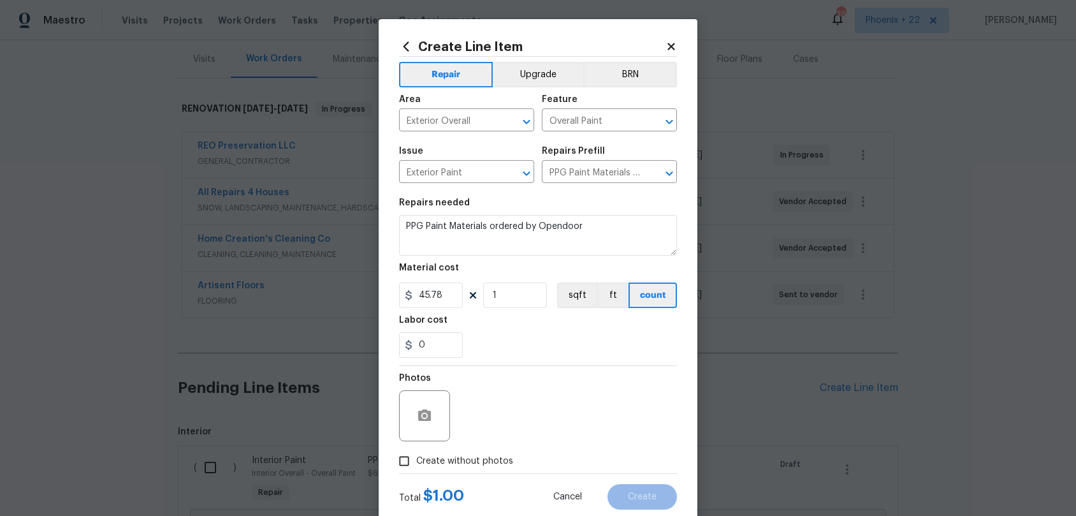
click at [416, 454] on input "Create without photos" at bounding box center [404, 461] width 24 height 24
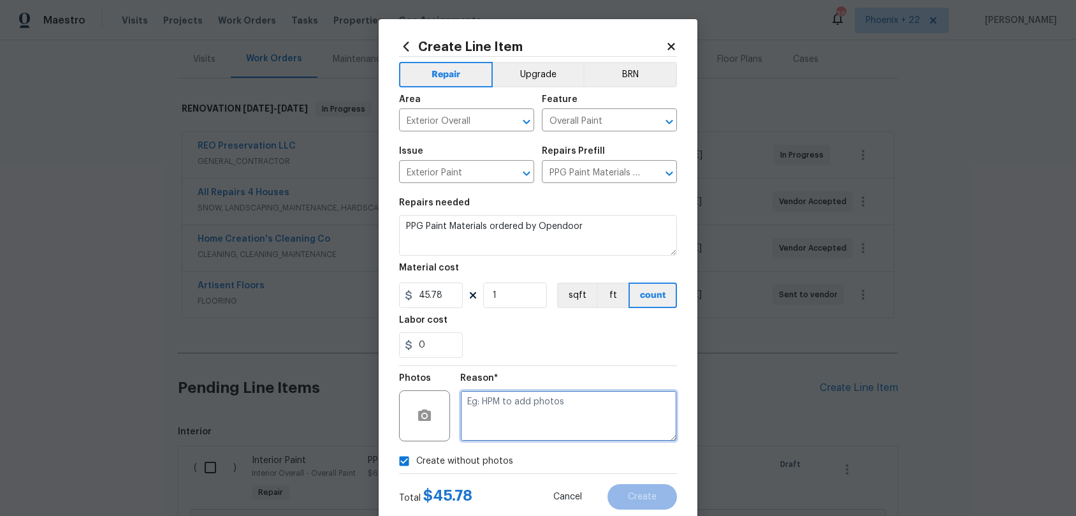
click at [497, 433] on textarea at bounding box center [568, 415] width 217 height 51
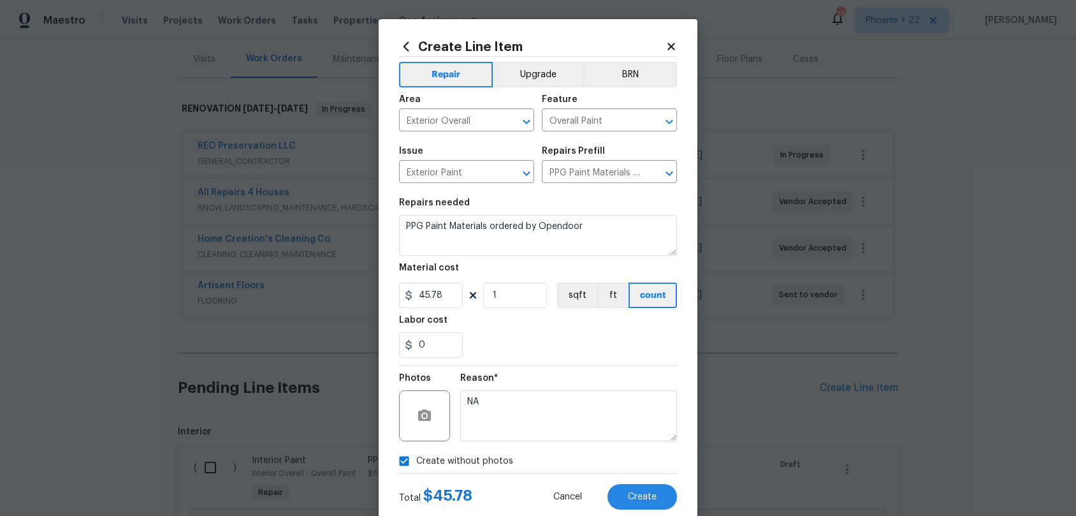
click at [532, 372] on div "Reason* NA" at bounding box center [568, 407] width 217 height 83
click at [645, 481] on button "Create" at bounding box center [643, 497] width 70 height 26
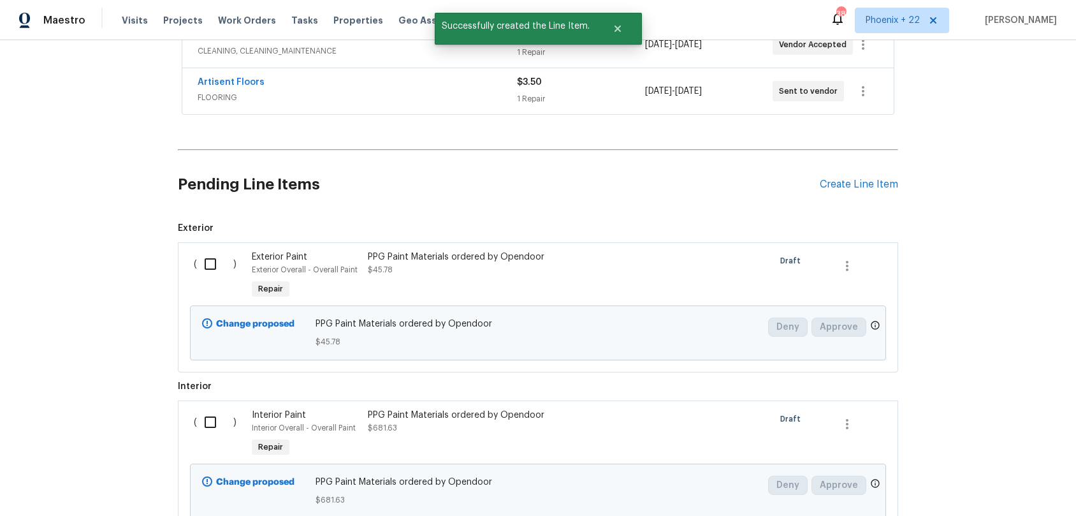
scroll to position [442, 0]
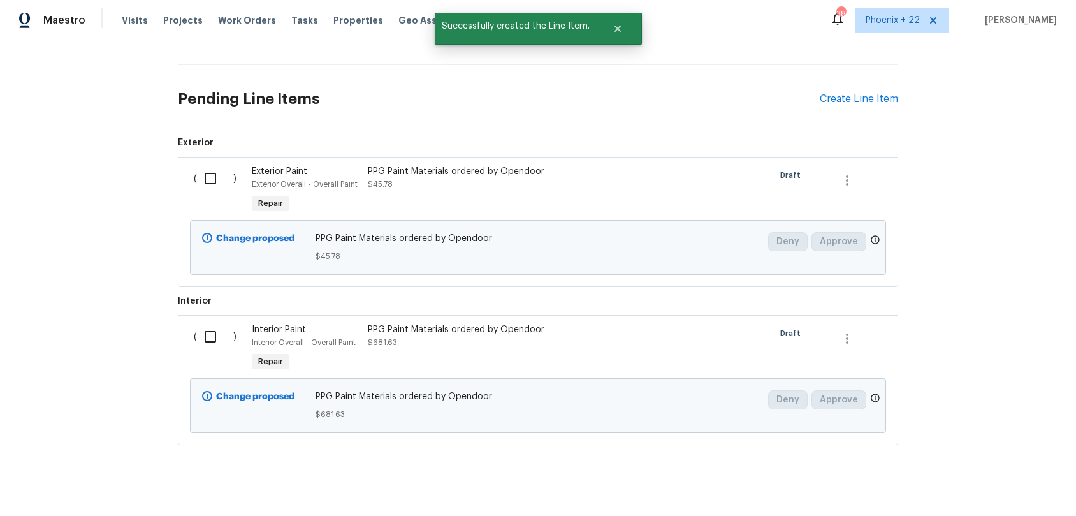
click at [206, 194] on div "( )" at bounding box center [219, 190] width 58 height 59
click at [207, 180] on input "checkbox" at bounding box center [215, 178] width 36 height 27
click at [217, 342] on input "checkbox" at bounding box center [215, 336] width 36 height 27
click at [986, 481] on span "Create Work Order" at bounding box center [1003, 484] width 85 height 16
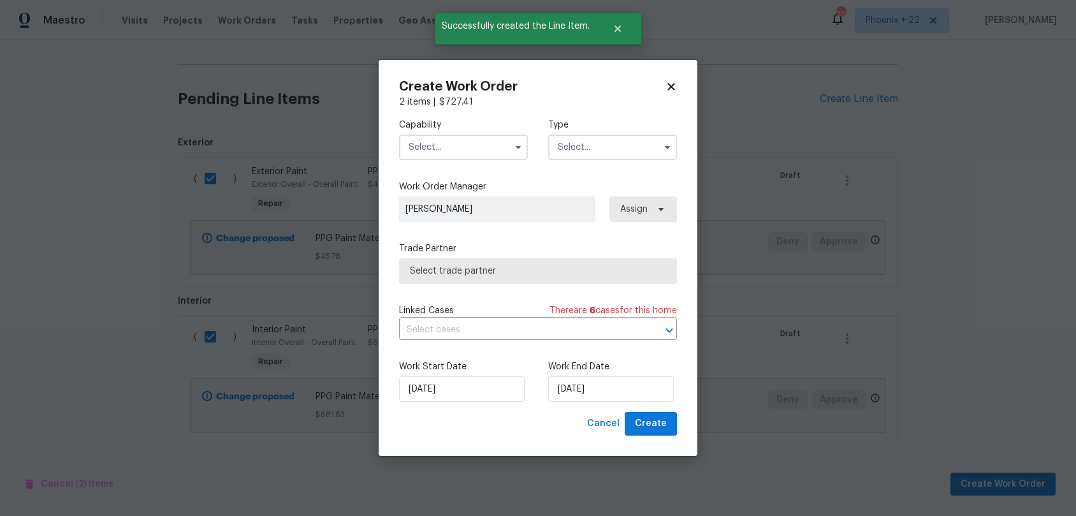
click at [469, 143] on input "text" at bounding box center [463, 148] width 129 height 26
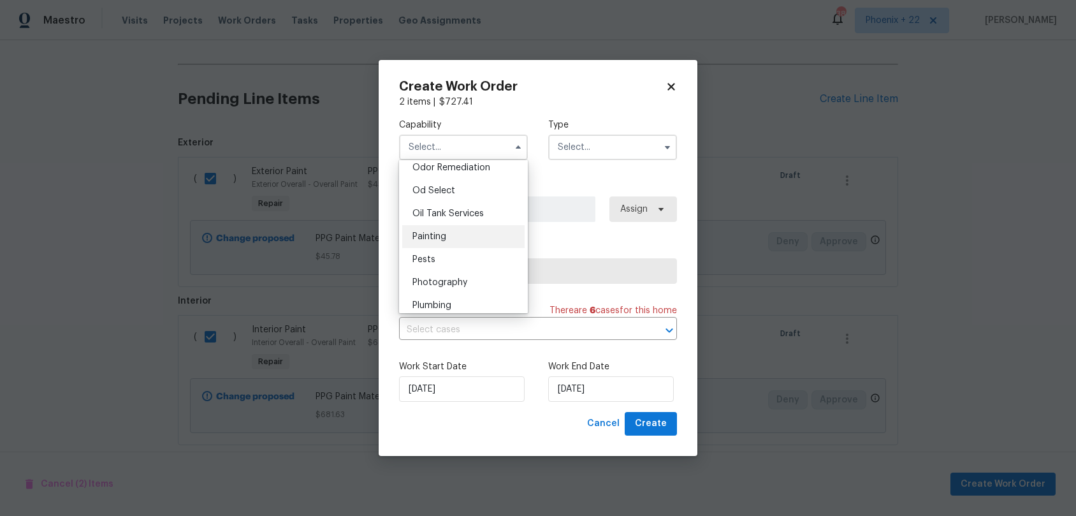
scroll to position [1011, 0]
click at [473, 240] on div "Painting" at bounding box center [463, 235] width 122 height 23
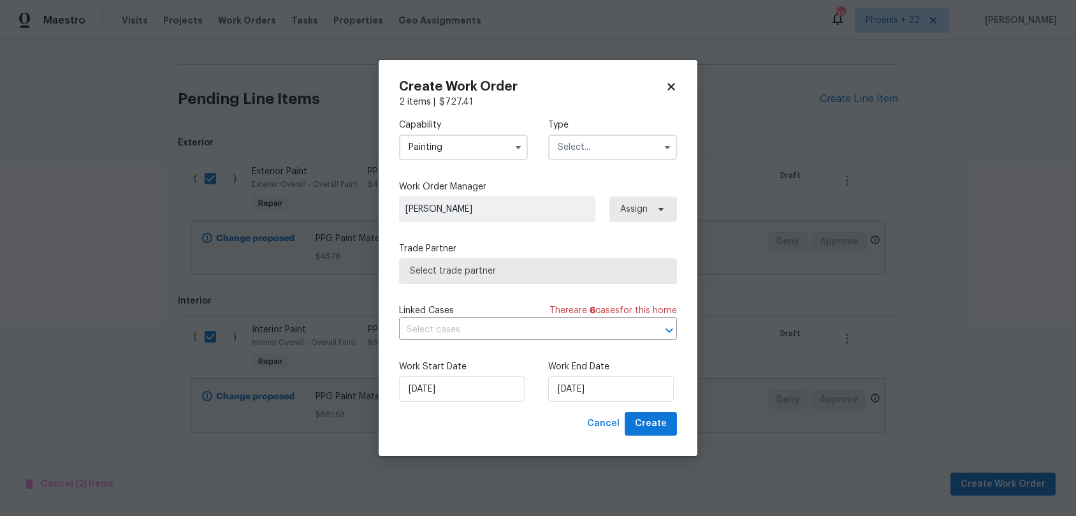
click at [620, 148] on input "text" at bounding box center [612, 148] width 129 height 26
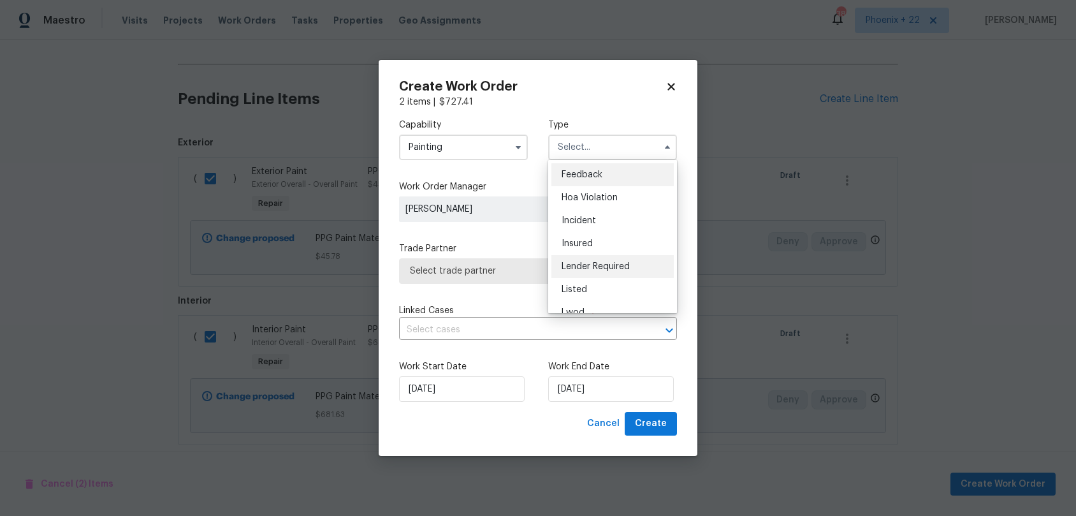
scroll to position [152, 0]
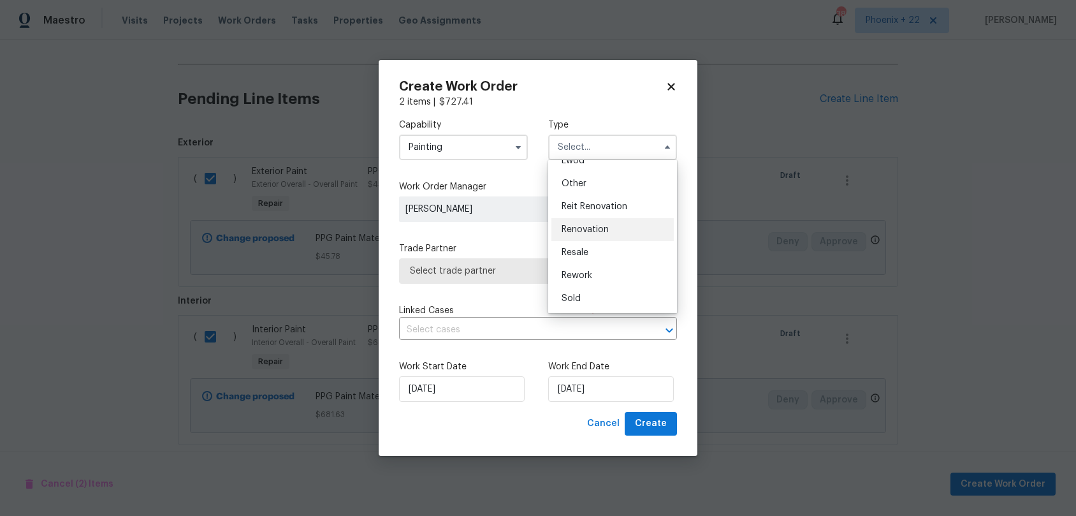
click at [633, 230] on div "Renovation" at bounding box center [613, 229] width 122 height 23
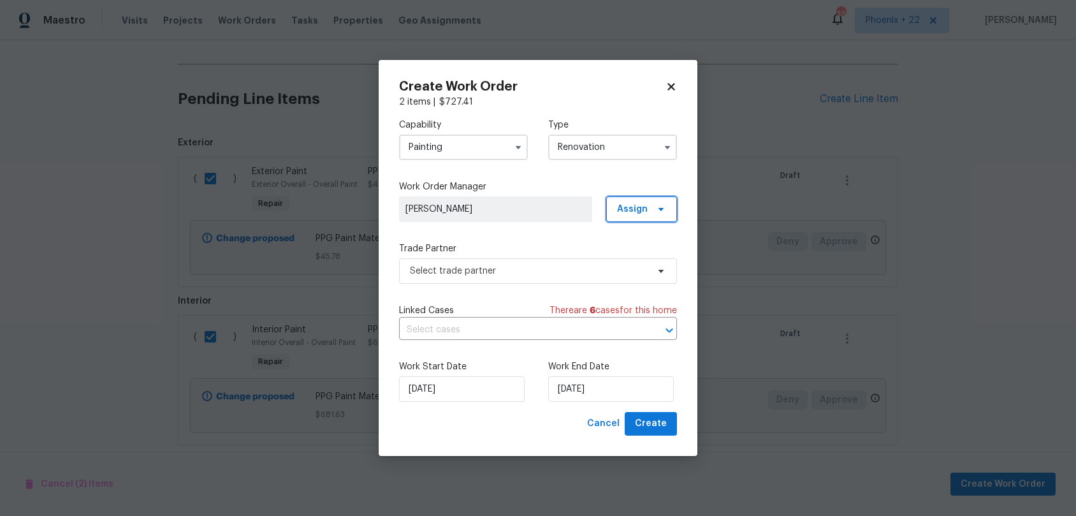
click at [652, 214] on span at bounding box center [659, 209] width 14 height 10
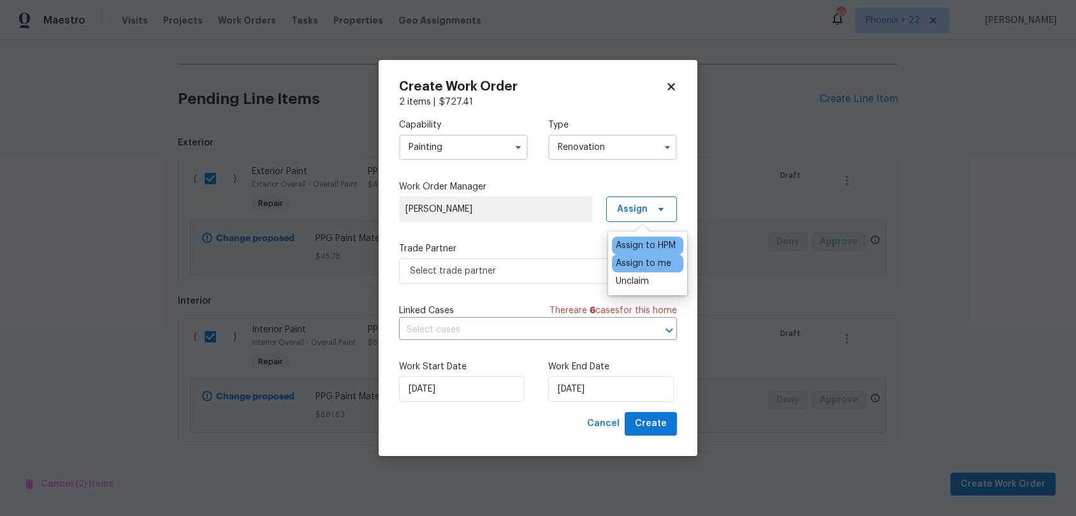
click at [634, 267] on div "Assign to me" at bounding box center [643, 263] width 55 height 13
click at [536, 271] on span "Select trade partner" at bounding box center [529, 271] width 238 height 13
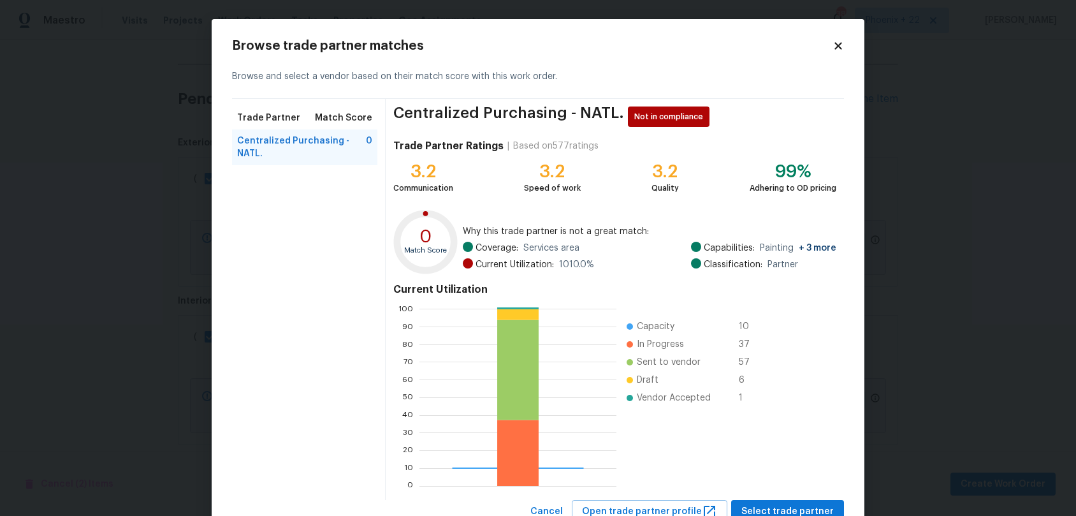
scroll to position [179, 197]
drag, startPoint x: 788, startPoint y: 504, endPoint x: 780, endPoint y: 503, distance: 7.8
click at [788, 481] on span "Select trade partner" at bounding box center [788, 512] width 92 height 16
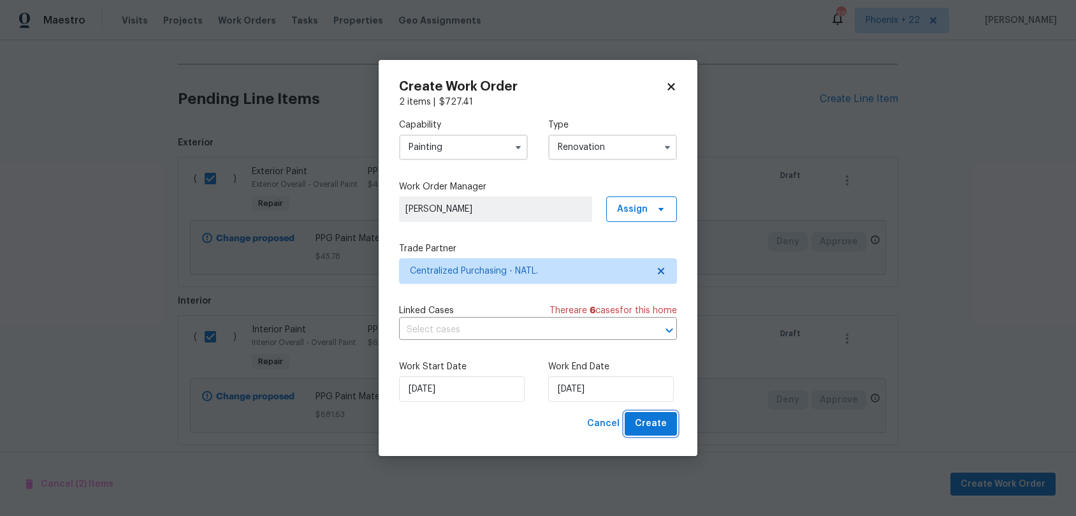
click at [653, 424] on span "Create" at bounding box center [651, 424] width 32 height 16
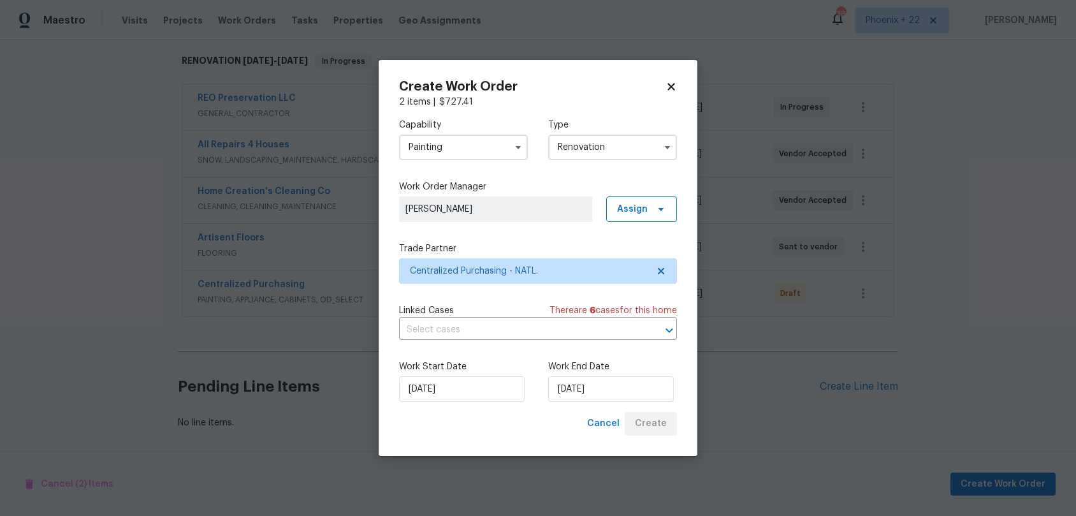
scroll to position [201, 0]
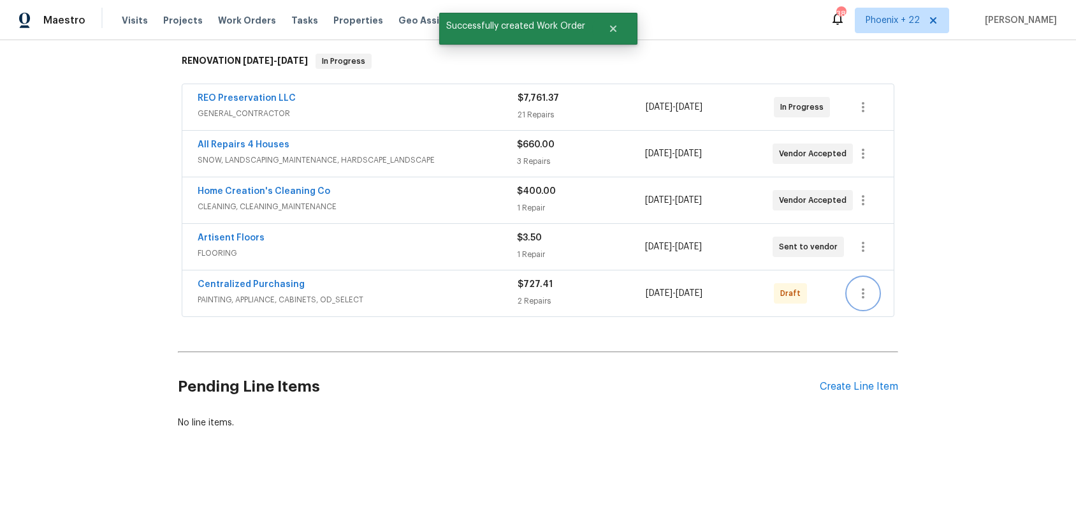
click at [869, 291] on icon "button" at bounding box center [863, 293] width 15 height 15
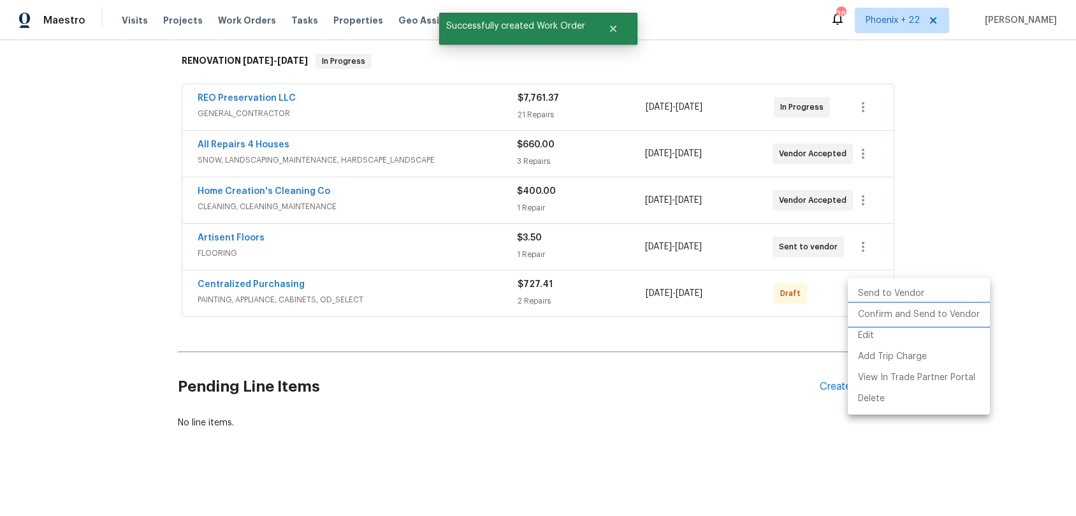
click at [861, 312] on li "Confirm and Send to Vendor" at bounding box center [919, 314] width 142 height 21
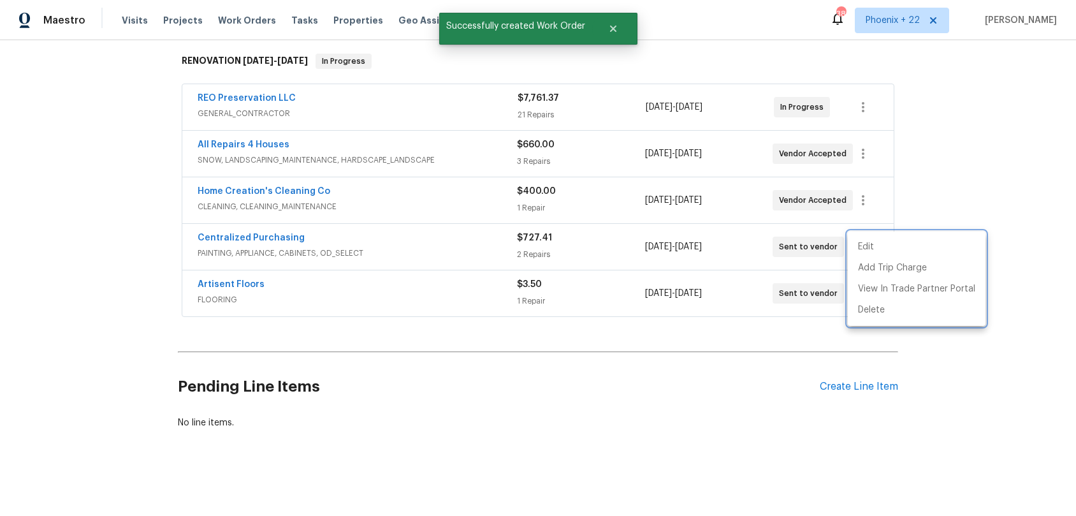
drag, startPoint x: 271, startPoint y: 221, endPoint x: 248, endPoint y: 228, distance: 23.8
click at [256, 221] on div at bounding box center [538, 258] width 1076 height 516
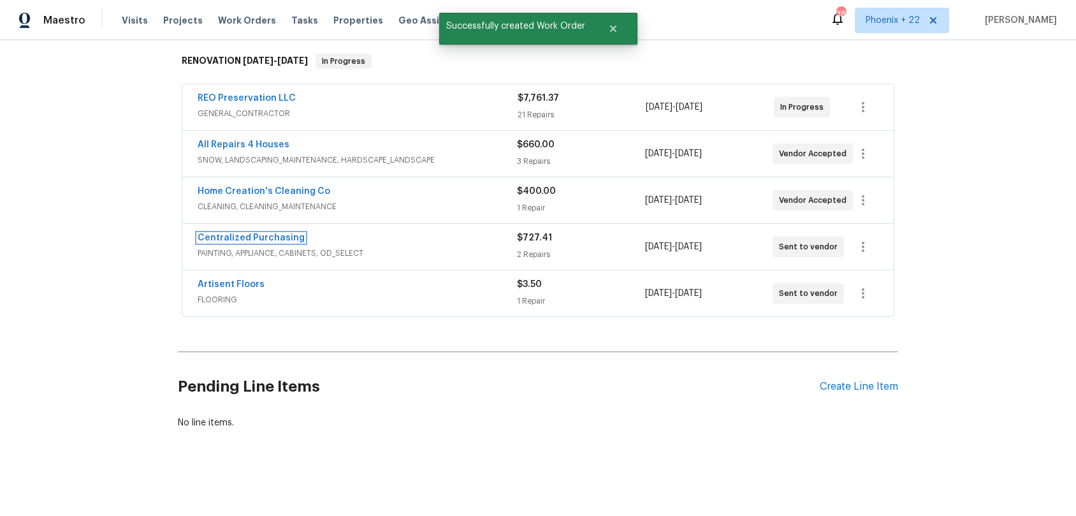
click at [254, 235] on link "Centralized Purchasing" at bounding box center [251, 237] width 107 height 9
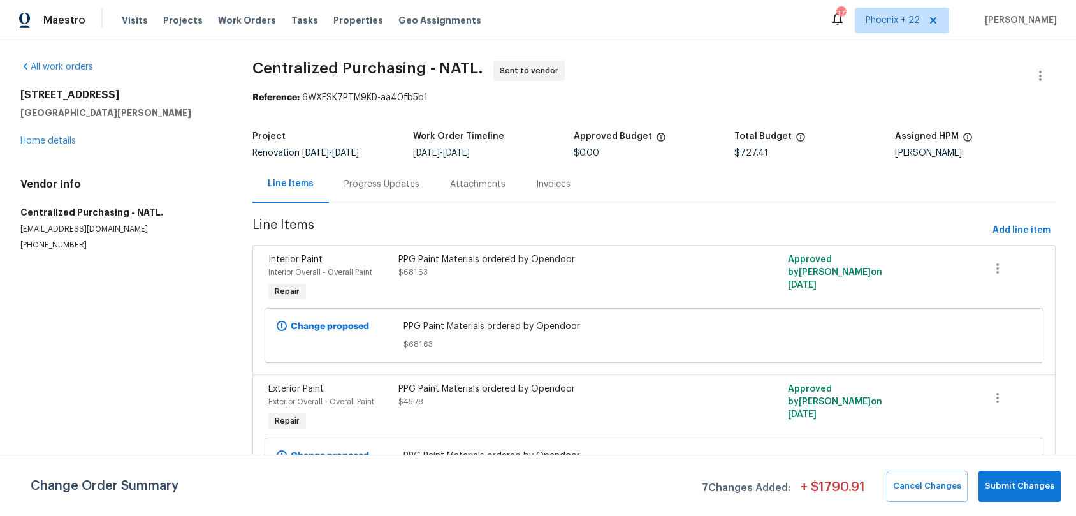
click at [252, 27] on div "Visits Projects Work Orders Tasks Properties Geo Assignments" at bounding box center [309, 21] width 375 height 26
click at [249, 23] on span "Work Orders" at bounding box center [247, 20] width 58 height 13
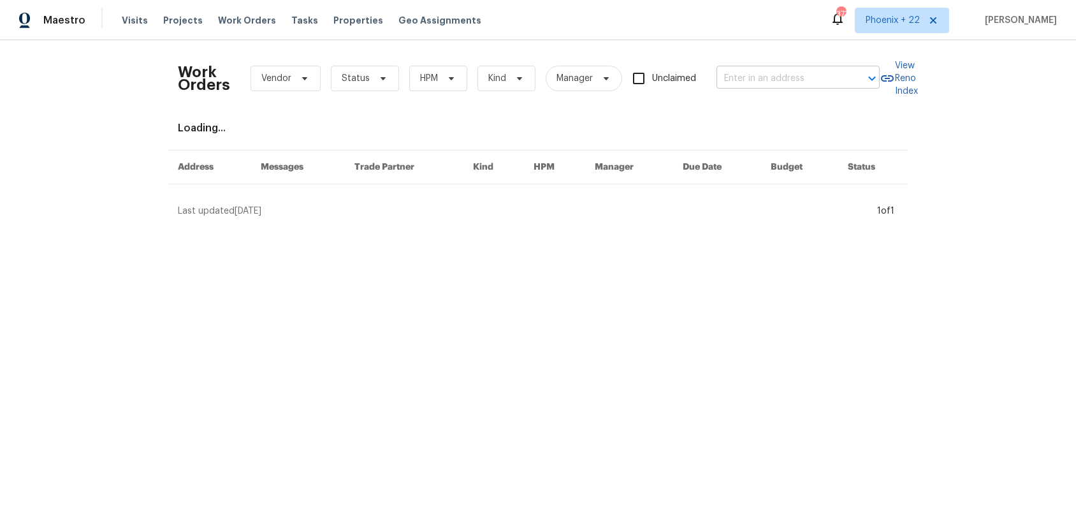
click at [806, 73] on input "text" at bounding box center [781, 79] width 128 height 20
paste input "9313 Edisto Way, Elk Grove, CA 95758"
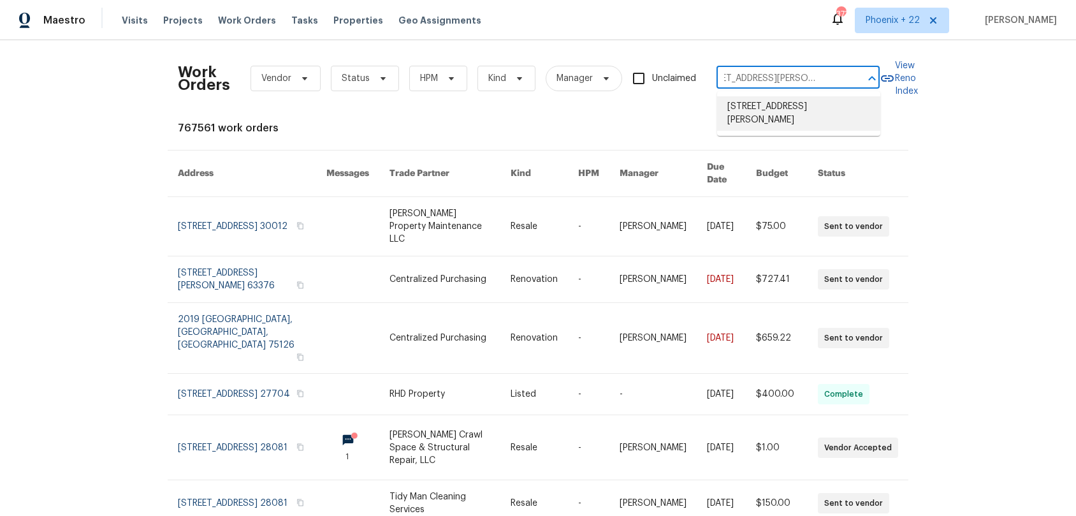
click at [788, 100] on li "9313 Edisto Way, Elk Grove, CA 95758" at bounding box center [798, 113] width 163 height 34
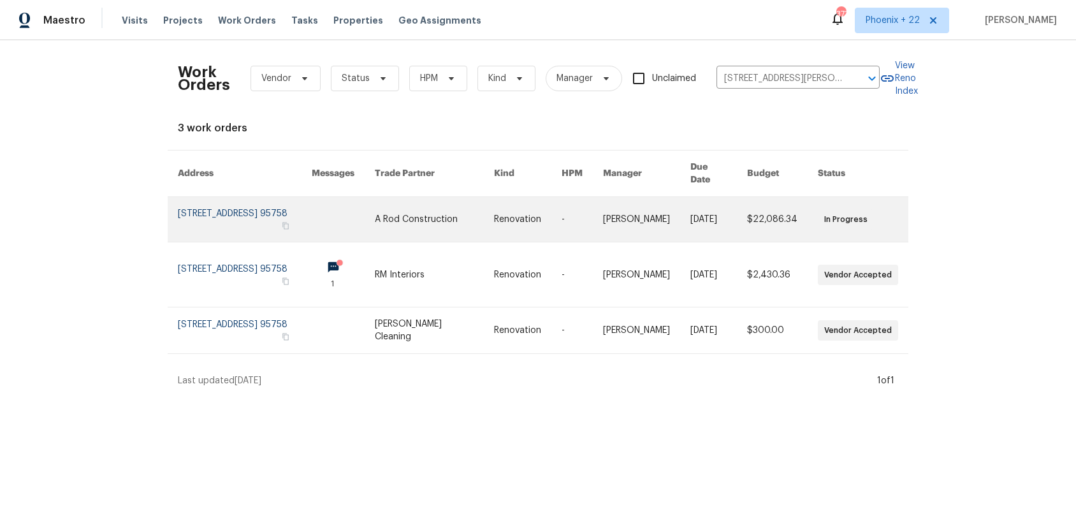
click at [448, 204] on link at bounding box center [434, 219] width 119 height 45
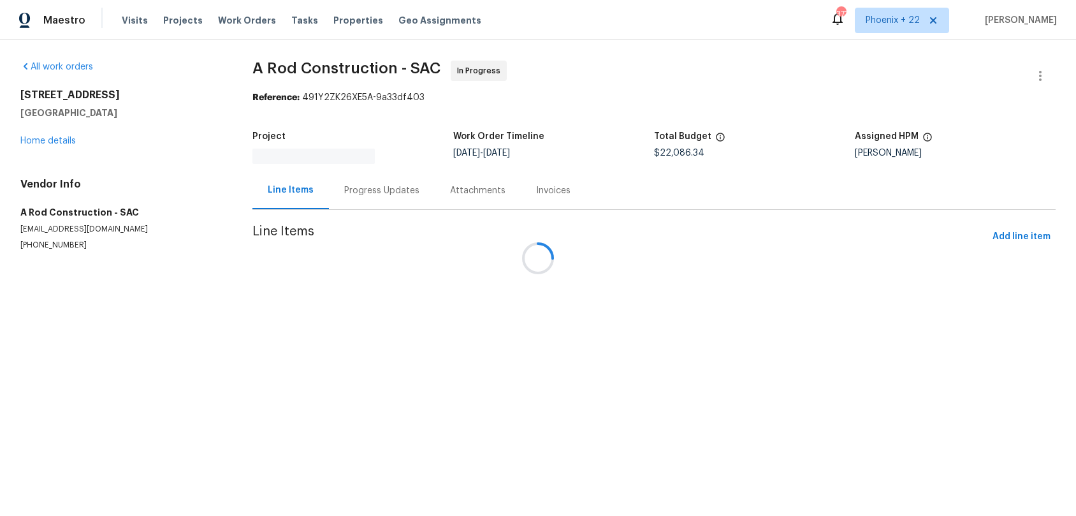
click at [41, 139] on div at bounding box center [538, 258] width 1076 height 516
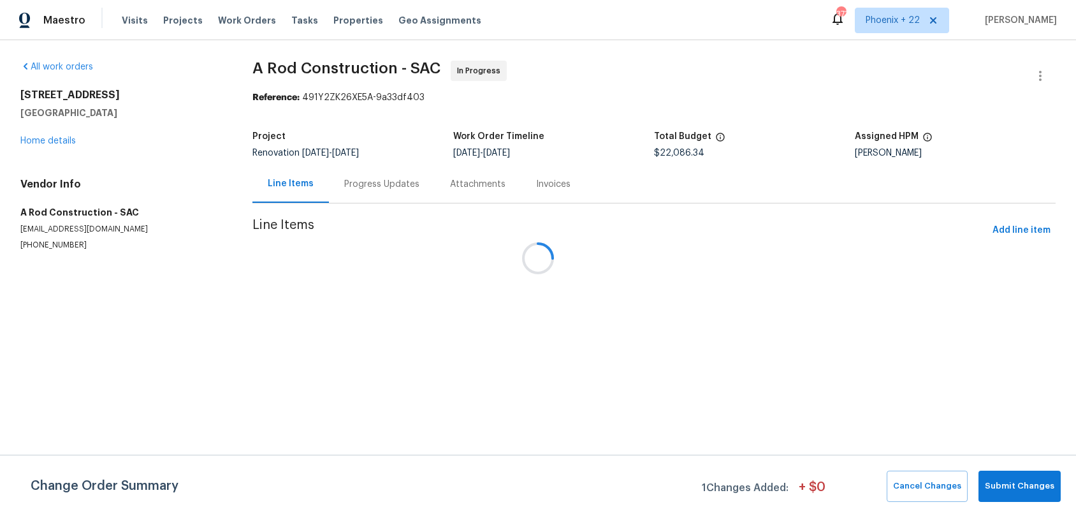
click at [43, 142] on div at bounding box center [538, 258] width 1076 height 516
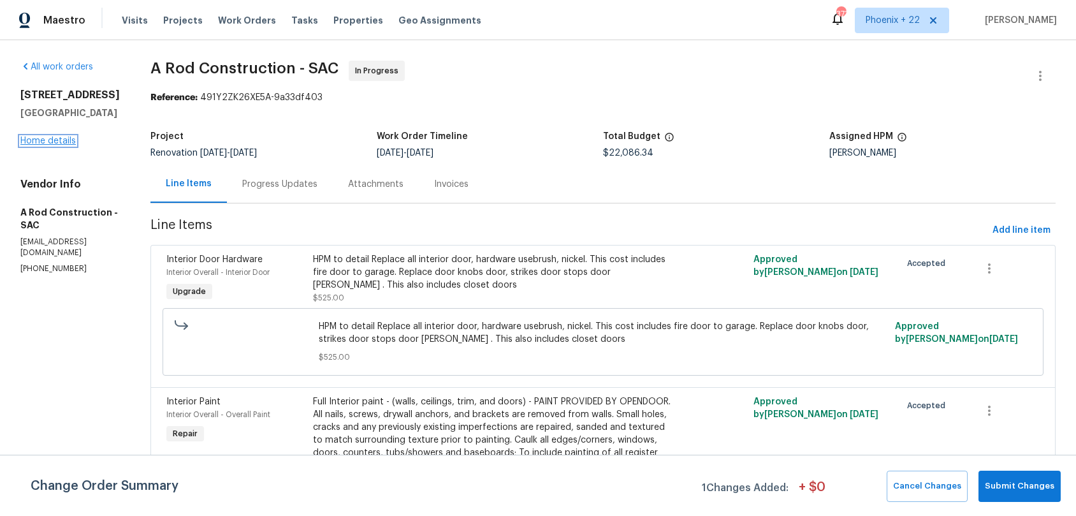
click at [57, 142] on link "Home details" at bounding box center [47, 140] width 55 height 9
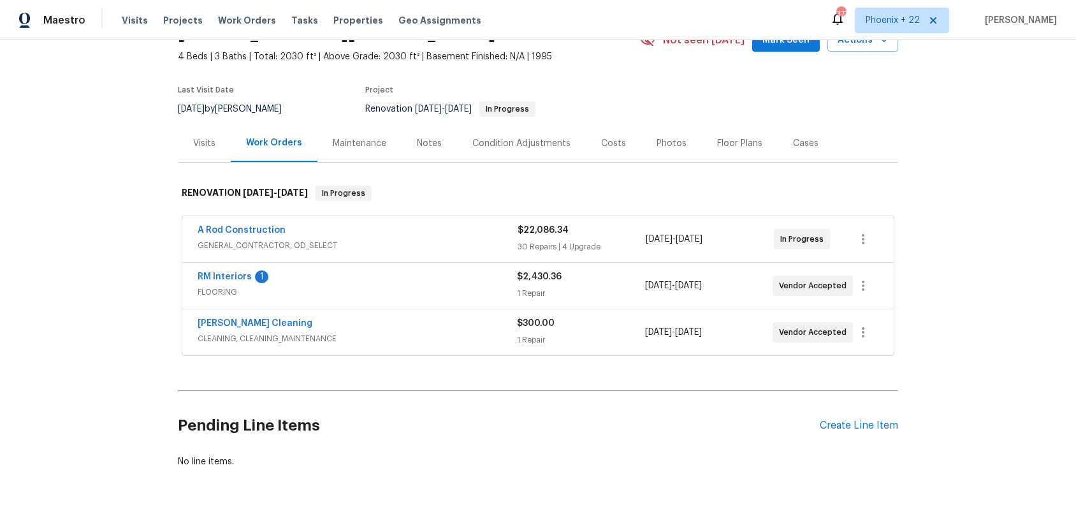
scroll to position [108, 0]
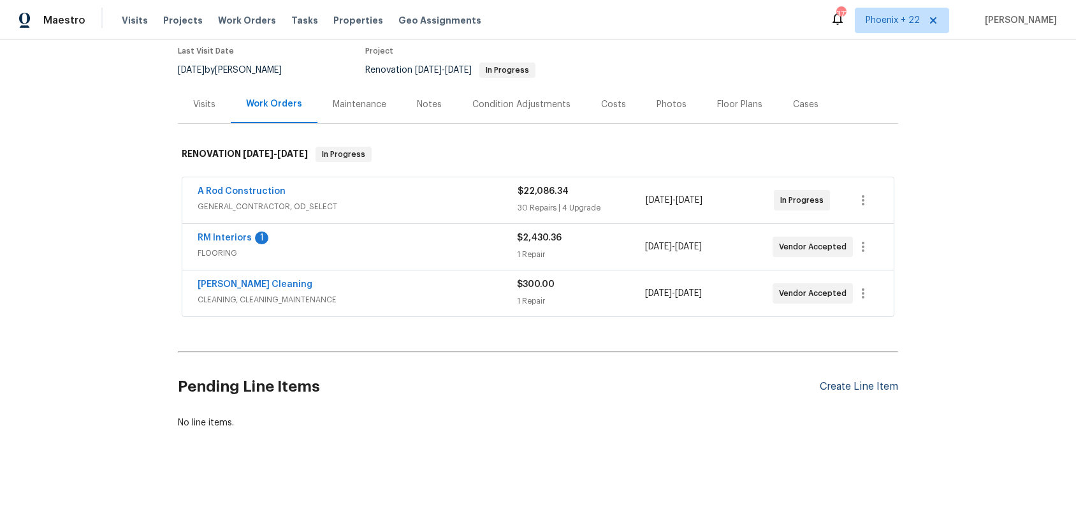
click at [878, 383] on div "Create Line Item" at bounding box center [859, 387] width 78 height 12
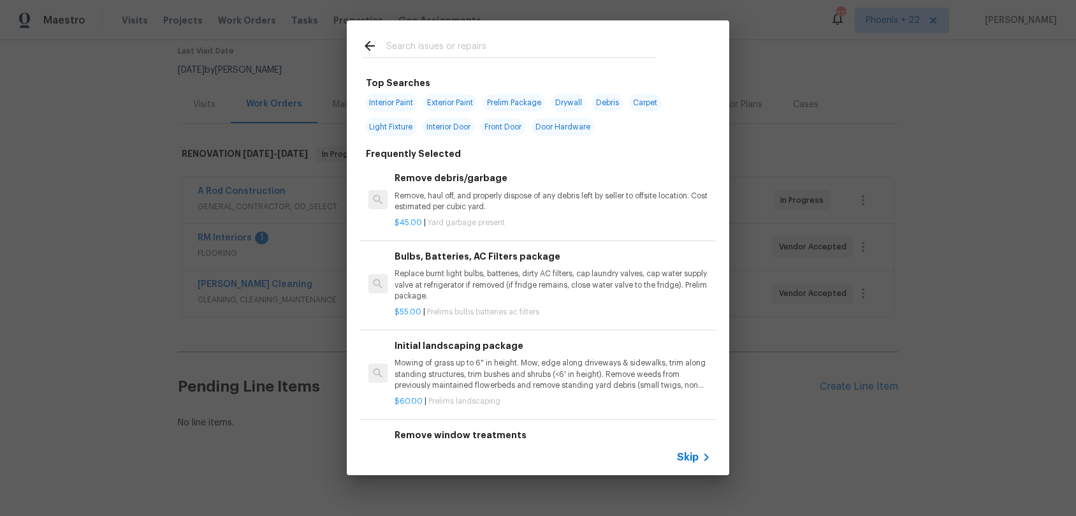
click at [492, 54] on input "text" at bounding box center [521, 47] width 270 height 19
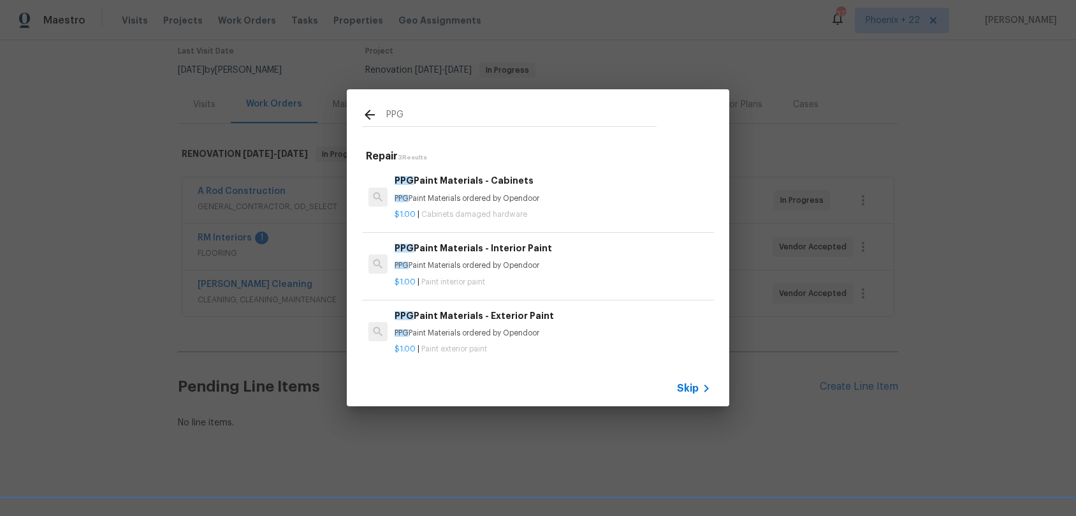
click at [567, 269] on p "PPG Paint Materials ordered by Opendoor" at bounding box center [553, 265] width 316 height 11
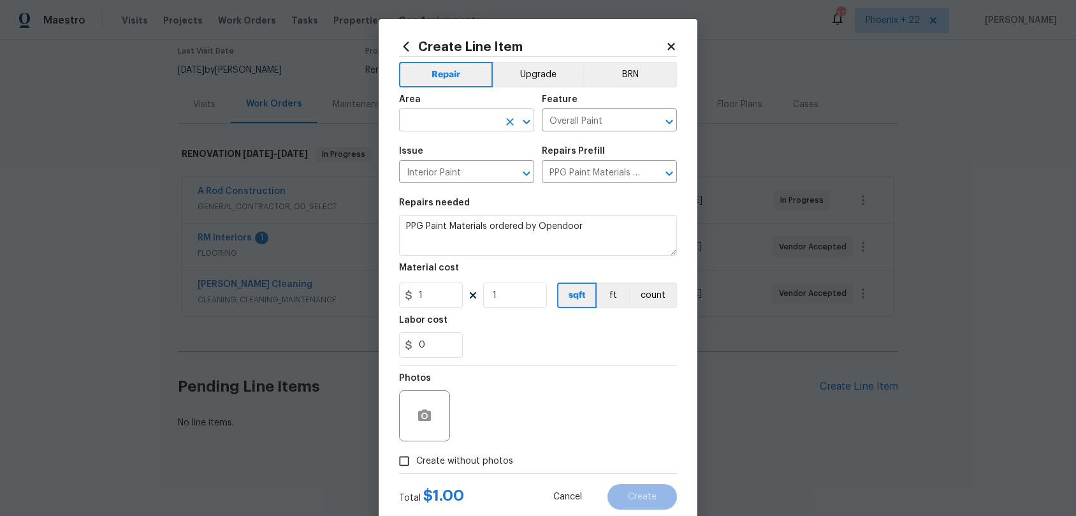
click at [437, 115] on input "text" at bounding box center [448, 122] width 99 height 20
drag, startPoint x: 443, startPoint y: 175, endPoint x: 432, endPoint y: 251, distance: 76.1
click at [443, 175] on li "Interior Overall" at bounding box center [466, 171] width 135 height 21
click at [441, 303] on input "1" at bounding box center [431, 295] width 64 height 26
click at [499, 455] on span "Create without photos" at bounding box center [464, 461] width 97 height 13
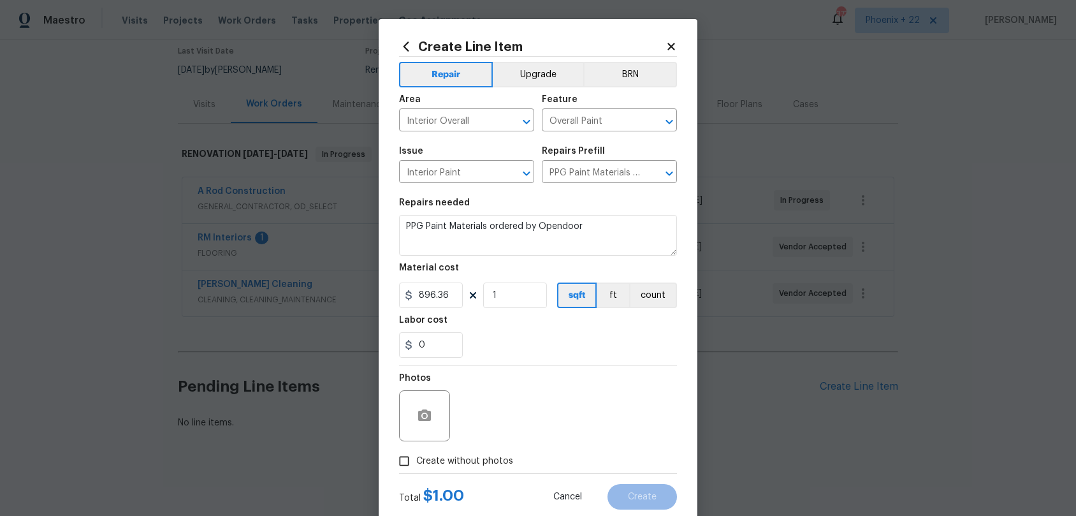
click at [416, 455] on input "Create without photos" at bounding box center [404, 461] width 24 height 24
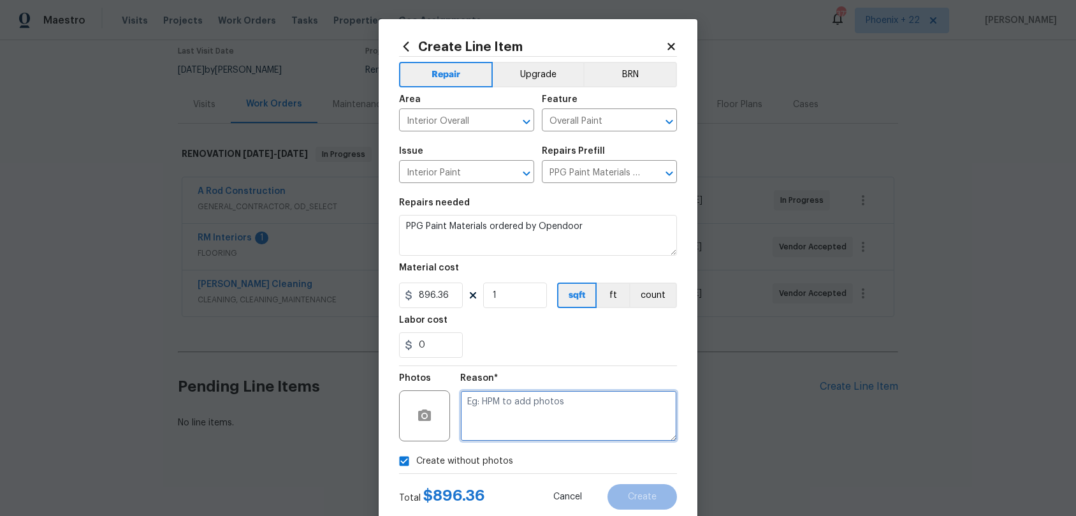
click at [570, 417] on textarea at bounding box center [568, 415] width 217 height 51
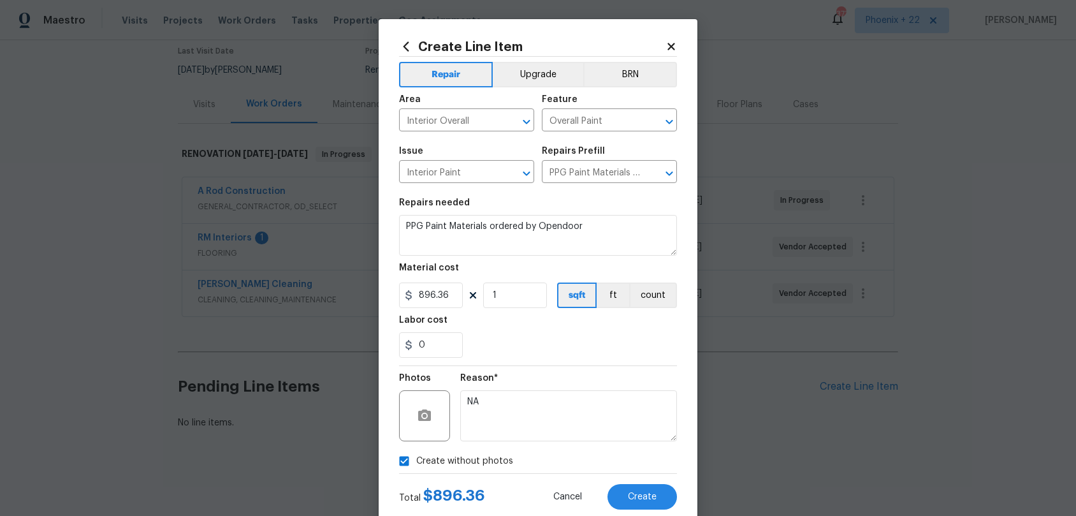
click at [677, 481] on div "Cancel Create" at bounding box center [605, 497] width 144 height 26
click at [666, 481] on button "Create" at bounding box center [643, 497] width 70 height 26
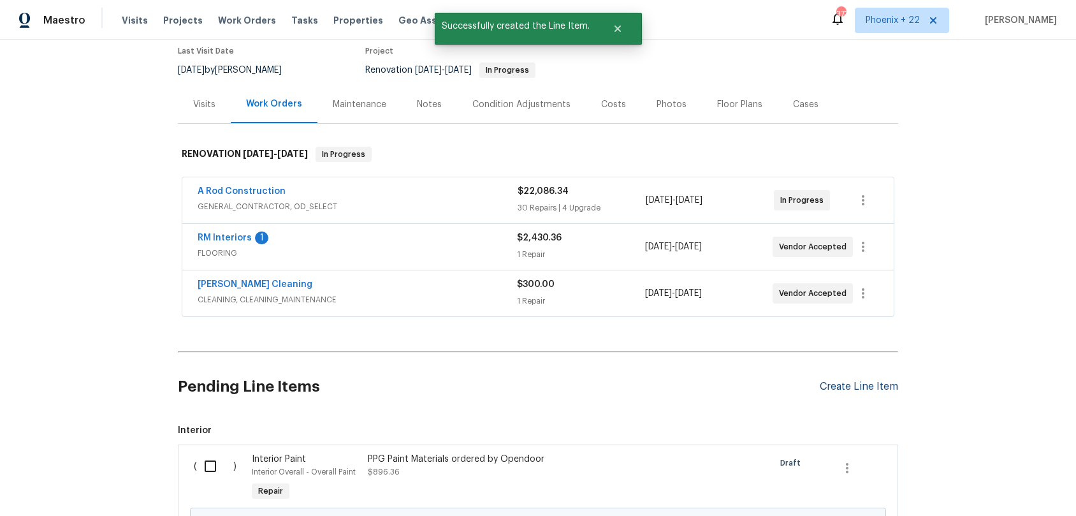
click at [832, 382] on div "Create Line Item" at bounding box center [859, 387] width 78 height 12
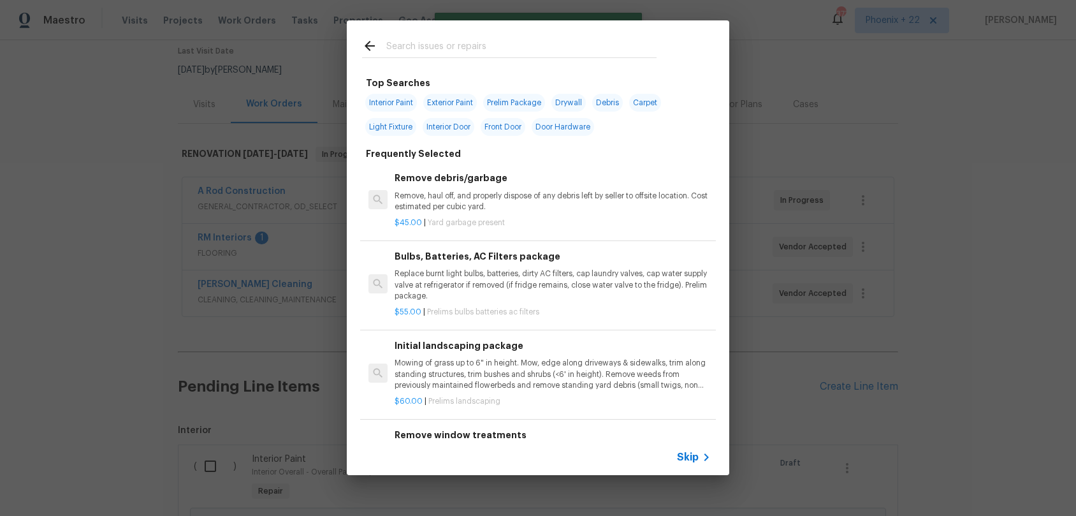
click at [464, 54] on input "text" at bounding box center [521, 47] width 270 height 19
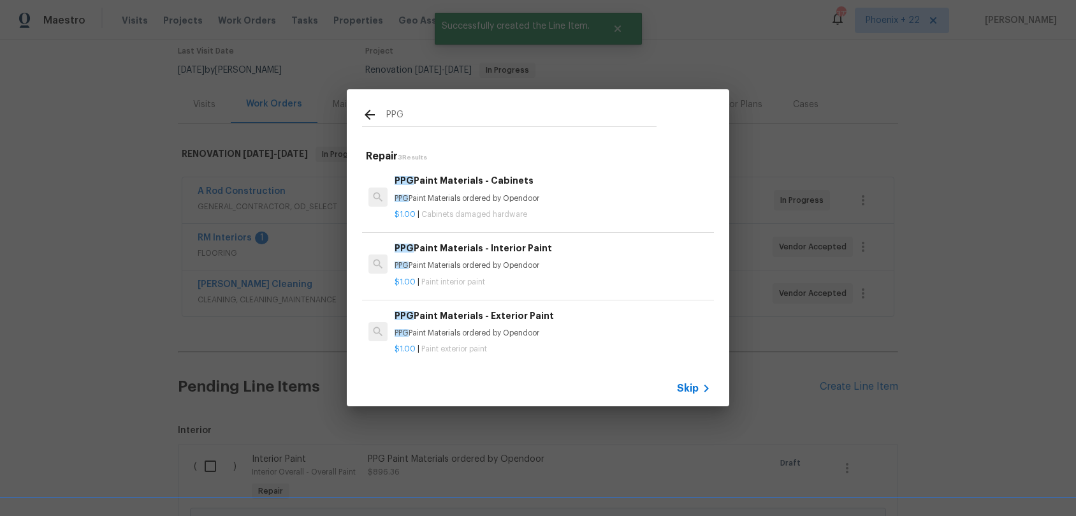
click at [526, 202] on p "PPG Paint Materials ordered by Opendoor" at bounding box center [553, 198] width 316 height 11
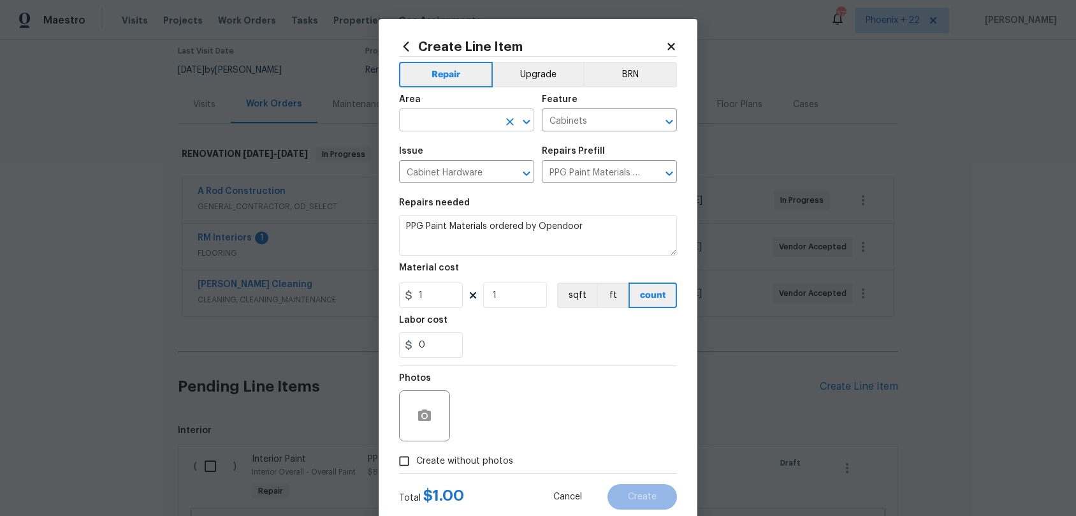
click at [430, 125] on input "text" at bounding box center [448, 122] width 99 height 20
click at [446, 165] on li "Interior Overall" at bounding box center [466, 171] width 135 height 21
drag, startPoint x: 435, startPoint y: 296, endPoint x: 413, endPoint y: 294, distance: 22.4
click at [413, 294] on div "1" at bounding box center [431, 295] width 64 height 26
click at [467, 458] on span "Create without photos" at bounding box center [464, 461] width 97 height 13
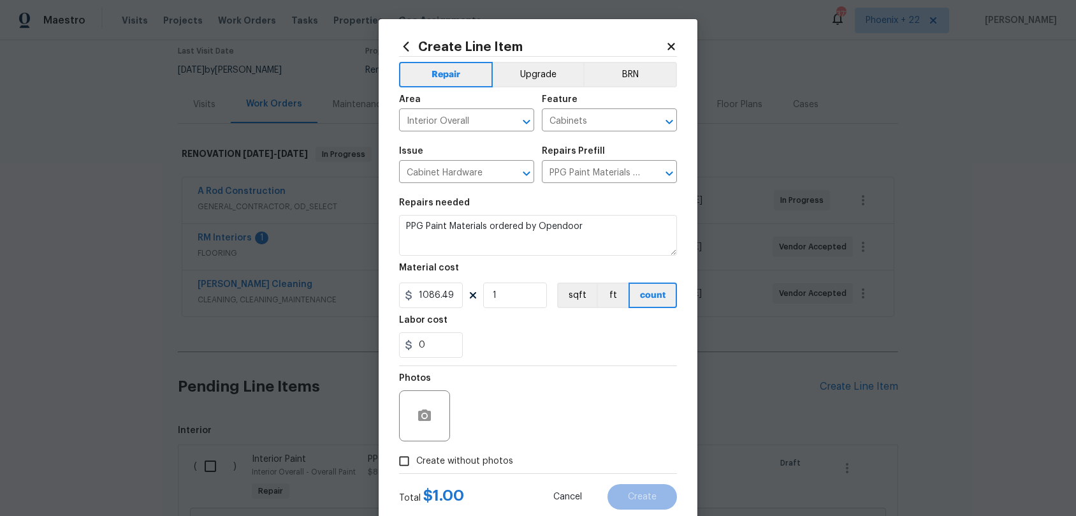
click at [416, 458] on input "Create without photos" at bounding box center [404, 461] width 24 height 24
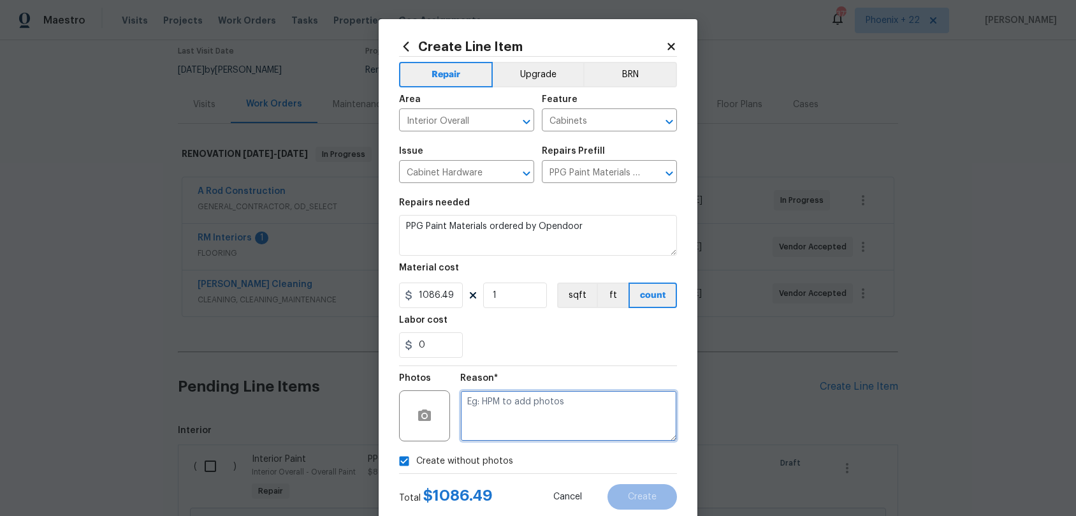
click at [488, 413] on textarea at bounding box center [568, 415] width 217 height 51
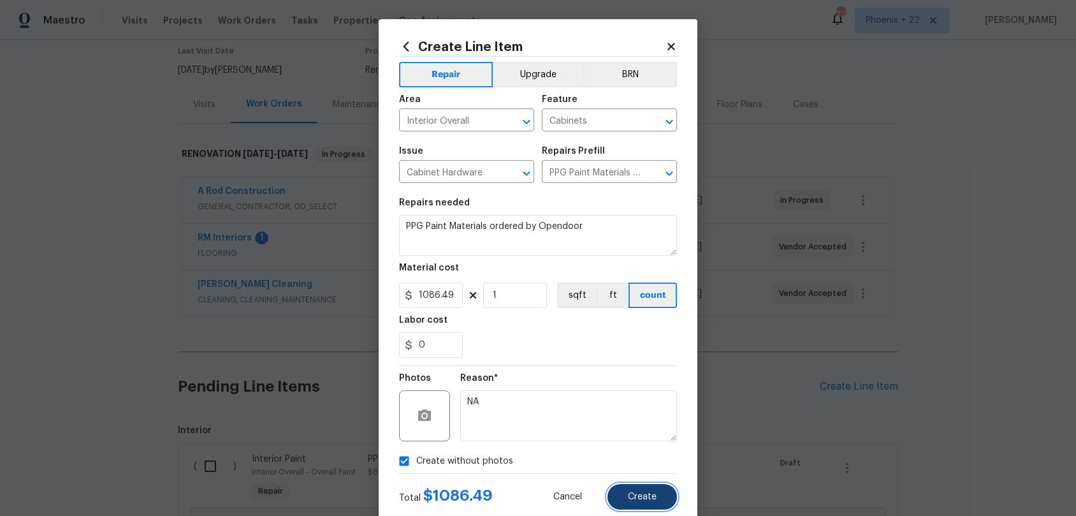
click at [627, 481] on button "Create" at bounding box center [643, 497] width 70 height 26
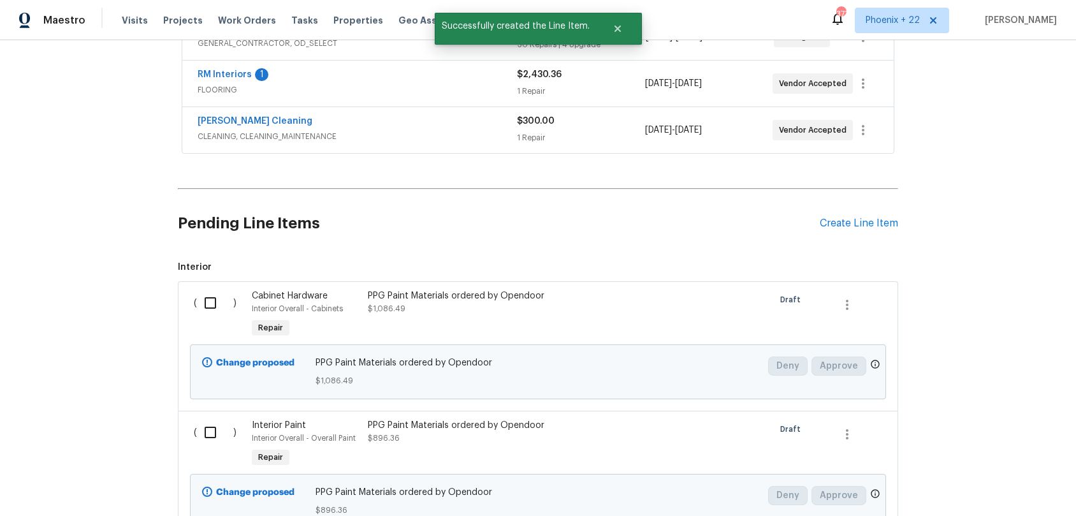
scroll to position [323, 0]
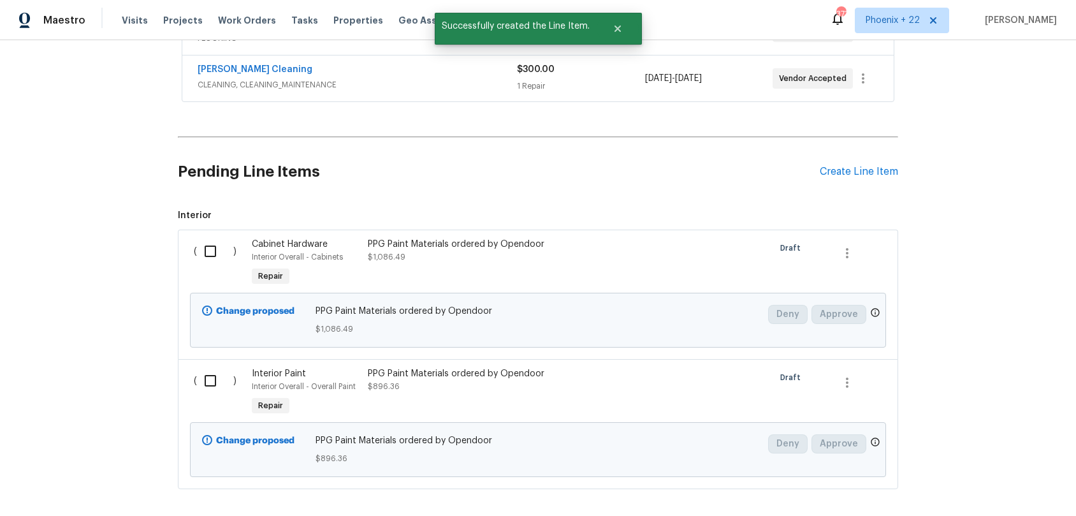
click at [216, 251] on input "checkbox" at bounding box center [215, 251] width 36 height 27
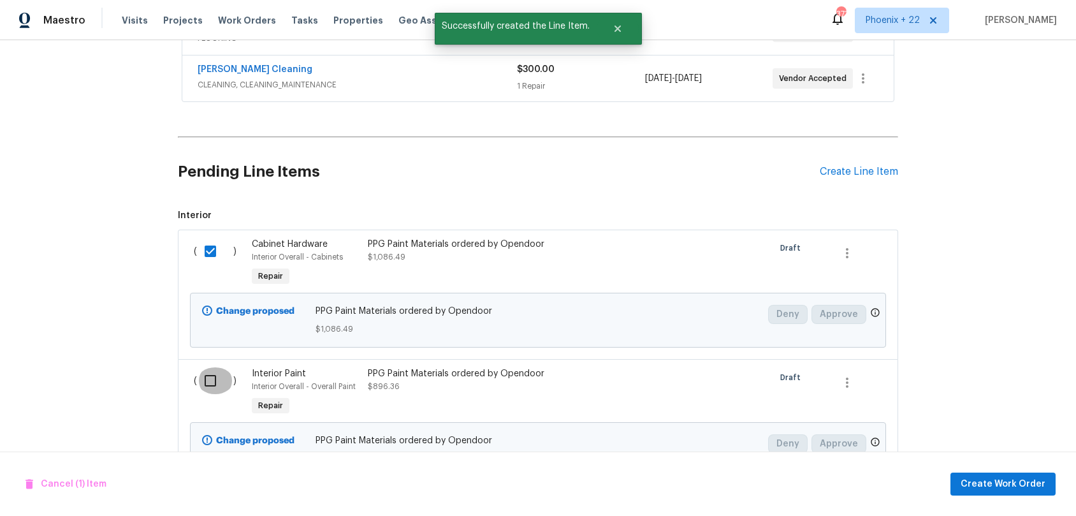
drag, startPoint x: 217, startPoint y: 380, endPoint x: 281, endPoint y: 402, distance: 66.7
click at [218, 380] on input "checkbox" at bounding box center [215, 380] width 36 height 27
click at [1009, 481] on button "Create Work Order" at bounding box center [1003, 485] width 105 height 24
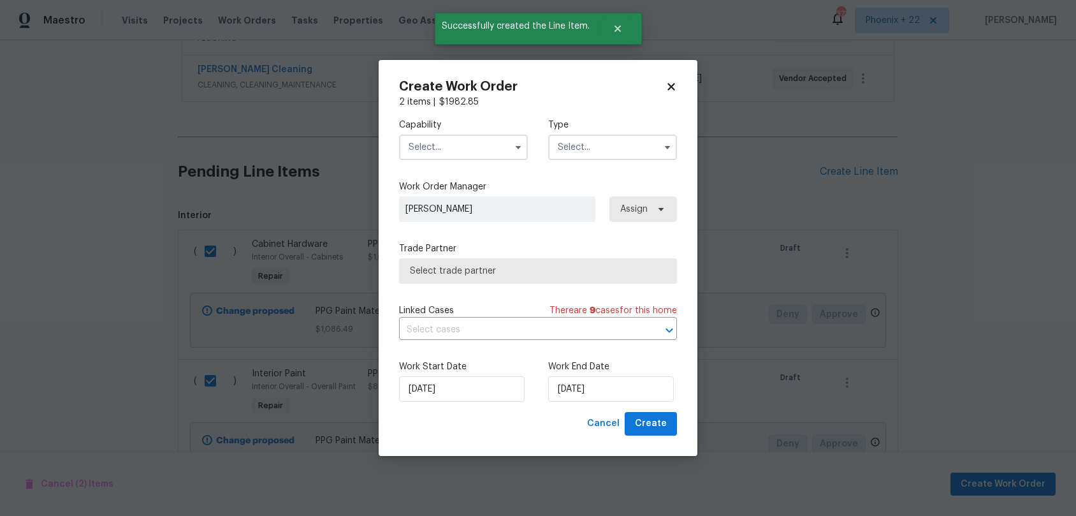
click at [453, 156] on input "text" at bounding box center [463, 148] width 129 height 26
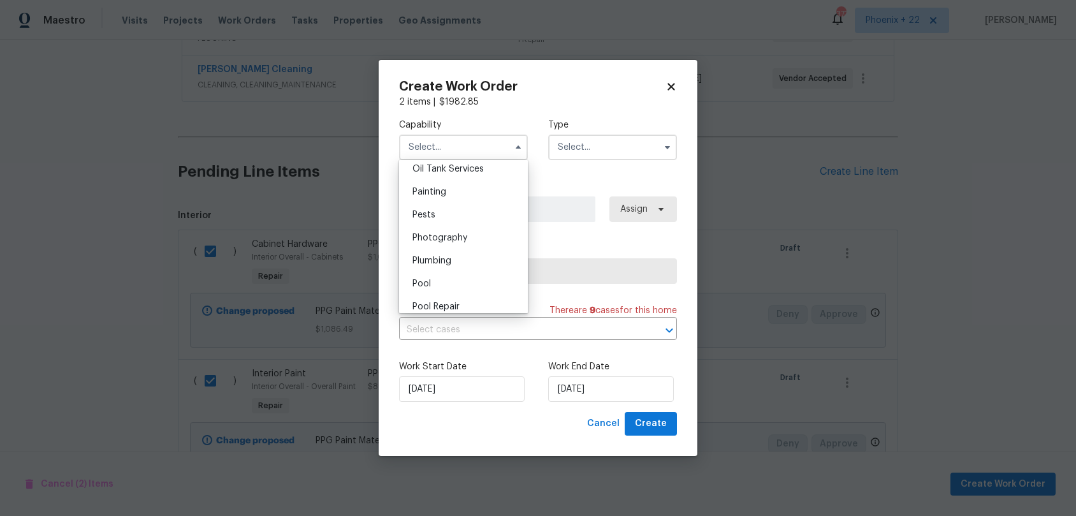
drag, startPoint x: 454, startPoint y: 193, endPoint x: 607, endPoint y: 147, distance: 159.6
click at [454, 193] on div "Painting" at bounding box center [463, 191] width 122 height 23
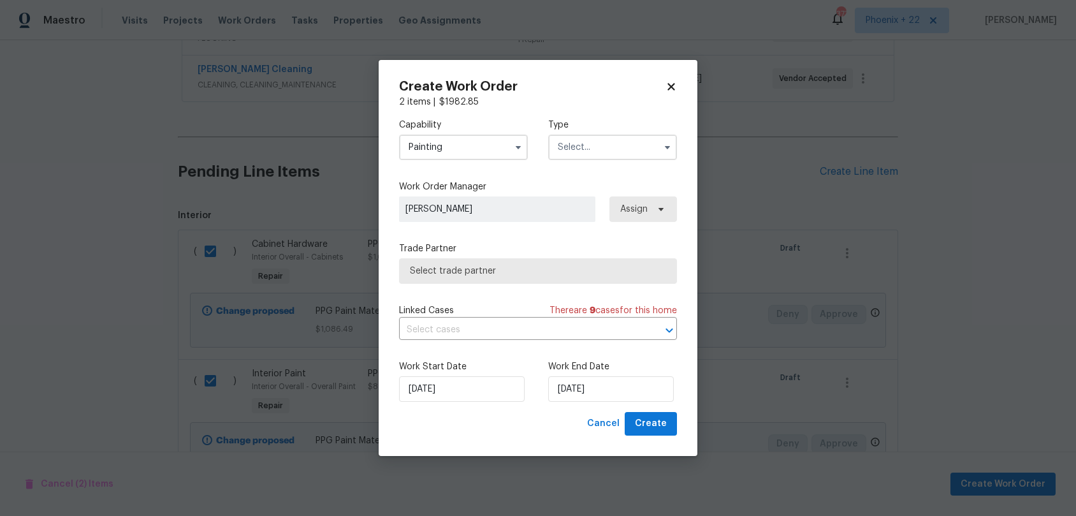
drag, startPoint x: 613, startPoint y: 144, endPoint x: 609, endPoint y: 159, distance: 15.2
click at [611, 149] on input "text" at bounding box center [612, 148] width 129 height 26
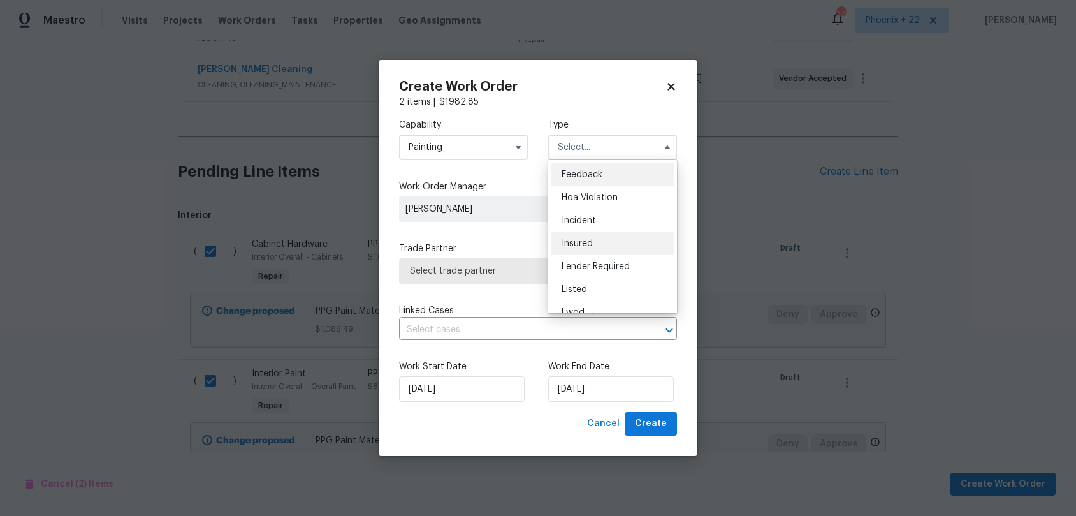
scroll to position [152, 0]
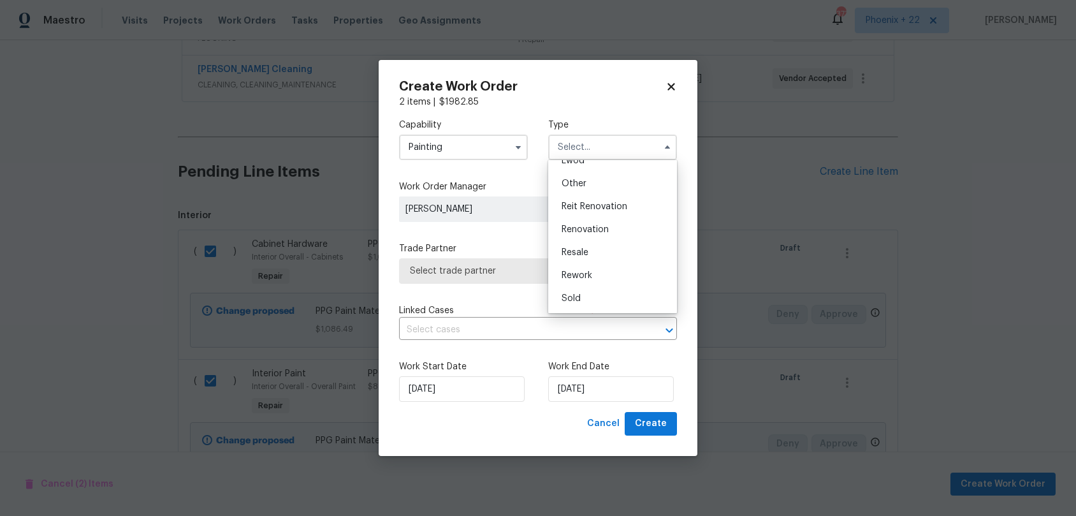
click at [617, 225] on div "Renovation" at bounding box center [613, 229] width 122 height 23
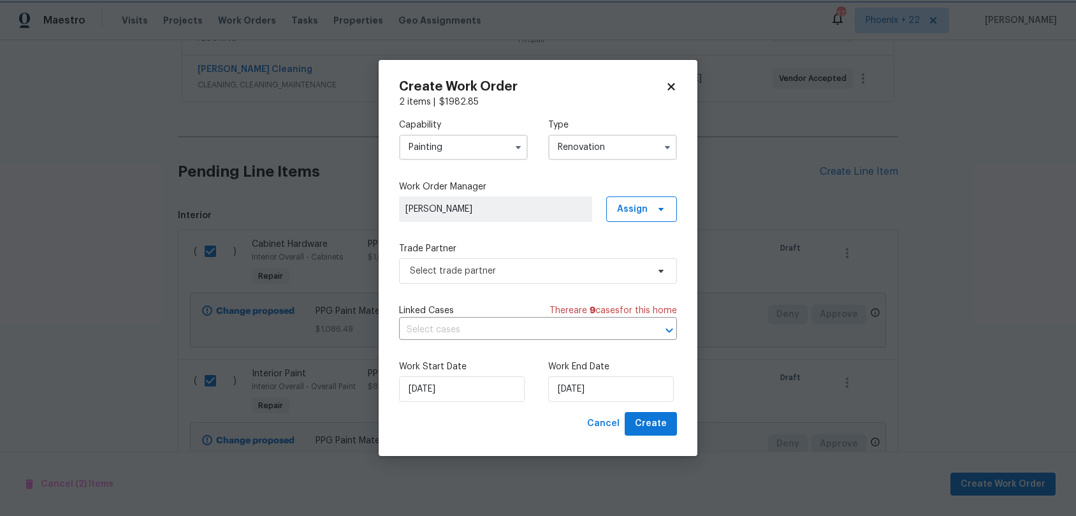
scroll to position [0, 0]
click at [638, 212] on span "Assign" at bounding box center [632, 209] width 31 height 13
click at [638, 260] on div "Assign to me" at bounding box center [643, 263] width 55 height 13
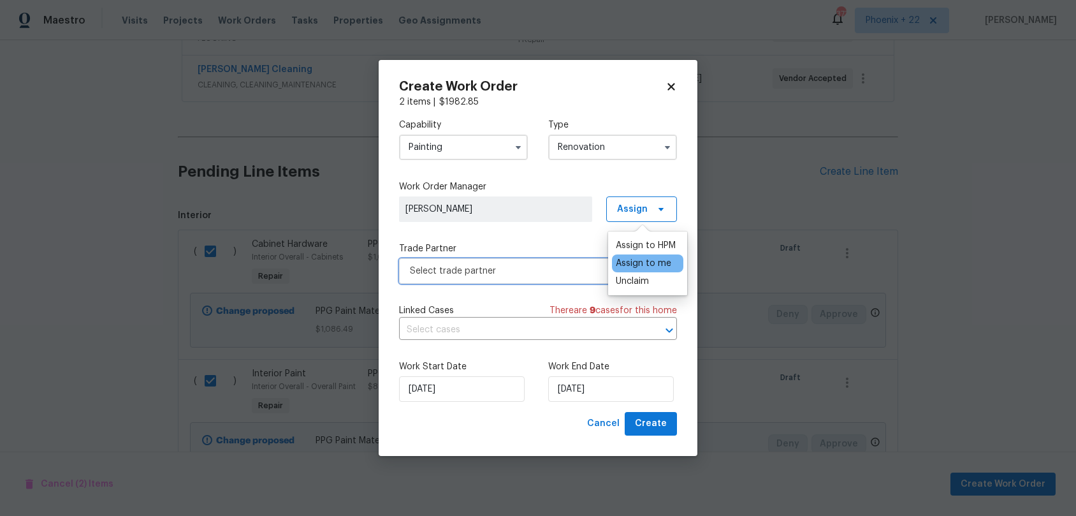
click at [511, 274] on span "Select trade partner" at bounding box center [529, 271] width 238 height 13
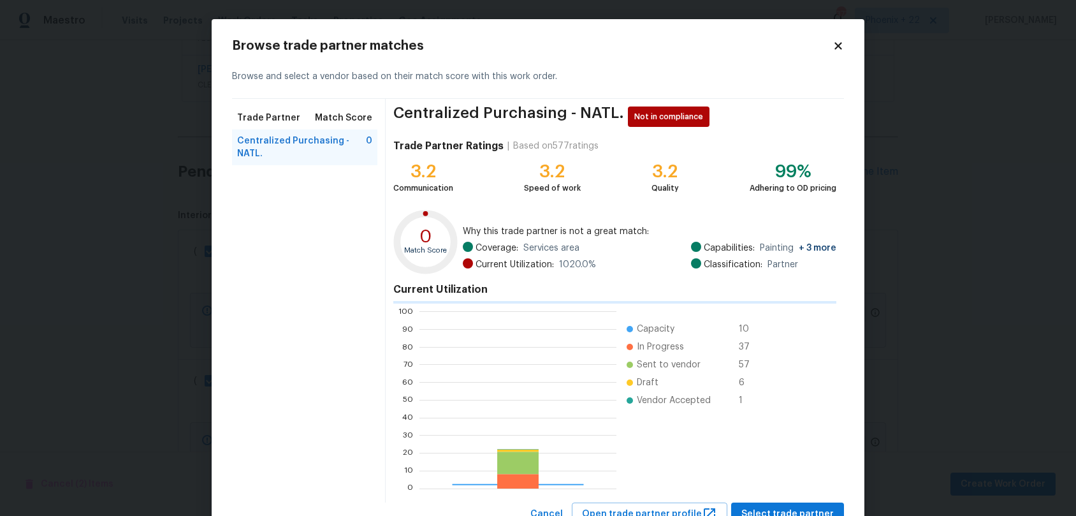
scroll to position [179, 196]
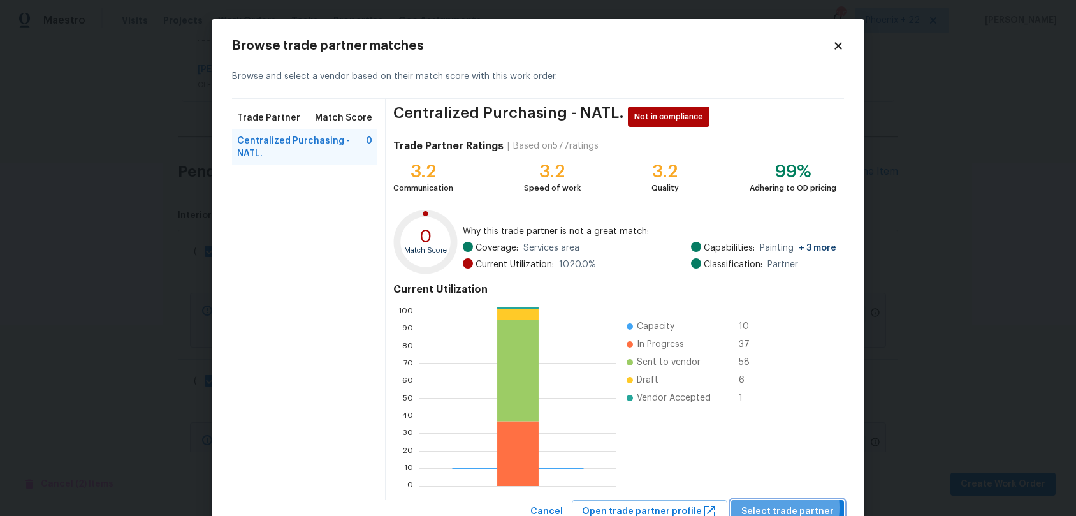
click at [771, 481] on span "Select trade partner" at bounding box center [788, 512] width 92 height 16
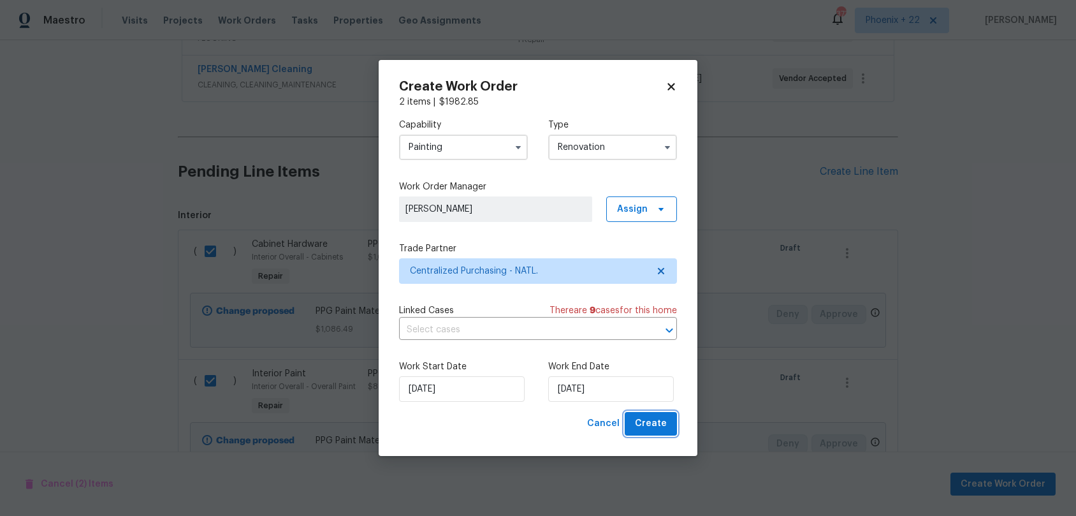
click at [671, 429] on button "Create" at bounding box center [651, 424] width 52 height 24
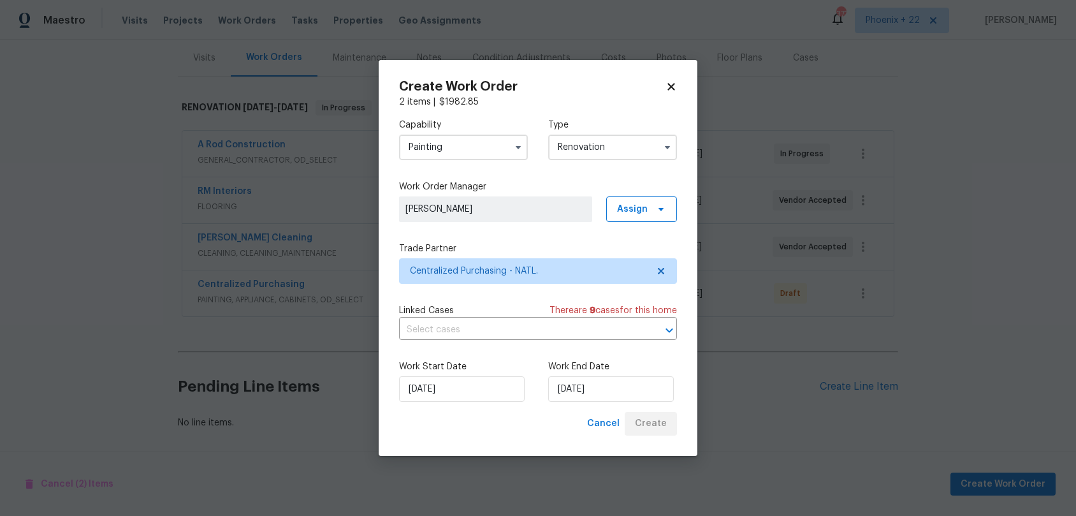
scroll to position [154, 0]
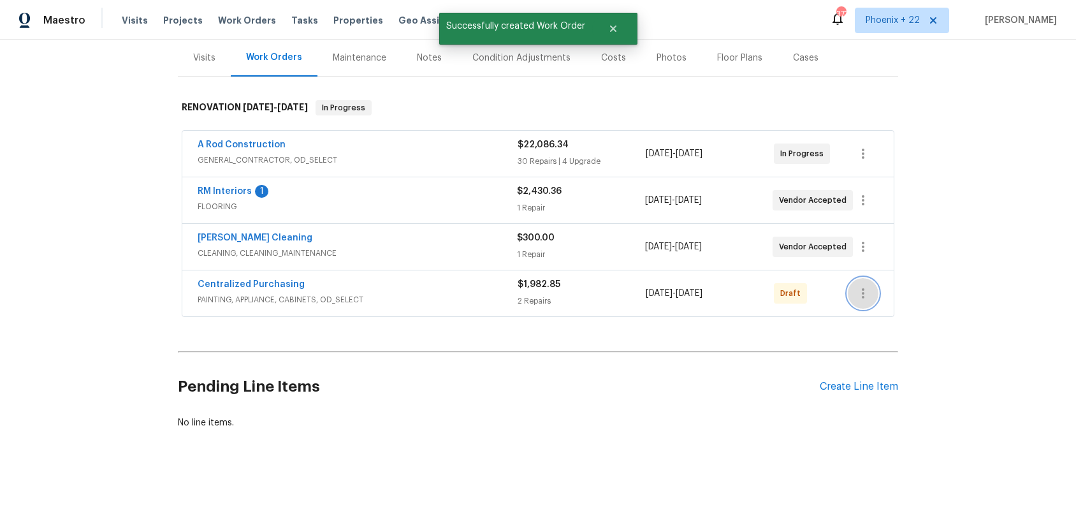
click at [854, 298] on button "button" at bounding box center [863, 293] width 31 height 31
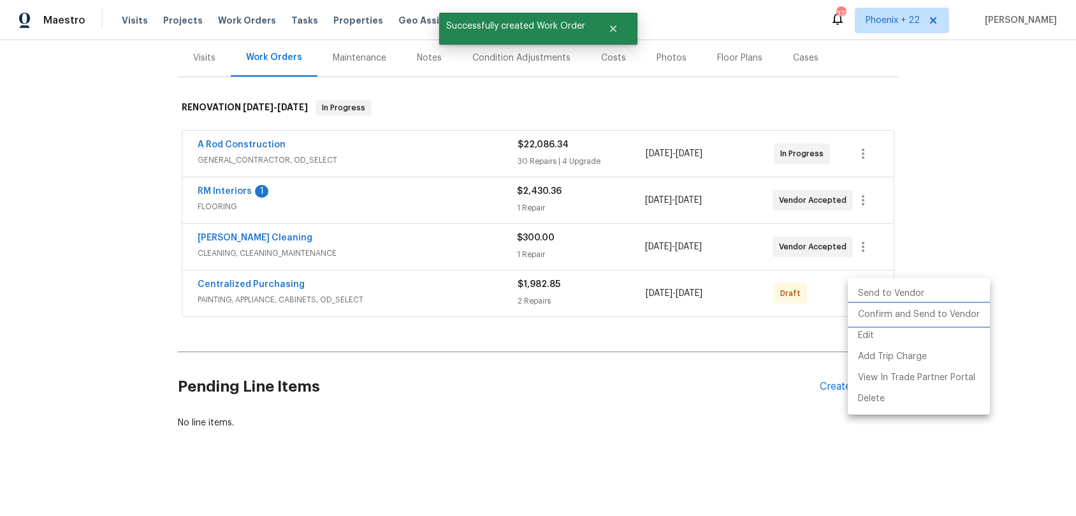
click at [855, 316] on li "Confirm and Send to Vendor" at bounding box center [919, 314] width 142 height 21
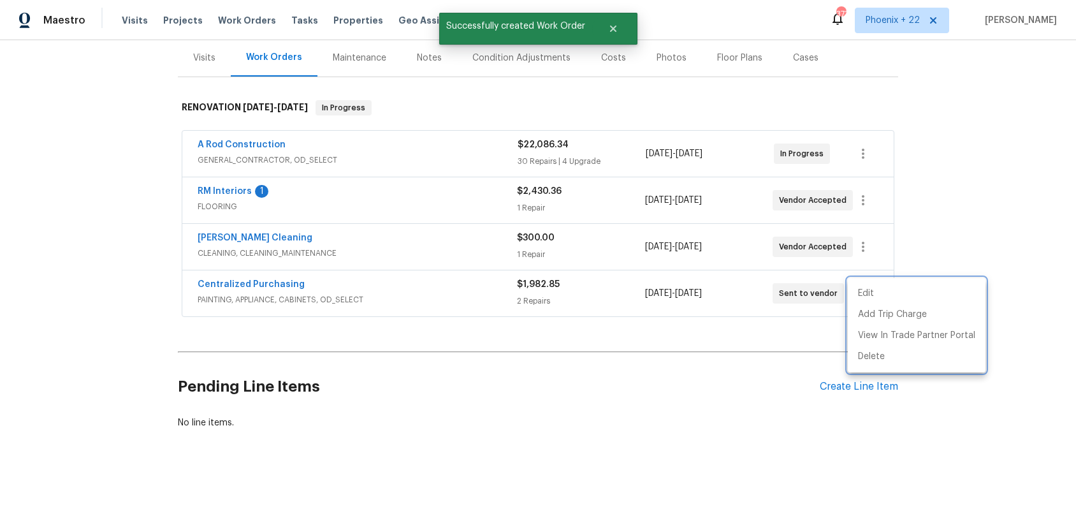
click at [414, 291] on div at bounding box center [538, 258] width 1076 height 516
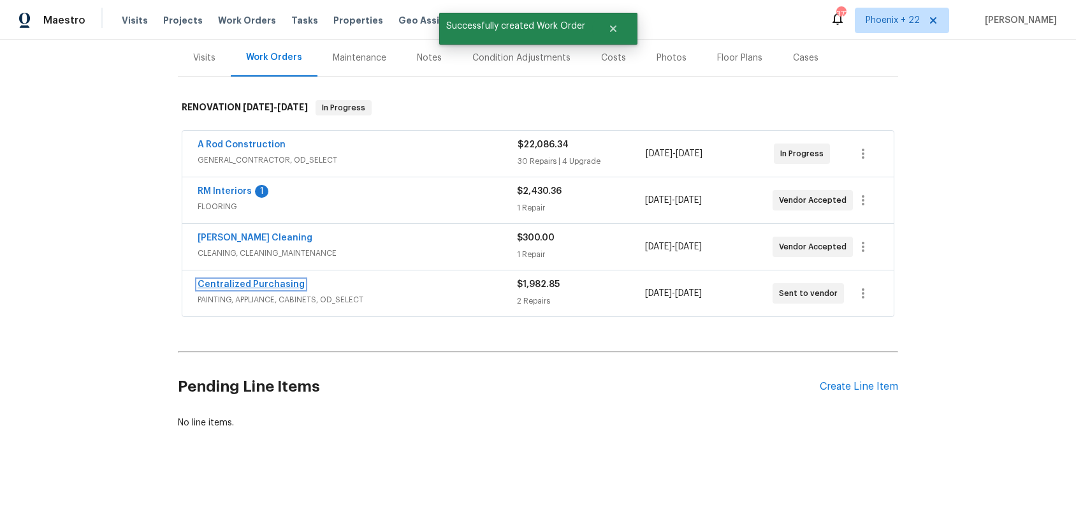
click at [286, 282] on link "Centralized Purchasing" at bounding box center [251, 284] width 107 height 9
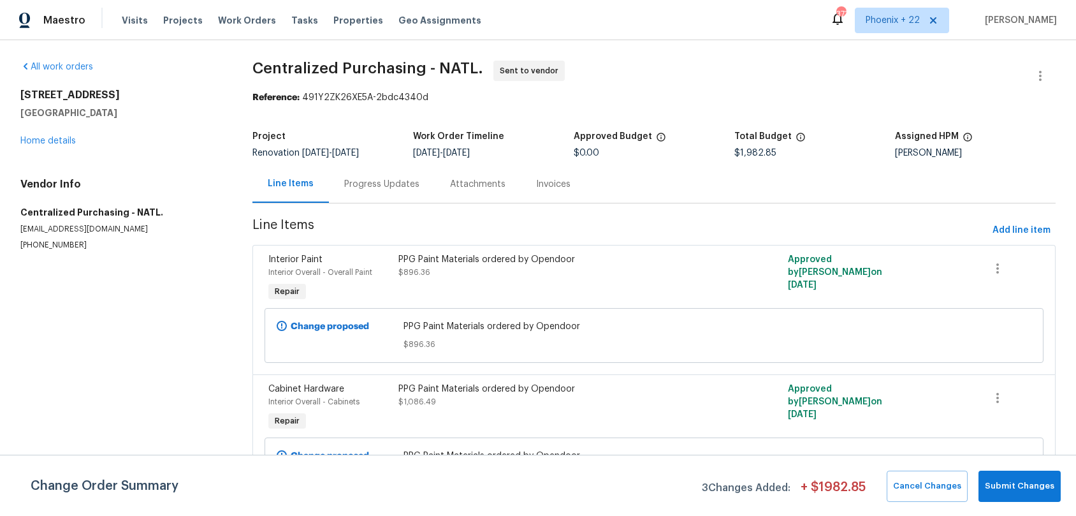
click at [235, 10] on div "Visits Projects Work Orders Tasks Properties Geo Assignments" at bounding box center [309, 21] width 375 height 26
drag, startPoint x: 252, startPoint y: 20, endPoint x: 427, endPoint y: 33, distance: 175.9
click at [257, 20] on span "Work Orders" at bounding box center [247, 20] width 58 height 13
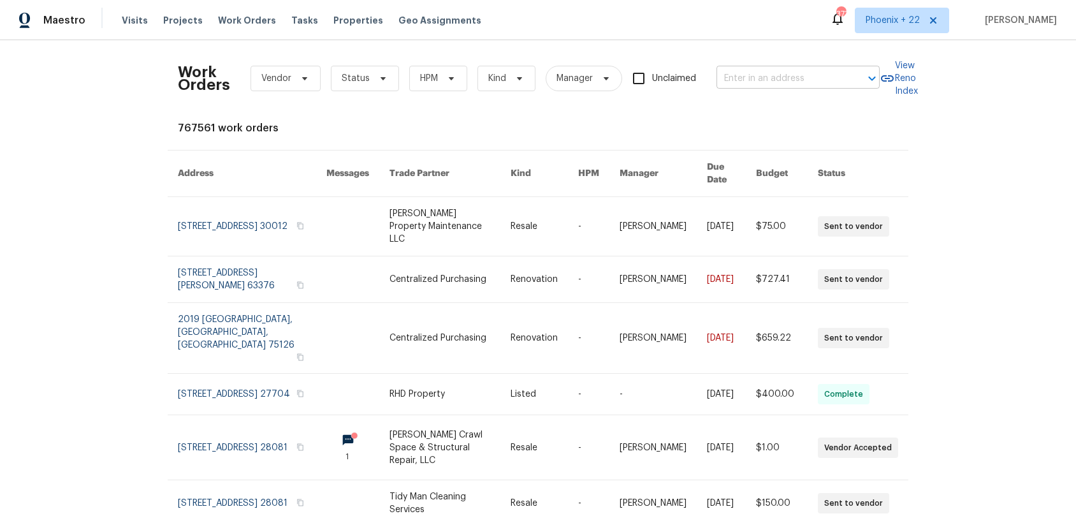
click at [839, 65] on div "Work Orders Vendor Status HPM Kind Manager Unclaimed ​" at bounding box center [529, 78] width 702 height 56
click at [817, 80] on input "text" at bounding box center [781, 79] width 128 height 20
paste input "308 Trimble Ave, Cary, NC 27511"
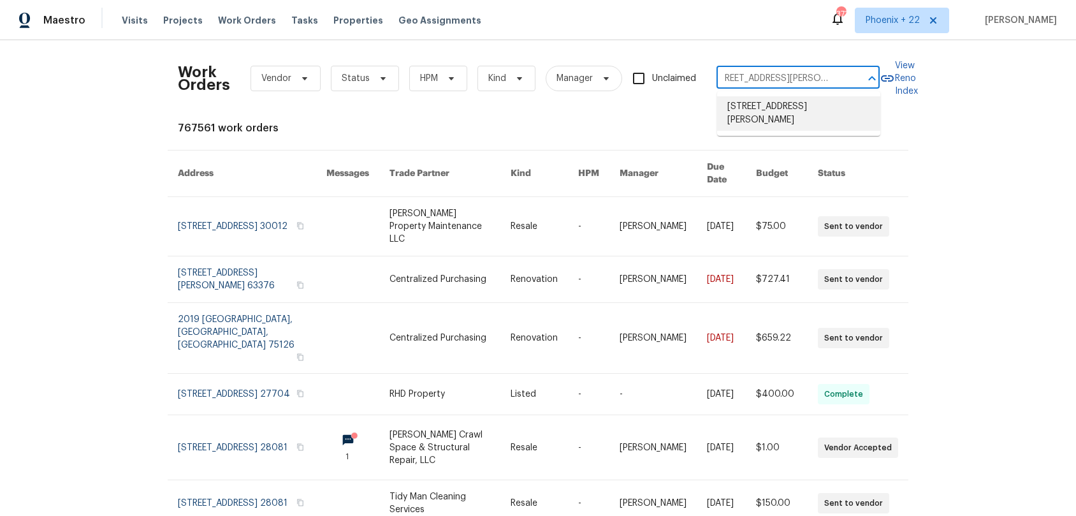
click at [770, 113] on li "308 Trimble Ave, Cary, NC 27511" at bounding box center [798, 113] width 163 height 34
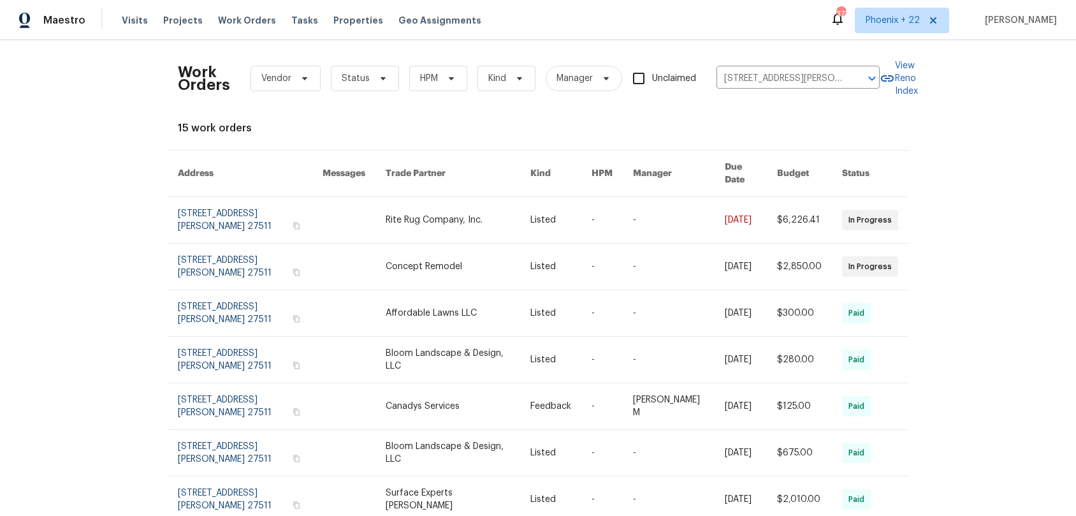
click at [387, 222] on link at bounding box center [458, 220] width 145 height 46
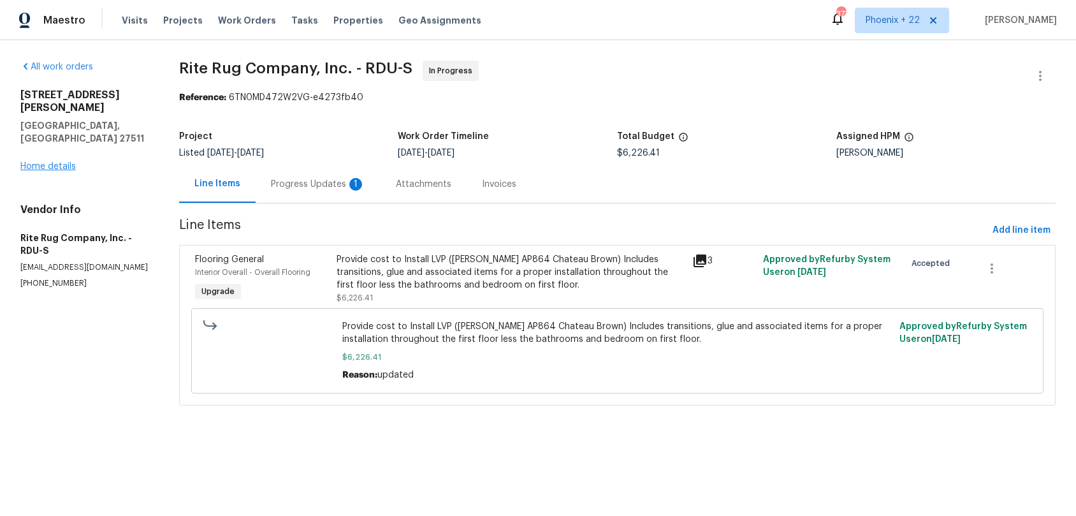
click at [33, 135] on div "308 Trimble Ave Cary, NC 27511 Home details" at bounding box center [84, 131] width 128 height 84
click at [36, 162] on link "Home details" at bounding box center [47, 166] width 55 height 9
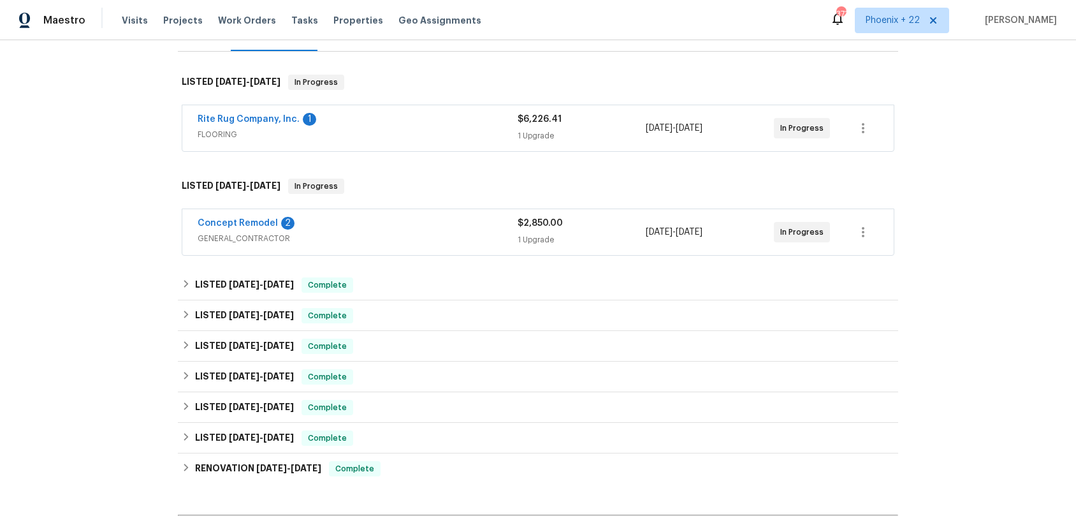
scroll to position [343, 0]
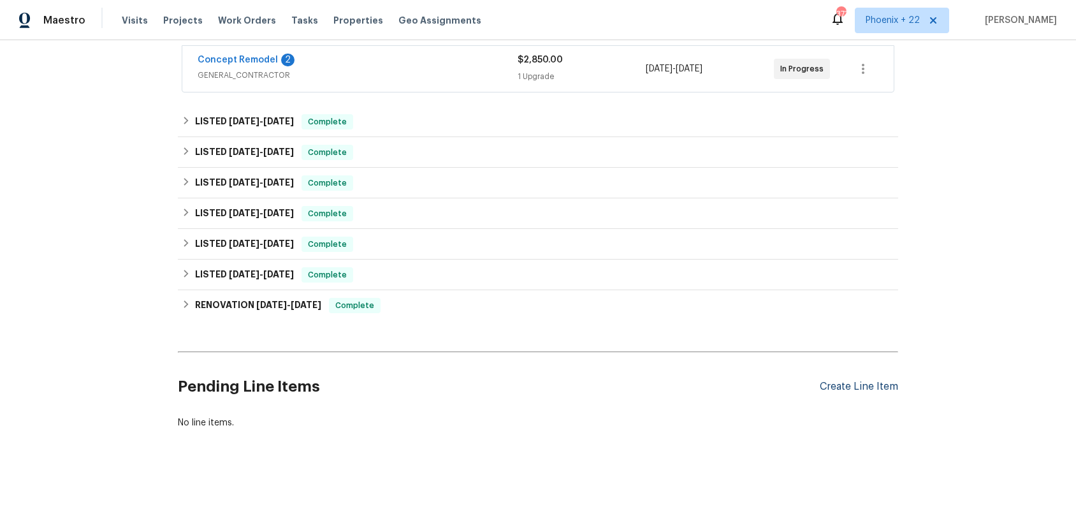
click at [844, 384] on div "Create Line Item" at bounding box center [859, 387] width 78 height 12
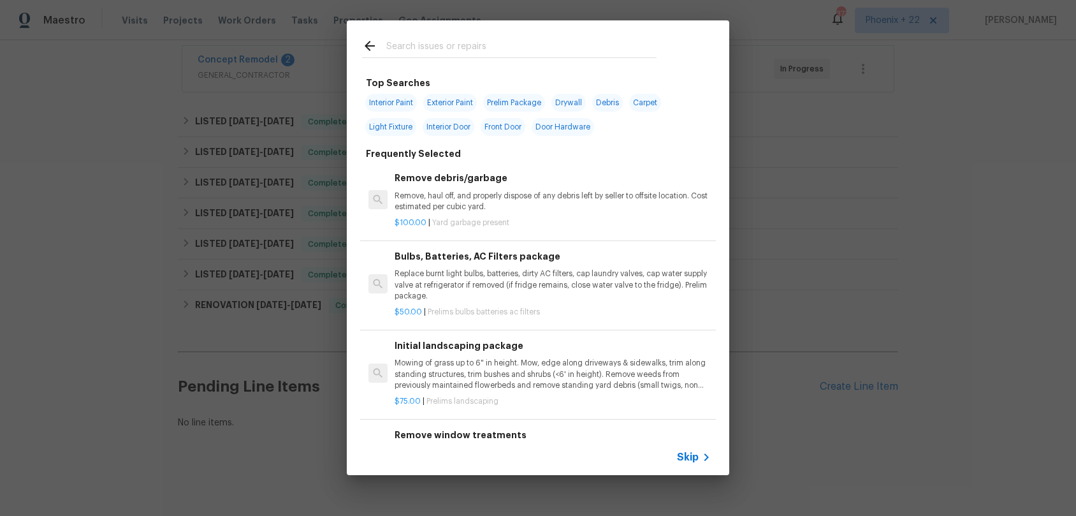
drag, startPoint x: 399, startPoint y: 40, endPoint x: 407, endPoint y: 48, distance: 11.3
click at [400, 43] on div at bounding box center [509, 45] width 325 height 50
click at [407, 48] on input "text" at bounding box center [521, 47] width 270 height 19
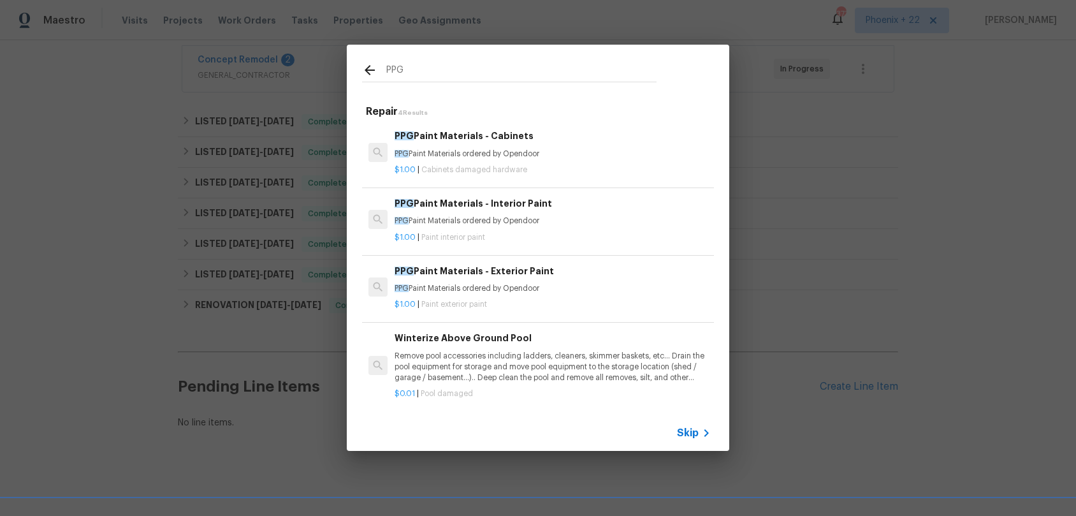
click at [515, 223] on p "PPG Paint Materials ordered by Opendoor" at bounding box center [553, 221] width 316 height 11
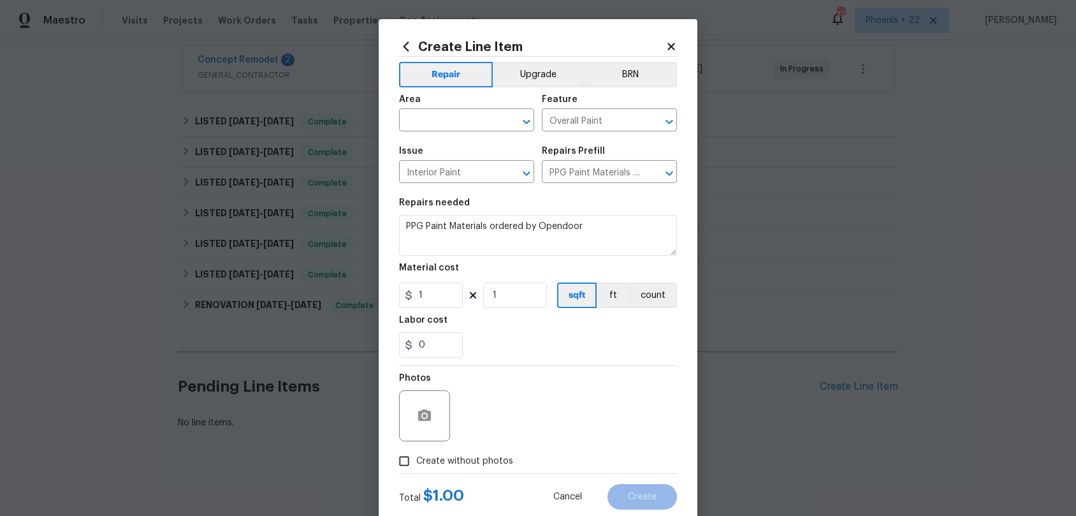
click at [402, 51] on icon at bounding box center [406, 47] width 14 height 14
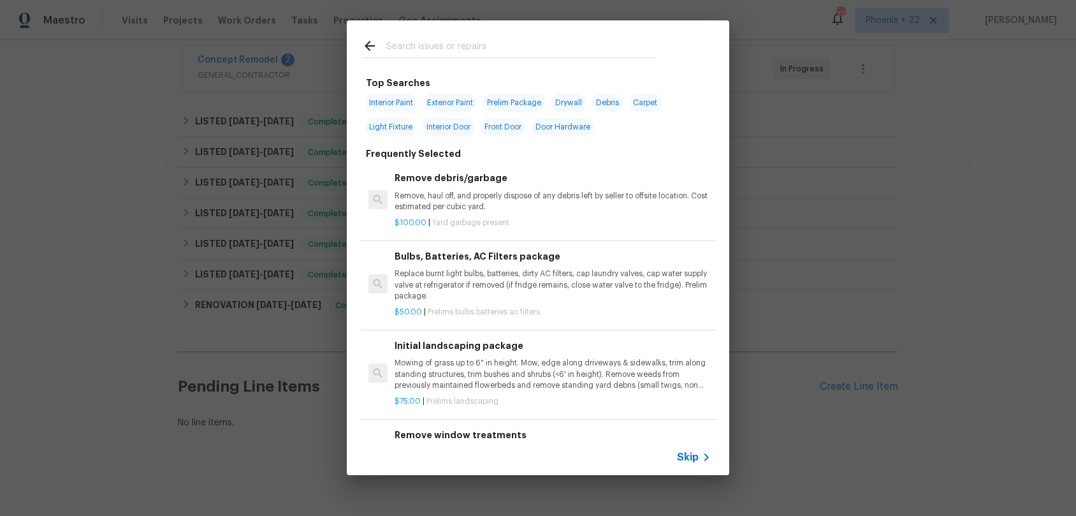
click at [464, 52] on input "text" at bounding box center [521, 47] width 270 height 19
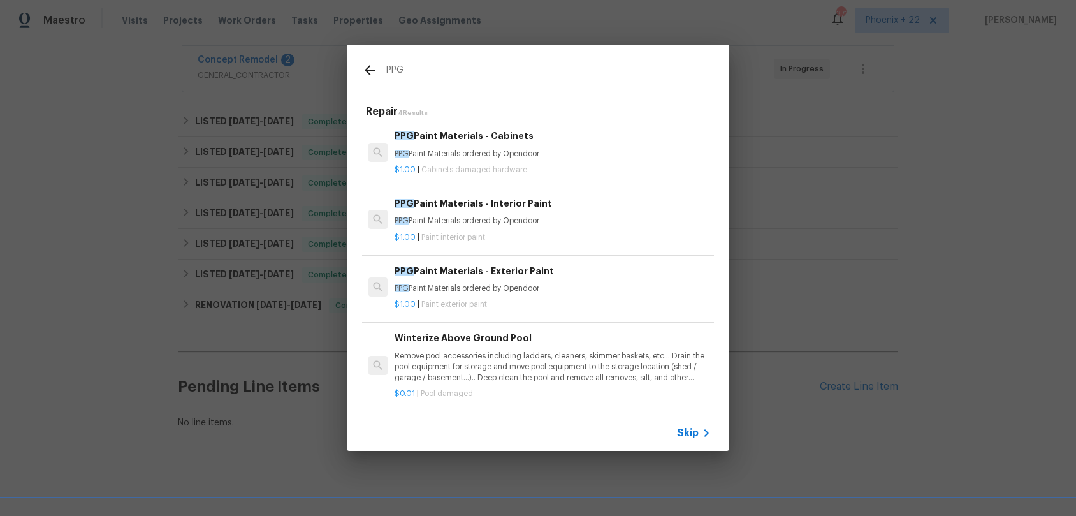
click at [559, 179] on div "PPG Paint Materials - Cabinets PPG Paint Materials ordered by Opendoor $1.00 | …" at bounding box center [538, 152] width 356 height 71
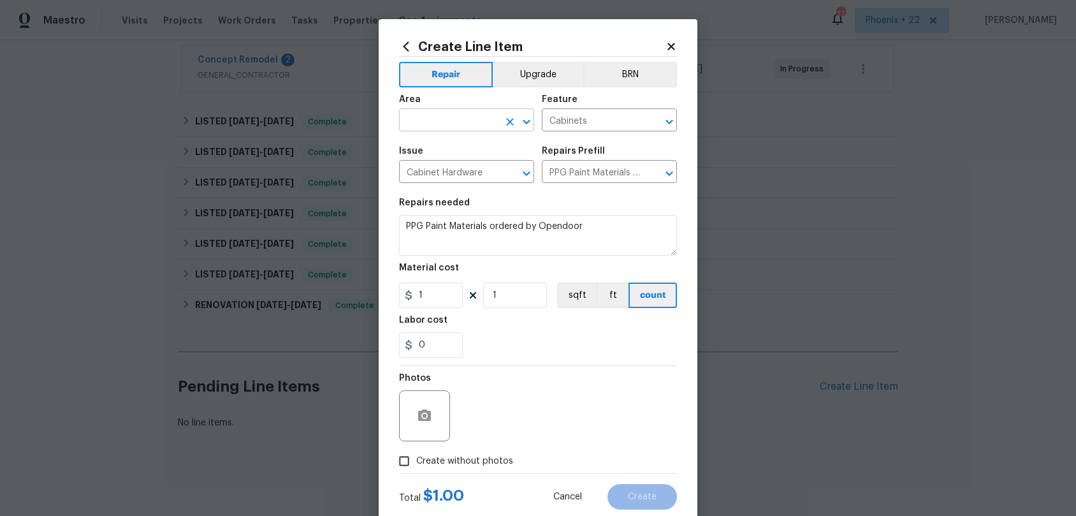
drag, startPoint x: 455, startPoint y: 95, endPoint x: 458, endPoint y: 120, distance: 25.0
click at [455, 96] on div "Area" at bounding box center [466, 103] width 135 height 17
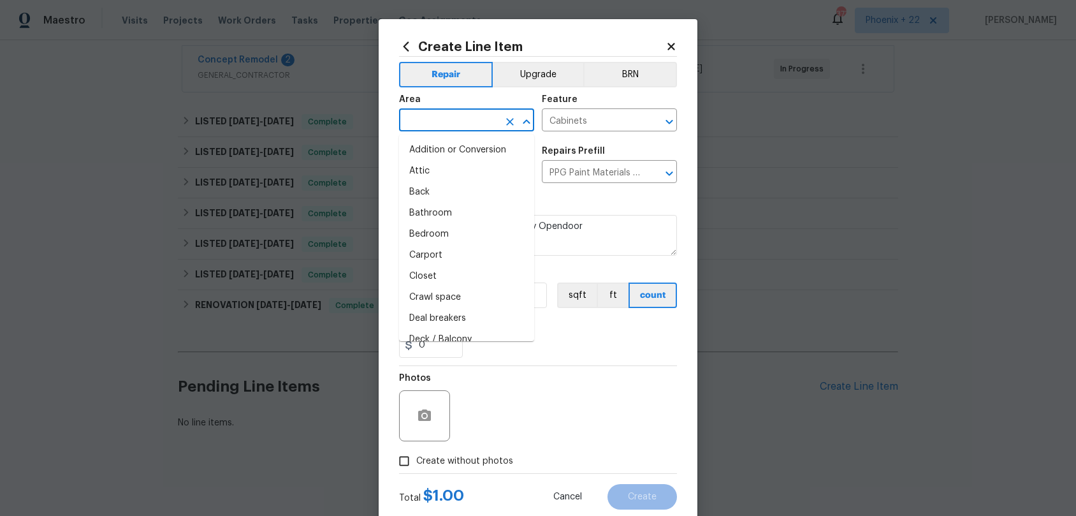
click at [458, 120] on input "text" at bounding box center [448, 122] width 99 height 20
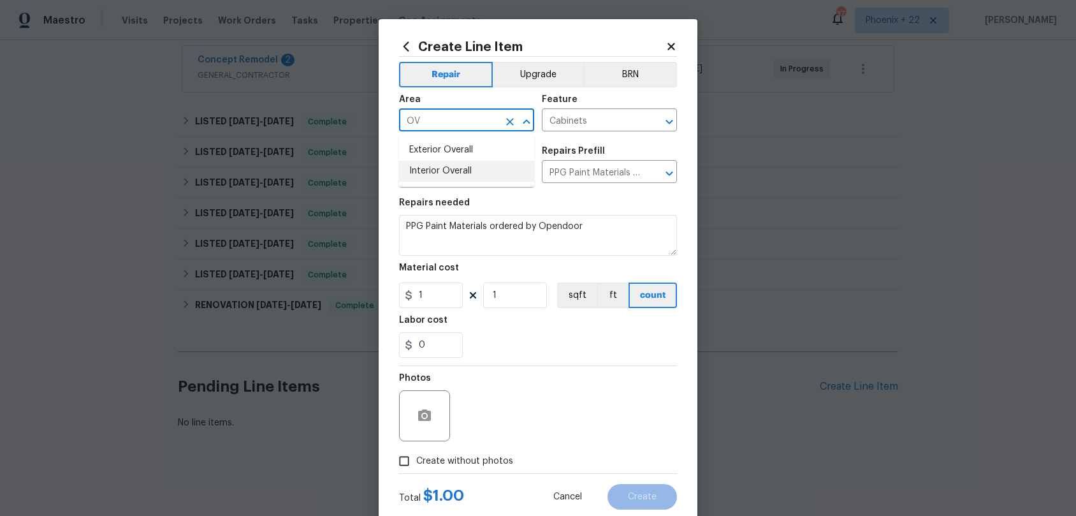
click at [471, 175] on li "Interior Overall" at bounding box center [466, 171] width 135 height 21
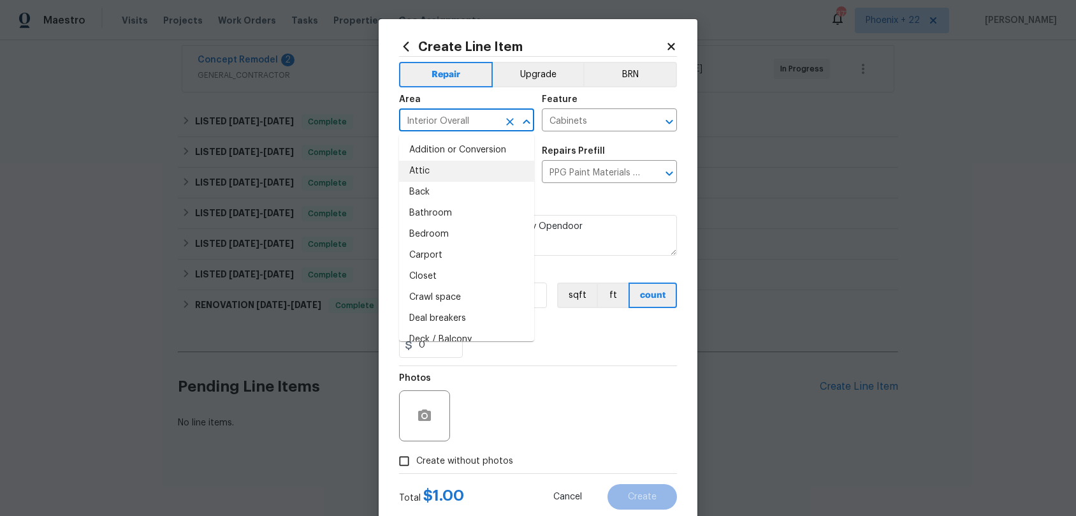
click at [566, 358] on section "Repairs needed PPG Paint Materials ordered by Opendoor Material cost 1 1 sqft f…" at bounding box center [538, 278] width 278 height 175
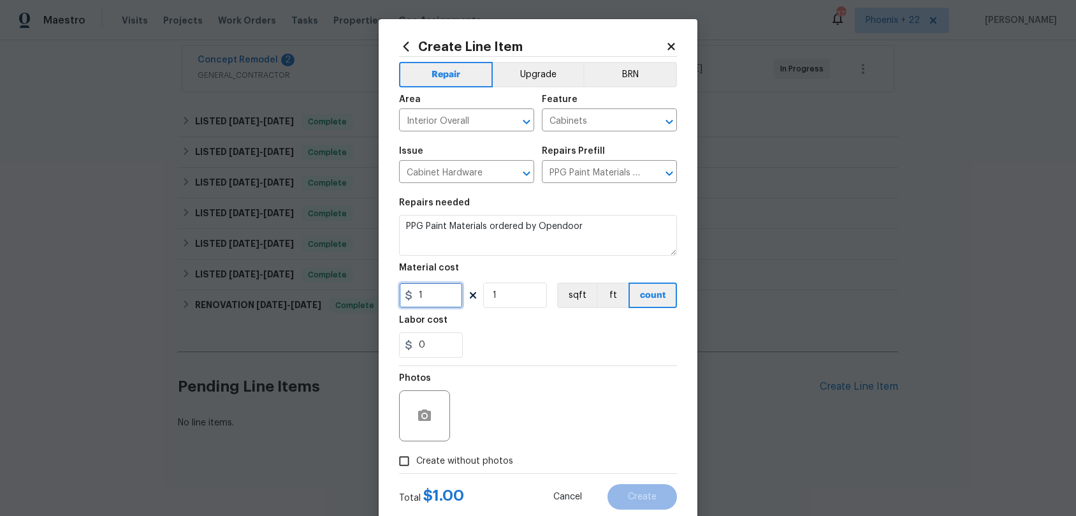
drag, startPoint x: 416, startPoint y: 300, endPoint x: 401, endPoint y: 299, distance: 15.4
click at [400, 299] on input "1" at bounding box center [431, 295] width 64 height 26
drag, startPoint x: 469, startPoint y: 466, endPoint x: 481, endPoint y: 453, distance: 17.6
click at [469, 466] on span "Create without photos" at bounding box center [464, 461] width 97 height 13
click at [416, 466] on input "Create without photos" at bounding box center [404, 461] width 24 height 24
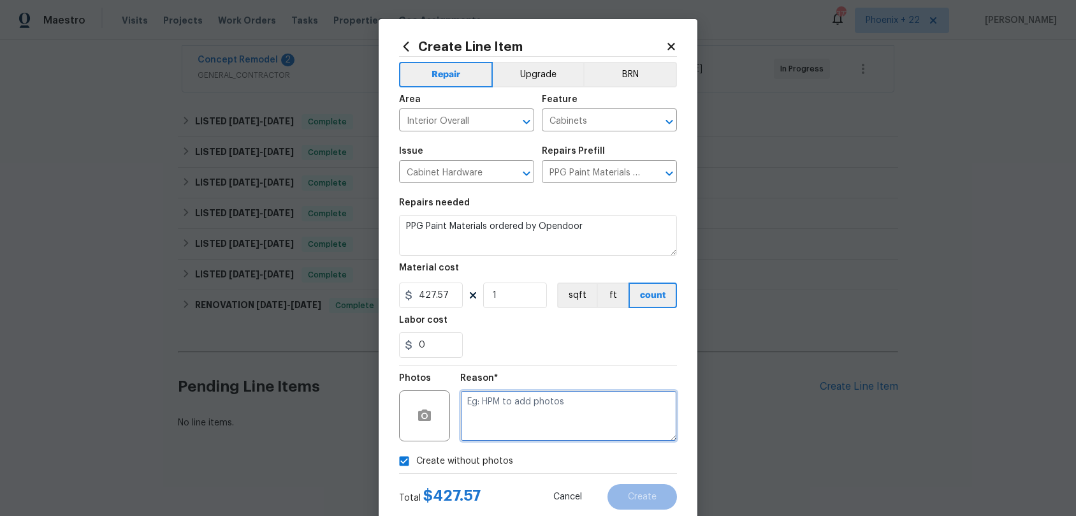
click at [490, 438] on textarea at bounding box center [568, 415] width 217 height 51
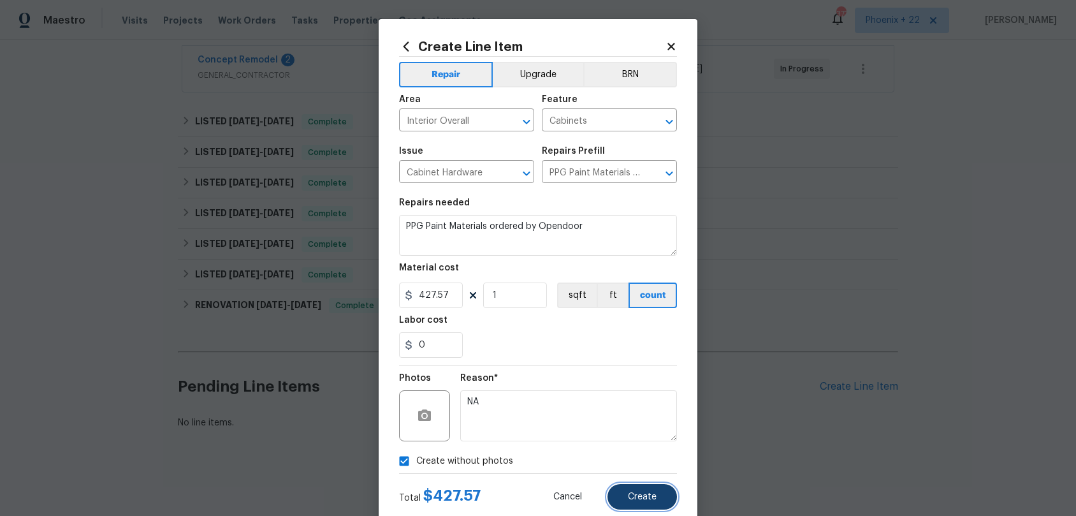
click at [632, 481] on span "Create" at bounding box center [642, 497] width 29 height 10
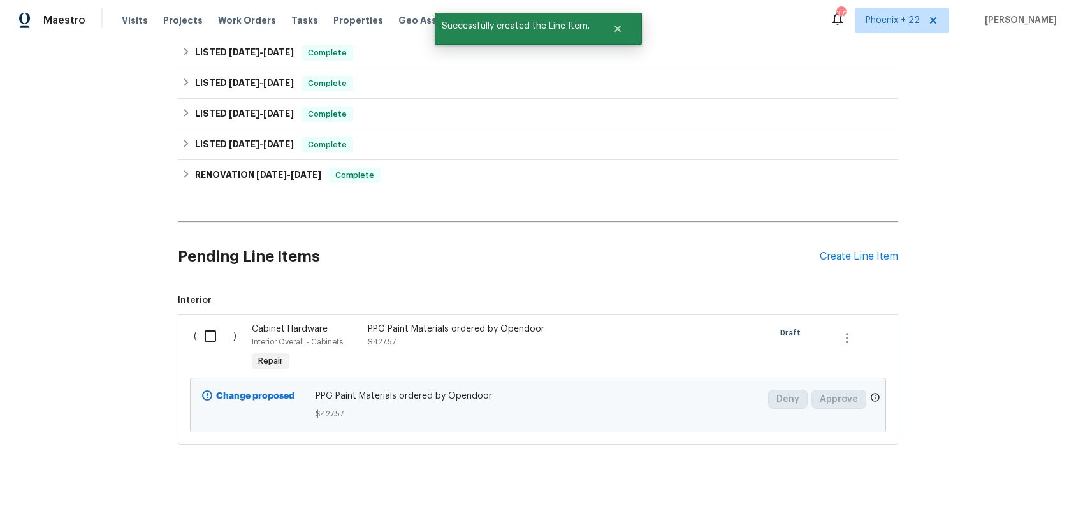
scroll to position [488, 0]
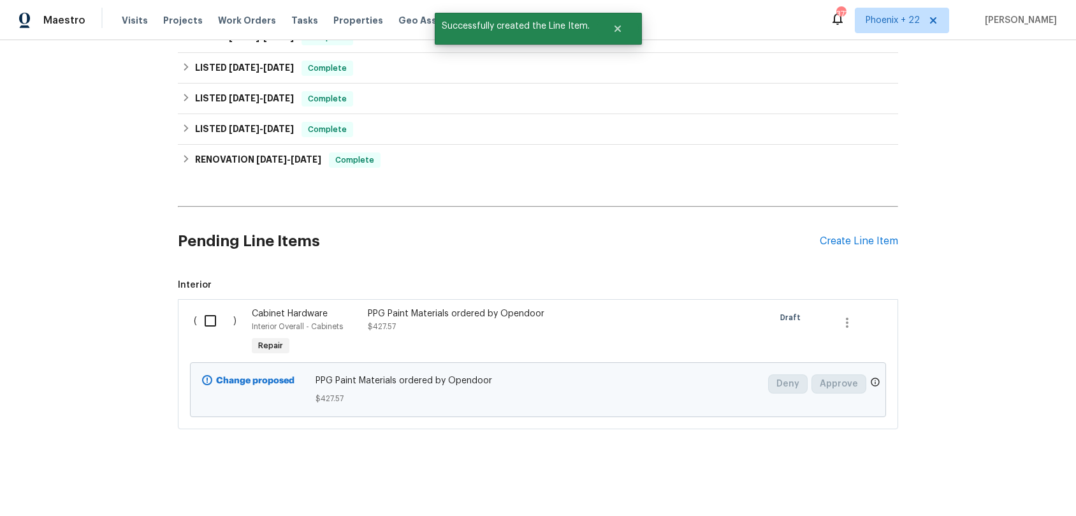
click at [194, 299] on div "( ) Cabinet Hardware Interior Overall - Cabinets Repair PPG Paint Materials ord…" at bounding box center [538, 364] width 721 height 130
drag, startPoint x: 214, startPoint y: 331, endPoint x: 225, endPoint y: 337, distance: 12.3
click at [214, 331] on input "checkbox" at bounding box center [215, 320] width 36 height 27
click at [999, 481] on span "Create Work Order" at bounding box center [1003, 484] width 85 height 16
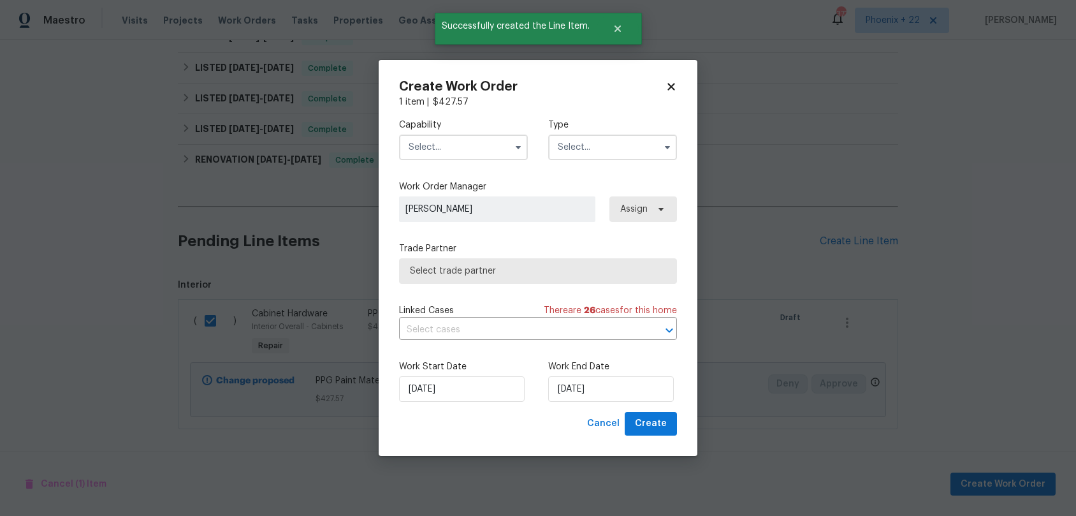
drag, startPoint x: 406, startPoint y: 145, endPoint x: 415, endPoint y: 148, distance: 9.3
click at [411, 146] on input "text" at bounding box center [463, 148] width 129 height 26
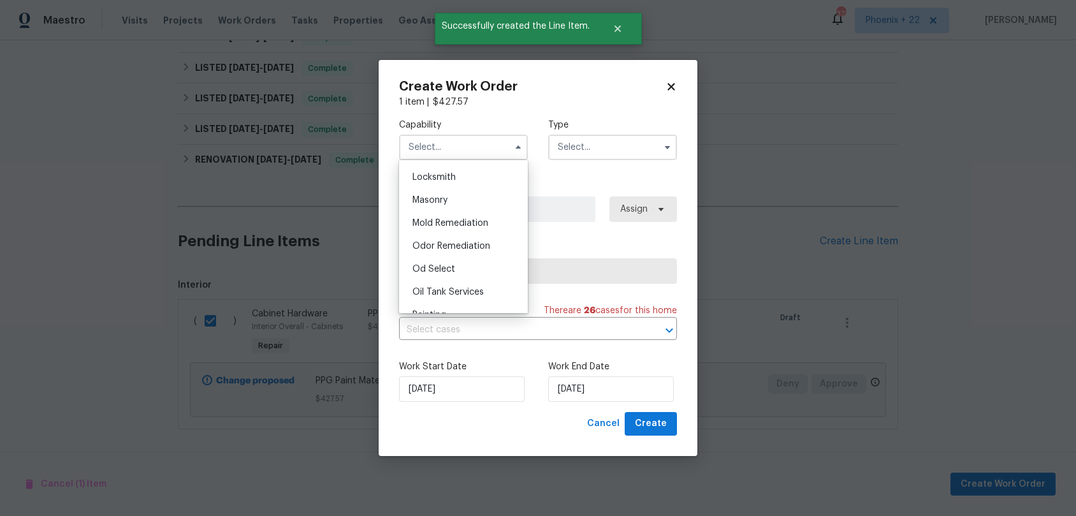
scroll to position [937, 0]
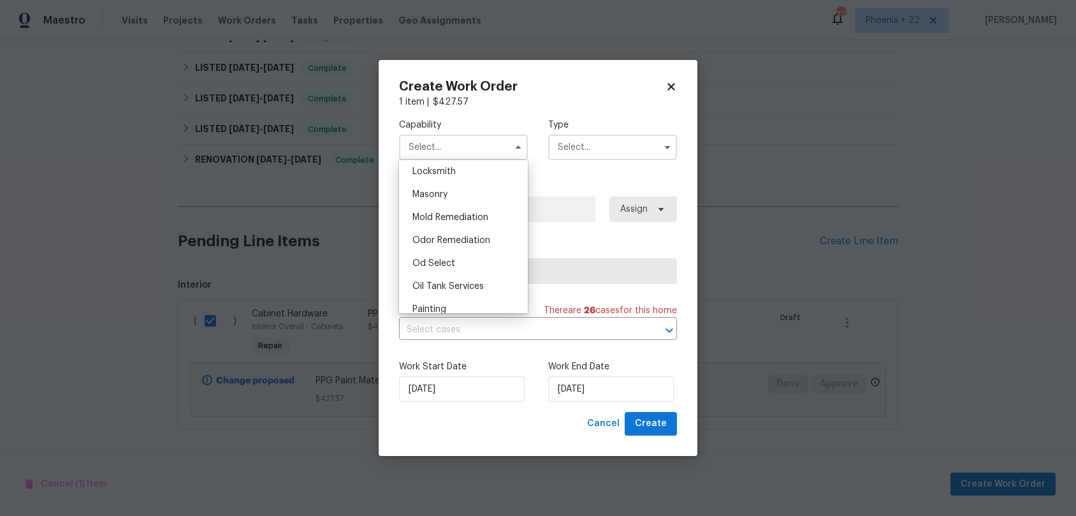
click at [461, 306] on div "Painting" at bounding box center [463, 309] width 122 height 23
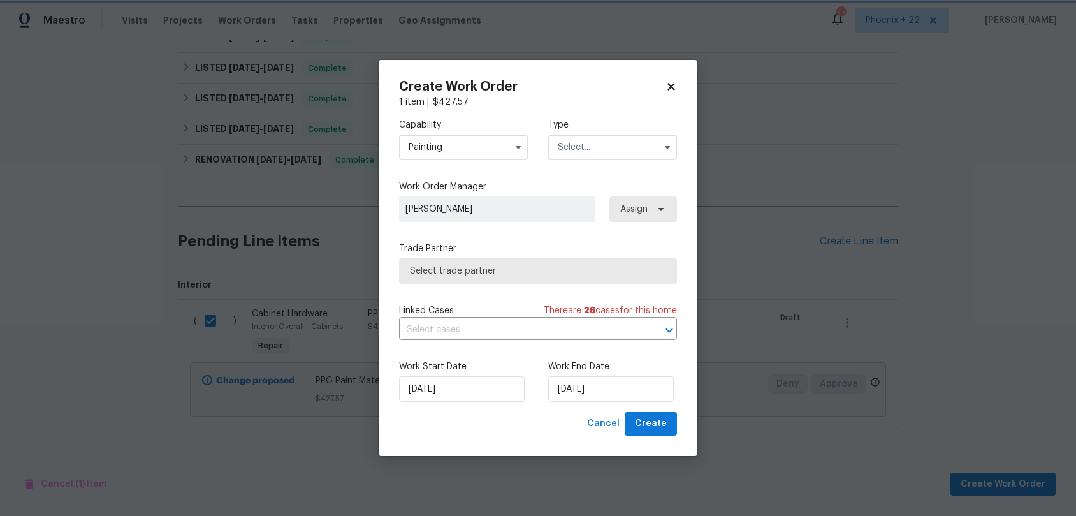
scroll to position [971, 0]
click at [600, 151] on input "text" at bounding box center [612, 148] width 129 height 26
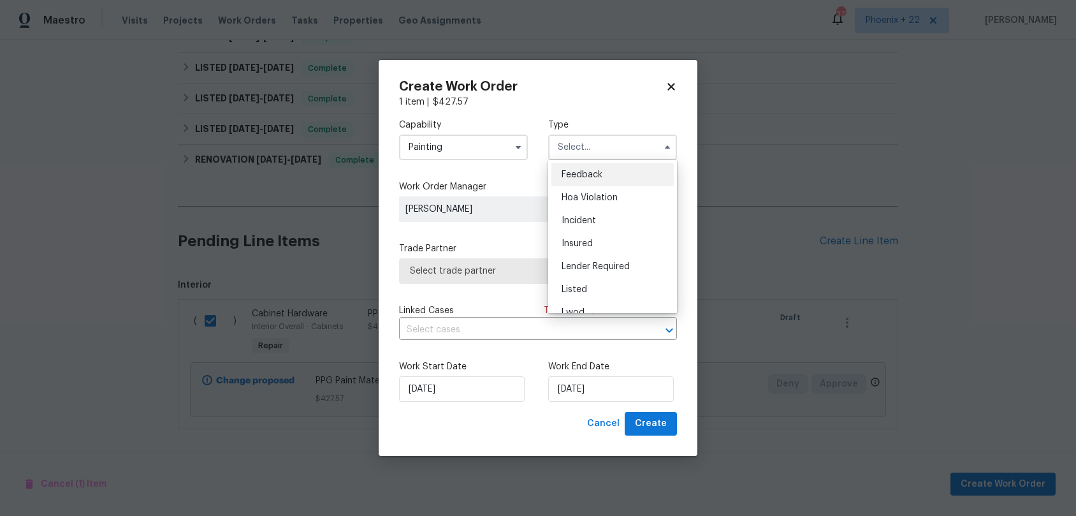
scroll to position [15, 0]
click at [598, 267] on div "Listed" at bounding box center [613, 274] width 122 height 23
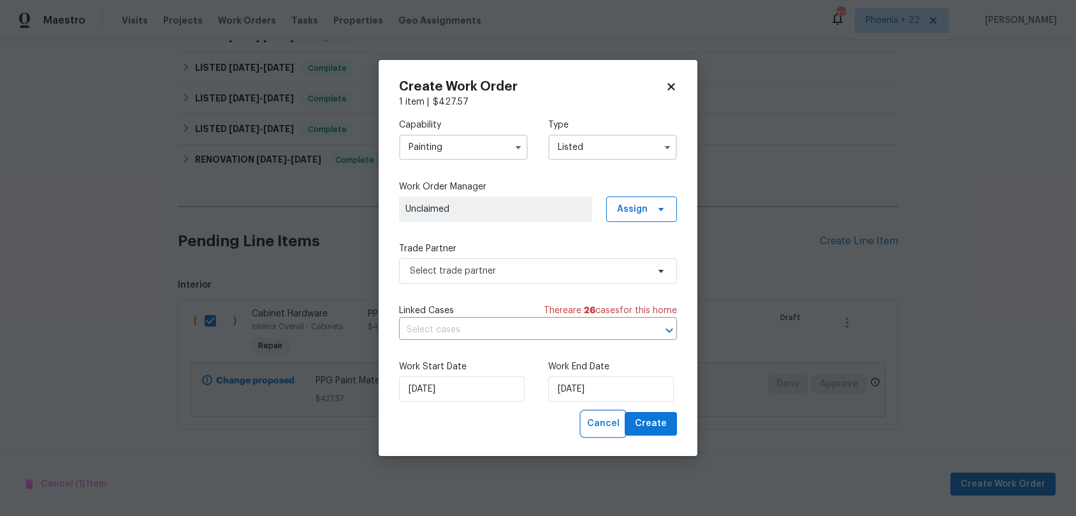
click at [610, 427] on span "Cancel" at bounding box center [603, 424] width 33 height 16
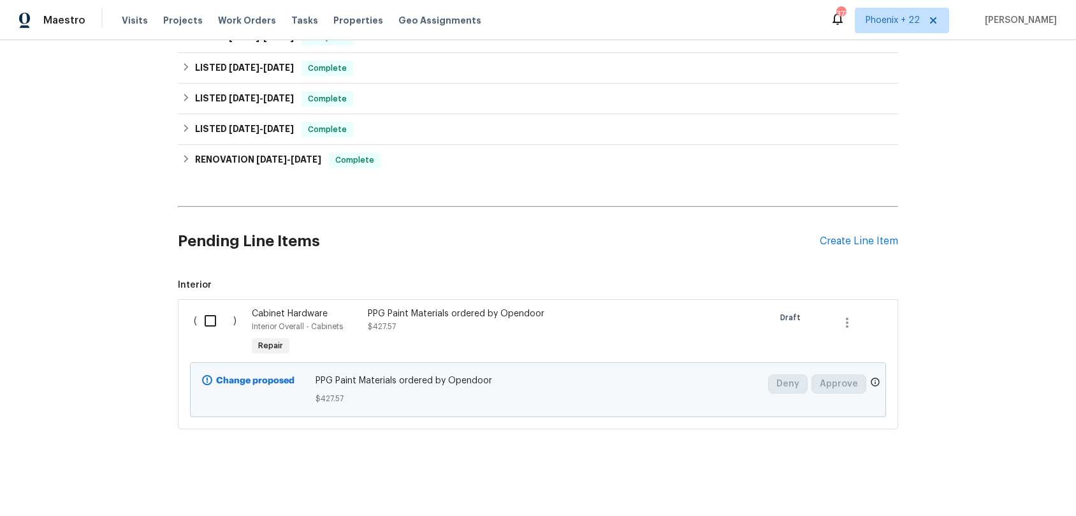
click at [374, 342] on div "PPG Paint Materials ordered by Opendoor $427.57" at bounding box center [480, 333] width 232 height 59
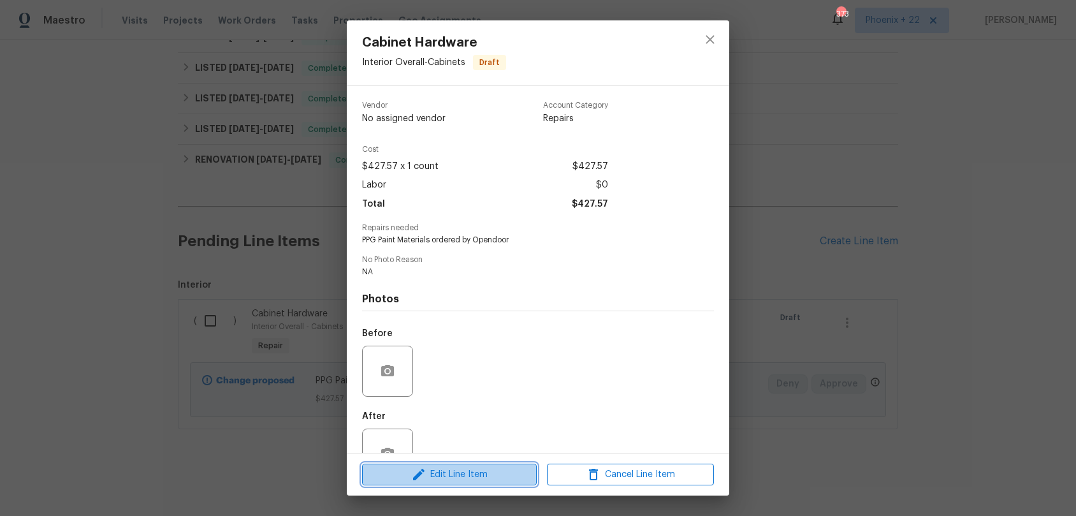
click at [488, 481] on button "Edit Line Item" at bounding box center [449, 475] width 175 height 22
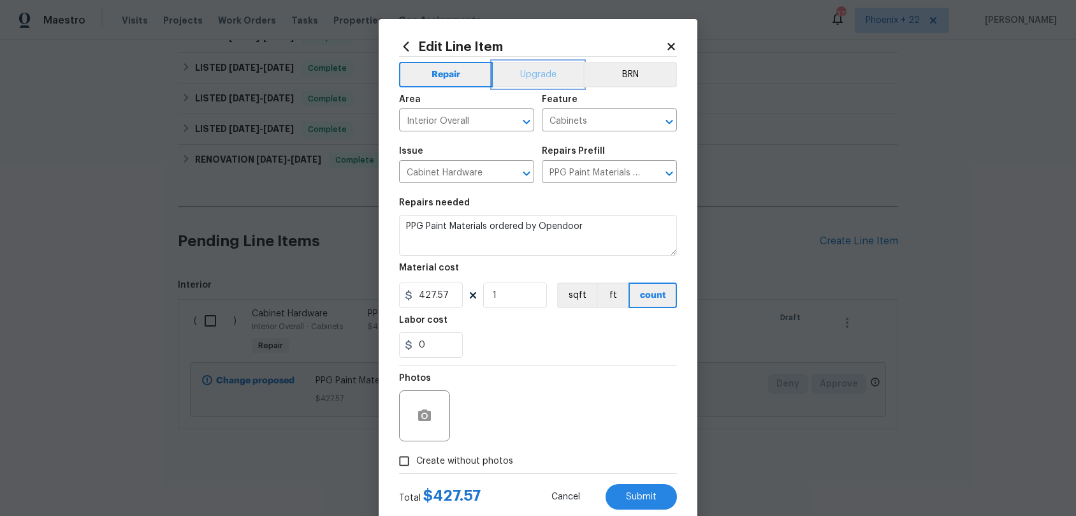
click at [571, 73] on button "Upgrade" at bounding box center [538, 75] width 91 height 26
click at [657, 481] on button "Submit" at bounding box center [641, 497] width 71 height 26
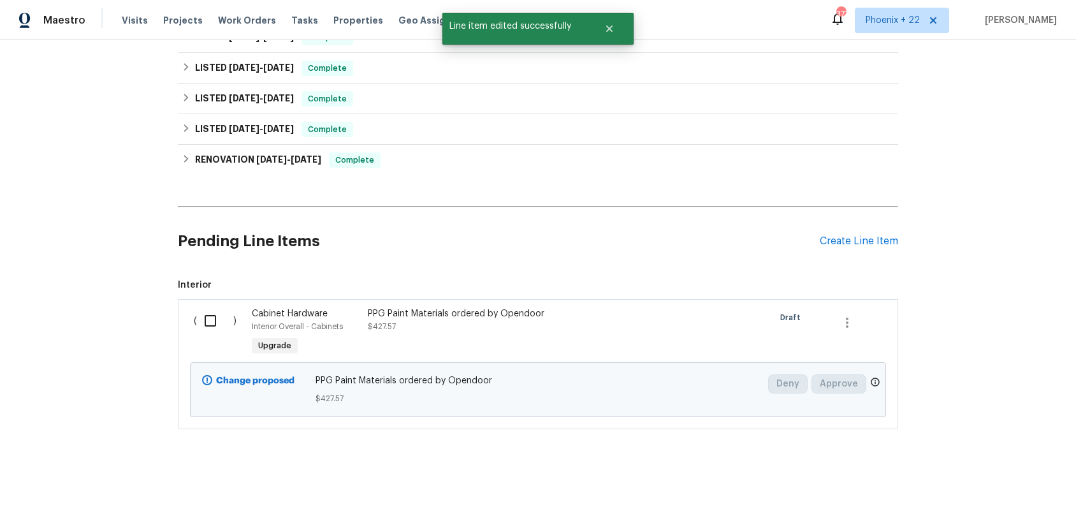
click at [468, 465] on div "Back to all projects 308 Trimble Ave, Cary, NC 27511 3 Beds | 2 1/2 Baths | Tot…" at bounding box center [538, 278] width 1076 height 476
click at [407, 319] on div "PPG Paint Materials ordered by Opendoor $427.57" at bounding box center [480, 320] width 224 height 26
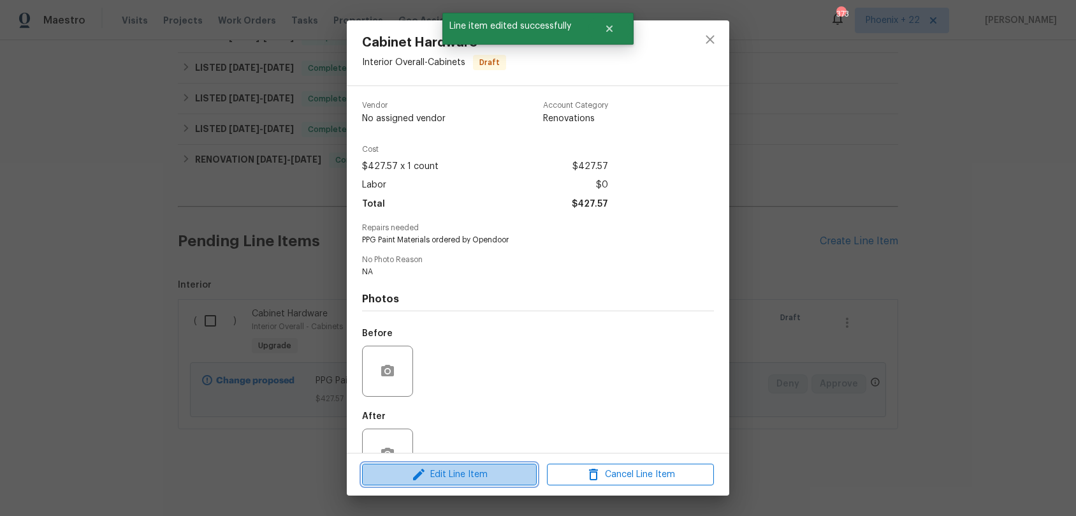
click at [456, 467] on span "Edit Line Item" at bounding box center [449, 475] width 167 height 16
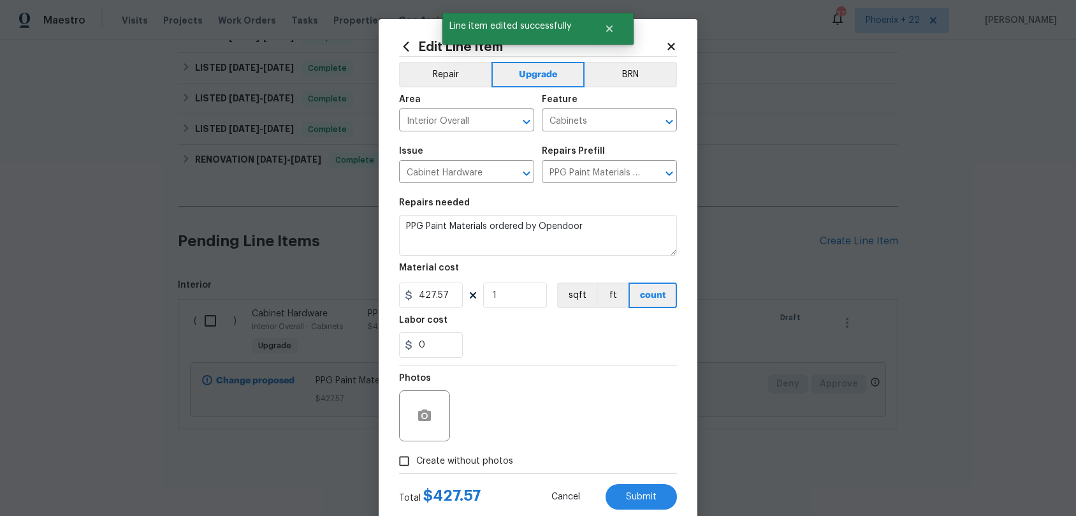
click at [441, 460] on span "Create without photos" at bounding box center [464, 461] width 97 height 13
click at [416, 460] on input "Create without photos" at bounding box center [404, 461] width 24 height 24
click at [657, 481] on button "Submit" at bounding box center [641, 497] width 71 height 26
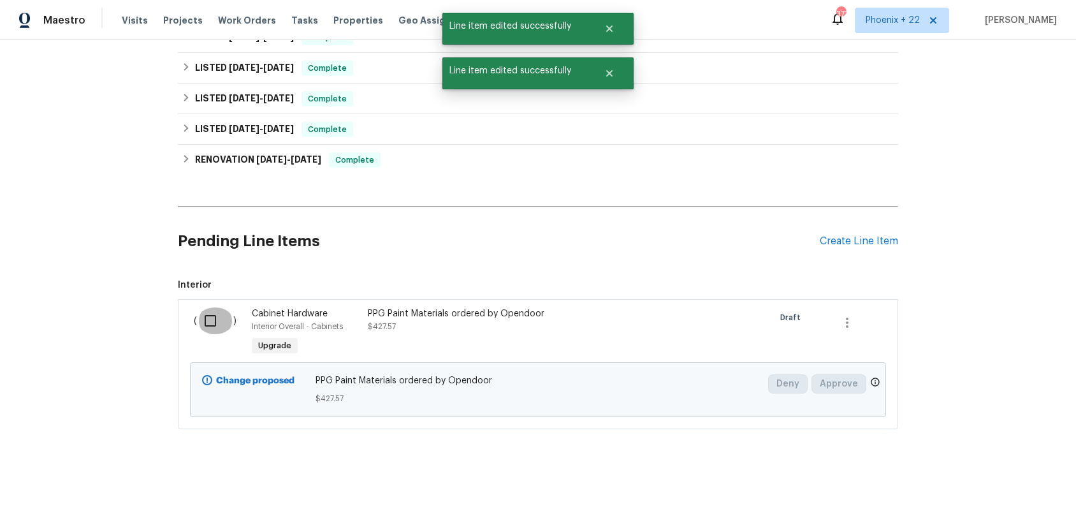
click at [210, 322] on input "checkbox" at bounding box center [215, 320] width 36 height 27
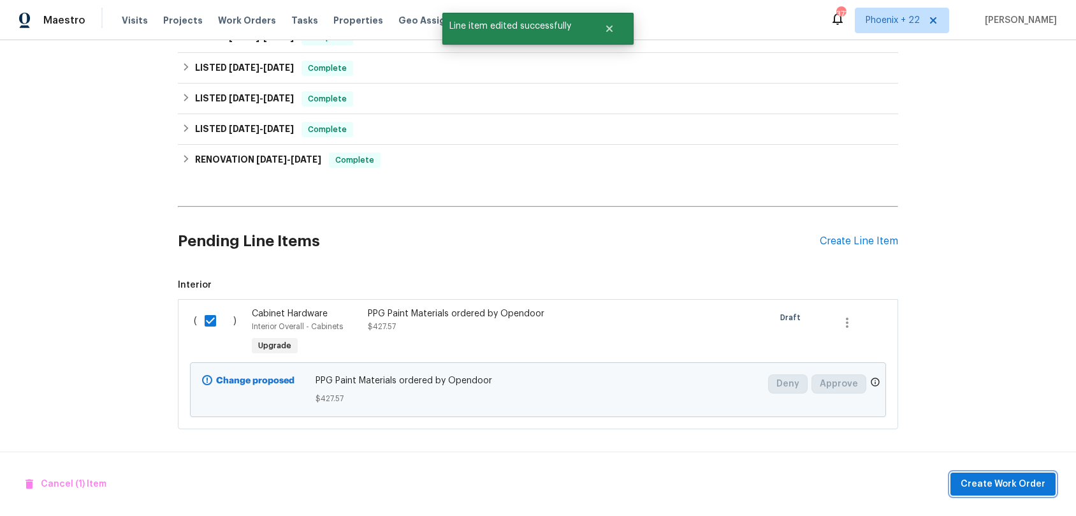
click at [990, 477] on span "Create Work Order" at bounding box center [1003, 484] width 85 height 16
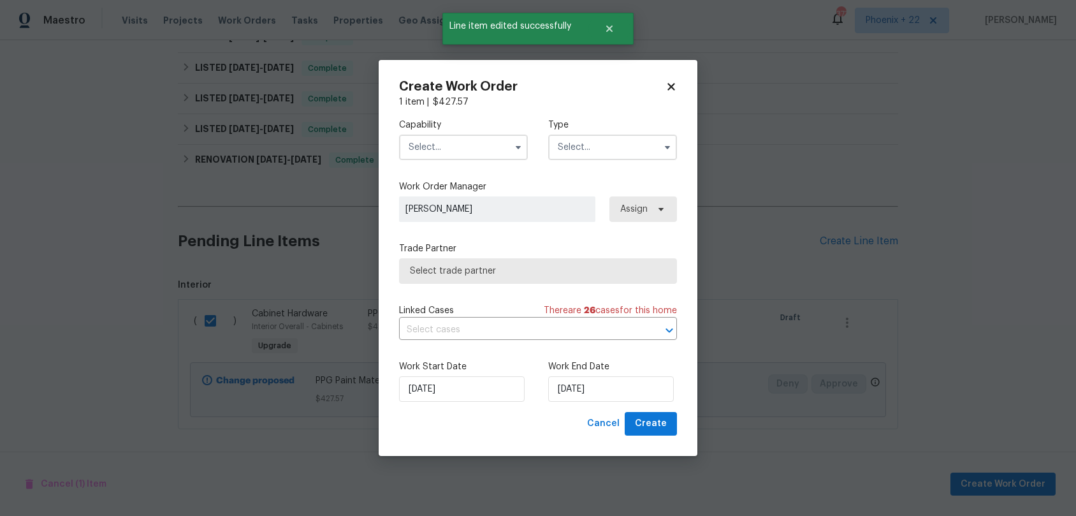
click at [445, 156] on input "text" at bounding box center [463, 148] width 129 height 26
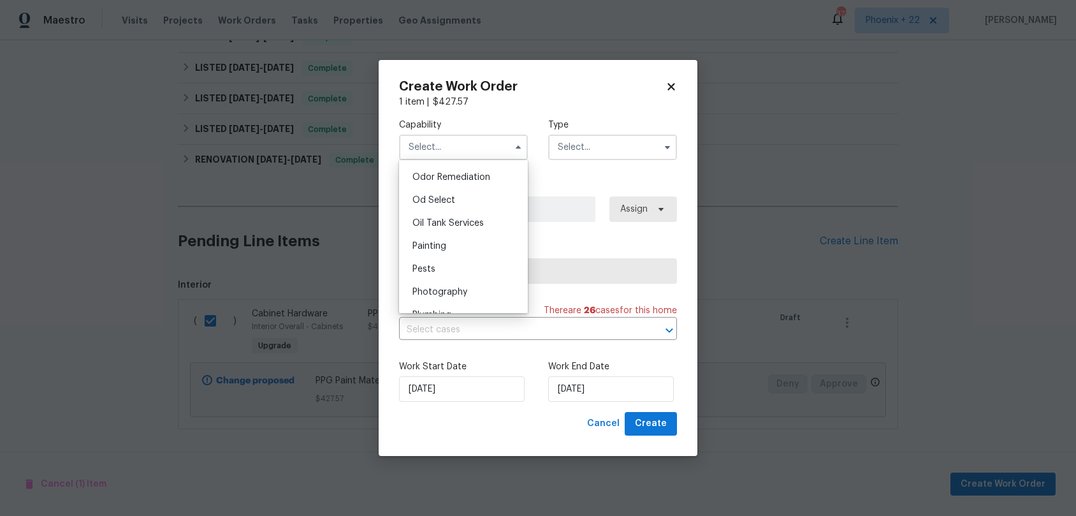
scroll to position [1014, 0]
drag, startPoint x: 436, startPoint y: 227, endPoint x: 575, endPoint y: 177, distance: 147.9
click at [436, 228] on span "Painting" at bounding box center [430, 232] width 34 height 9
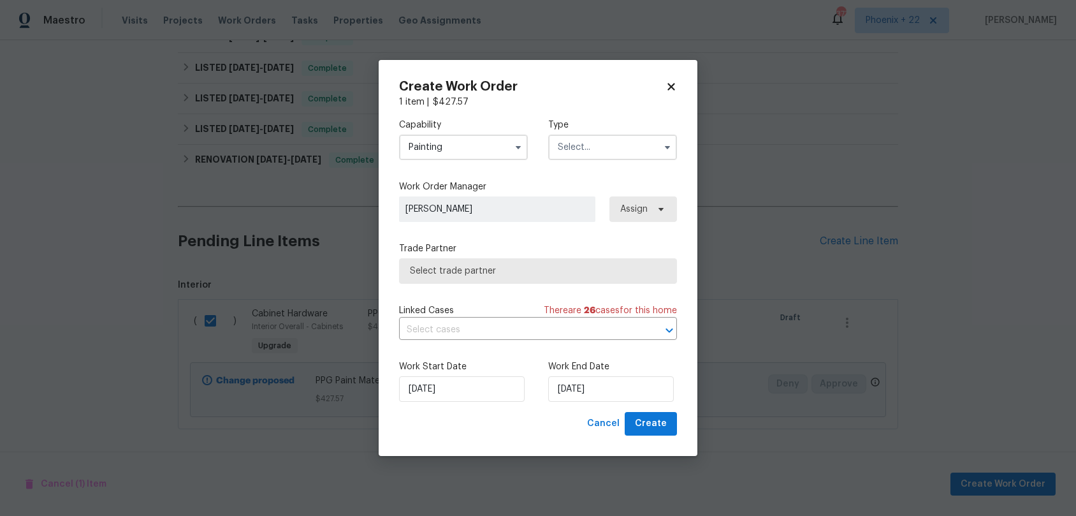
click at [625, 146] on input "text" at bounding box center [612, 148] width 129 height 26
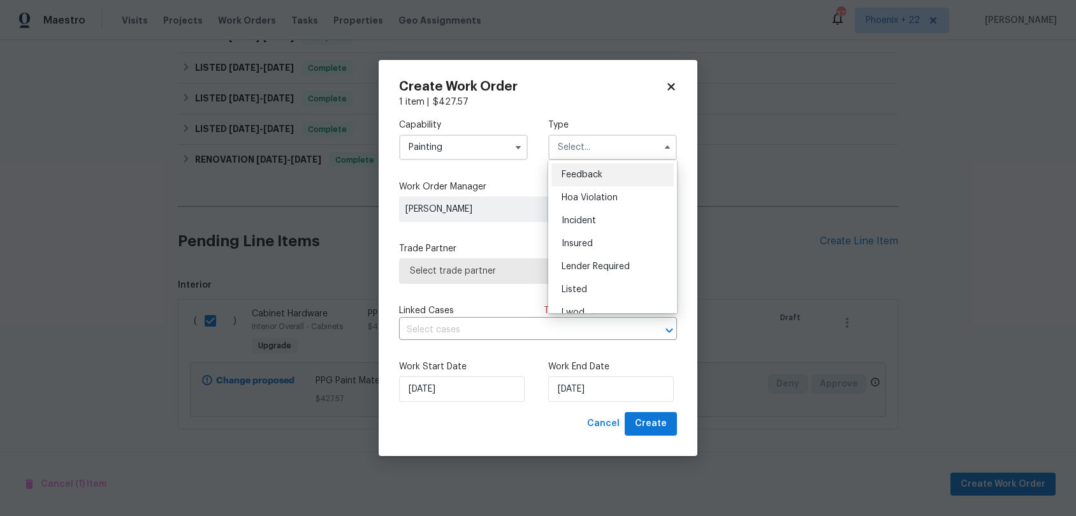
drag, startPoint x: 597, startPoint y: 287, endPoint x: 630, endPoint y: 233, distance: 63.0
click at [597, 287] on div "Listed" at bounding box center [613, 289] width 122 height 23
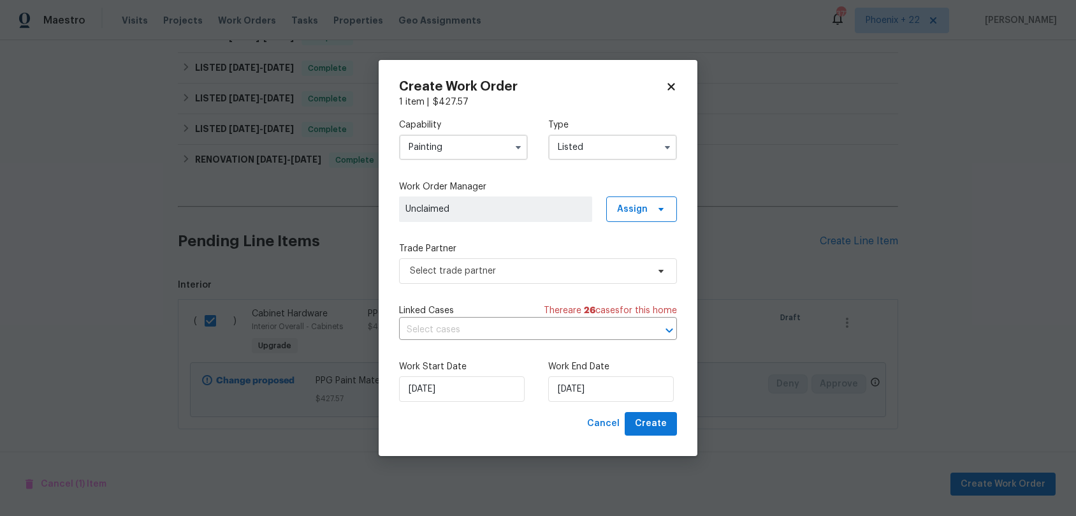
click at [633, 221] on div "Capability Painting Type Listed Feedback Hoa Violation Incident Insured Lender …" at bounding box center [538, 260] width 278 height 304
drag, startPoint x: 631, startPoint y: 214, endPoint x: 630, endPoint y: 230, distance: 15.4
click at [631, 215] on span "Assign" at bounding box center [632, 209] width 31 height 13
click at [641, 265] on div "Assign to me" at bounding box center [643, 263] width 55 height 13
click at [522, 279] on span "Select trade partner" at bounding box center [538, 271] width 278 height 26
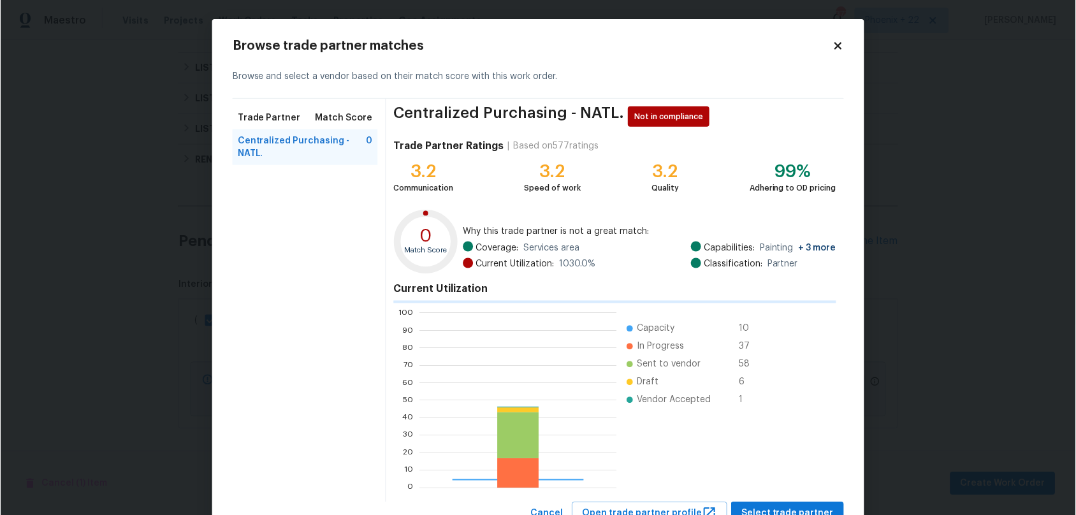
scroll to position [179, 197]
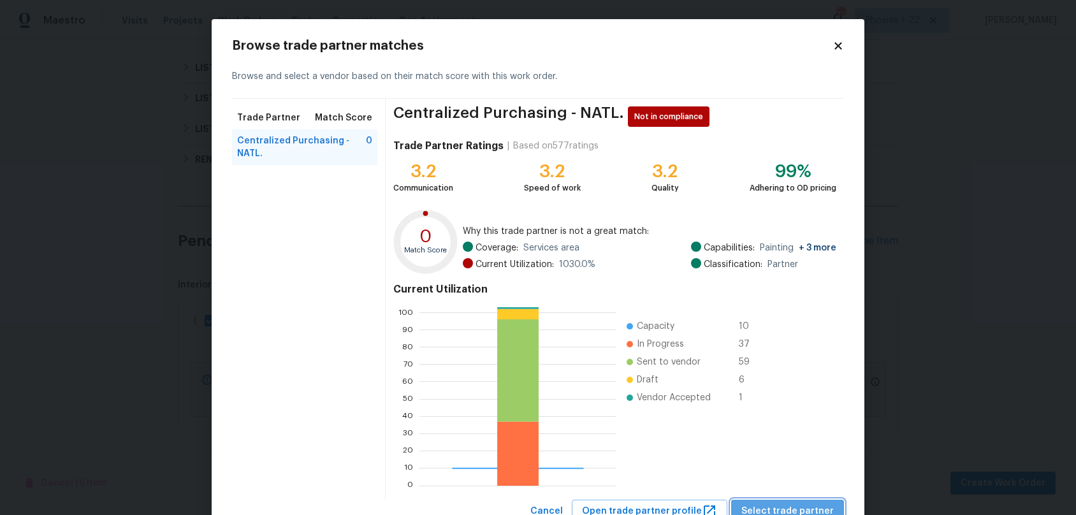
click at [813, 481] on span "Select trade partner" at bounding box center [788, 512] width 92 height 16
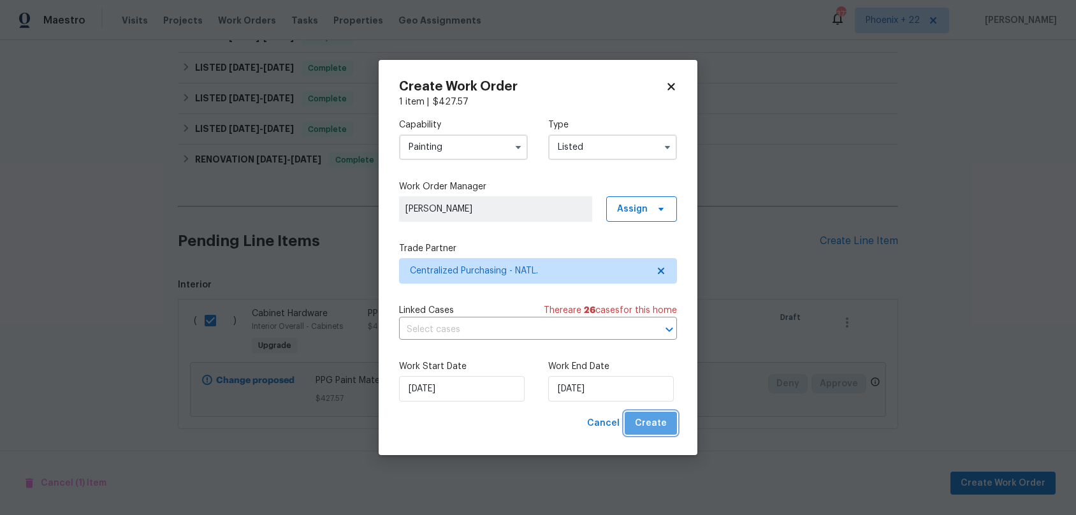
click at [675, 427] on button "Create" at bounding box center [651, 424] width 52 height 24
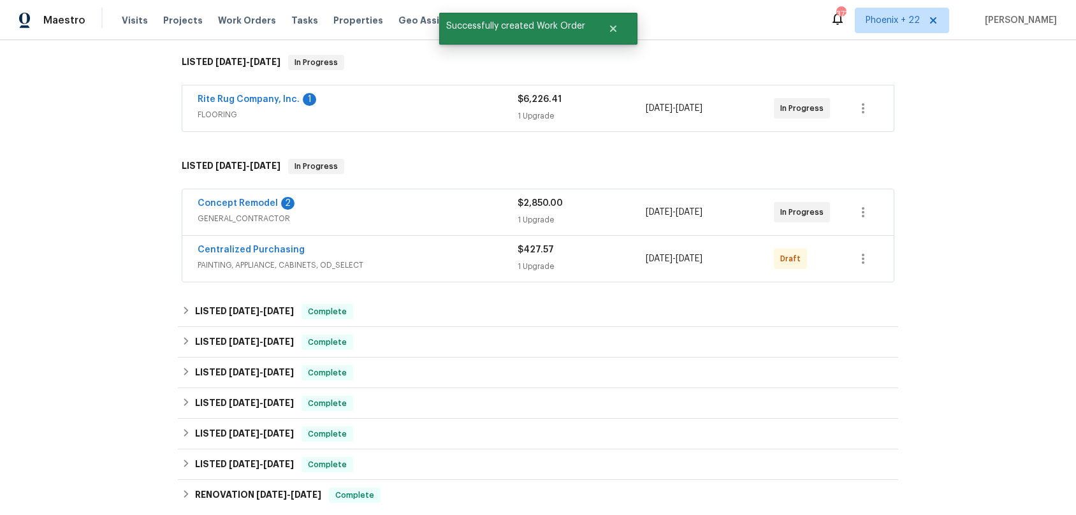
scroll to position [194, 0]
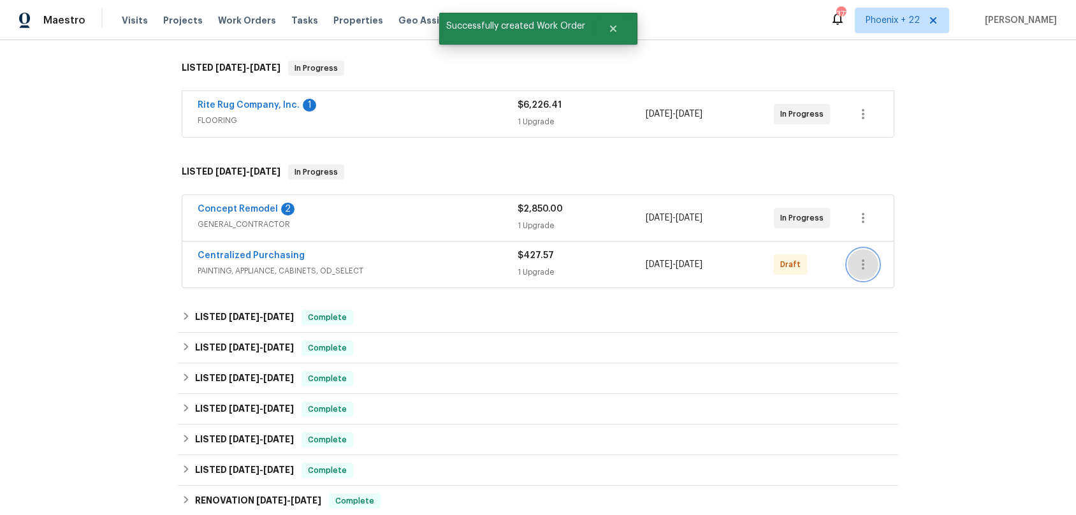
click at [867, 270] on icon "button" at bounding box center [863, 264] width 15 height 15
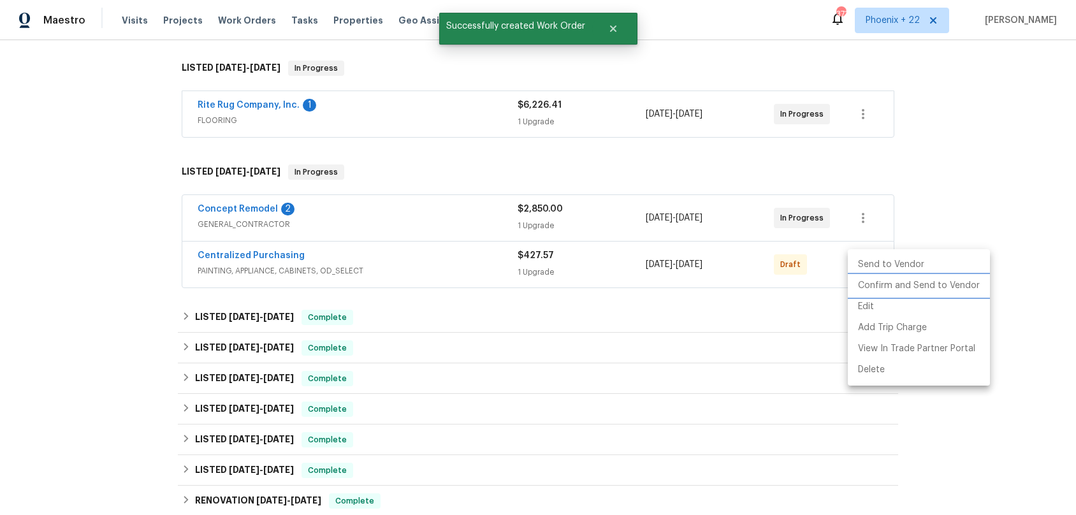
click at [867, 282] on li "Confirm and Send to Vendor" at bounding box center [919, 285] width 142 height 21
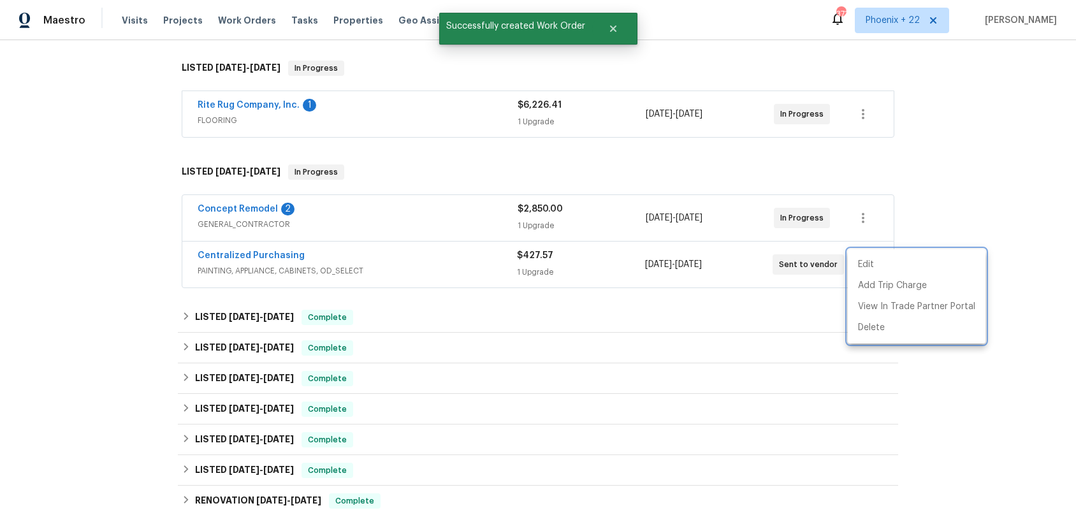
click at [202, 260] on div at bounding box center [538, 257] width 1076 height 515
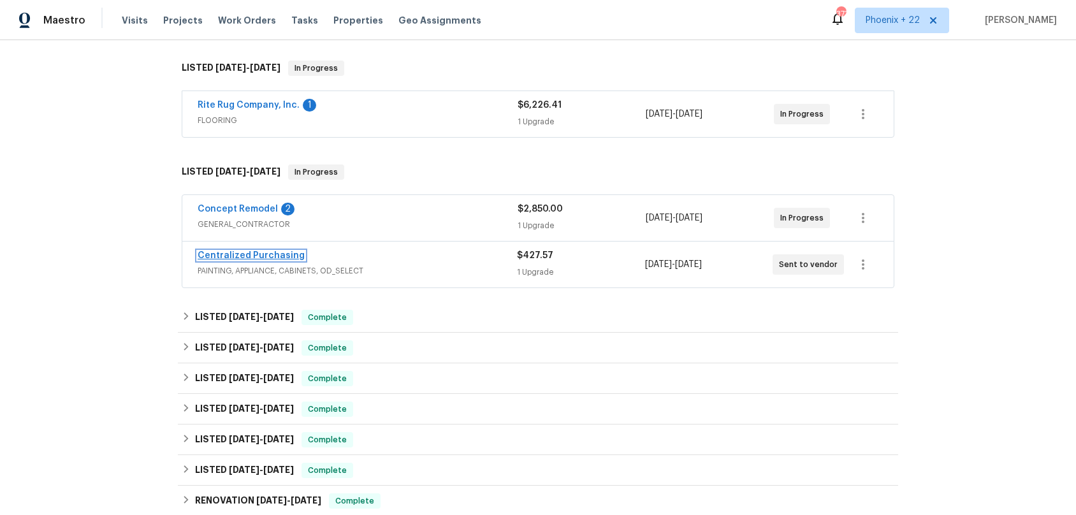
click at [262, 254] on link "Centralized Purchasing" at bounding box center [251, 255] width 107 height 9
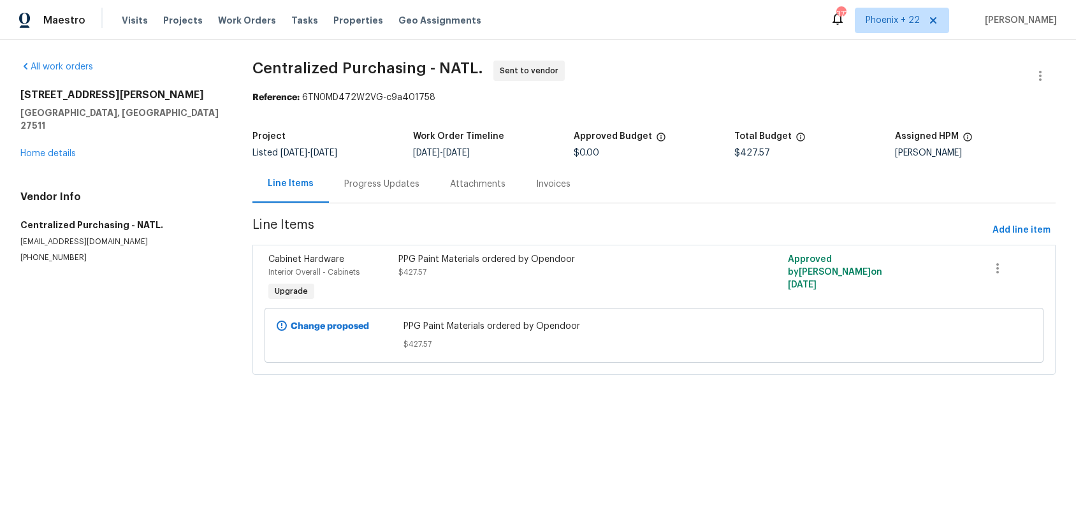
click at [224, 100] on div "All work orders 308 Trimble Ave Cary, NC 27511 Home details Vendor Info Central…" at bounding box center [538, 225] width 1076 height 370
click at [205, 18] on div "Visits Projects Work Orders Tasks Properties Geo Assignments" at bounding box center [309, 21] width 375 height 26
drag, startPoint x: 247, startPoint y: 18, endPoint x: 397, endPoint y: 37, distance: 151.7
click at [249, 18] on span "Work Orders" at bounding box center [247, 20] width 58 height 13
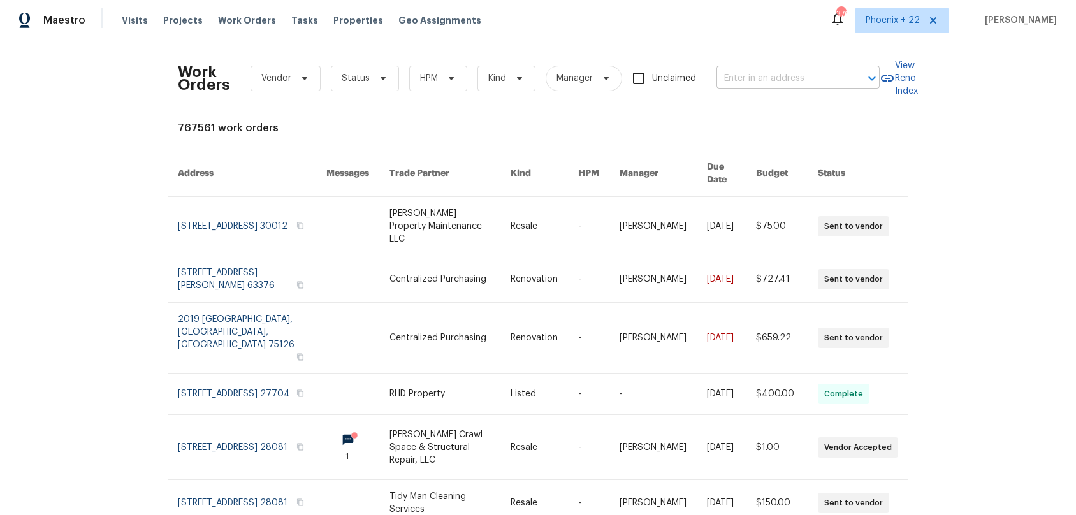
click at [799, 84] on input "text" at bounding box center [781, 79] width 128 height 20
paste input "86 Running Fox Rd, Columbia, SC 29223"
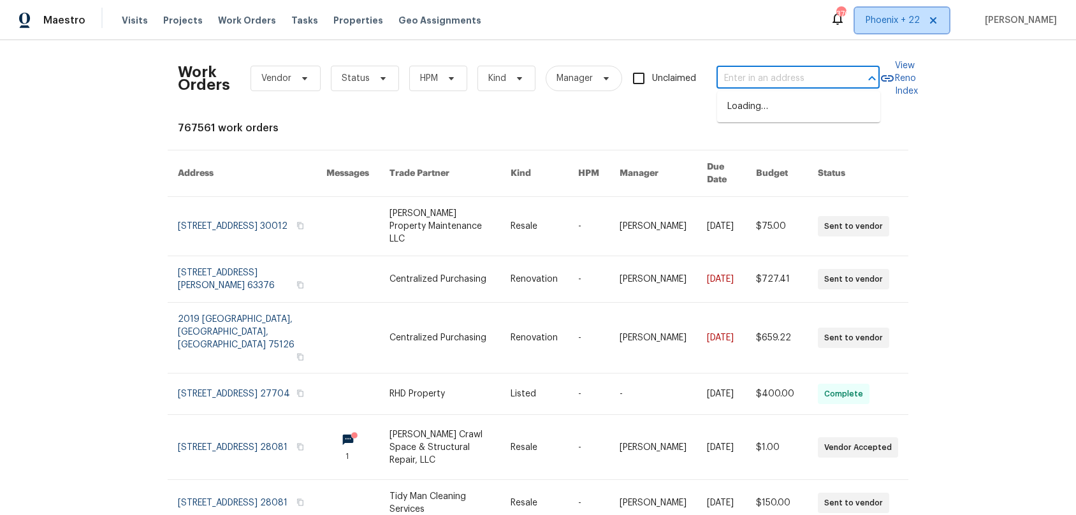
click at [895, 22] on span "Phoenix + 22" at bounding box center [893, 20] width 54 height 13
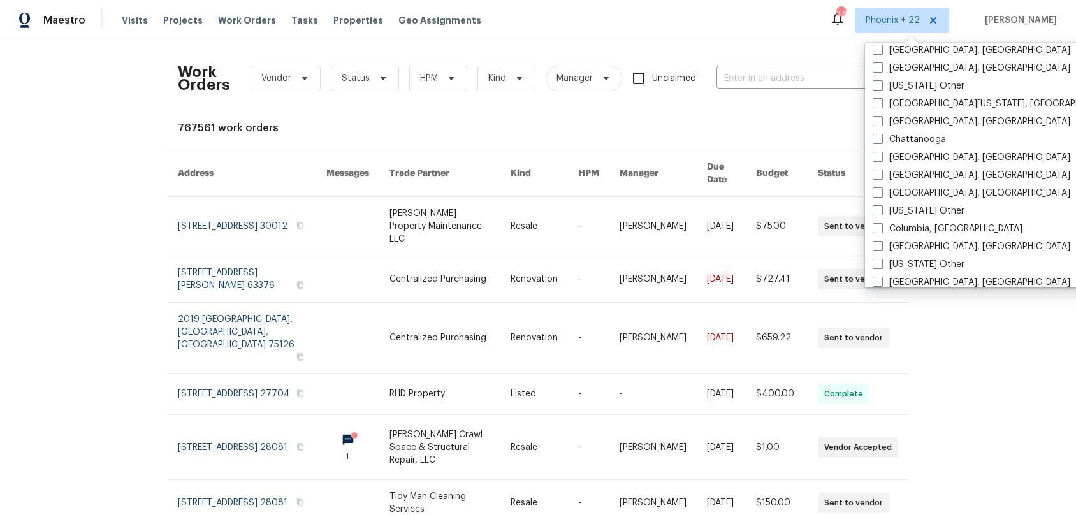
scroll to position [578, 0]
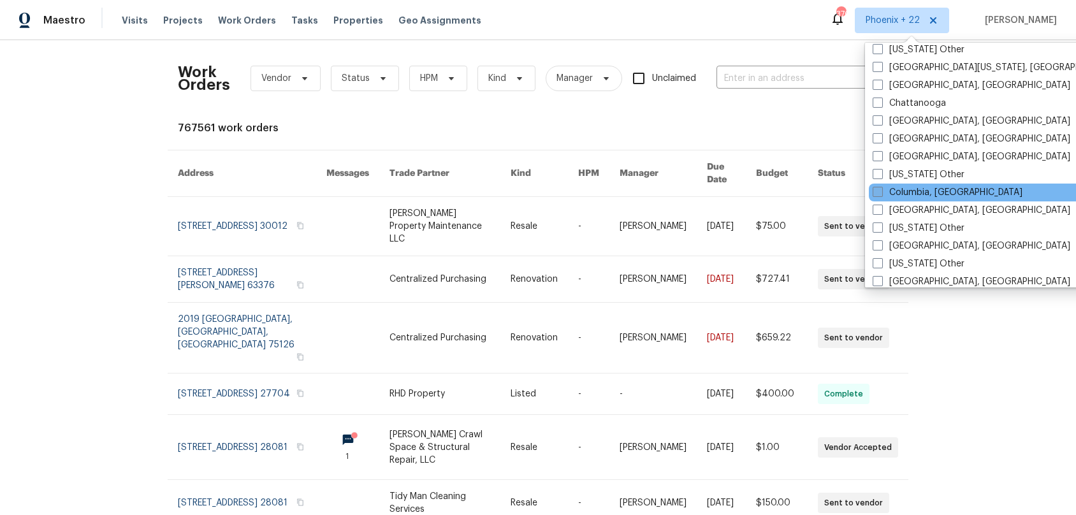
click at [906, 198] on label "Columbia, [GEOGRAPHIC_DATA]" at bounding box center [948, 192] width 150 height 13
click at [881, 194] on input "Columbia, [GEOGRAPHIC_DATA]" at bounding box center [877, 190] width 8 height 8
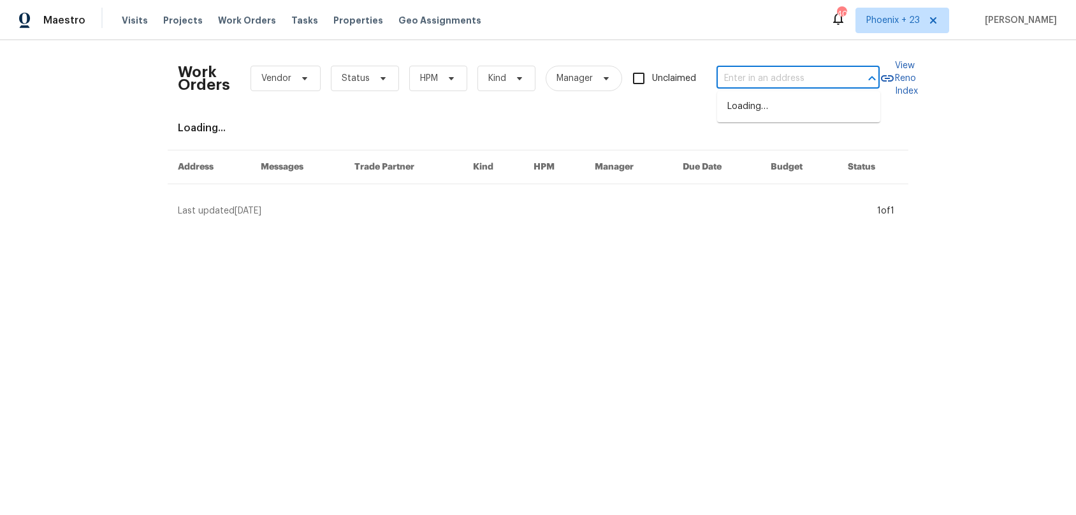
click at [763, 73] on input "text" at bounding box center [781, 79] width 128 height 20
paste input "86 Running Fox Rd, Columbia, SC 29223"
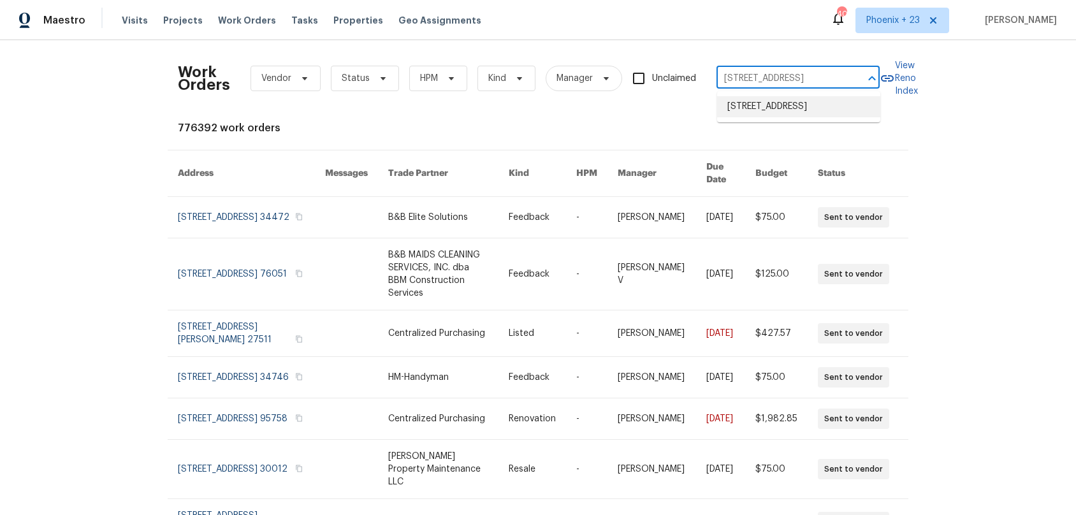
click at [769, 101] on li "86 Running Fox Rd, Columbia, SC 29223" at bounding box center [798, 106] width 163 height 21
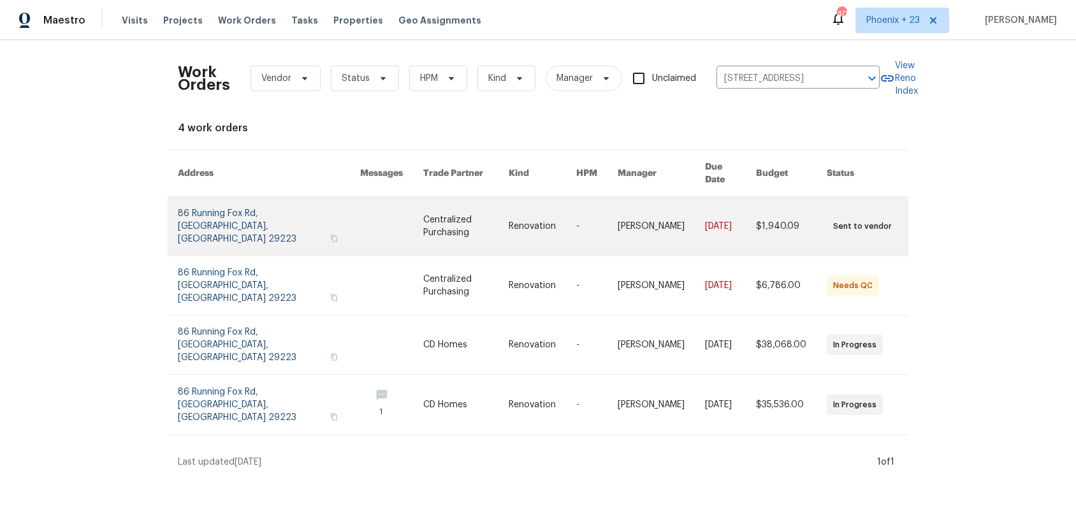
click at [423, 227] on link at bounding box center [465, 226] width 85 height 59
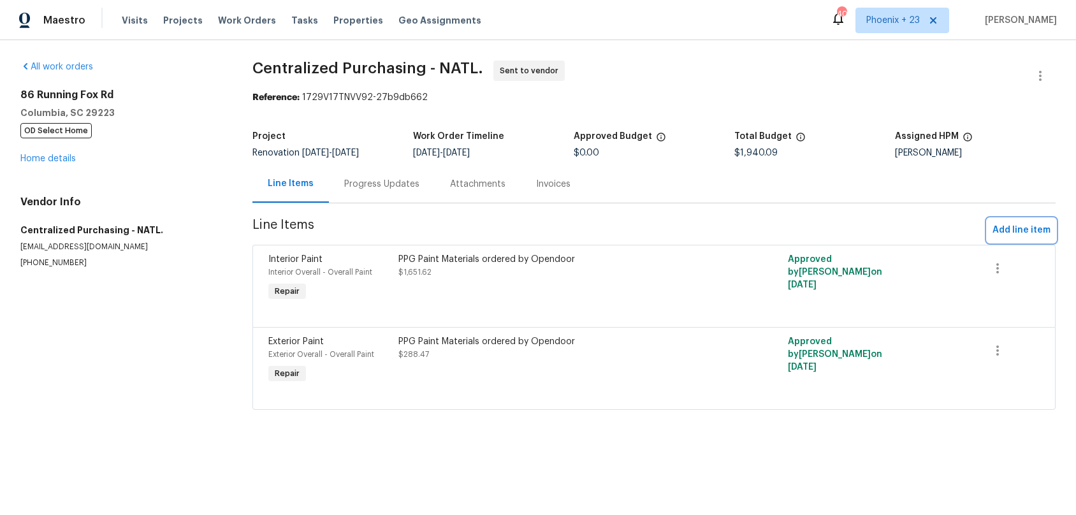
click at [1001, 242] on button "Add line item" at bounding box center [1022, 231] width 68 height 24
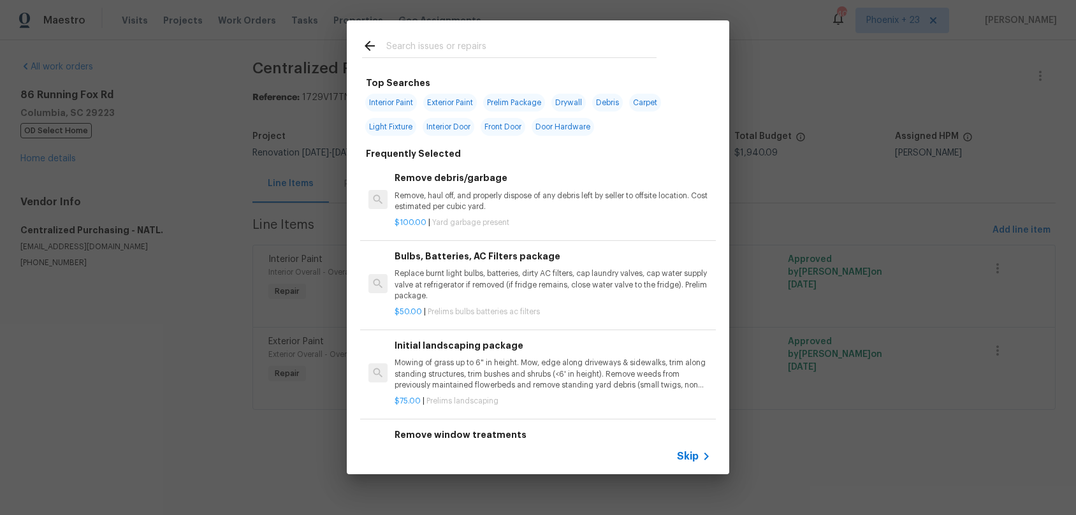
click at [508, 48] on input "text" at bounding box center [521, 47] width 270 height 19
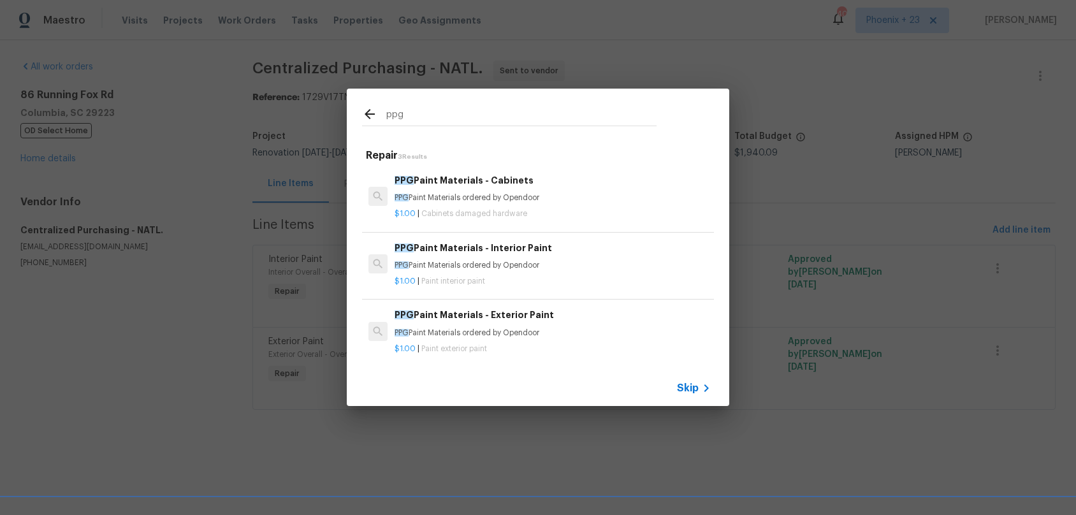
click at [549, 240] on div "PPG Paint Materials - Interior Paint PPG Paint Materials ordered by Opendoor $1…" at bounding box center [553, 264] width 320 height 50
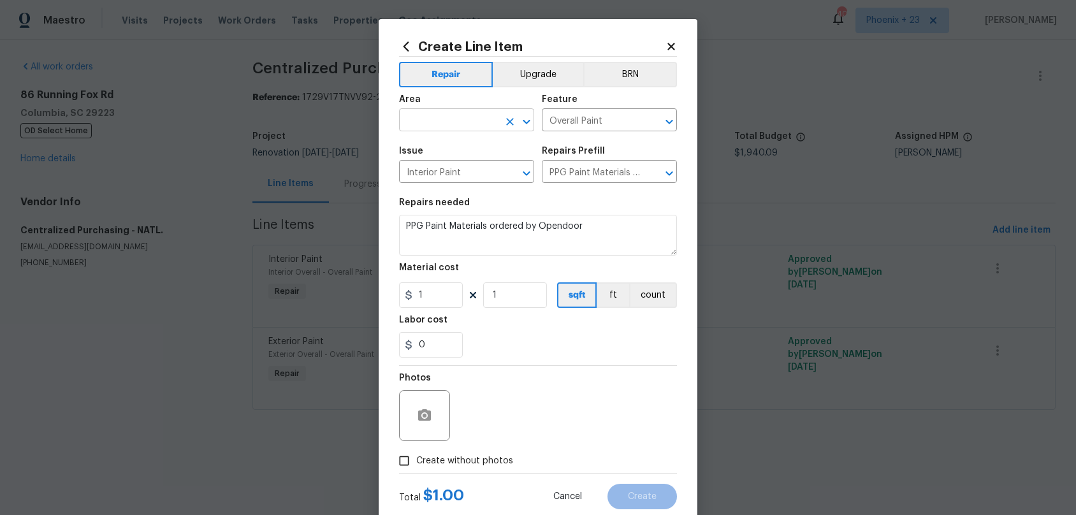
click at [461, 123] on input "text" at bounding box center [448, 122] width 99 height 20
click at [468, 172] on li "Interior Overall" at bounding box center [466, 171] width 135 height 21
drag, startPoint x: 605, startPoint y: 339, endPoint x: 436, endPoint y: 292, distance: 176.1
click at [593, 338] on div "0" at bounding box center [538, 345] width 278 height 26
click at [436, 291] on input "1" at bounding box center [431, 295] width 64 height 26
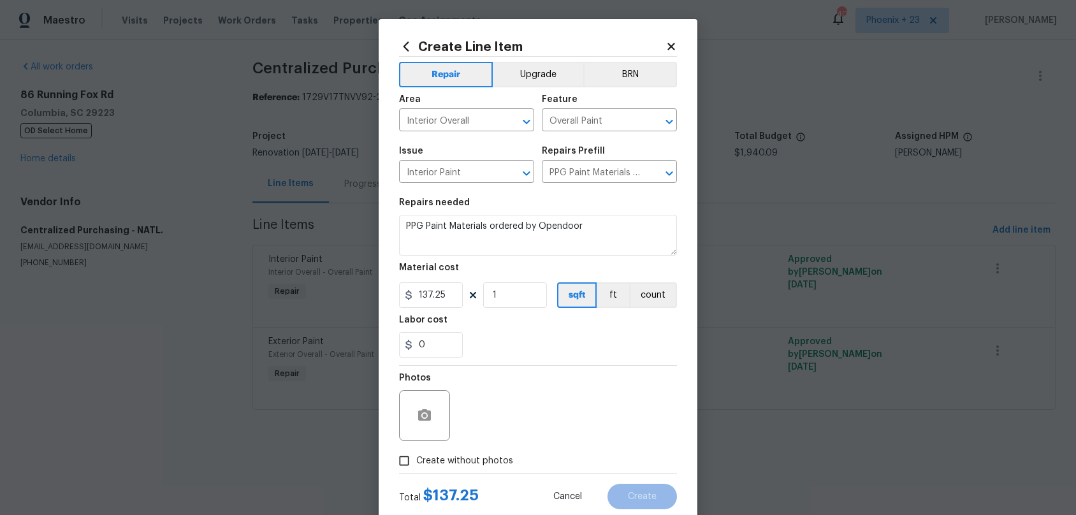
click at [462, 459] on span "Create without photos" at bounding box center [464, 461] width 97 height 13
click at [416, 459] on input "Create without photos" at bounding box center [404, 461] width 24 height 24
click at [481, 427] on textarea at bounding box center [568, 415] width 217 height 51
click at [629, 481] on span "Create" at bounding box center [642, 497] width 29 height 10
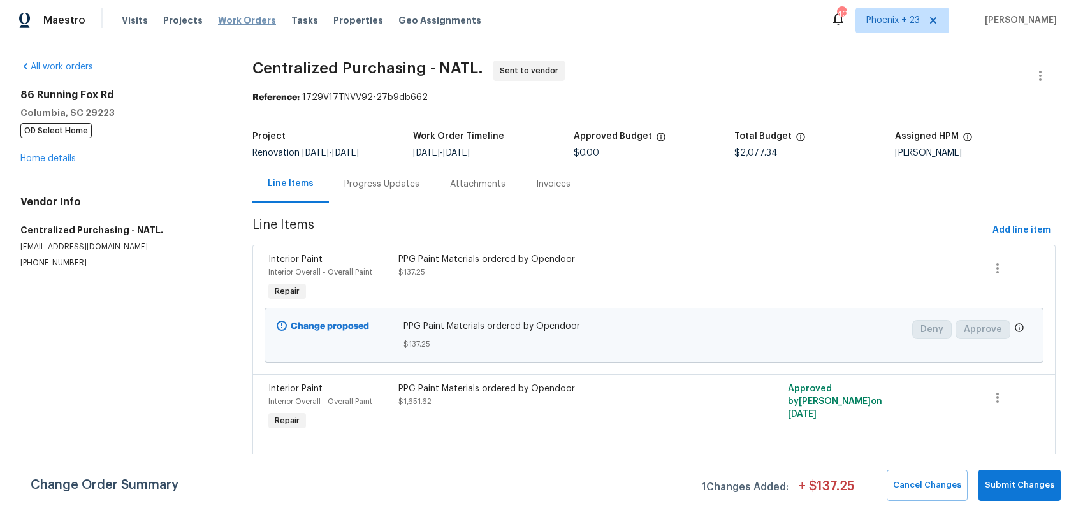
click at [258, 20] on span "Work Orders" at bounding box center [247, 20] width 58 height 13
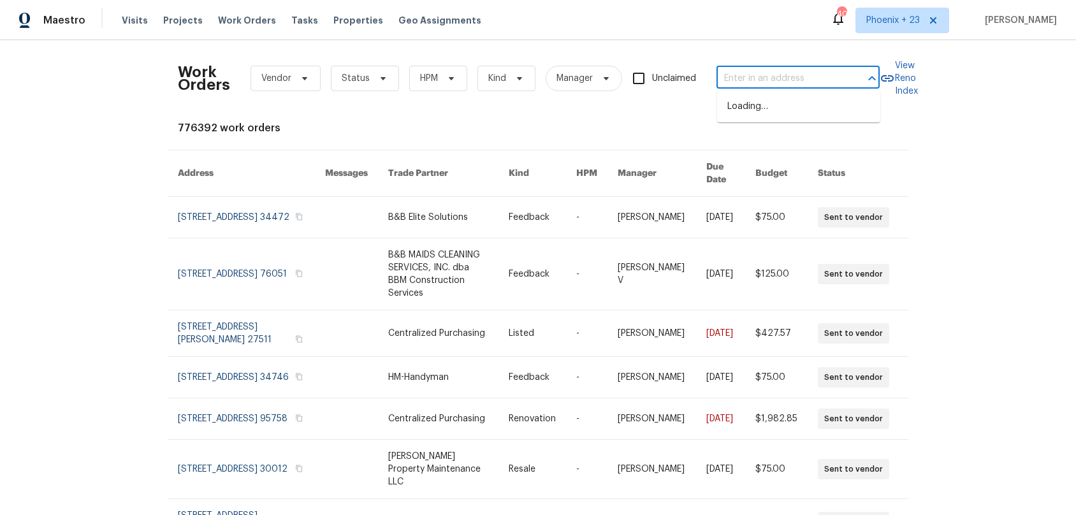
click at [814, 72] on input "text" at bounding box center [781, 79] width 128 height 20
paste input "3C18VWHR19K4H"
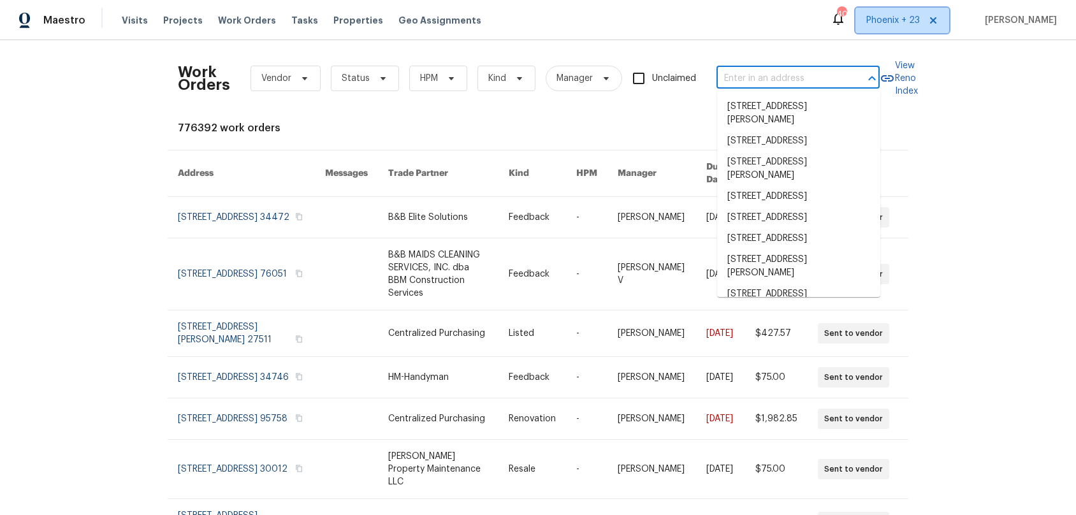
drag, startPoint x: 896, startPoint y: 7, endPoint x: 897, endPoint y: 20, distance: 13.4
click at [897, 20] on span "Phoenix + 23" at bounding box center [903, 21] width 94 height 26
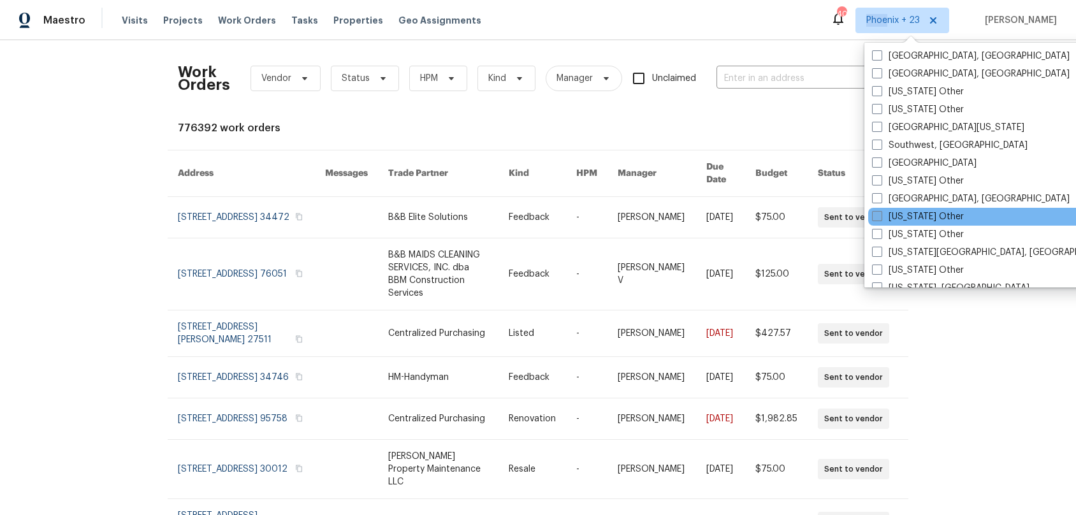
scroll to position [1786, 0]
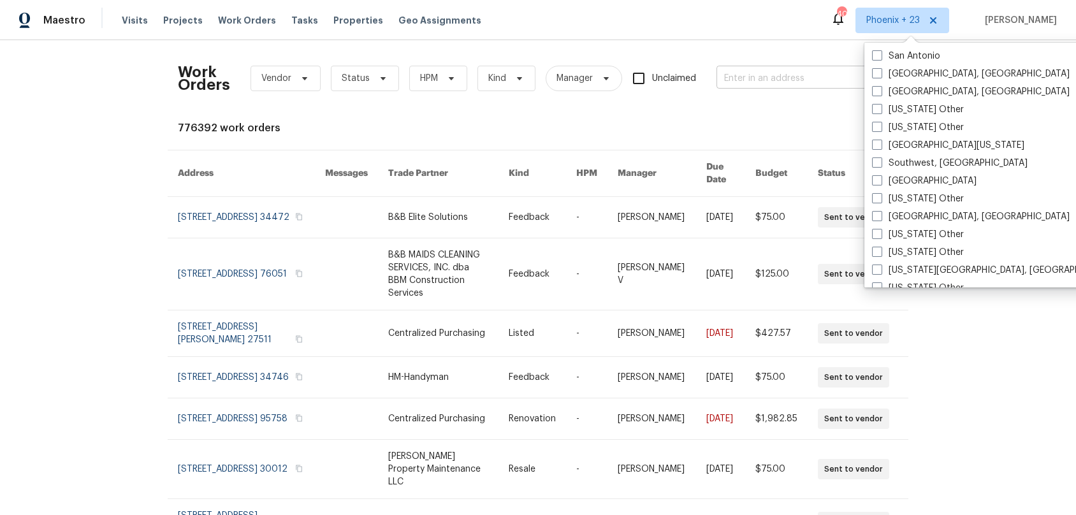
click at [745, 70] on input "text" at bounding box center [781, 79] width 128 height 20
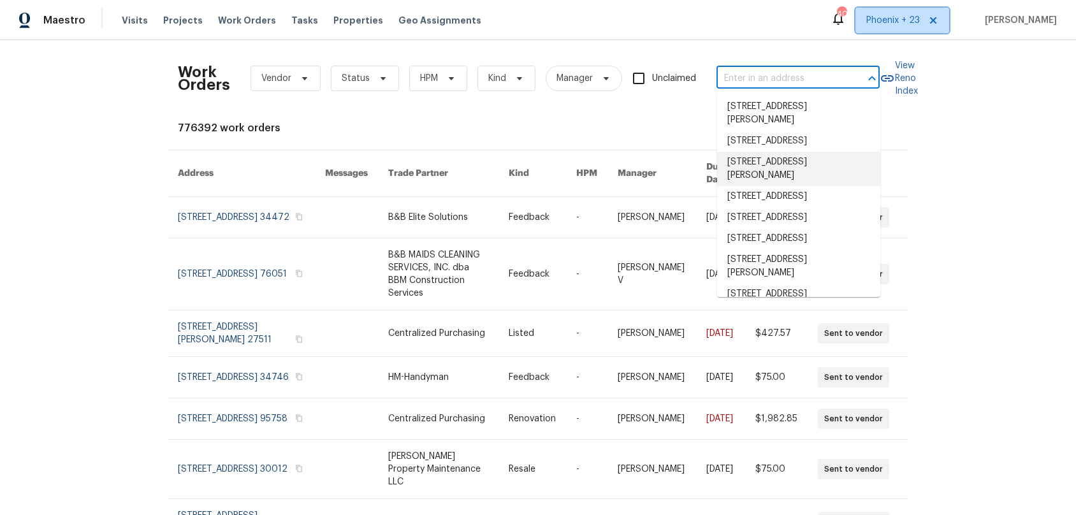
click at [891, 31] on span "Phoenix + 23" at bounding box center [903, 21] width 94 height 26
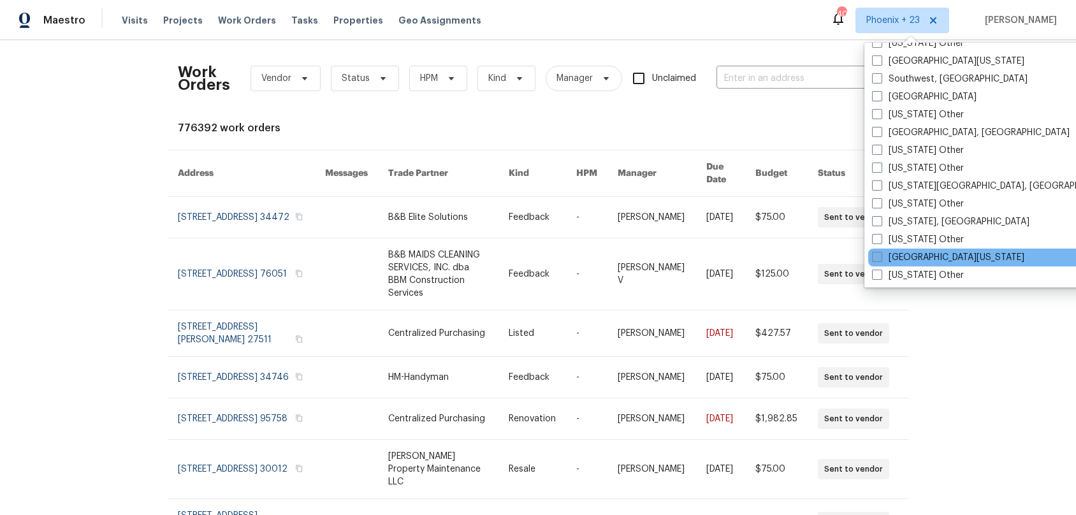
scroll to position [1868, 0]
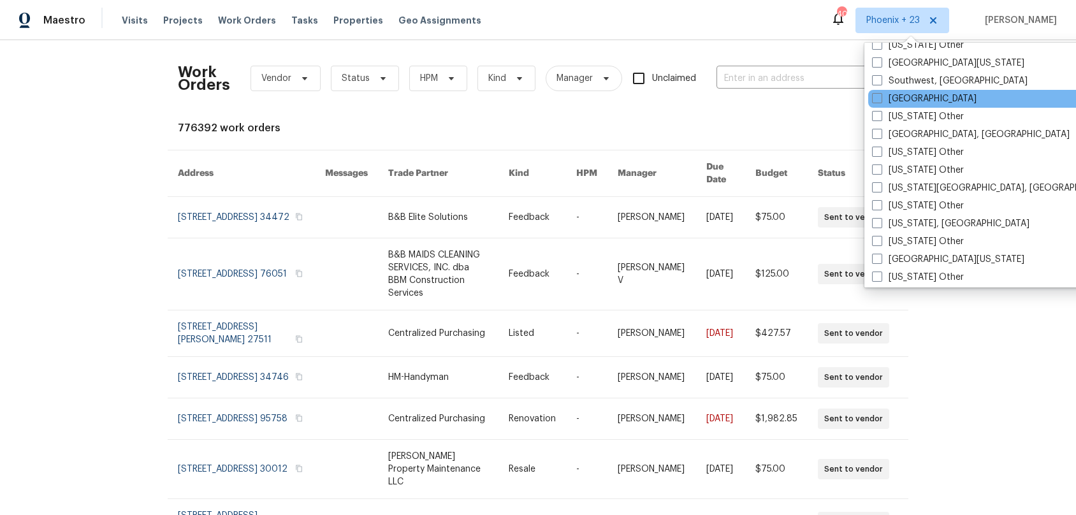
click at [923, 96] on div "[GEOGRAPHIC_DATA]" at bounding box center [997, 99] width 257 height 18
click at [875, 94] on span at bounding box center [877, 98] width 10 height 10
click at [875, 94] on input "[GEOGRAPHIC_DATA]" at bounding box center [876, 96] width 8 height 8
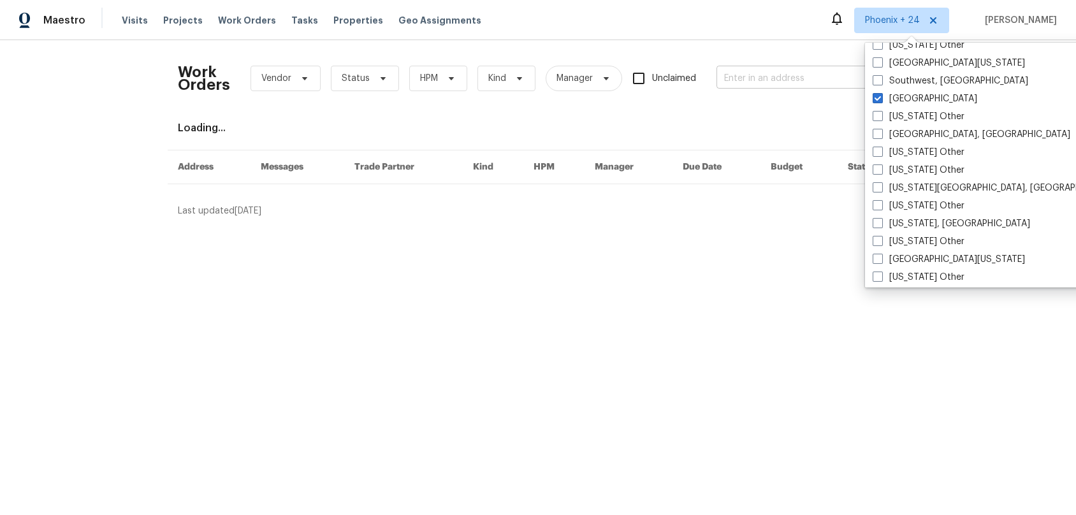
click at [776, 78] on input "text" at bounding box center [781, 79] width 128 height 20
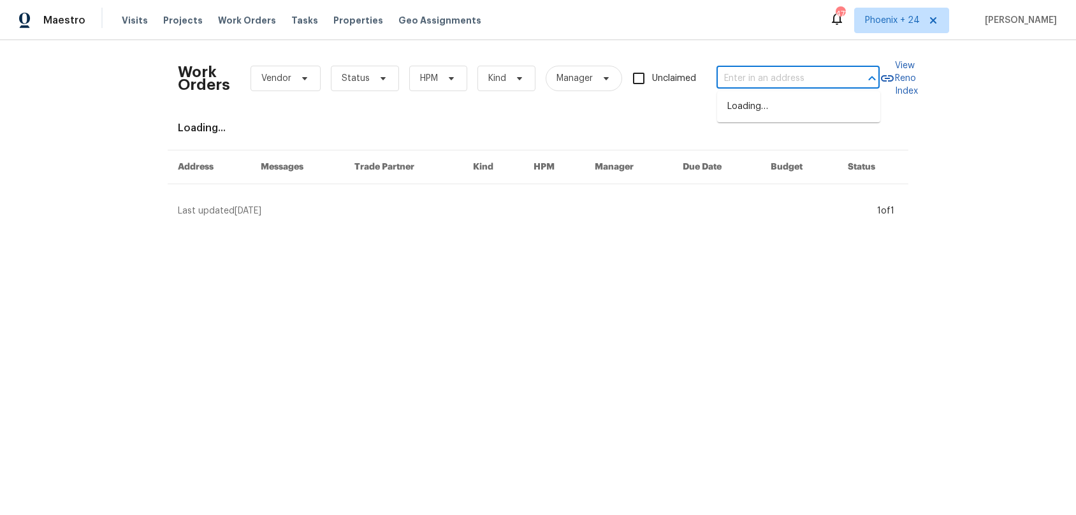
paste input "3C18VWHR19K4H"
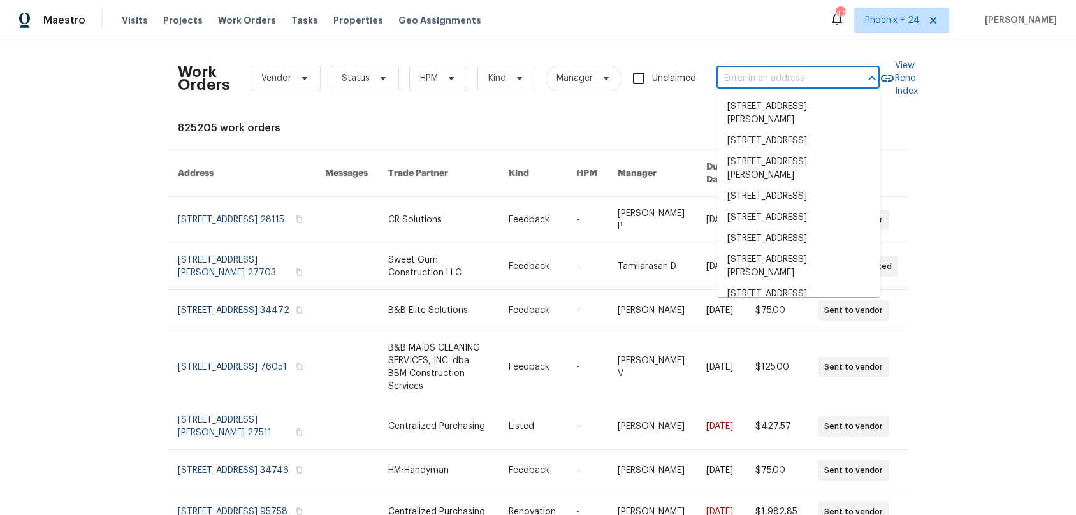
click at [782, 84] on input "text" at bounding box center [781, 79] width 128 height 20
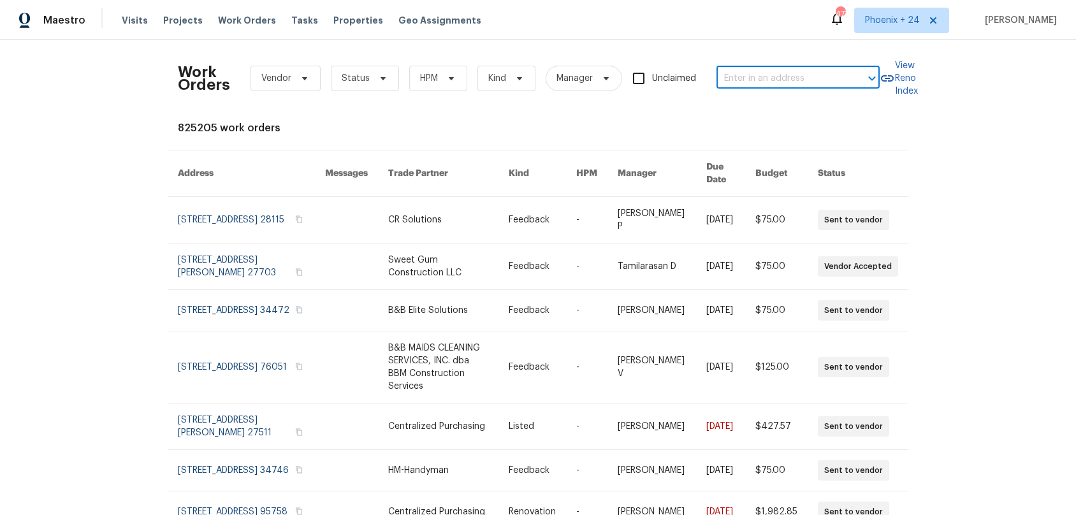
paste input "1911 Rambling Ln, Brandon, FL 33510"
click at [779, 110] on li "1911 Rambling Ln, Brandon, FL 33510" at bounding box center [798, 113] width 163 height 34
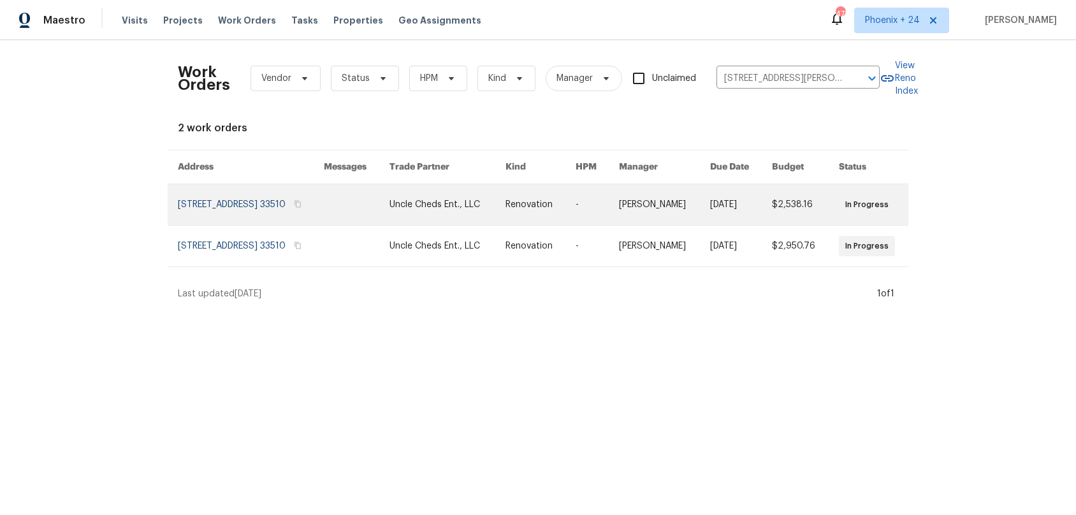
click at [470, 194] on link at bounding box center [448, 204] width 116 height 41
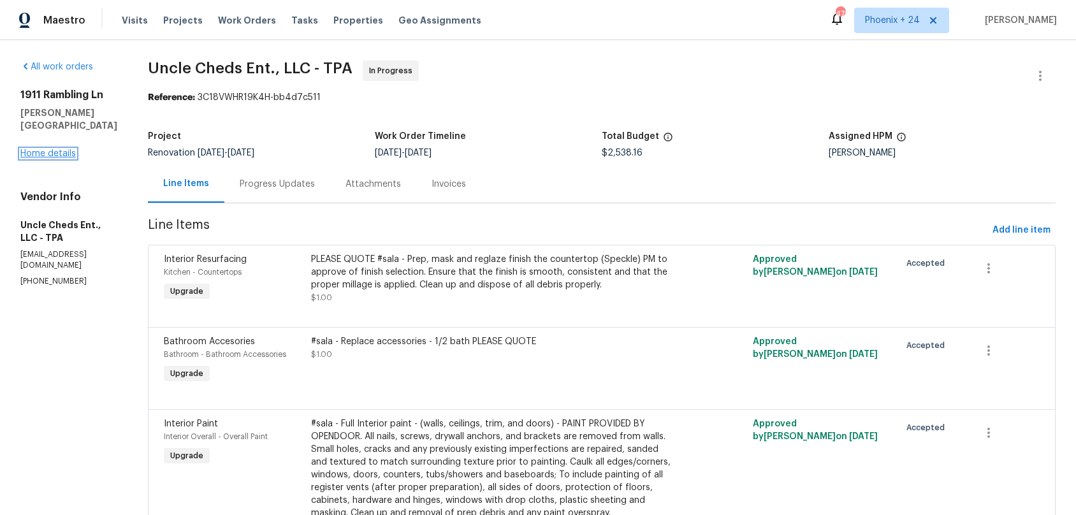
click at [40, 149] on link "Home details" at bounding box center [47, 153] width 55 height 9
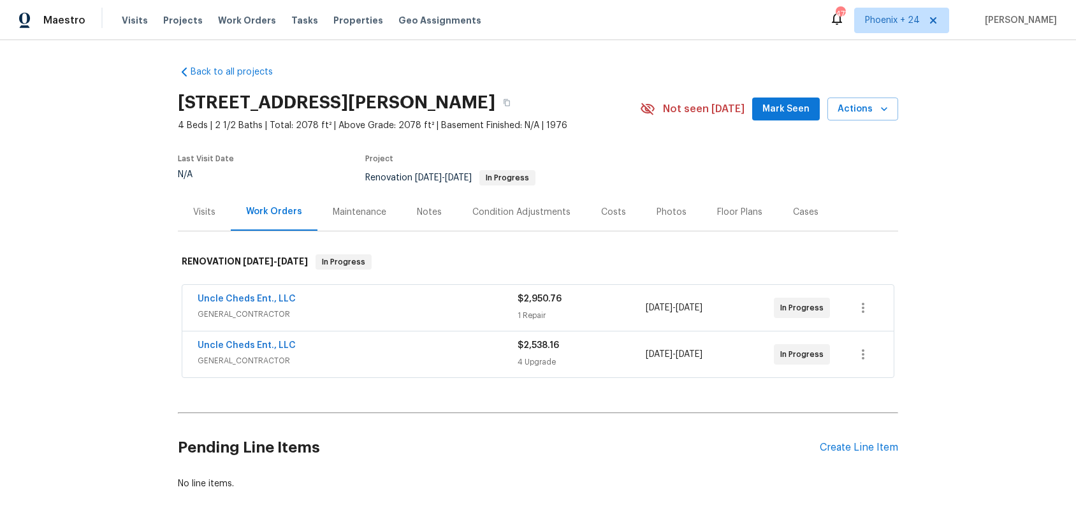
scroll to position [62, 0]
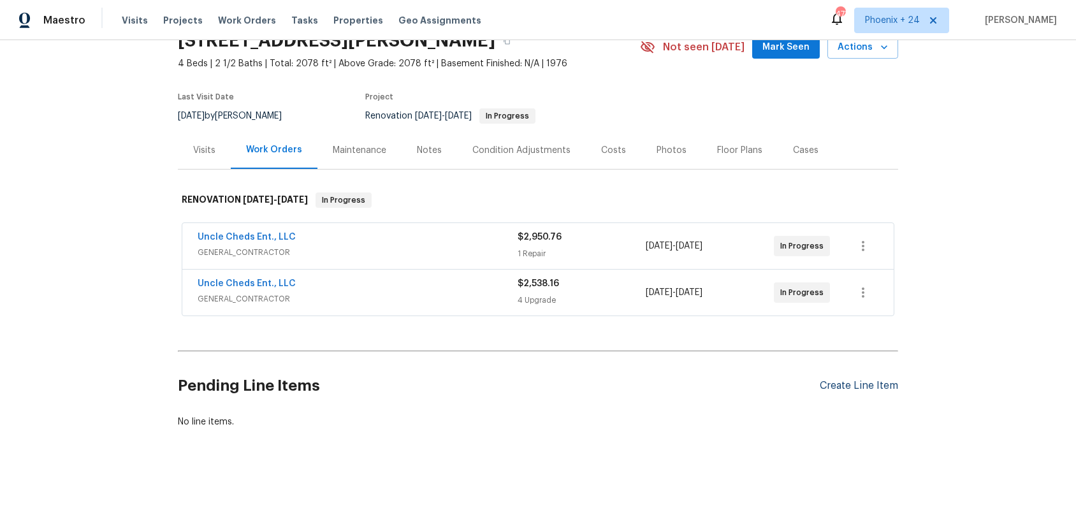
click at [842, 392] on div "Pending Line Items Create Line Item" at bounding box center [538, 385] width 721 height 59
click at [840, 390] on div "Create Line Item" at bounding box center [859, 386] width 78 height 12
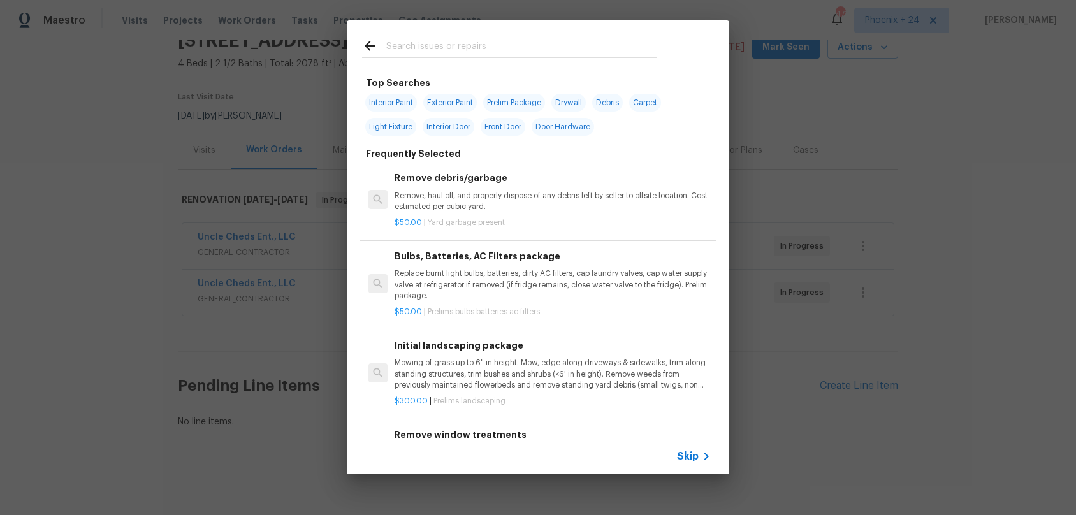
click at [437, 50] on input "text" at bounding box center [521, 47] width 270 height 19
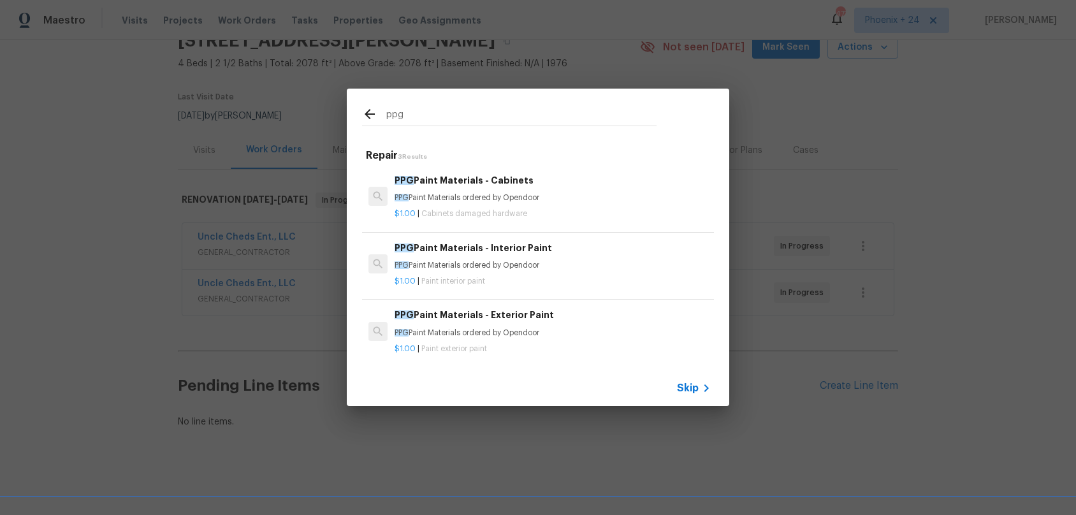
click at [516, 276] on p "$1.00 | Paint interior paint" at bounding box center [553, 281] width 316 height 11
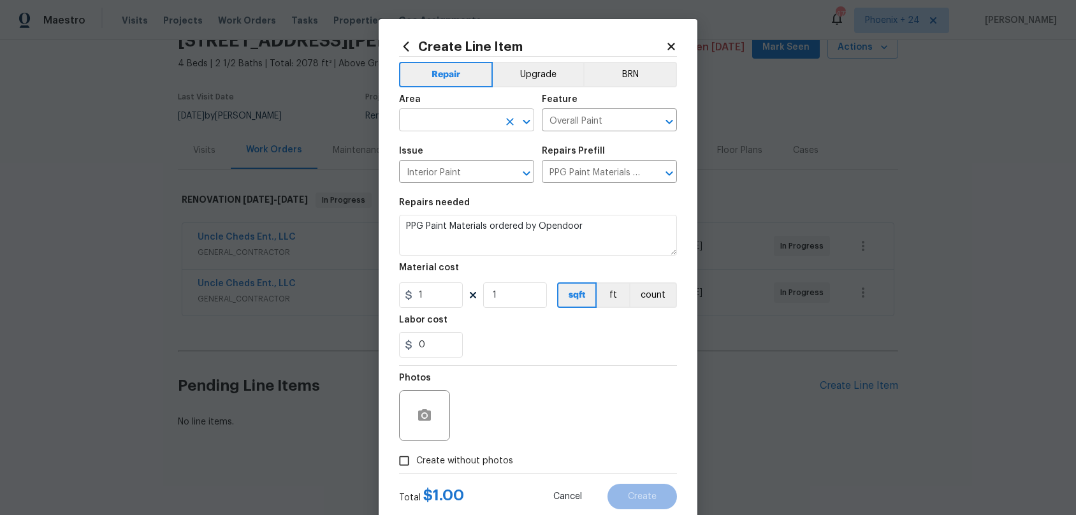
click at [439, 117] on input "text" at bounding box center [448, 122] width 99 height 20
click at [473, 173] on li "Interior Overall" at bounding box center [466, 171] width 135 height 21
click at [559, 71] on button "Upgrade" at bounding box center [538, 75] width 91 height 26
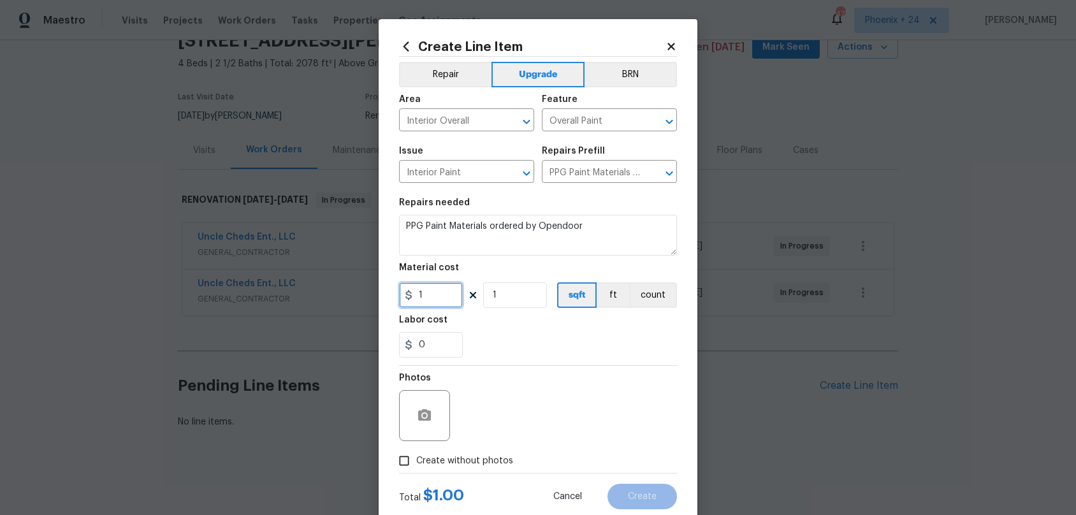
click at [451, 300] on input "1" at bounding box center [431, 295] width 64 height 26
click at [488, 465] on span "Create without photos" at bounding box center [464, 461] width 97 height 13
click at [416, 465] on input "Create without photos" at bounding box center [404, 461] width 24 height 24
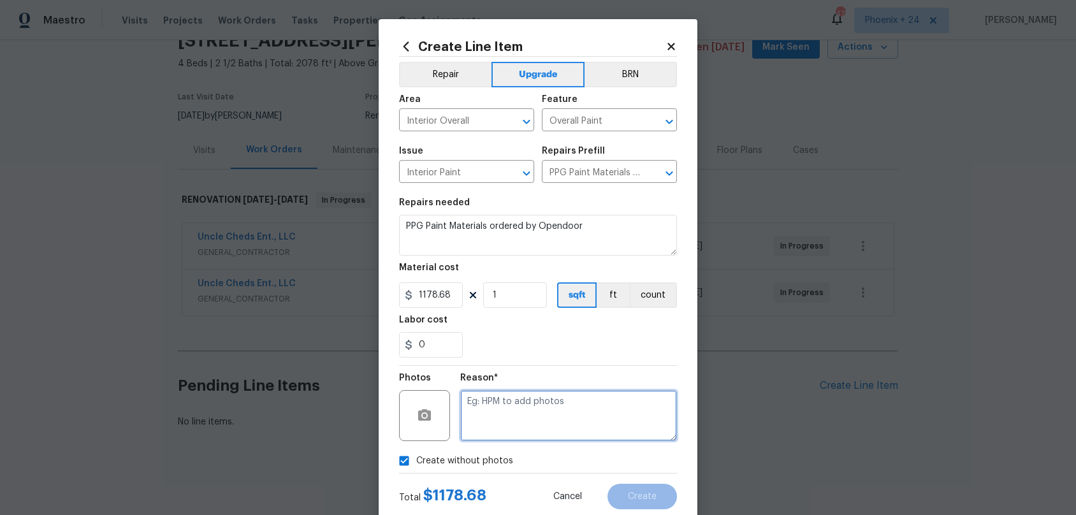
click at [501, 426] on textarea at bounding box center [568, 415] width 217 height 51
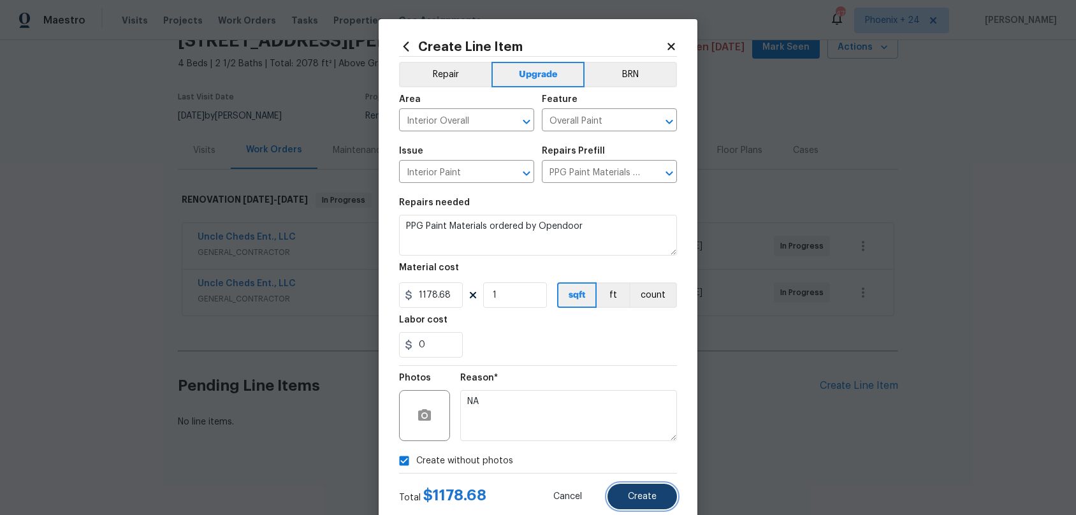
click at [614, 481] on button "Create" at bounding box center [643, 497] width 70 height 26
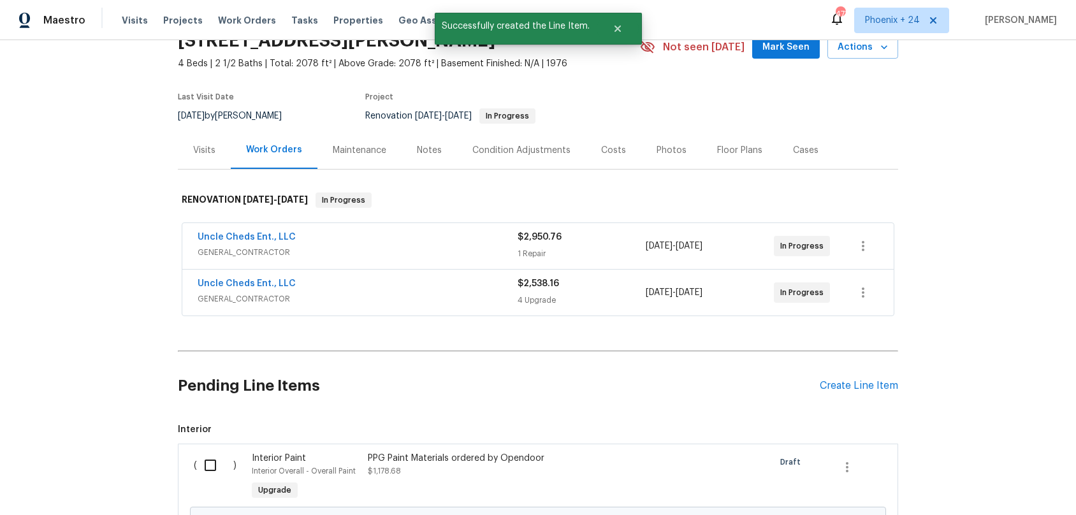
scroll to position [207, 0]
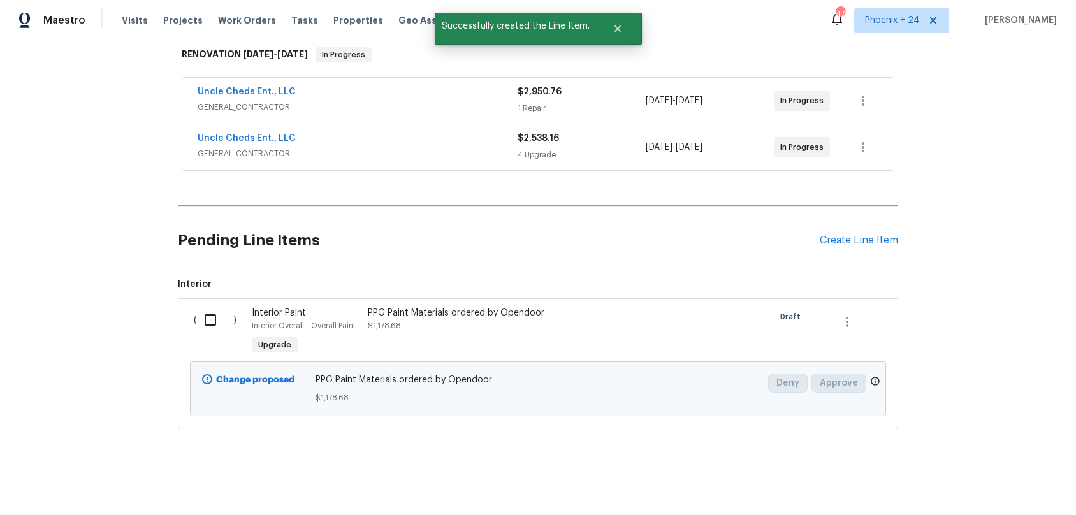
click at [223, 322] on input "checkbox" at bounding box center [215, 320] width 36 height 27
click at [1017, 472] on button "Create Work Order" at bounding box center [1003, 484] width 105 height 24
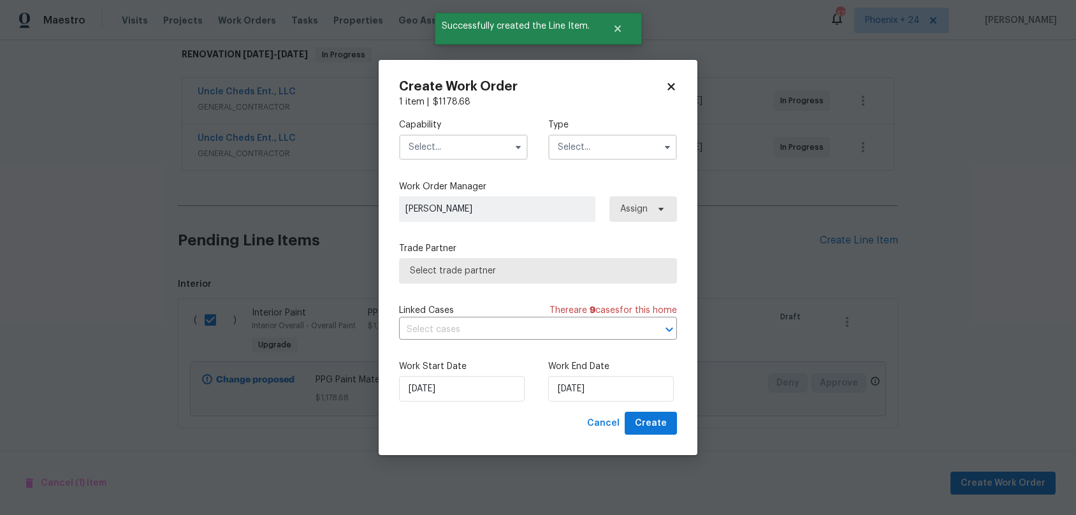
drag, startPoint x: 436, startPoint y: 145, endPoint x: 437, endPoint y: 152, distance: 7.1
click at [436, 145] on input "text" at bounding box center [463, 148] width 129 height 26
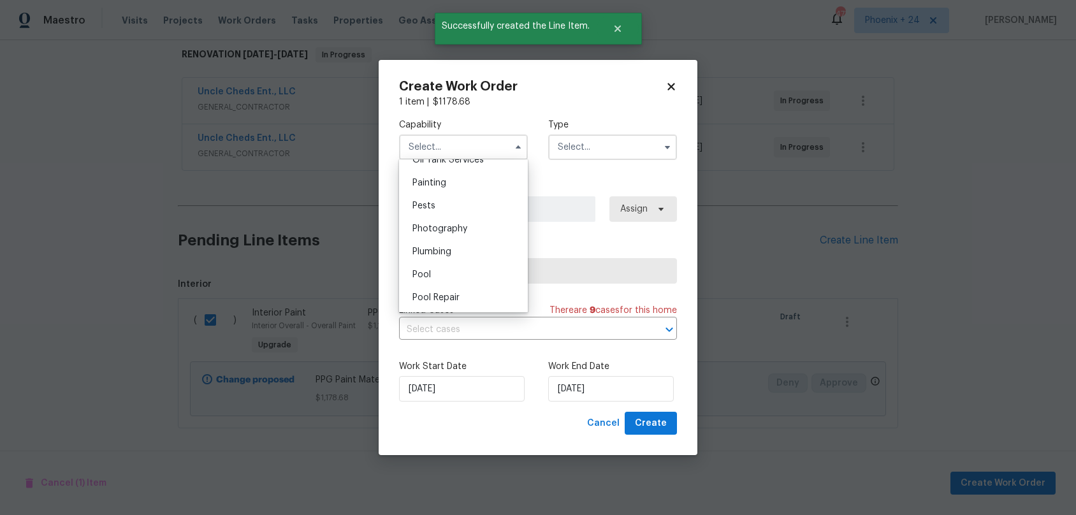
drag, startPoint x: 439, startPoint y: 184, endPoint x: 488, endPoint y: 179, distance: 49.3
click at [440, 184] on span "Painting" at bounding box center [430, 183] width 34 height 9
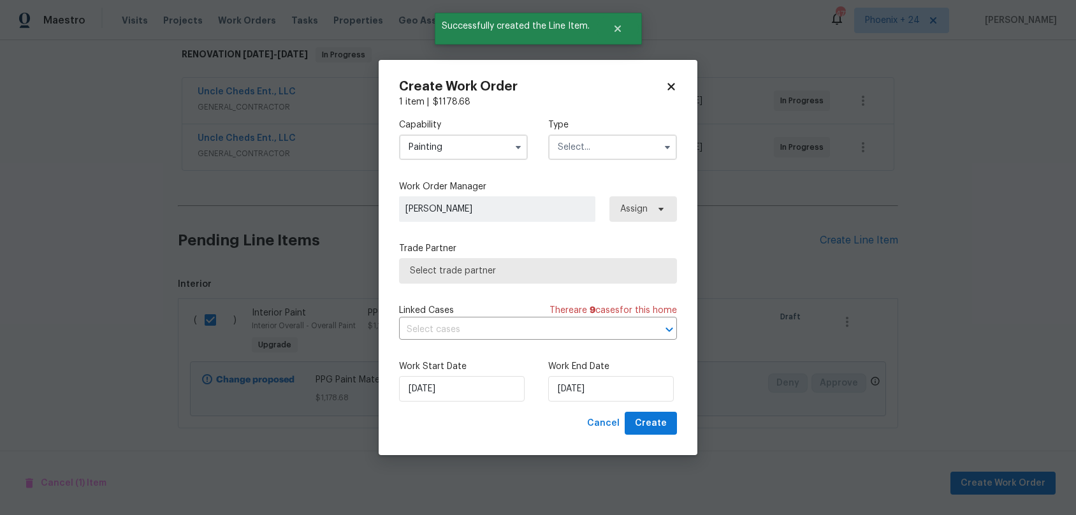
click at [598, 150] on input "text" at bounding box center [612, 148] width 129 height 26
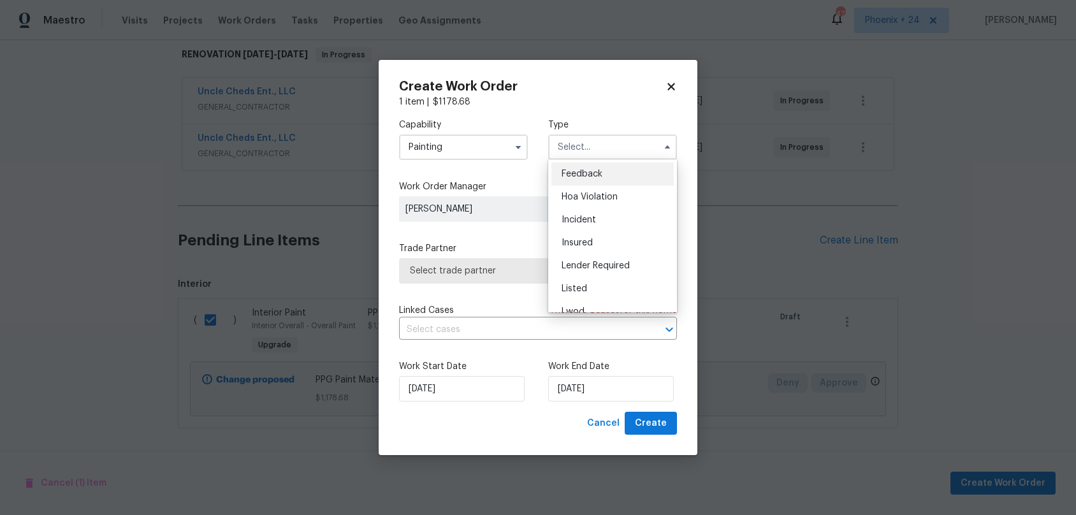
scroll to position [152, 0]
click at [604, 230] on span "Renovation" at bounding box center [585, 228] width 47 height 9
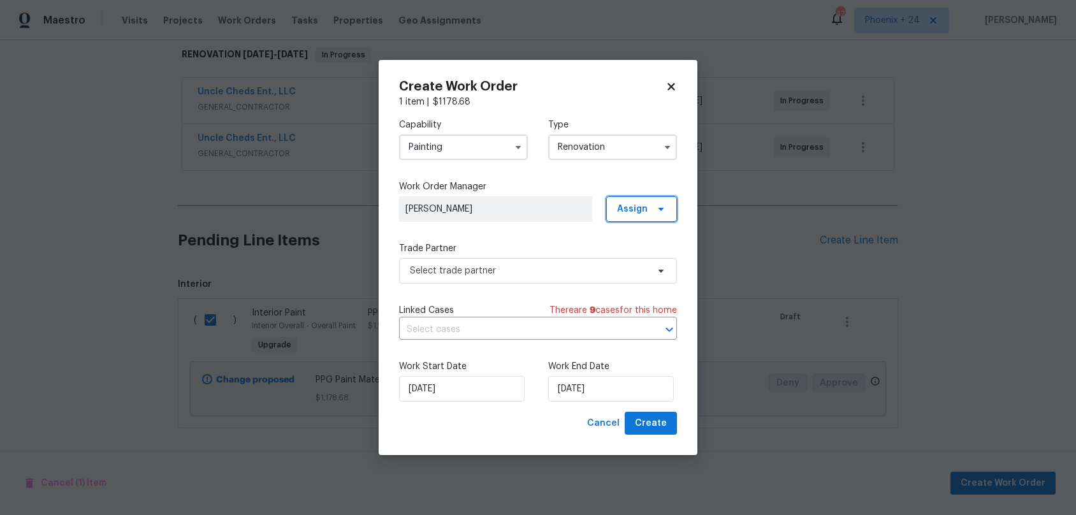
click at [625, 207] on span "Assign" at bounding box center [632, 209] width 31 height 13
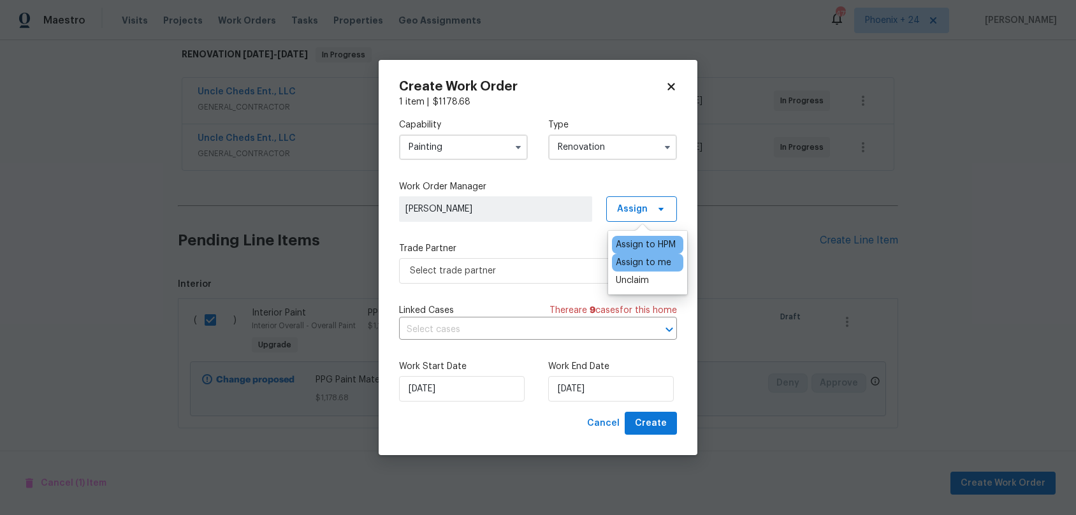
click at [622, 266] on div "Assign to me" at bounding box center [643, 262] width 55 height 13
click at [546, 272] on span "Select trade partner" at bounding box center [529, 271] width 238 height 13
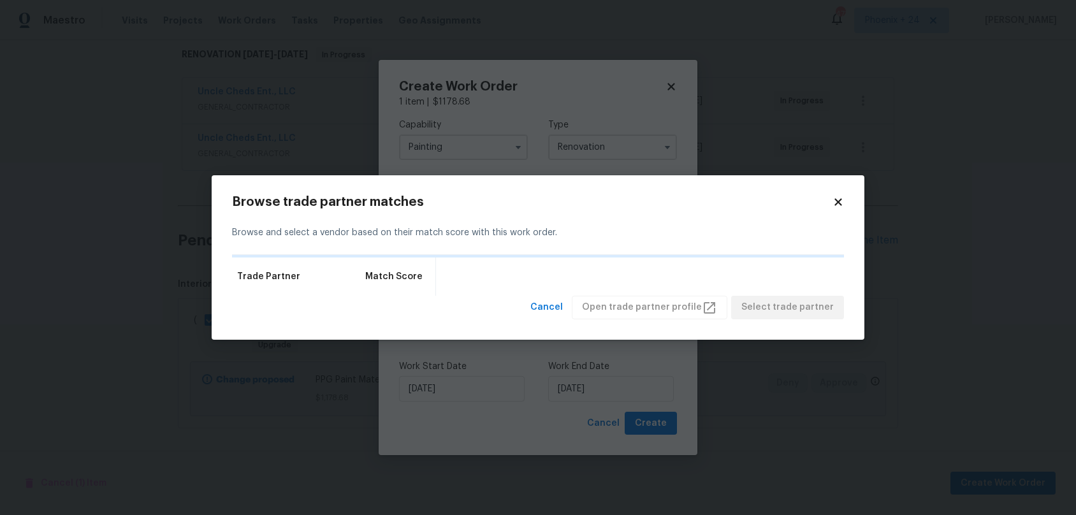
drag, startPoint x: 835, startPoint y: 200, endPoint x: 830, endPoint y: 207, distance: 8.7
click at [835, 201] on icon at bounding box center [838, 201] width 11 height 11
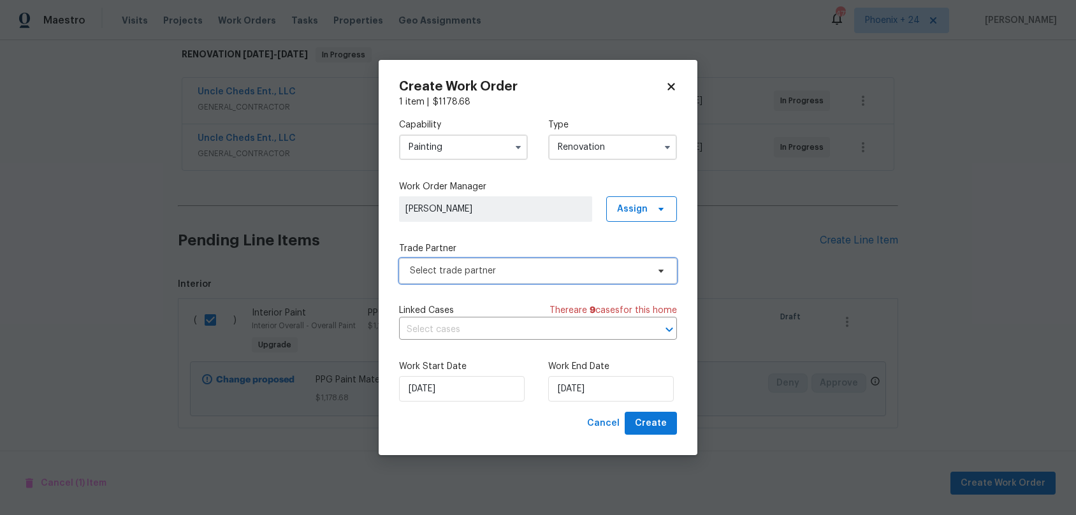
click at [486, 270] on span "Select trade partner" at bounding box center [529, 271] width 238 height 13
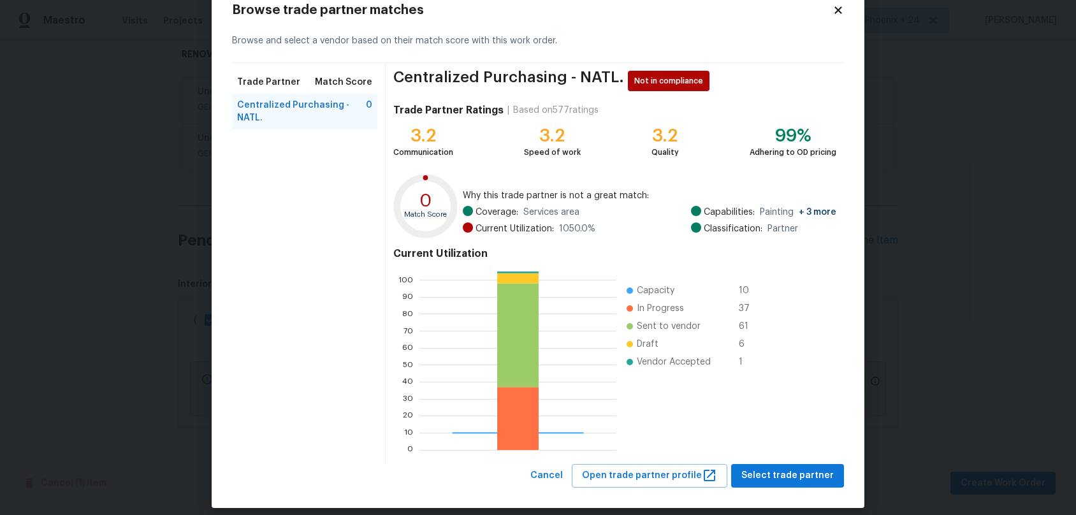
scroll to position [47, 0]
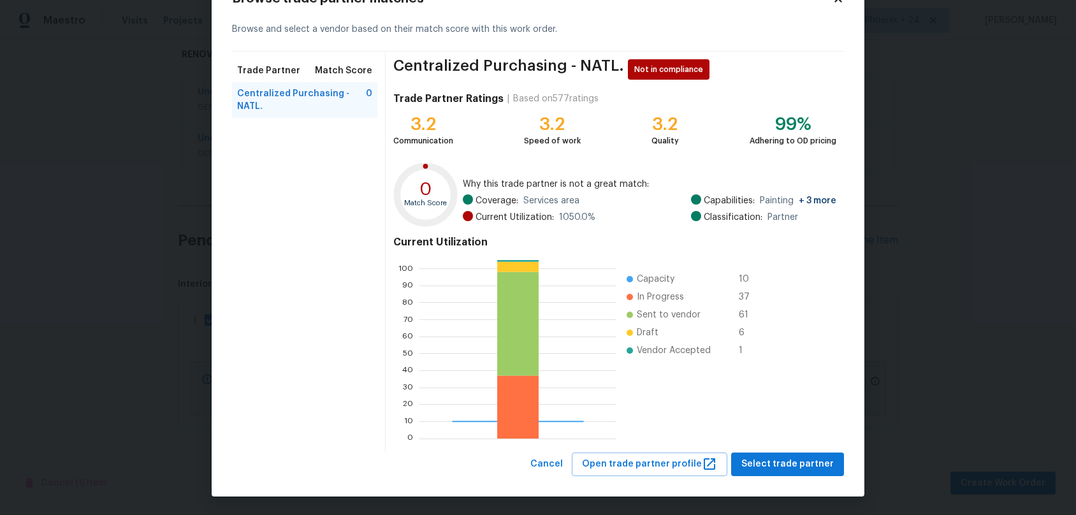
drag, startPoint x: 752, startPoint y: 448, endPoint x: 756, endPoint y: 458, distance: 11.5
click at [752, 448] on div "Centralized Purchasing - NATL. Not in compliance Trade Partner Ratings | Based …" at bounding box center [615, 252] width 458 height 401
click at [758, 464] on span "Select trade partner" at bounding box center [788, 465] width 92 height 16
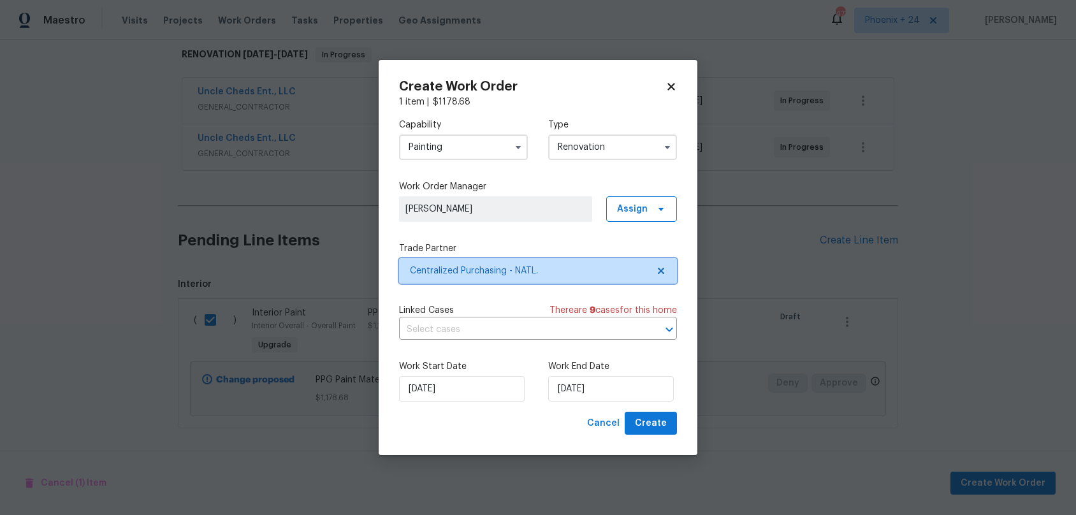
scroll to position [0, 0]
click at [664, 420] on span "Create" at bounding box center [651, 424] width 32 height 16
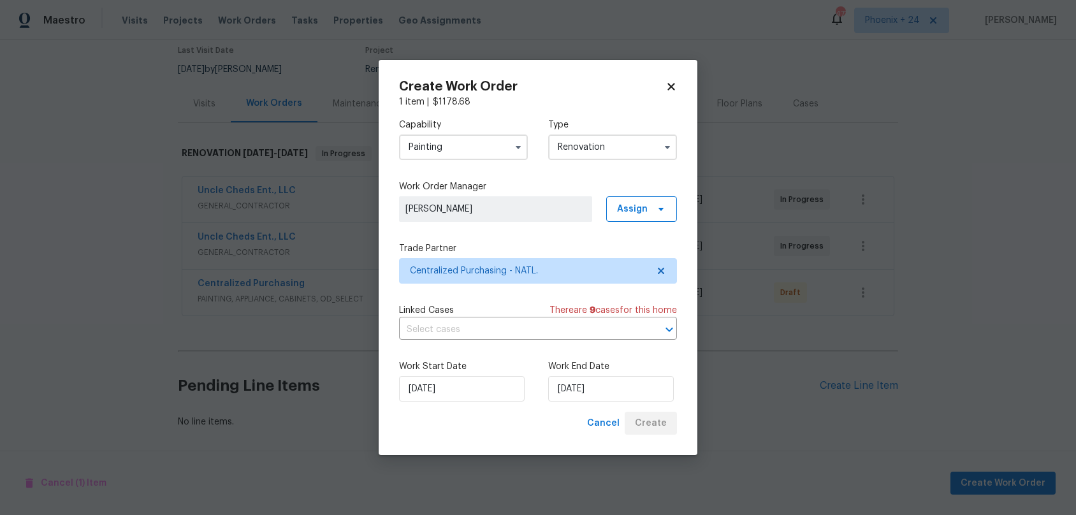
scroll to position [108, 0]
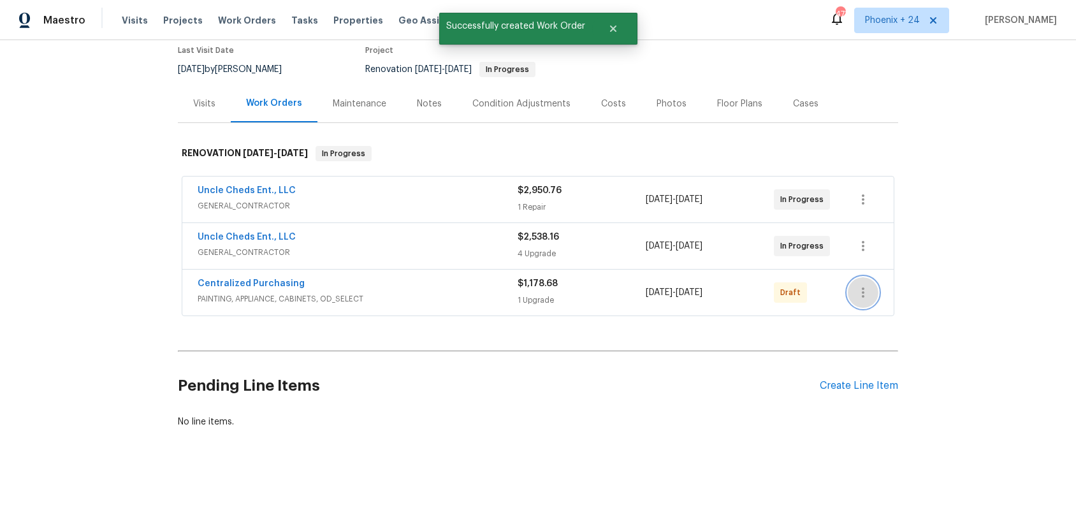
click at [855, 295] on button "button" at bounding box center [863, 292] width 31 height 31
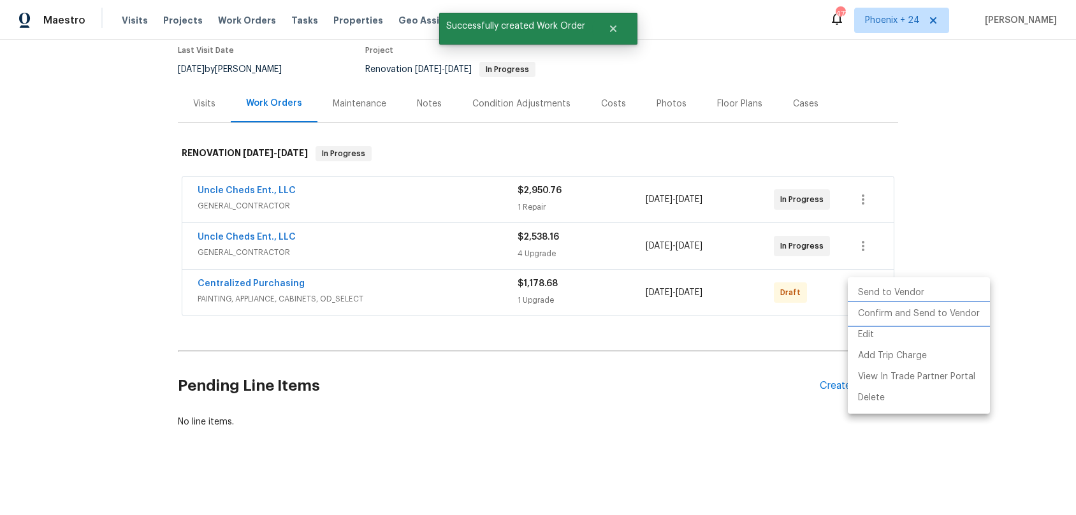
click at [859, 316] on li "Confirm and Send to Vendor" at bounding box center [919, 314] width 142 height 21
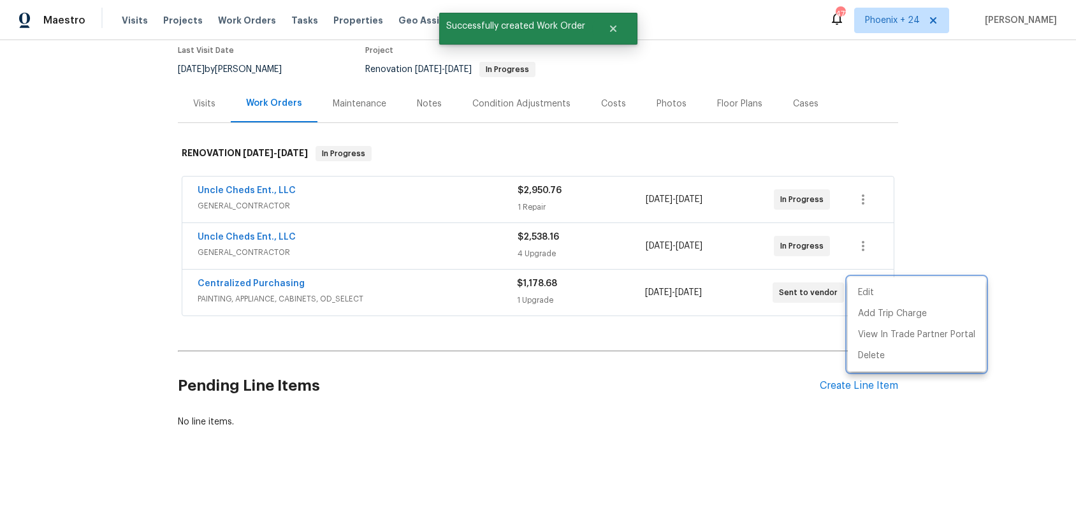
drag, startPoint x: 338, startPoint y: 292, endPoint x: 272, endPoint y: 284, distance: 66.8
click at [311, 289] on div at bounding box center [538, 257] width 1076 height 515
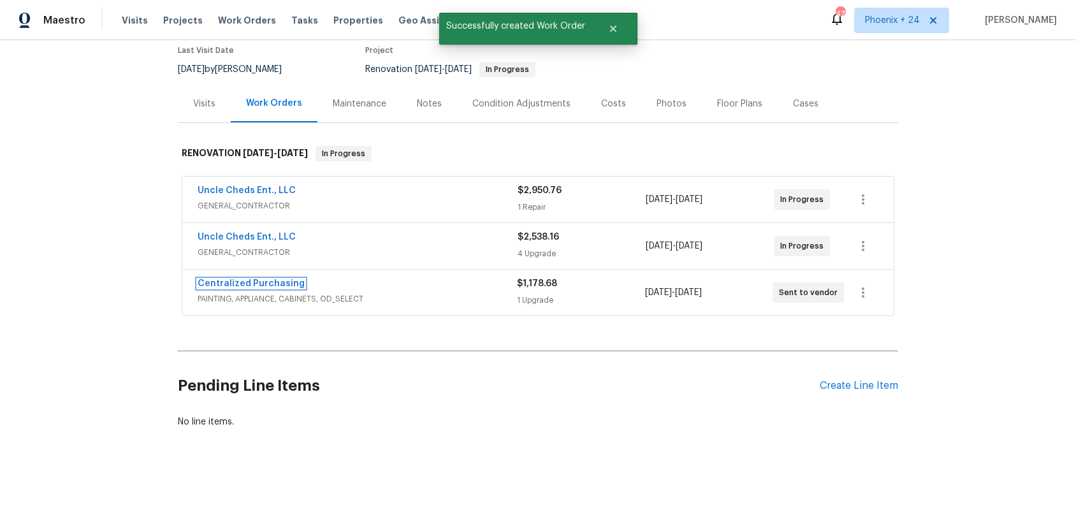
click at [265, 282] on link "Centralized Purchasing" at bounding box center [251, 283] width 107 height 9
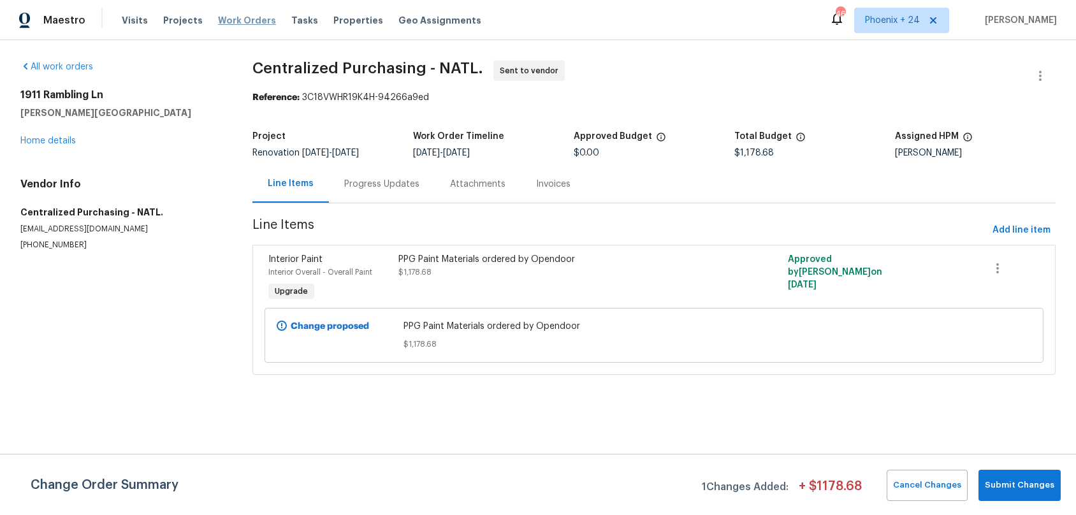
click at [247, 25] on span "Work Orders" at bounding box center [247, 20] width 58 height 13
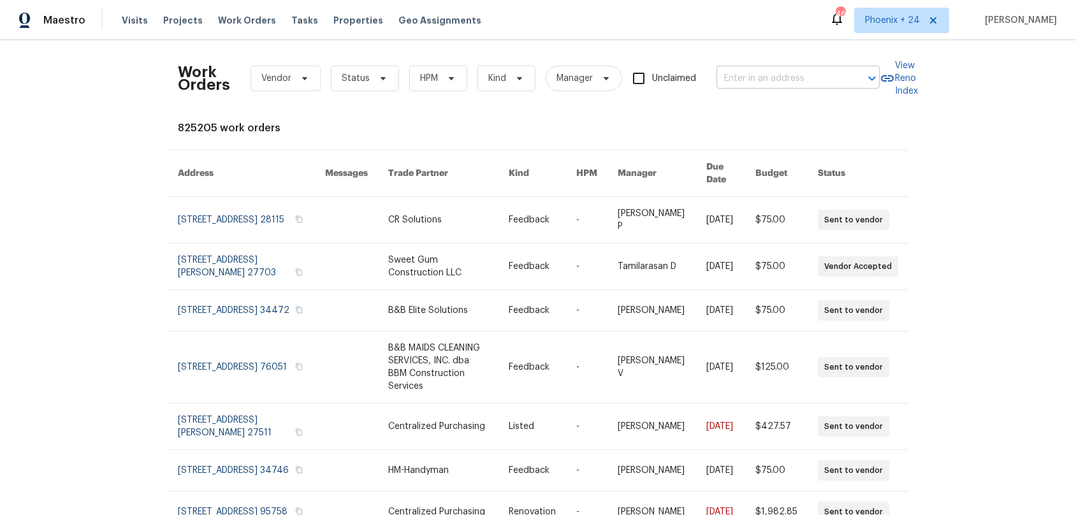
click at [731, 75] on input "text" at bounding box center [781, 79] width 128 height 20
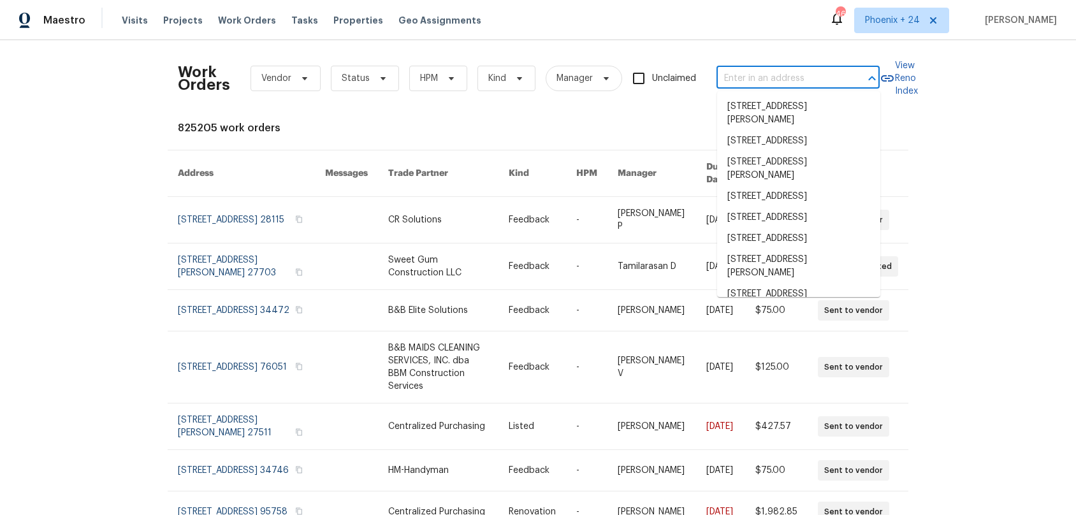
paste input "[STREET_ADDRESS]"
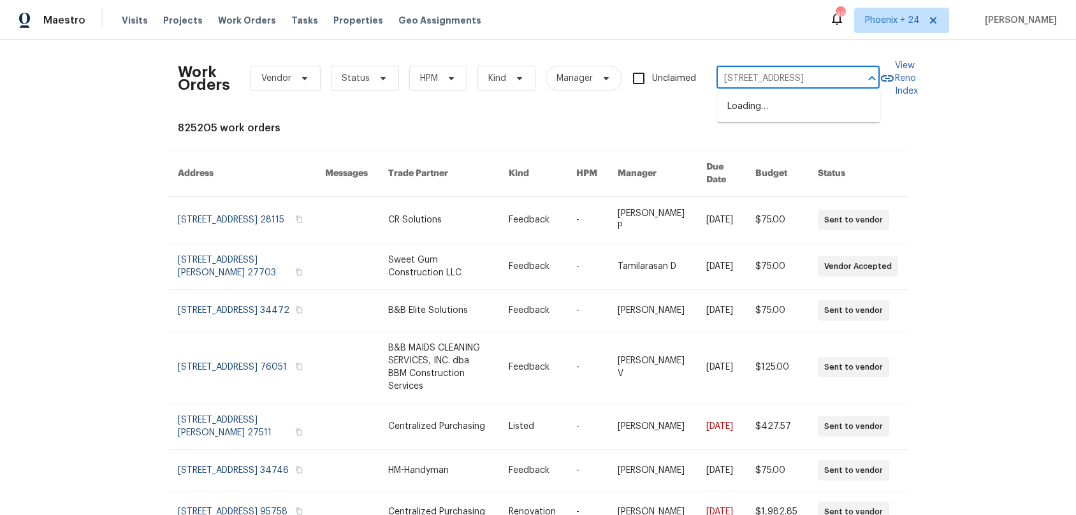
scroll to position [0, 38]
click at [782, 105] on li "[STREET_ADDRESS]" at bounding box center [798, 106] width 163 height 21
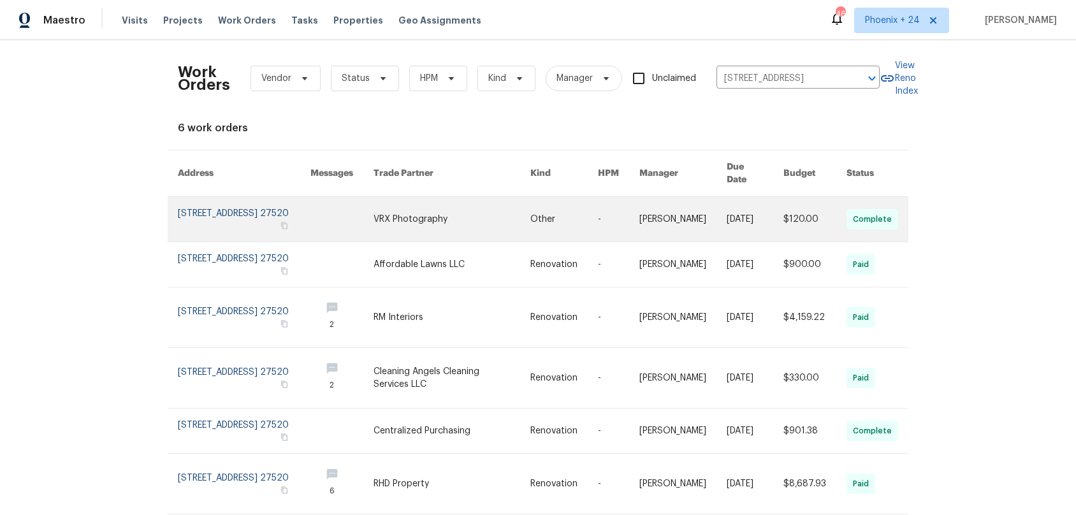
click at [361, 211] on link at bounding box center [342, 219] width 63 height 45
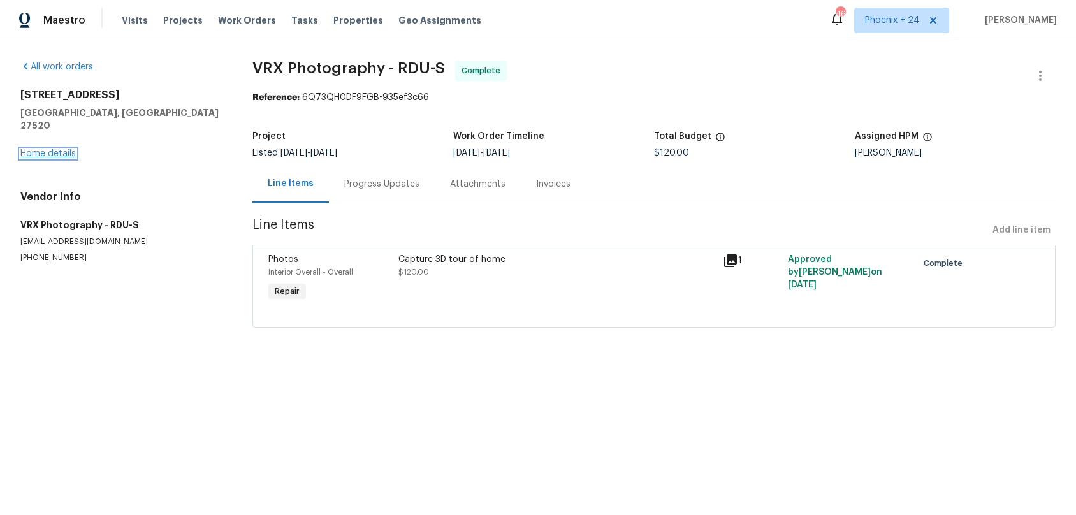
click at [62, 149] on link "Home details" at bounding box center [47, 153] width 55 height 9
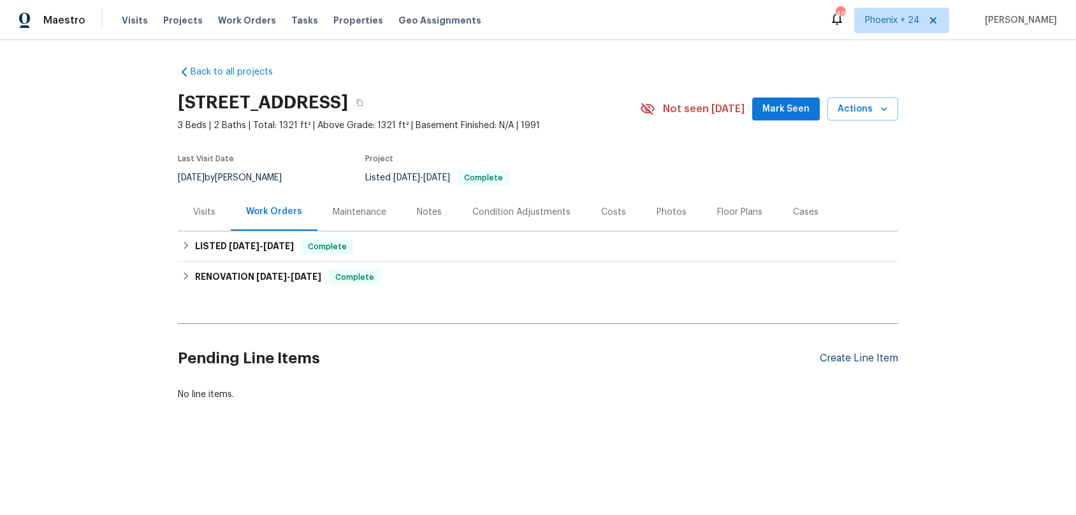
click at [877, 357] on div "Create Line Item" at bounding box center [859, 359] width 78 height 12
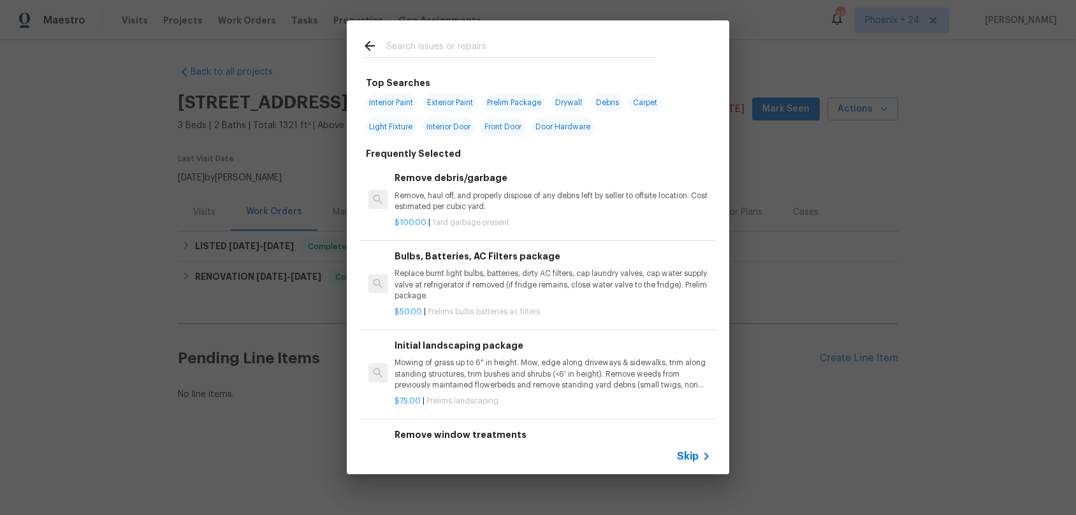
drag, startPoint x: 513, startPoint y: 36, endPoint x: 506, endPoint y: 37, distance: 6.5
click at [511, 36] on div at bounding box center [509, 45] width 325 height 50
click at [506, 44] on input "text" at bounding box center [521, 47] width 270 height 19
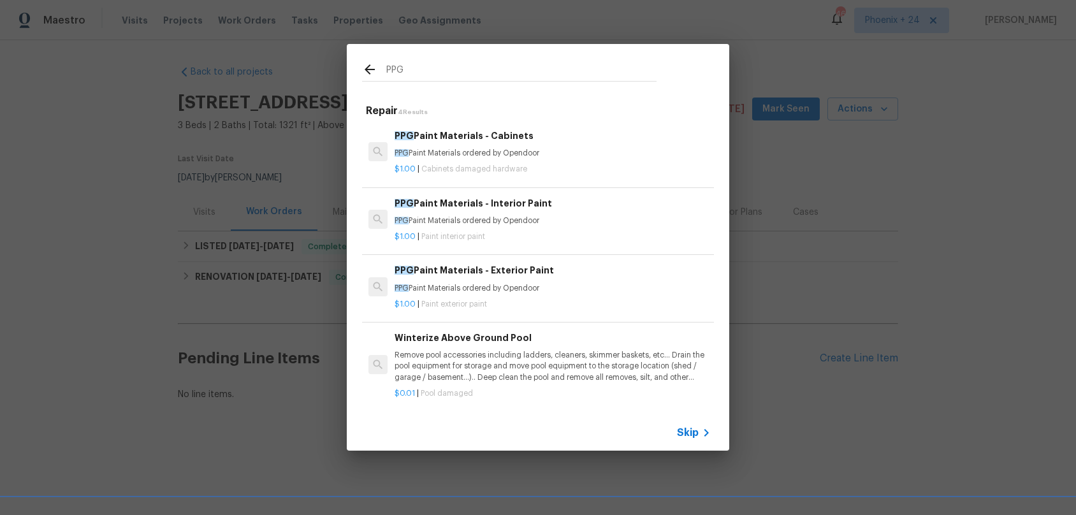
click at [559, 221] on p "PPG Paint Materials ordered by Opendoor" at bounding box center [553, 221] width 316 height 11
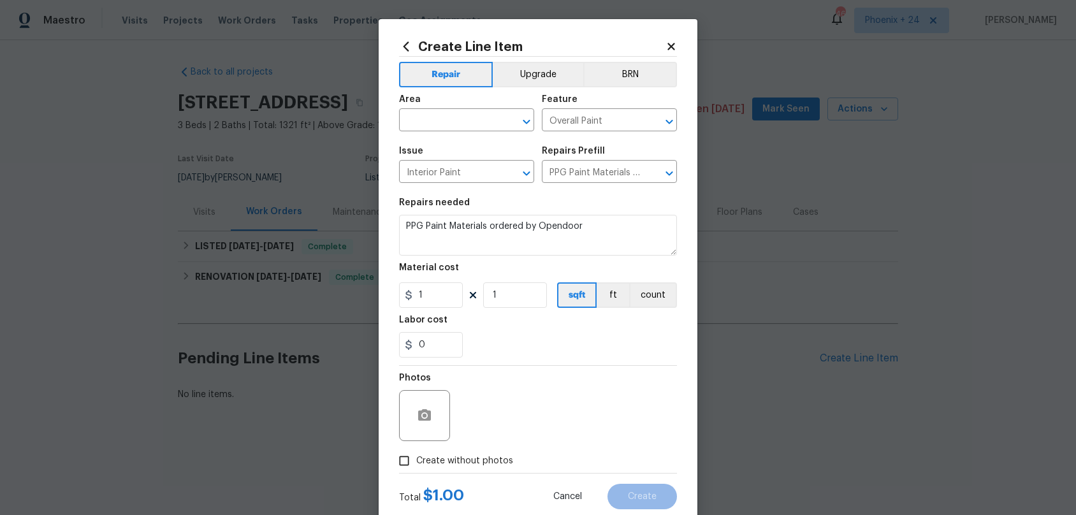
click at [397, 49] on div "Create Line Item Repair Upgrade BRN Area ​ Feature Overall Paint ​ Issue Interi…" at bounding box center [538, 274] width 319 height 511
click at [404, 47] on icon at bounding box center [407, 46] width 6 height 10
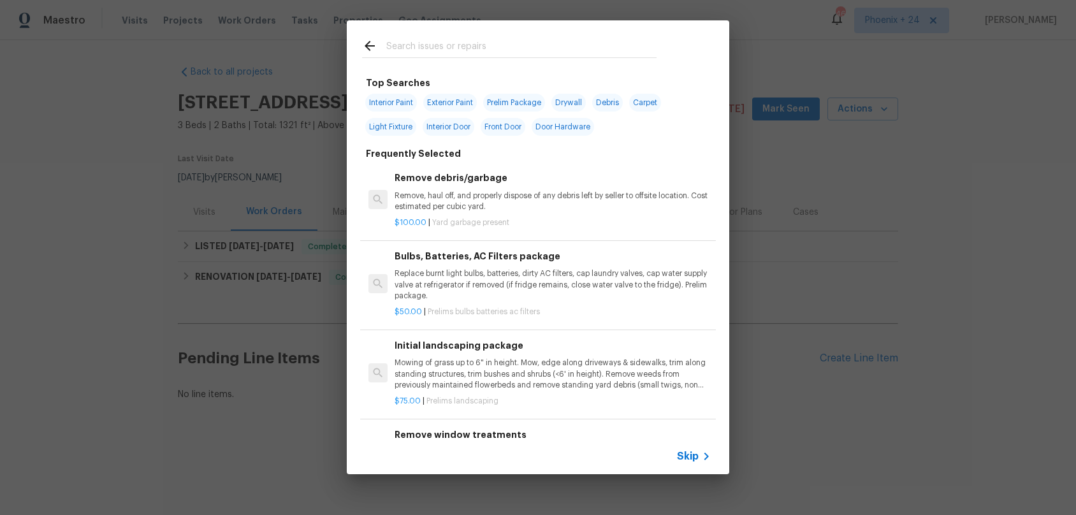
click at [448, 55] on input "text" at bounding box center [521, 47] width 270 height 19
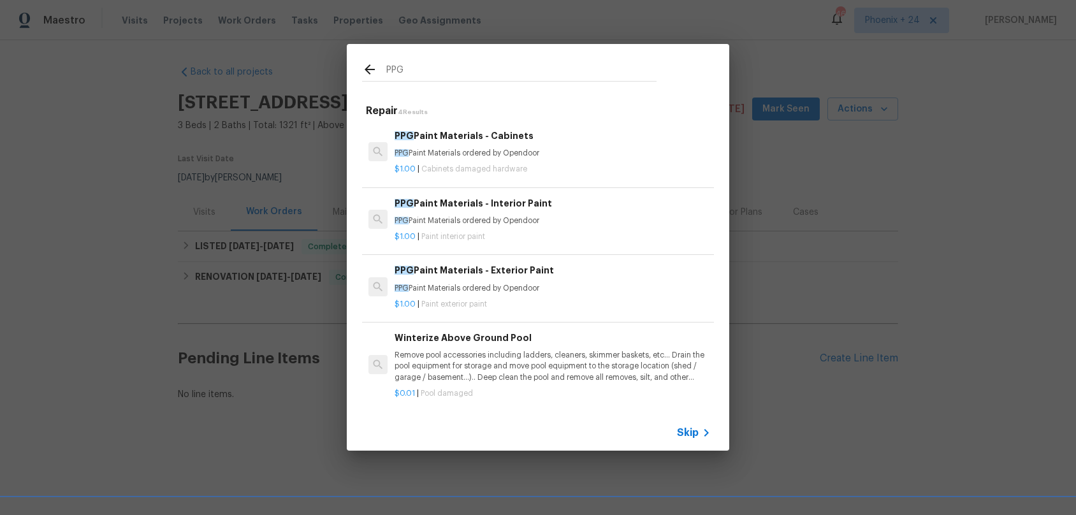
click at [548, 180] on div "PPG Paint Materials - Cabinets PPG Paint Materials ordered by Opendoor $1.00 | …" at bounding box center [538, 152] width 356 height 71
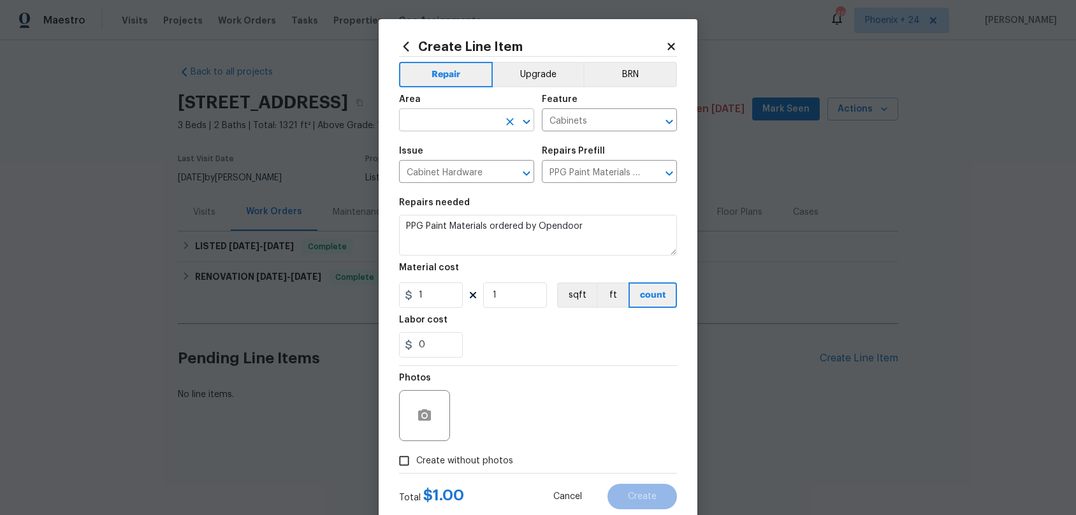
click at [481, 117] on input "text" at bounding box center [448, 122] width 99 height 20
click at [517, 177] on li "Interior Overall" at bounding box center [466, 171] width 135 height 21
click at [555, 345] on div "0" at bounding box center [538, 345] width 278 height 26
drag, startPoint x: 444, startPoint y: 298, endPoint x: 436, endPoint y: 296, distance: 9.1
click at [436, 296] on input "1" at bounding box center [431, 295] width 64 height 26
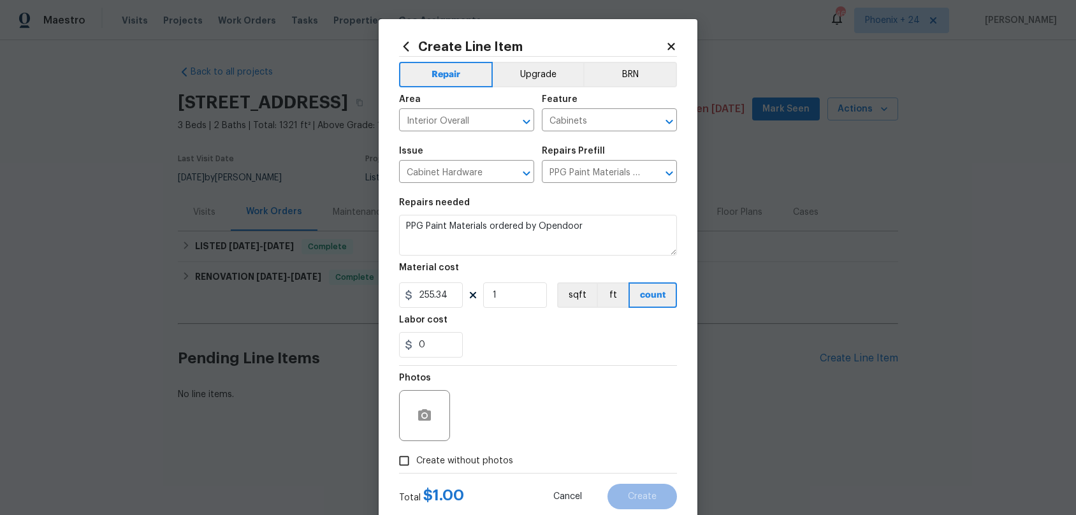
click at [458, 464] on span "Create without photos" at bounding box center [464, 461] width 97 height 13
click at [416, 464] on input "Create without photos" at bounding box center [404, 461] width 24 height 24
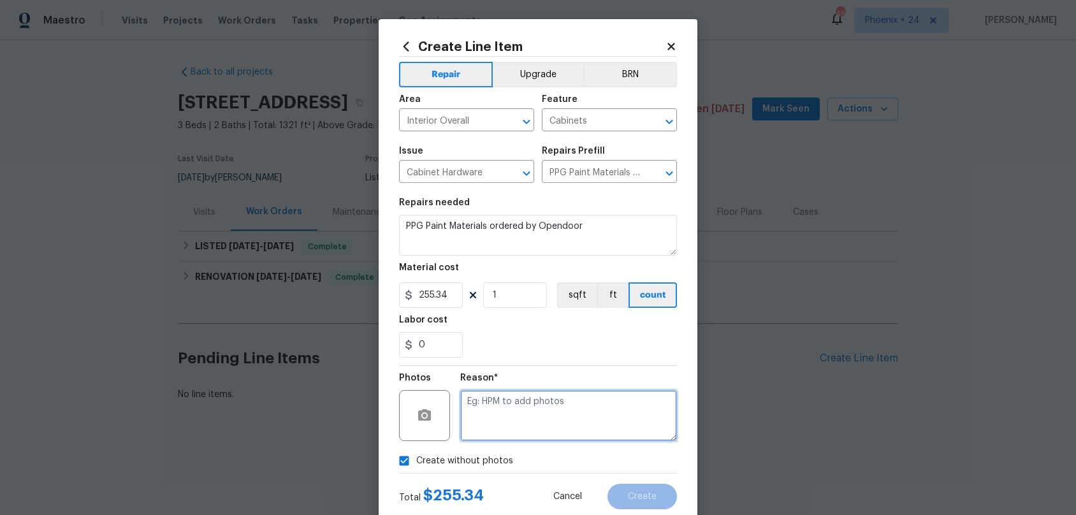
click at [490, 407] on textarea at bounding box center [568, 415] width 217 height 51
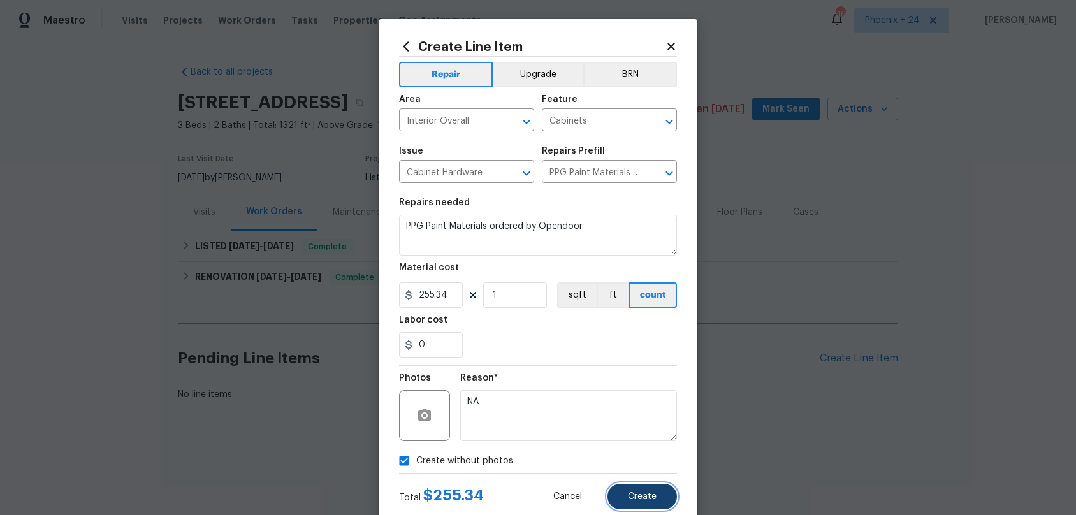
click at [659, 481] on button "Create" at bounding box center [643, 497] width 70 height 26
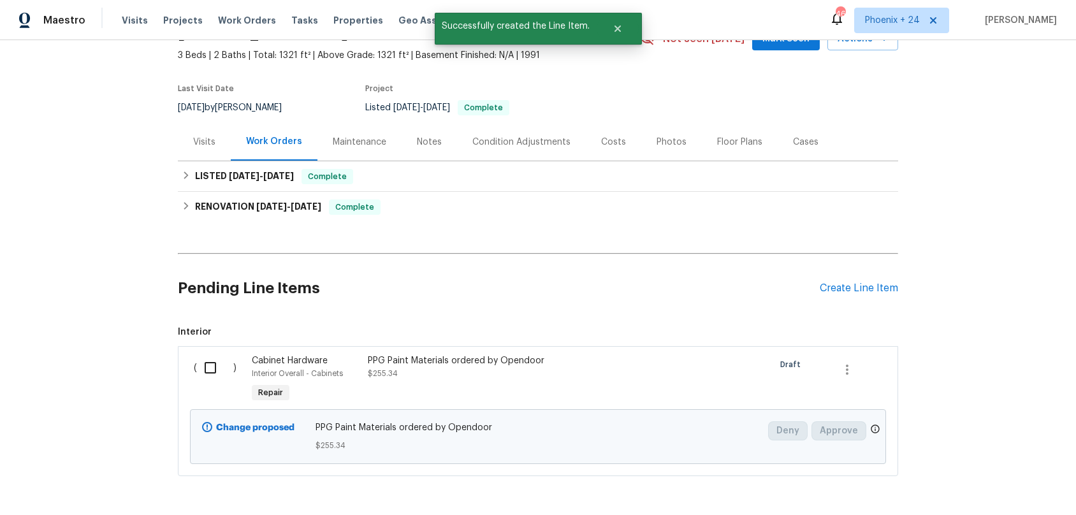
scroll to position [118, 0]
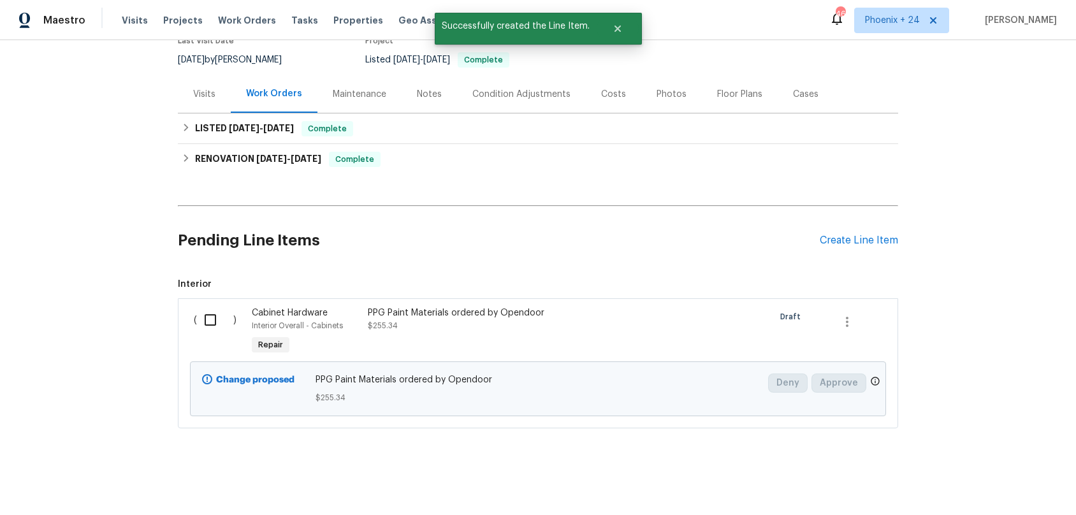
click at [214, 325] on input "checkbox" at bounding box center [215, 320] width 36 height 27
click at [1050, 481] on button "Create Work Order" at bounding box center [1003, 484] width 105 height 24
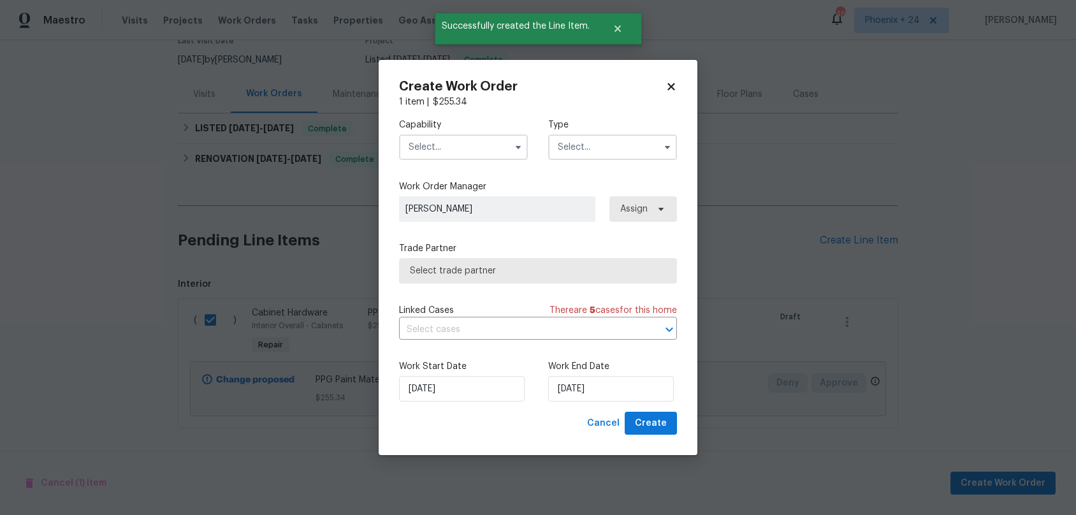
click at [464, 145] on input "text" at bounding box center [463, 148] width 129 height 26
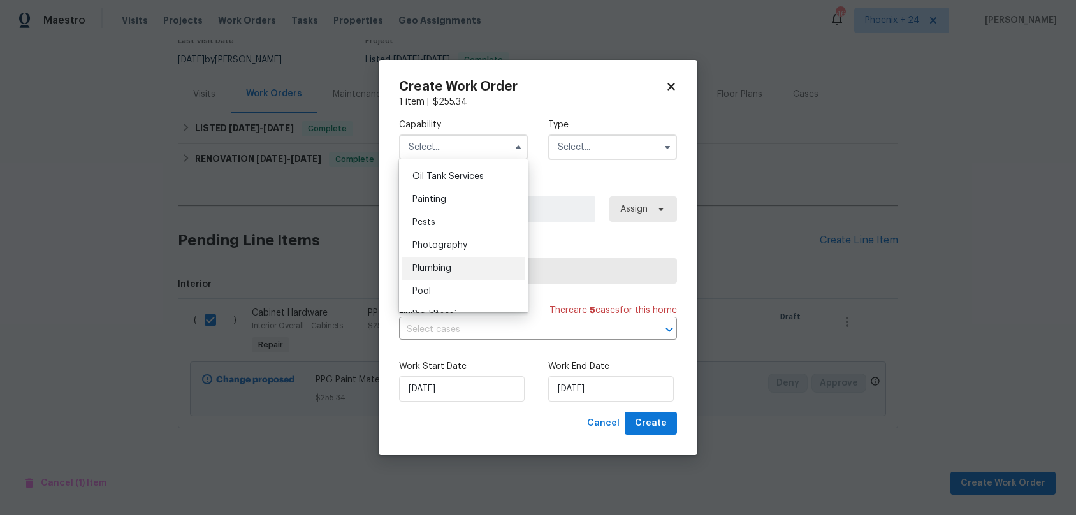
scroll to position [1026, 0]
click at [450, 218] on div "Painting" at bounding box center [463, 219] width 122 height 23
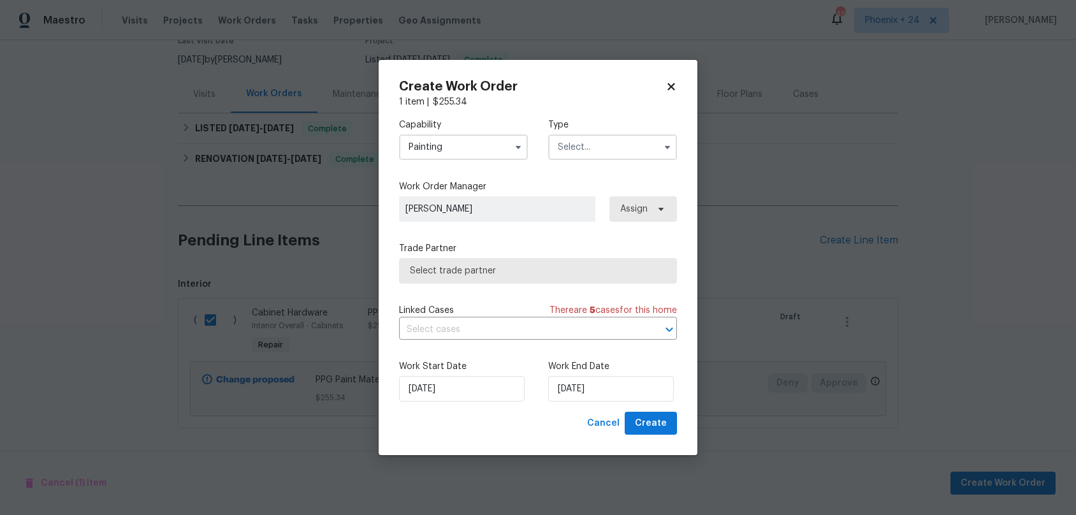
click at [573, 148] on input "text" at bounding box center [612, 148] width 129 height 26
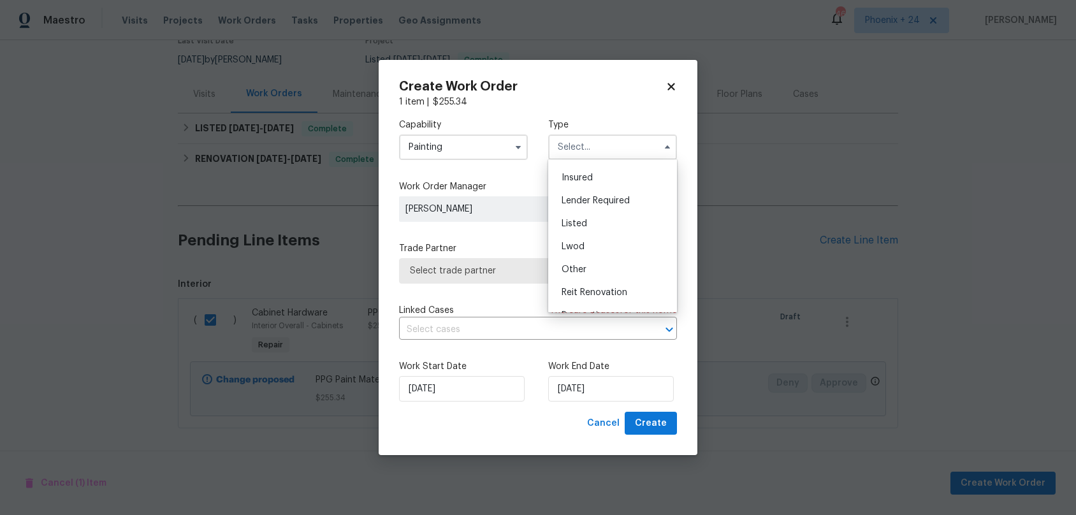
scroll to position [0, 0]
click at [588, 282] on div "Listed" at bounding box center [613, 288] width 122 height 23
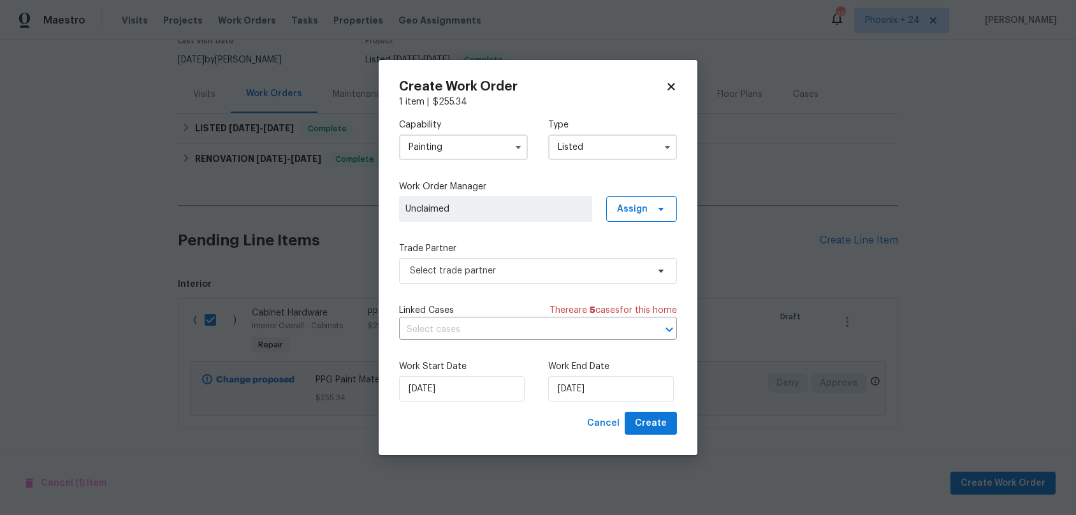
drag, startPoint x: 633, startPoint y: 223, endPoint x: 630, endPoint y: 214, distance: 10.1
click at [633, 222] on div "Capability Painting Type Listed Feedback Hoa Violation Incident Insured Lender …" at bounding box center [538, 260] width 278 height 304
drag, startPoint x: 629, startPoint y: 211, endPoint x: 626, endPoint y: 224, distance: 13.8
click at [629, 212] on span "Assign" at bounding box center [632, 209] width 31 height 13
click at [623, 266] on div "Assign to me" at bounding box center [643, 262] width 55 height 13
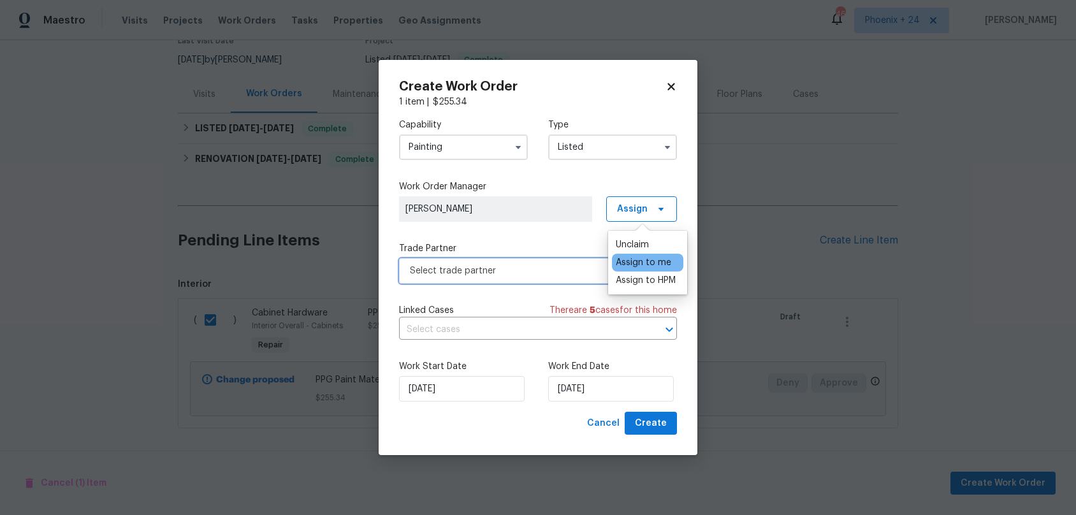
click at [541, 279] on span "Select trade partner" at bounding box center [538, 271] width 278 height 26
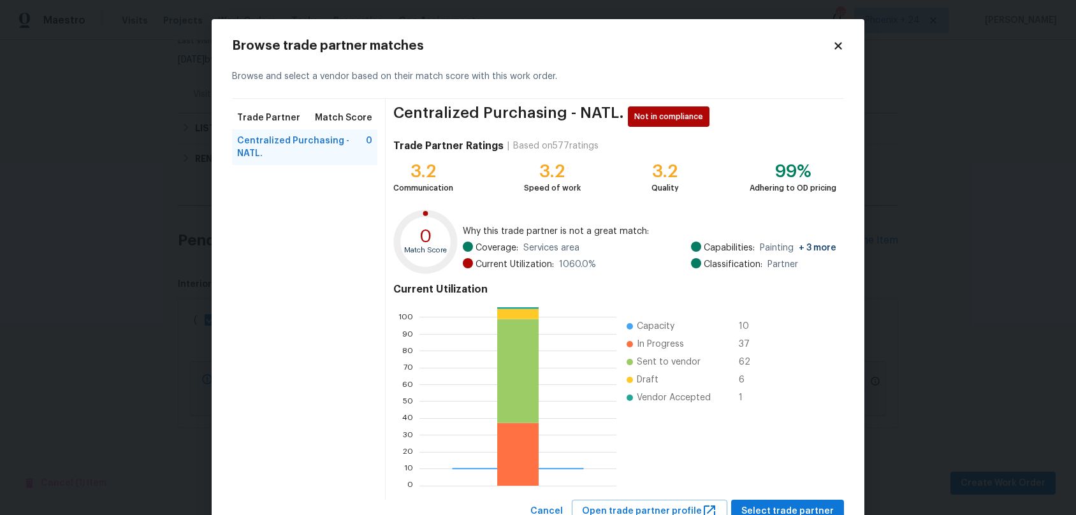
scroll to position [179, 197]
drag, startPoint x: 768, startPoint y: 504, endPoint x: 756, endPoint y: 497, distance: 14.0
click at [767, 481] on span "Select trade partner" at bounding box center [788, 512] width 92 height 16
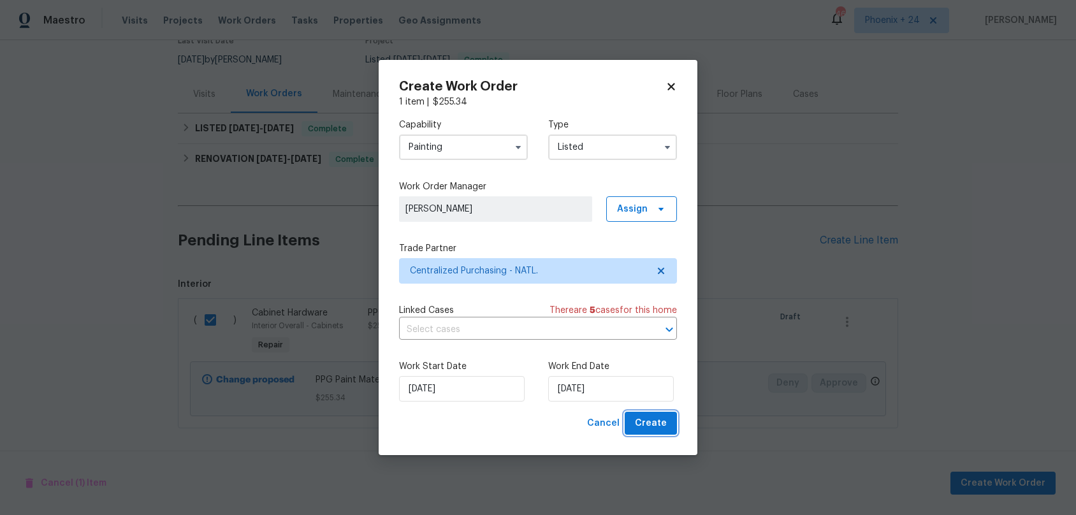
click at [650, 433] on button "Create" at bounding box center [651, 424] width 52 height 24
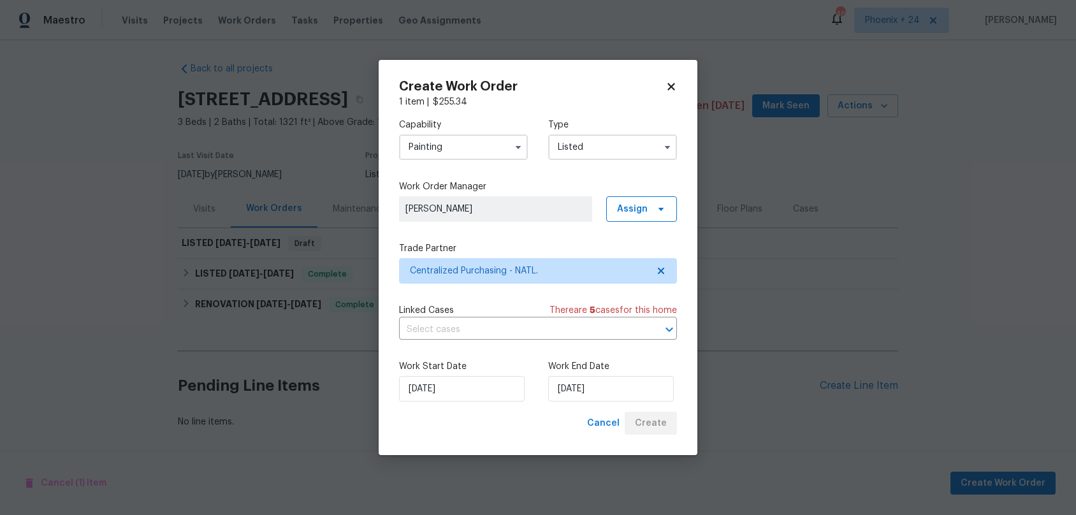
scroll to position [3, 0]
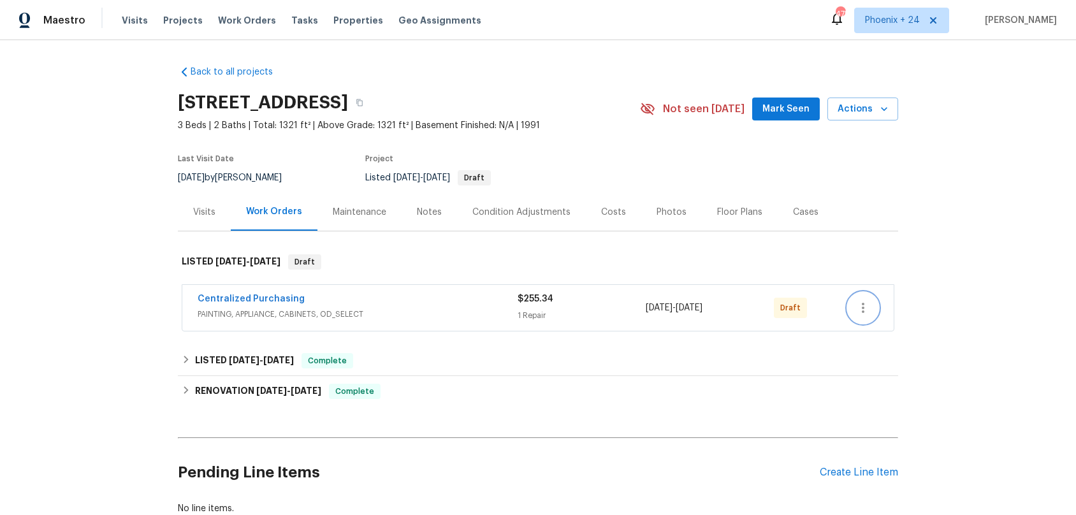
click at [867, 303] on icon "button" at bounding box center [863, 307] width 15 height 15
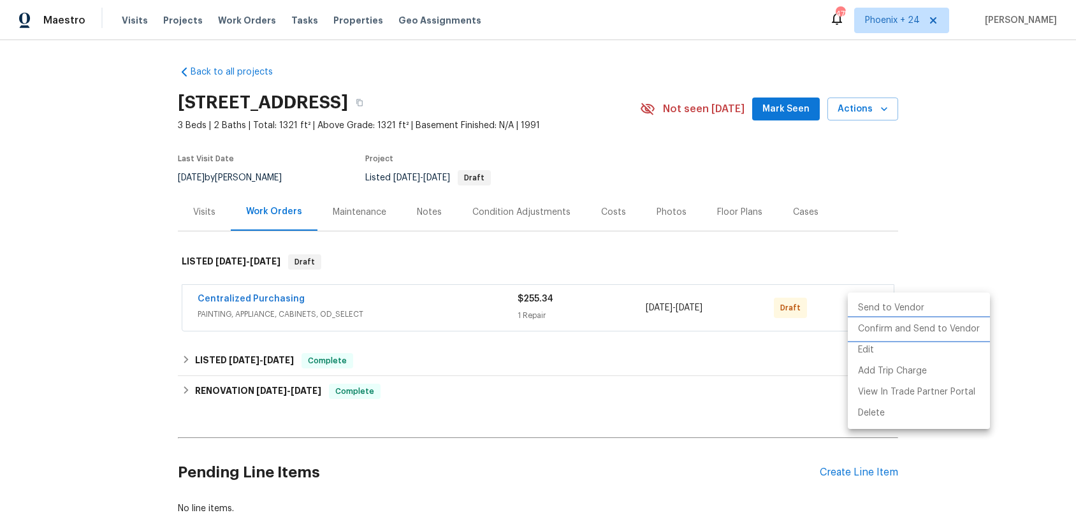
click at [869, 320] on li "Confirm and Send to Vendor" at bounding box center [919, 329] width 142 height 21
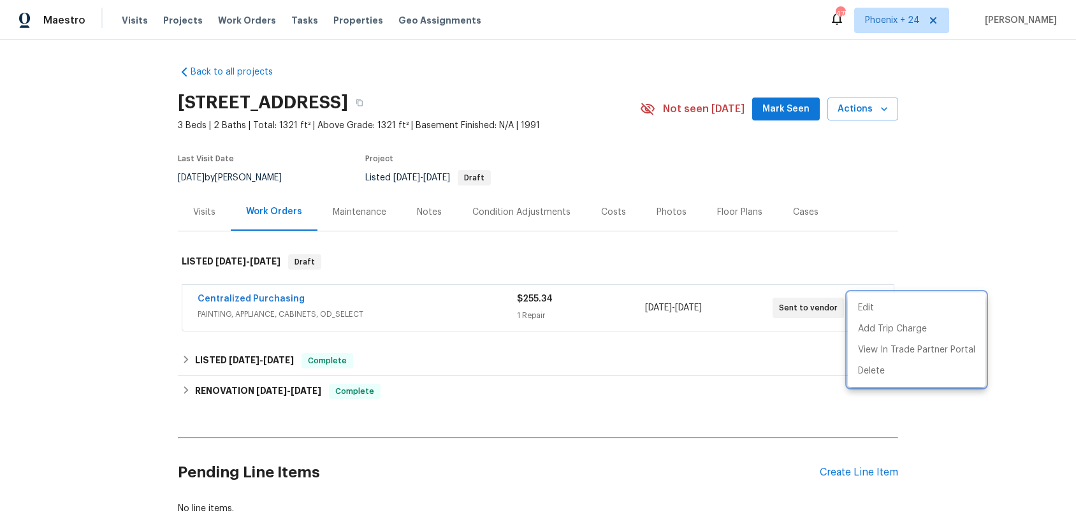
click at [274, 323] on div at bounding box center [538, 257] width 1076 height 515
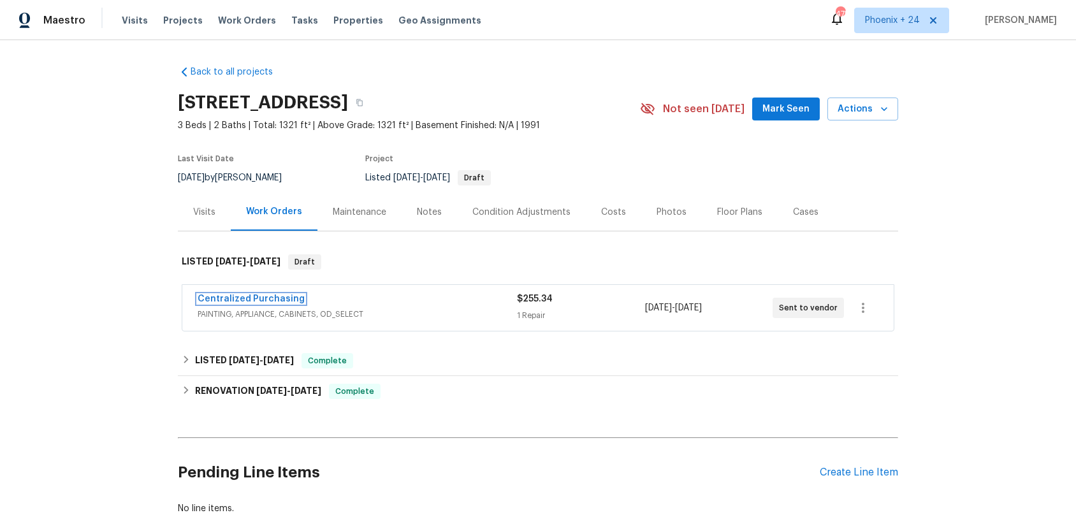
click at [253, 300] on link "Centralized Purchasing" at bounding box center [251, 299] width 107 height 9
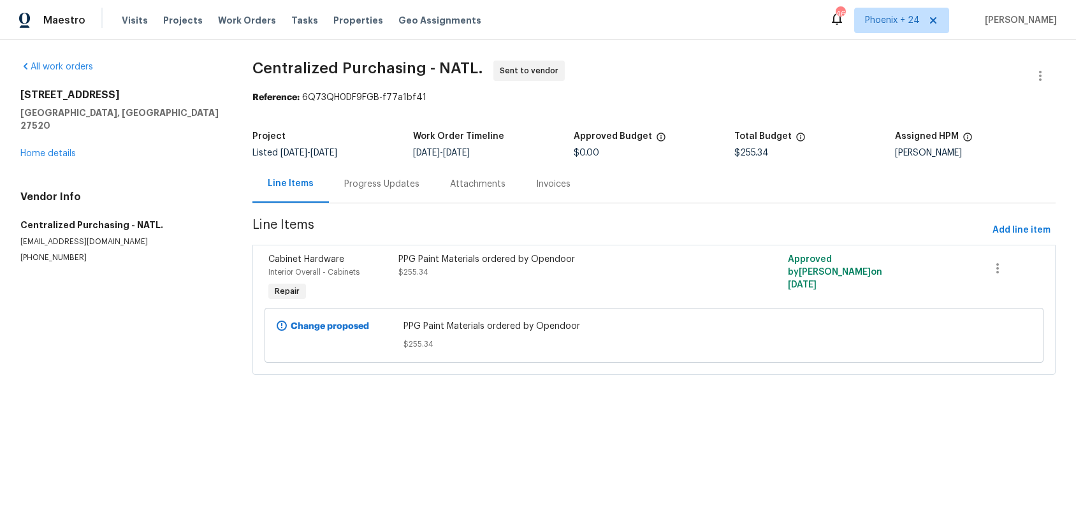
drag, startPoint x: 253, startPoint y: 15, endPoint x: 286, endPoint y: 33, distance: 37.7
click at [253, 16] on span "Work Orders" at bounding box center [247, 20] width 58 height 13
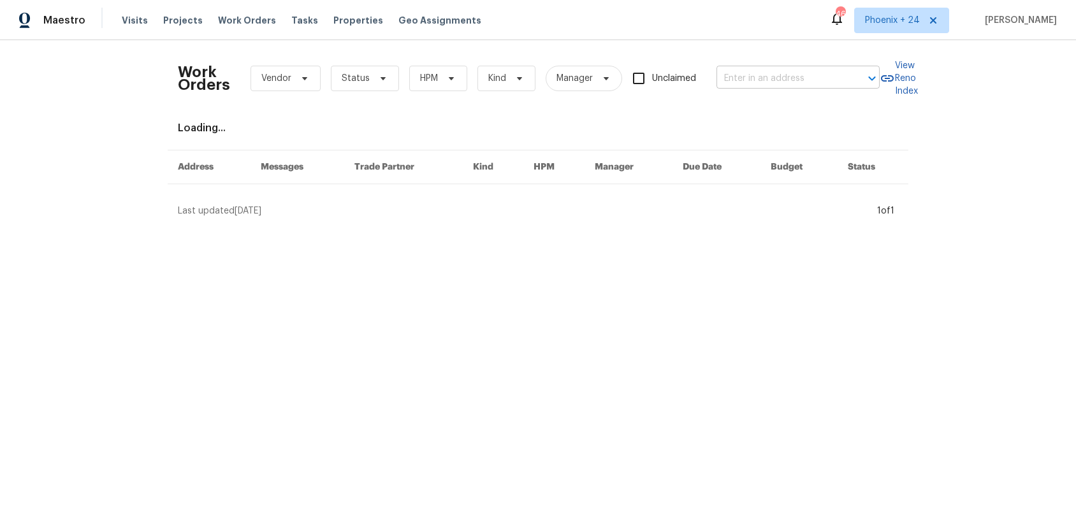
click at [730, 75] on input "text" at bounding box center [781, 79] width 128 height 20
paste input "[STREET_ADDRESS]"
type input "[STREET_ADDRESS]"
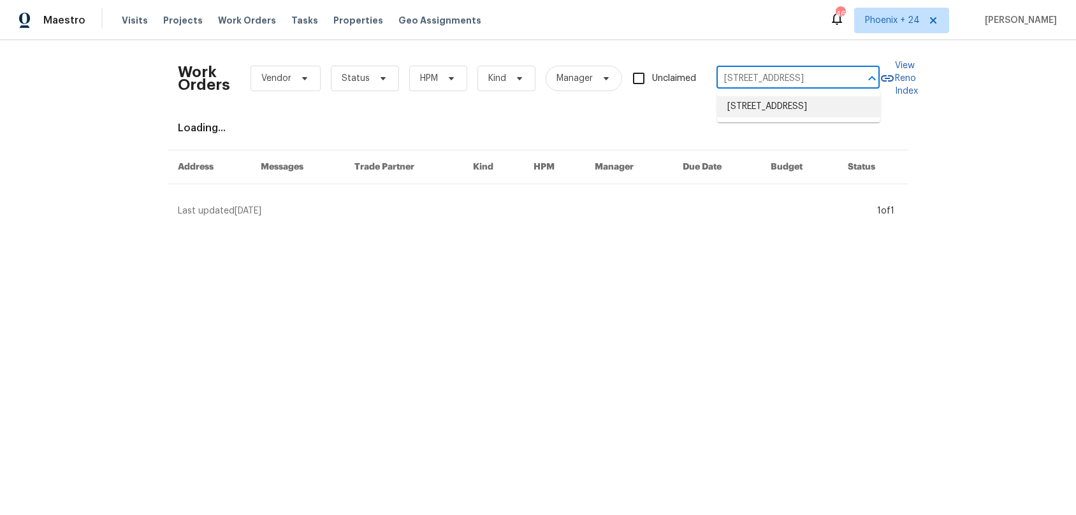
click at [757, 103] on li "[STREET_ADDRESS]" at bounding box center [798, 106] width 163 height 21
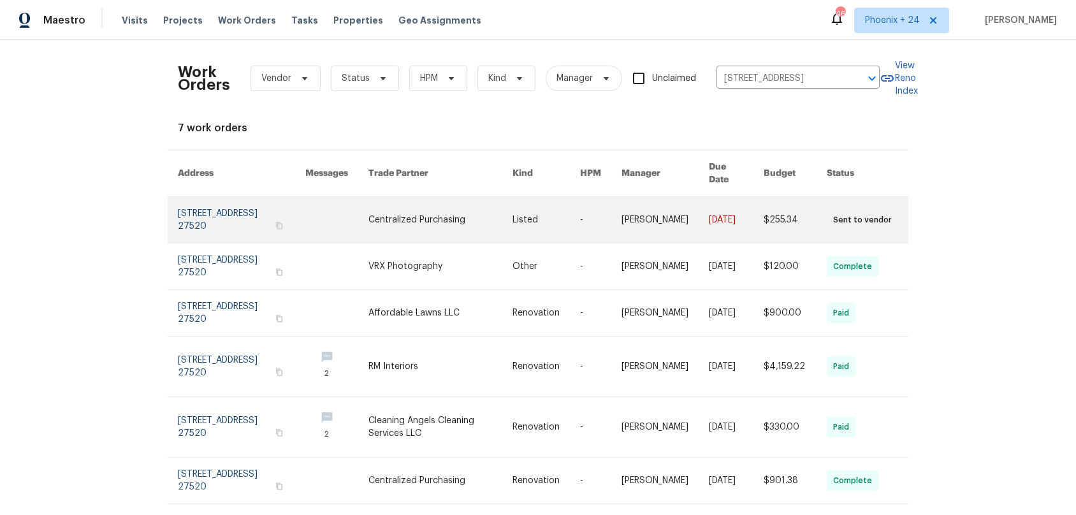
click at [386, 204] on link at bounding box center [441, 220] width 144 height 46
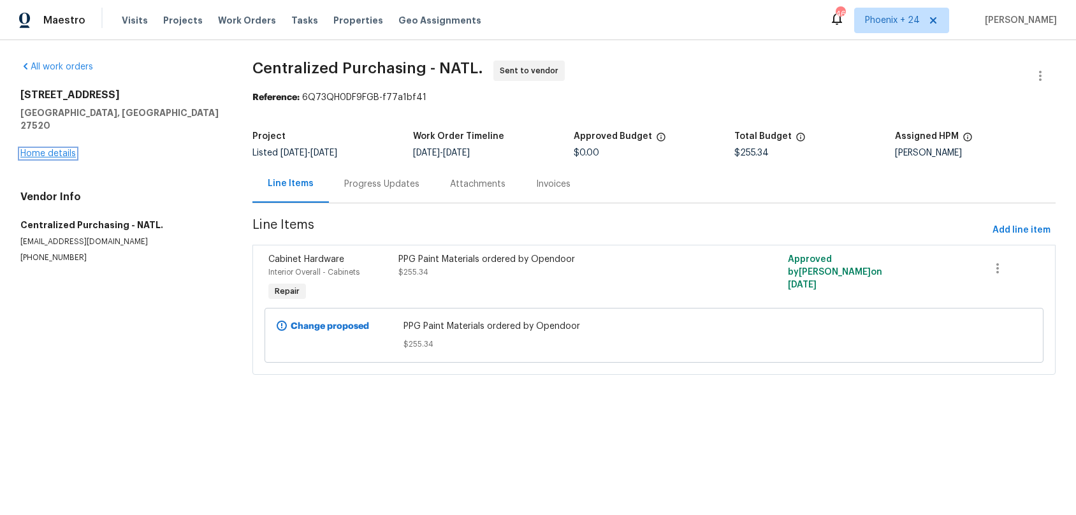
click at [57, 149] on link "Home details" at bounding box center [47, 153] width 55 height 9
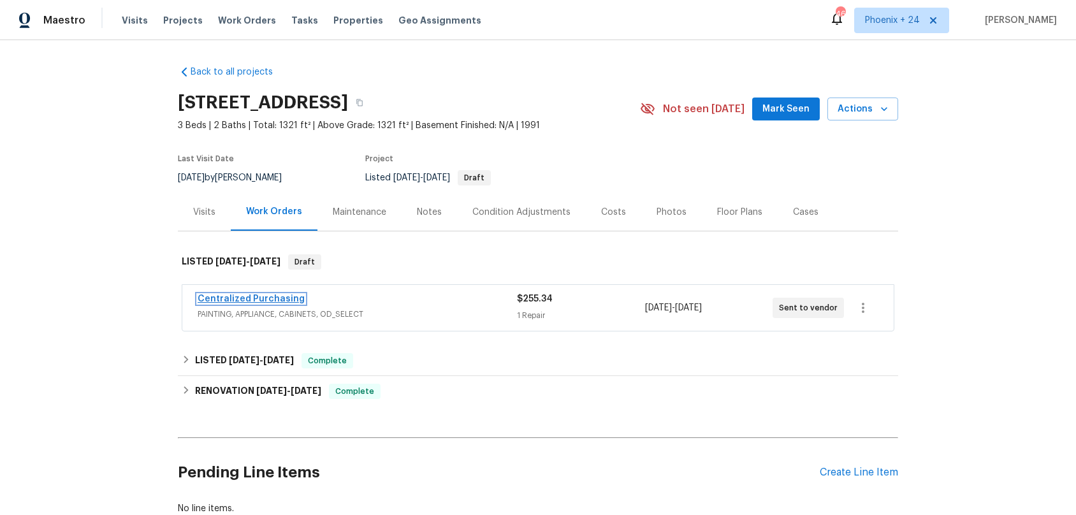
click at [244, 303] on link "Centralized Purchasing" at bounding box center [251, 299] width 107 height 9
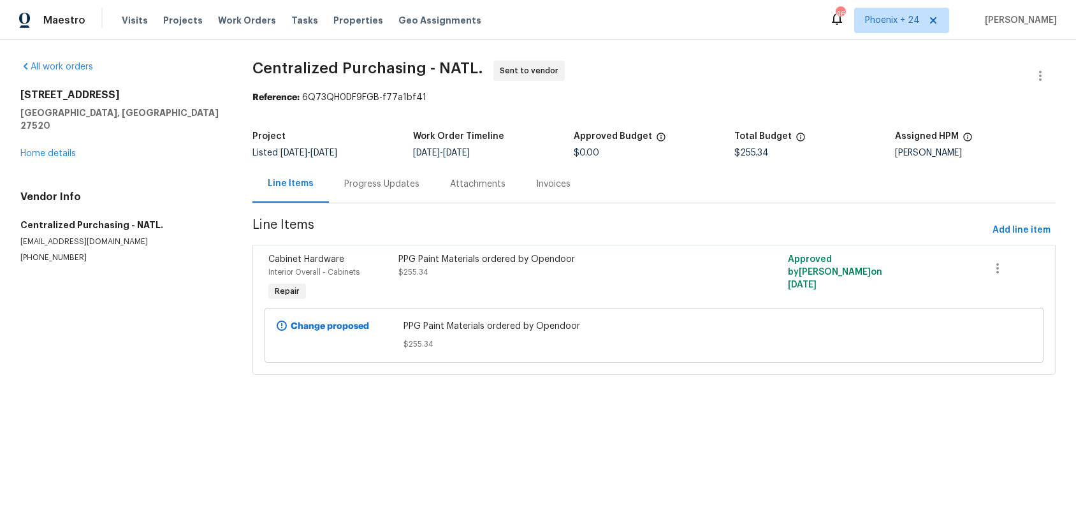
click at [986, 234] on span "Line Items" at bounding box center [620, 231] width 735 height 24
click at [994, 233] on span "Add line item" at bounding box center [1022, 231] width 58 height 16
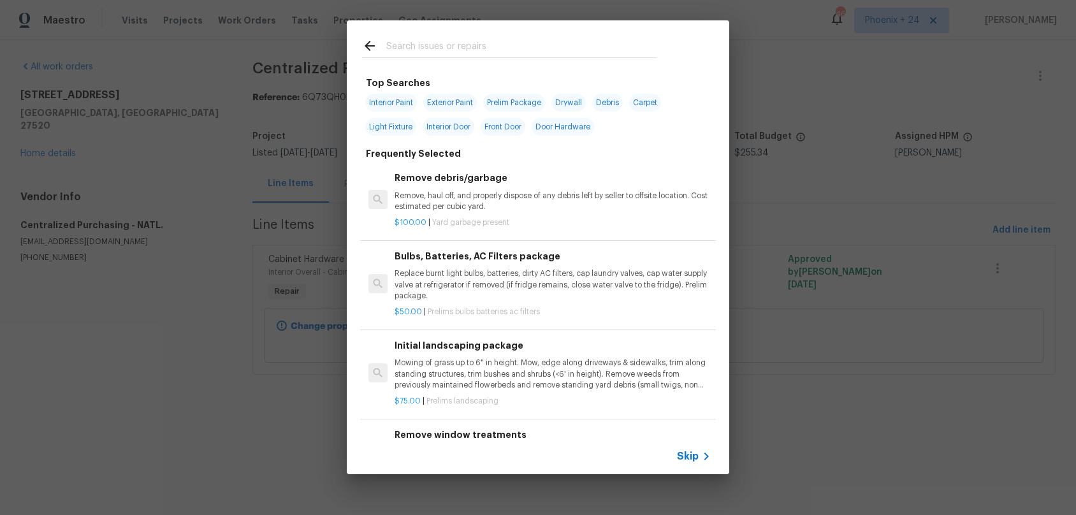
click at [513, 40] on input "text" at bounding box center [521, 47] width 270 height 19
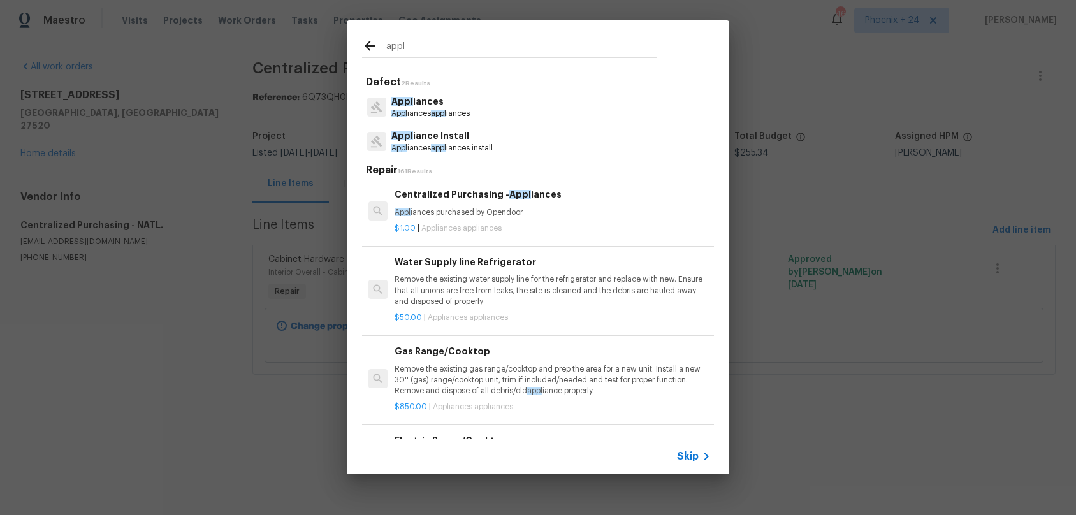
type input "appl"
click at [549, 209] on p "Appl iances purchased by Opendoor" at bounding box center [553, 212] width 316 height 11
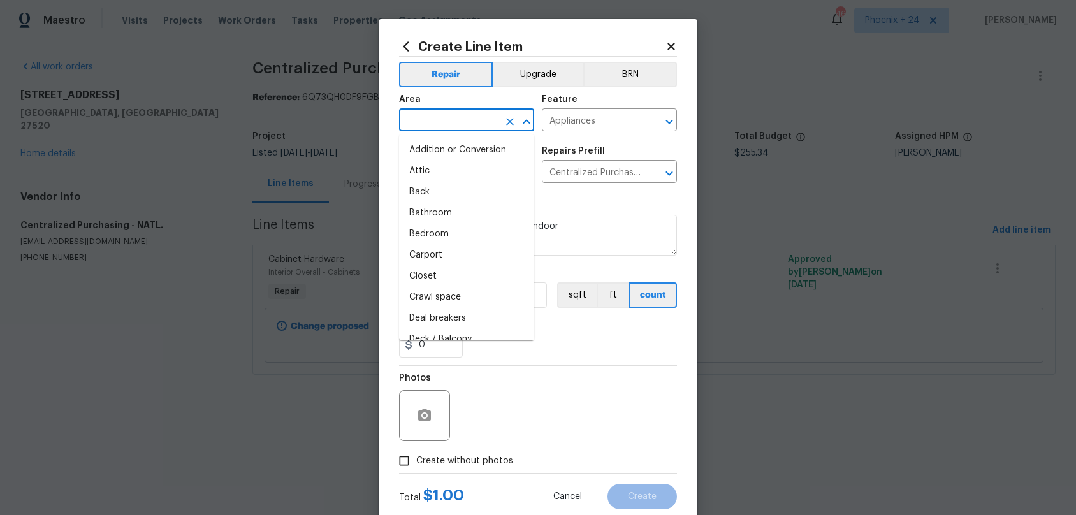
click at [457, 119] on input "text" at bounding box center [448, 122] width 99 height 20
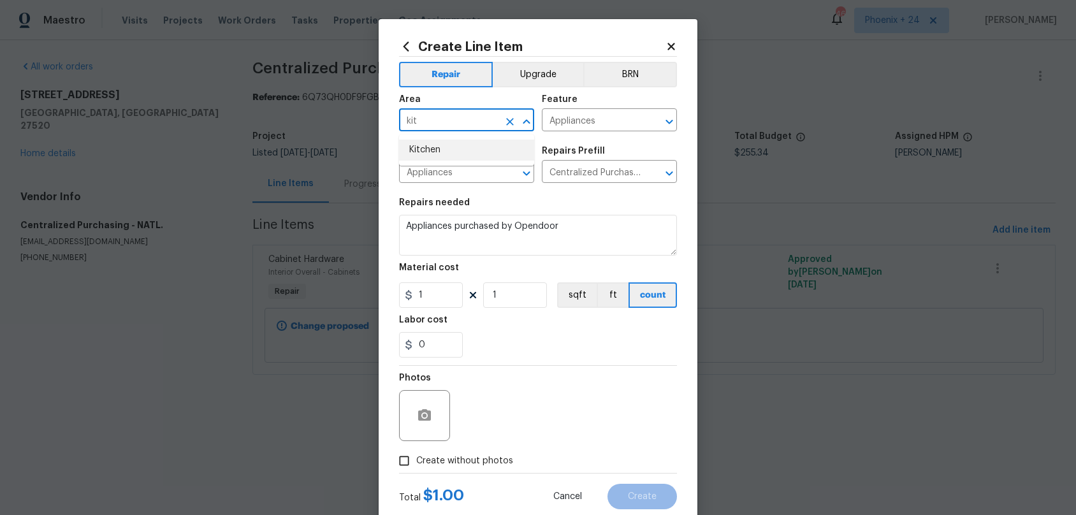
click at [461, 142] on li "Kitchen" at bounding box center [466, 150] width 135 height 21
type input "Kitchen"
click at [528, 81] on button "Upgrade" at bounding box center [538, 75] width 91 height 26
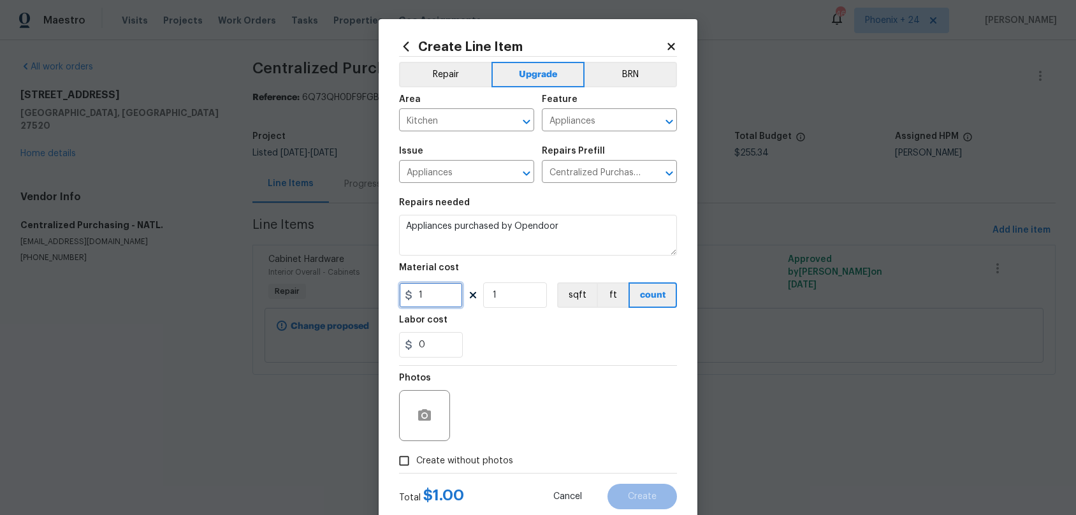
click at [445, 283] on input "1" at bounding box center [431, 295] width 64 height 26
type input "1189.1"
click at [462, 468] on label "Create without photos" at bounding box center [452, 461] width 121 height 24
click at [416, 468] on input "Create without photos" at bounding box center [404, 461] width 24 height 24
checkbox input "true"
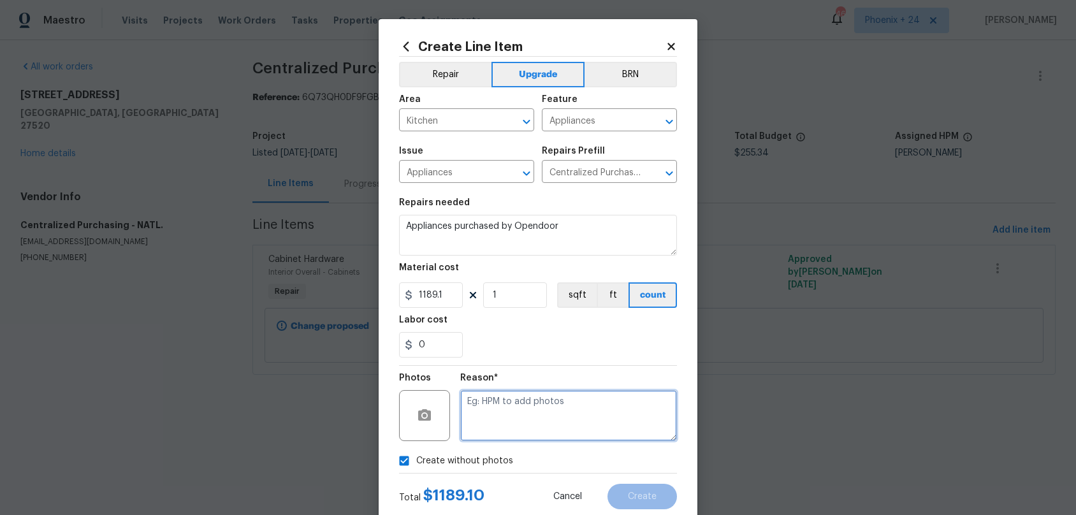
click at [488, 426] on textarea at bounding box center [568, 415] width 217 height 51
type textarea "NA"
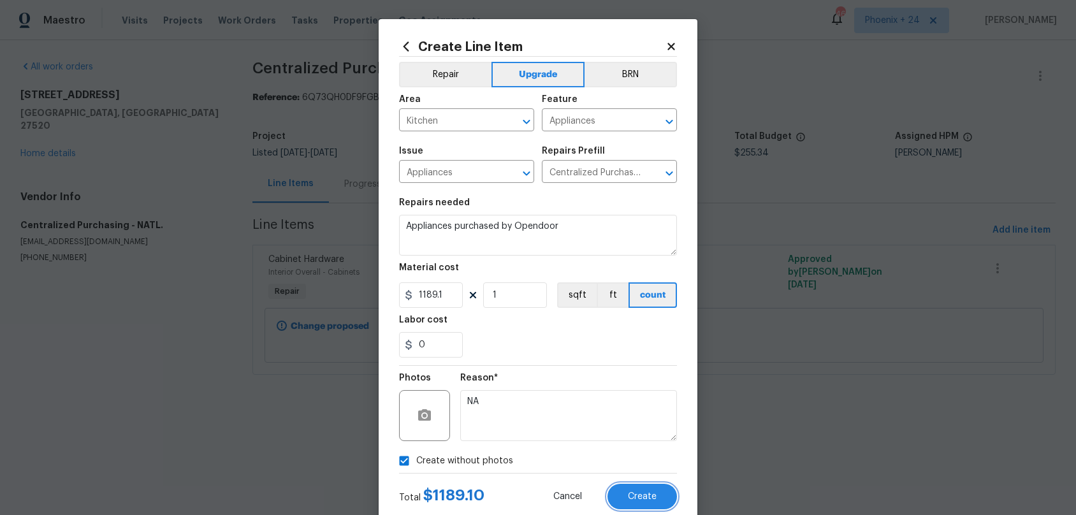
drag, startPoint x: 631, startPoint y: 496, endPoint x: 608, endPoint y: 488, distance: 24.2
click at [631, 495] on span "Create" at bounding box center [642, 497] width 29 height 10
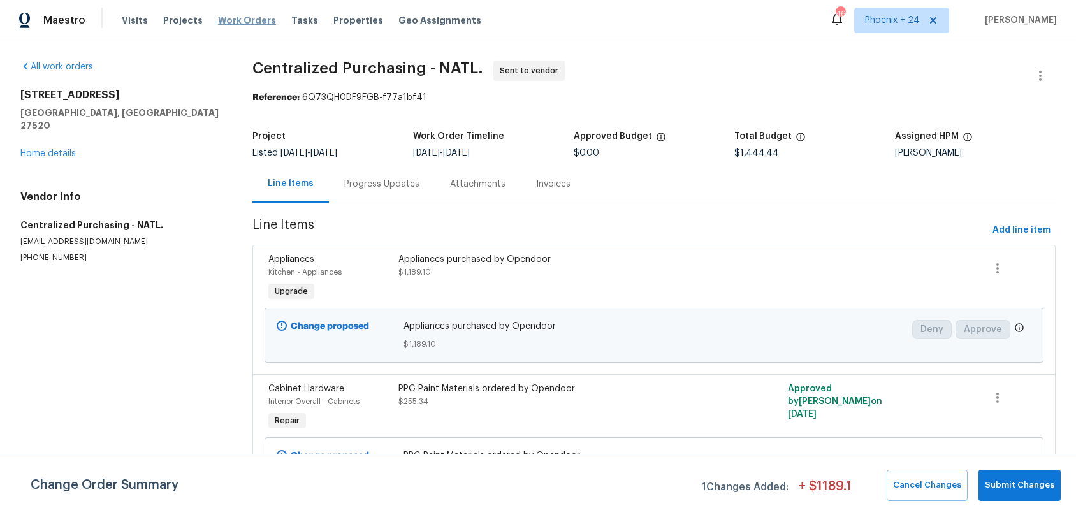
click at [248, 22] on span "Work Orders" at bounding box center [247, 20] width 58 height 13
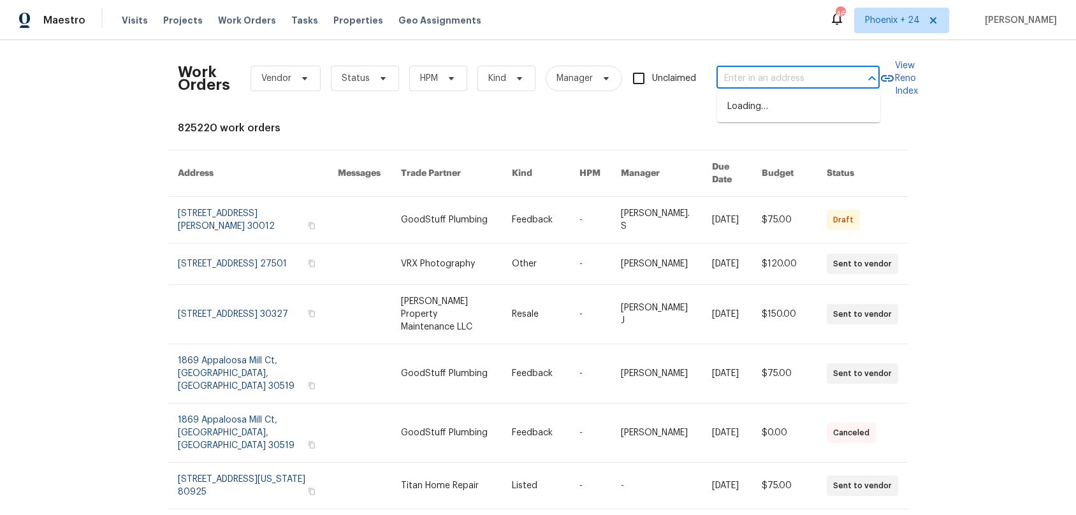
click at [780, 70] on input "text" at bounding box center [781, 79] width 128 height 20
click at [902, 24] on span "Phoenix + 24" at bounding box center [892, 20] width 55 height 13
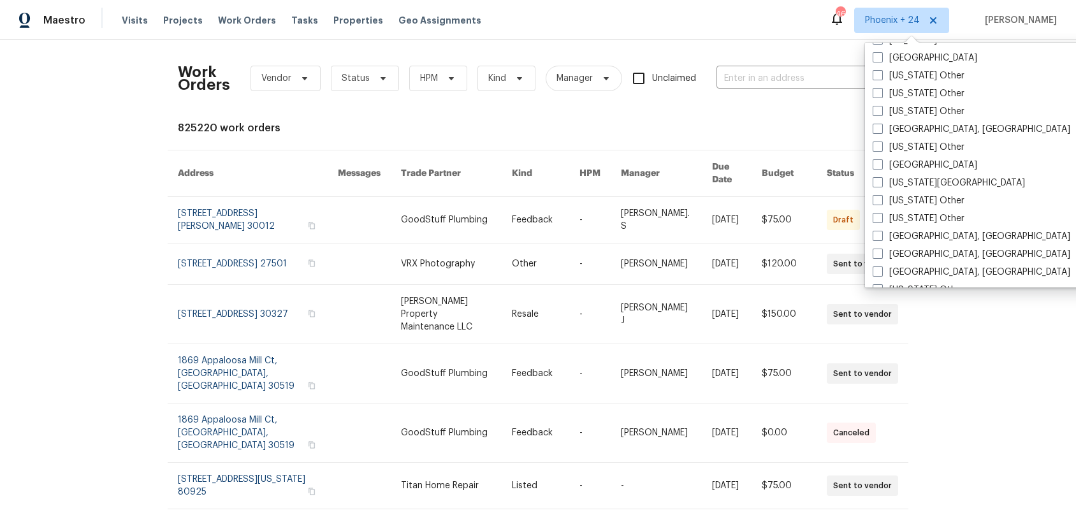
scroll to position [976, 0]
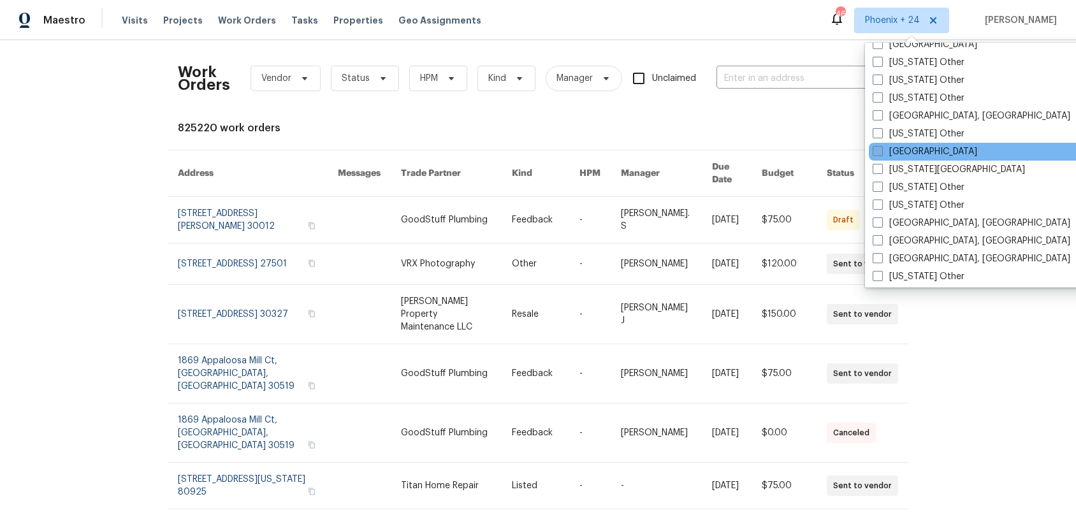
click at [903, 158] on label "[GEOGRAPHIC_DATA]" at bounding box center [925, 151] width 105 height 13
click at [881, 154] on input "[GEOGRAPHIC_DATA]" at bounding box center [877, 149] width 8 height 8
checkbox input "true"
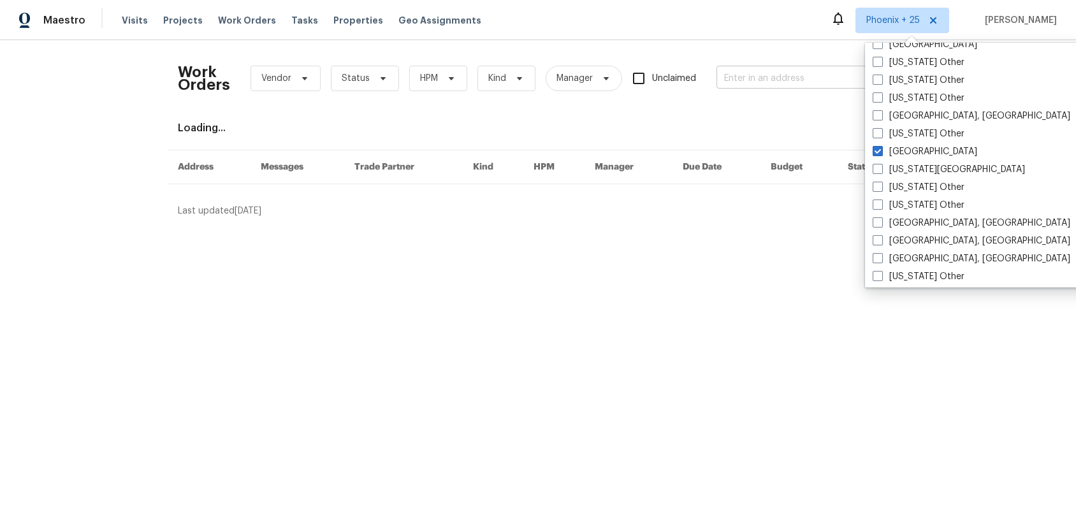
click at [817, 80] on input "text" at bounding box center [781, 79] width 128 height 20
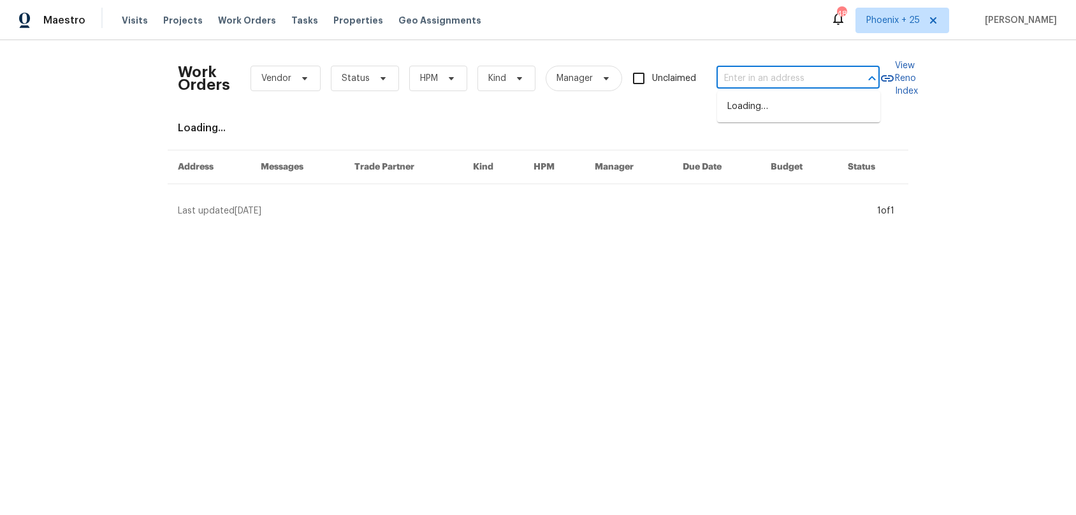
paste input "[STREET_ADDRESS]"
type input "[STREET_ADDRESS]"
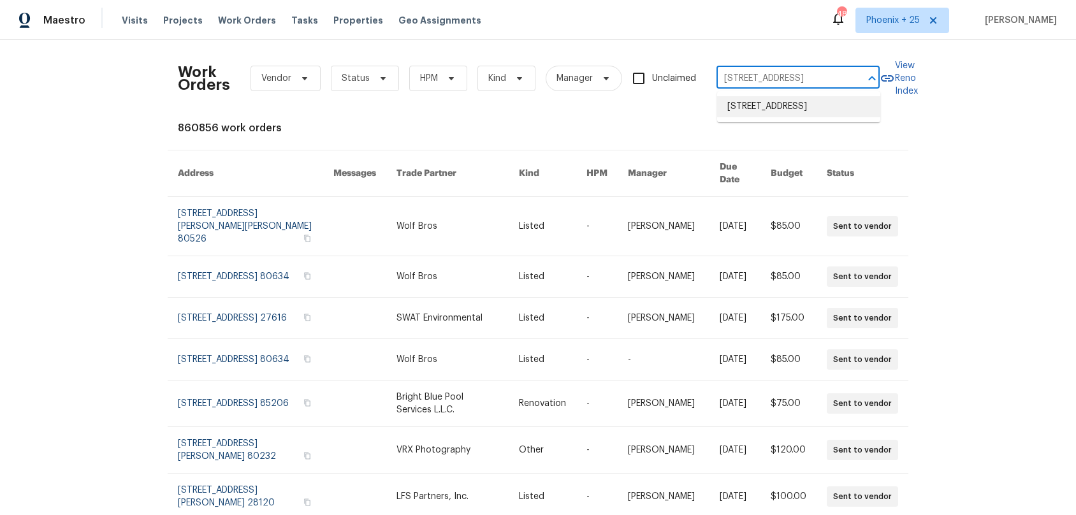
click at [805, 106] on li "[STREET_ADDRESS]" at bounding box center [798, 106] width 163 height 21
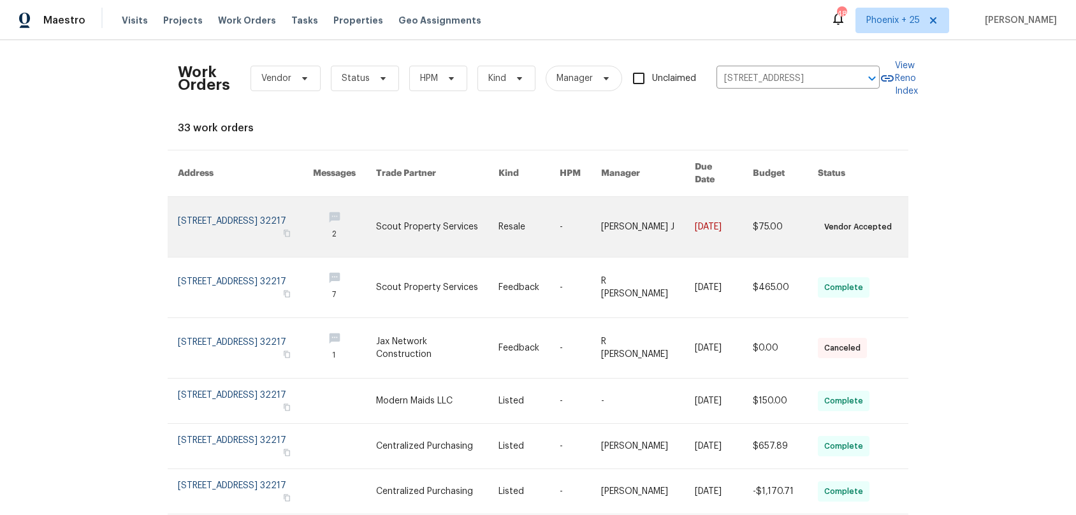
click at [463, 212] on link at bounding box center [437, 227] width 122 height 60
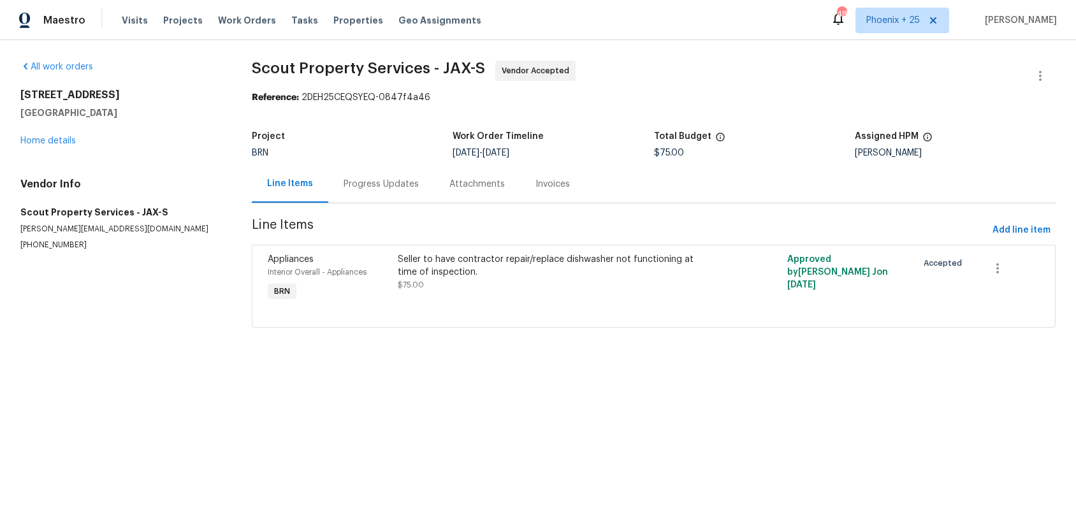
click at [40, 148] on div "All work orders [STREET_ADDRESS] Home details Vendor Info Scout Property Servic…" at bounding box center [120, 156] width 201 height 190
click at [38, 143] on link "Home details" at bounding box center [47, 140] width 55 height 9
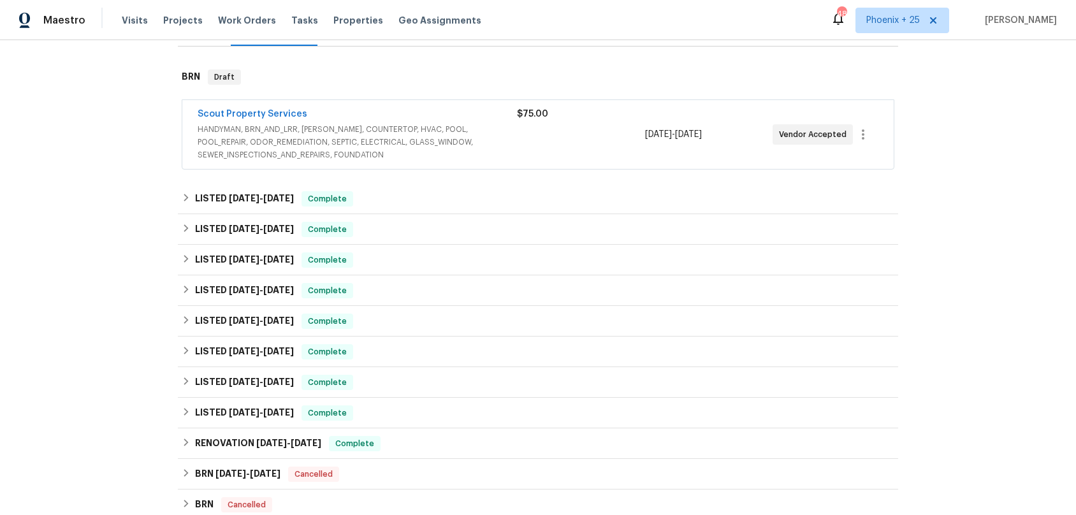
scroll to position [385, 0]
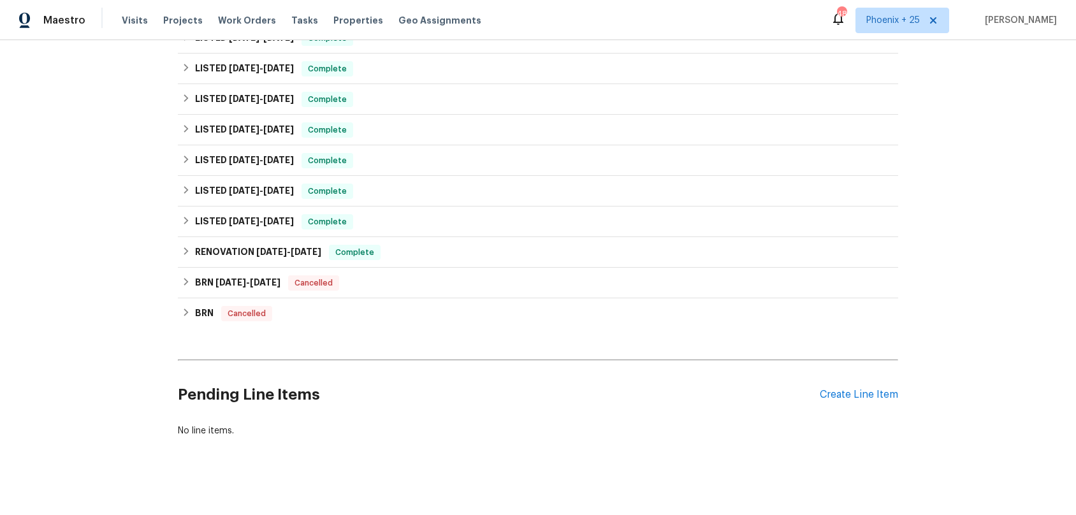
click at [833, 393] on div "Pending Line Items Create Line Item" at bounding box center [538, 394] width 721 height 59
click at [833, 389] on div "Create Line Item" at bounding box center [859, 395] width 78 height 12
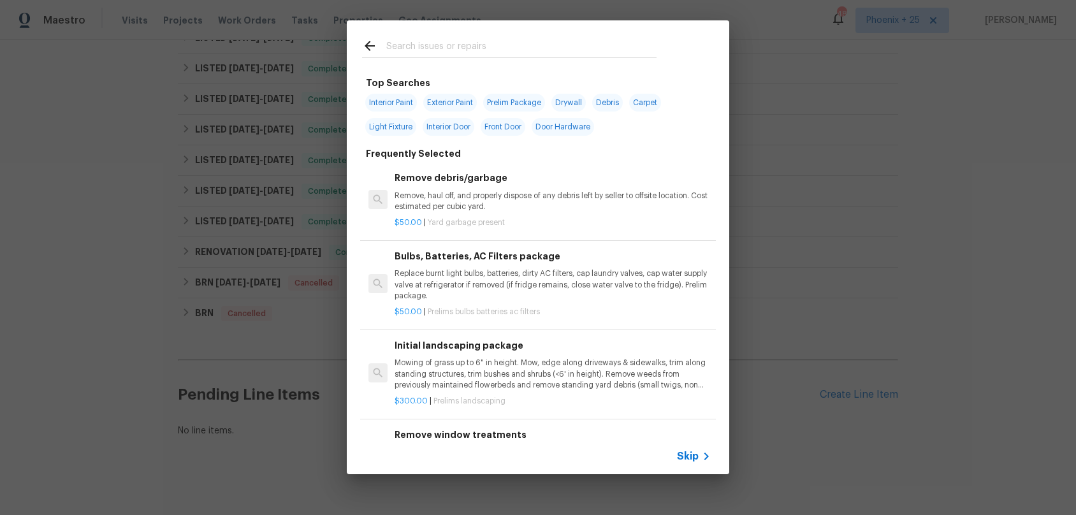
click at [443, 44] on input "text" at bounding box center [521, 47] width 270 height 19
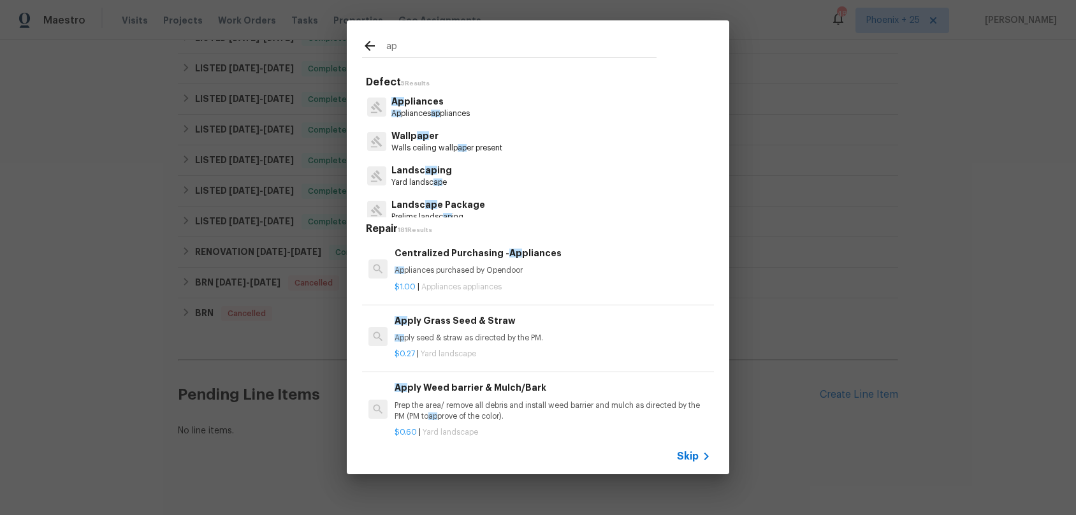
type input "ap"
click at [542, 270] on p "Ap pliances purchased by Opendoor" at bounding box center [553, 270] width 316 height 11
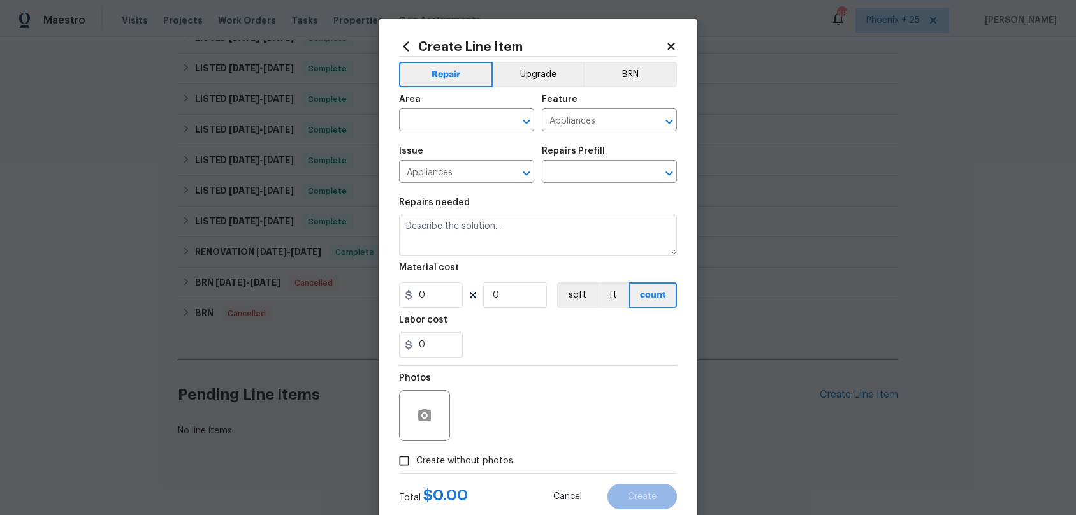
type input "Centralized Purchasing - Appliances $1.00"
type textarea "Appliances purchased by Opendoor"
type input "1"
click at [460, 126] on input "text" at bounding box center [448, 122] width 99 height 20
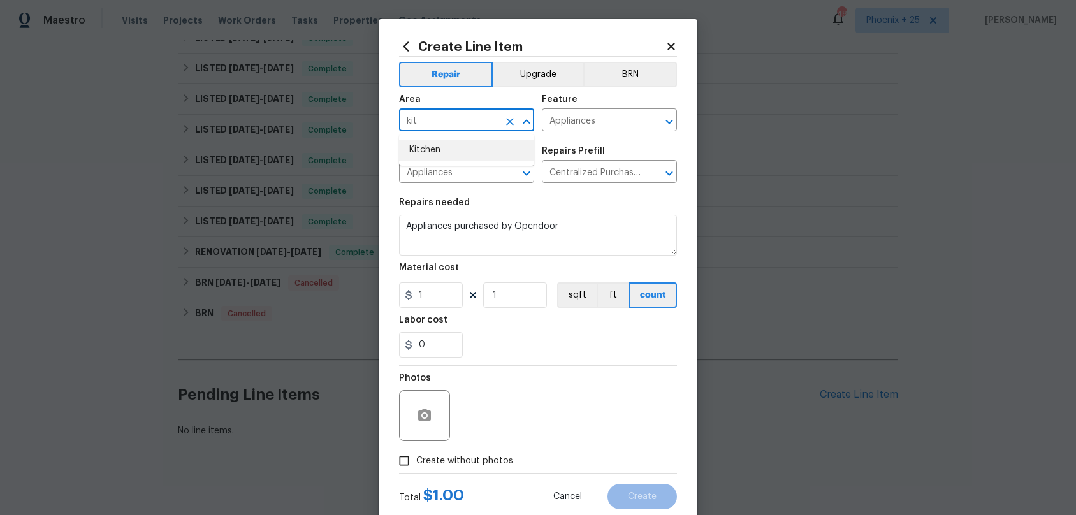
click at [471, 154] on li "Kitchen" at bounding box center [466, 150] width 135 height 21
type input "Kitchen"
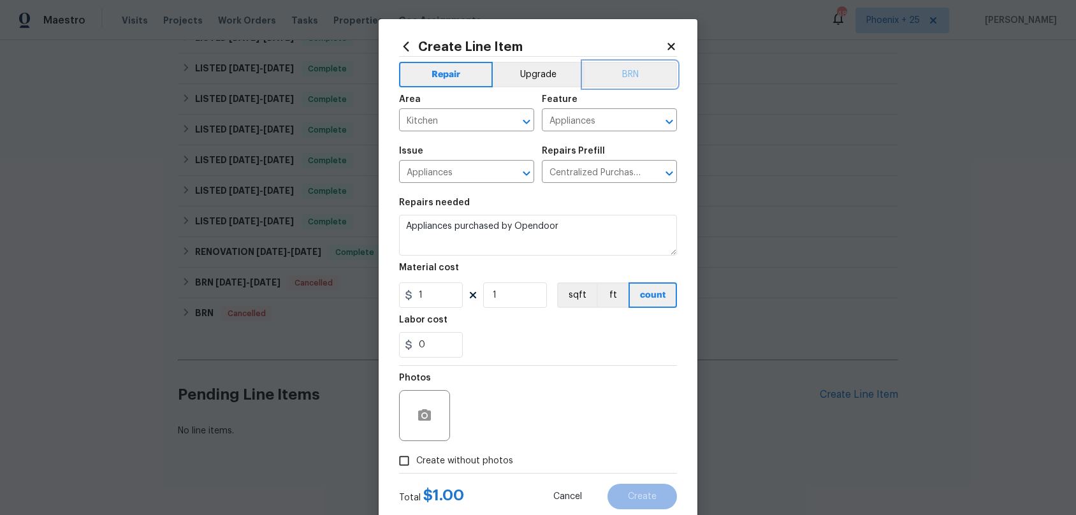
drag, startPoint x: 639, startPoint y: 77, endPoint x: 629, endPoint y: 76, distance: 10.3
click at [636, 77] on button "BRN" at bounding box center [630, 75] width 94 height 26
drag, startPoint x: 434, startPoint y: 300, endPoint x: 406, endPoint y: 293, distance: 28.9
click at [406, 293] on div "1" at bounding box center [431, 295] width 64 height 26
type input "420.25"
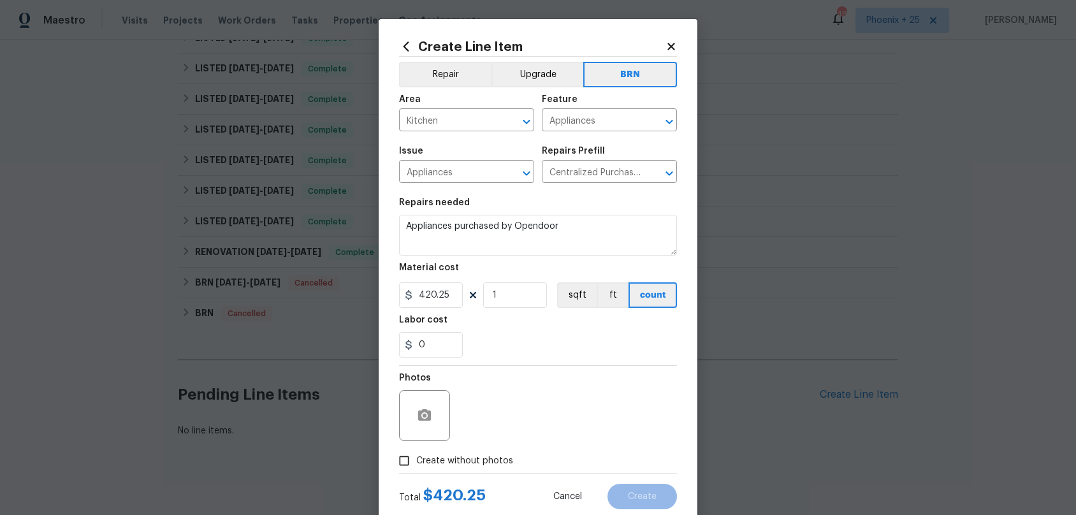
drag, startPoint x: 459, startPoint y: 453, endPoint x: 466, endPoint y: 453, distance: 7.0
click at [460, 453] on label "Create without photos" at bounding box center [452, 461] width 121 height 24
click at [416, 453] on input "Create without photos" at bounding box center [404, 461] width 24 height 24
checkbox input "true"
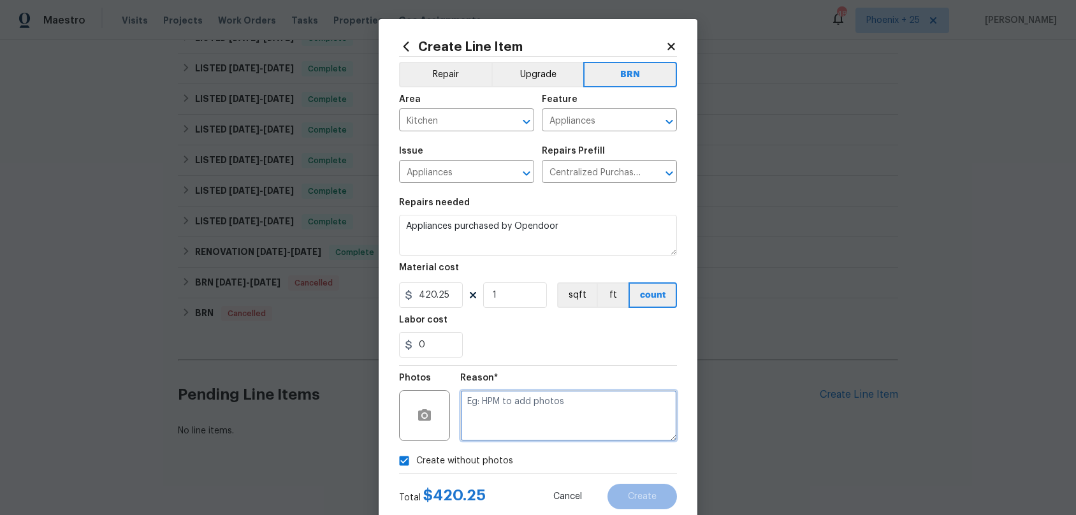
click at [487, 429] on textarea at bounding box center [568, 415] width 217 height 51
type textarea "M"
type textarea "NA"
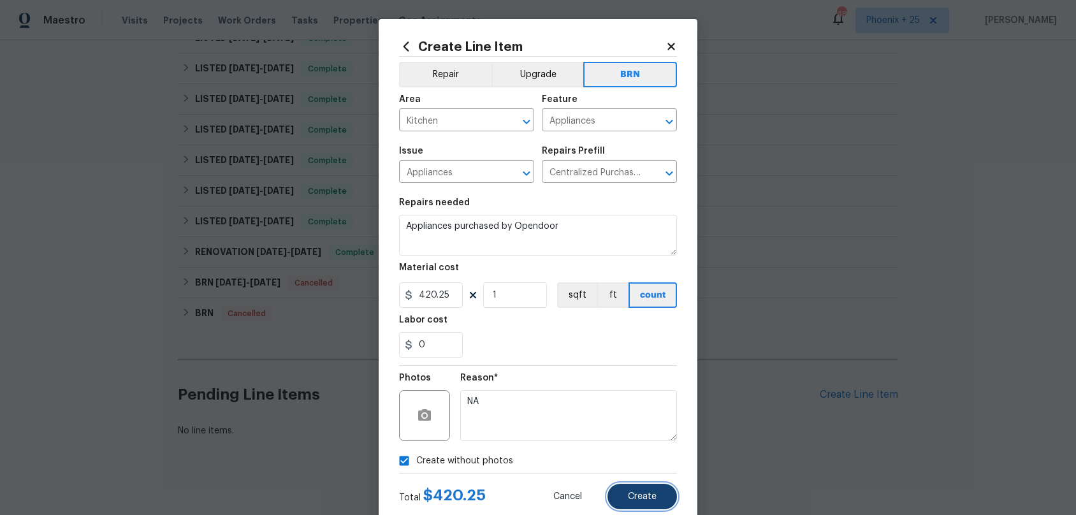
click at [624, 499] on button "Create" at bounding box center [643, 497] width 70 height 26
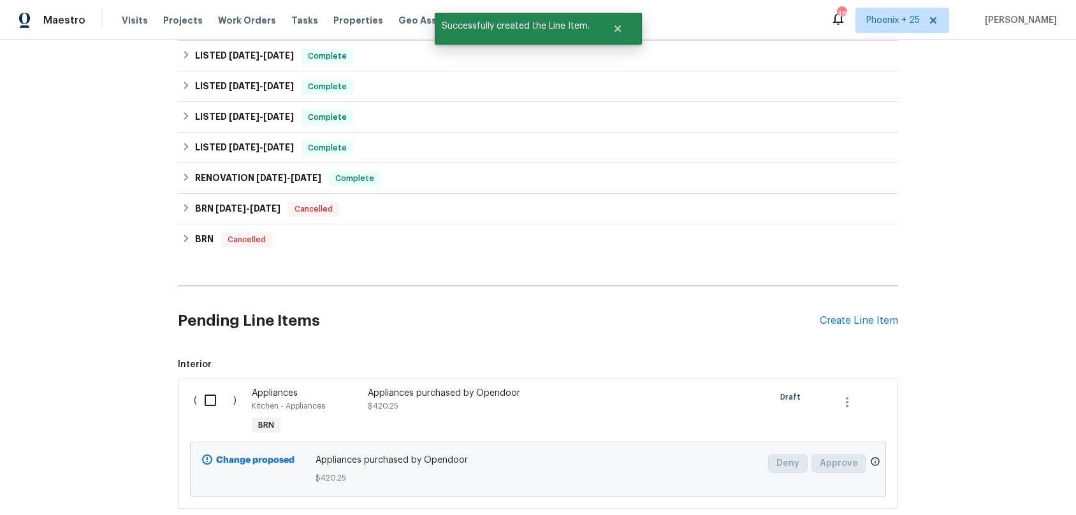
scroll to position [531, 0]
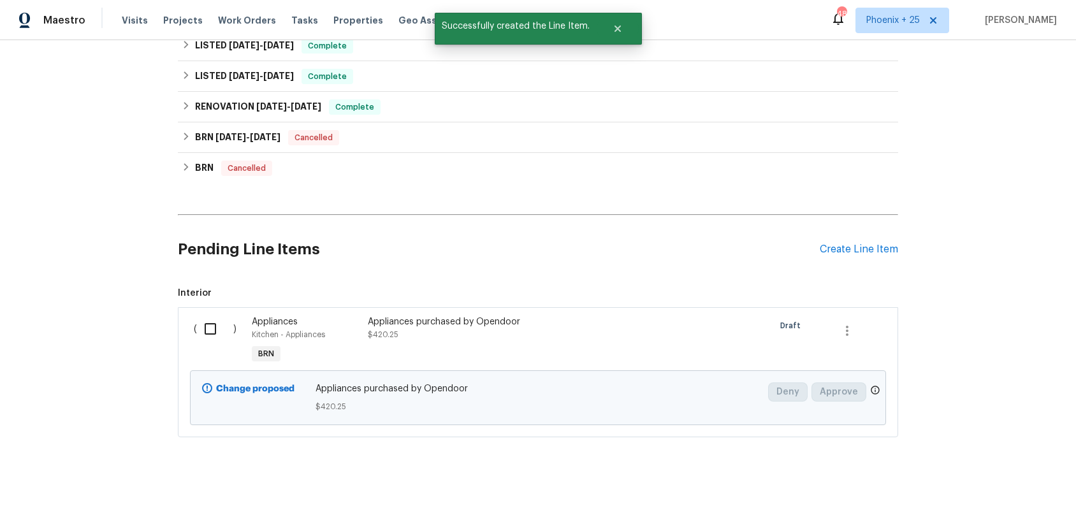
click at [218, 324] on input "checkbox" at bounding box center [215, 329] width 36 height 27
checkbox input "true"
click at [1005, 485] on span "Create Work Order" at bounding box center [1003, 484] width 85 height 16
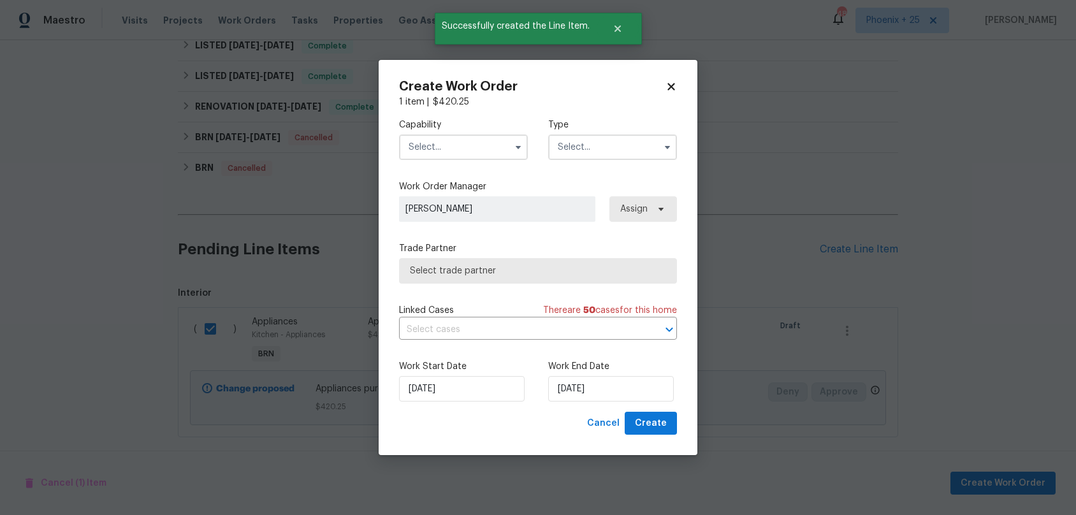
drag, startPoint x: 443, startPoint y: 138, endPoint x: 455, endPoint y: 154, distance: 19.1
click at [444, 138] on input "text" at bounding box center [463, 148] width 129 height 26
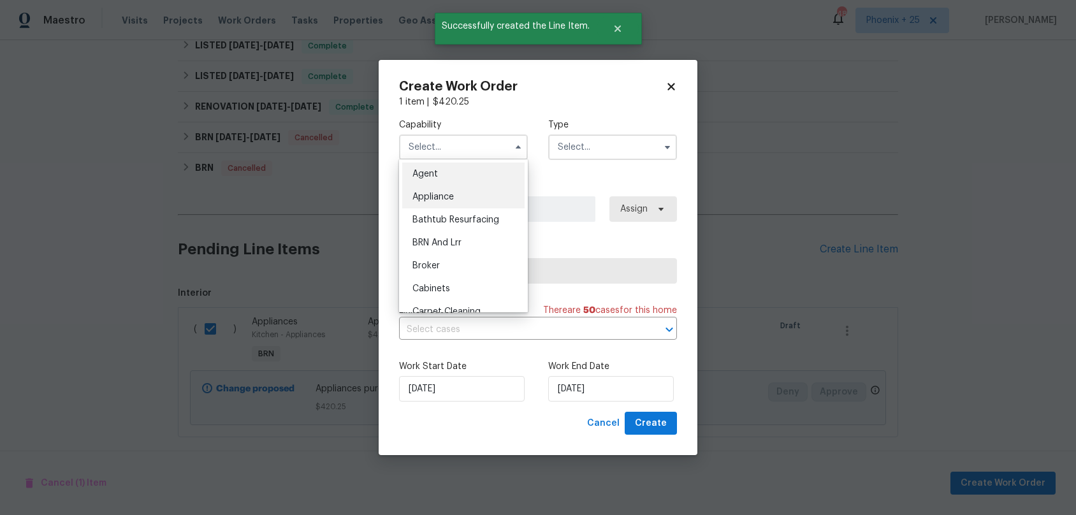
click at [476, 198] on div "Appliance" at bounding box center [463, 197] width 122 height 23
type input "Appliance"
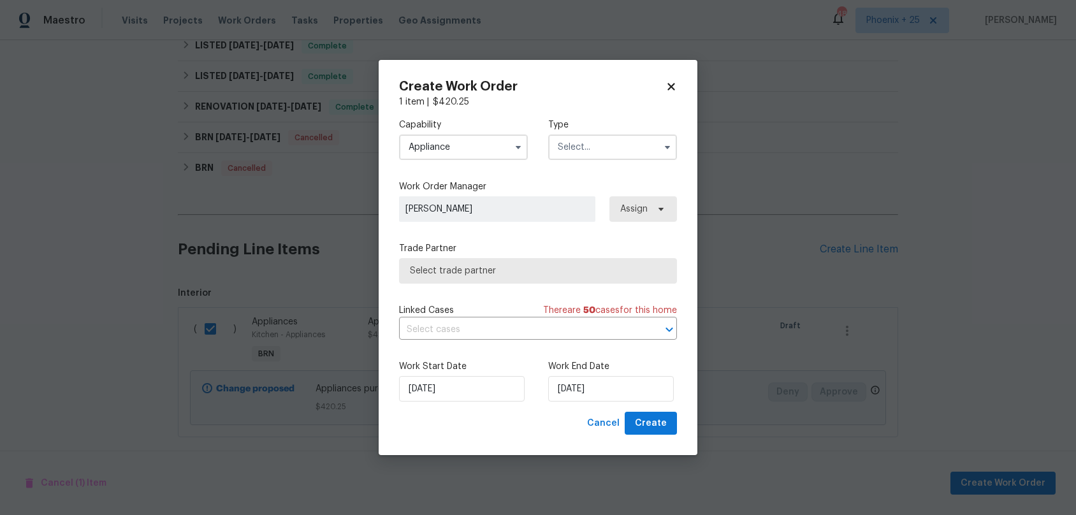
drag, startPoint x: 617, startPoint y: 145, endPoint x: 616, endPoint y: 157, distance: 11.5
click at [617, 145] on input "text" at bounding box center [612, 148] width 129 height 26
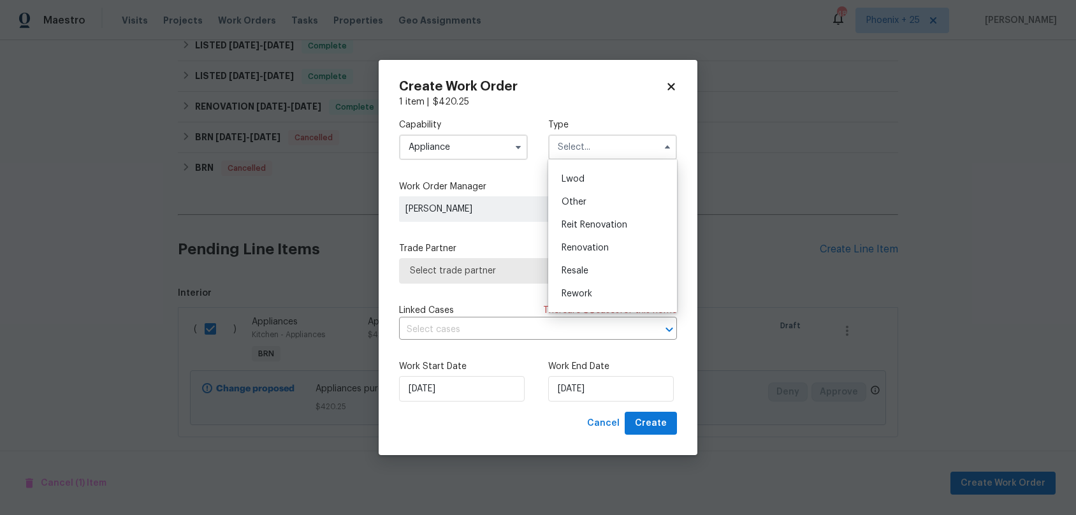
scroll to position [152, 0]
click at [611, 228] on div "Renovation" at bounding box center [613, 228] width 122 height 23
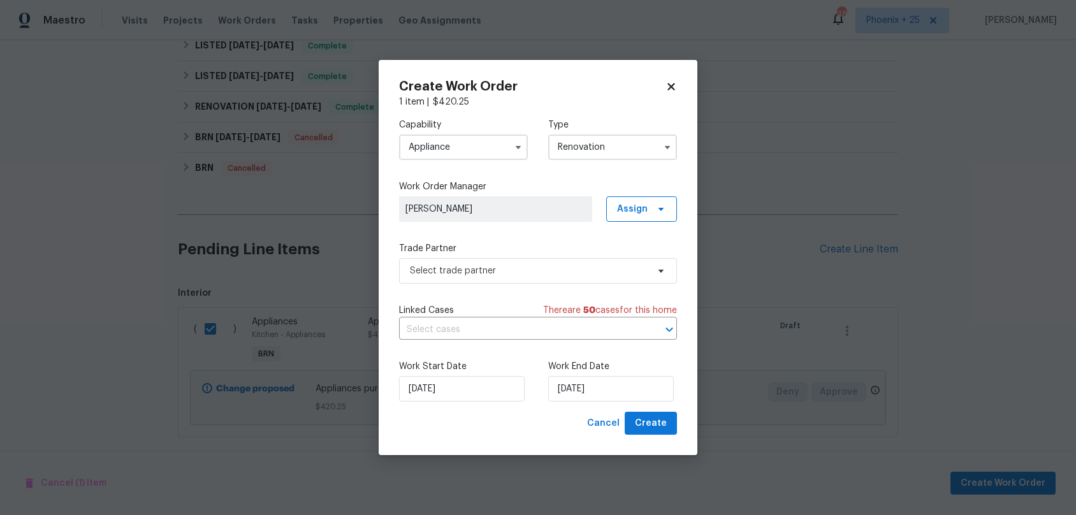
click at [594, 149] on input "Renovation" at bounding box center [612, 148] width 129 height 26
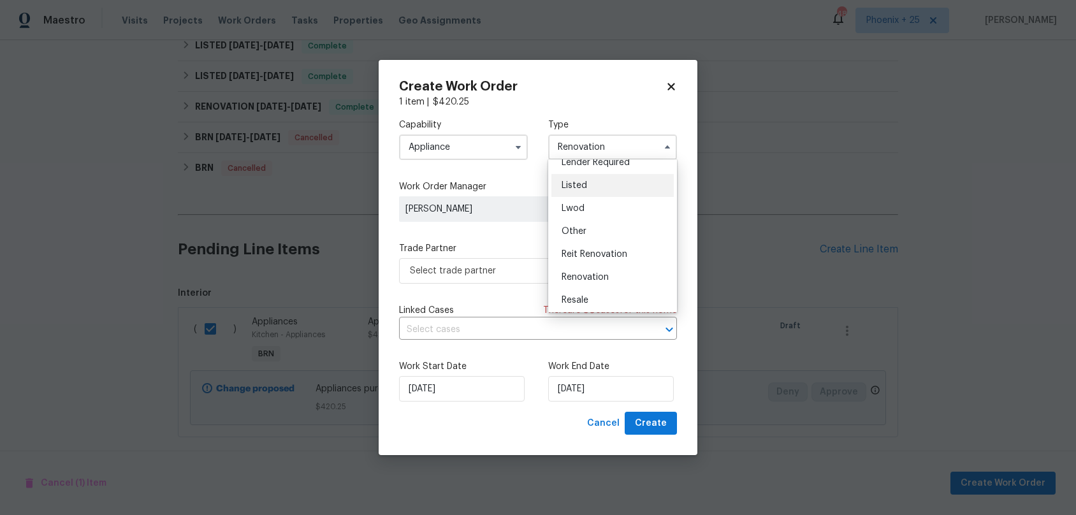
scroll to position [152, 0]
drag, startPoint x: 598, startPoint y: 250, endPoint x: 632, endPoint y: 232, distance: 38.2
click at [598, 250] on div "Resale" at bounding box center [613, 251] width 122 height 23
type input "Resale"
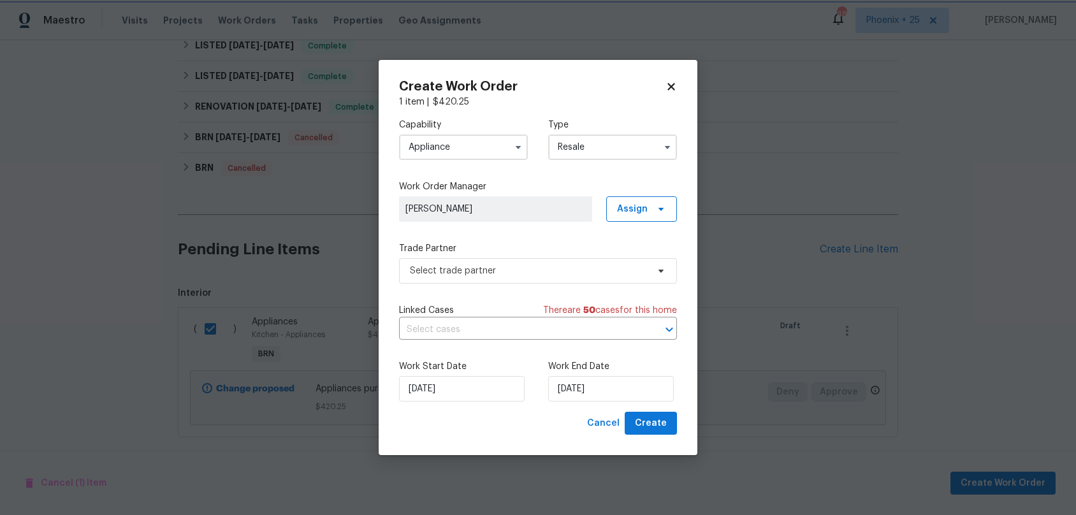
scroll to position [0, 0]
click at [645, 214] on span "Assign" at bounding box center [632, 209] width 31 height 13
click at [644, 268] on div "Assign to HPM" at bounding box center [646, 262] width 60 height 13
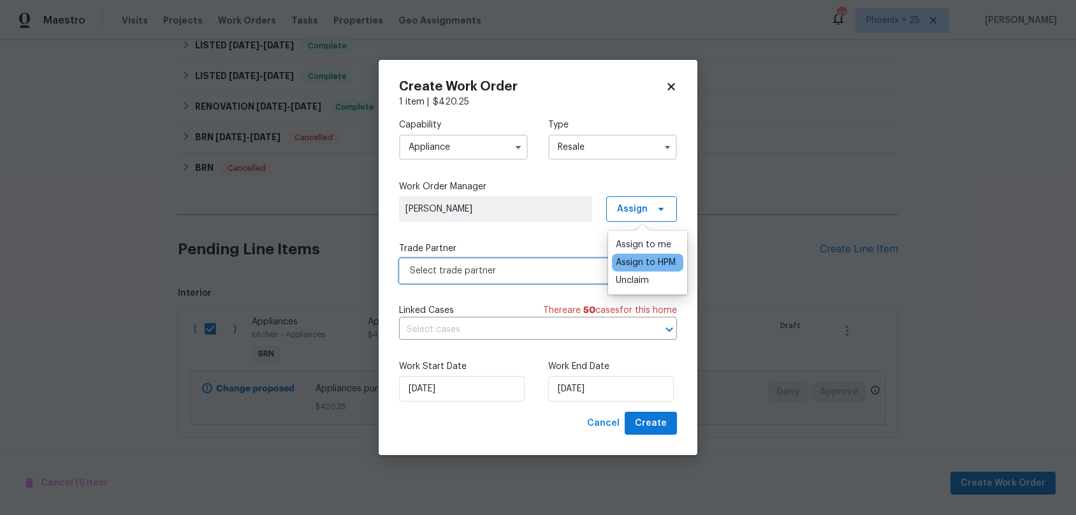
click at [517, 270] on span "Select trade partner" at bounding box center [529, 271] width 238 height 13
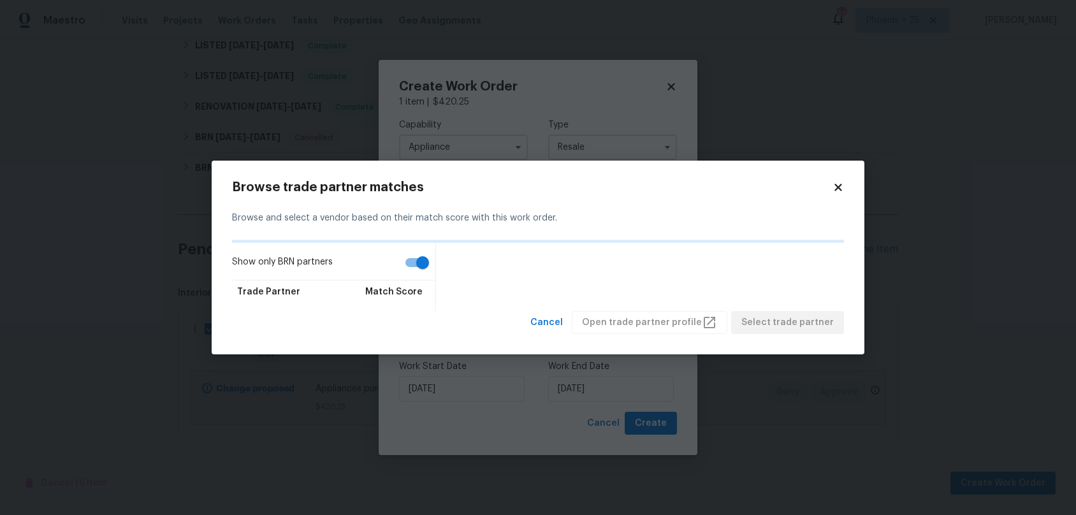
click at [846, 183] on div "Browse trade partner matches Browse and select a vendor based on their match sc…" at bounding box center [538, 258] width 653 height 194
click at [840, 186] on icon at bounding box center [838, 187] width 11 height 11
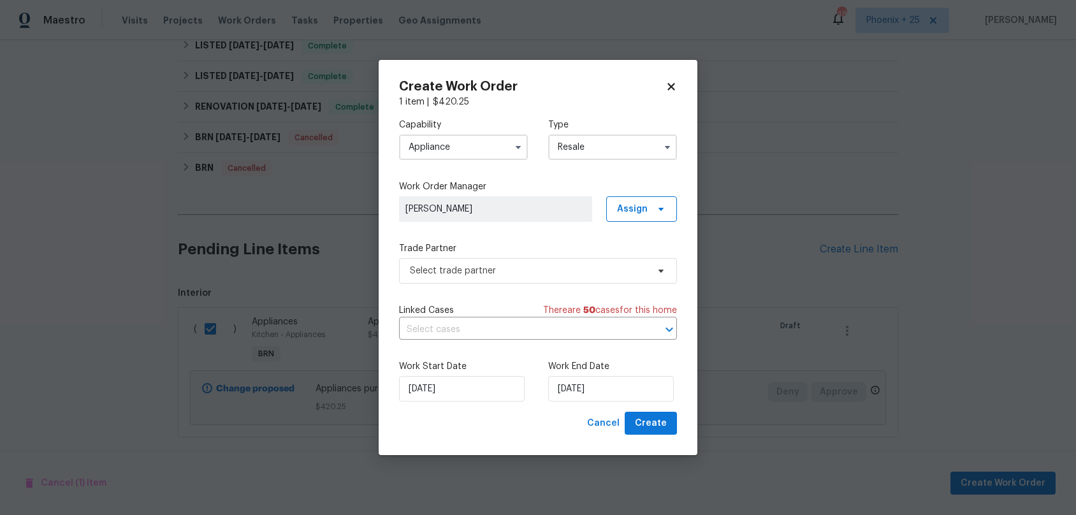
click at [564, 210] on span "[PERSON_NAME]" at bounding box center [496, 209] width 180 height 13
click at [631, 208] on span "Assign" at bounding box center [632, 209] width 31 height 13
click at [620, 267] on div "Assign to me" at bounding box center [643, 262] width 55 height 13
click at [567, 272] on span "Select trade partner" at bounding box center [529, 271] width 238 height 13
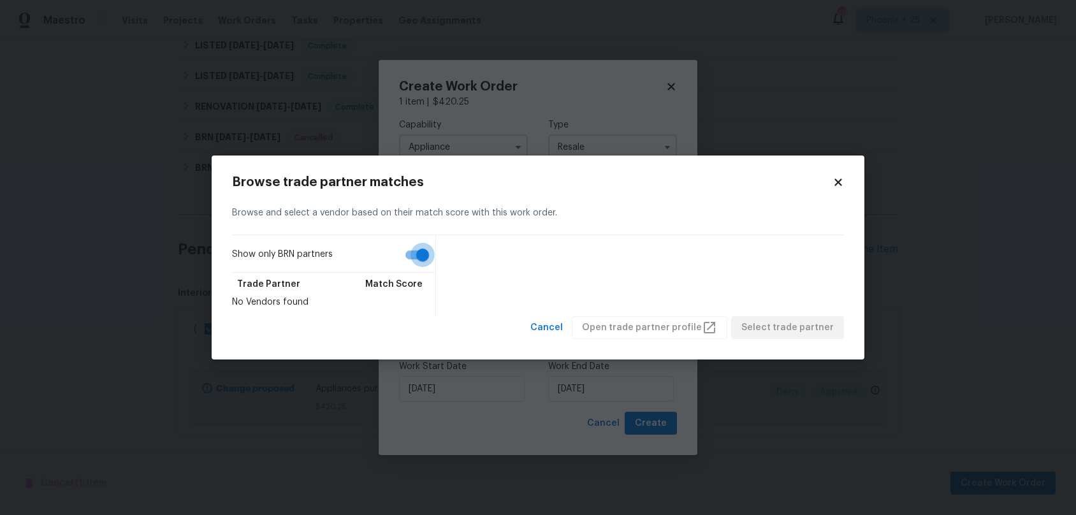
click at [424, 250] on input "Show only BRN partners" at bounding box center [422, 255] width 73 height 24
checkbox input "false"
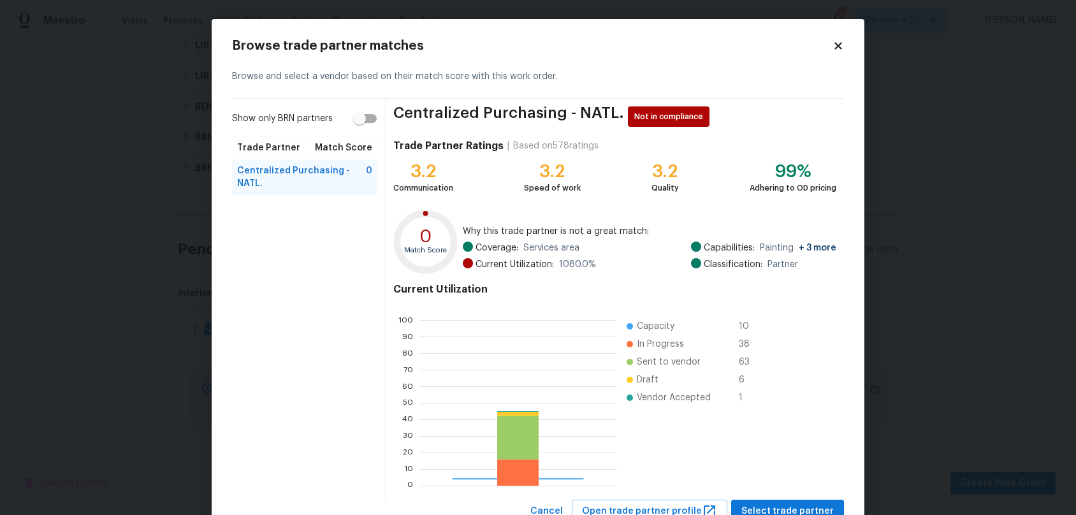
scroll to position [179, 196]
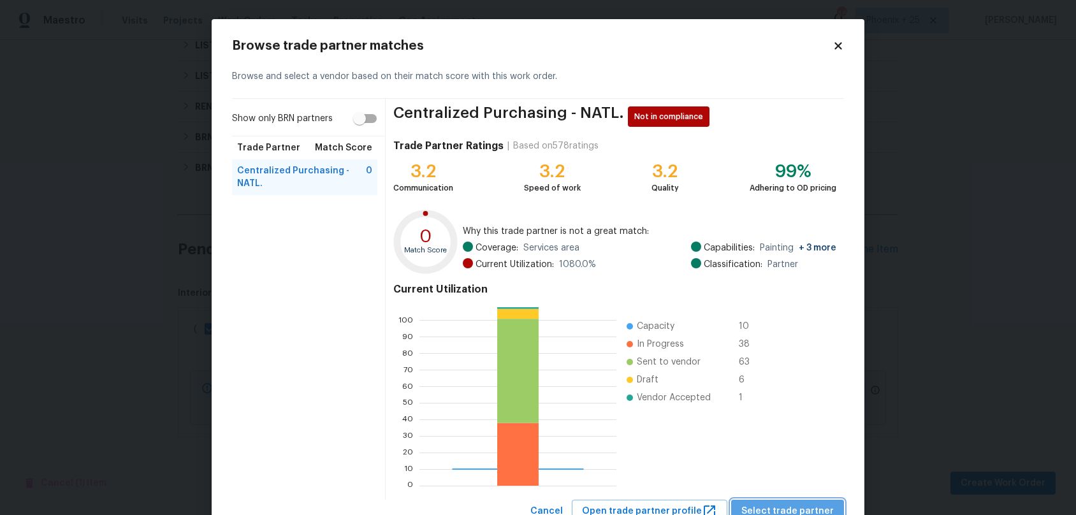
click at [823, 513] on span "Select trade partner" at bounding box center [788, 512] width 92 height 16
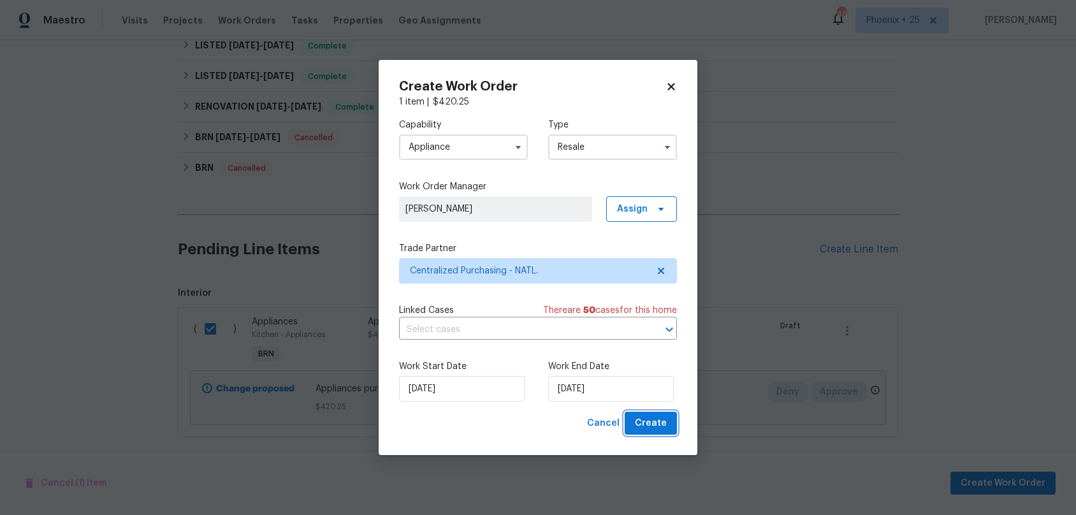
click at [648, 431] on button "Create" at bounding box center [651, 424] width 52 height 24
checkbox input "false"
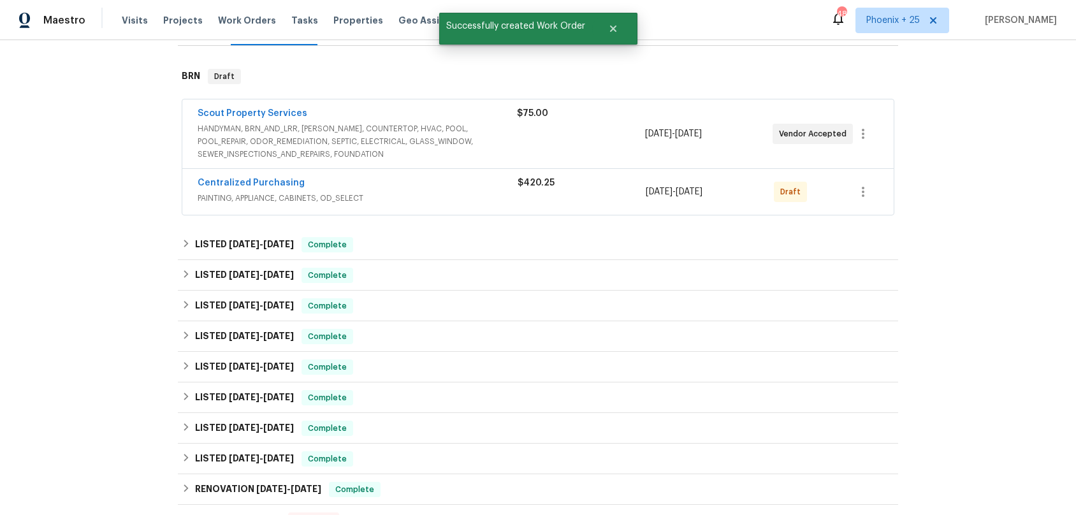
scroll to position [193, 0]
click at [860, 186] on icon "button" at bounding box center [863, 193] width 15 height 15
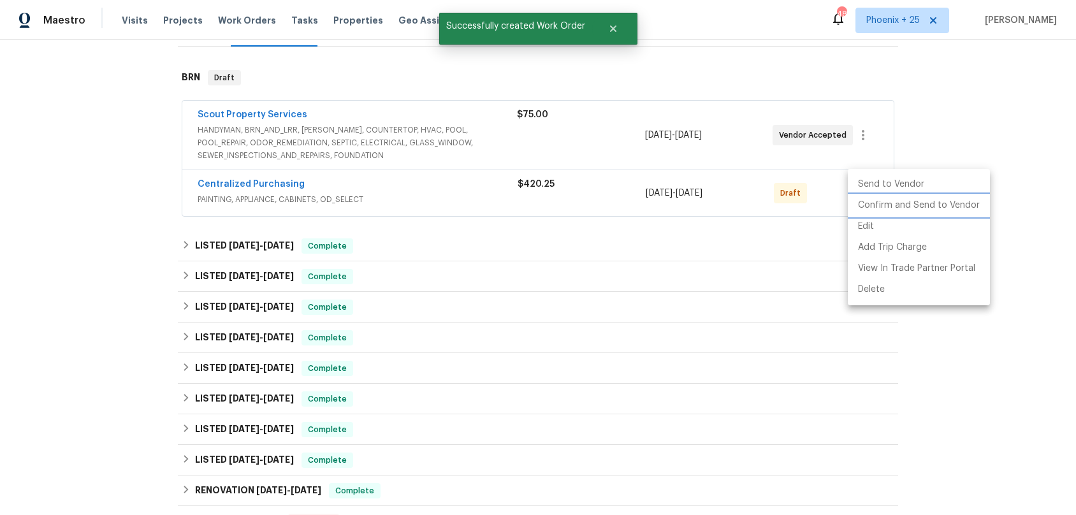
click at [868, 203] on li "Confirm and Send to Vendor" at bounding box center [919, 205] width 142 height 21
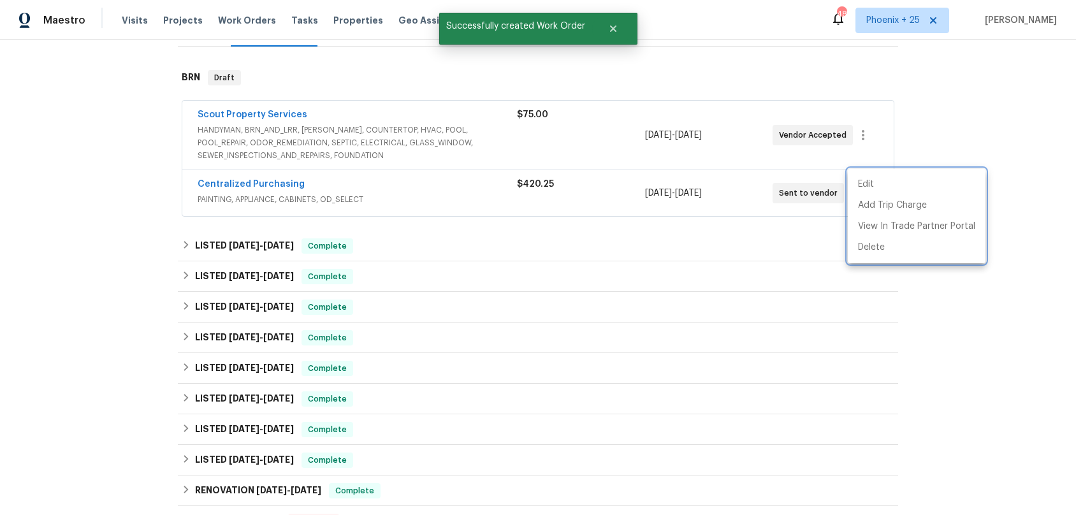
click at [396, 191] on div at bounding box center [538, 257] width 1076 height 515
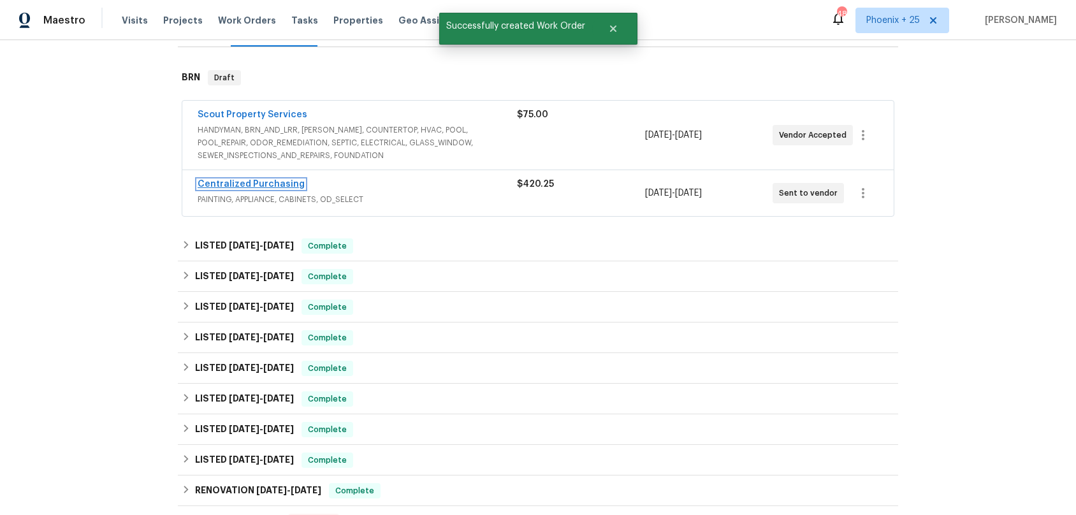
click at [291, 180] on link "Centralized Purchasing" at bounding box center [251, 184] width 107 height 9
